Goal: Use online tool/utility: Use online tool/utility

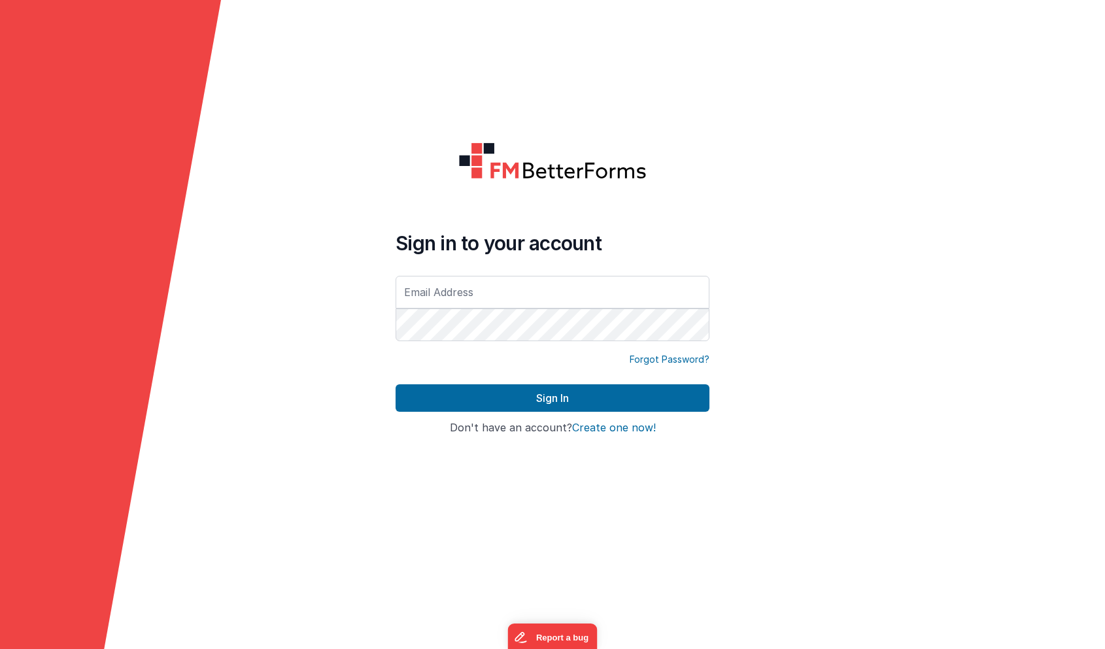
click at [0, 649] on com-1password-button at bounding box center [0, 649] width 0 height 0
type input "brad@cranstoninc.com"
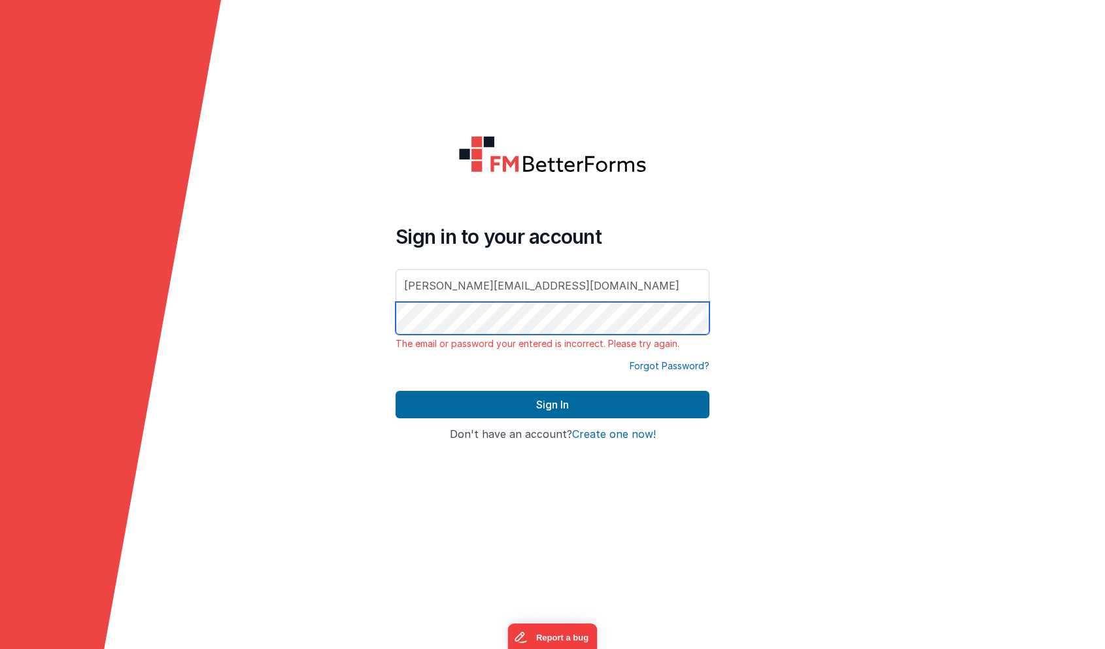
click at [465, 159] on div "Sign in to your account brad@cranstoninc.com The email or password your entered…" at bounding box center [552, 325] width 335 height 400
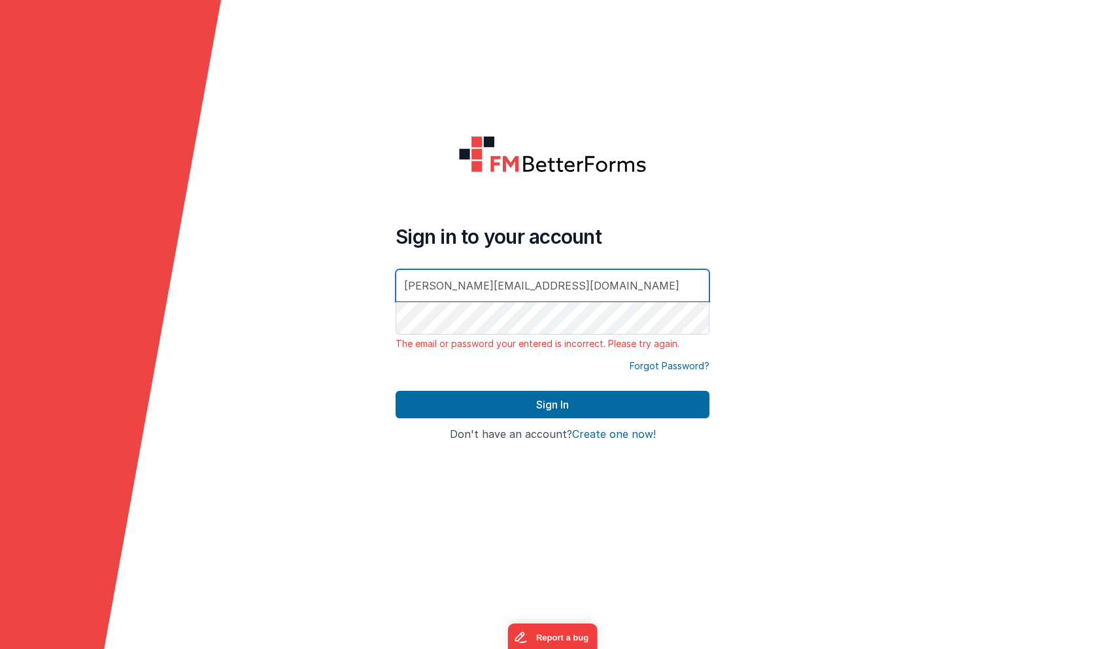
drag, startPoint x: 564, startPoint y: 281, endPoint x: 528, endPoint y: 218, distance: 72.9
click at [528, 218] on div "Sign in to your account brad@cranstoninc.com The email or password your entered…" at bounding box center [552, 325] width 335 height 400
type input "[PERSON_NAME][EMAIL_ADDRESS][DOMAIN_NAME]"
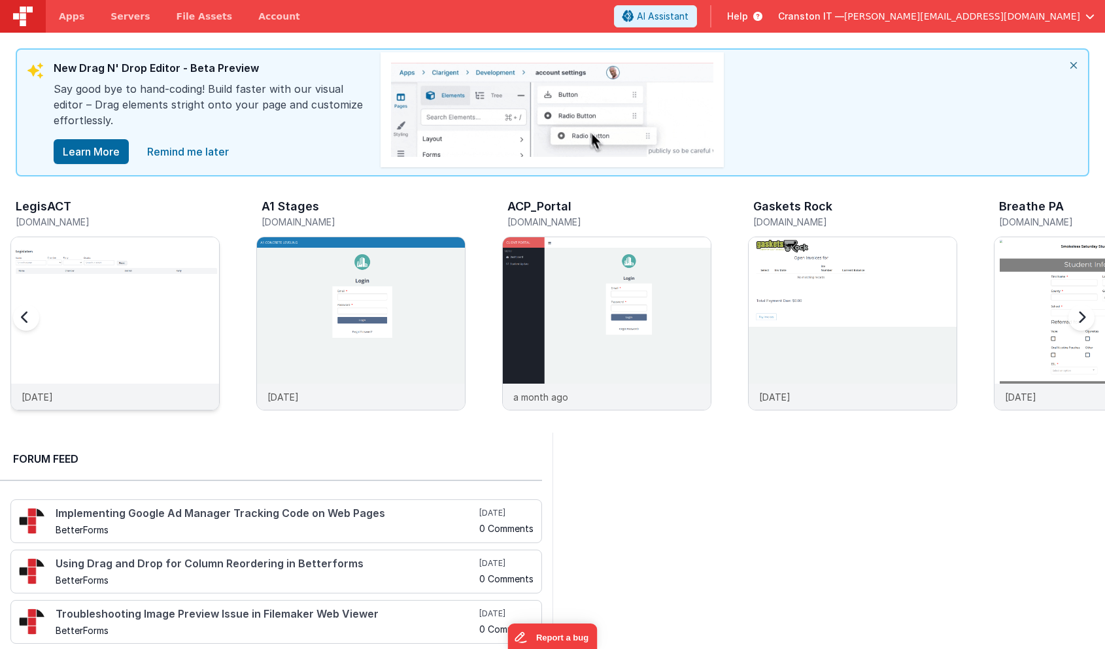
click at [114, 297] on img at bounding box center [115, 341] width 208 height 208
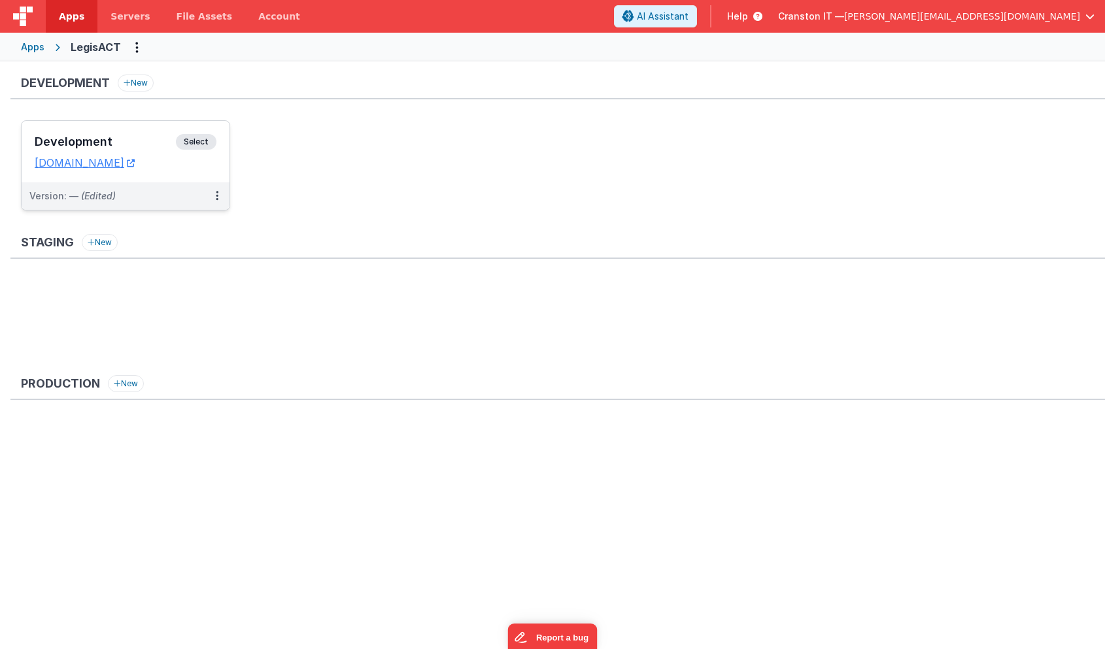
click at [199, 142] on span "Select" at bounding box center [196, 142] width 41 height 16
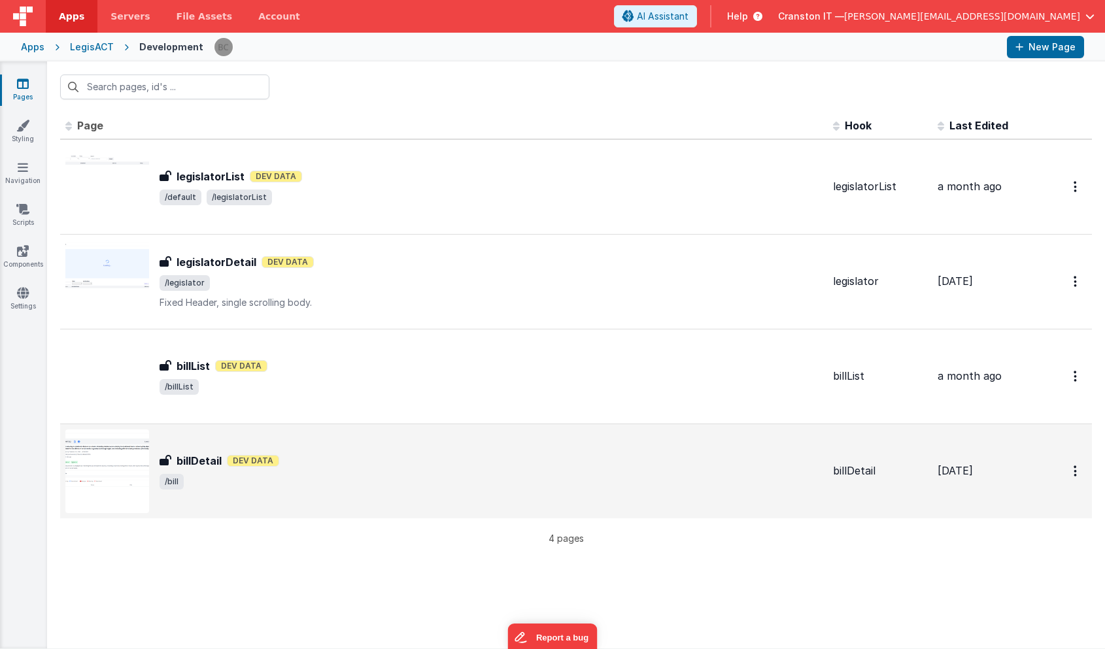
click at [335, 458] on div "billDetail Dev Data" at bounding box center [491, 461] width 663 height 16
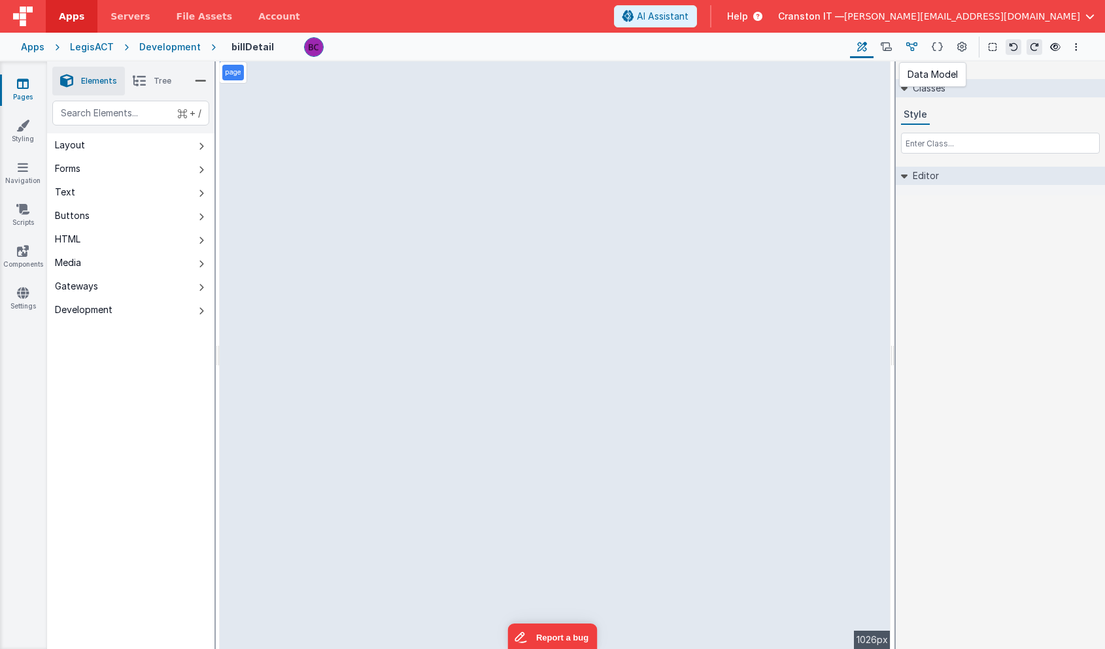
click at [912, 43] on icon at bounding box center [911, 48] width 11 height 14
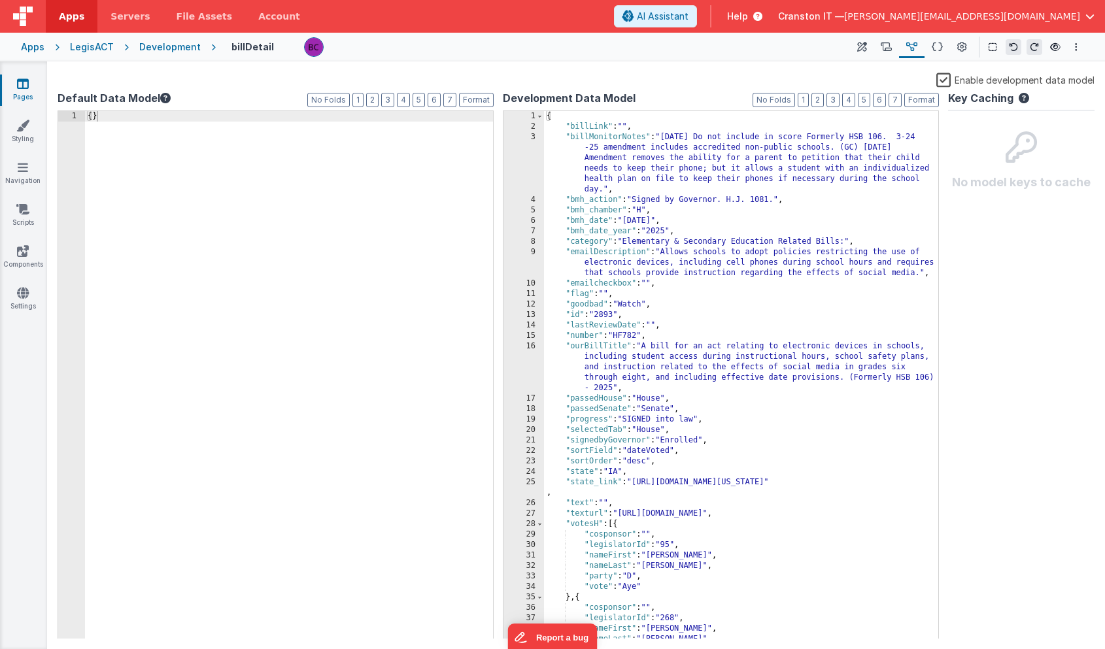
click at [657, 231] on div "{ "billLink" : "" , "billMonitorNotes" : "5-20-25 Do not include in score Forme…" at bounding box center [741, 385] width 394 height 549
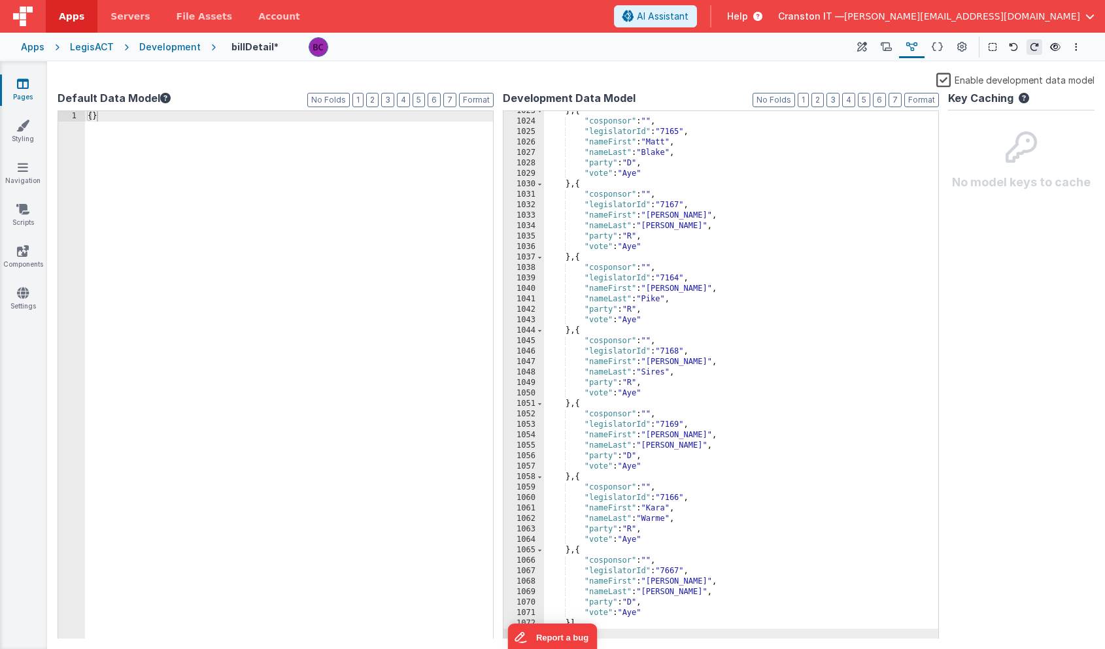
scroll to position [10823, 0]
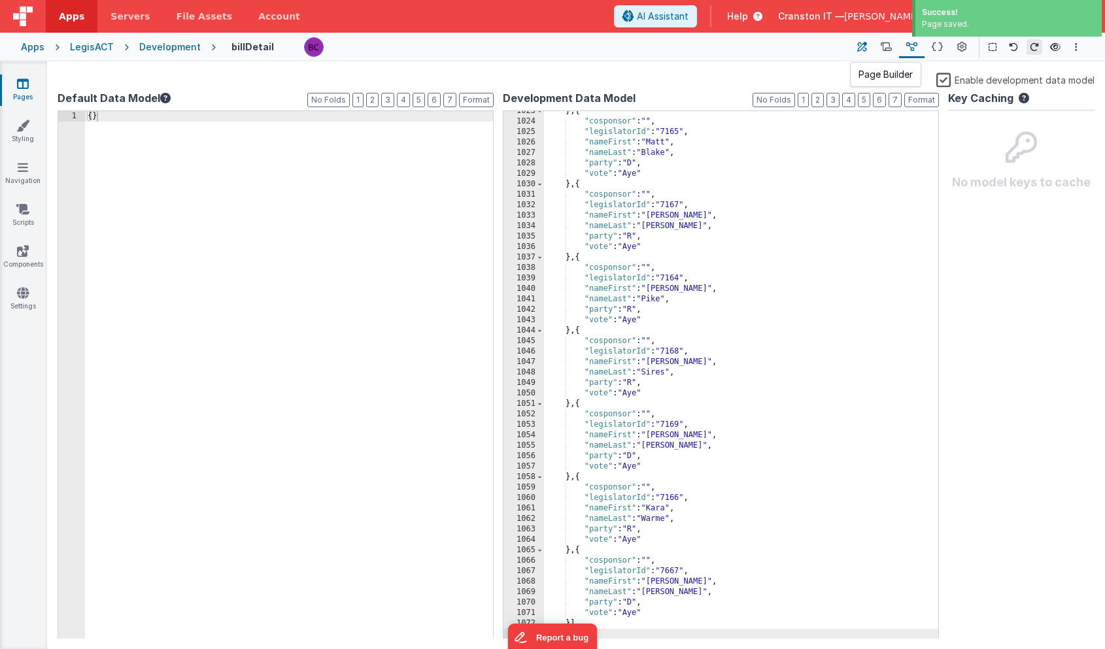
click at [862, 50] on icon at bounding box center [862, 48] width 10 height 14
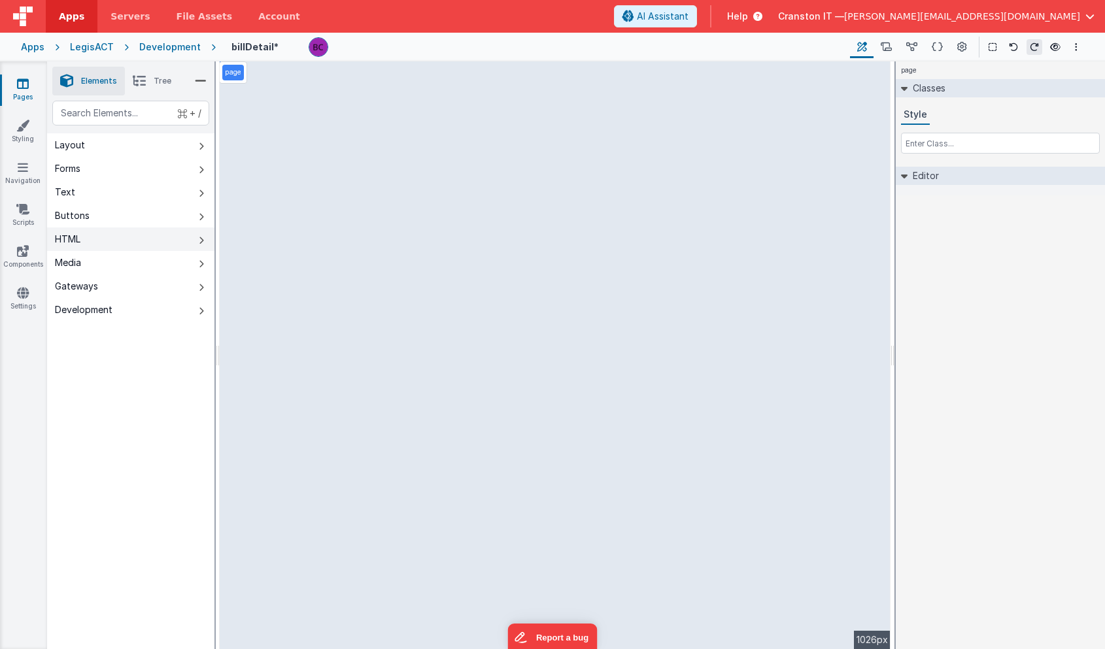
click at [108, 233] on button "HTML" at bounding box center [130, 240] width 167 height 24
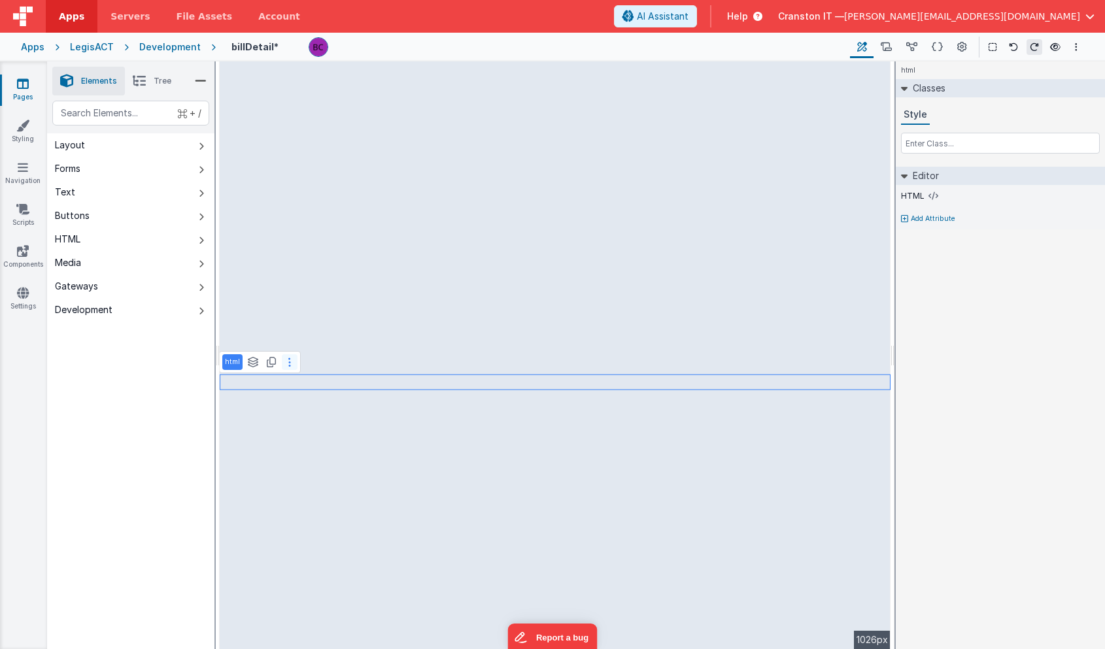
click at [290, 366] on button at bounding box center [290, 362] width 16 height 16
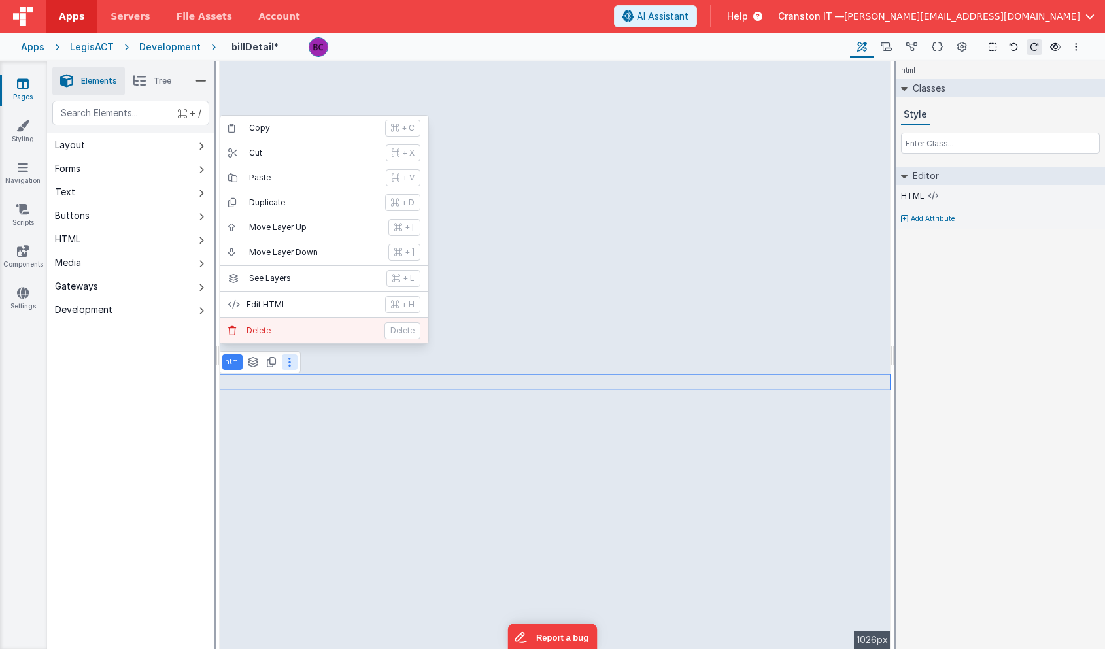
click at [270, 334] on p "Delete" at bounding box center [312, 331] width 130 height 10
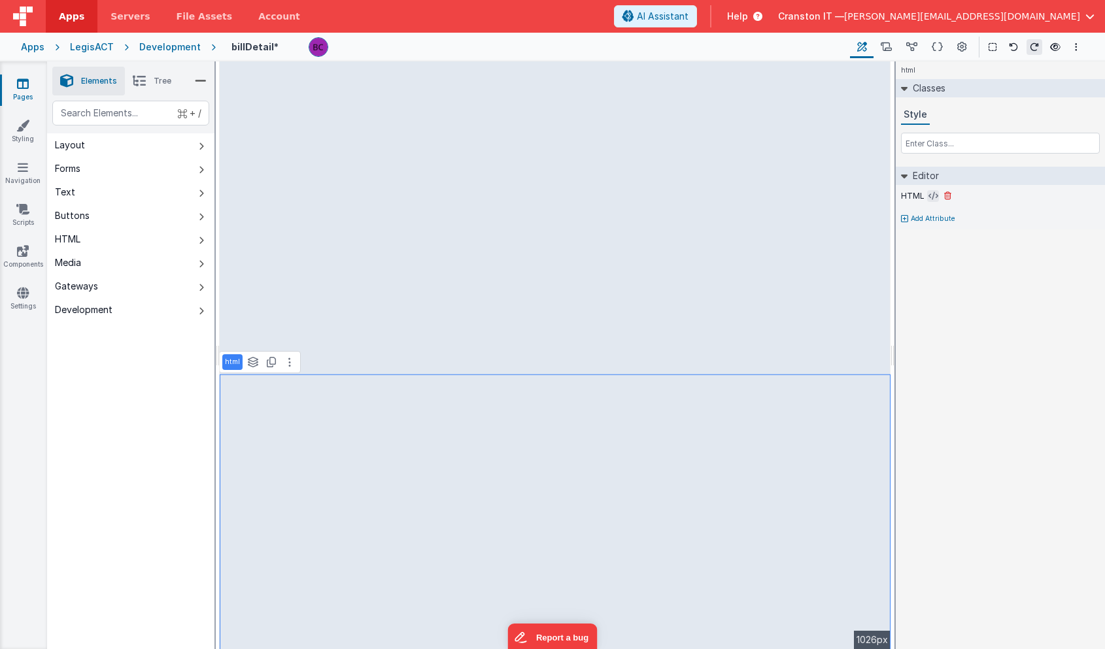
click at [929, 194] on icon at bounding box center [934, 196] width 10 height 10
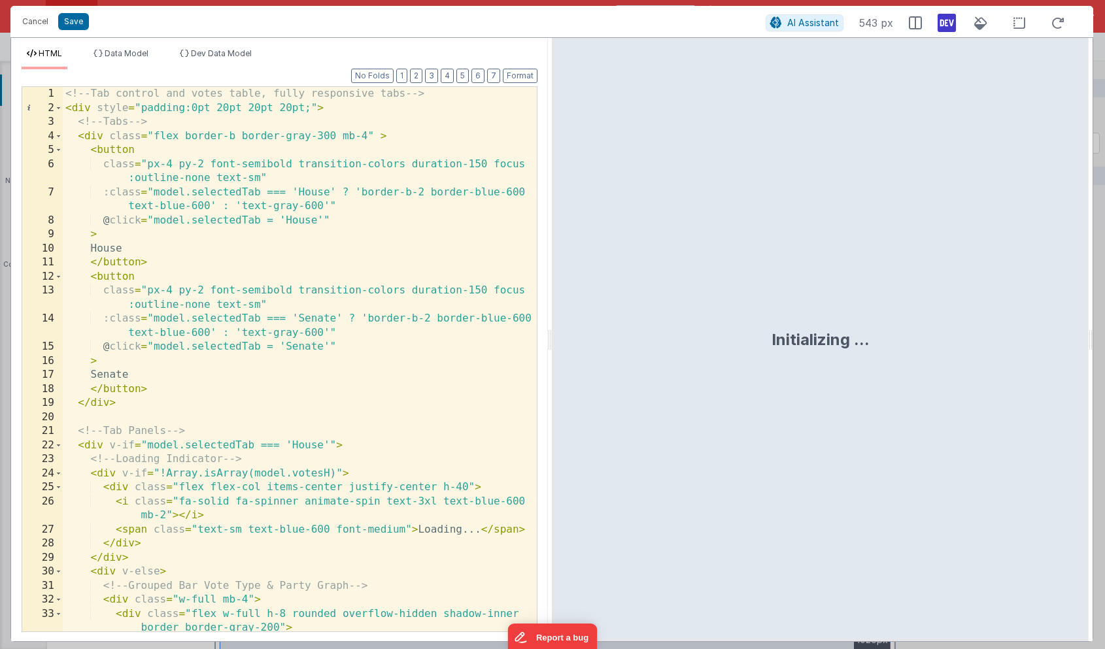
click at [458, 197] on div "<!-- Tab control and votes table, fully responsive tabs --> < div style = "padd…" at bounding box center [300, 373] width 474 height 573
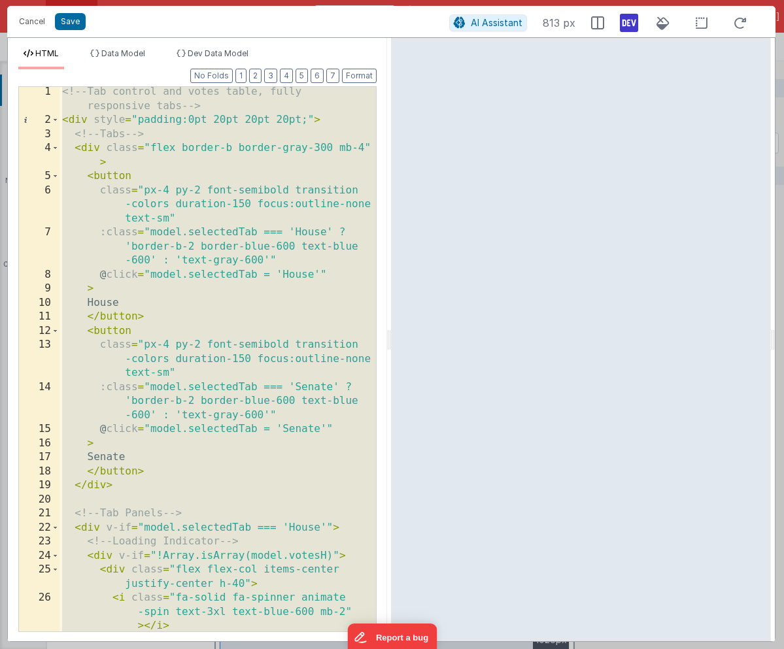
scroll to position [18, 0]
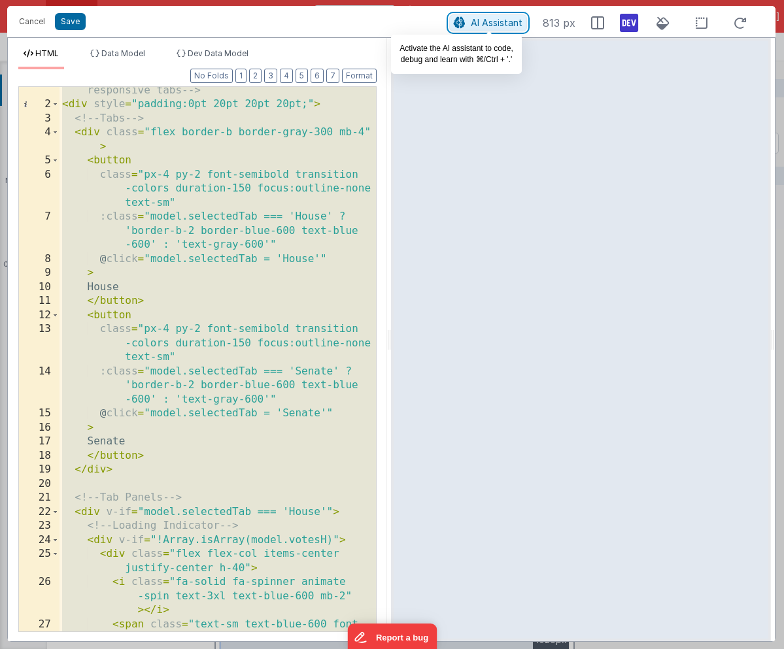
click at [473, 22] on span "AI Assistant" at bounding box center [497, 22] width 52 height 11
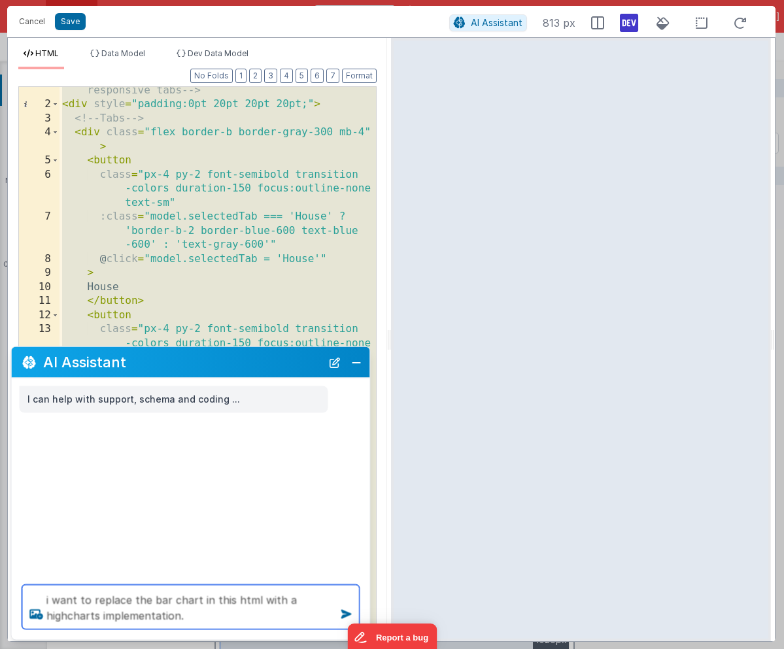
click at [203, 615] on textarea "i want to replace the bar chart in this html with a highcharts implementation." at bounding box center [190, 607] width 337 height 44
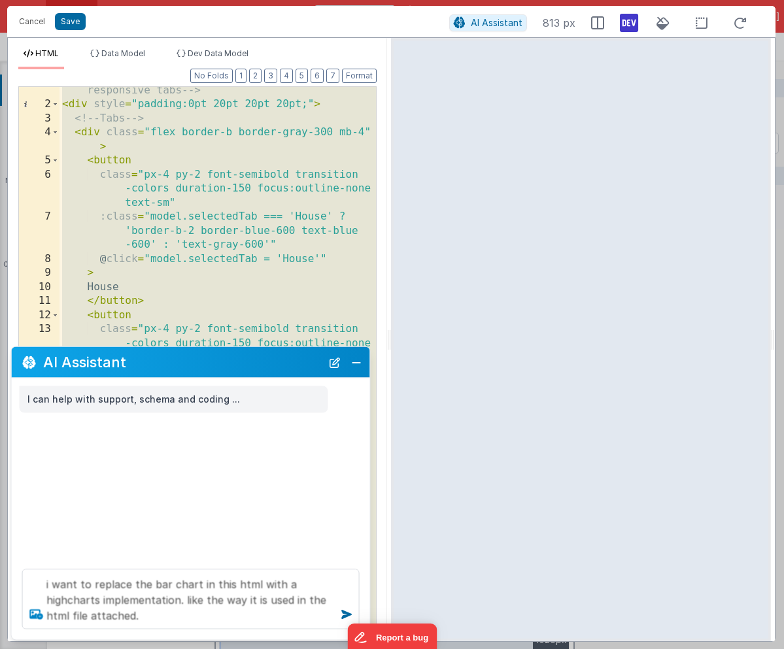
click at [39, 614] on icon at bounding box center [37, 614] width 24 height 21
click at [0, 0] on input "file" at bounding box center [0, 0] width 0 height 0
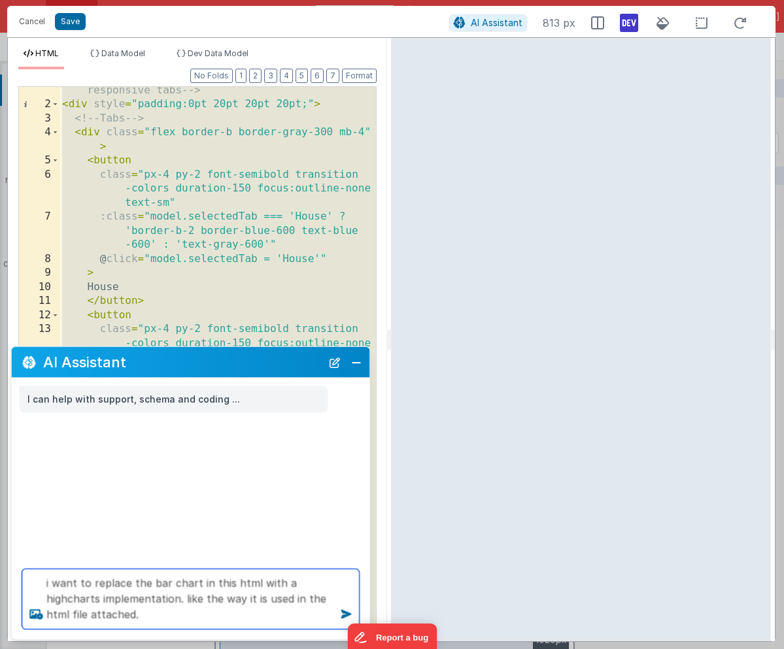
click at [291, 617] on textarea "i want to replace the bar chart in this html with a highcharts implementation. …" at bounding box center [190, 600] width 337 height 60
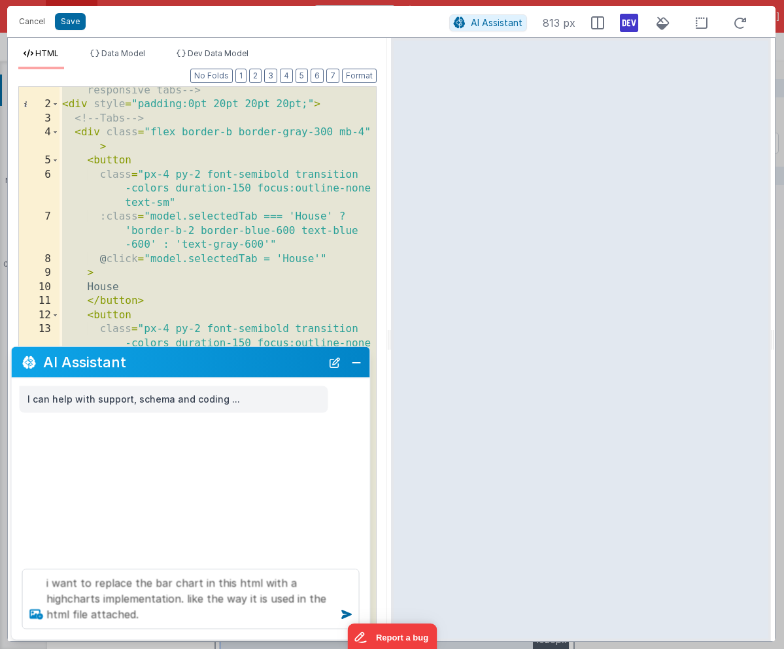
click at [34, 611] on icon at bounding box center [37, 614] width 24 height 21
click at [0, 0] on input "file" at bounding box center [0, 0] width 0 height 0
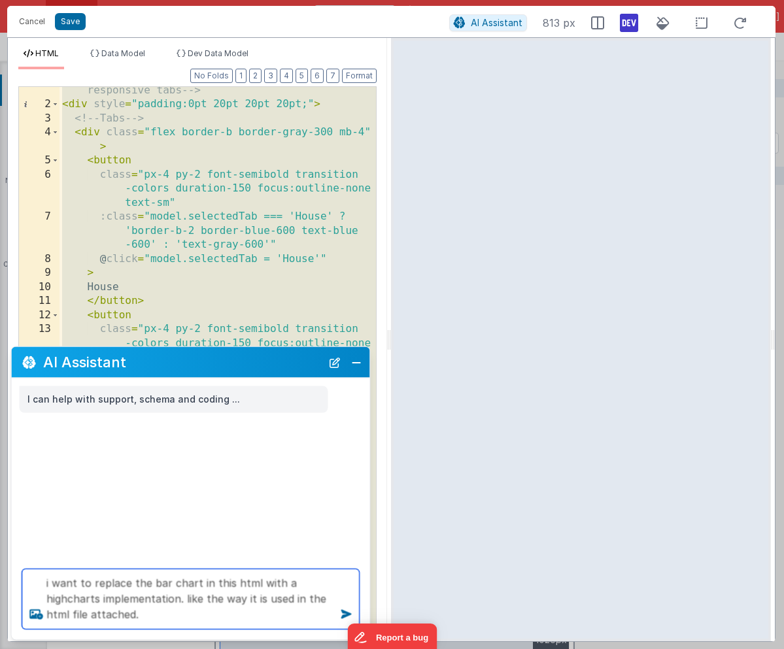
click at [58, 614] on textarea "i want to replace the bar chart in this html with a highcharts implementation. …" at bounding box center [190, 600] width 337 height 60
click at [179, 614] on textarea "i want to replace the bar chart in this html with a highcharts implementation. …" at bounding box center [190, 600] width 337 height 60
click at [138, 614] on textarea "i want to replace the bar chart in this html with a highcharts implementation. …" at bounding box center [190, 600] width 337 height 60
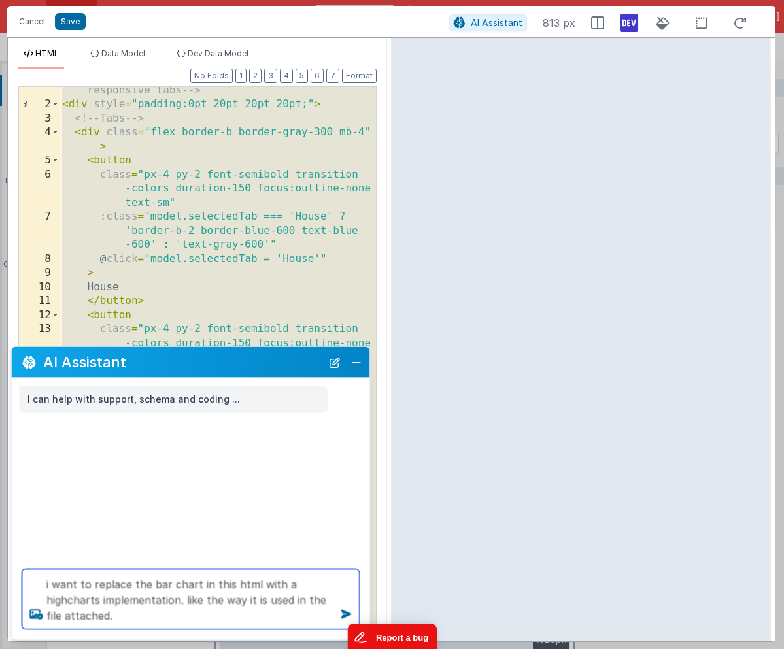
type textarea "i want to replace the bar chart in this html with a highcharts implementation. …"
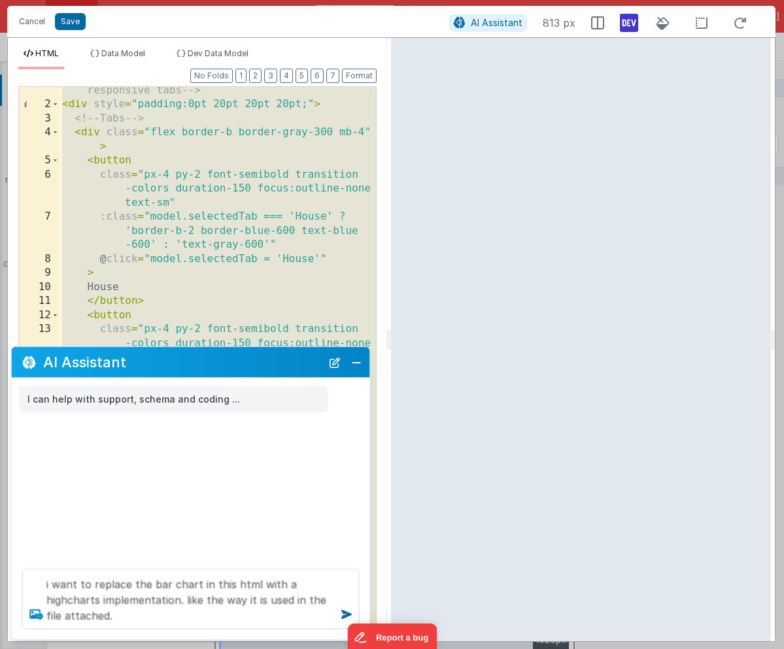
click at [37, 617] on icon at bounding box center [37, 614] width 24 height 21
click at [0, 0] on input "file" at bounding box center [0, 0] width 0 height 0
click at [345, 615] on icon at bounding box center [346, 614] width 21 height 21
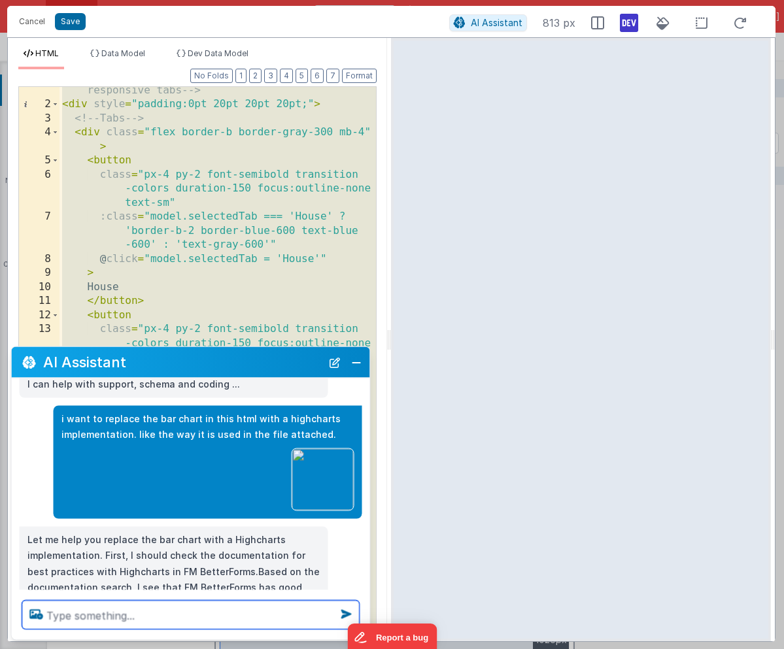
scroll to position [82, 0]
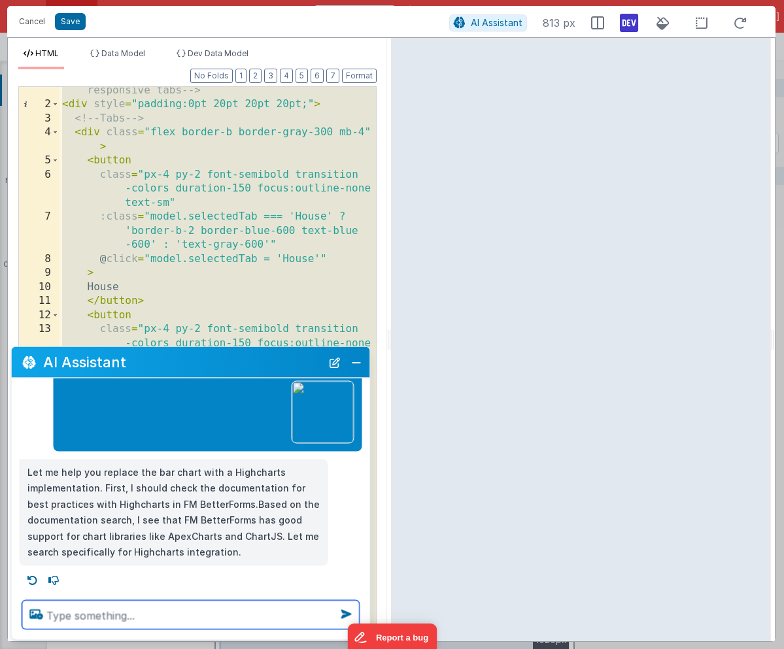
click at [130, 621] on textarea at bounding box center [190, 615] width 337 height 29
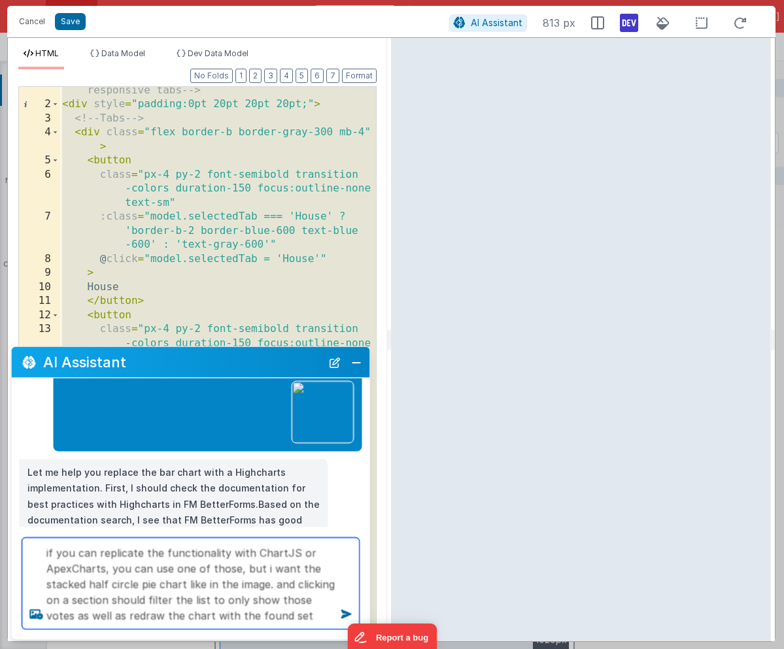
type textarea "if you can replicate the functionality with ChartJS or ApexCharts, you can use …"
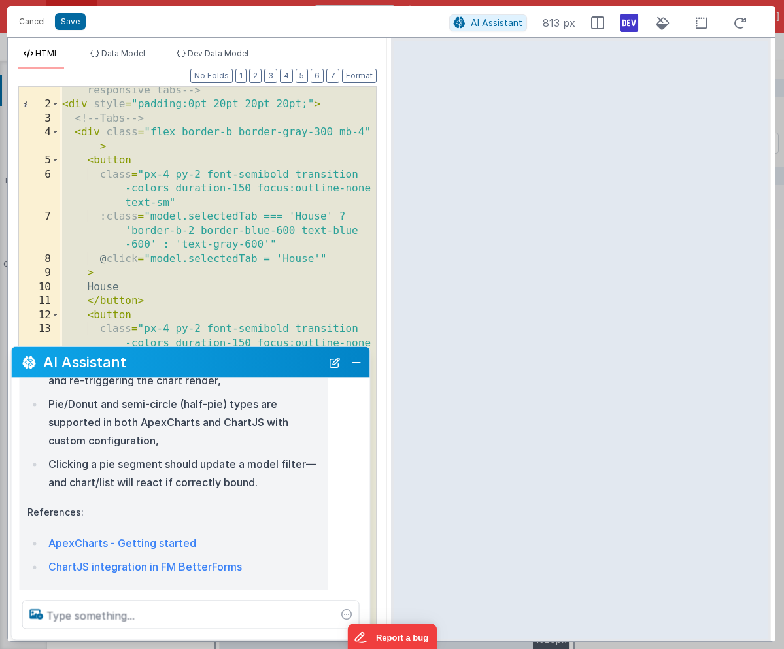
scroll to position [644, 0]
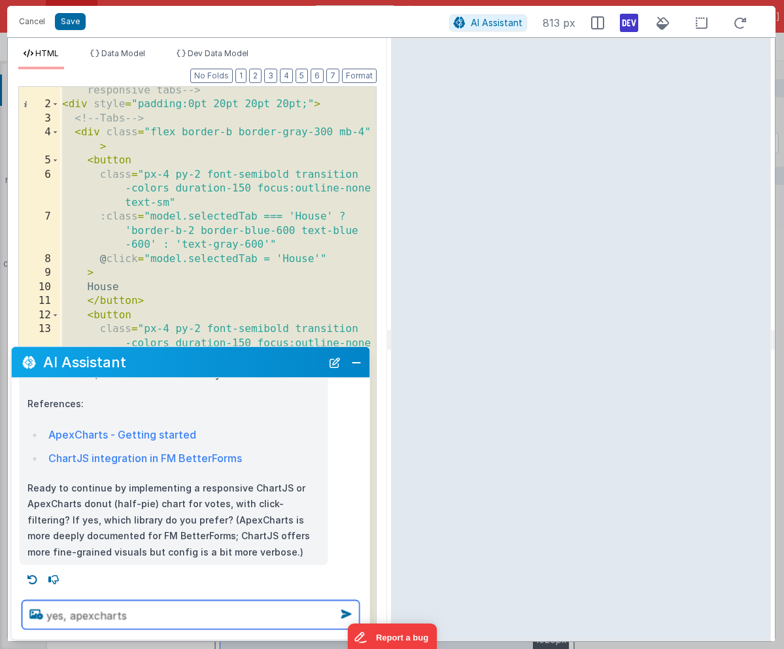
type textarea "yes, apexcharts"
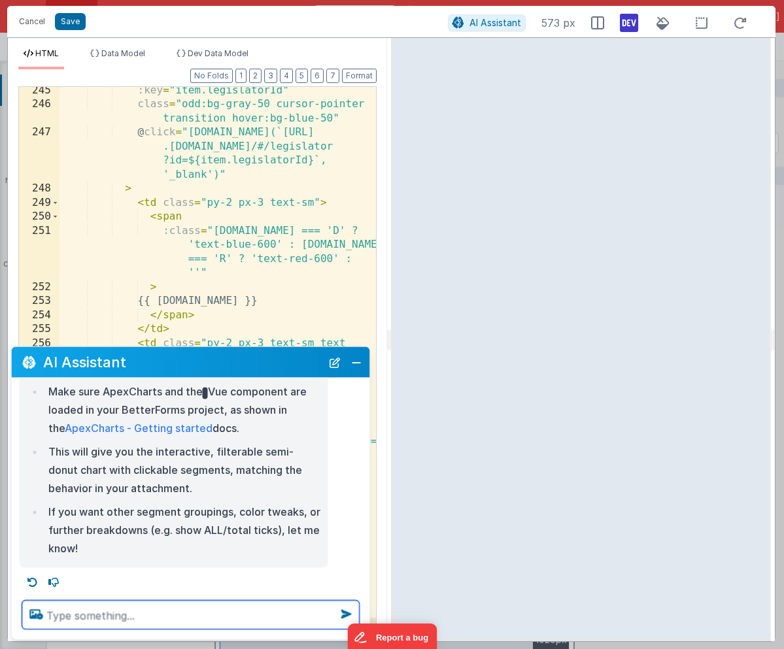
scroll to position [1419, 0]
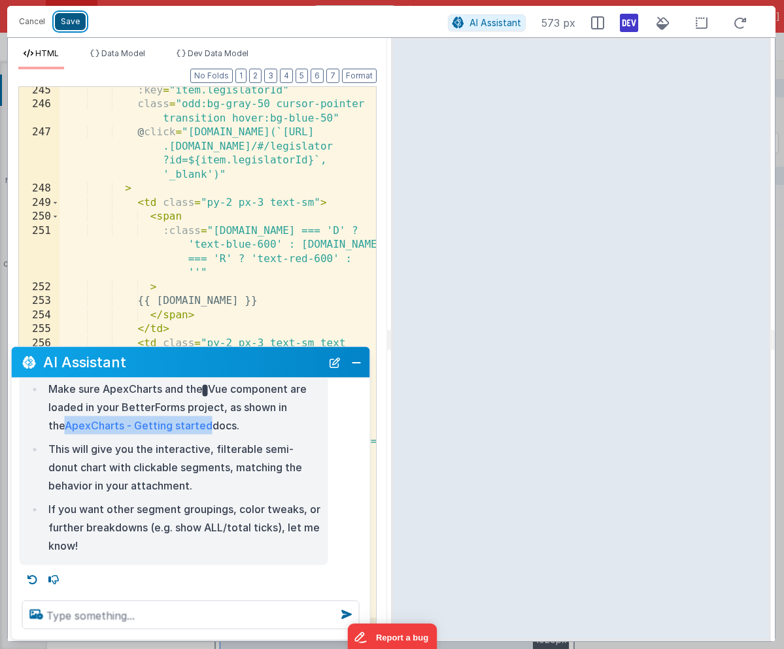
click at [68, 22] on button "Save" at bounding box center [70, 21] width 31 height 17
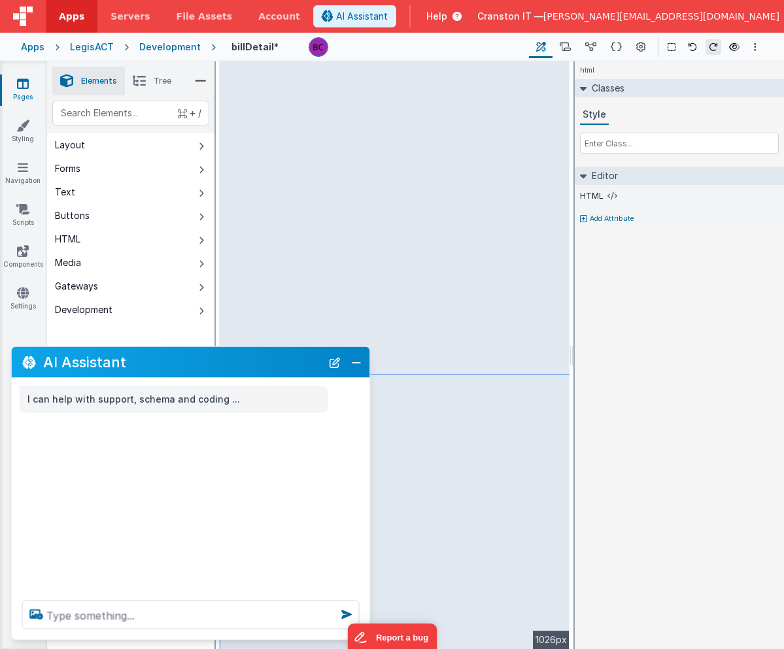
scroll to position [0, 0]
click at [358, 358] on button "Close" at bounding box center [356, 362] width 17 height 18
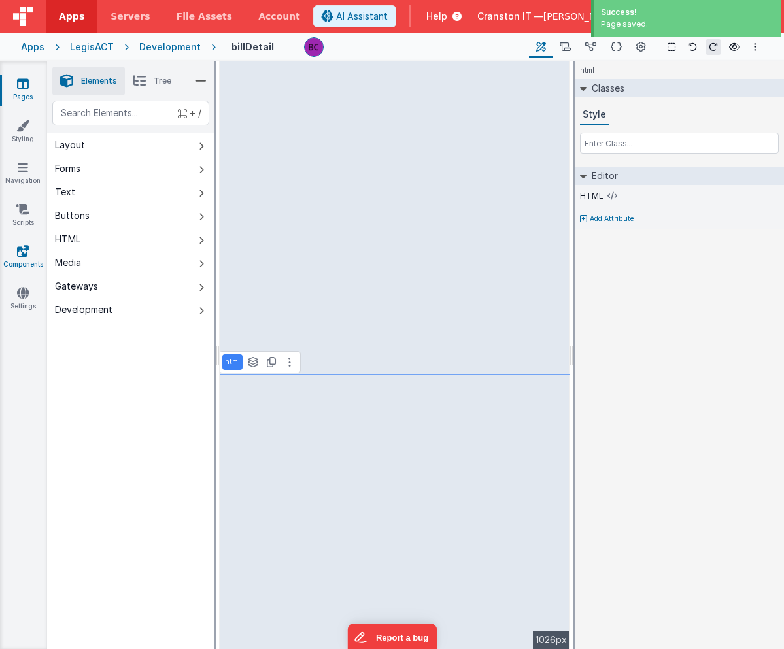
click at [22, 259] on link "Components" at bounding box center [22, 258] width 47 height 26
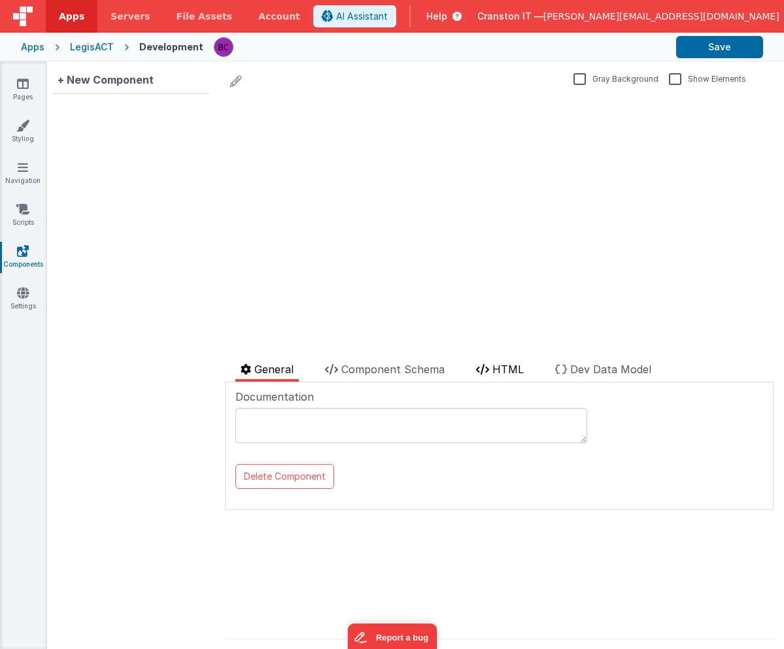
click at [503, 377] on li "HTML" at bounding box center [500, 372] width 58 height 20
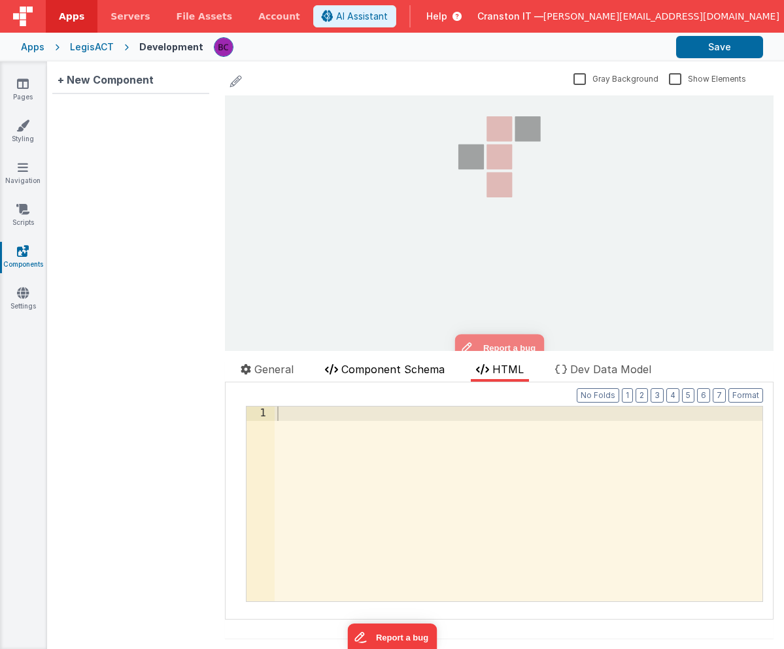
click at [405, 373] on span "Component Schema" at bounding box center [392, 369] width 103 height 13
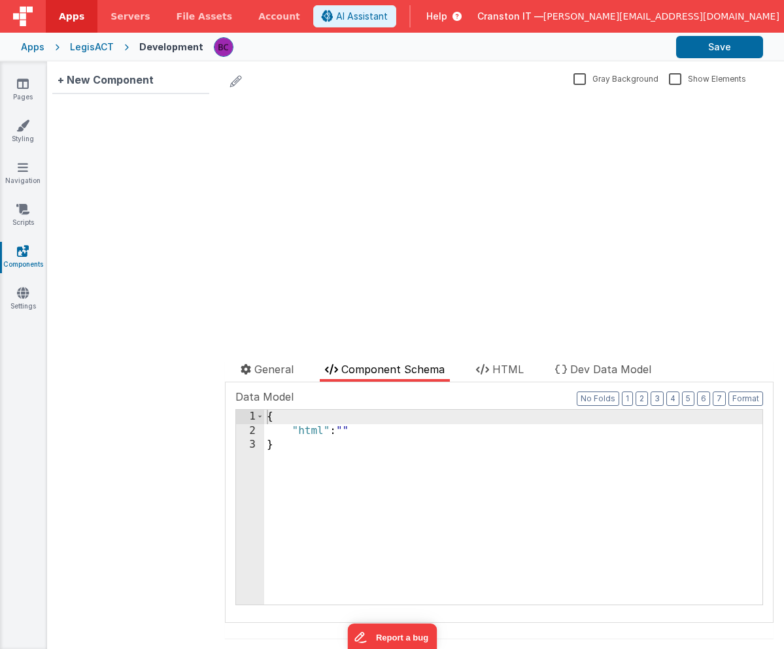
click at [270, 360] on div "Gray Background Show Elements General Component Schema HTML Dev Data Model Docu…" at bounding box center [499, 355] width 570 height 588
click at [578, 366] on span "Dev Data Model" at bounding box center [610, 369] width 81 height 13
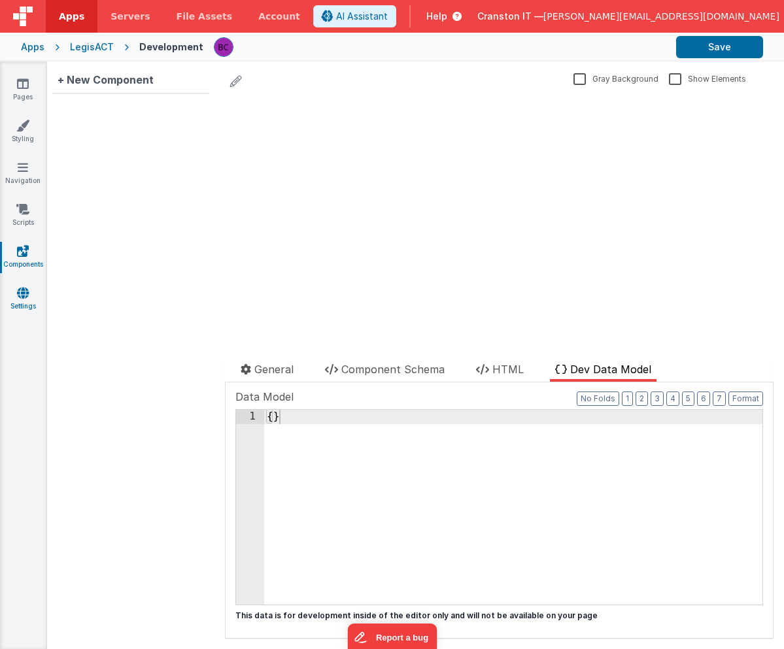
click at [14, 292] on link "Settings" at bounding box center [22, 299] width 47 height 26
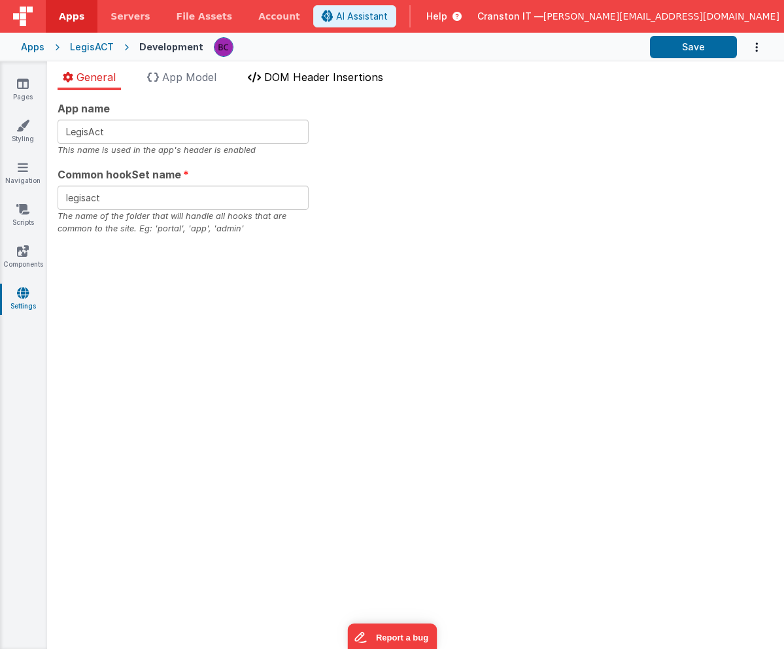
click at [305, 78] on span "DOM Header Insertions" at bounding box center [323, 77] width 119 height 13
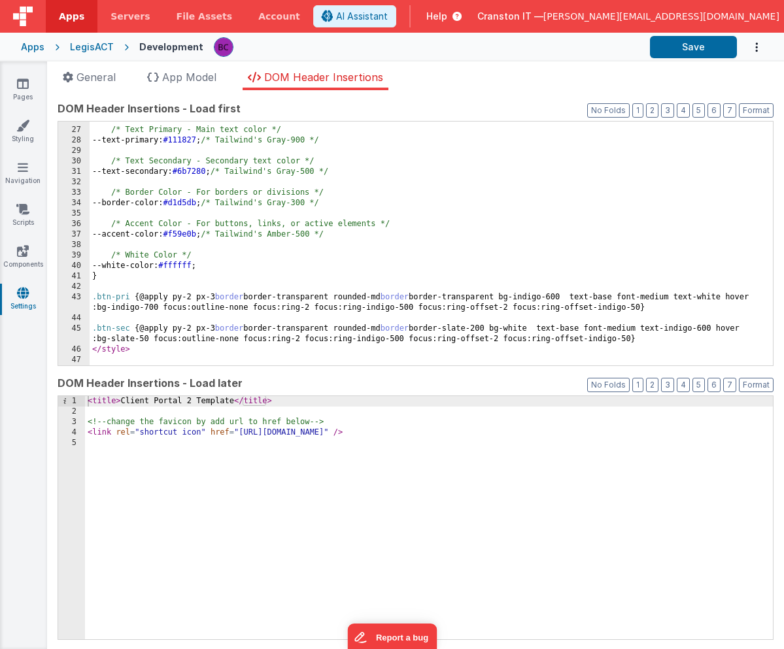
scroll to position [269, 0]
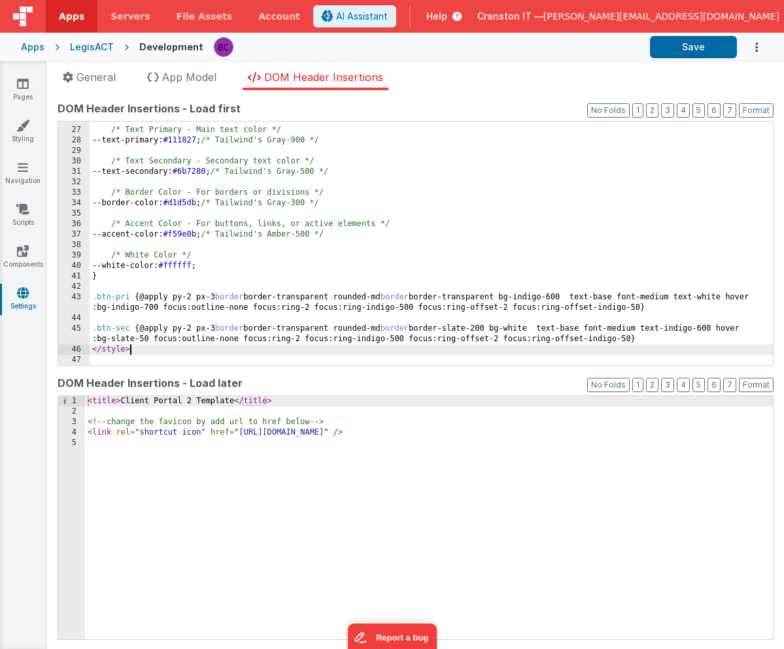
click at [263, 350] on div "/* Text Primary - Main text color */ --text-primary: #111827 ; /* Tailwind's Gr…" at bounding box center [431, 246] width 683 height 265
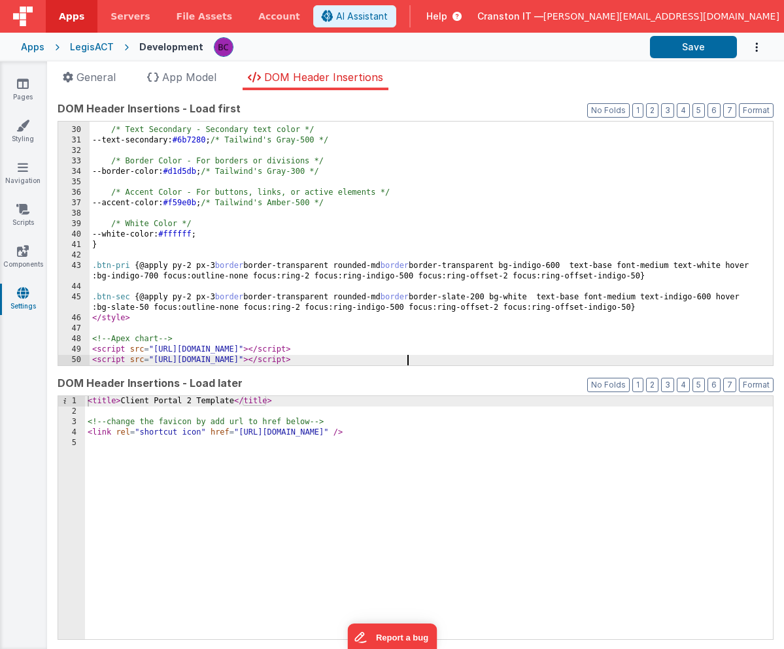
scroll to position [300, 0]
click at [700, 40] on button "Save" at bounding box center [693, 47] width 87 height 22
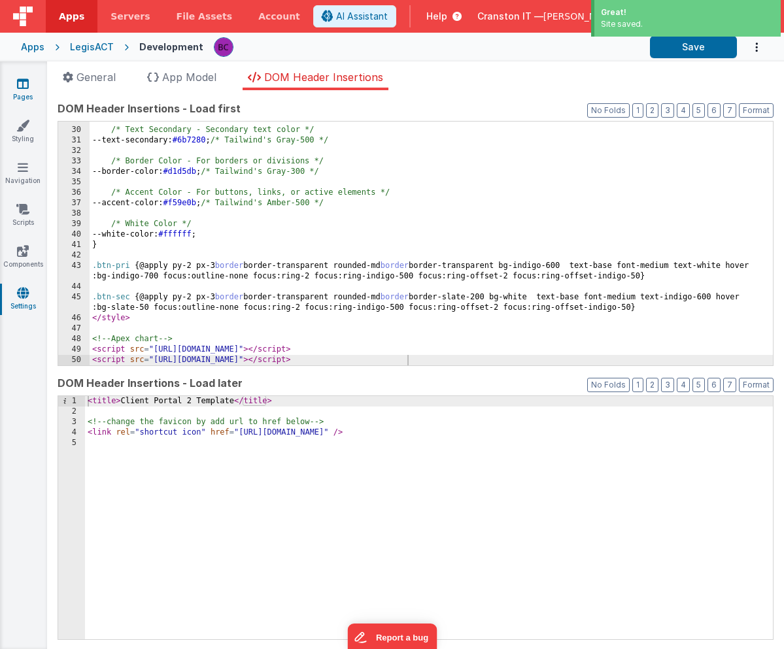
click at [21, 85] on icon at bounding box center [23, 83] width 12 height 13
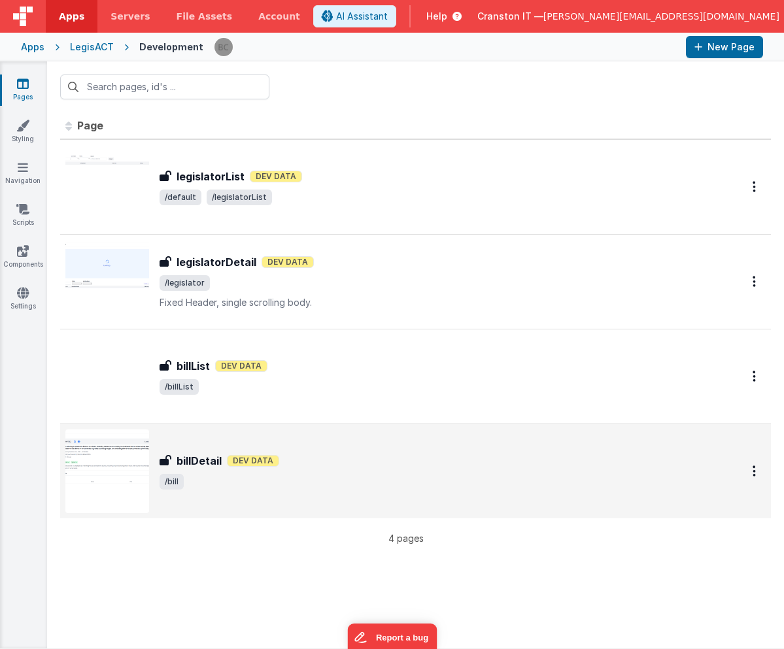
click at [322, 460] on div "billDetail Dev Data" at bounding box center [435, 461] width 551 height 16
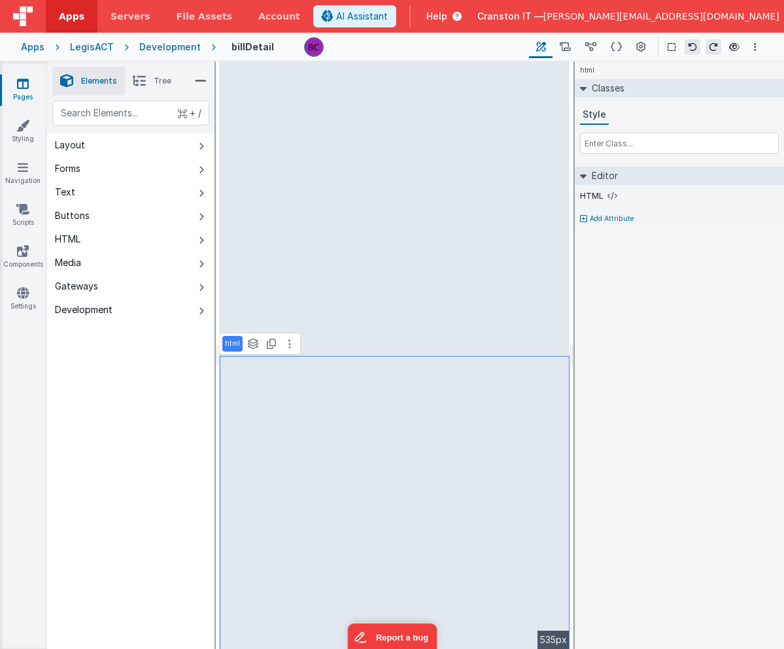
click at [233, 341] on p "html" at bounding box center [232, 344] width 15 height 10
click at [608, 195] on icon at bounding box center [612, 196] width 10 height 10
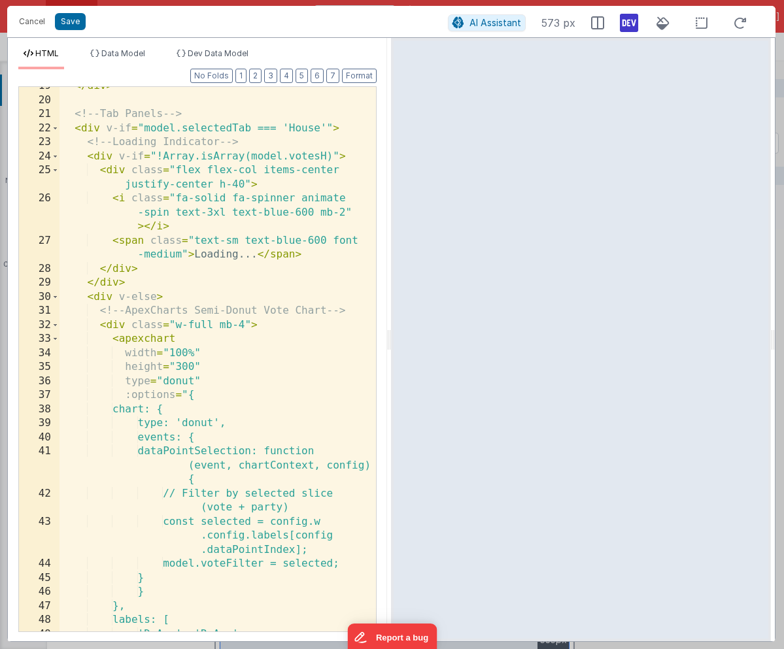
scroll to position [401, 0]
click at [496, 26] on span "AI Assistant" at bounding box center [495, 22] width 52 height 11
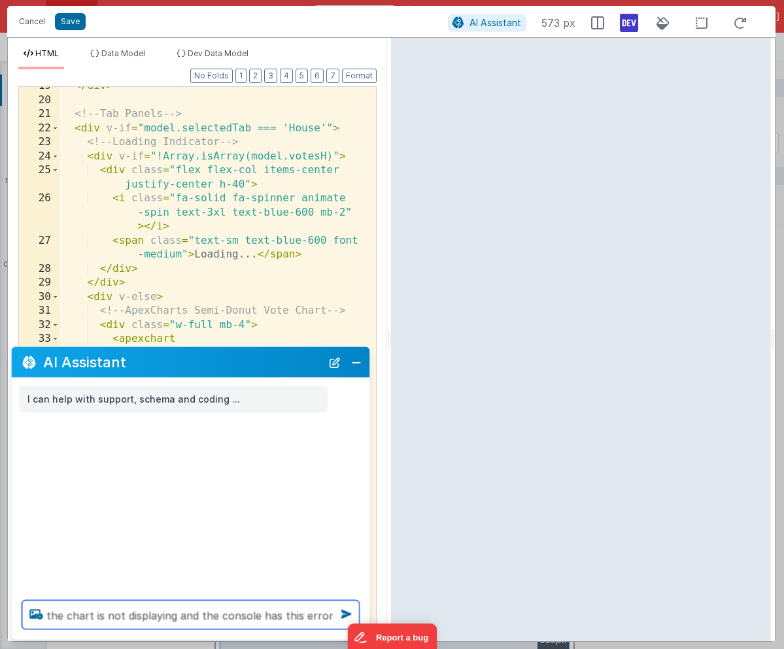
paste textarea "errorHandler.js:152 Error 10021: BF HTML element error, (See info for details) …"
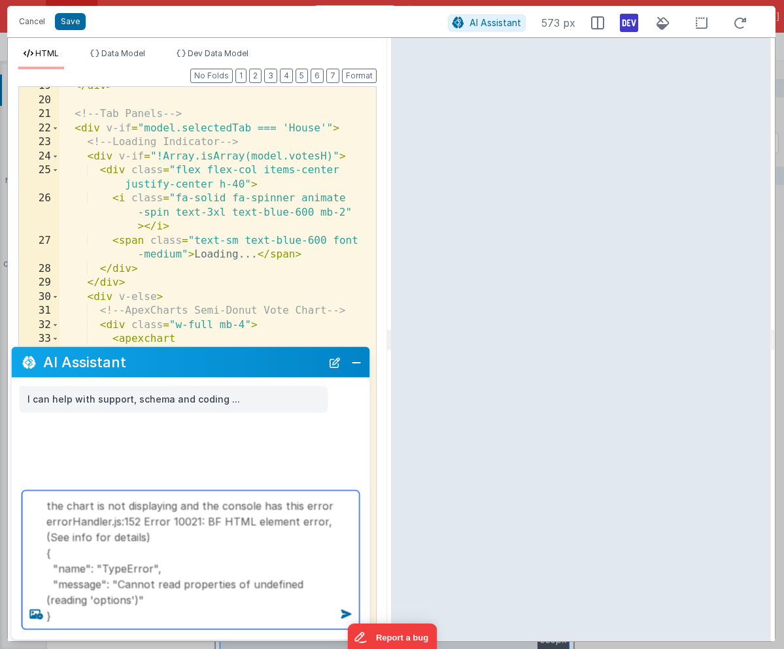
type textarea "the chart is not displaying and the console has this error errorHandler.js:152 …"
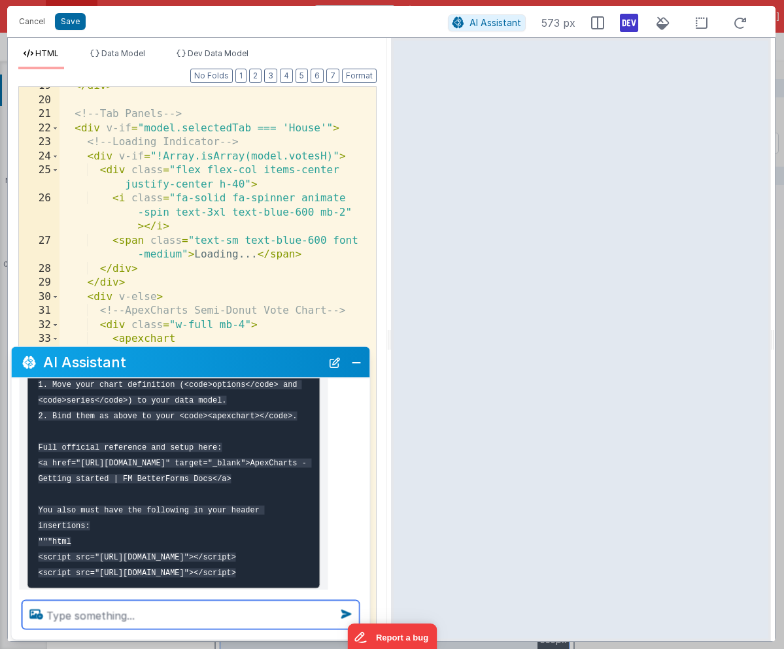
scroll to position [467, 0]
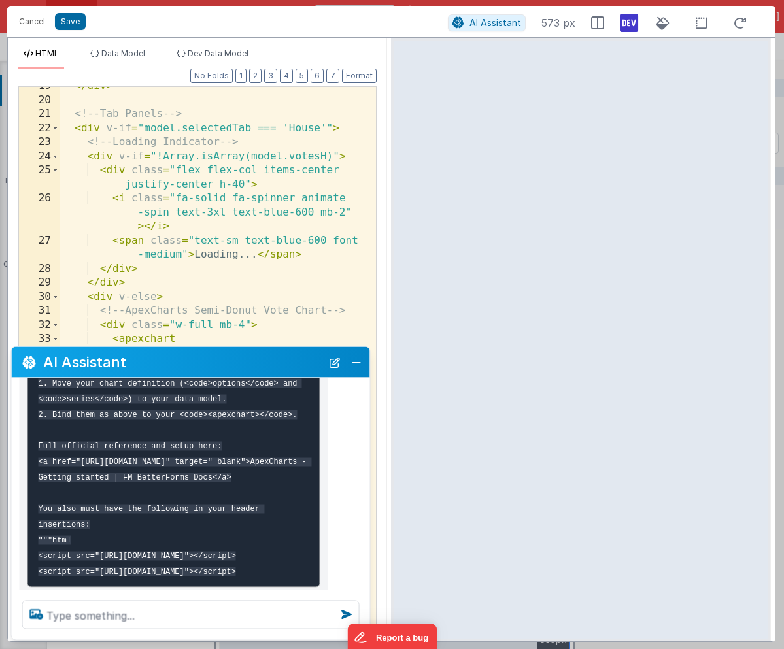
click at [88, 449] on code "Instead, your code tries to inline a large object directly in the HTML, so the …" at bounding box center [175, 439] width 273 height 276
click at [95, 445] on code "Instead, your code tries to inline a large object directly in the HTML, so the …" at bounding box center [175, 439] width 273 height 276
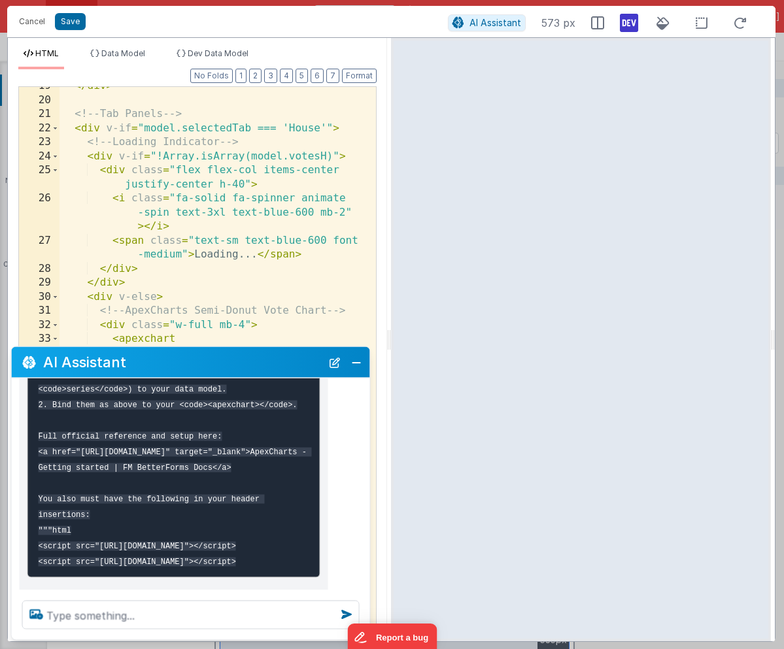
scroll to position [475, 0]
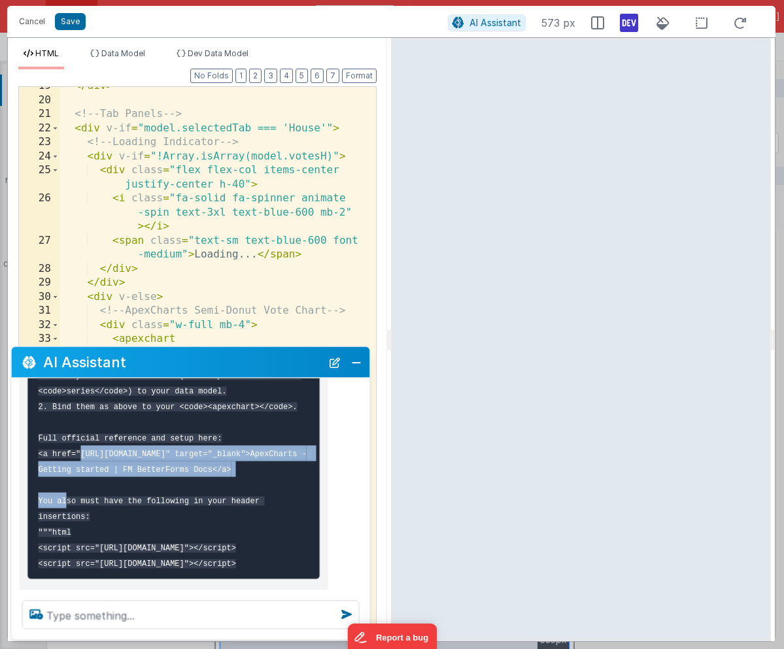
drag, startPoint x: 496, startPoint y: 26, endPoint x: 283, endPoint y: 451, distance: 474.6
click at [283, 451] on code "Instead, your code tries to inline a large object directly in the HTML, so the …" at bounding box center [175, 431] width 273 height 276
copy code "https://docs.fmbetterforms.com/reference/apis-and-services/integrations/apexcha…"
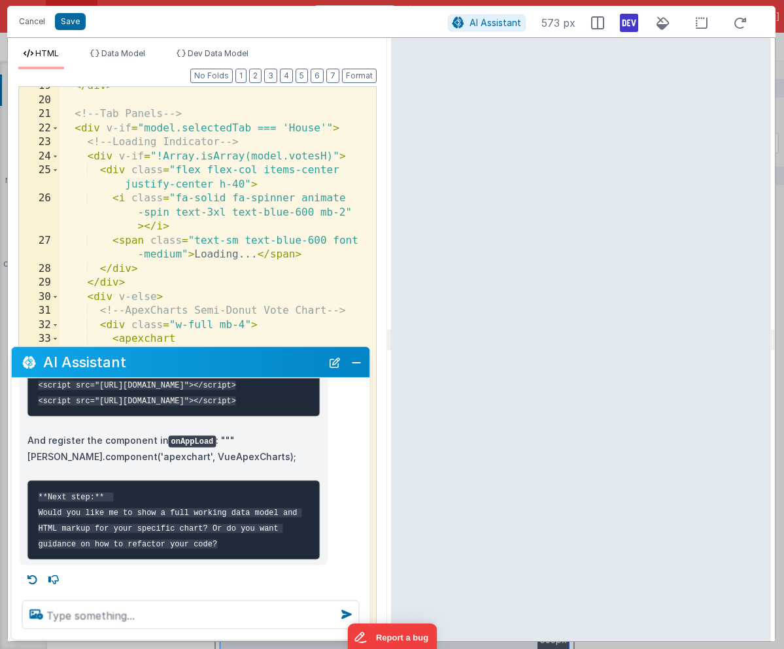
scroll to position [700, 0]
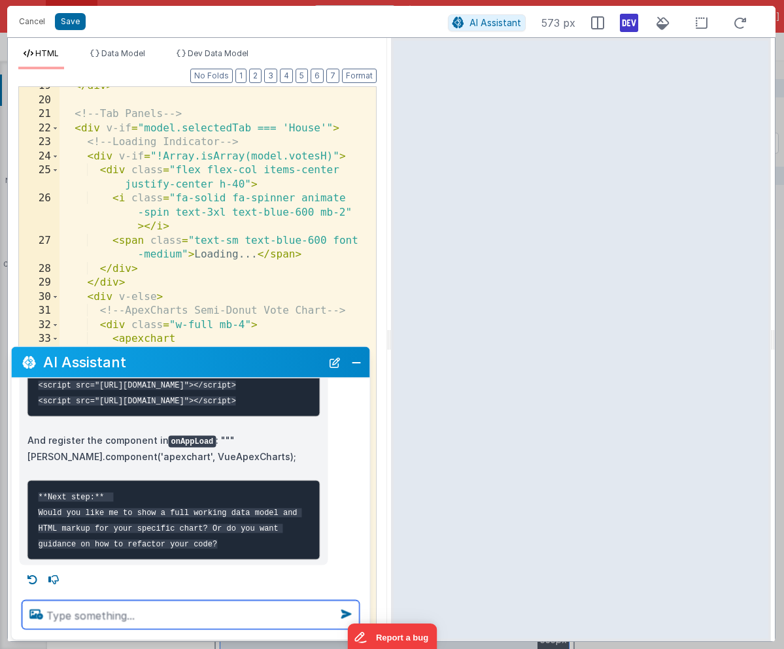
click at [102, 605] on textarea at bounding box center [190, 615] width 337 height 29
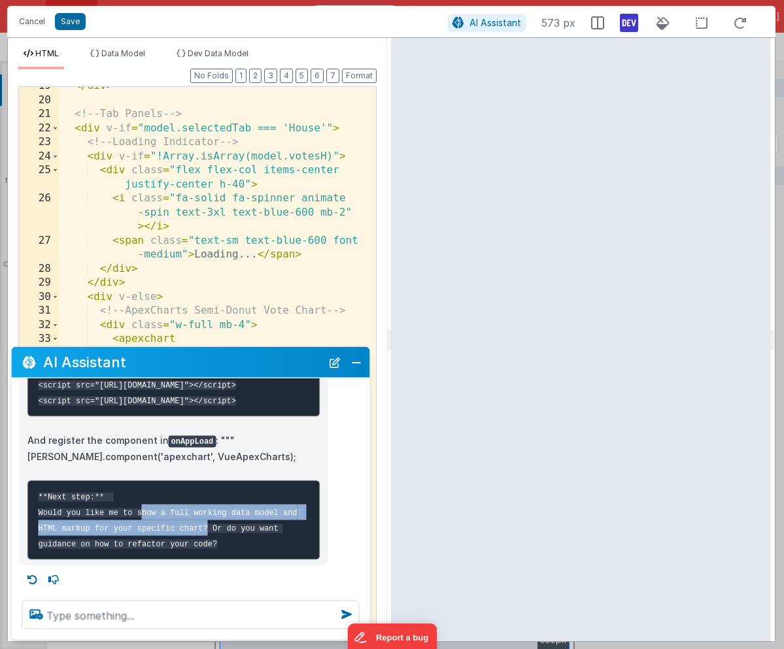
drag, startPoint x: 204, startPoint y: 525, endPoint x: 137, endPoint y: 514, distance: 68.3
click at [137, 513] on code "**Next step:** Would you like me to show a full working data model and HTML mar…" at bounding box center [171, 521] width 264 height 56
copy code "show a full working data model and HTML markup for your specific chart"
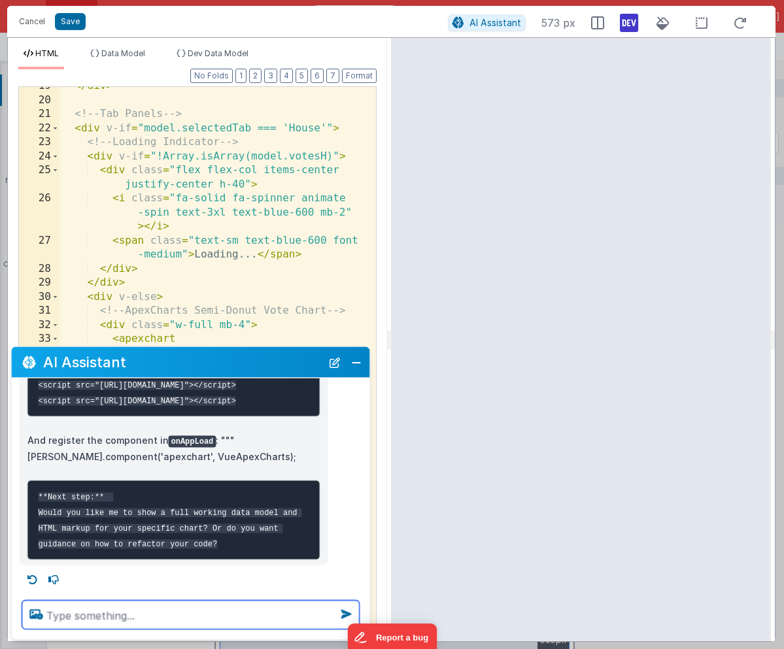
click at [73, 607] on textarea at bounding box center [190, 615] width 337 height 29
paste textarea "show a full working data model and HTML markup for your specific chart"
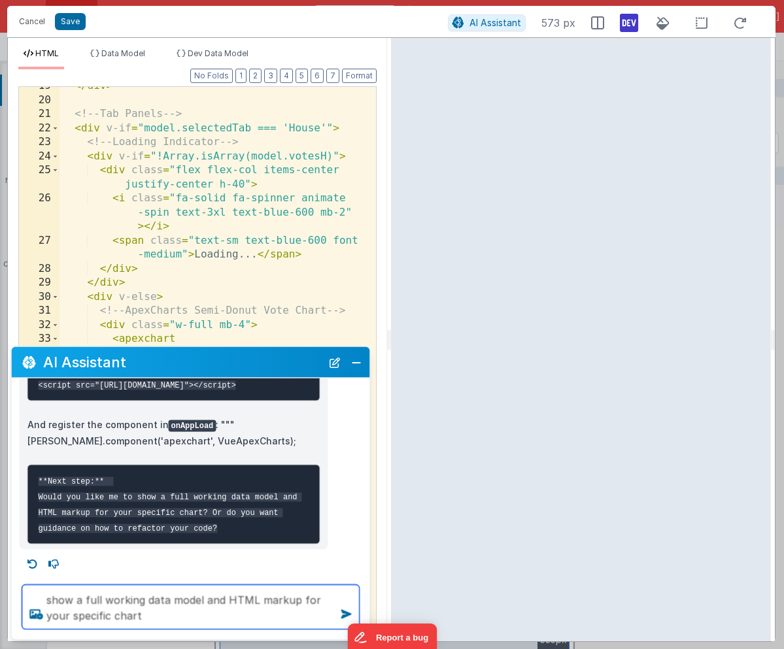
type textarea "show a full working data model and HTML markup for your specific chart"
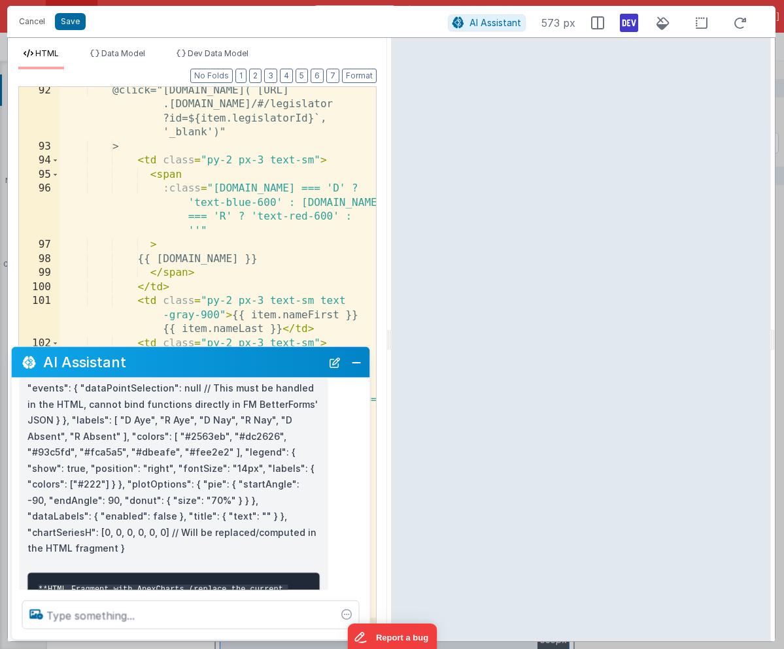
scroll to position [1873, 0]
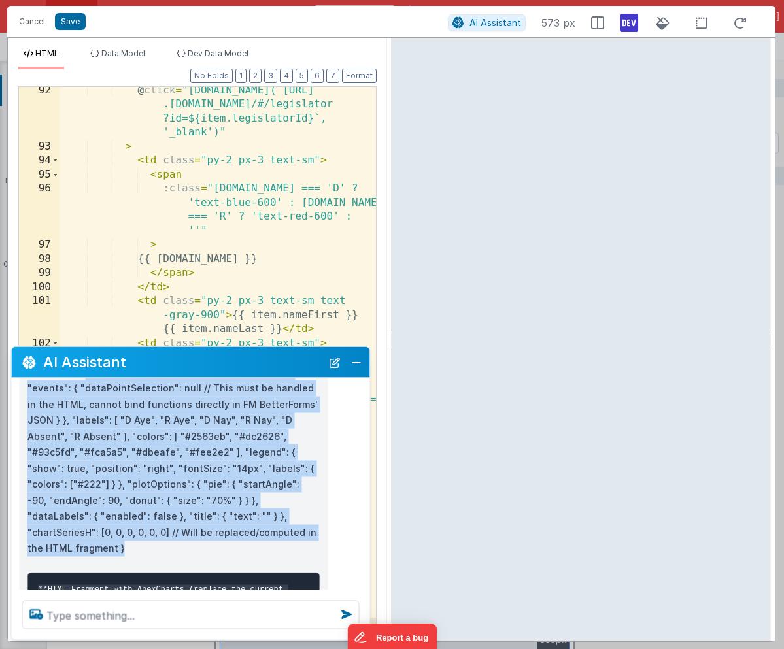
drag, startPoint x: 83, startPoint y: 417, endPoint x: 243, endPoint y: 581, distance: 228.9
click at [243, 557] on p """"json { "selectedTab": "House", "voteFilter": "", "votesH": [], "votesS": [],…" at bounding box center [173, 453] width 293 height 209
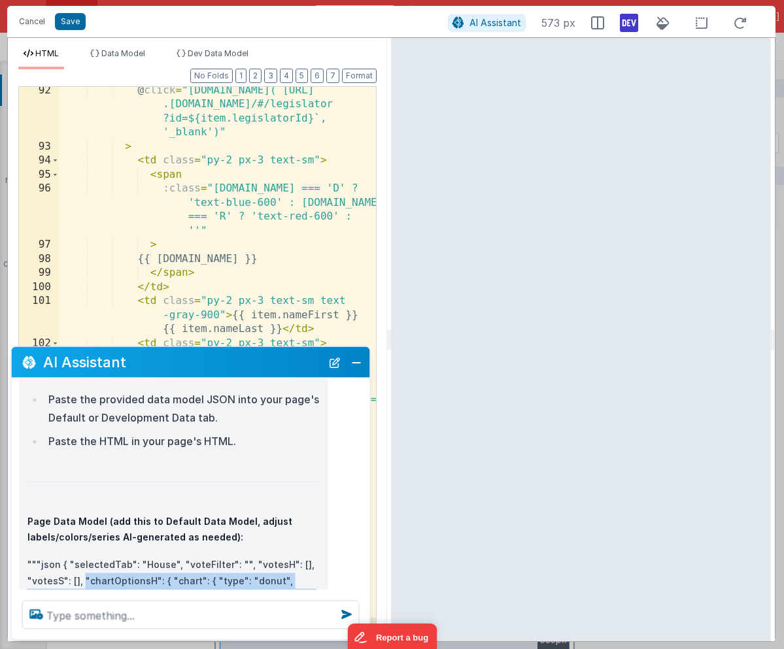
copy p ""chartOptionsH": { "chart": { "type": "donut", "events": { "dataPointSelection"…"
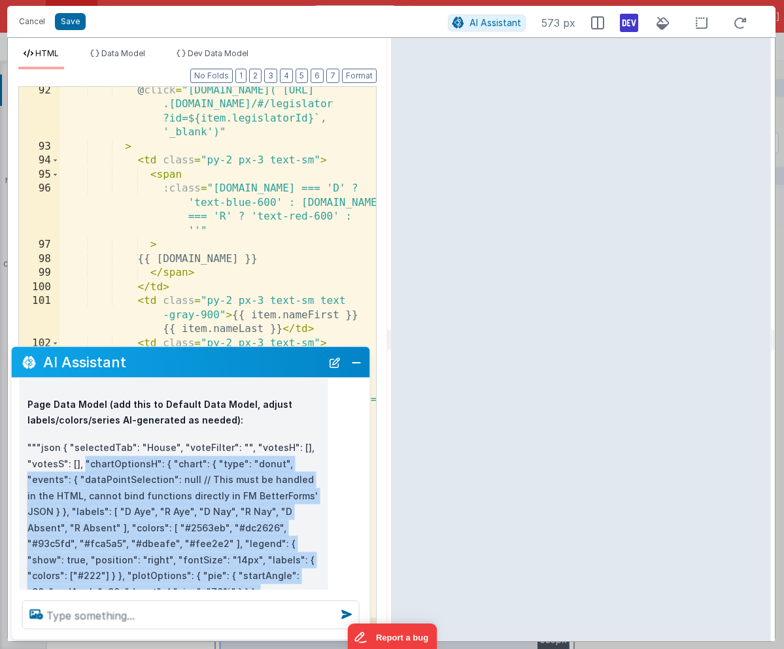
scroll to position [1225, 0]
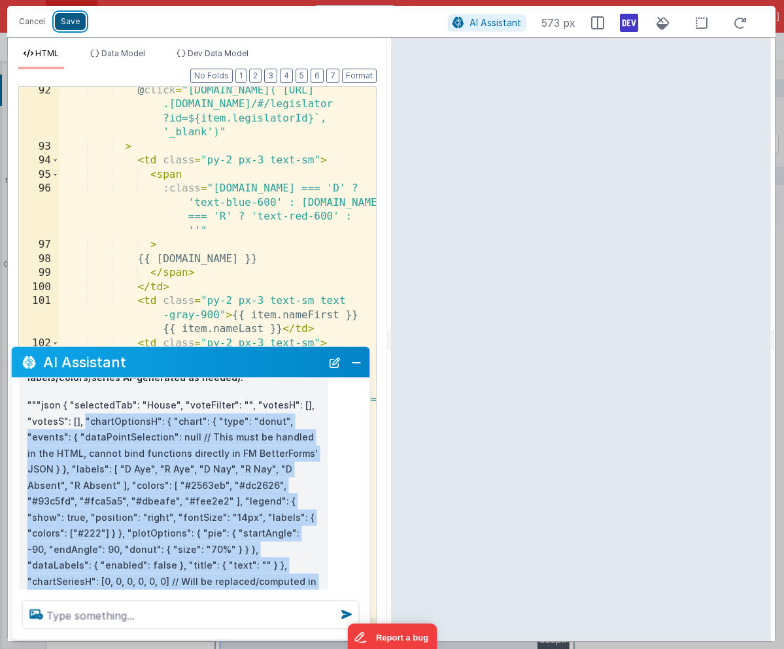
click at [69, 24] on button "Save" at bounding box center [70, 21] width 31 height 17
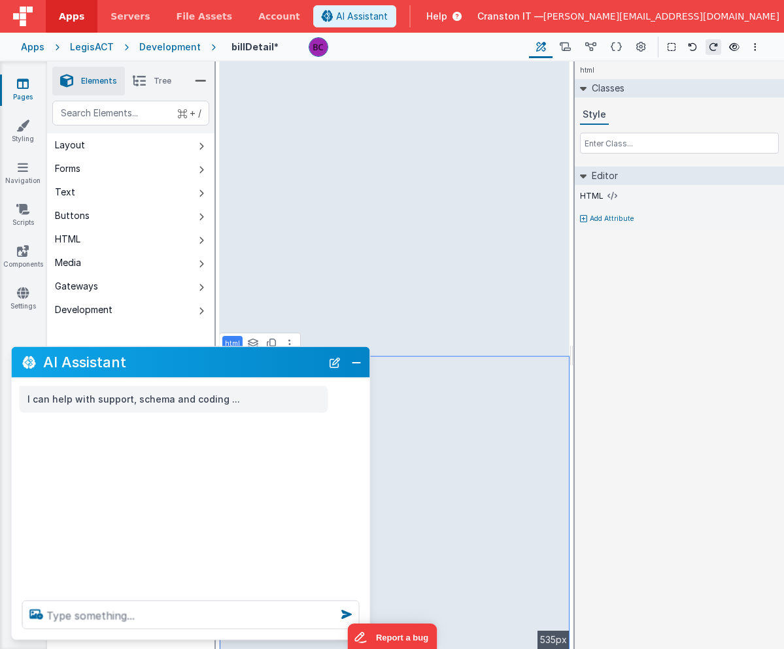
scroll to position [0, 0]
click at [593, 44] on icon at bounding box center [590, 48] width 11 height 14
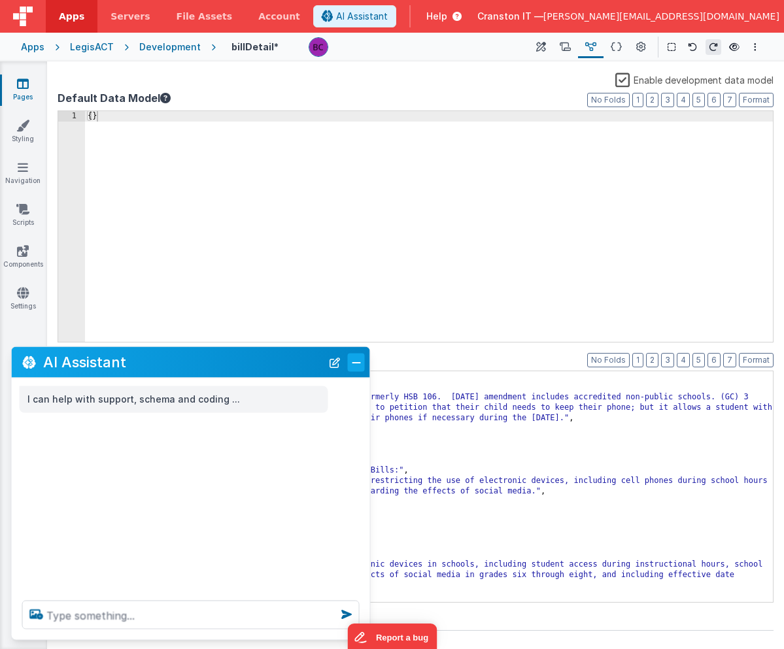
click at [362, 359] on button "Close" at bounding box center [356, 362] width 17 height 18
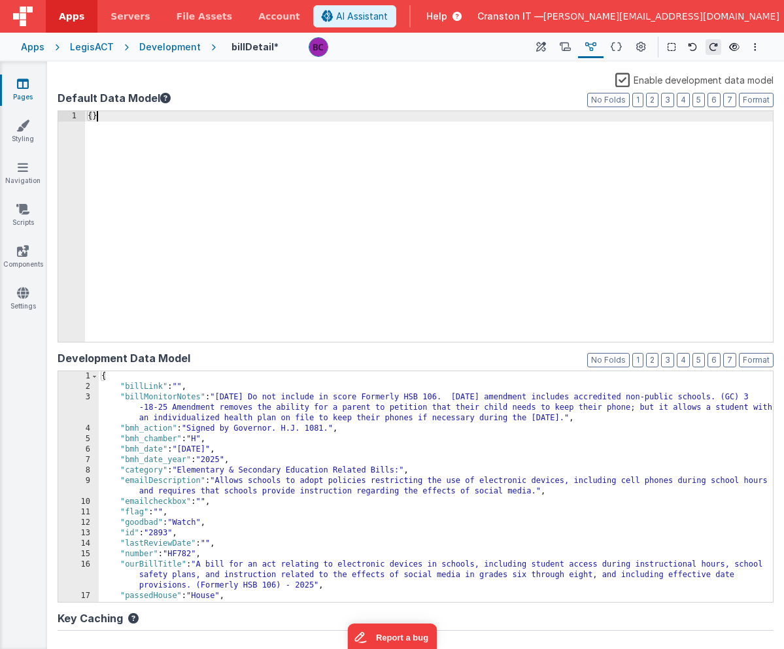
click at [352, 205] on div "{ }" at bounding box center [429, 237] width 688 height 252
drag, startPoint x: 352, startPoint y: 205, endPoint x: 46, endPoint y: 73, distance: 333.9
click at [46, 73] on section "Pages Styling Navigation Scripts Components Settings Builder Page Schema Action…" at bounding box center [392, 355] width 784 height 588
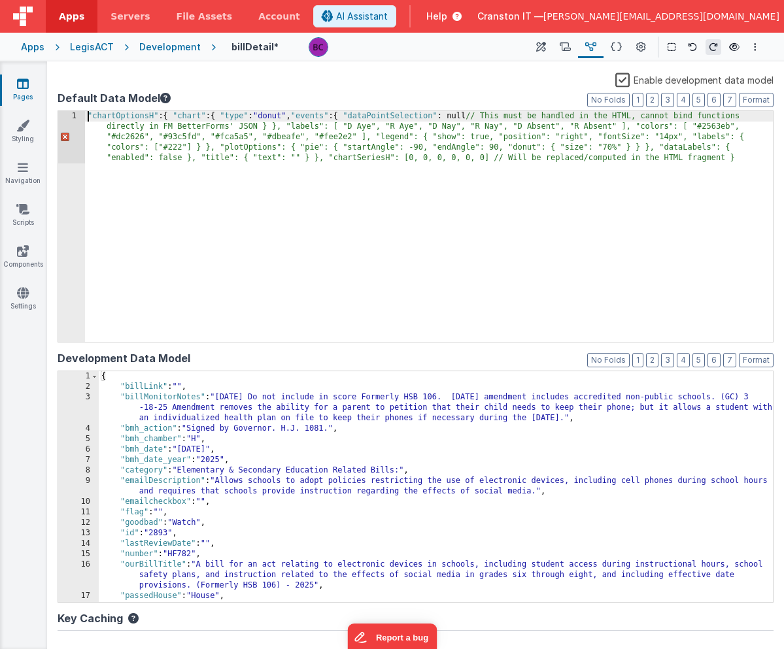
click at [89, 114] on div ""chartOptionsH" : { "chart" : { "type" : "donut" , "events" : { "dataPointSelec…" at bounding box center [429, 278] width 688 height 335
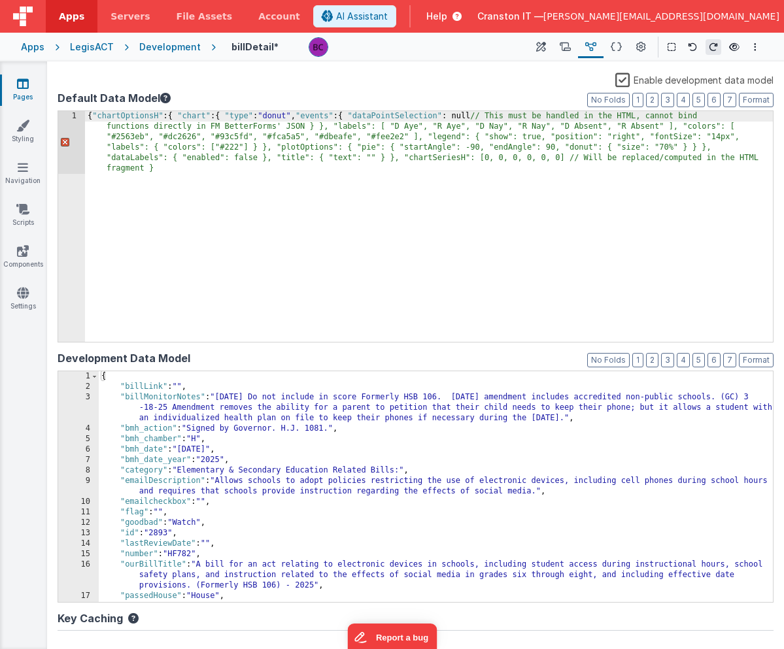
click at [228, 255] on div "{ "chartOptionsH" : { "chart" : { "type" : "donut" , "events" : { "dataPointSel…" at bounding box center [429, 289] width 688 height 356
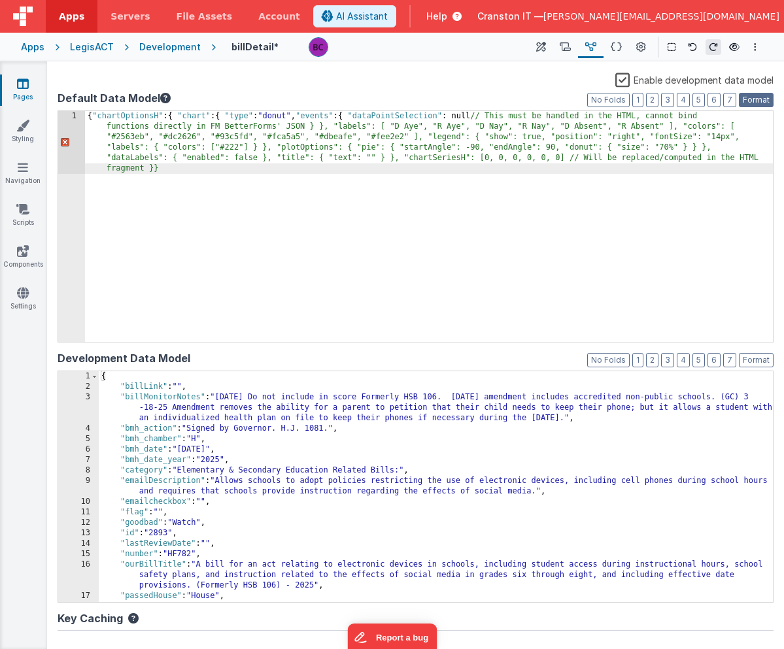
click at [747, 97] on button "Format" at bounding box center [756, 100] width 35 height 14
click at [292, 148] on div "{ "chartOptionsH" : { "chart" : { "type" : "donut" , "events" : { "dataPointSel…" at bounding box center [429, 289] width 688 height 356
drag, startPoint x: 569, startPoint y: 158, endPoint x: 145, endPoint y: 163, distance: 424.4
click at [145, 163] on div "{ "chartOptionsH" : { "chart" : { "type" : "donut" , "events" : { "dataPointSel…" at bounding box center [429, 289] width 688 height 356
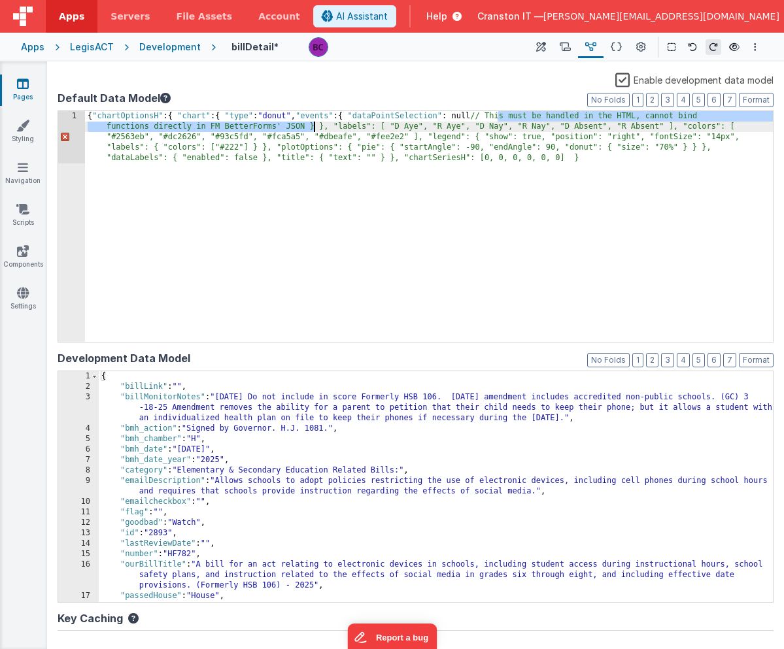
drag, startPoint x: 498, startPoint y: 114, endPoint x: 313, endPoint y: 124, distance: 186.0
click at [313, 124] on div "{ "chartOptionsH" : { "chart" : { "type" : "donut" , "events" : { "dataPointSel…" at bounding box center [429, 278] width 688 height 335
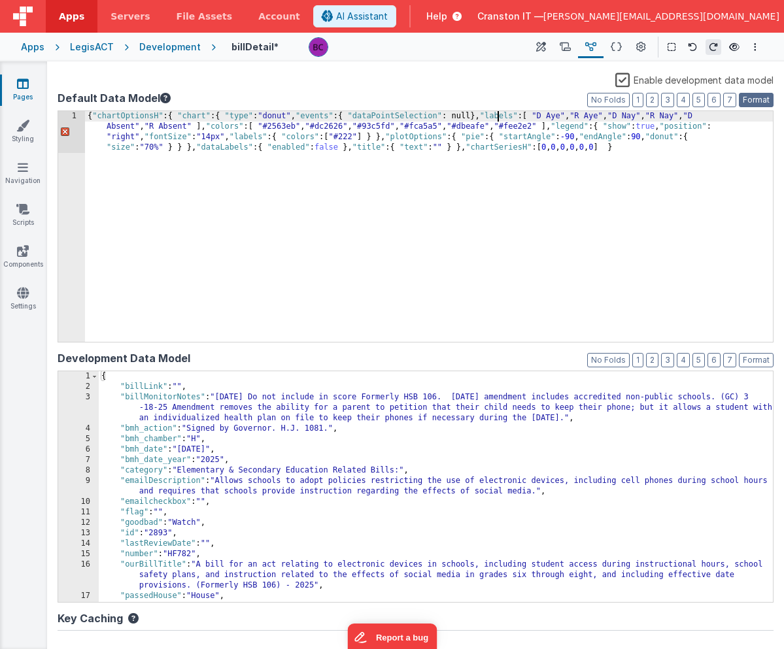
click at [748, 101] on button "Format" at bounding box center [756, 100] width 35 height 14
click at [493, 117] on div "{ "chartOptionsH" : { "chart" : { "type" : "donut" , "events" : { "dataPointSel…" at bounding box center [429, 268] width 688 height 315
click at [173, 116] on div "{ "chartOptionsH" : { "chart" : { "type" : "donut" , "events" : { "dataPointSel…" at bounding box center [429, 268] width 688 height 315
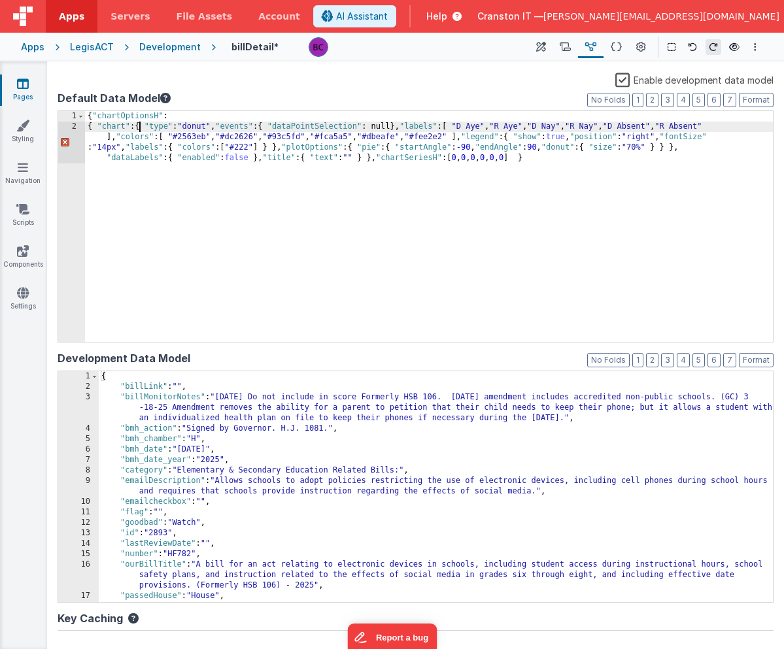
click at [138, 126] on div "{ "chartOptionsH" : { "chart" : { "type" : "donut" , "events" : { "dataPointSel…" at bounding box center [429, 252] width 688 height 283
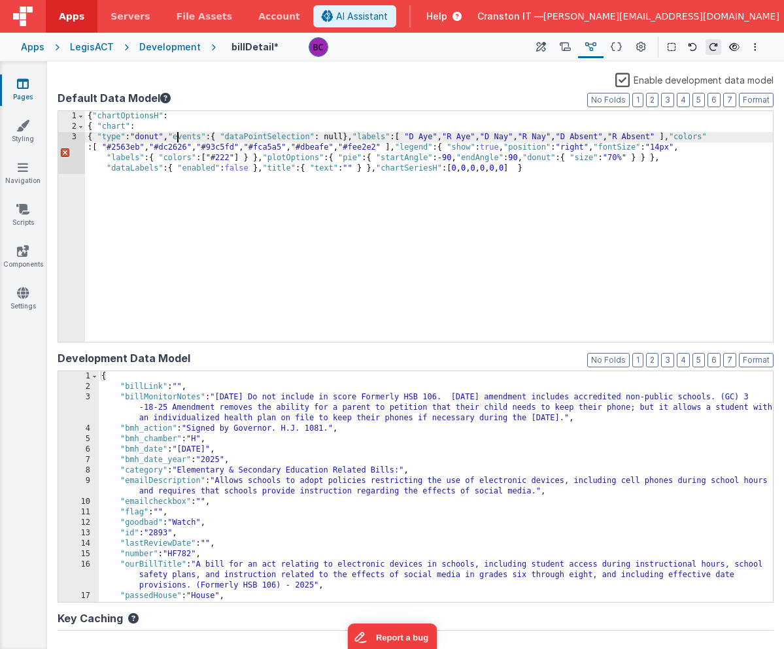
click at [177, 137] on div "{ "chartOptionsH" : { "chart" : { "type" : "donut" , "events" : { "dataPointSel…" at bounding box center [429, 252] width 688 height 283
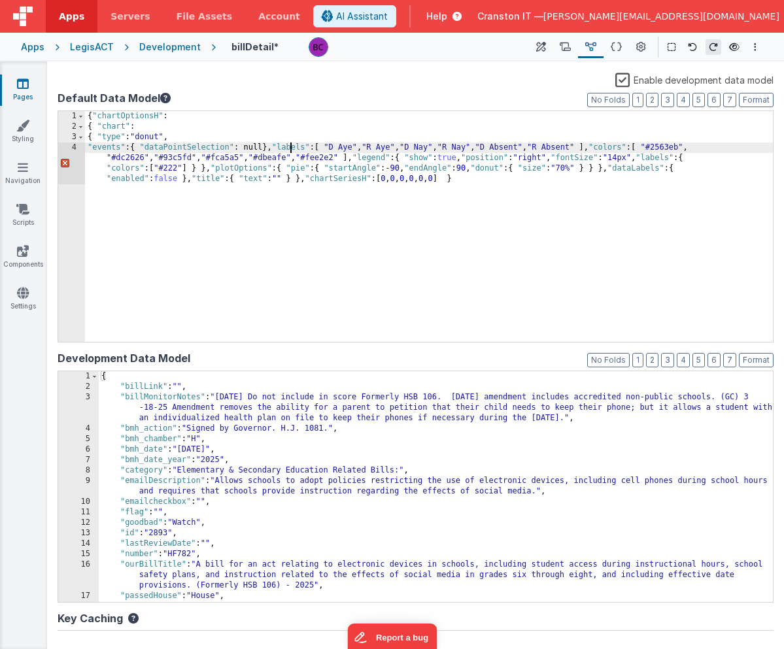
click at [292, 146] on div "{ "chartOptionsH" : { "chart" : { "type" : "donut" , "events" : { "dataPointSel…" at bounding box center [429, 252] width 688 height 283
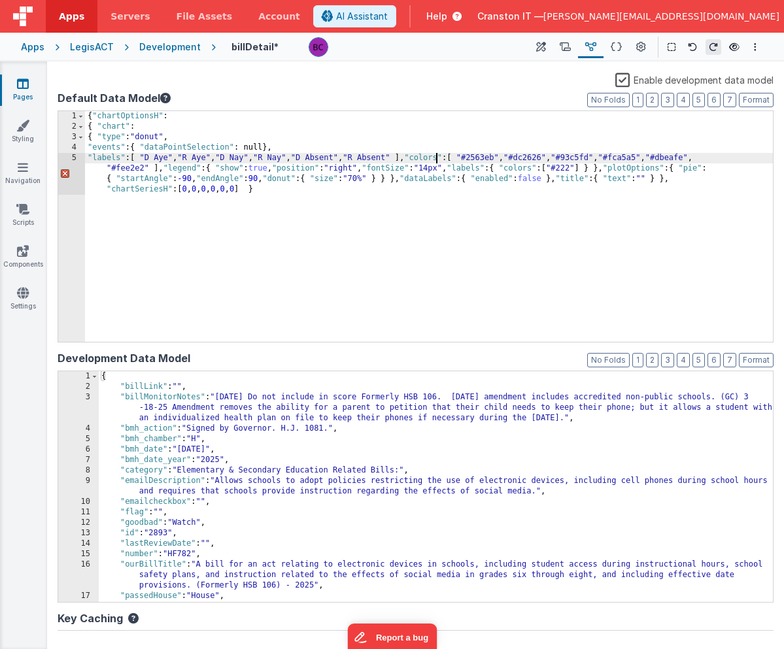
click at [438, 156] on div "{ "chartOptionsH" : { "chart" : { "type" : "donut" , "events" : { "dataPointSel…" at bounding box center [429, 252] width 688 height 283
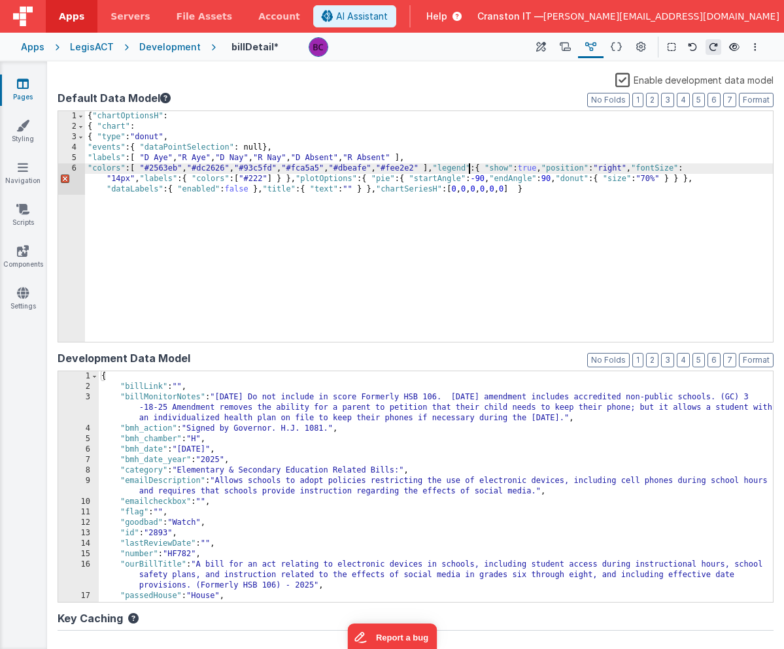
click at [467, 167] on div "{ "chartOptionsH" : { "chart" : { "type" : "donut" , "events" : { "dataPointSel…" at bounding box center [429, 247] width 688 height 273
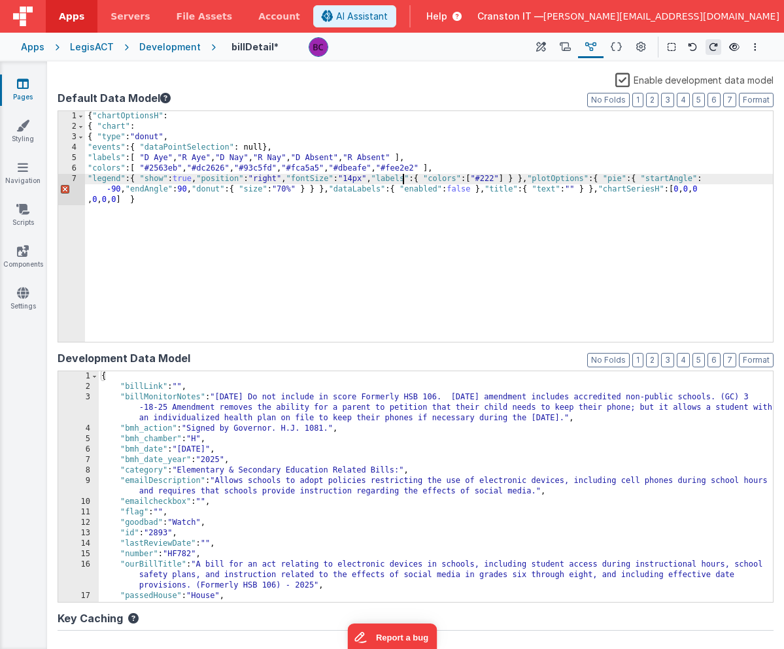
click at [404, 179] on div "{ "chartOptionsH" : { "chart" : { "type" : "donut" , "events" : { "dataPointSel…" at bounding box center [429, 247] width 688 height 273
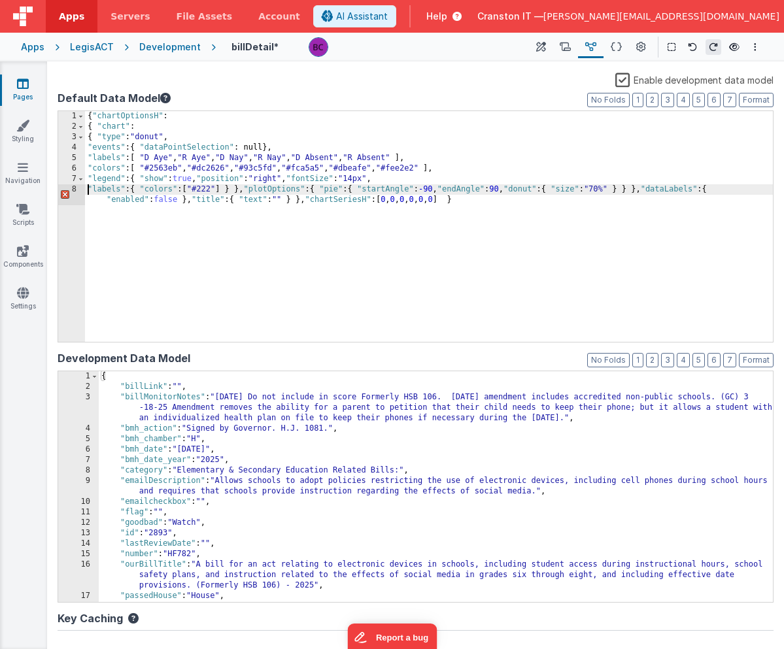
click at [258, 189] on div "{ "chartOptionsH" : { "chart" : { "type" : "donut" , "events" : { "dataPointSel…" at bounding box center [429, 242] width 688 height 262
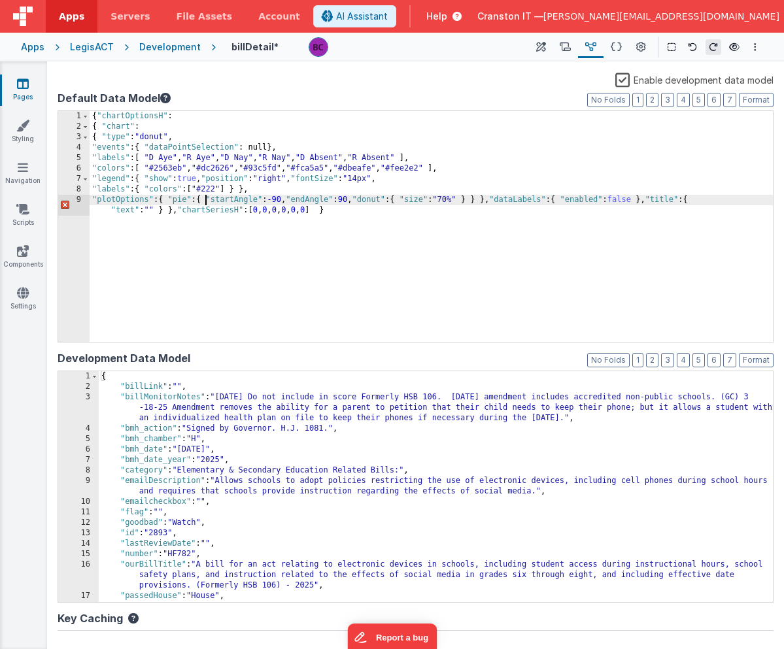
click at [206, 199] on div "{ "chartOptionsH" : { "chart" : { "type" : "donut" , "events" : { "dataPointSel…" at bounding box center [431, 242] width 683 height 262
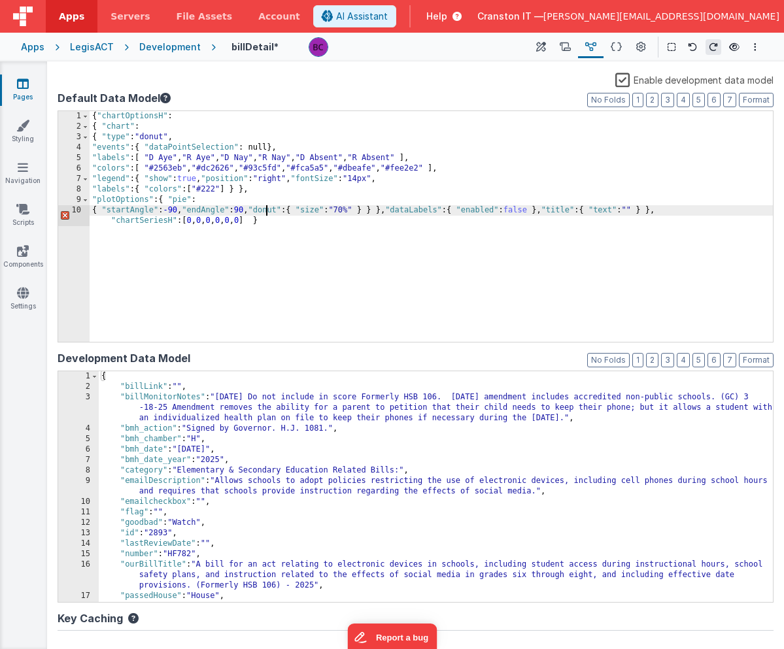
click at [269, 212] on div "{ "chartOptionsH" : { "chart" : { "type" : "donut" , "events" : { "dataPointSel…" at bounding box center [431, 242] width 683 height 262
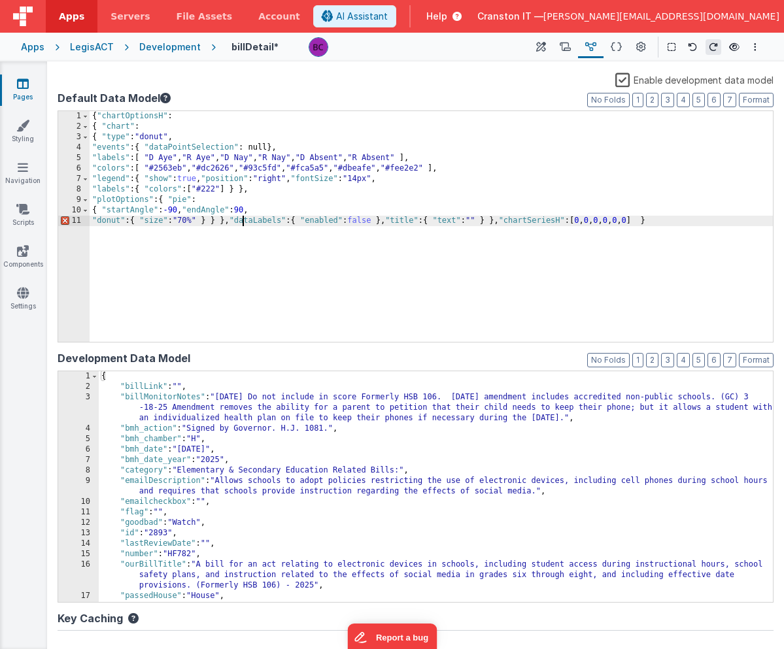
click at [243, 221] on div "{ "chartOptionsH" : { "chart" : { "type" : "donut" , "events" : { "dataPointSel…" at bounding box center [431, 237] width 683 height 252
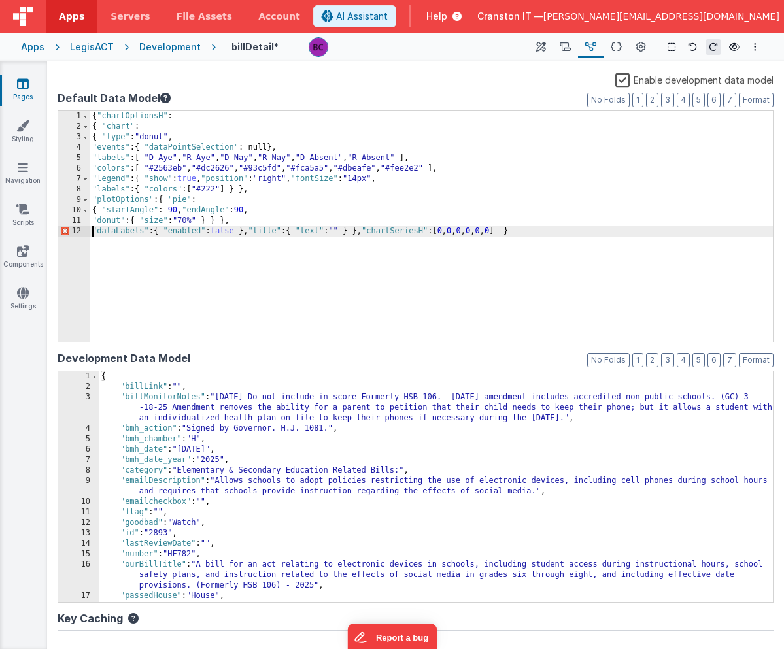
click at [261, 232] on div "{ "chartOptionsH" : { "chart" : { "type" : "donut" , "events" : { "dataPointSel…" at bounding box center [431, 237] width 683 height 252
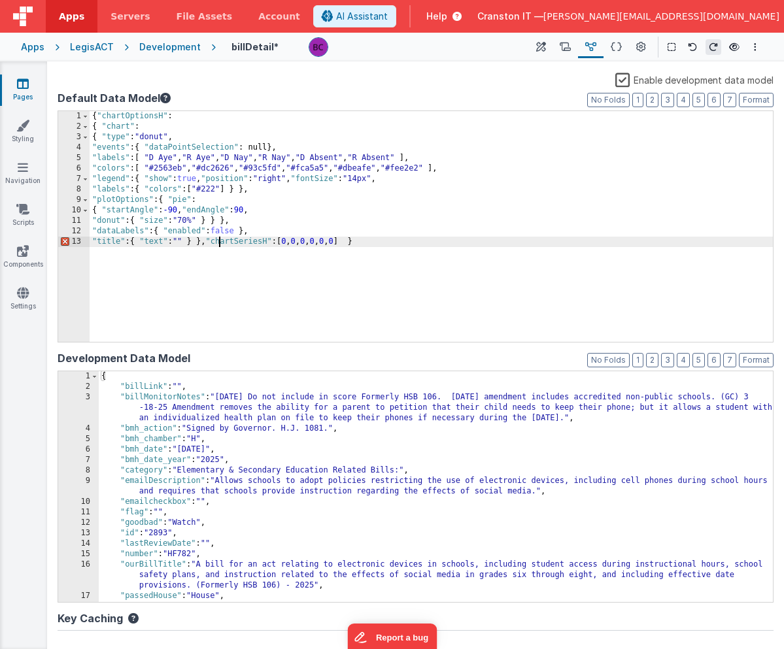
click at [222, 240] on div "{ "chartOptionsH" : { "chart" : { "type" : "donut" , "events" : { "dataPointSel…" at bounding box center [431, 237] width 683 height 252
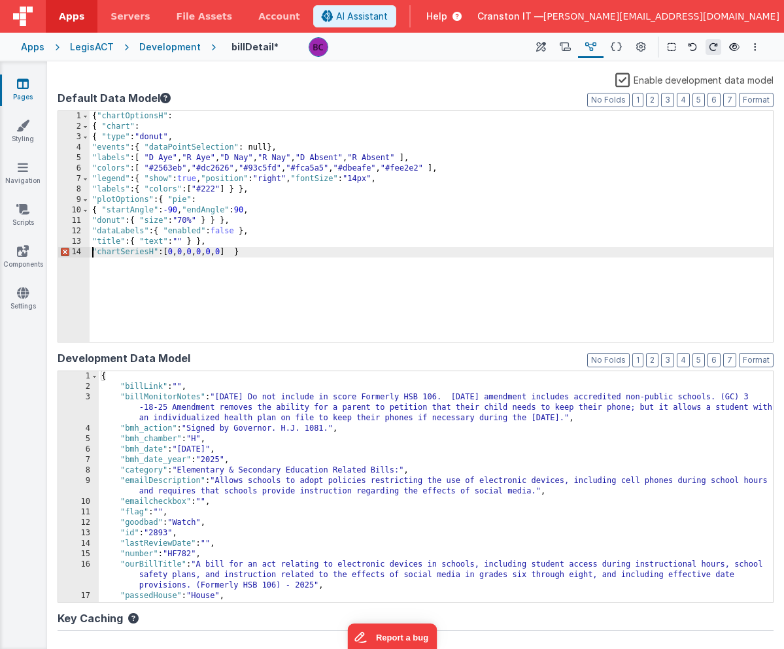
click at [284, 258] on div "{ "chartOptionsH" : { "chart" : { "type" : "donut" , "events" : { "dataPointSel…" at bounding box center [431, 237] width 683 height 252
click at [751, 99] on button "Format" at bounding box center [756, 100] width 35 height 14
click at [751, 100] on button "Format" at bounding box center [756, 100] width 35 height 14
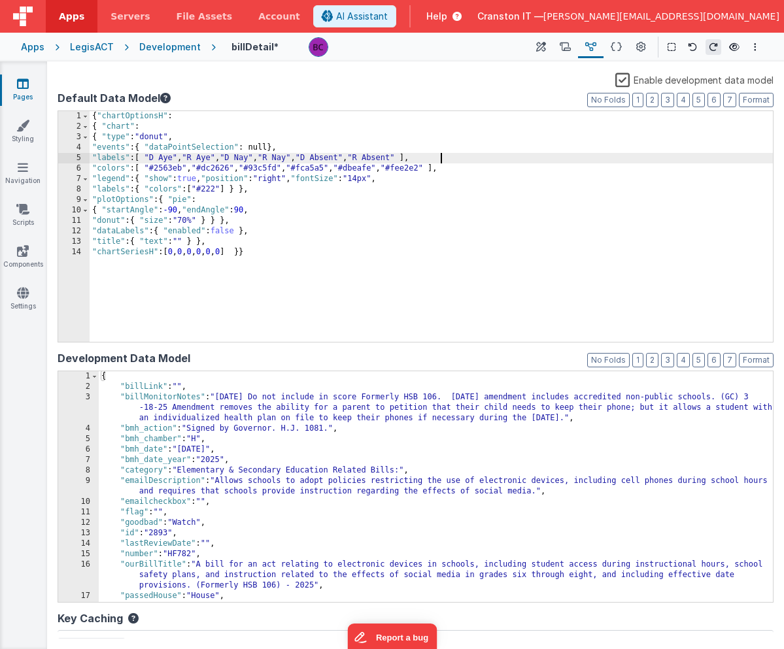
click at [613, 157] on div "{ "chartOptionsH" : { "chart" : { "type" : "donut" , "events" : { "dataPointSel…" at bounding box center [431, 237] width 683 height 252
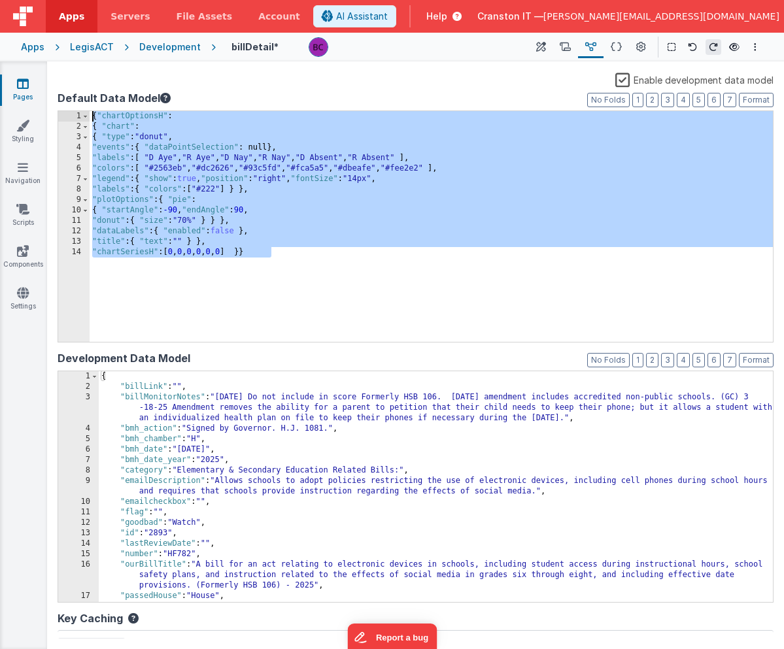
drag, startPoint x: 473, startPoint y: 286, endPoint x: 404, endPoint y: 91, distance: 206.6
click at [404, 91] on div "Default Data Model Format 7 6 5 4 3 2 1 No Folds 1 2 3 4 5 6 7 8 9 10 11 12 13 …" at bounding box center [416, 215] width 716 height 251
click at [747, 99] on button "Format" at bounding box center [756, 100] width 35 height 14
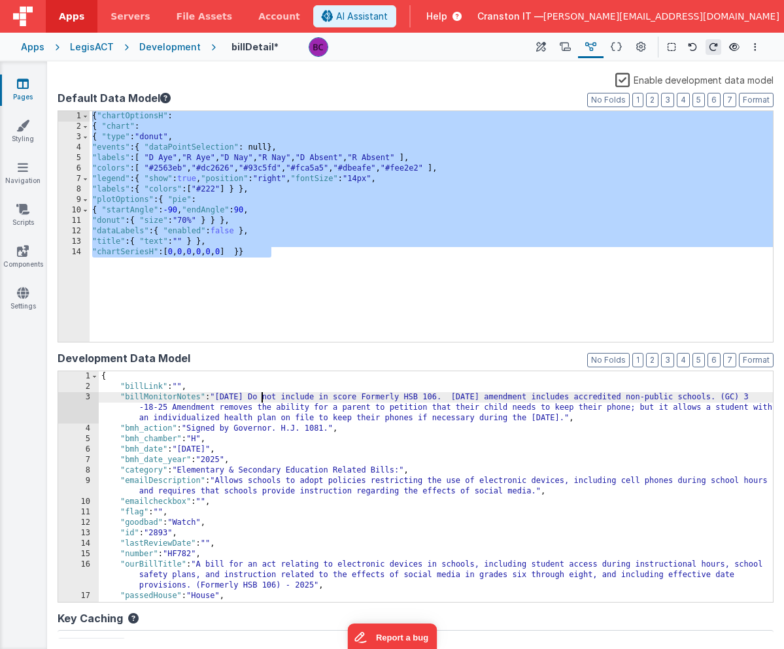
click at [261, 398] on div "{ "billLink" : "" , "billMonitorNotes" : "5-20-25 Do not include in score Forme…" at bounding box center [436, 497] width 674 height 252
click at [148, 335] on div "{ "chartOptionsH" : { "chart" : { "type" : "donut" , "events" : { "dataPointSel…" at bounding box center [431, 237] width 683 height 252
drag, startPoint x: 266, startPoint y: 252, endPoint x: 95, endPoint y: 116, distance: 218.2
click at [95, 116] on div "{ "chartOptionsH" : { "chart" : { "type" : "donut" , "events" : { "dataPointSel…" at bounding box center [431, 237] width 683 height 252
click at [129, 380] on div "{ "billLink" : "" , "billMonitorNotes" : "5-20-25 Do not include in score Forme…" at bounding box center [436, 497] width 674 height 252
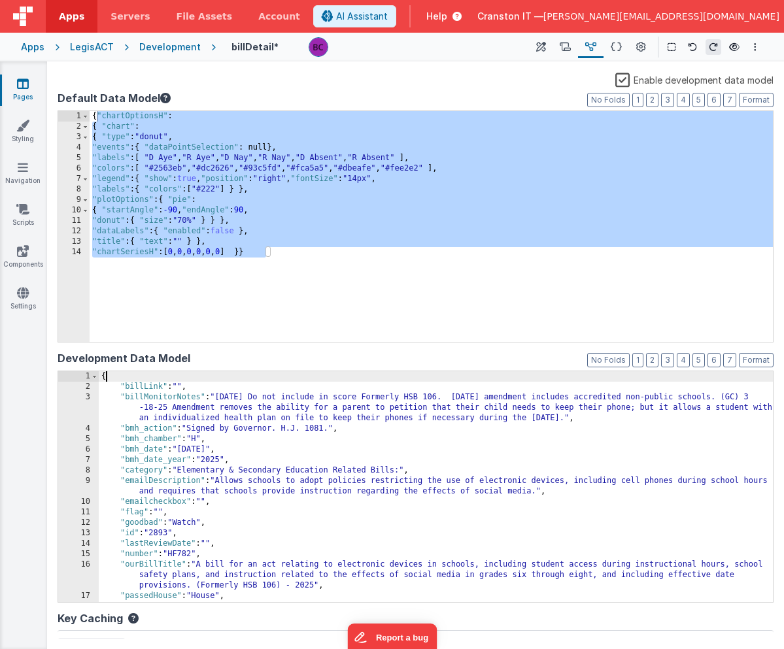
paste textarea
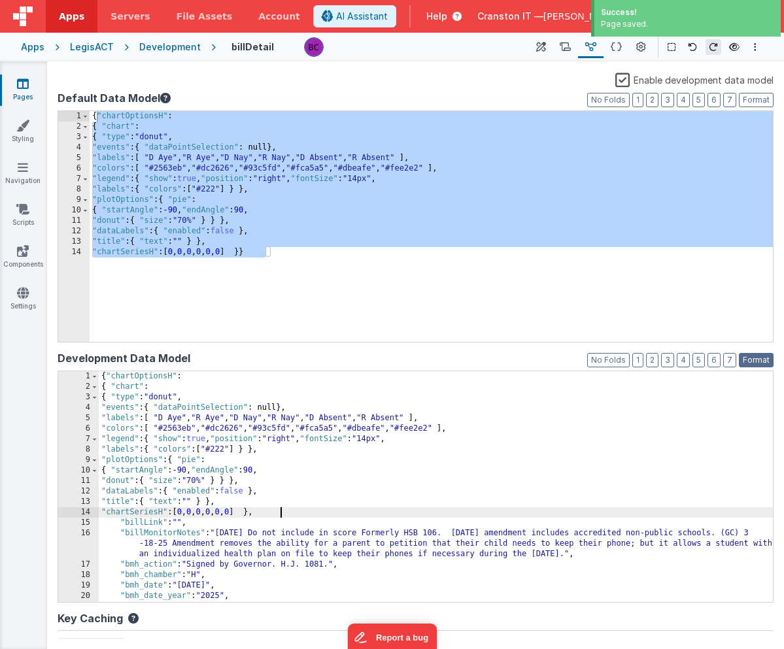
click at [753, 359] on button "Format" at bounding box center [756, 360] width 35 height 14
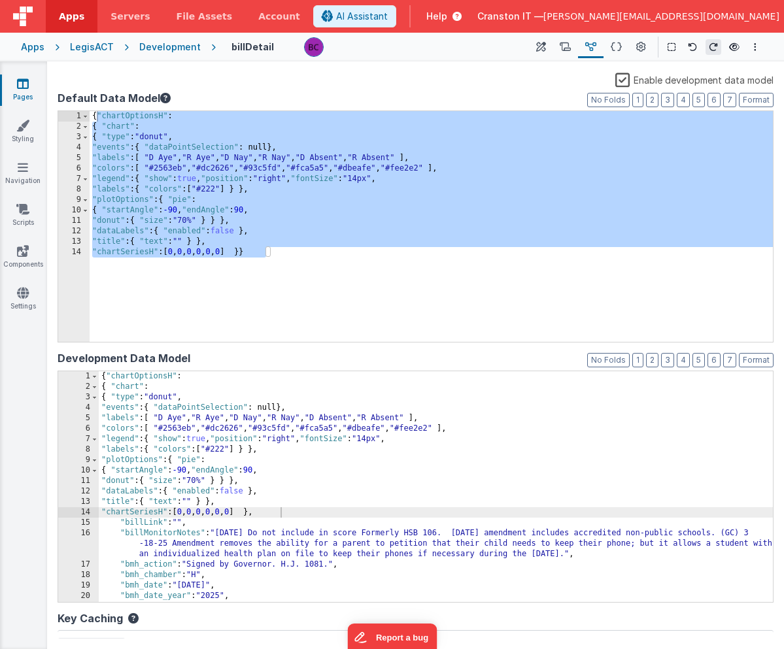
click at [102, 50] on div "LegisACT" at bounding box center [92, 47] width 44 height 13
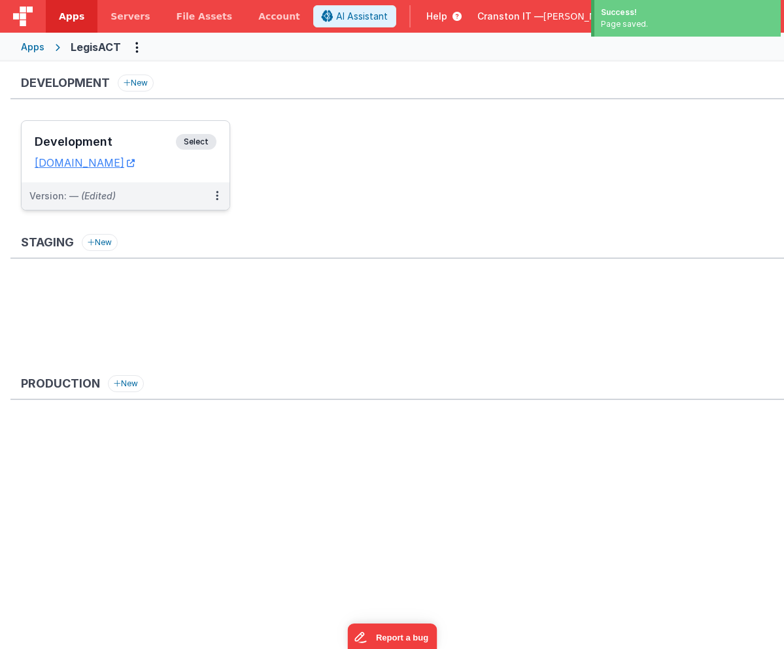
click at [203, 140] on span "Select" at bounding box center [196, 142] width 41 height 16
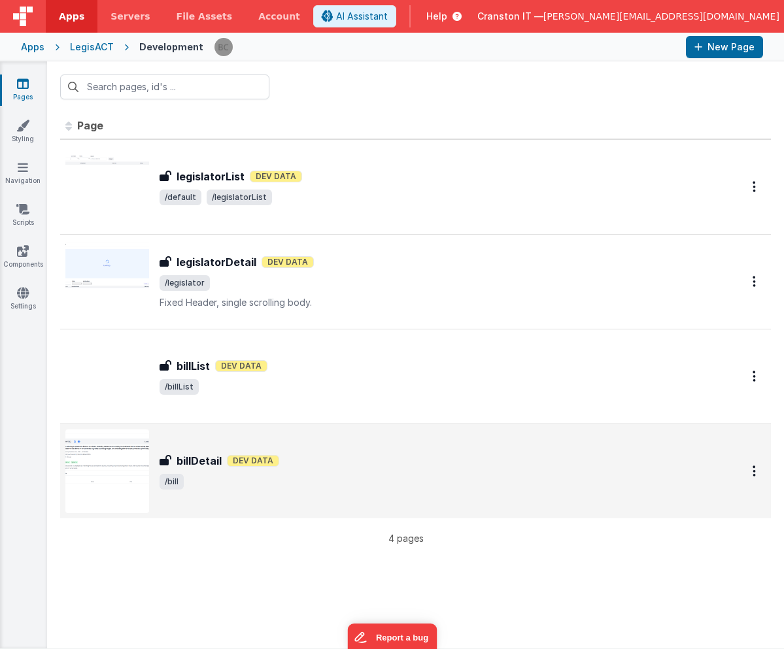
click at [241, 471] on div "billDetail billDetail Dev Data /bill" at bounding box center [435, 471] width 551 height 37
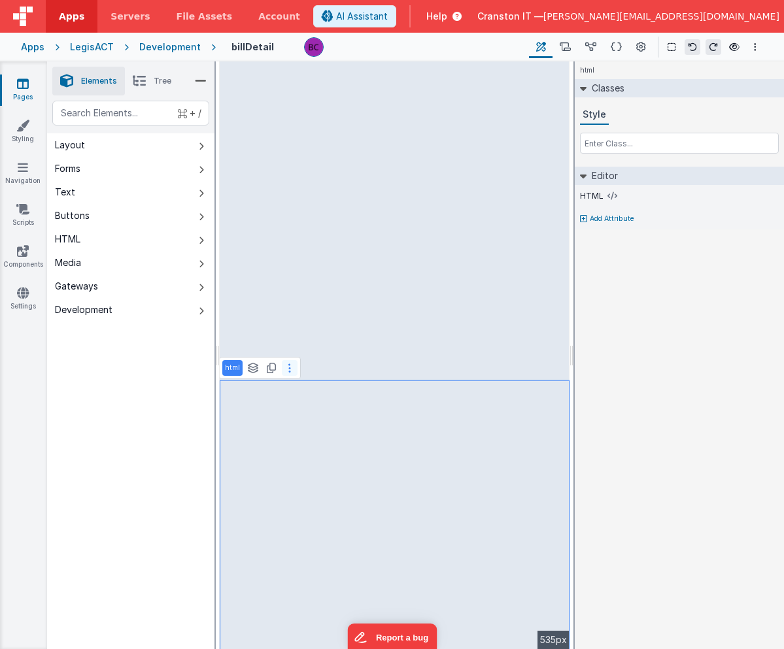
click at [290, 368] on button at bounding box center [290, 368] width 16 height 16
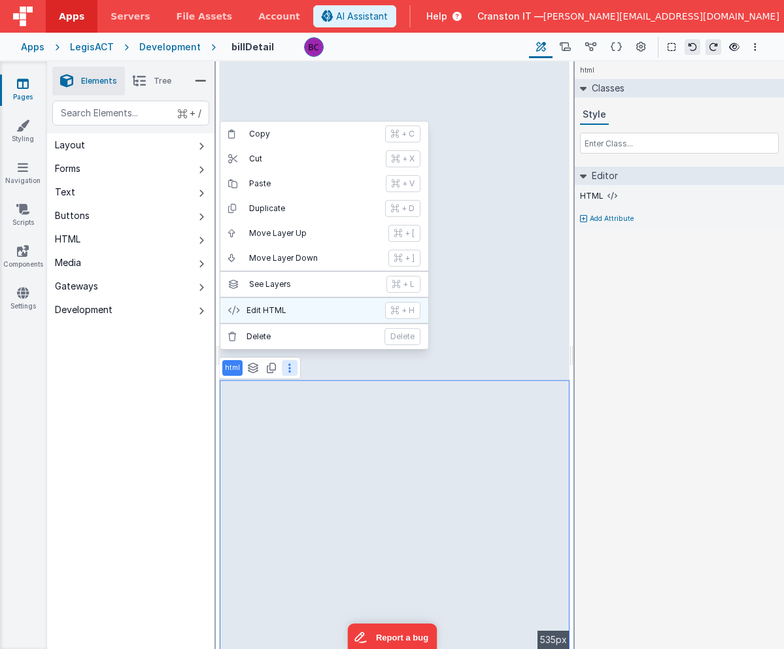
click at [277, 303] on button "Edit HTML + H" at bounding box center [324, 310] width 208 height 25
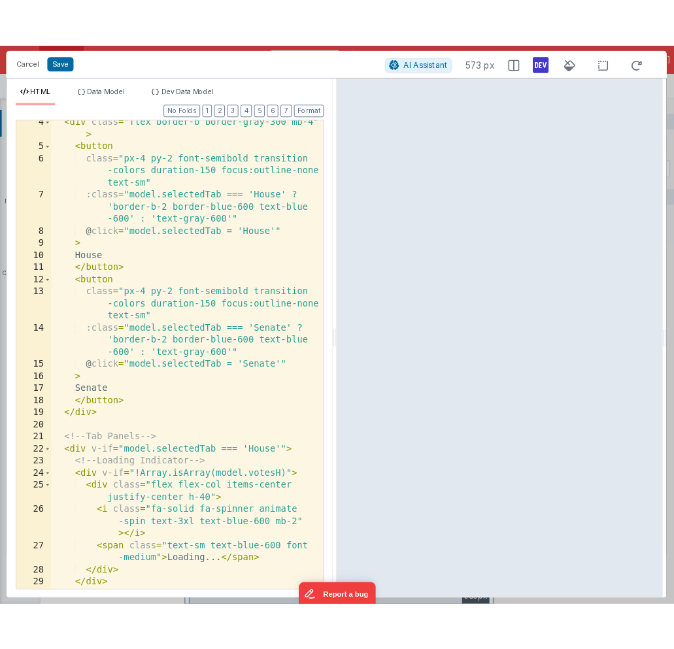
scroll to position [52, 0]
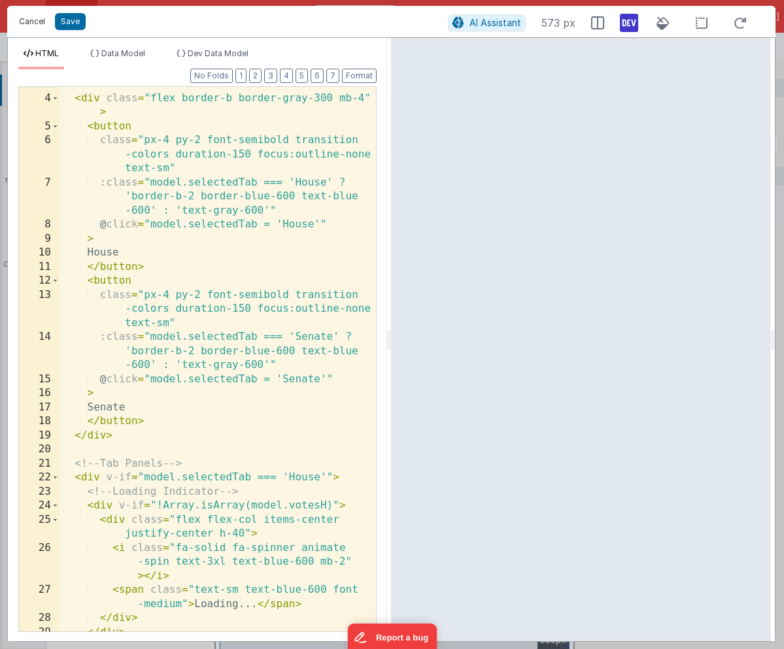
click at [34, 18] on button "Cancel" at bounding box center [31, 21] width 39 height 18
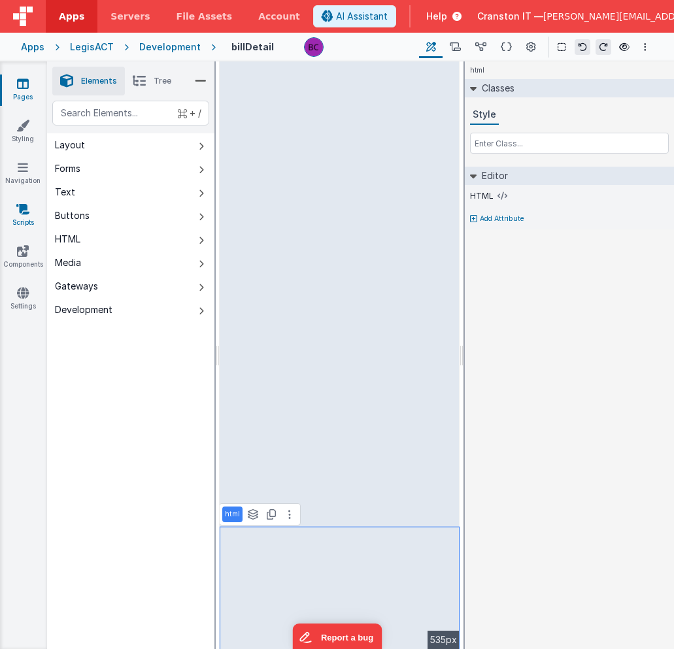
click at [27, 209] on icon at bounding box center [22, 209] width 13 height 13
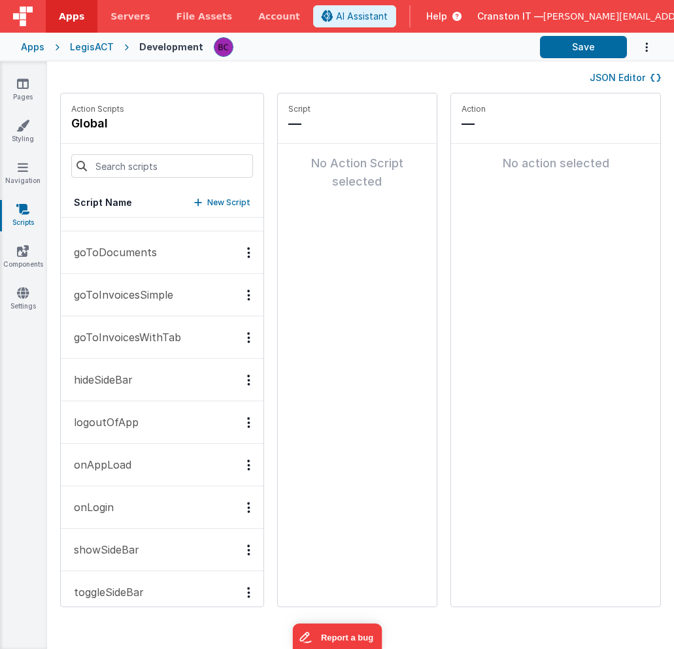
scroll to position [131, 0]
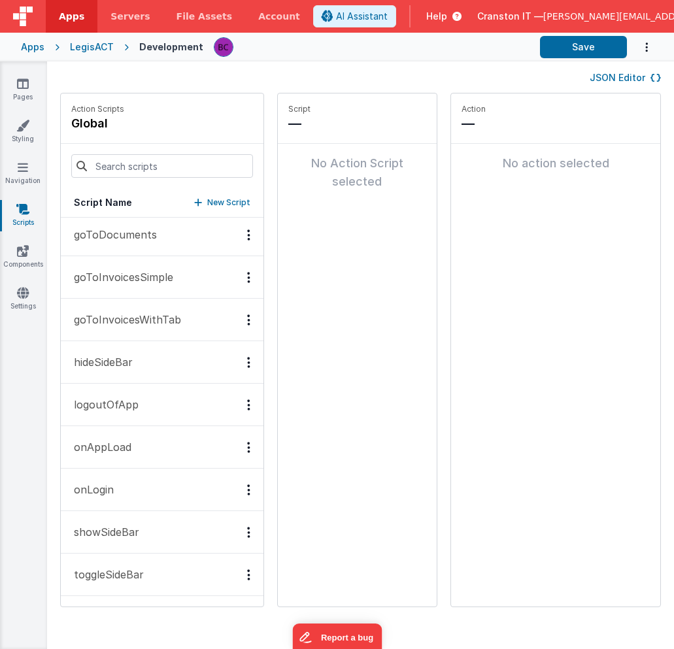
click at [126, 448] on p "onAppLoad" at bounding box center [98, 447] width 65 height 16
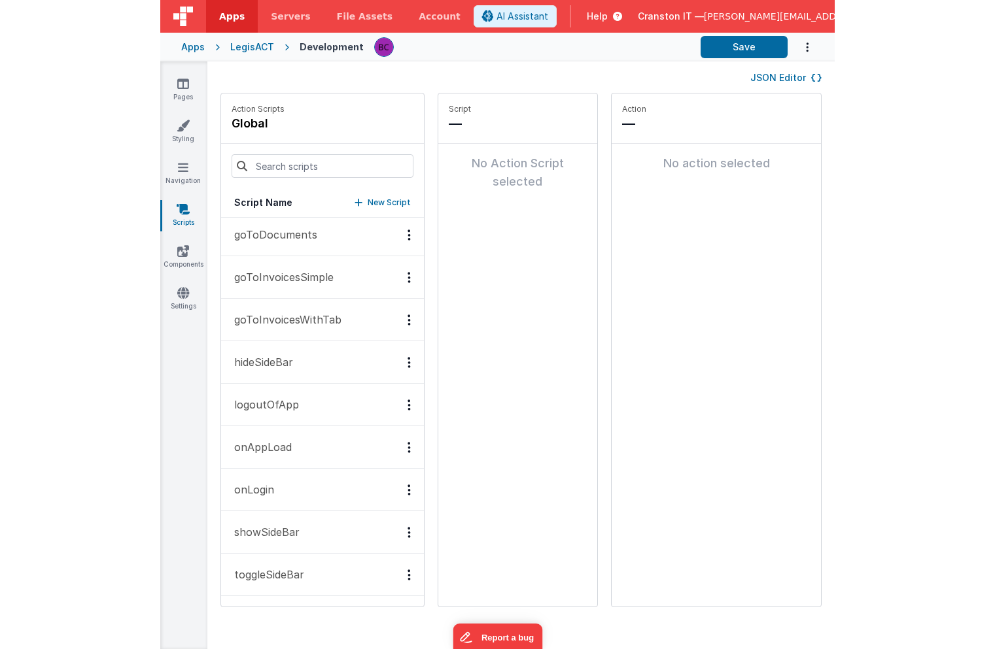
scroll to position [131, 0]
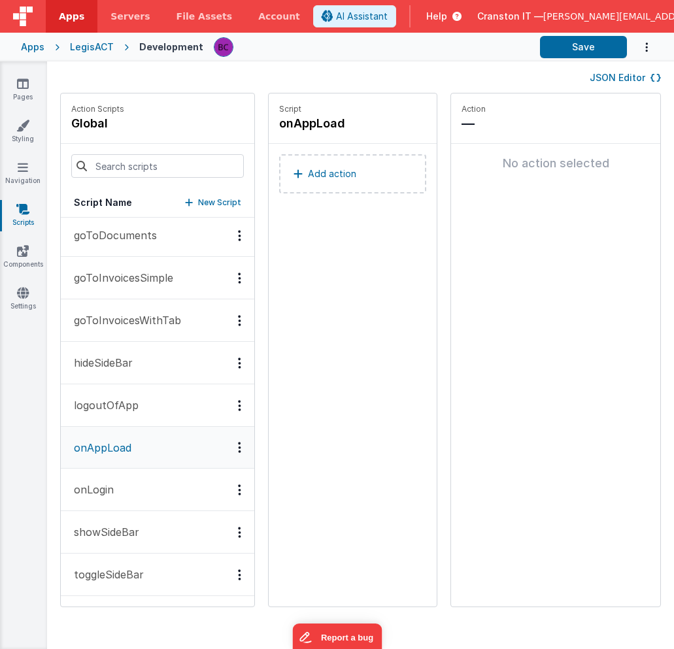
click at [346, 173] on button "Add action" at bounding box center [352, 173] width 147 height 39
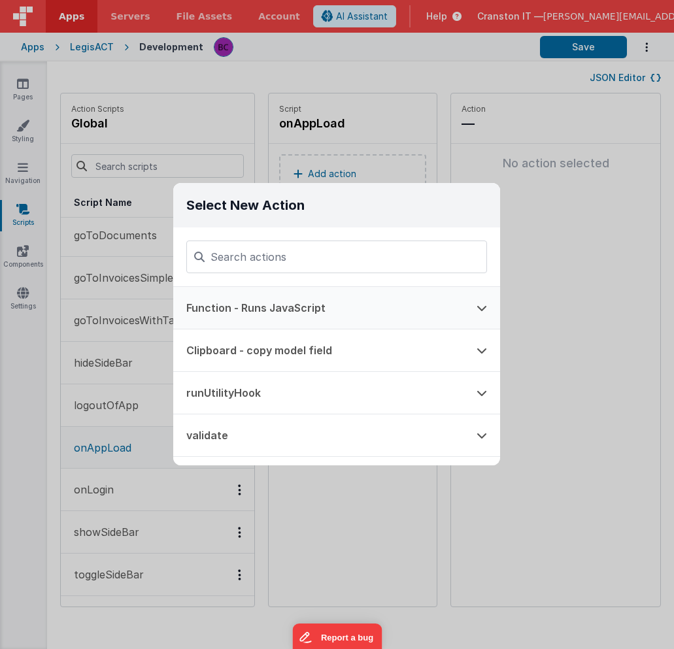
click at [327, 307] on button "Function - Runs JavaScript" at bounding box center [318, 308] width 290 height 42
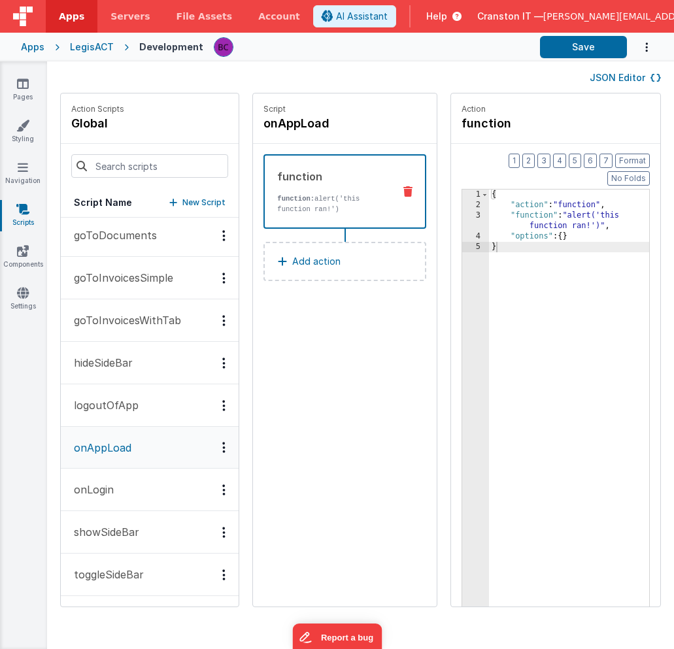
click at [554, 262] on div "{ "action" : "function" , "function" : "alert('this function ran!')" , "options…" at bounding box center [569, 438] width 160 height 496
click at [536, 200] on div "{ "action" : "function" , "function" : "alert('this function ran!')" , "options…" at bounding box center [569, 438] width 160 height 496
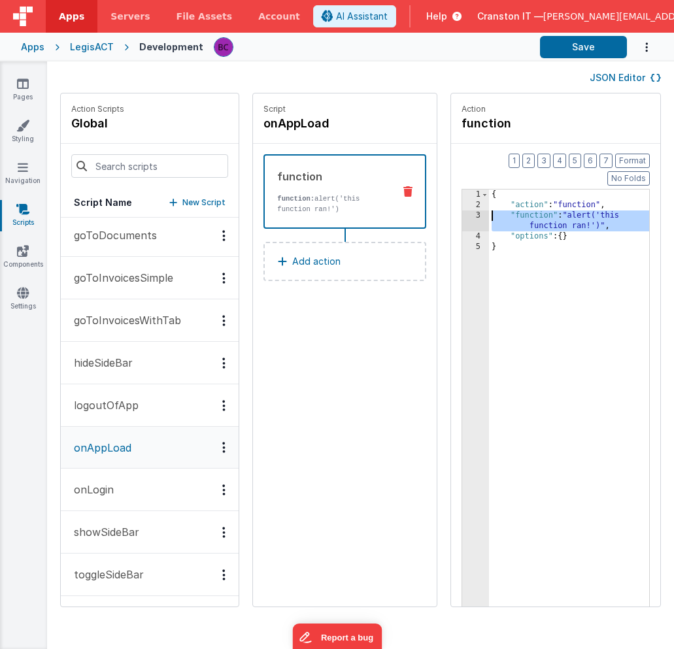
click at [475, 211] on div "3" at bounding box center [475, 221] width 27 height 21
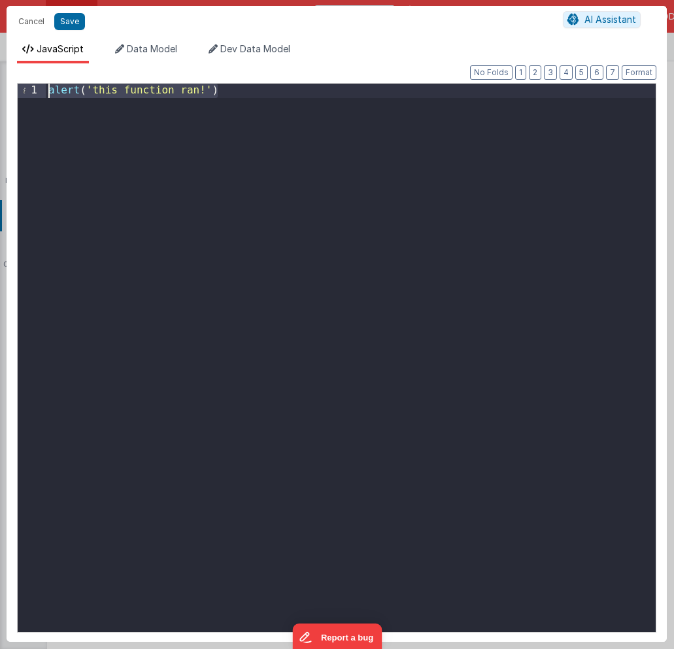
drag, startPoint x: 422, startPoint y: 200, endPoint x: 309, endPoint y: -42, distance: 266.8
click at [309, 0] on html "Cancel Save AI Assistant JavaScript Data Model Dev Data Model Format 7 6 5 4 3 …" at bounding box center [337, 324] width 674 height 649
click at [69, 23] on button "Save" at bounding box center [69, 21] width 31 height 17
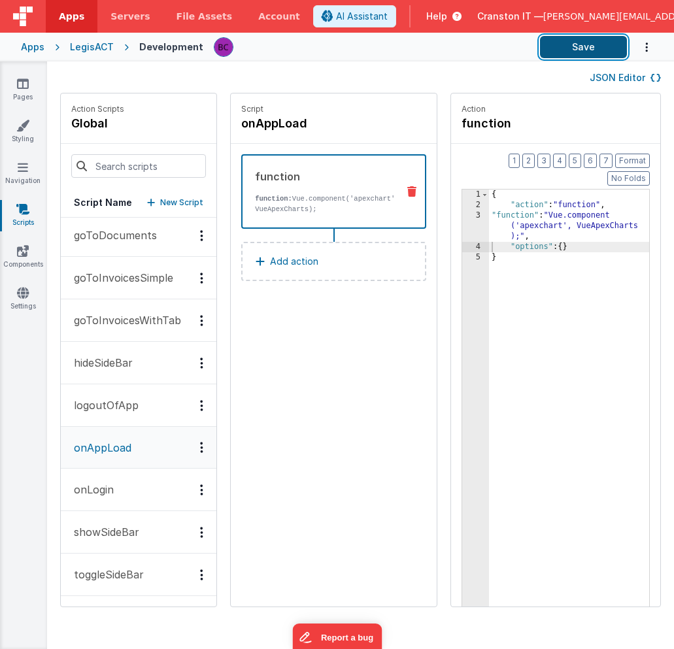
click at [587, 40] on button "Save" at bounding box center [583, 47] width 87 height 22
click at [18, 86] on icon at bounding box center [23, 83] width 12 height 13
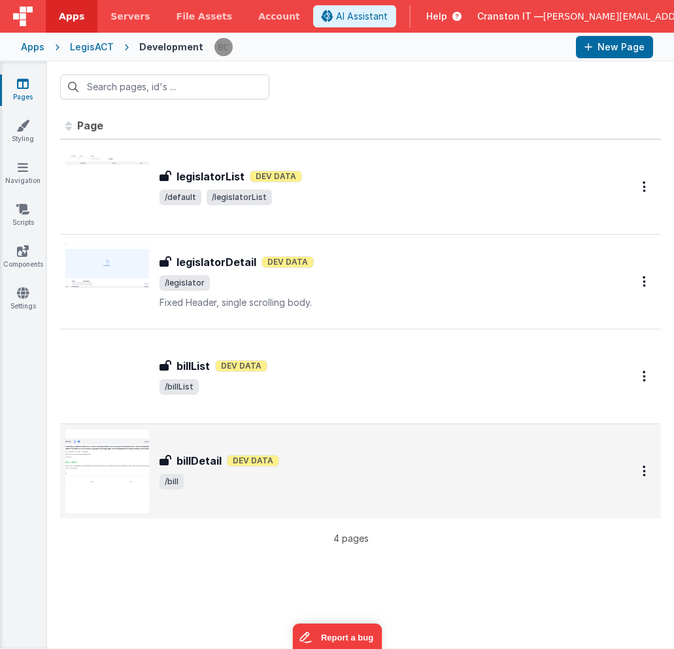
click at [361, 462] on div "billDetail Dev Data" at bounding box center [380, 461] width 441 height 16
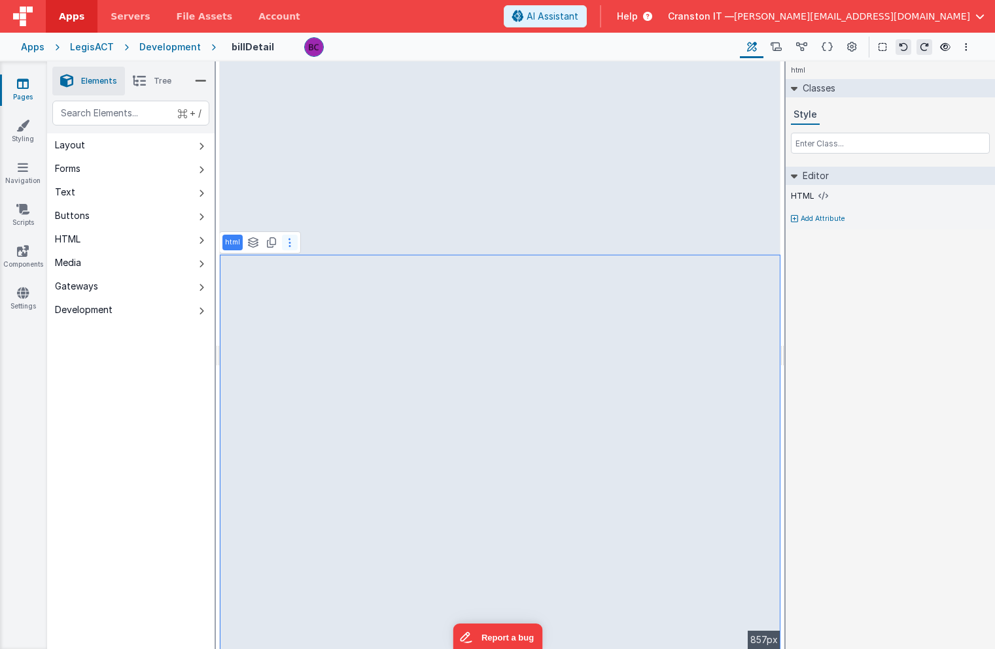
click at [290, 241] on button at bounding box center [290, 243] width 16 height 16
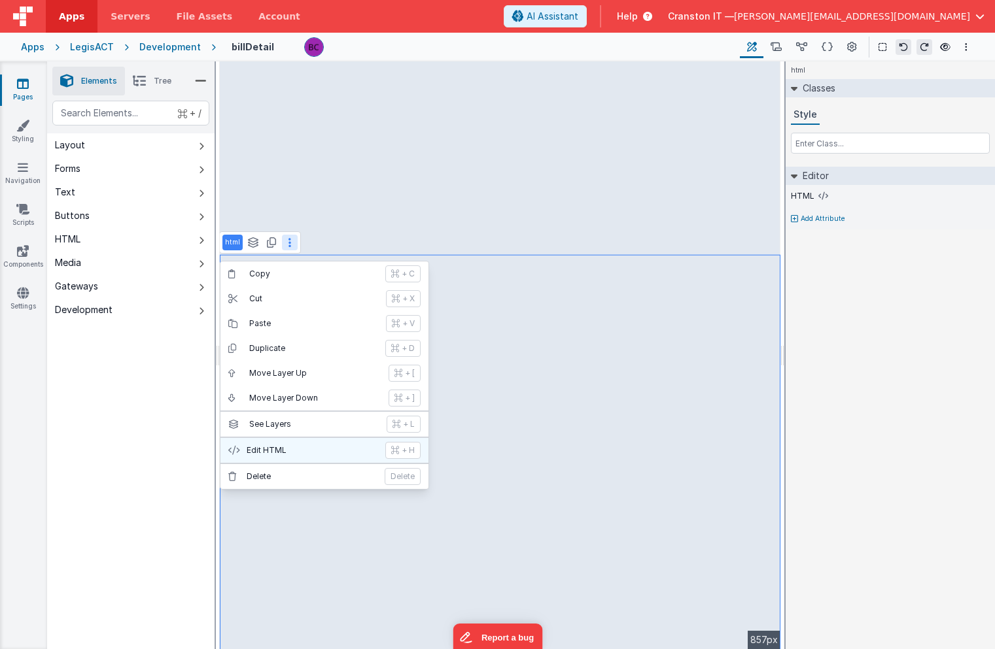
click at [288, 452] on p "Edit HTML" at bounding box center [312, 450] width 131 height 10
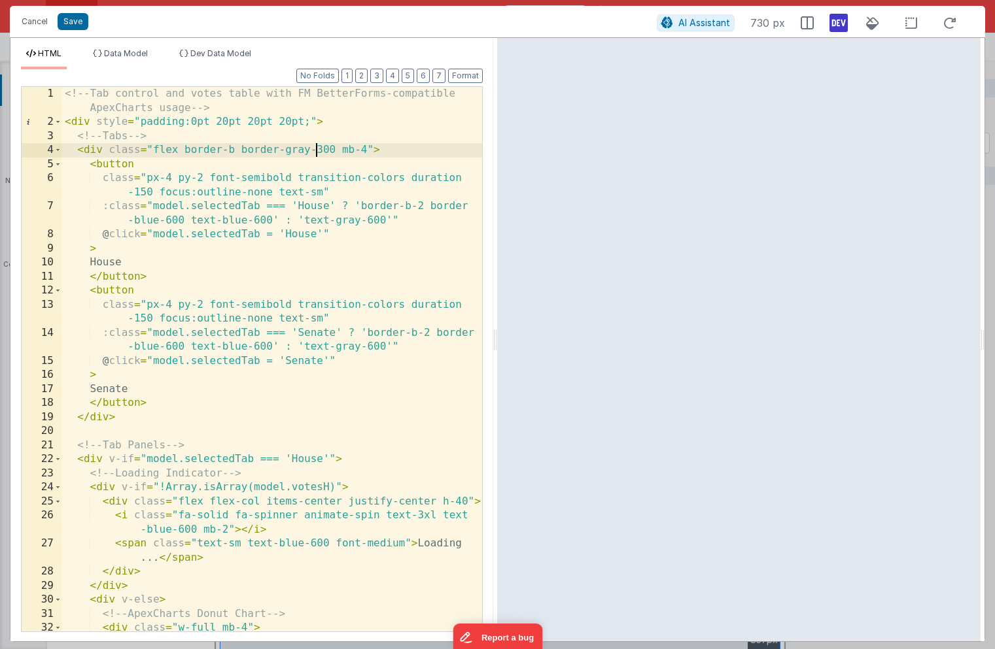
click at [316, 154] on div "<!-- Tab control and votes table with FM BetterForms-compatible ApexCharts usag…" at bounding box center [272, 380] width 420 height 587
click at [299, 160] on div "<!-- Tab control and votes table with FM BetterForms-compatible ApexCharts usag…" at bounding box center [272, 380] width 420 height 587
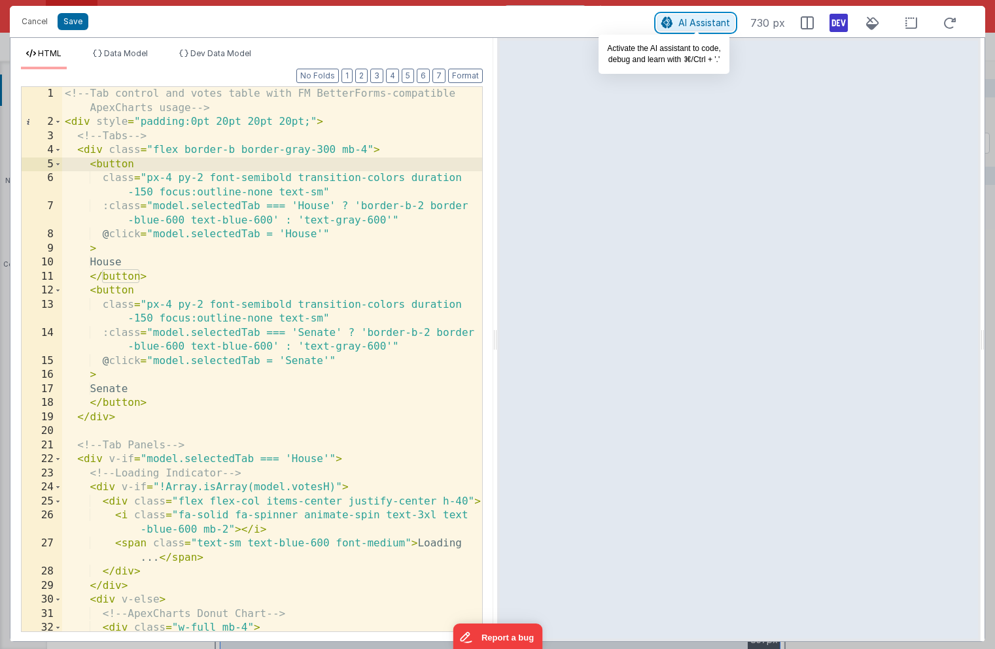
click at [694, 15] on button "AI Assistant" at bounding box center [696, 22] width 78 height 17
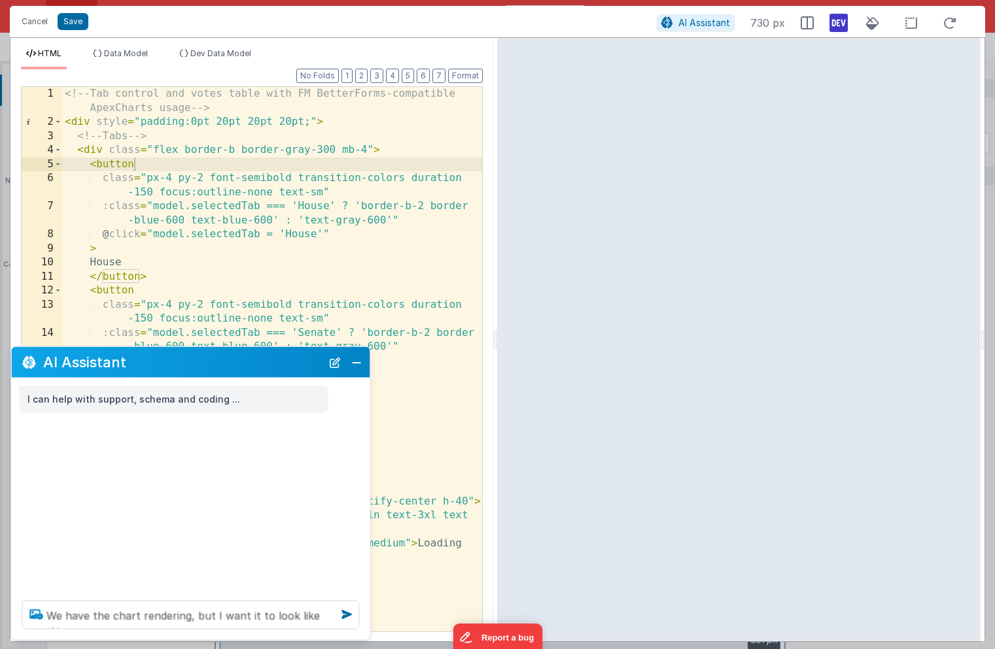
click at [39, 613] on icon at bounding box center [37, 614] width 24 height 21
click at [0, 0] on input "file" at bounding box center [0, 0] width 0 height 0
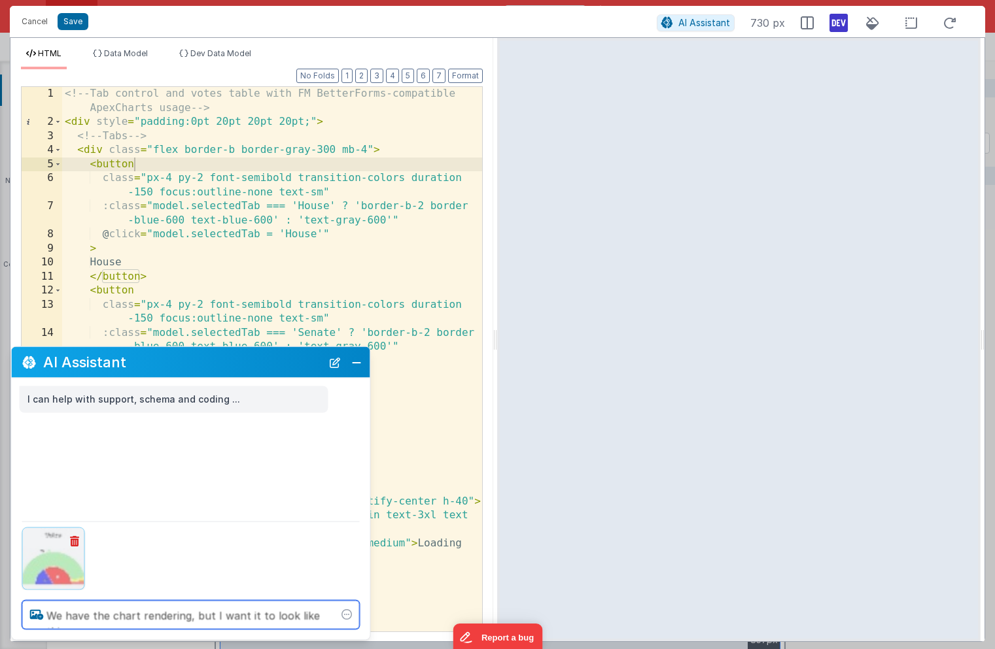
click at [315, 618] on textarea "We have the chart rendering, but I want it to look like this" at bounding box center [190, 615] width 337 height 29
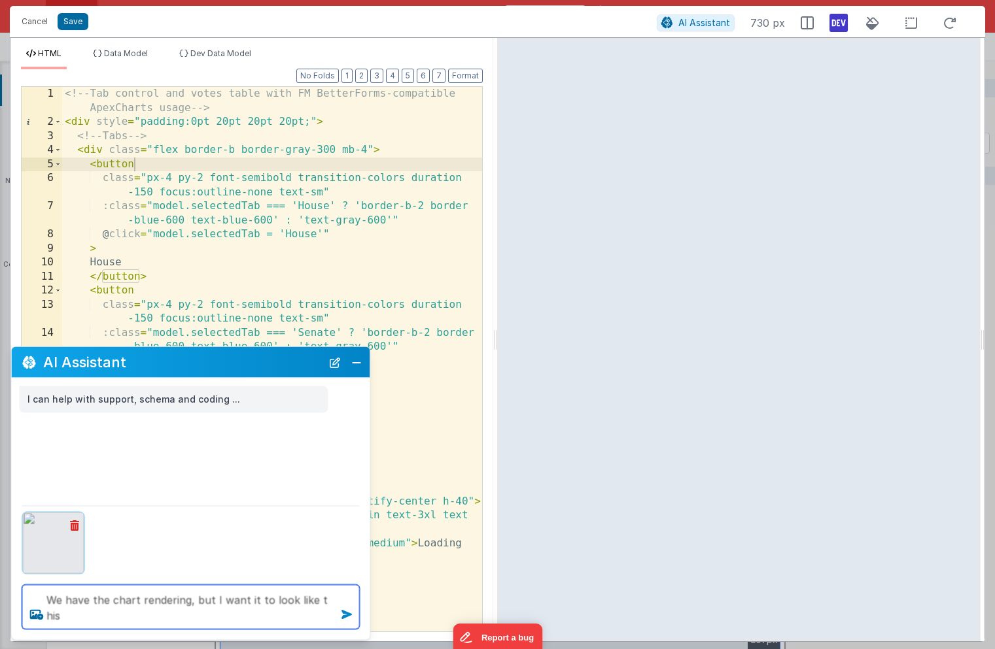
type textarea "We have the chart rendering, but I want it to look like t his"
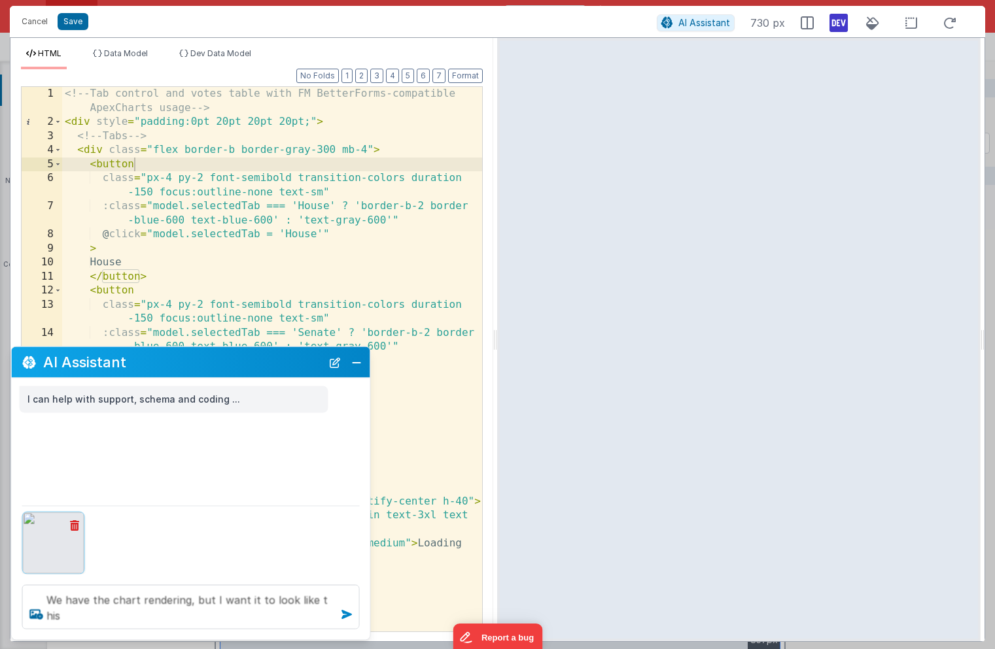
click at [345, 612] on icon at bounding box center [346, 614] width 21 height 21
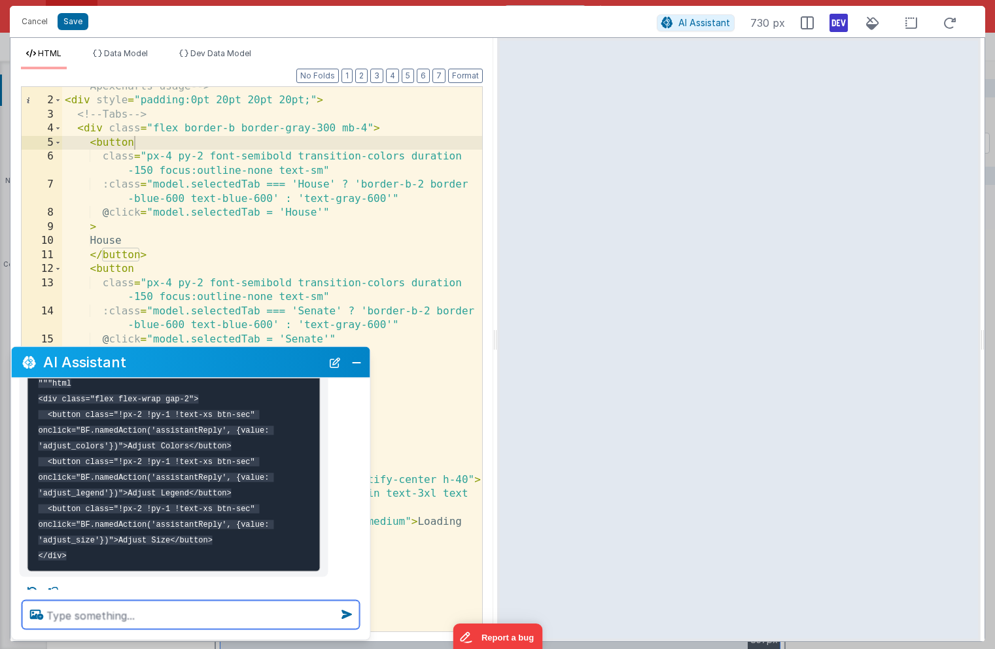
scroll to position [598, 0]
click at [177, 621] on textarea at bounding box center [190, 615] width 337 height 29
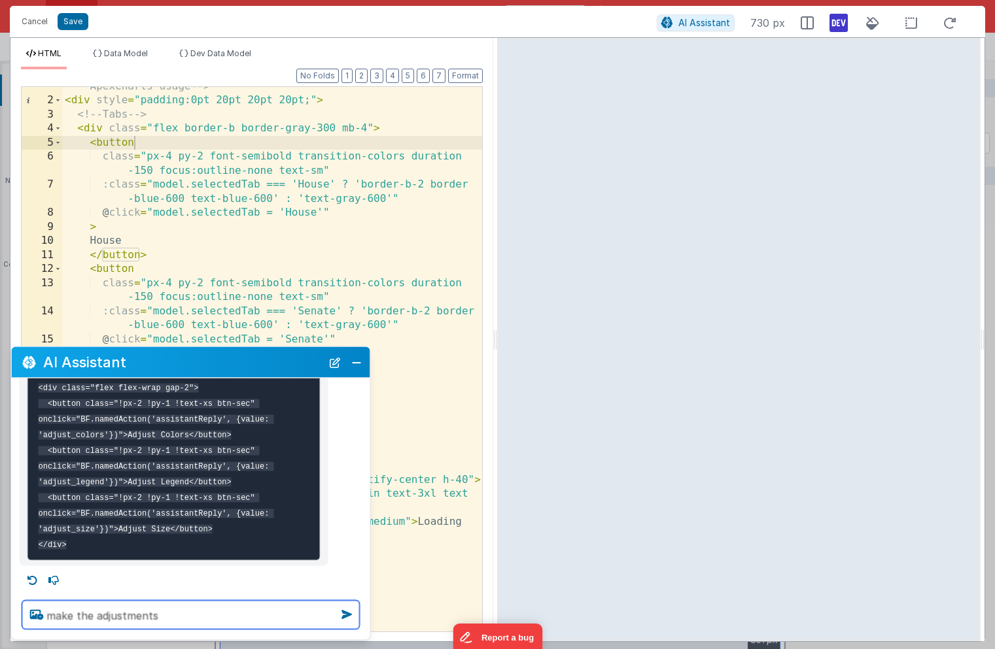
type textarea "make the adjustments"
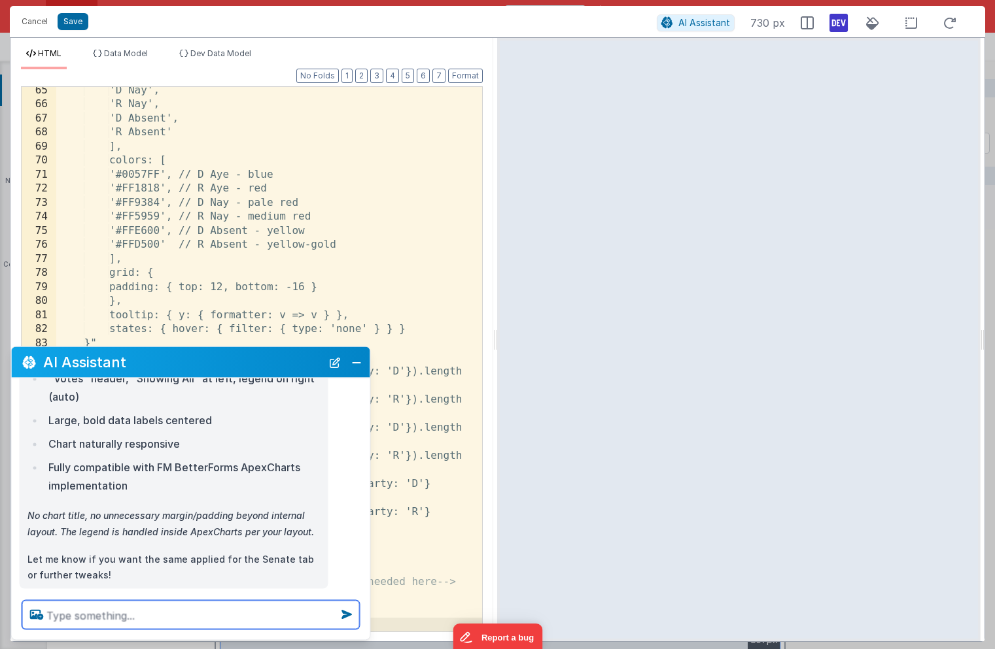
scroll to position [1204, 0]
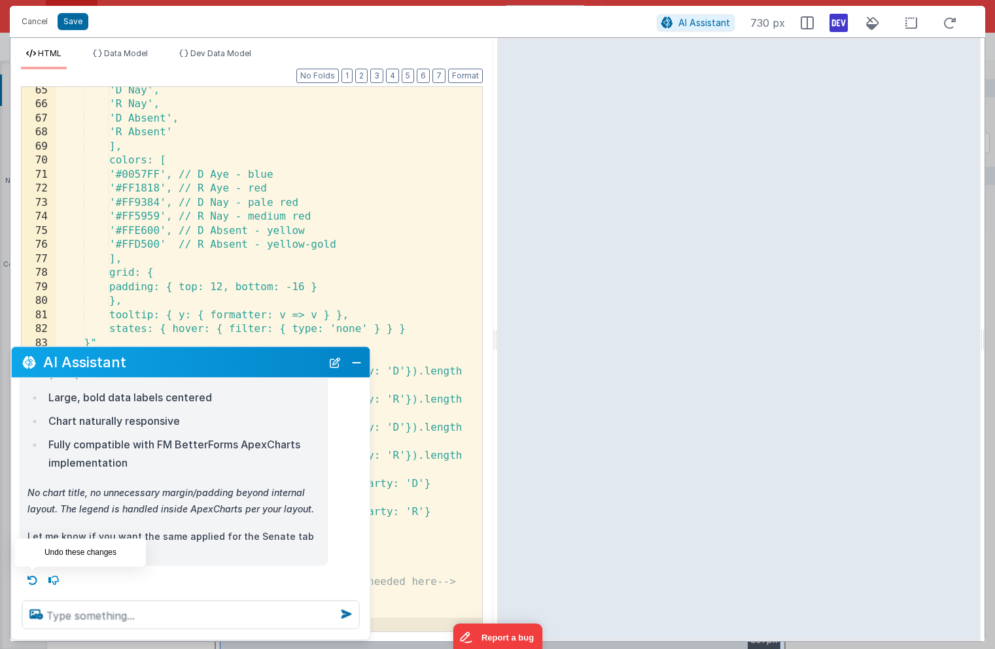
click at [34, 578] on icon at bounding box center [32, 580] width 21 height 21
type textarea "make the adjustments"
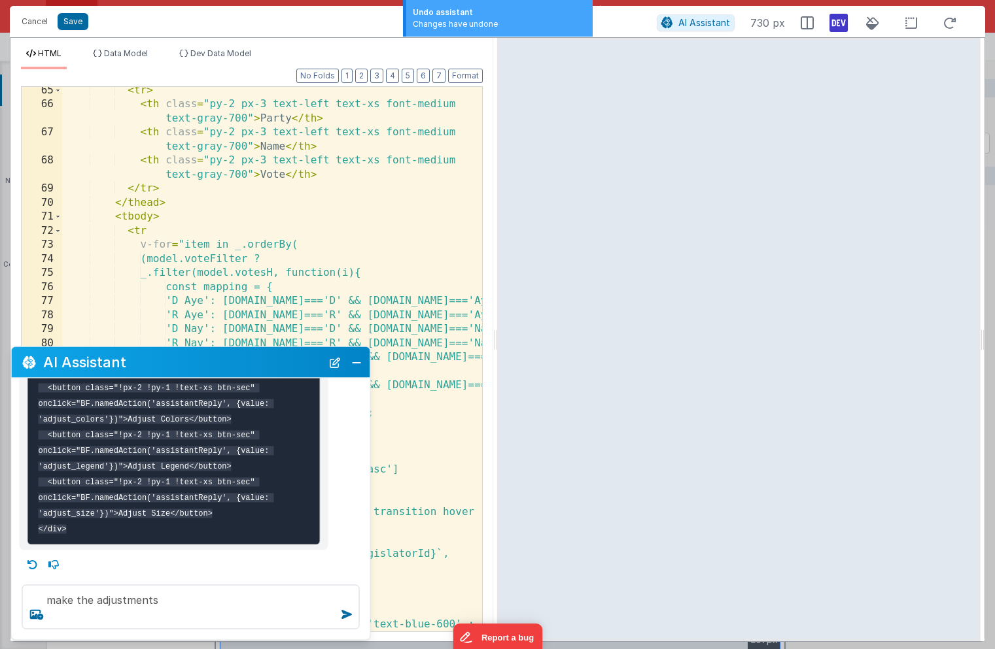
scroll to position [1128, 0]
click at [360, 361] on button "Close" at bounding box center [356, 362] width 17 height 18
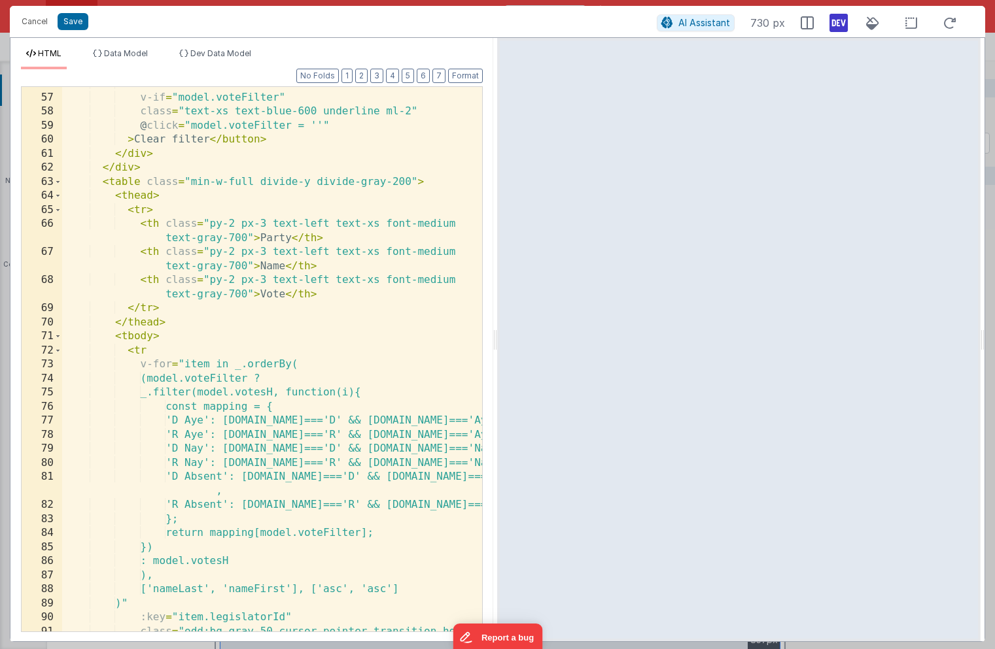
scroll to position [1008, 0]
click at [129, 61] on li "Data Model" at bounding box center [120, 58] width 65 height 21
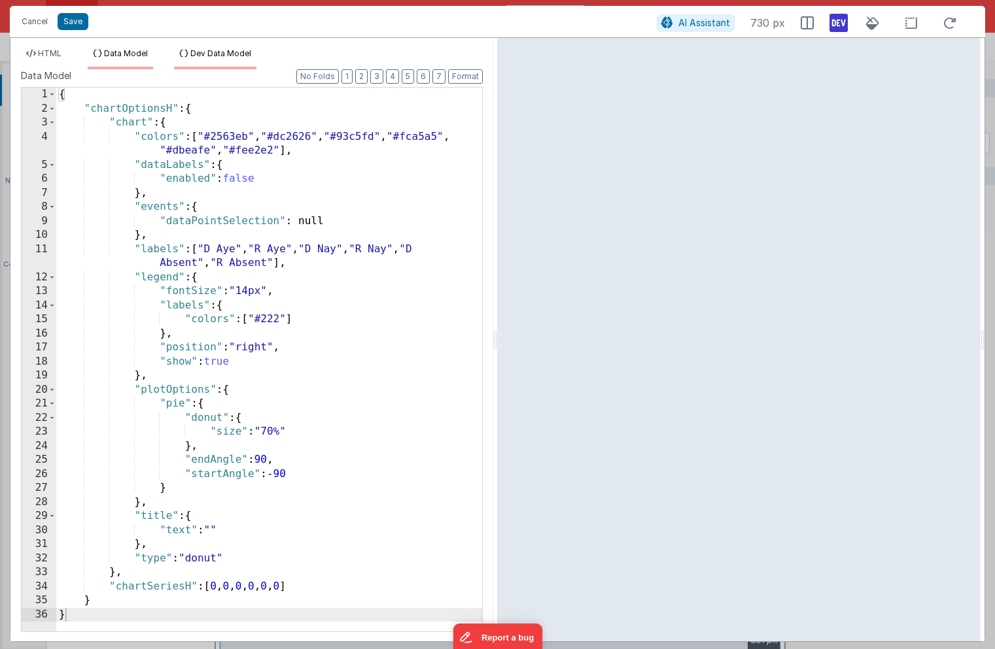
click at [202, 54] on span "Dev Data Model" at bounding box center [220, 53] width 61 height 10
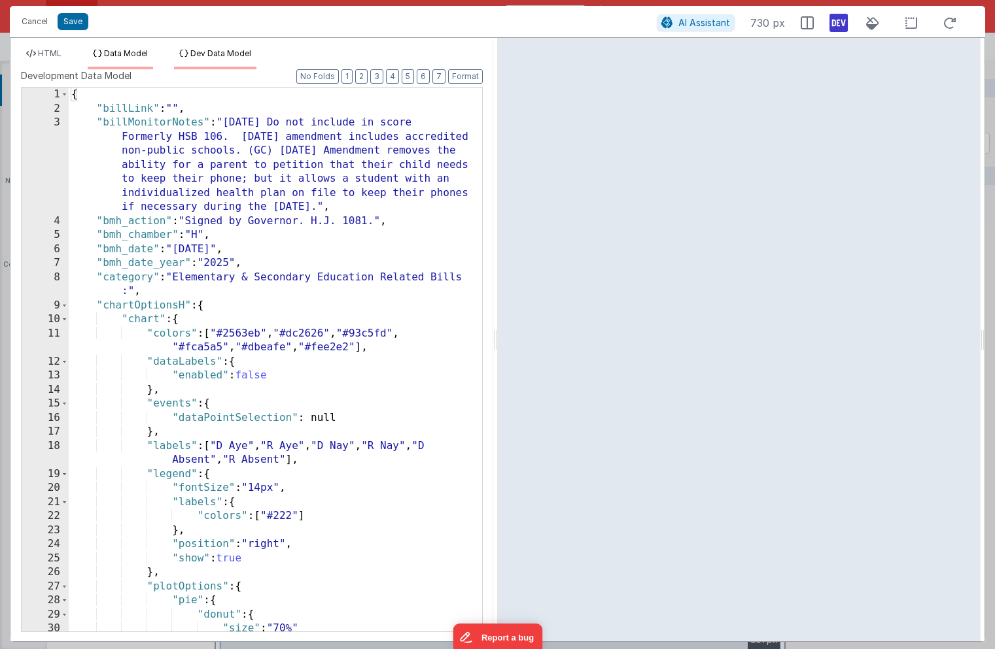
click at [119, 57] on span "Data Model" at bounding box center [126, 53] width 44 height 10
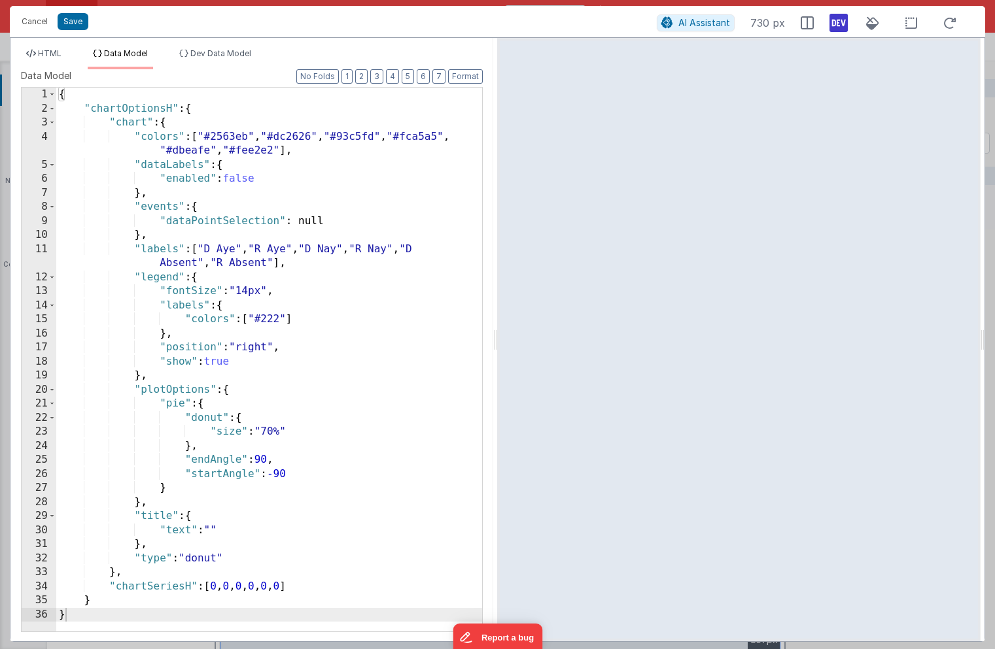
click at [205, 47] on div "HTML Data Model Dev Data Model Format 7 6 5 4 3 2 1 No Folds 56 57 58 59 60 61 …" at bounding box center [251, 340] width 483 height 604
click at [207, 52] on span "Dev Data Model" at bounding box center [220, 53] width 61 height 10
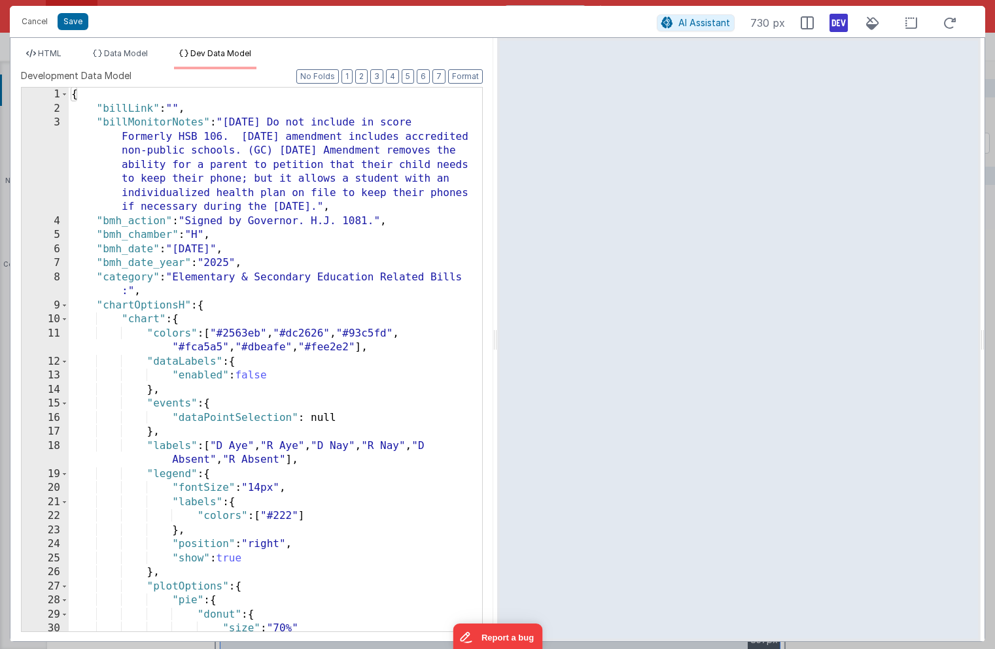
scroll to position [0, 0]
click at [58, 51] on span "HTML" at bounding box center [50, 53] width 24 height 10
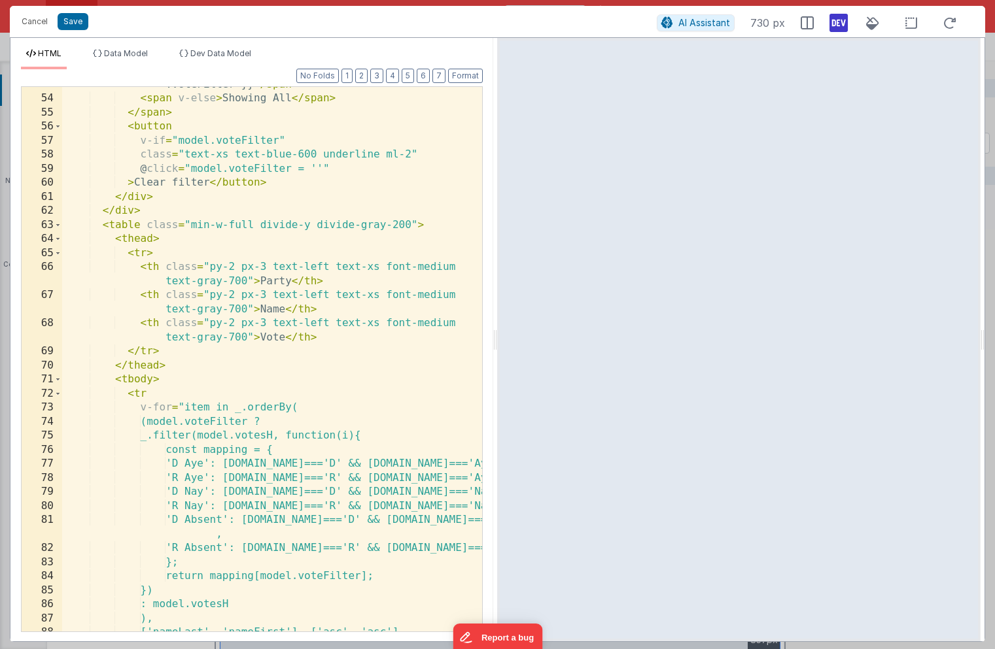
scroll to position [972, 0]
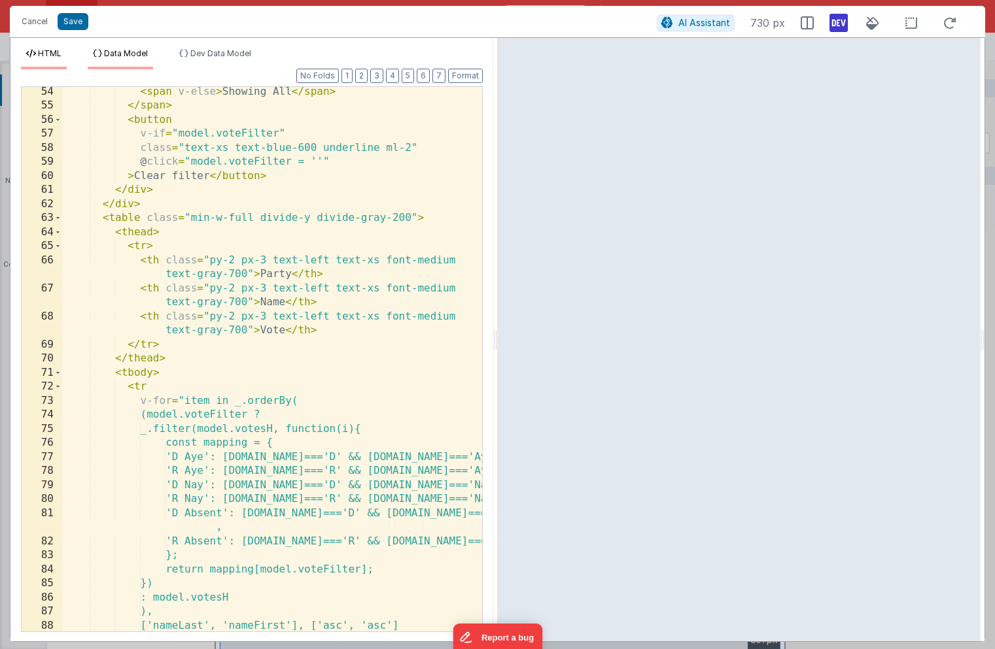
click at [141, 50] on span "Data Model" at bounding box center [126, 53] width 44 height 10
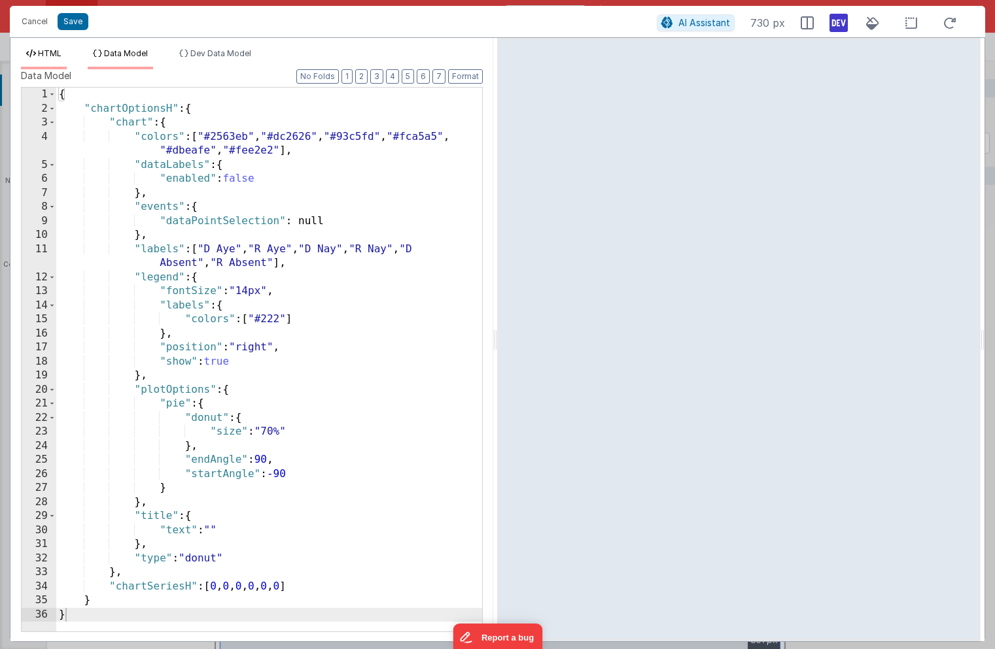
click at [63, 50] on li "HTML" at bounding box center [44, 58] width 46 height 21
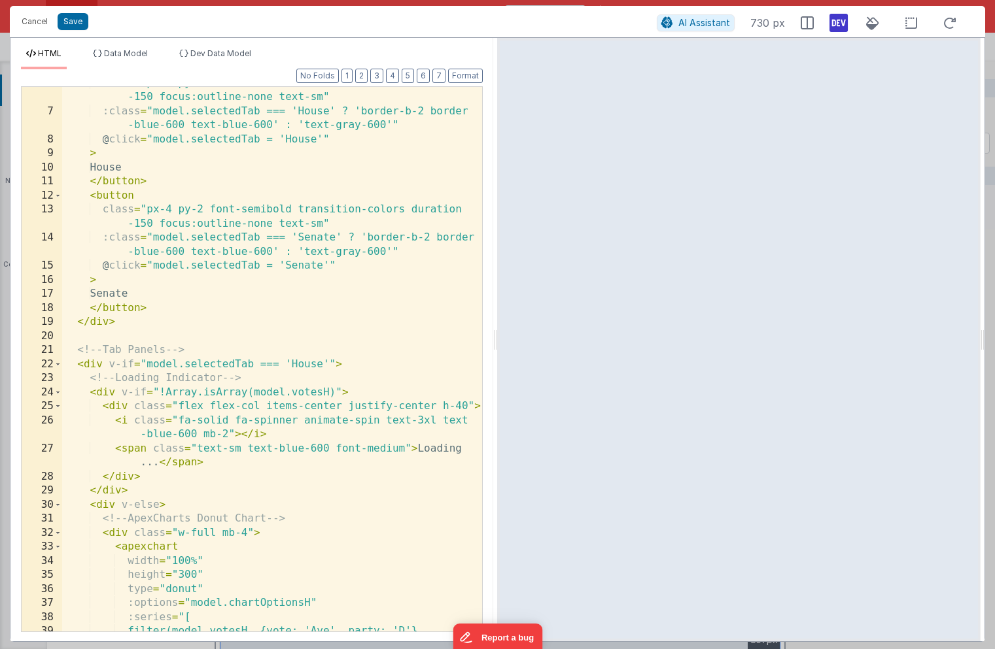
scroll to position [0, 0]
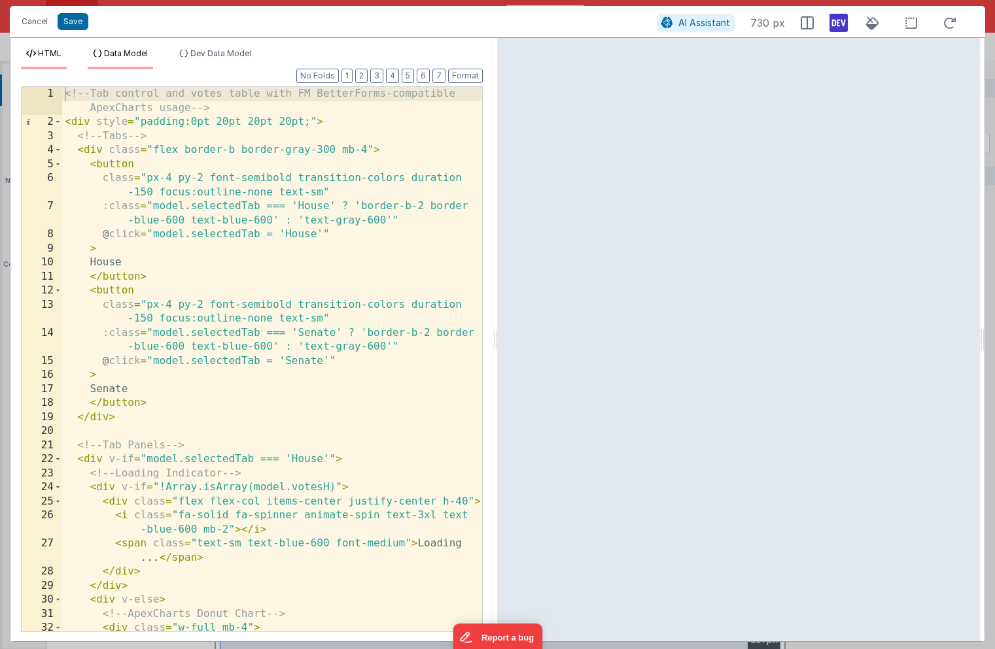
click at [138, 54] on span "Data Model" at bounding box center [126, 53] width 44 height 10
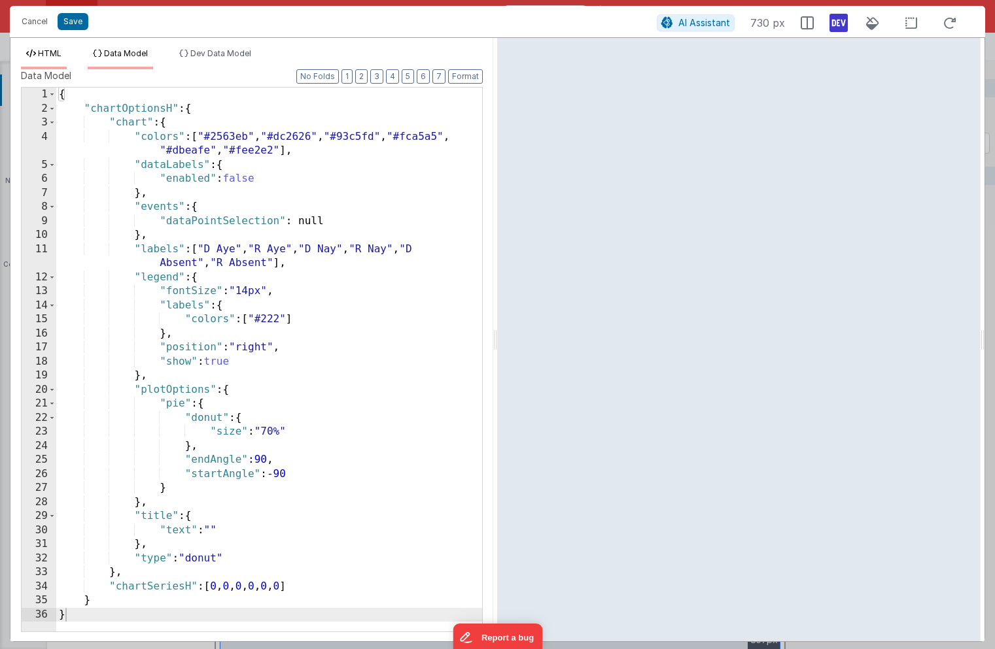
click at [53, 50] on span "HTML" at bounding box center [50, 53] width 24 height 10
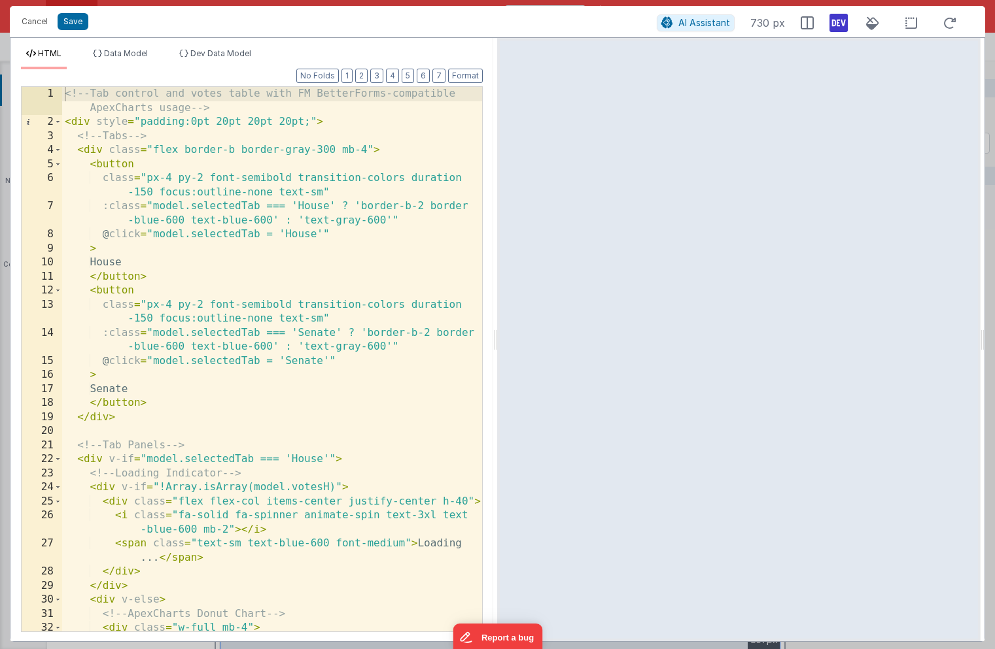
click at [168, 141] on div "<!-- Tab control and votes table with FM BetterForms-compatible ApexCharts usag…" at bounding box center [272, 380] width 420 height 587
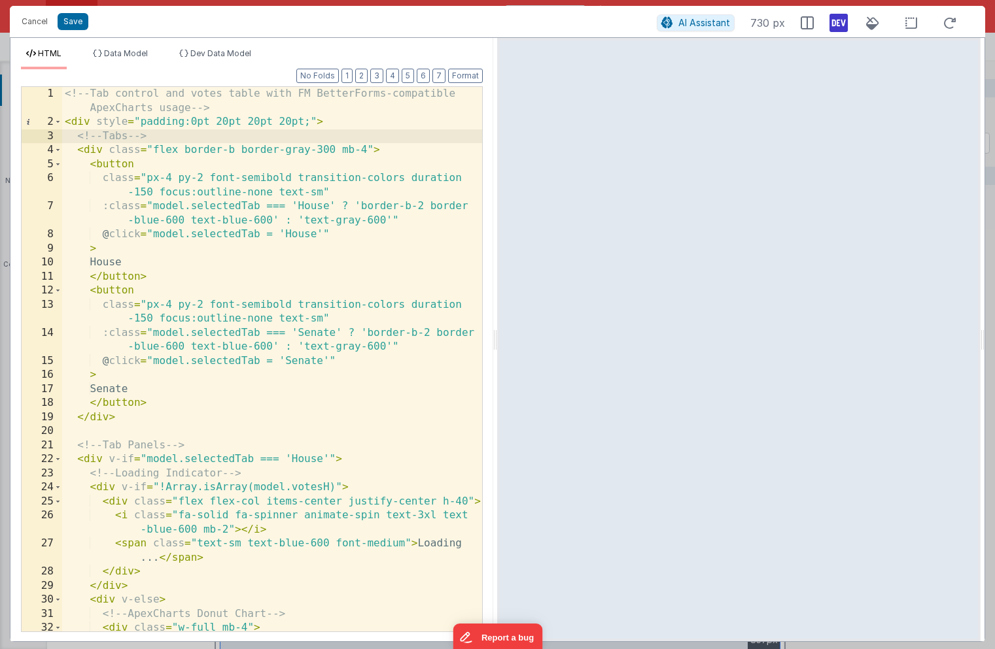
click at [135, 97] on div "<!-- Tab control and votes table with FM BetterForms-compatible ApexCharts usag…" at bounding box center [272, 380] width 420 height 587
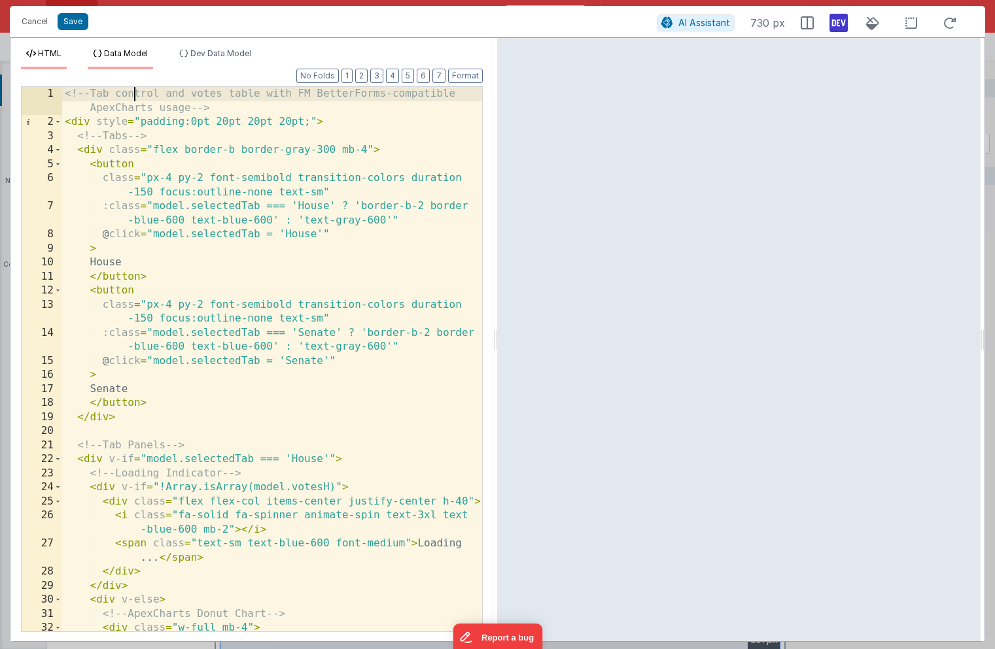
click at [126, 48] on span "Data Model" at bounding box center [126, 53] width 44 height 10
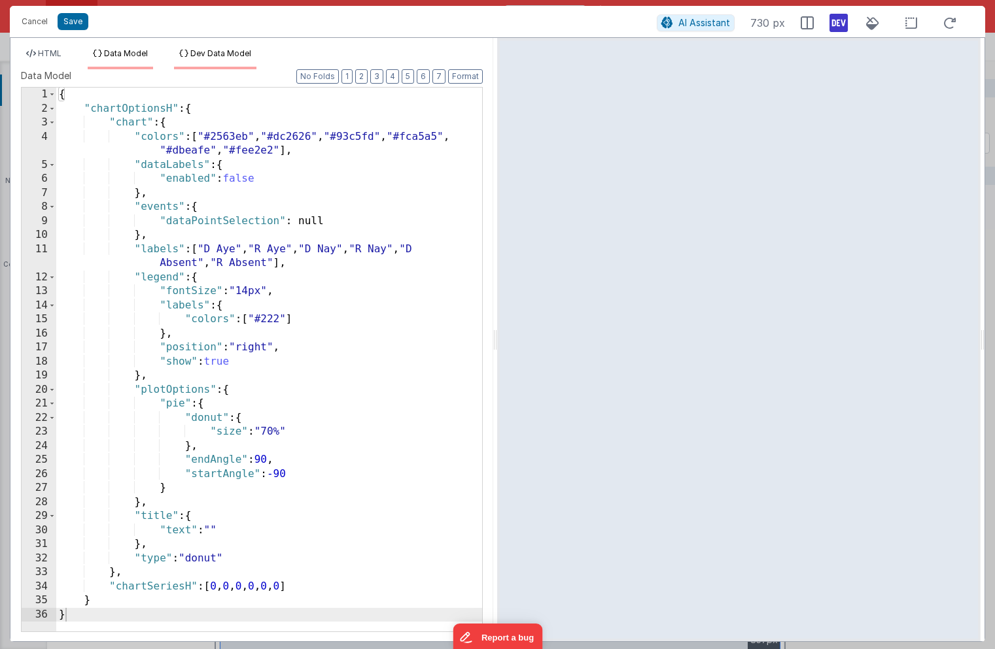
click at [213, 63] on li "Dev Data Model" at bounding box center [215, 58] width 82 height 21
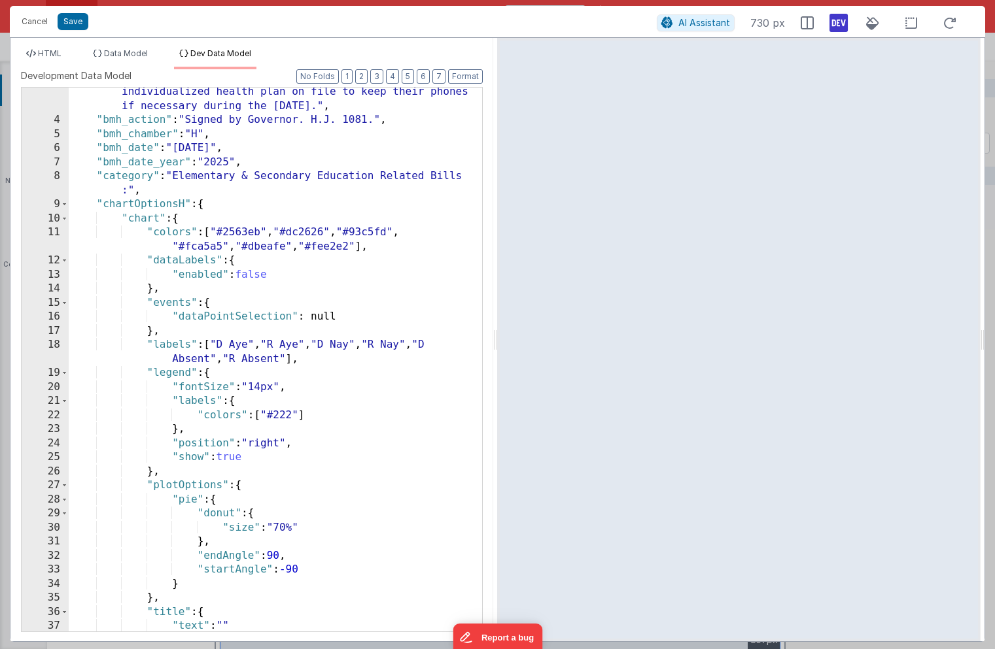
scroll to position [101, 0]
click at [66, 202] on span at bounding box center [64, 204] width 7 height 14
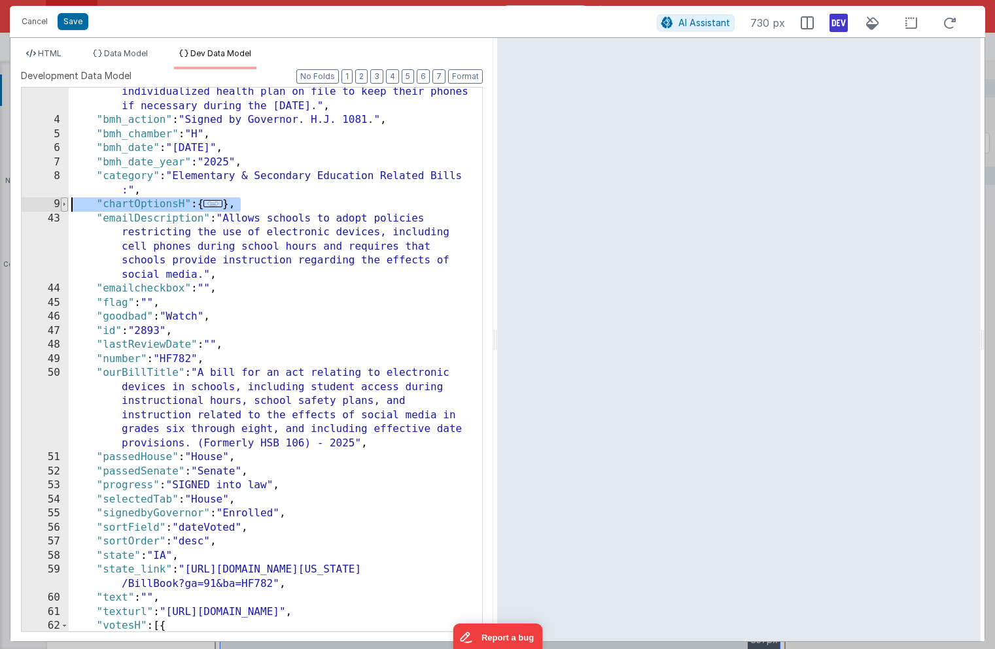
drag, startPoint x: 262, startPoint y: 206, endPoint x: 61, endPoint y: 209, distance: 200.8
click at [61, 209] on div "3 4 5 6 7 8 9 43 44 45 46 47 48 49 50 51 52 53 54 55 56 57 58 59 60 61 62 63 64…" at bounding box center [252, 359] width 462 height 545
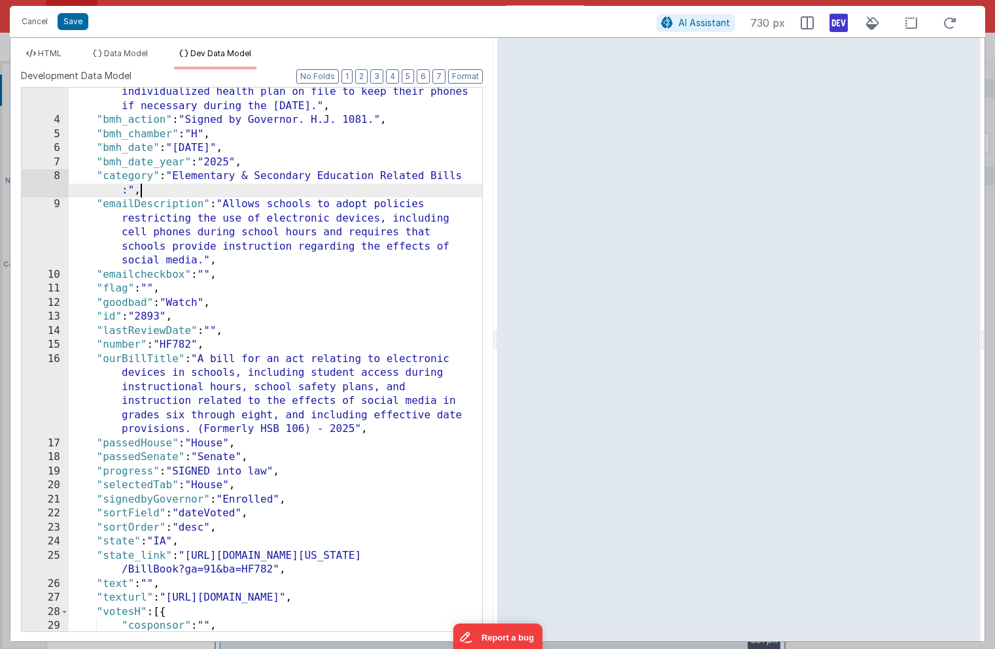
click at [51, 46] on div "HTML Data Model Dev Data Model Format 7 6 5 4 3 2 1 No Folds 1 2 3 4 5 6 7 8 9 …" at bounding box center [251, 340] width 483 height 604
click at [50, 49] on span "HTML" at bounding box center [50, 53] width 24 height 10
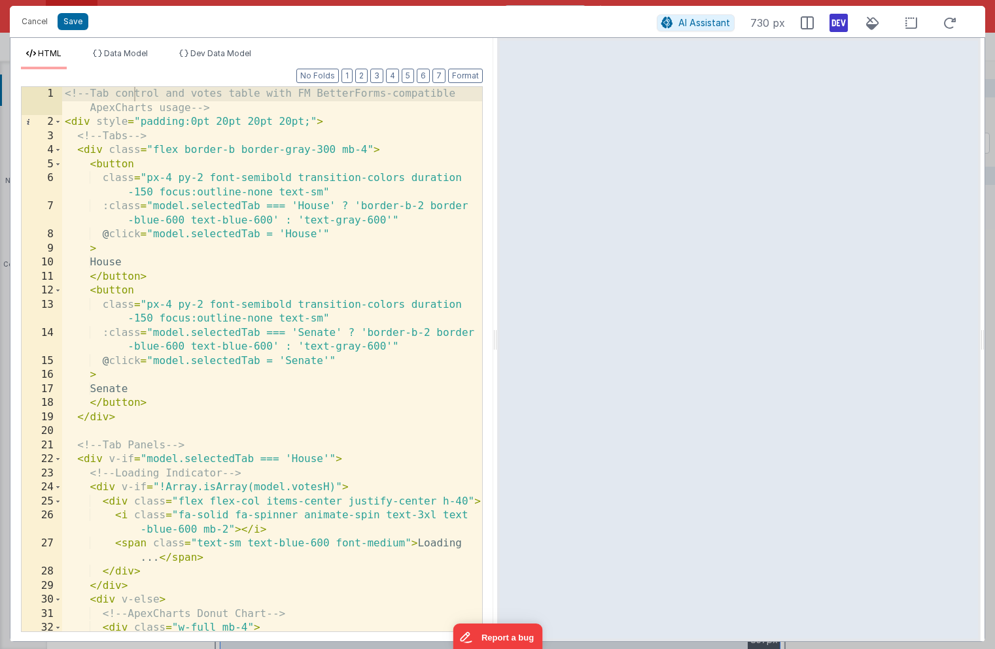
click at [233, 364] on div "<!-- Tab control and votes table with FM BetterForms-compatible ApexCharts usag…" at bounding box center [272, 380] width 420 height 587
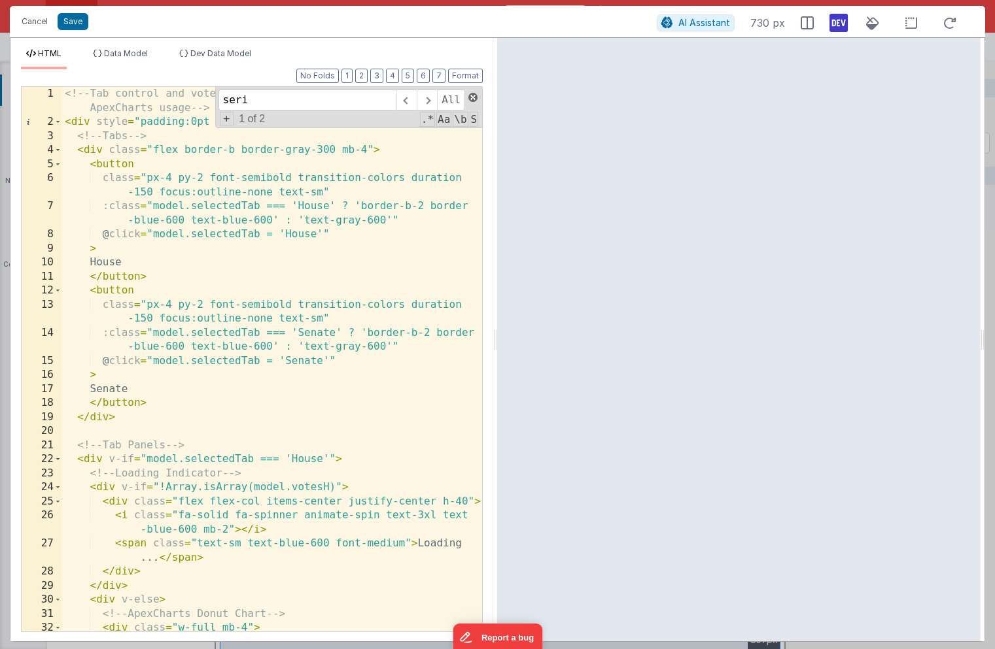
type input "seri"
click at [475, 100] on span at bounding box center [472, 97] width 9 height 9
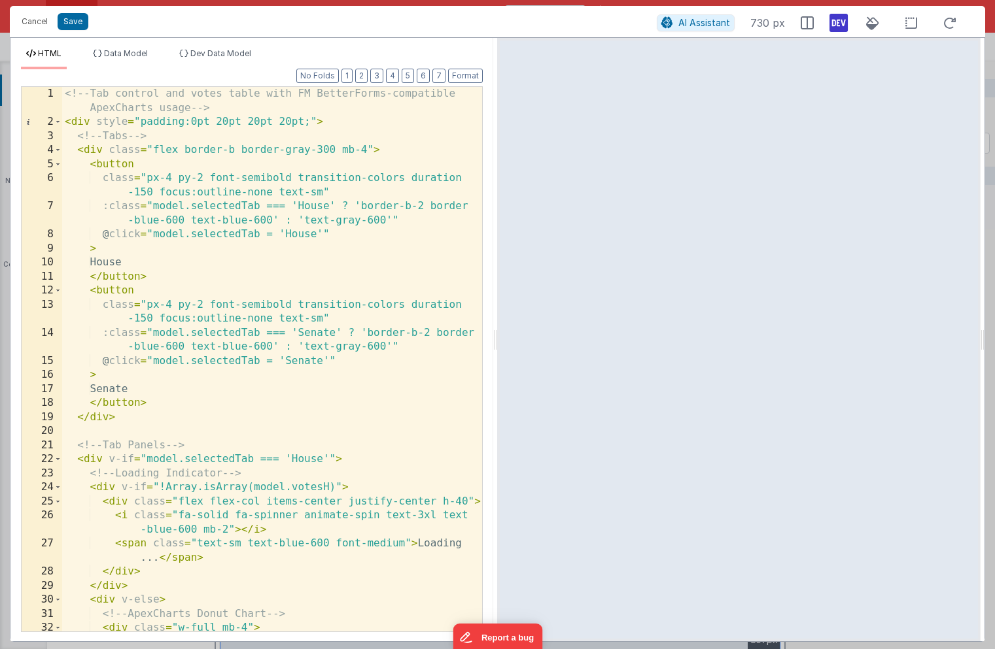
click at [265, 260] on div "<!-- Tab control and votes table with FM BetterForms-compatible ApexCharts usag…" at bounding box center [272, 380] width 420 height 587
click at [195, 48] on div "HTML Data Model Dev Data Model Format 7 6 5 4 3 2 1 No Folds 1 2 3 4 5 6 7 8 9 …" at bounding box center [251, 340] width 483 height 604
click at [190, 56] on li "Dev Data Model" at bounding box center [215, 58] width 82 height 21
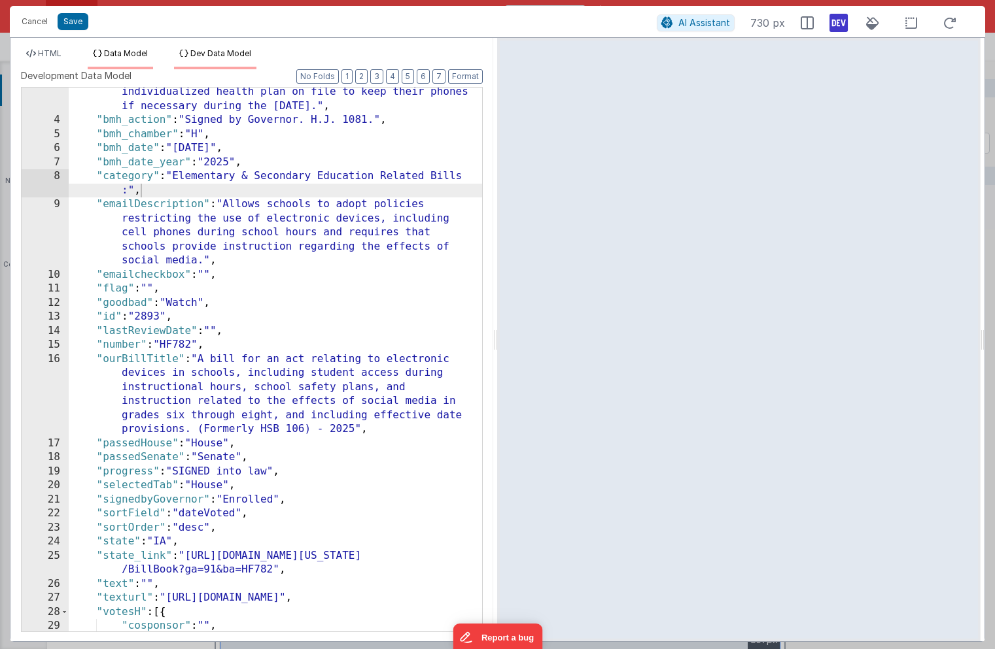
click at [130, 52] on span "Data Model" at bounding box center [126, 53] width 44 height 10
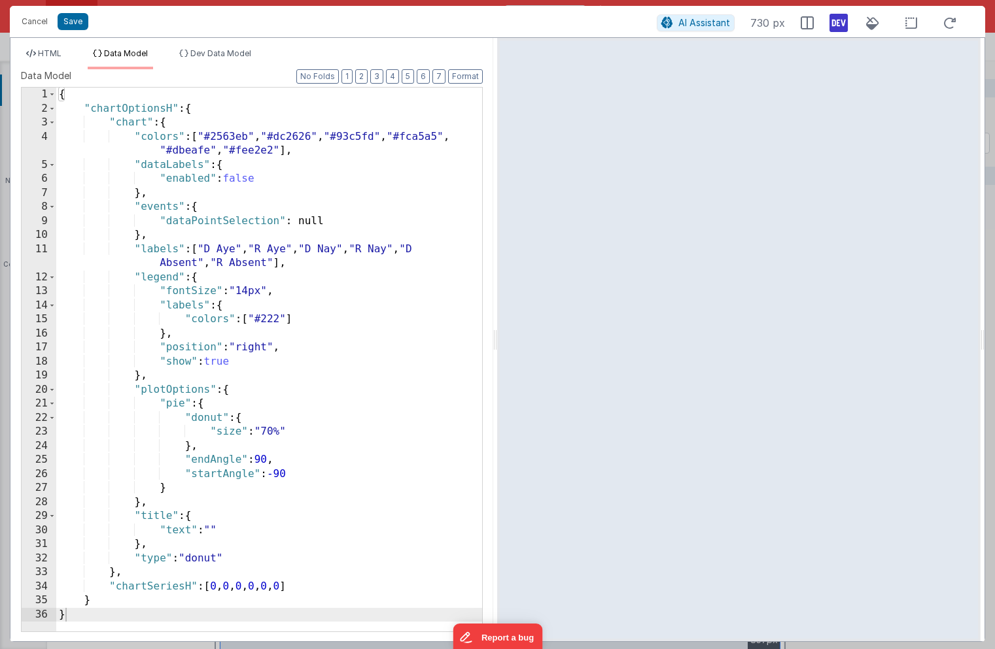
click at [167, 241] on div "{ "chartOptionsH" : { "chart" : { "colors" : [ "#2563eb" , "#dc2626" , "#93c5fd…" at bounding box center [269, 374] width 426 height 572
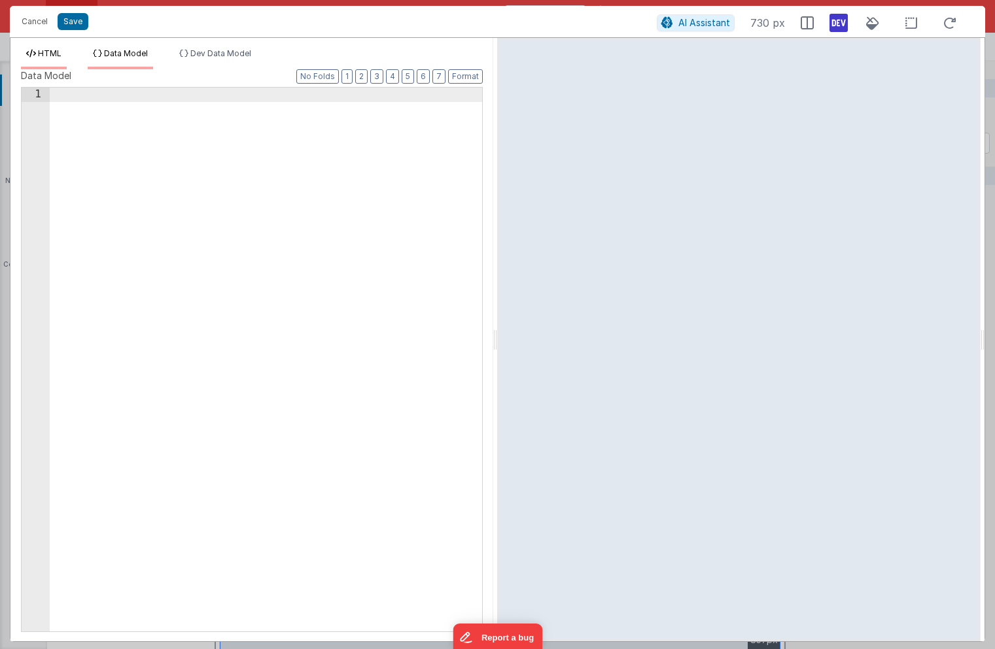
click at [54, 60] on li "HTML" at bounding box center [44, 58] width 46 height 21
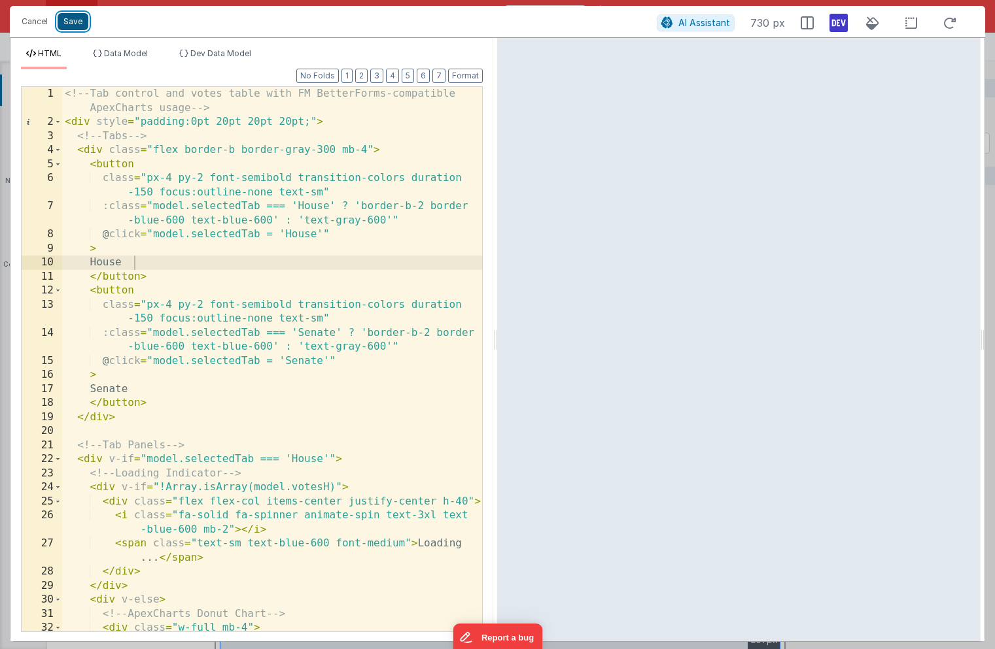
click at [73, 19] on button "Save" at bounding box center [73, 21] width 31 height 17
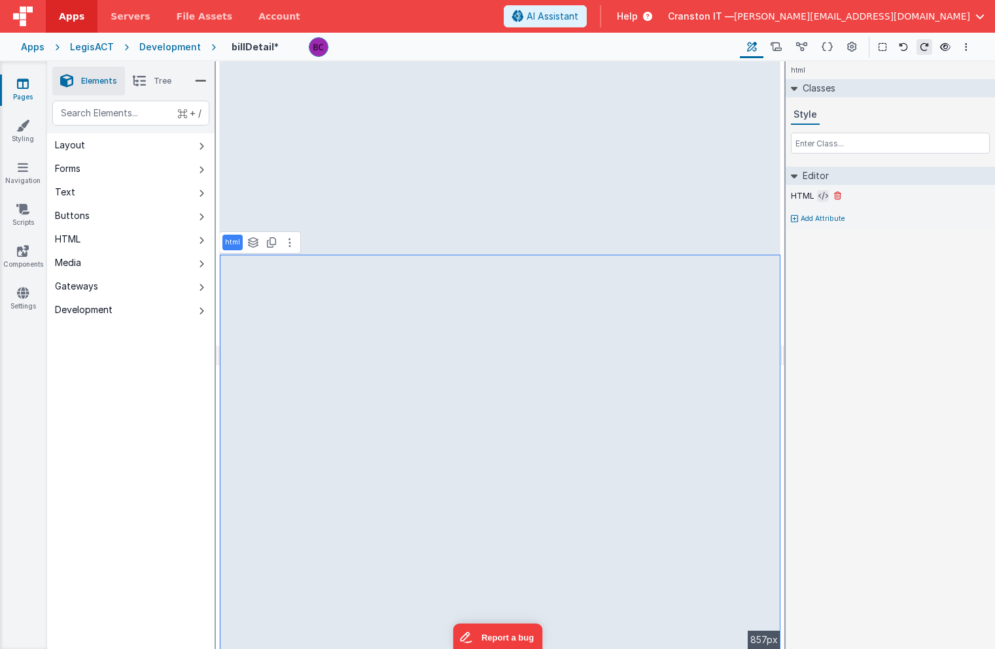
click at [822, 197] on icon at bounding box center [823, 196] width 10 height 10
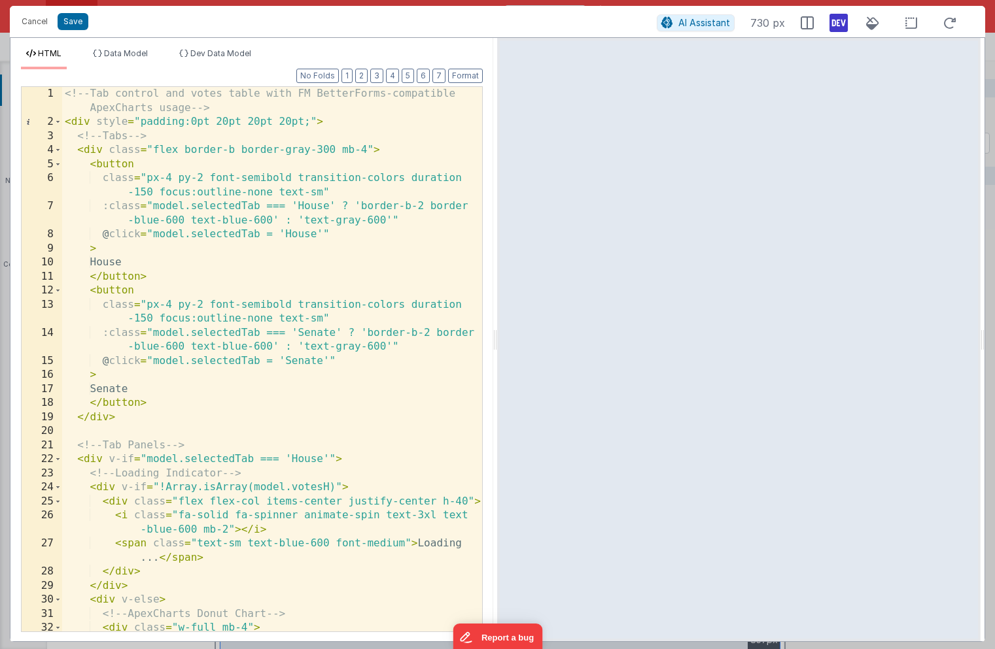
click at [424, 177] on div "<!-- Tab control and votes table with FM BetterForms-compatible ApexCharts usag…" at bounding box center [272, 380] width 420 height 587
click at [356, 120] on div "<!-- Tab control and votes table with FM BetterForms-compatible ApexCharts usag…" at bounding box center [272, 380] width 420 height 587
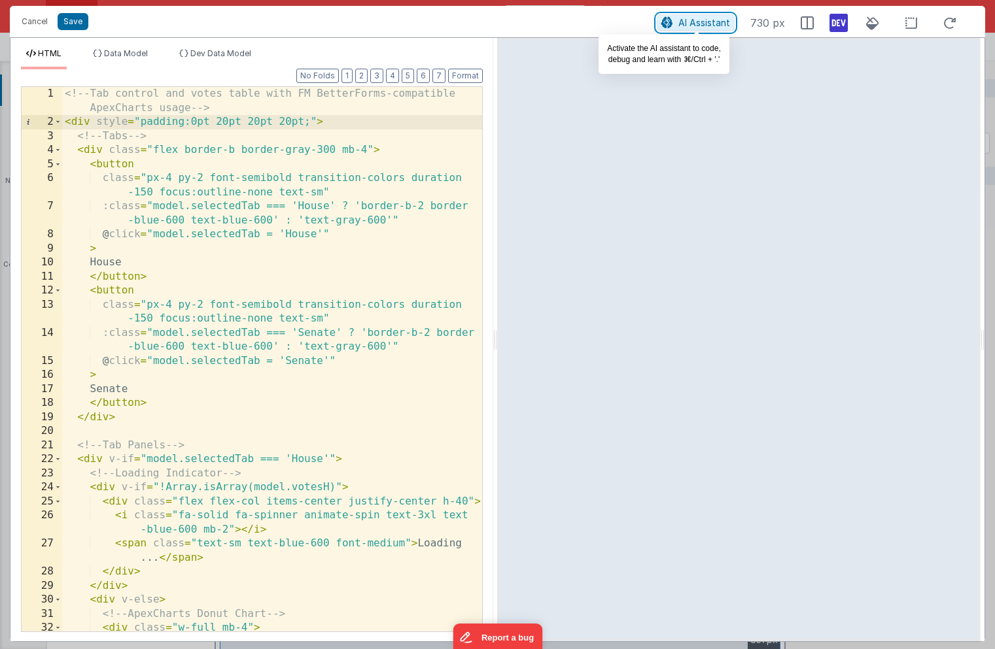
click at [679, 17] on span "AI Assistant" at bounding box center [704, 22] width 52 height 11
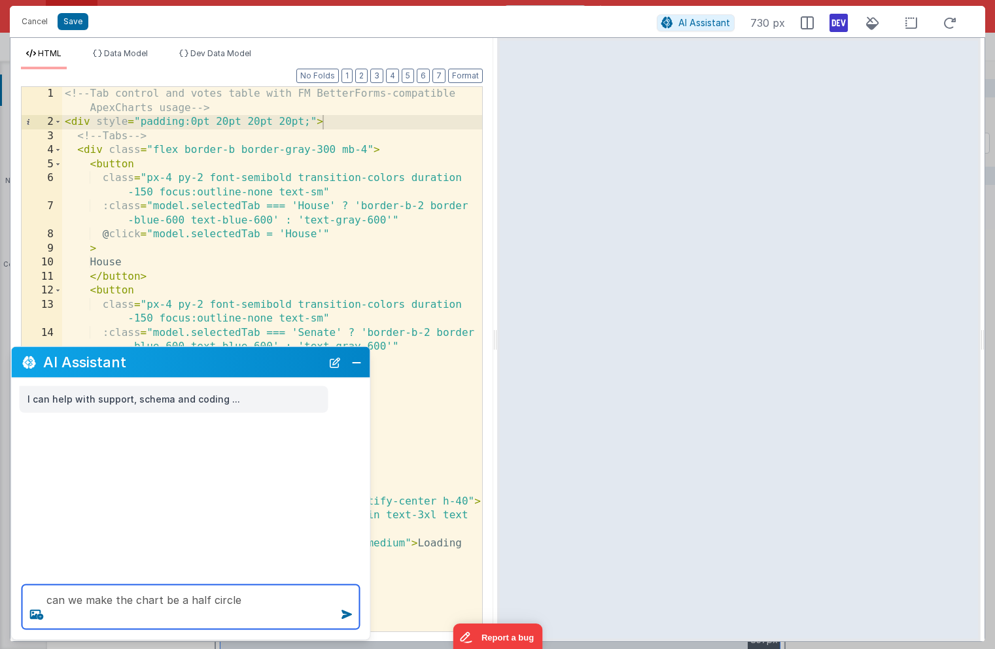
type textarea "can we make the chart be a half circle"
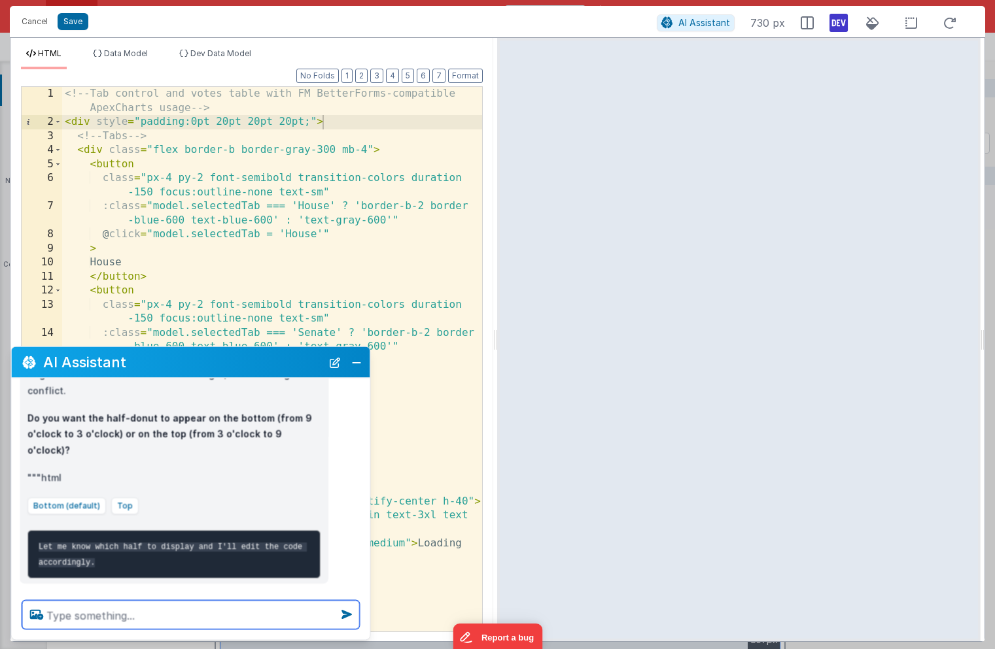
scroll to position [519, 0]
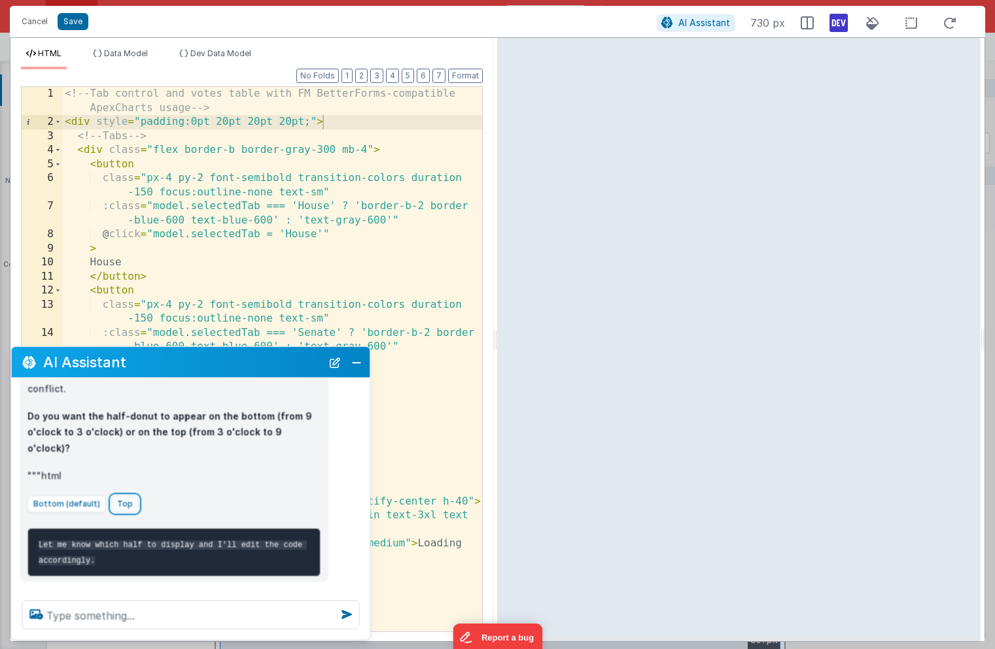
click at [122, 496] on button "Top" at bounding box center [124, 504] width 27 height 17
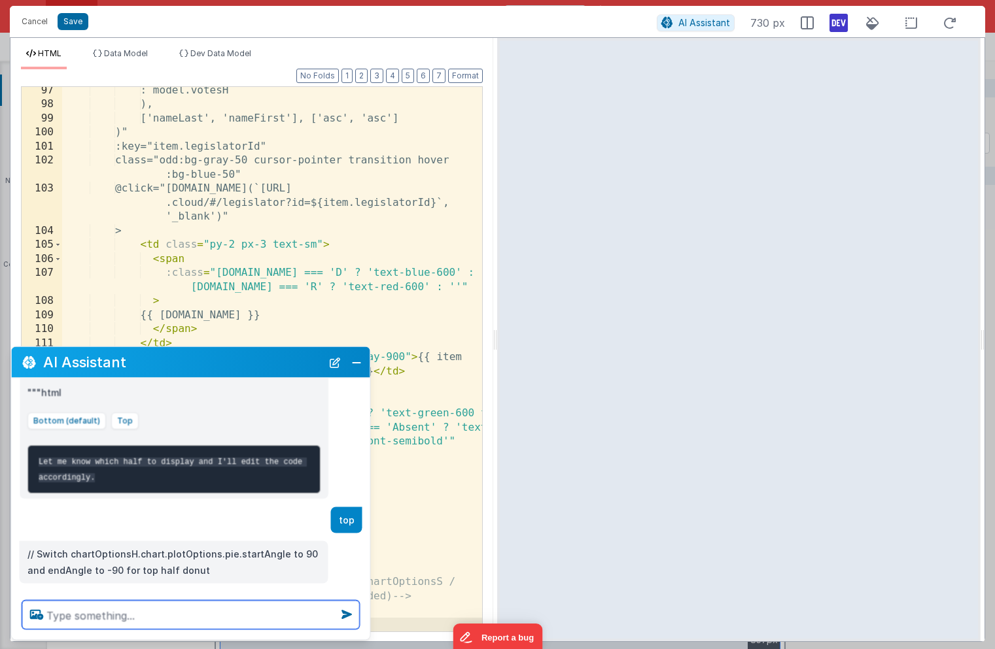
scroll to position [604, 0]
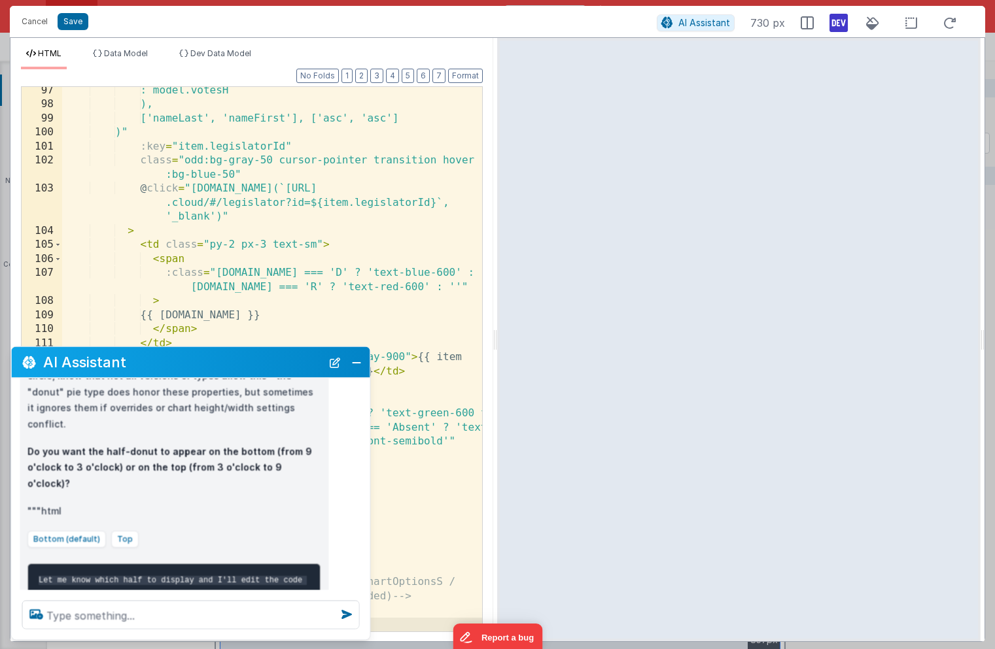
scroll to position [1634, 0]
click at [209, 613] on textarea at bounding box center [190, 615] width 337 height 29
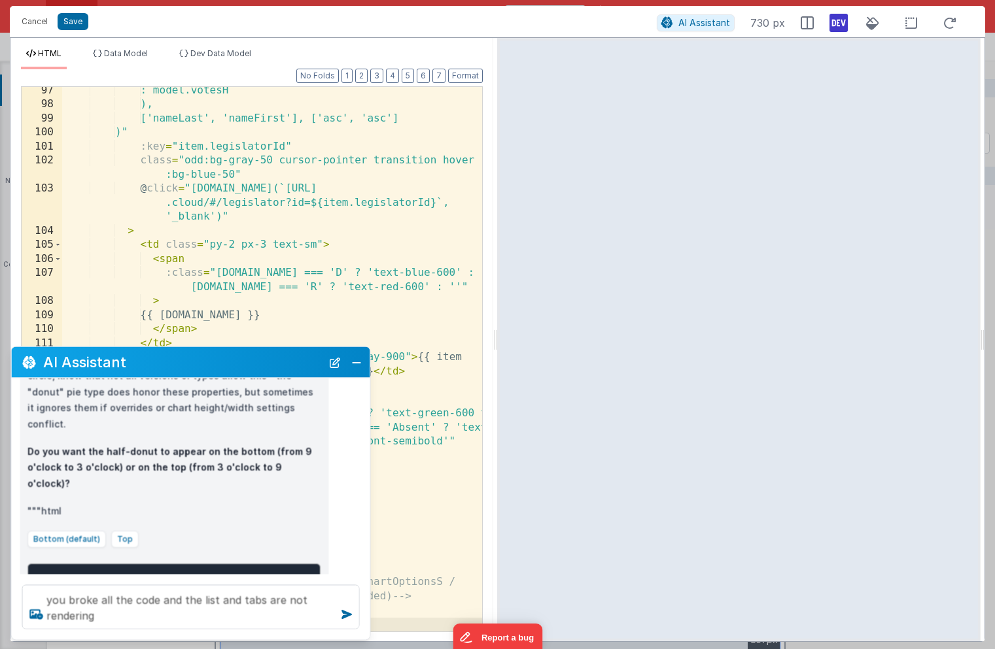
type textarea "you broke all the code and the list and tabs are not rendering"
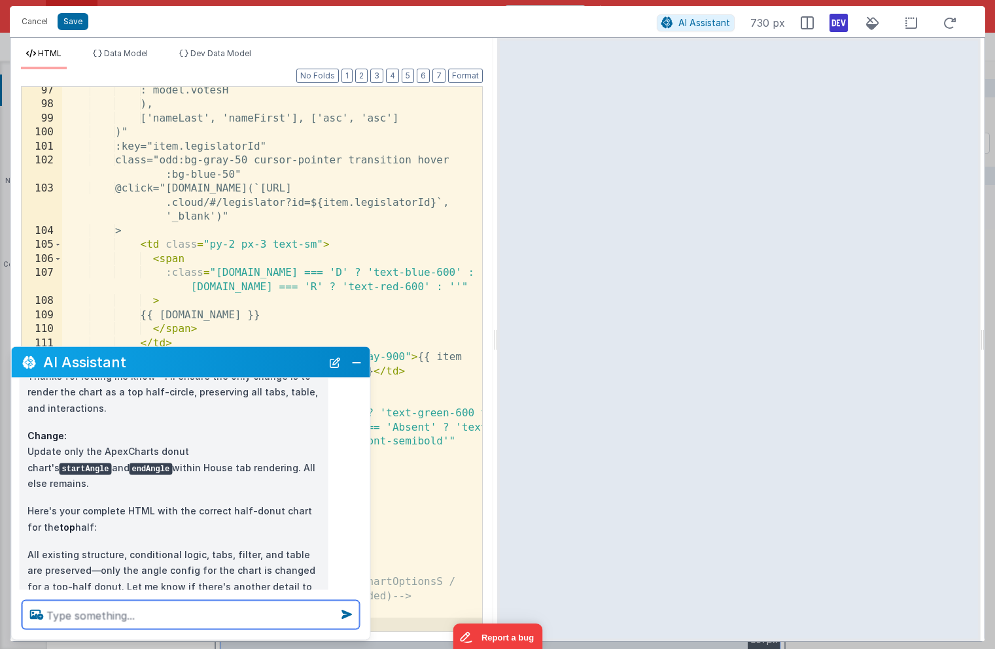
scroll to position [866, 0]
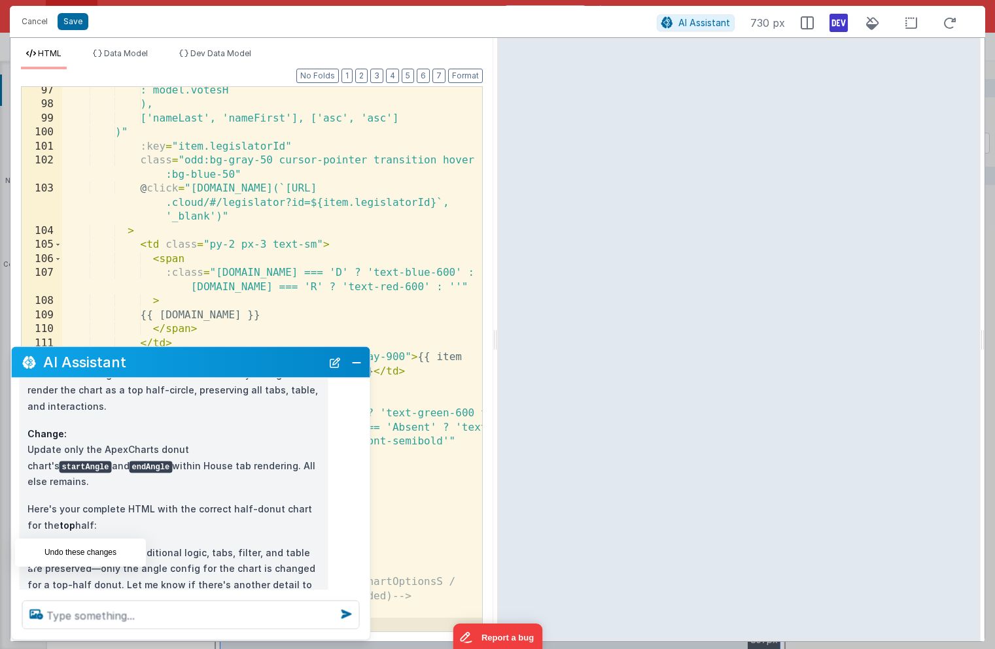
click at [33, 618] on icon at bounding box center [32, 628] width 21 height 21
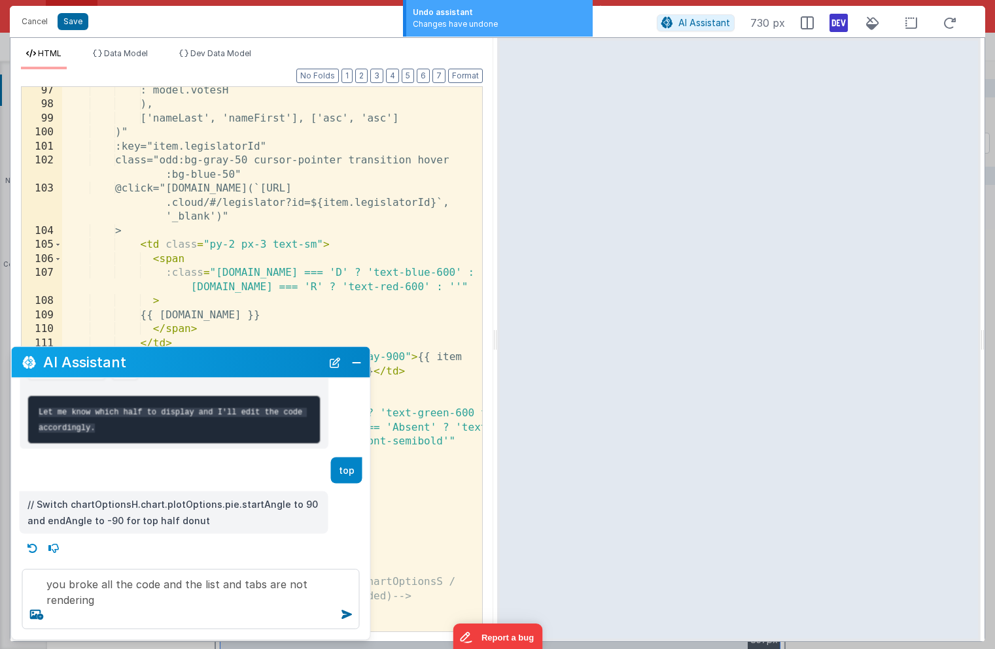
scroll to position [635, 0]
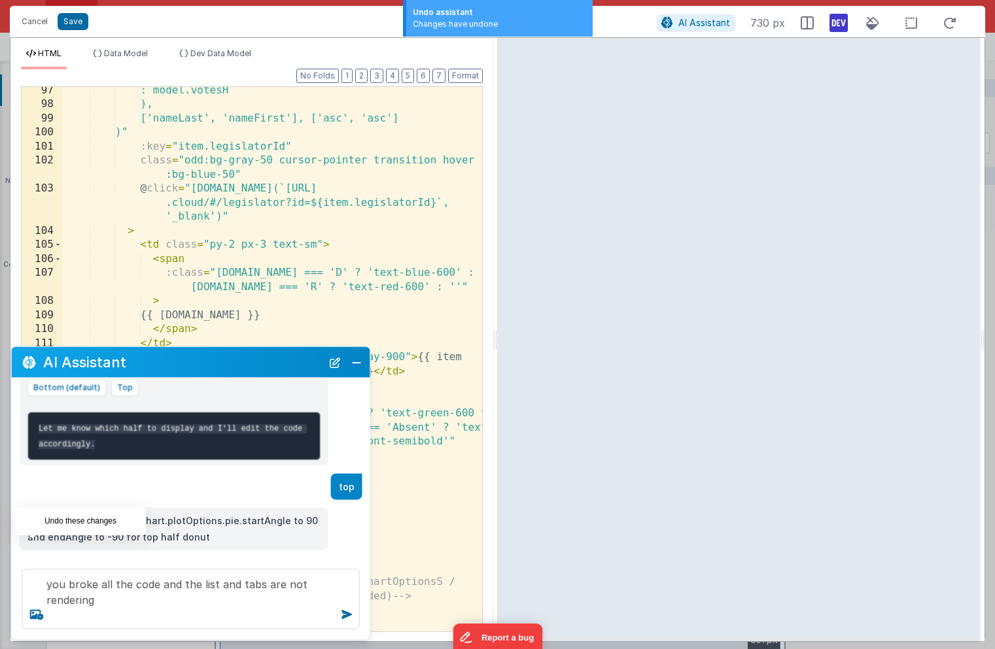
click at [31, 554] on icon at bounding box center [32, 564] width 21 height 21
type textarea "top"
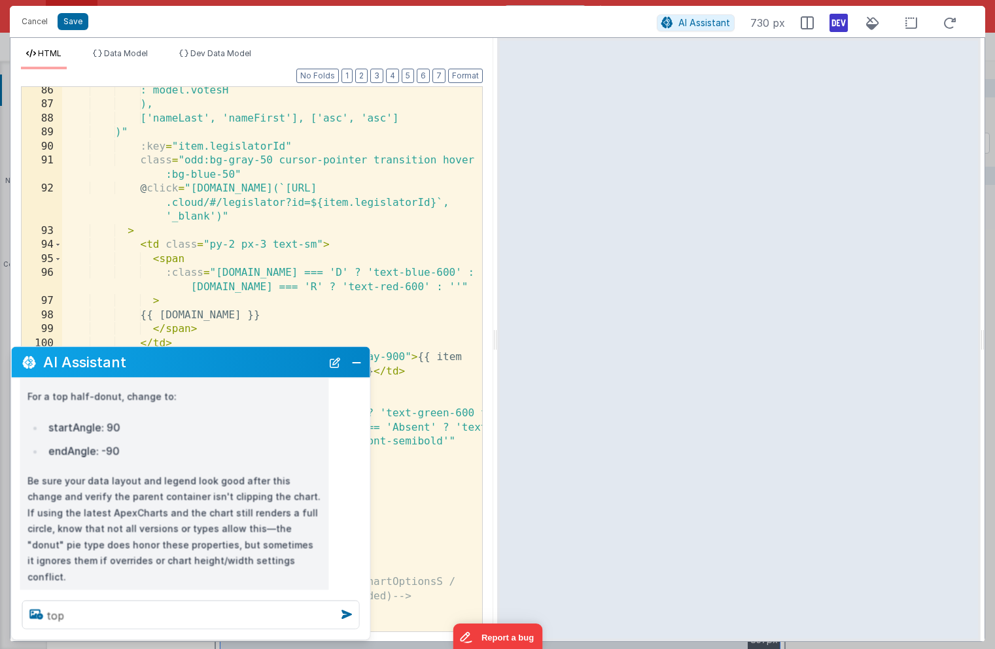
scroll to position [323, 0]
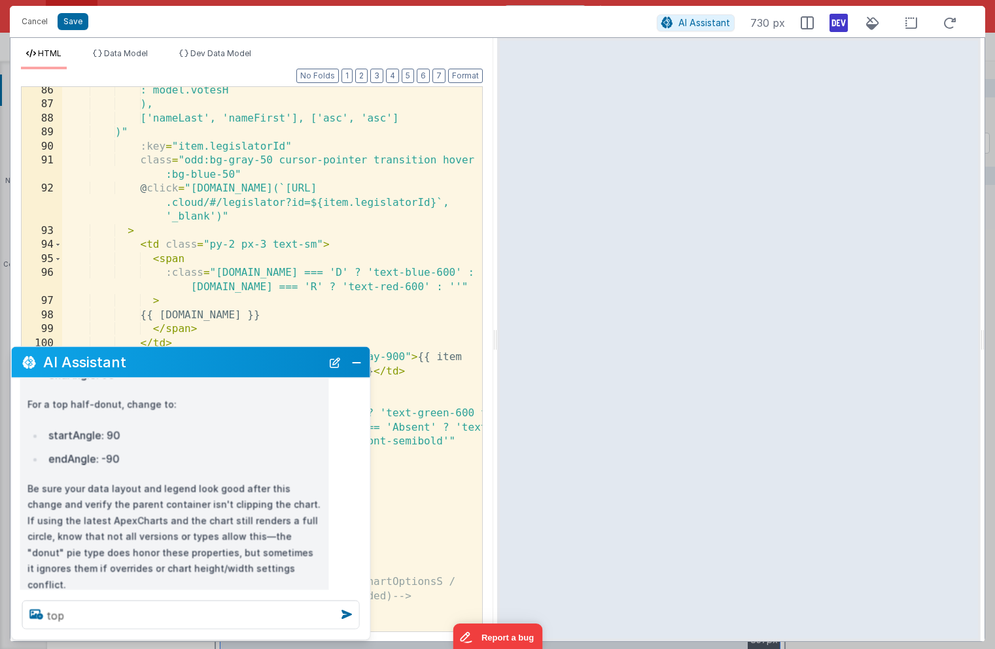
click at [291, 305] on div ": model.votesH ), ['nameLast', 'nameFirst'], ['asc', 'asc'] )" :key = "item.leg…" at bounding box center [272, 370] width 420 height 573
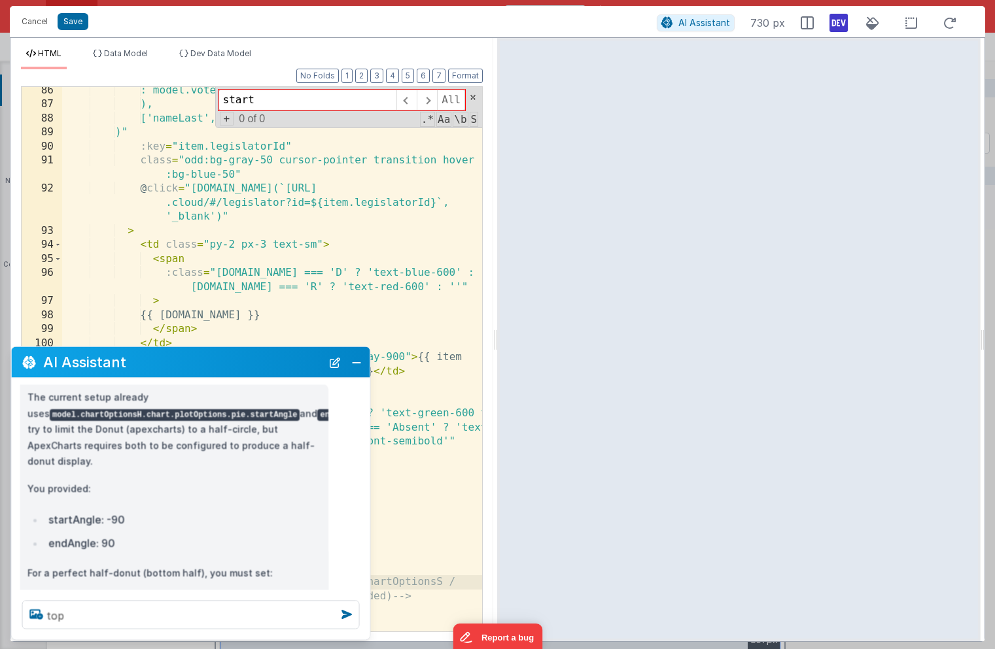
scroll to position [12, 0]
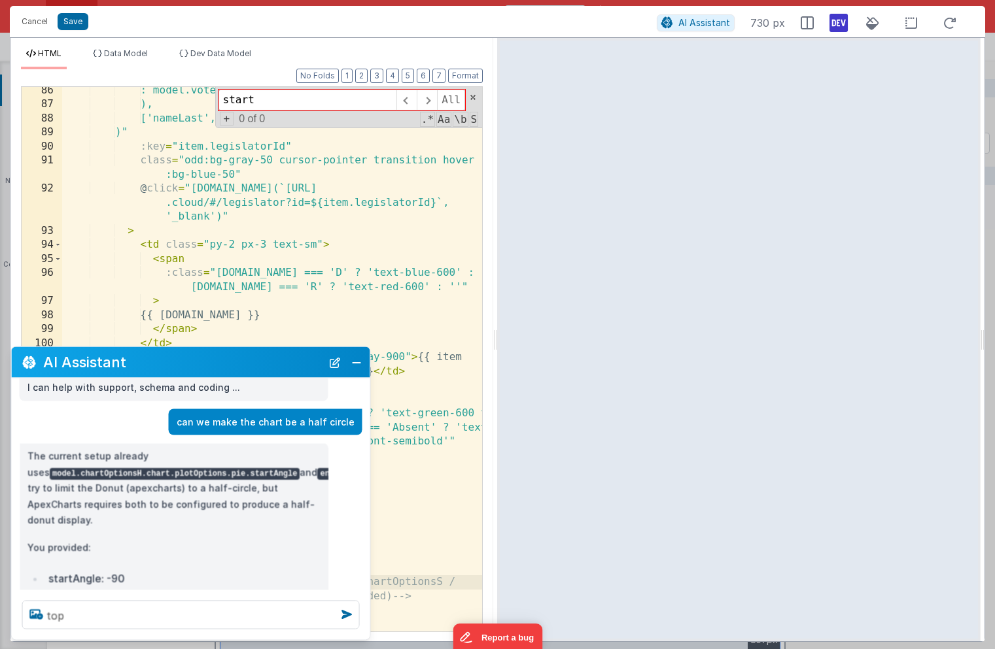
type input "start"
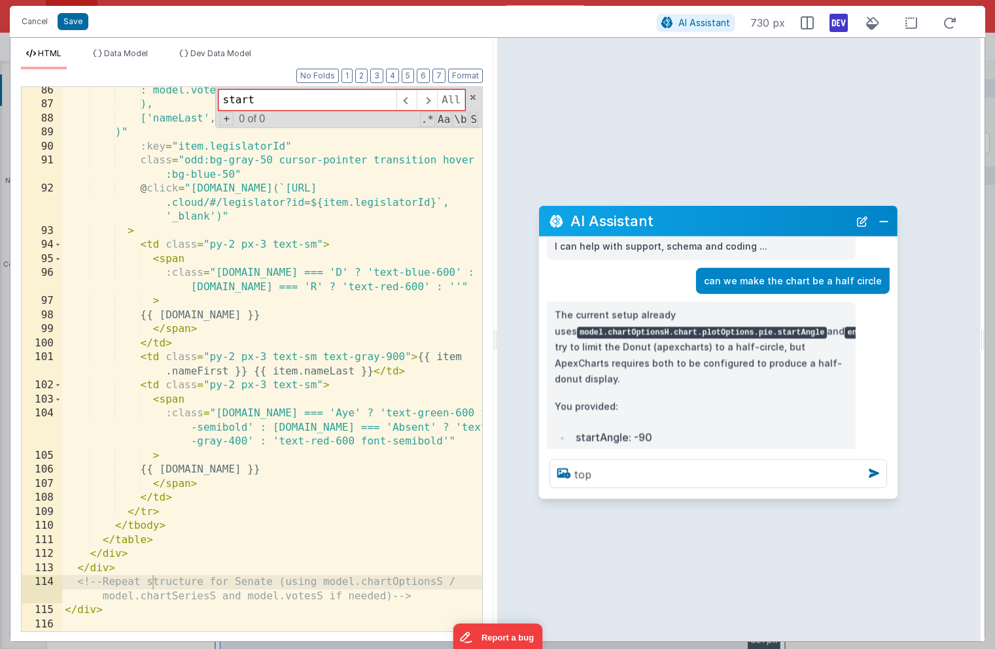
click at [766, 228] on h2 "AI Assistant" at bounding box center [709, 221] width 279 height 16
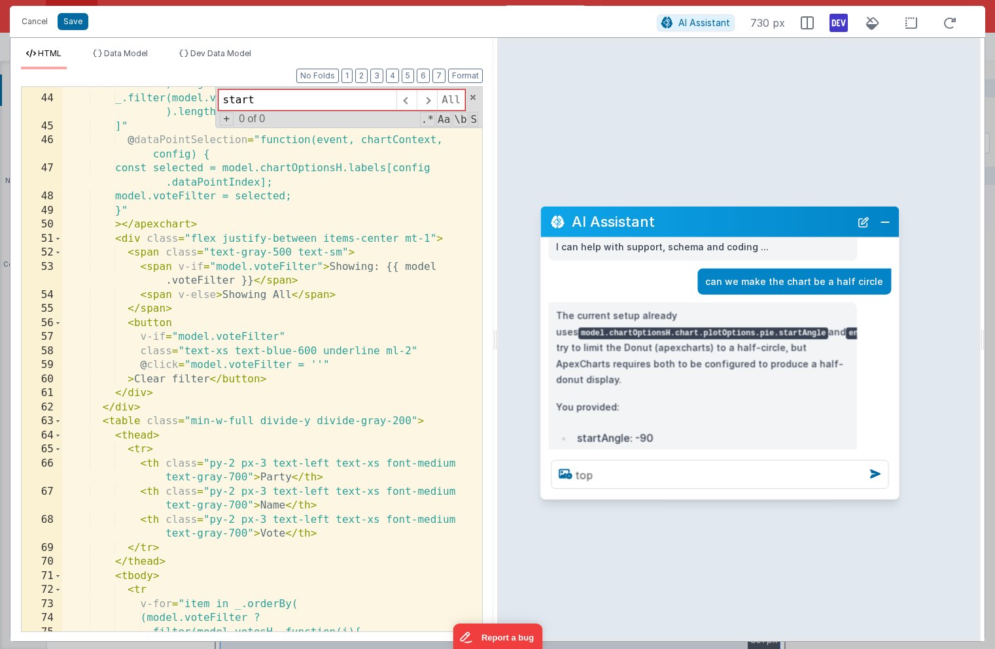
scroll to position [752, 0]
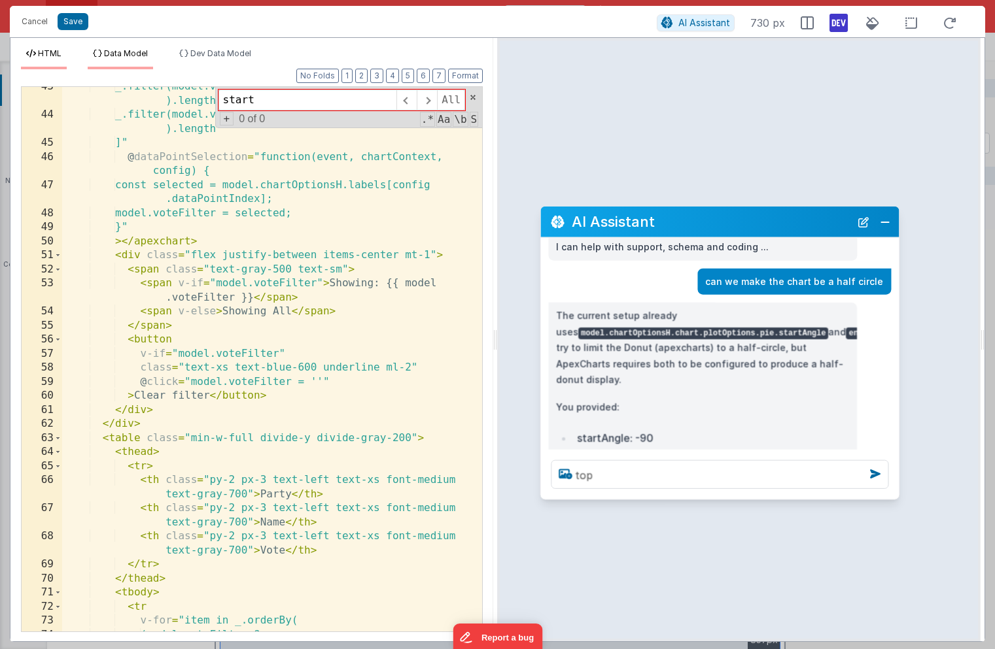
click at [133, 54] on span "Data Model" at bounding box center [126, 53] width 44 height 10
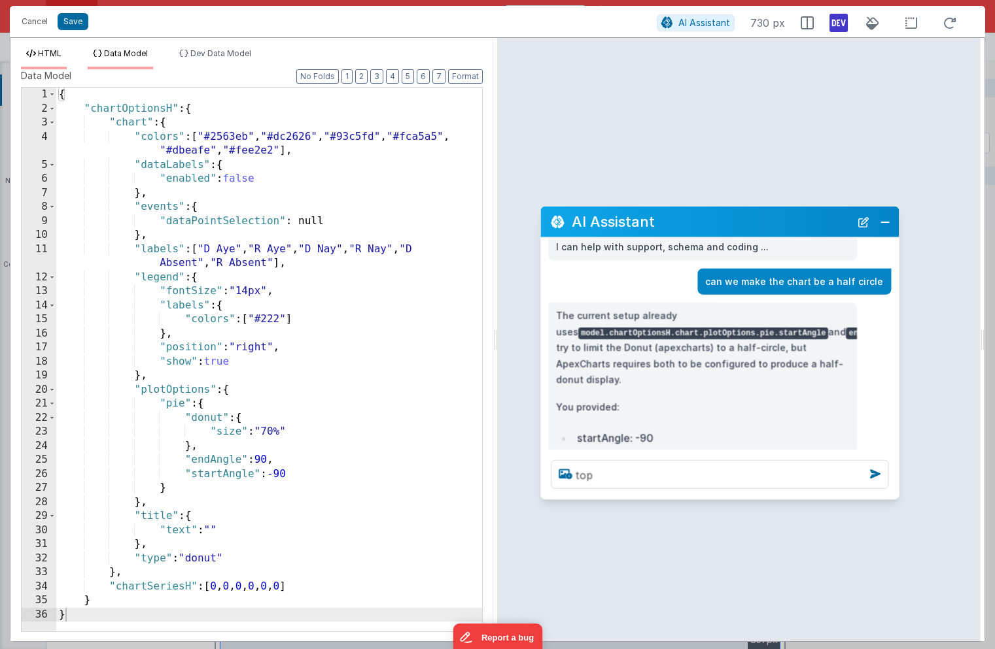
click at [52, 51] on span "HTML" at bounding box center [50, 53] width 24 height 10
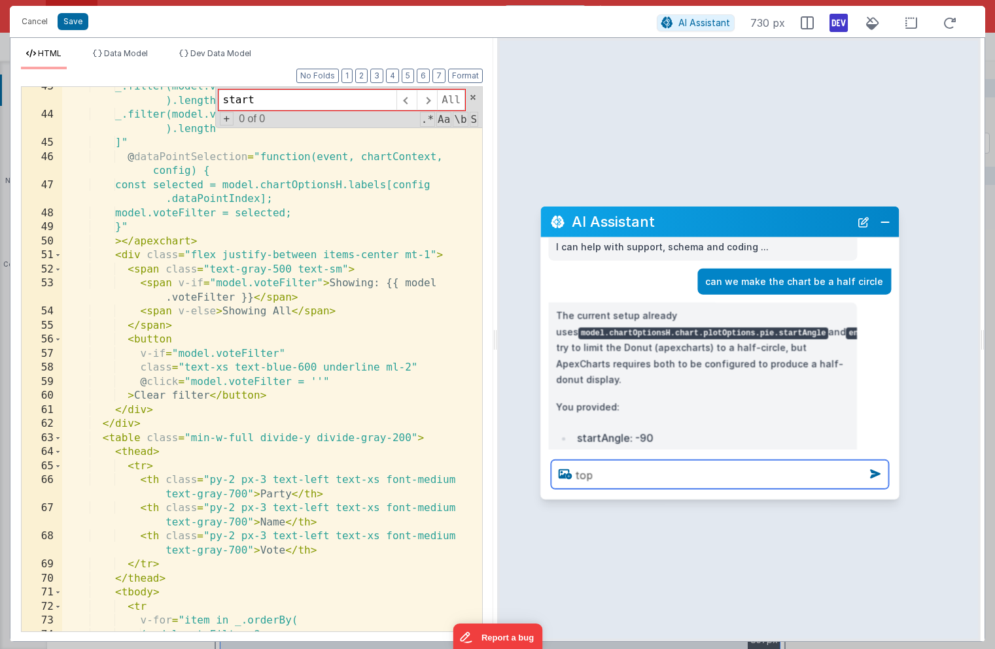
click at [608, 480] on textarea "top" at bounding box center [719, 474] width 337 height 29
type textarea "the chart is not referencing the model for the settings"
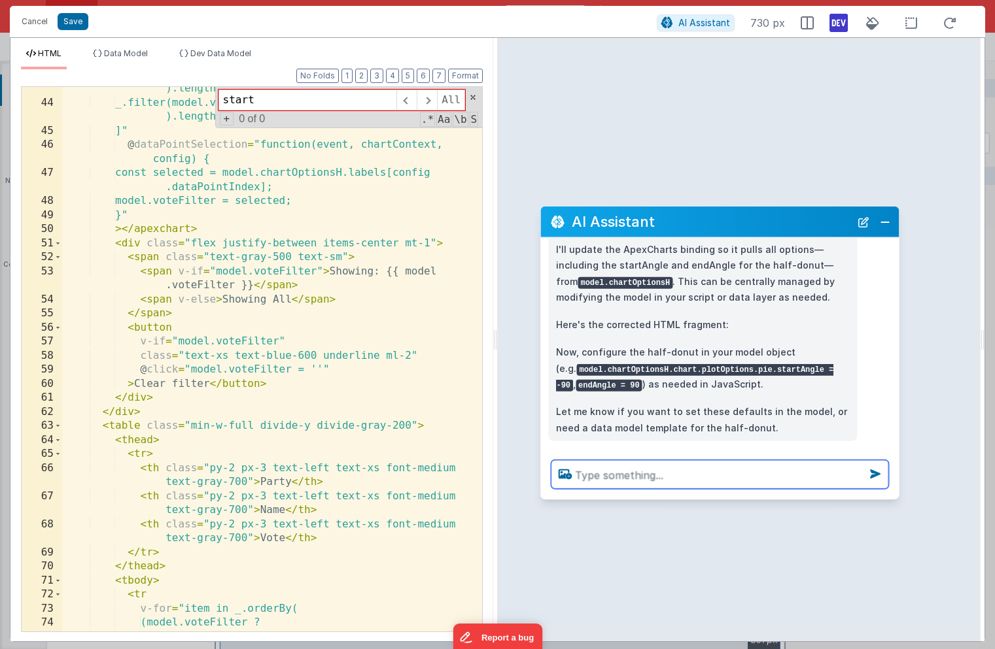
scroll to position [764, 0]
click at [140, 55] on span "Data Model" at bounding box center [126, 53] width 44 height 10
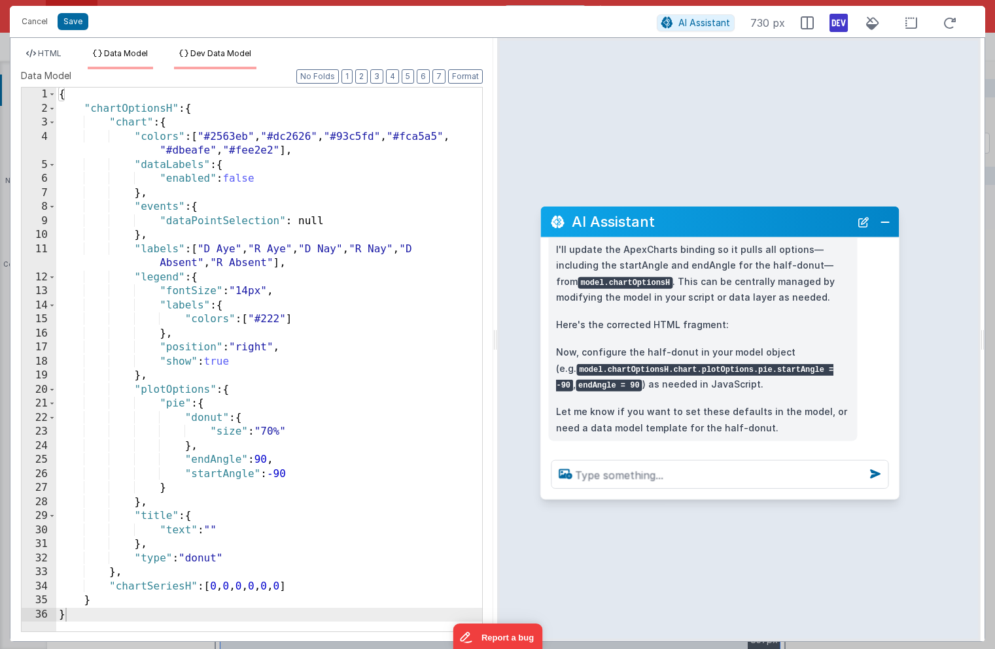
click at [211, 52] on span "Dev Data Model" at bounding box center [220, 53] width 61 height 10
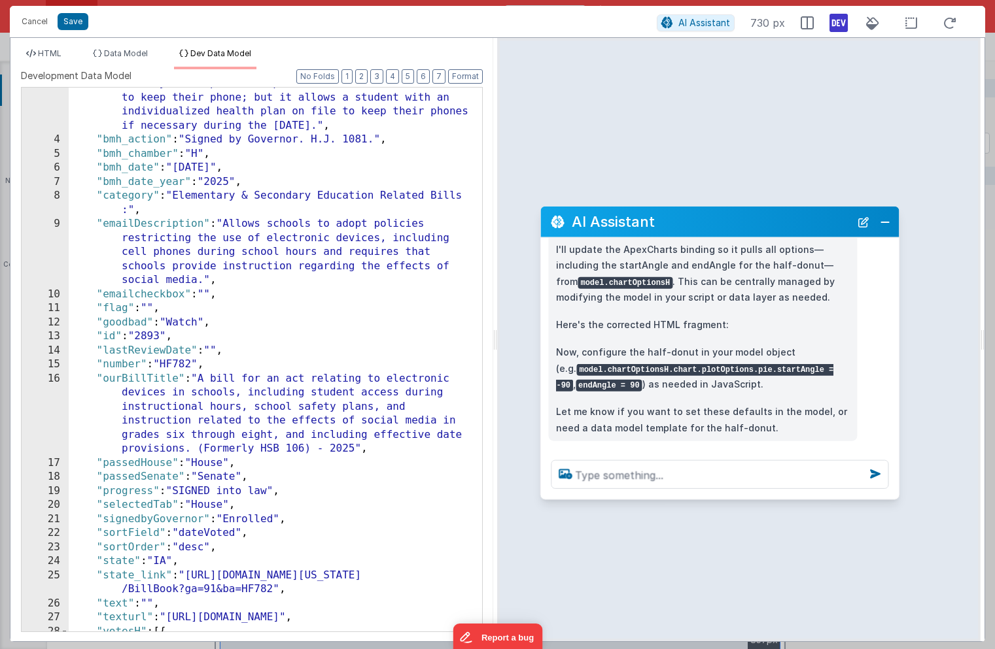
scroll to position [0, 0]
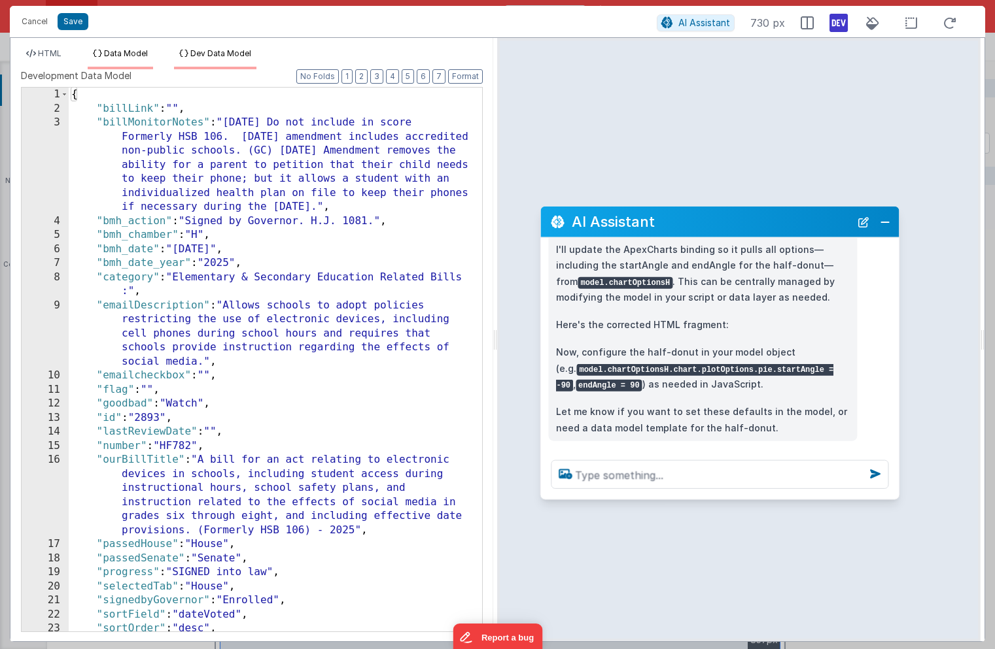
click at [128, 49] on span "Data Model" at bounding box center [126, 53] width 44 height 10
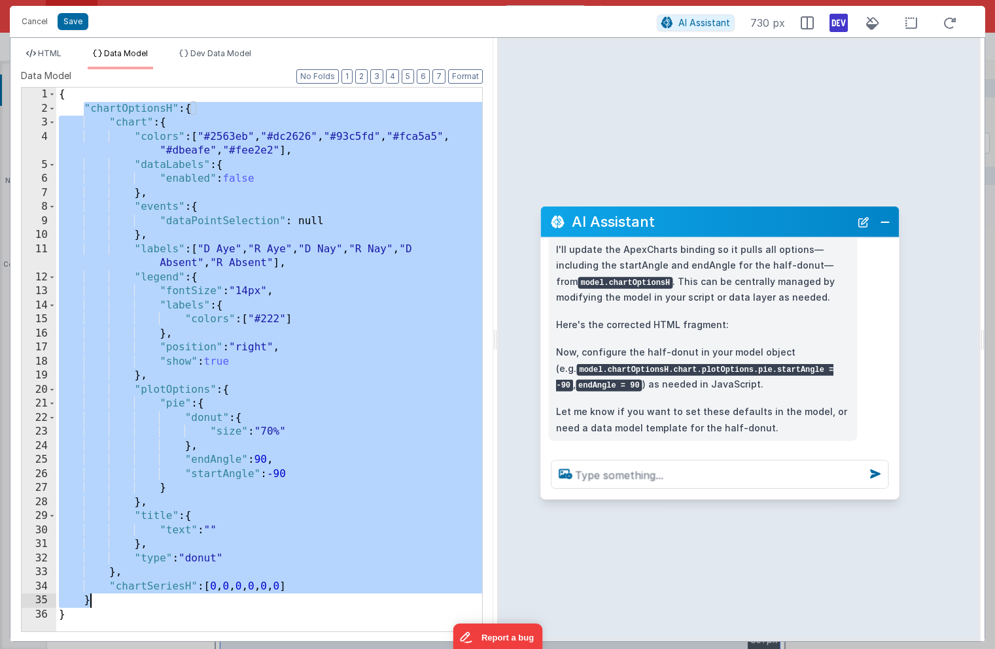
drag, startPoint x: 84, startPoint y: 107, endPoint x: 126, endPoint y: 603, distance: 498.1
click at [126, 603] on div "{ "chartOptionsH" : { "chart" : { "colors" : [ "#2563eb" , "#dc2626" , "#93c5fd…" at bounding box center [269, 374] width 426 height 572
click at [200, 50] on span "Dev Data Model" at bounding box center [220, 53] width 61 height 10
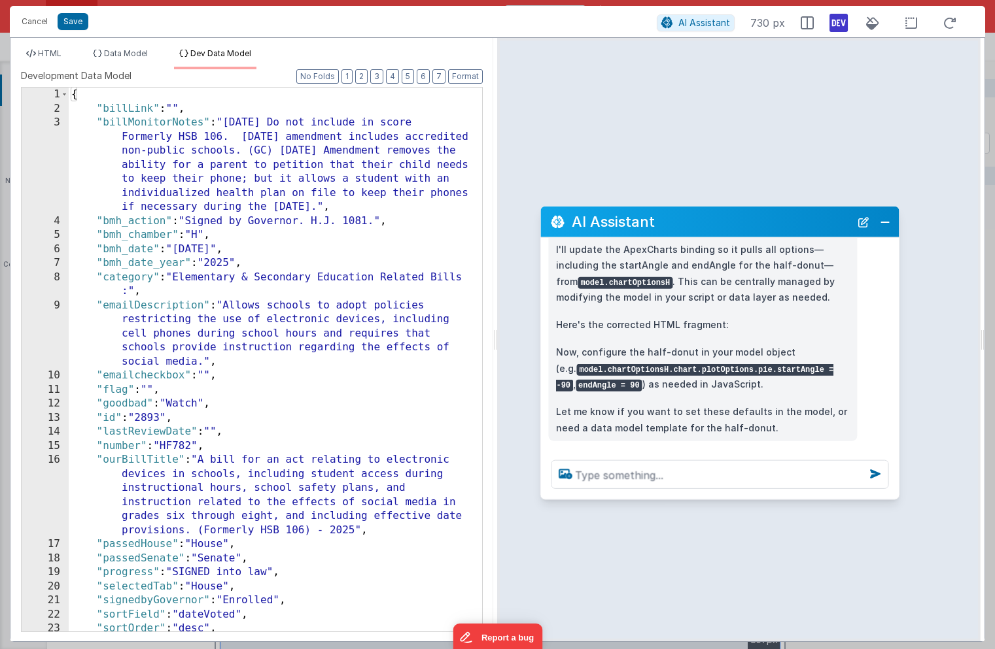
click at [94, 93] on div "{ "billLink" : "" , "billMonitorNotes" : "5-20-25 Do not include in score Forme…" at bounding box center [275, 374] width 413 height 572
paste textarea
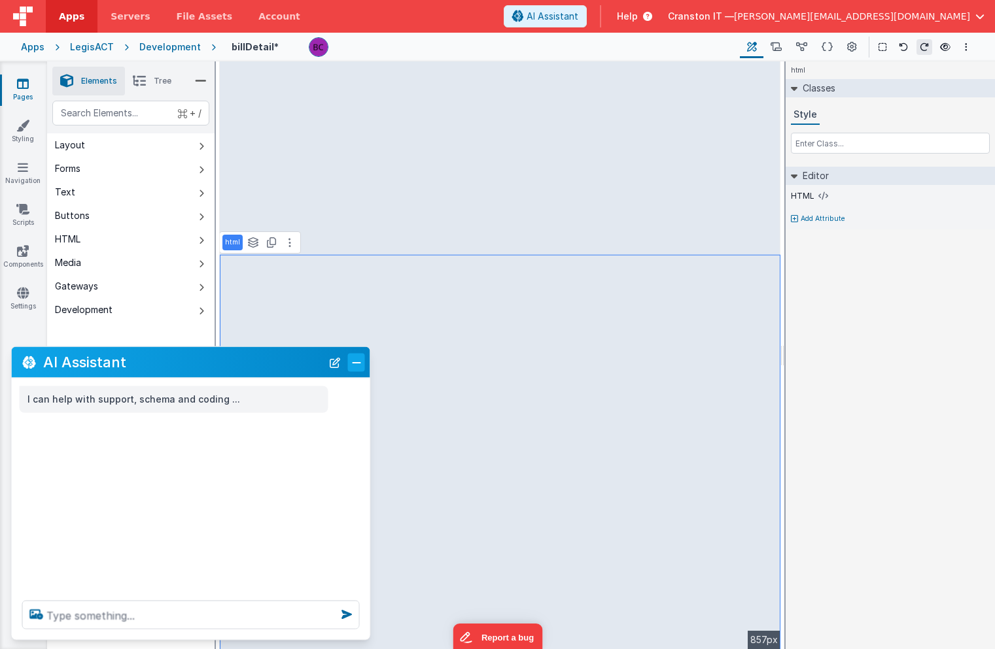
click at [358, 364] on button "Close" at bounding box center [356, 362] width 17 height 18
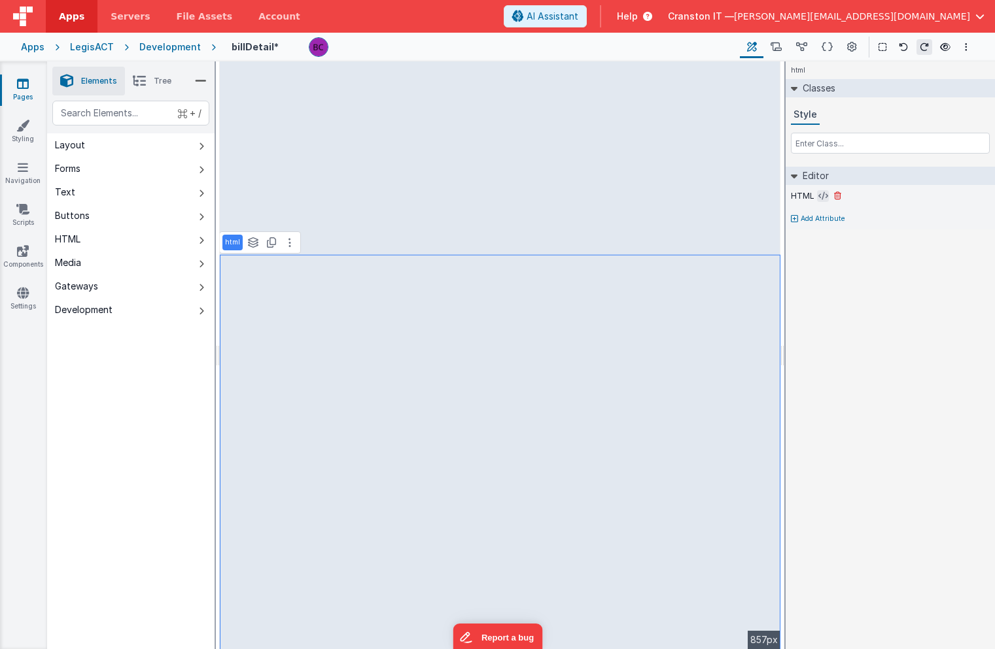
click at [823, 197] on icon at bounding box center [823, 196] width 10 height 10
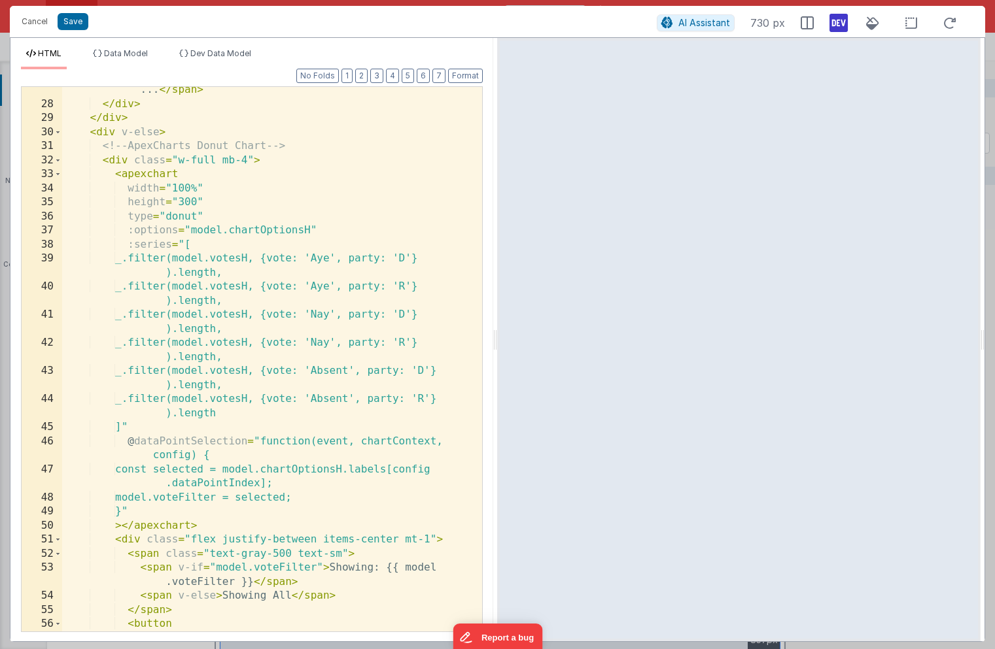
scroll to position [473, 0]
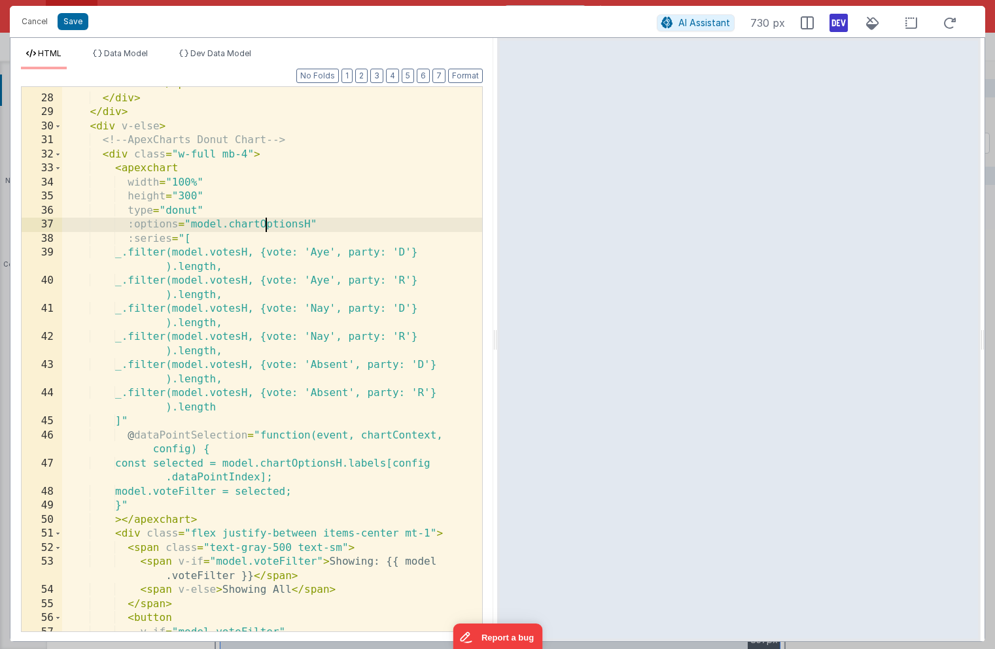
click at [267, 226] on div "< span class = "text-sm text-blue-600 font-medium" > Loading ... </ span > </ d…" at bounding box center [272, 356] width 420 height 587
click at [139, 58] on span "Data Model" at bounding box center [126, 53] width 44 height 10
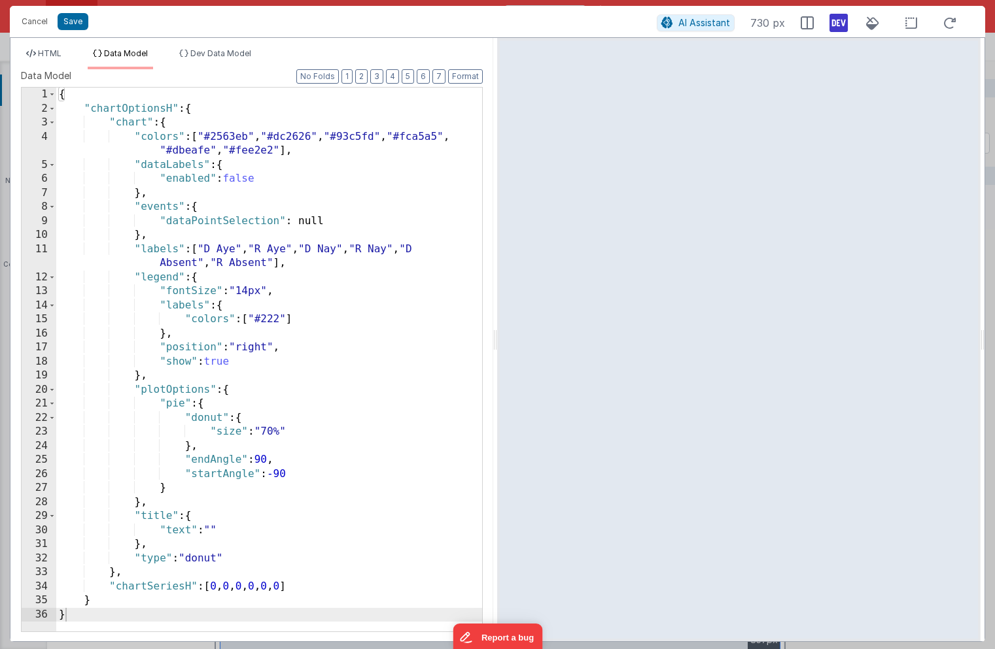
click at [232, 138] on div "{ "chartOptionsH" : { "chart" : { "colors" : [ "#2563eb" , "#dc2626" , "#93c5fd…" at bounding box center [269, 374] width 426 height 572
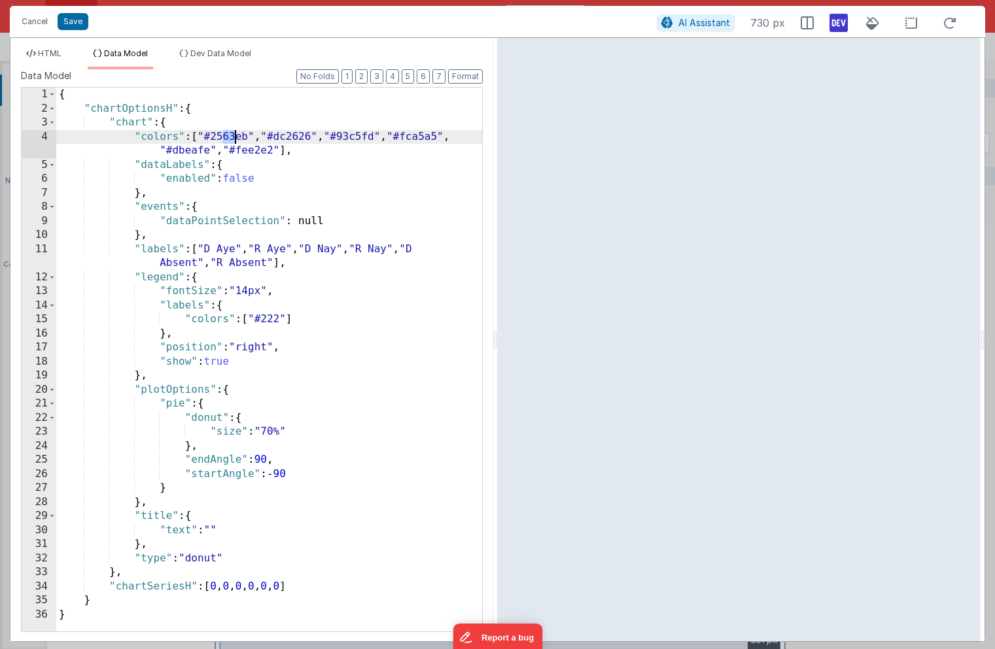
click at [243, 183] on div "{ "chartOptionsH" : { "chart" : { "colors" : [ "#2563eb" , "#dc2626" , "#93c5fd…" at bounding box center [269, 374] width 426 height 572
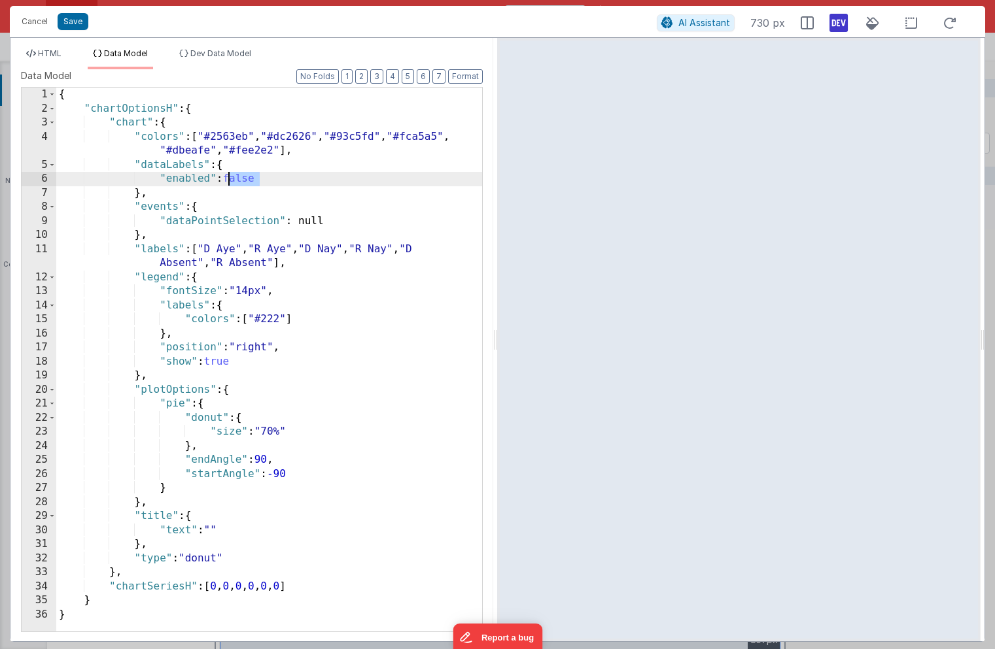
click at [243, 183] on div "{ "chartOptionsH" : { "chart" : { "colors" : [ "#2563eb" , "#dc2626" , "#93c5fd…" at bounding box center [269, 374] width 426 height 572
click at [225, 52] on span "Dev Data Model" at bounding box center [220, 53] width 61 height 10
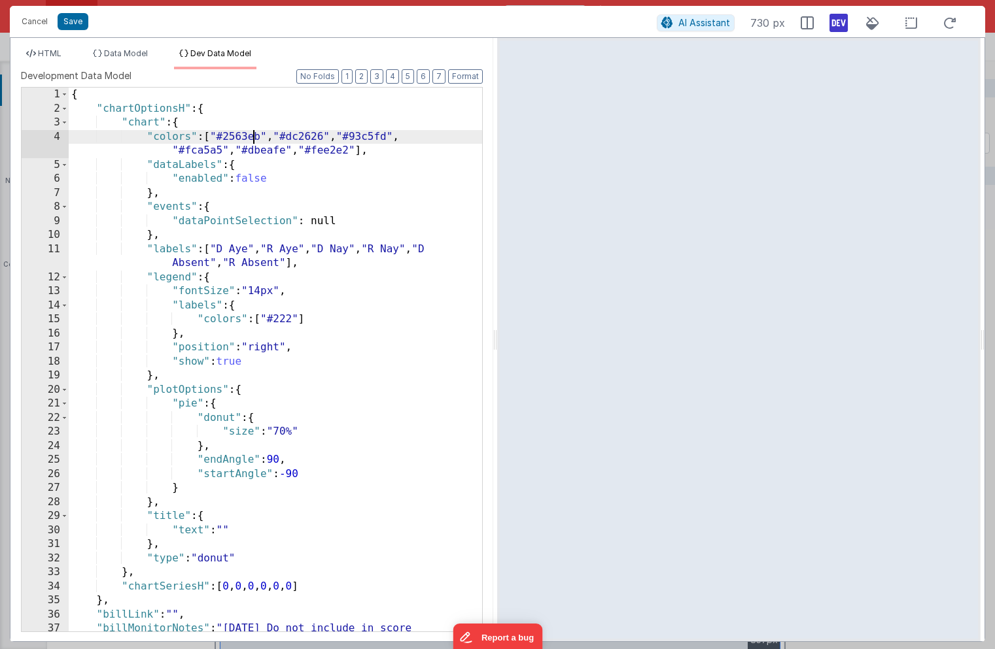
click at [252, 135] on div "{ "chartOptionsH" : { "chart" : { "colors" : [ "#2563eb" , "#dc2626" , "#93c5fd…" at bounding box center [275, 416] width 413 height 657
click at [320, 186] on div "{ "chartOptionsH" : { "chart" : { "colors" : [ "#2563eb" , "#dc2626" , "#93c5fd…" at bounding box center [275, 416] width 413 height 657
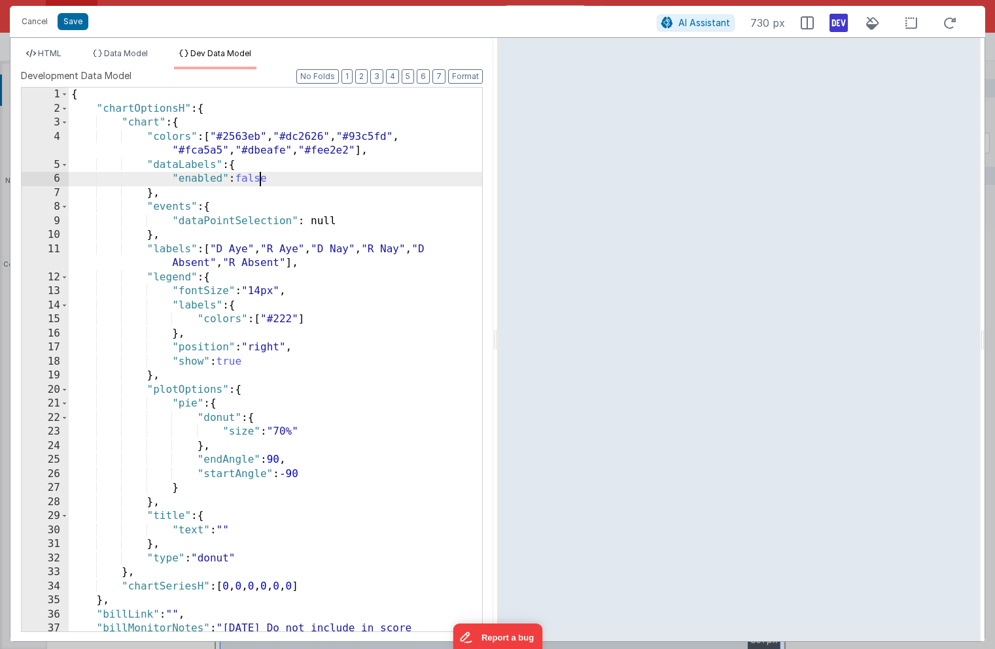
click at [259, 182] on div "{ "chartOptionsH" : { "chart" : { "colors" : [ "#2563eb" , "#dc2626" , "#93c5fd…" at bounding box center [275, 416] width 413 height 657
click at [55, 50] on span "HTML" at bounding box center [50, 53] width 24 height 10
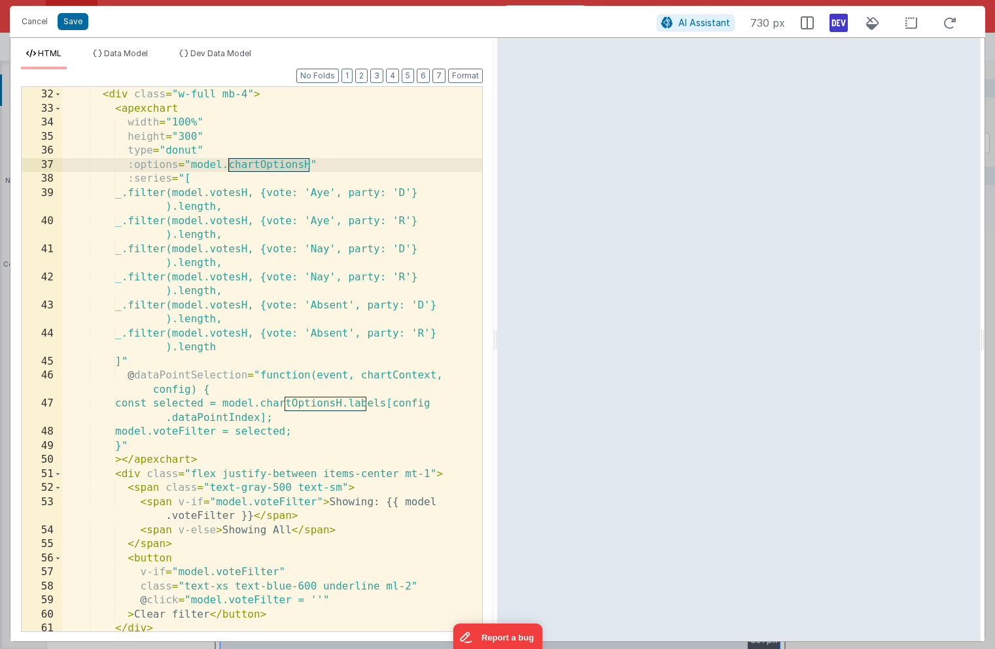
scroll to position [546, 0]
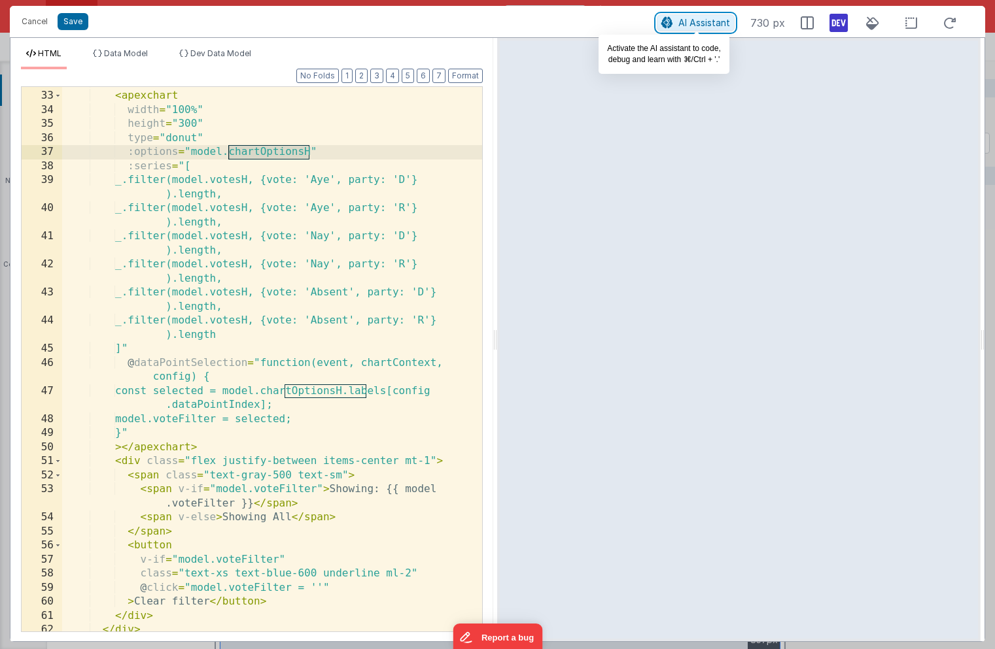
click at [695, 28] on span "AI Assistant" at bounding box center [704, 22] width 52 height 11
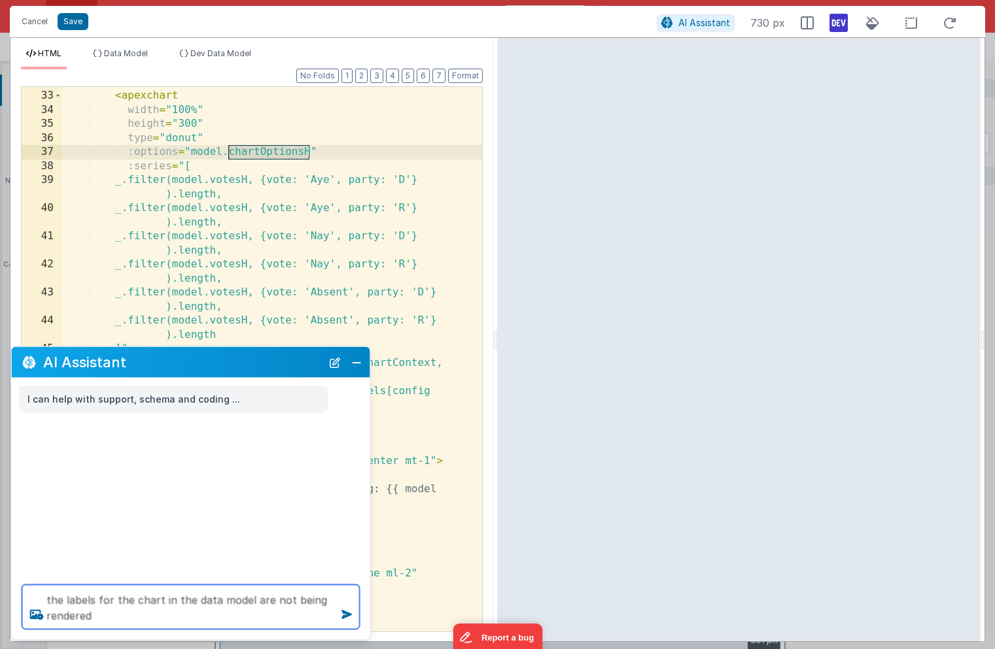
type textarea "the labels for the chart in the data model are not being rendered"
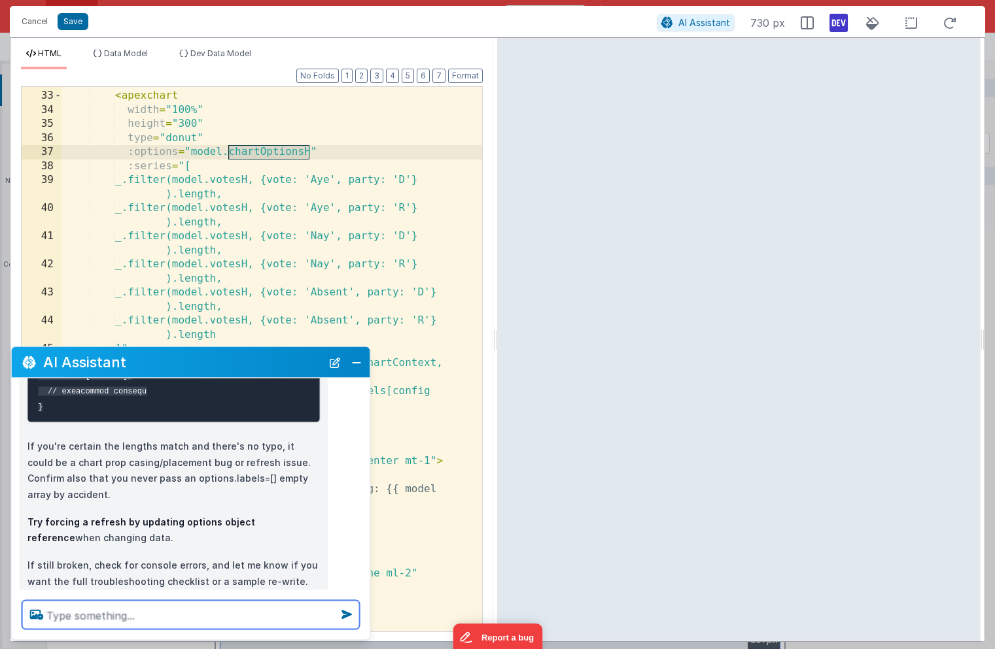
scroll to position [836, 0]
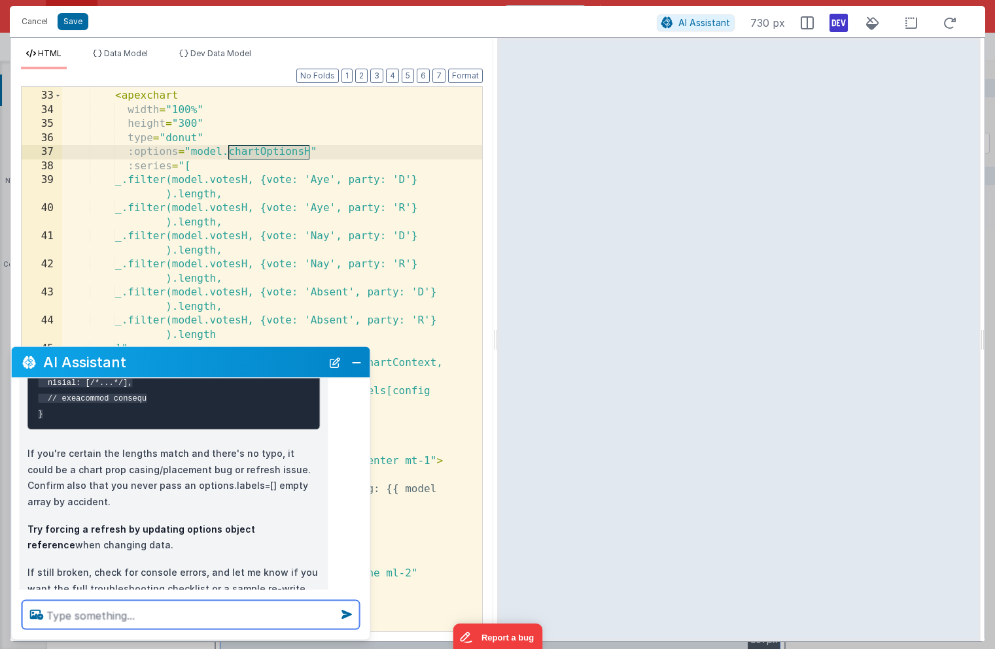
click at [109, 614] on textarea at bounding box center [190, 615] width 337 height 29
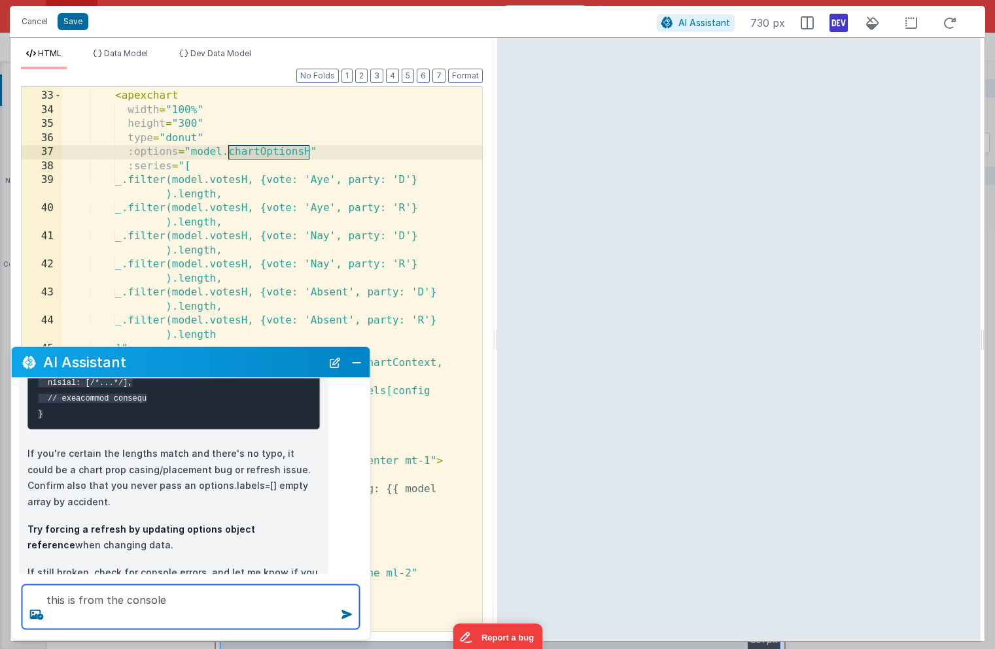
paste textarea "errorHandler.js:152 Error 10021: BF HTML element error, (See info for details) …"
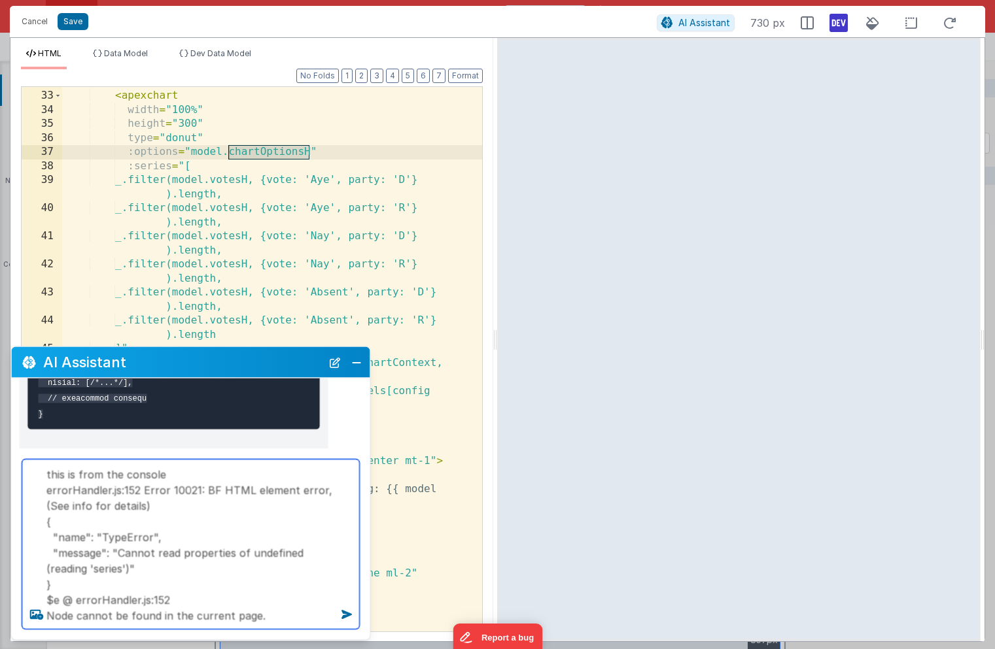
type textarea "this is from the console errorHandler.js:152 Error 10021: BF HTML element error…"
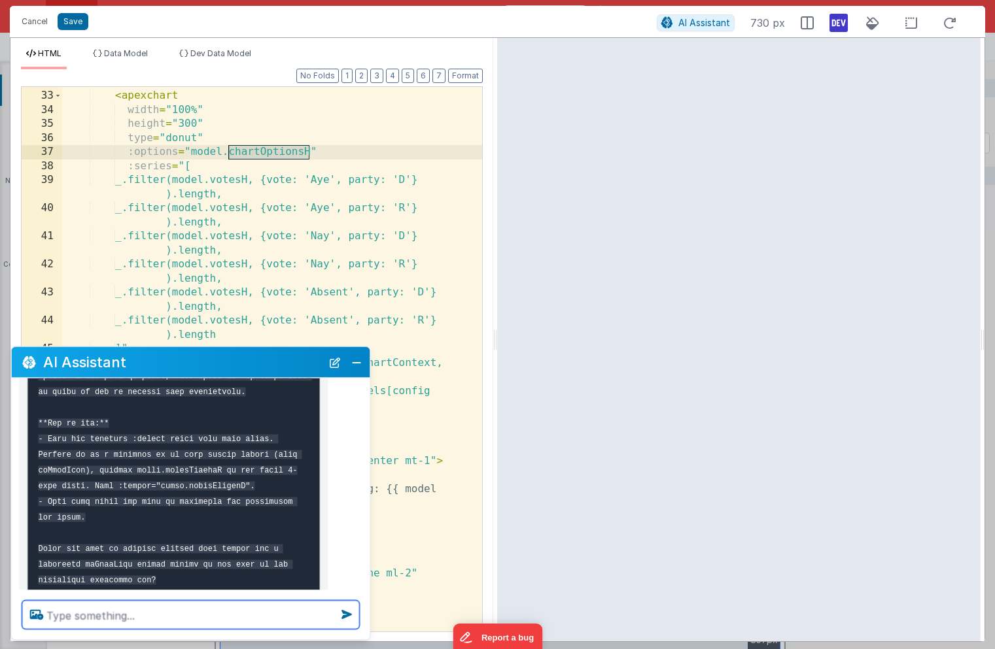
scroll to position [1780, 0]
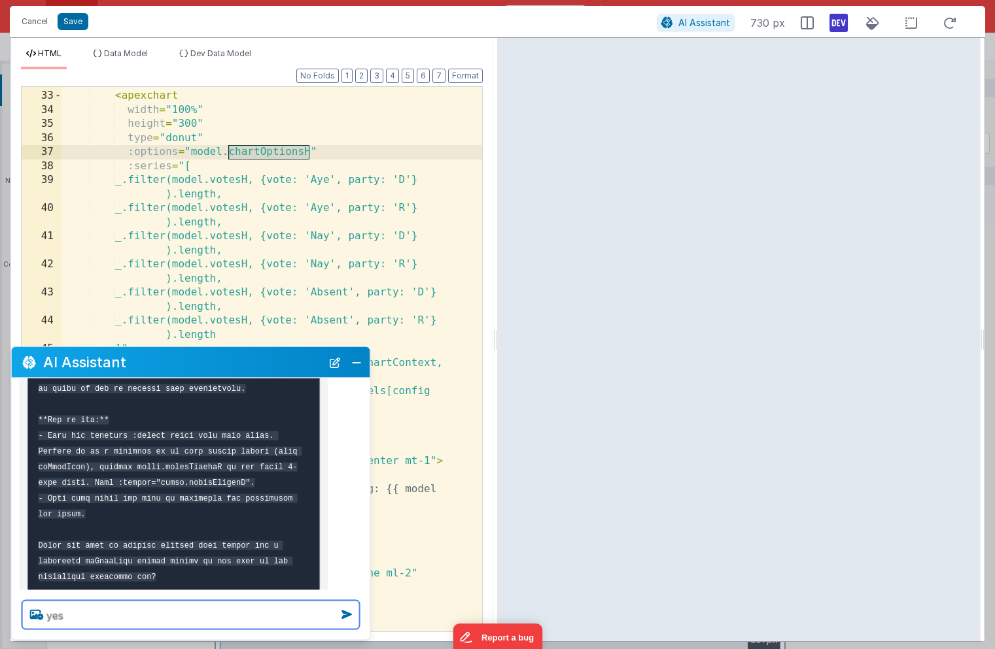
type textarea "yes"
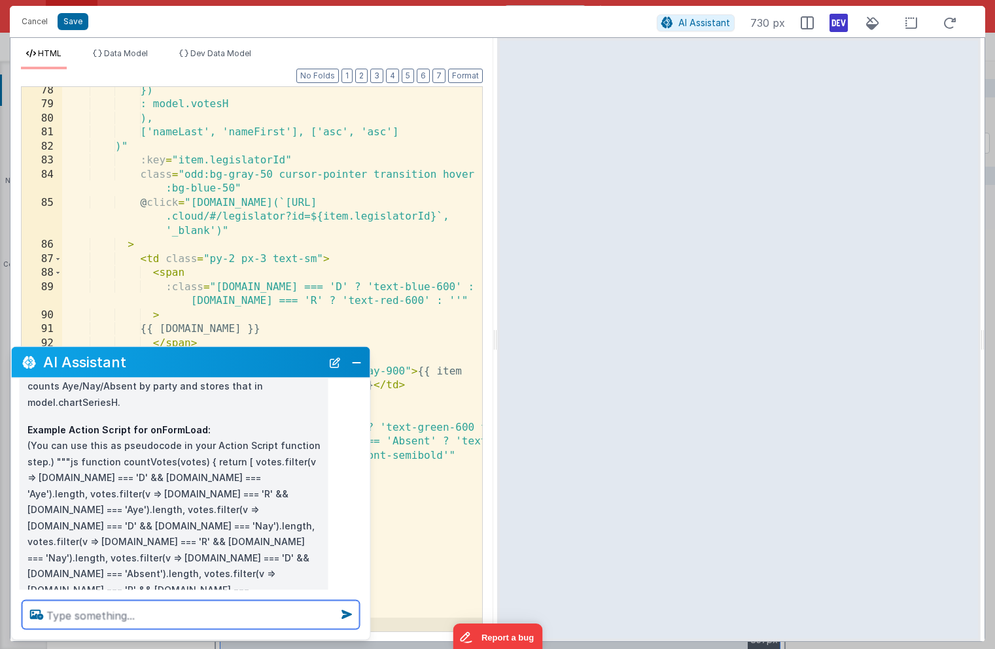
scroll to position [2198, 0]
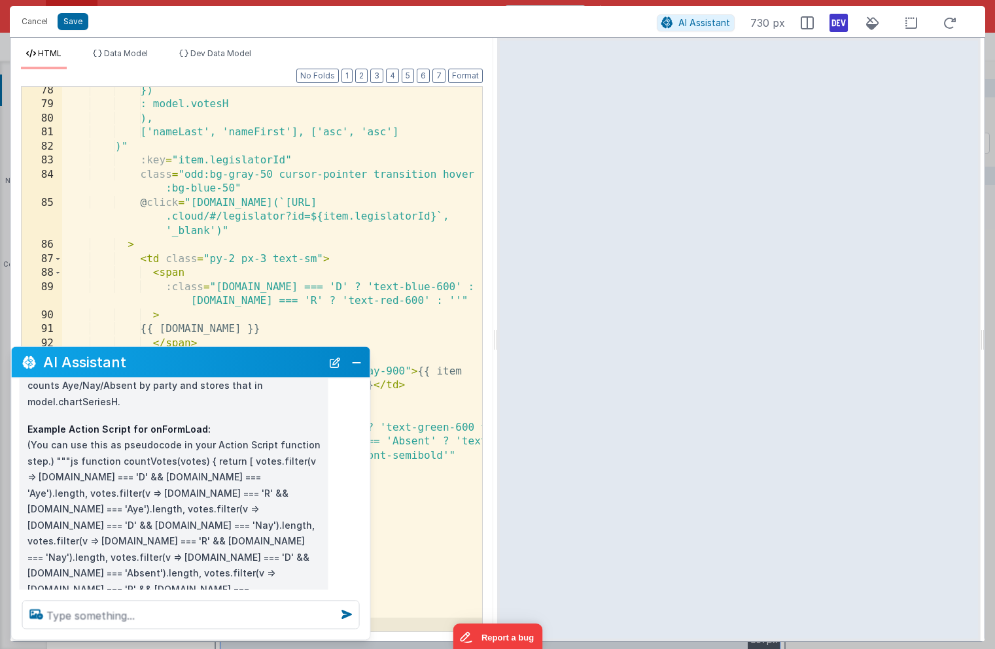
click at [129, 432] on p "Example Action Script for onFormLoad: (You can use this as pseudocode in your A…" at bounding box center [173, 525] width 293 height 209
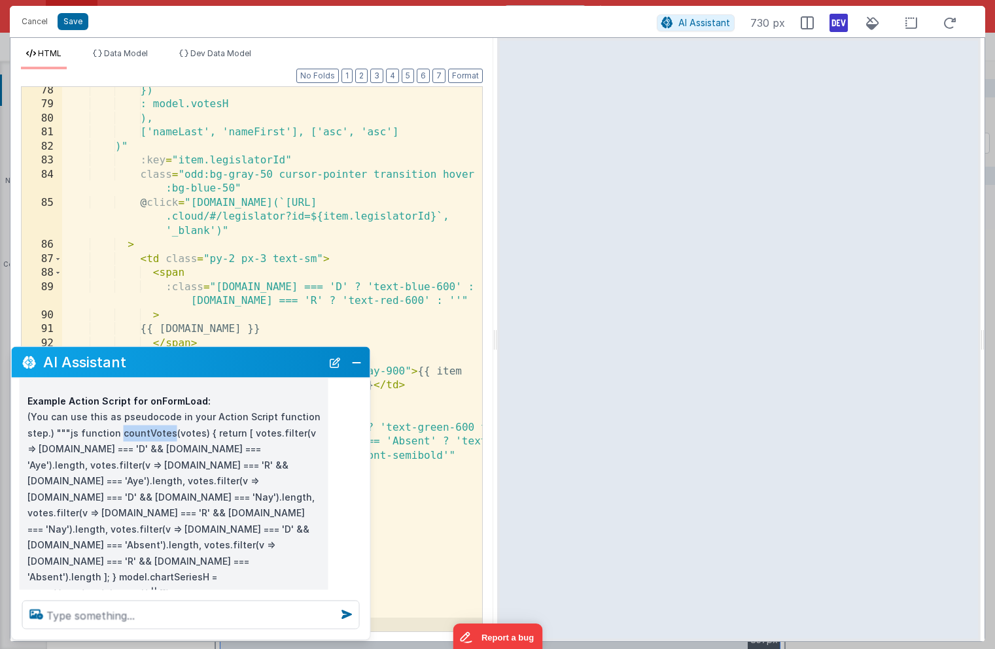
scroll to position [2224, 0]
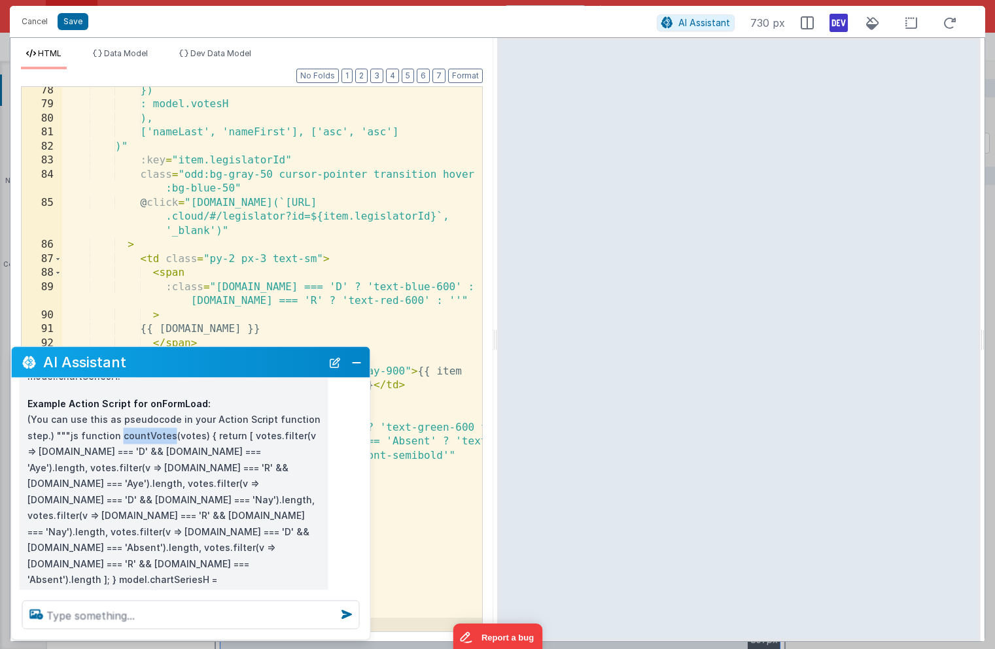
click at [129, 398] on p "Example Action Script for onFormLoad: (You can use this as pseudocode in your A…" at bounding box center [173, 500] width 293 height 209
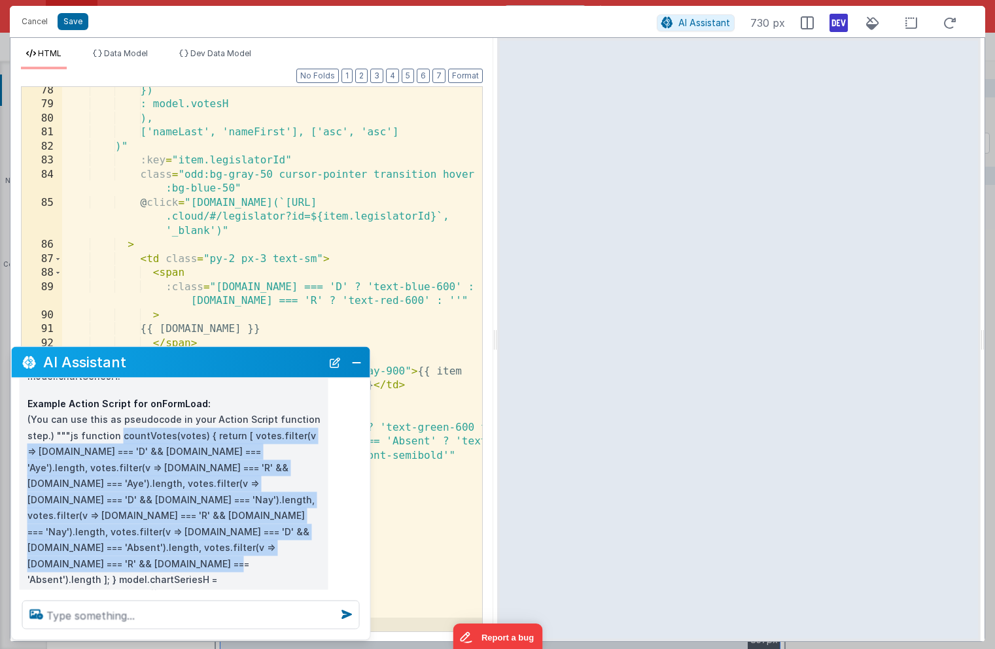
drag, startPoint x: 116, startPoint y: 403, endPoint x: 167, endPoint y: 520, distance: 127.7
click at [168, 519] on p "Example Action Script for onFormLoad: (You can use this as pseudocode in your A…" at bounding box center [173, 500] width 293 height 209
copy p "countVotes(votes) { return [ votes.filter(v => v.party === 'D' && v.vote === 'A…"
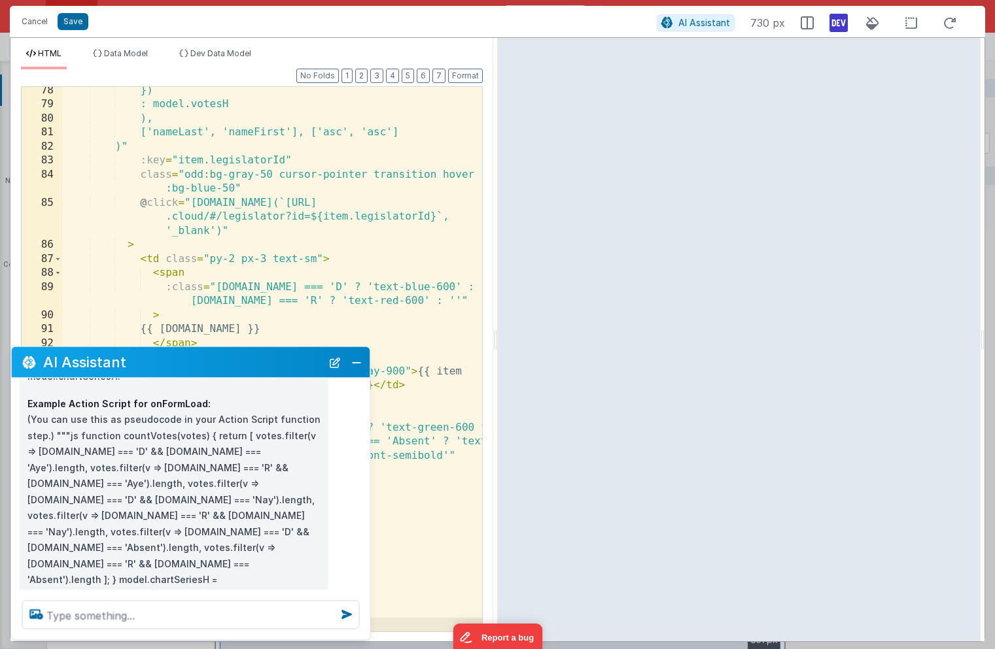
click at [168, 520] on p "Example Action Script for onFormLoad: (You can use this as pseudocode in your A…" at bounding box center [173, 500] width 293 height 209
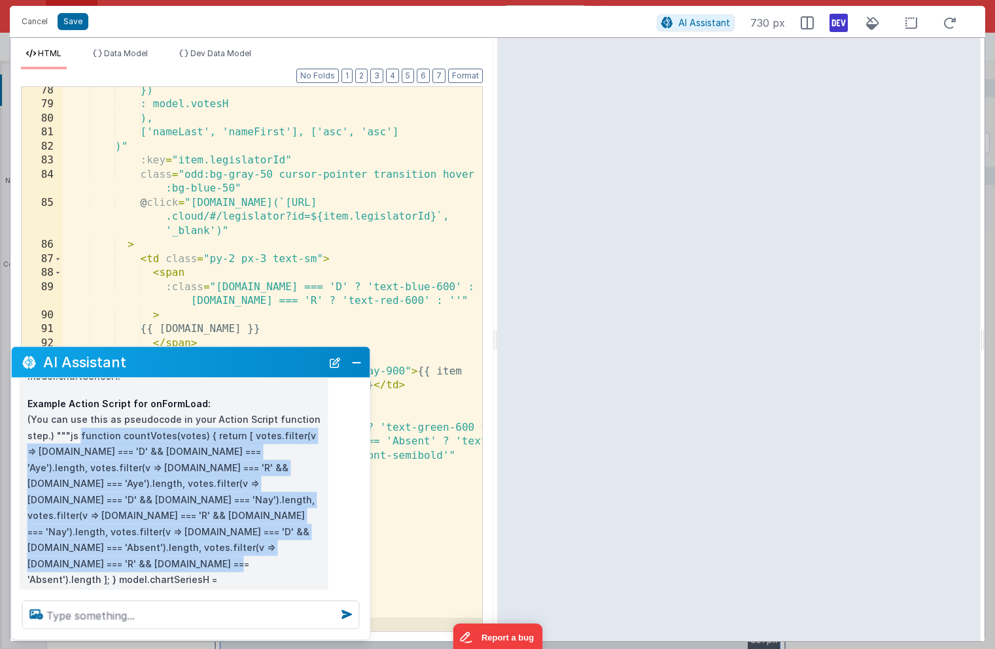
drag, startPoint x: 168, startPoint y: 520, endPoint x: 78, endPoint y: 401, distance: 149.3
click at [78, 401] on p "Example Action Script for onFormLoad: (You can use this as pseudocode in your A…" at bounding box center [173, 500] width 293 height 209
copy p "function countVotes(votes) { return [ votes.filter(v => v.party === 'D' && v.vo…"
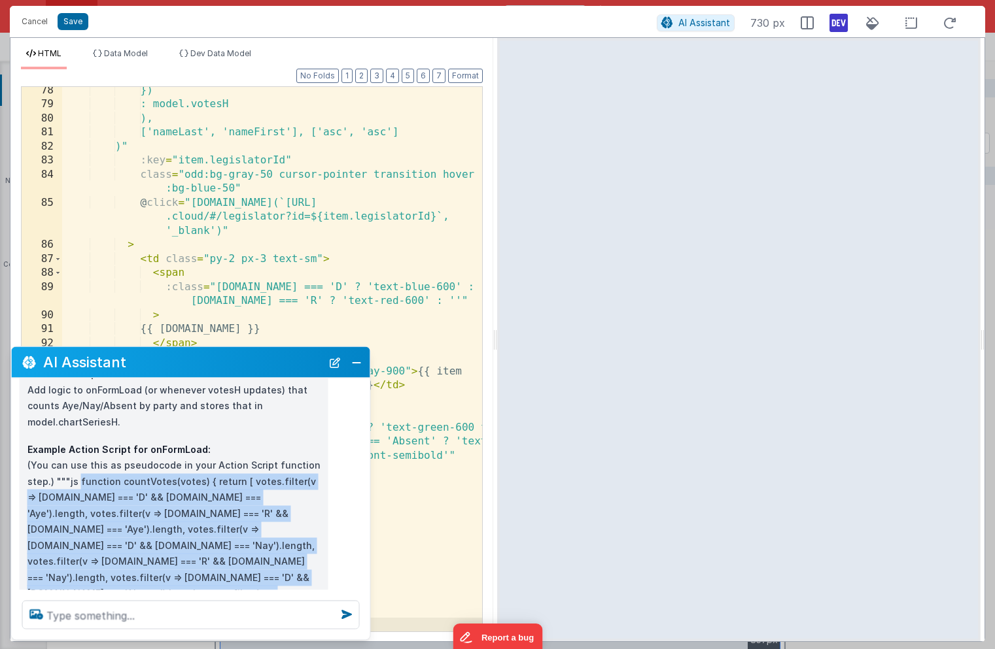
scroll to position [2180, 0]
copy p "function countVotes(votes) { return [ votes.filter(v => v.party === 'D' && v.vo…"
click at [75, 19] on button "Save" at bounding box center [73, 21] width 31 height 17
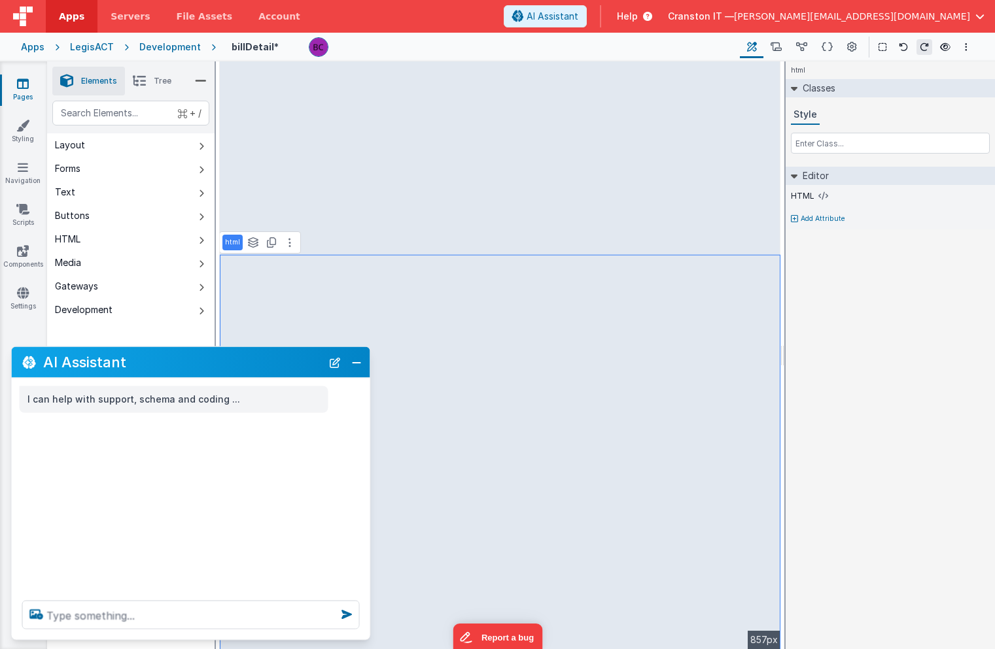
scroll to position [0, 0]
click at [23, 206] on icon at bounding box center [22, 209] width 13 height 13
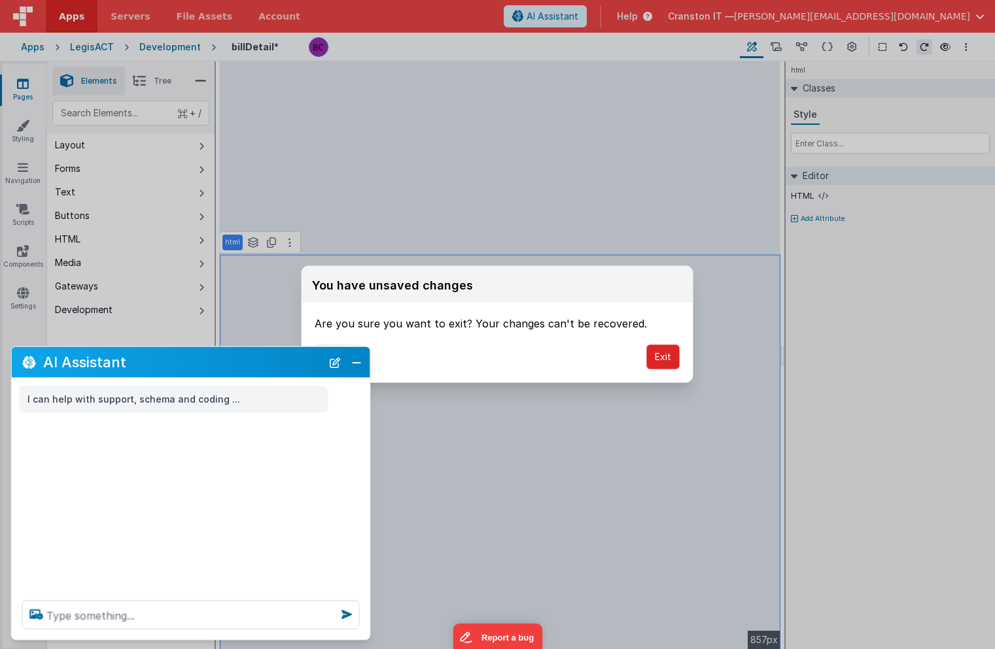
click at [658, 356] on button "Exit" at bounding box center [662, 357] width 33 height 25
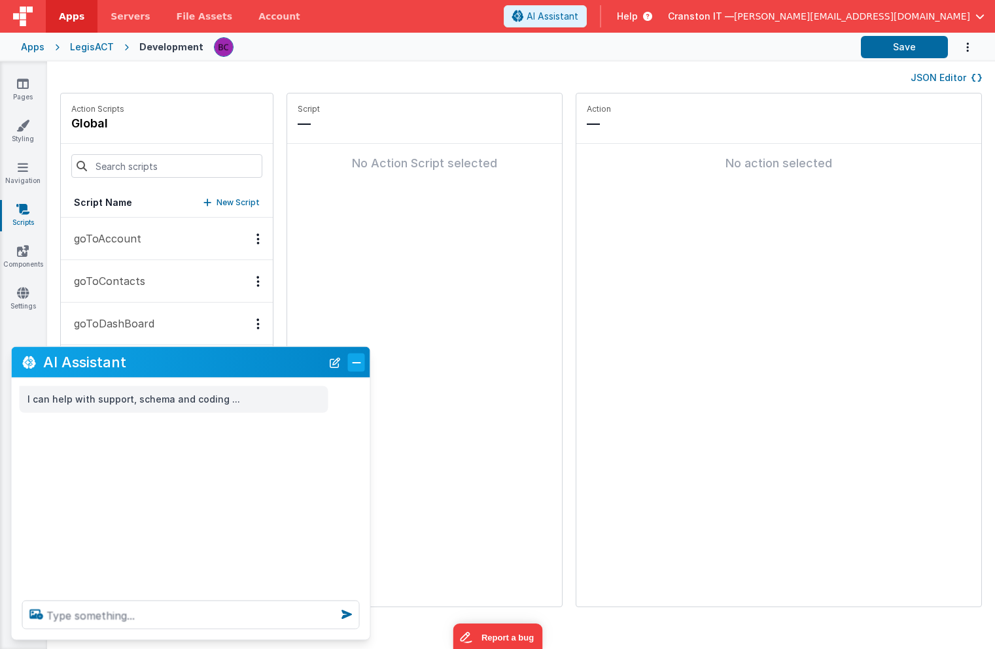
click at [358, 360] on button "Close" at bounding box center [356, 362] width 17 height 18
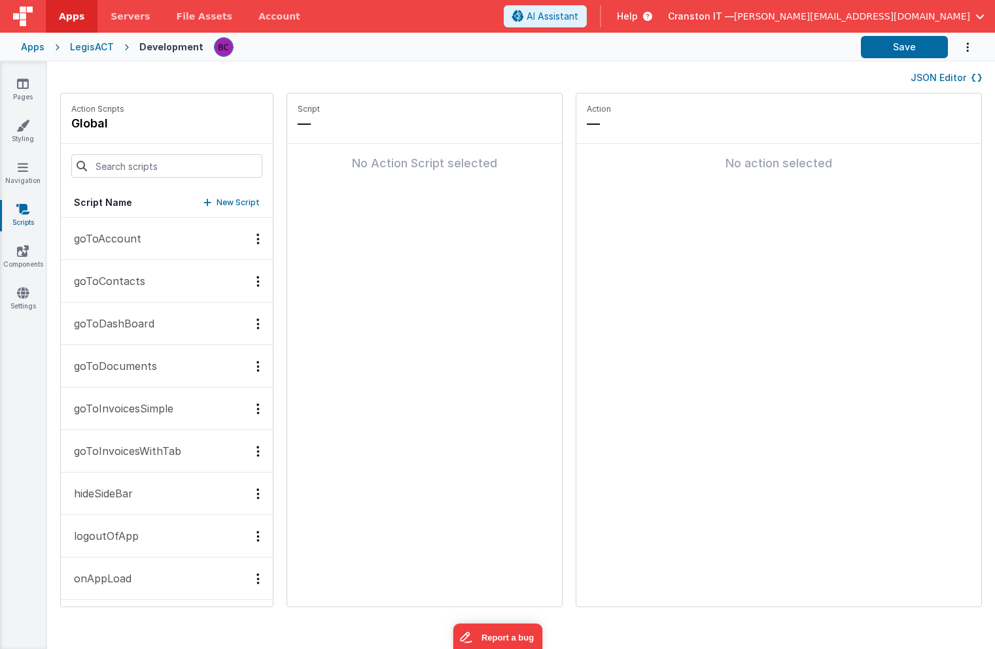
scroll to position [131, 0]
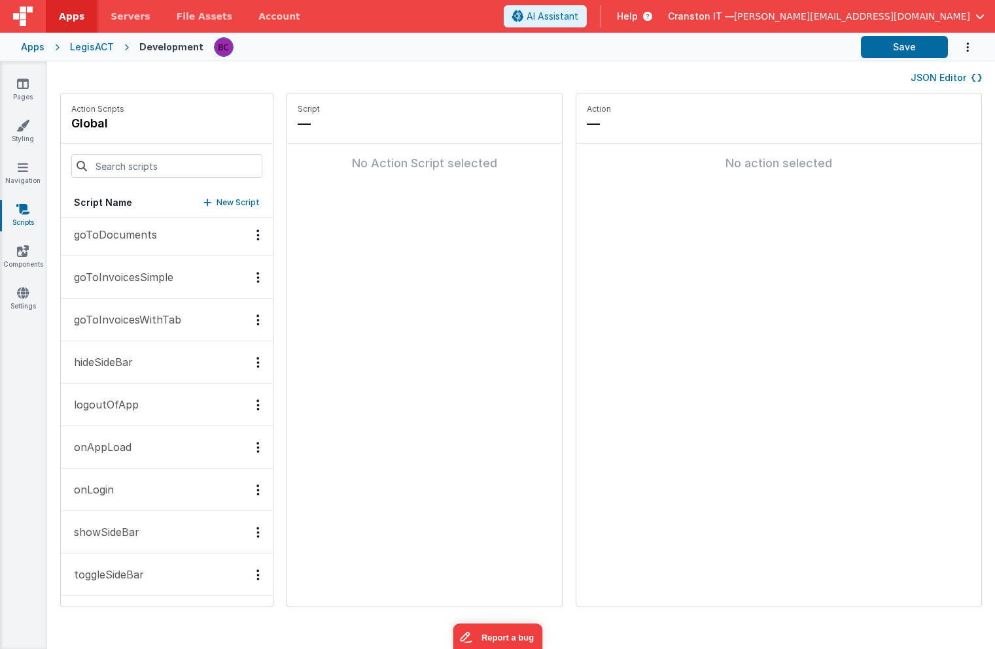
click at [111, 447] on p "onAppLoad" at bounding box center [98, 447] width 65 height 16
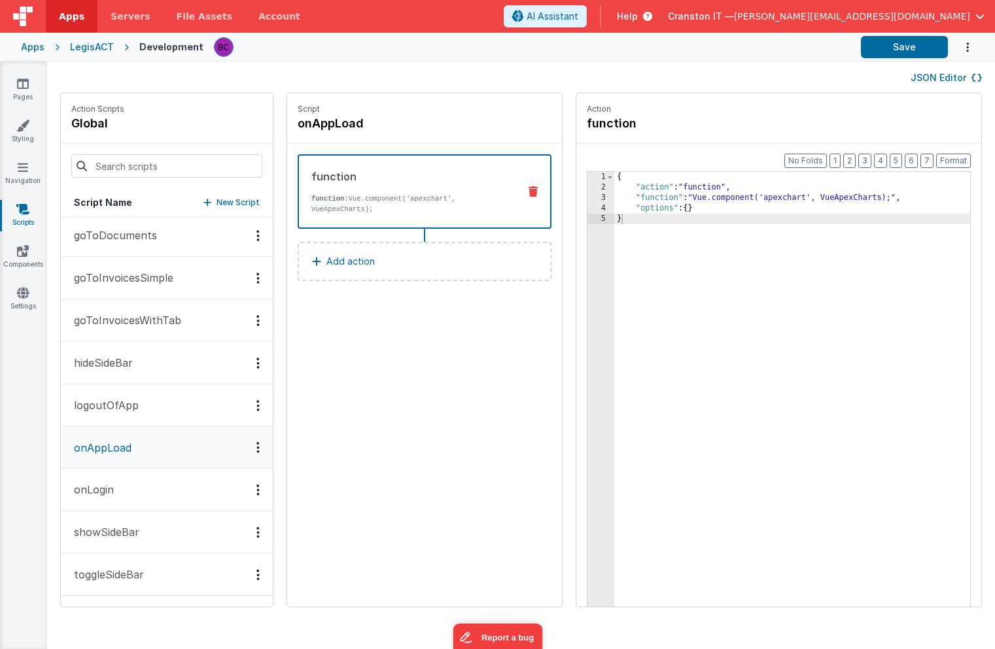
scroll to position [131, 0]
click at [332, 265] on p "Add action" at bounding box center [350, 262] width 48 height 16
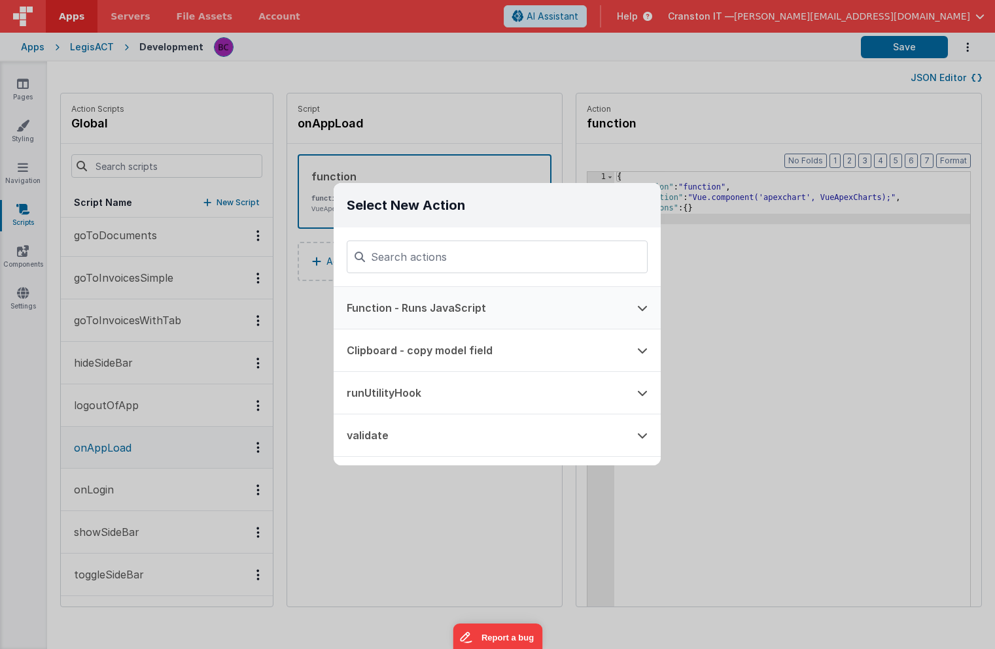
click at [404, 315] on button "Function - Runs JavaScript" at bounding box center [478, 308] width 290 height 42
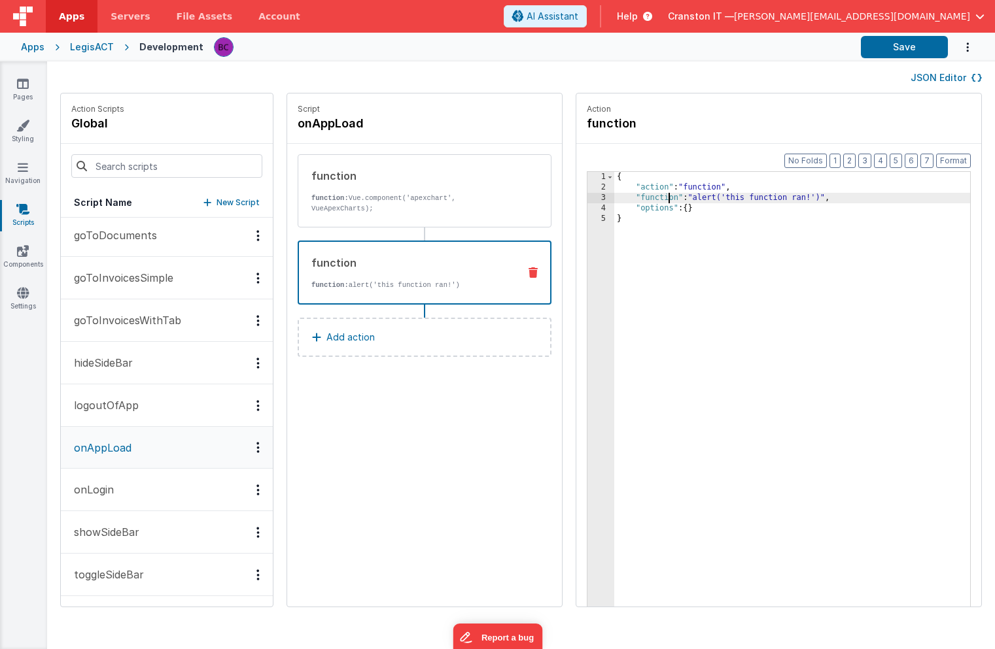
click at [631, 198] on div "{ "action" : "function" , "function" : "alert('this function ran!')" , "options…" at bounding box center [811, 420] width 394 height 496
click at [587, 198] on div "3" at bounding box center [600, 198] width 27 height 10
click at [587, 199] on div "3" at bounding box center [600, 198] width 27 height 10
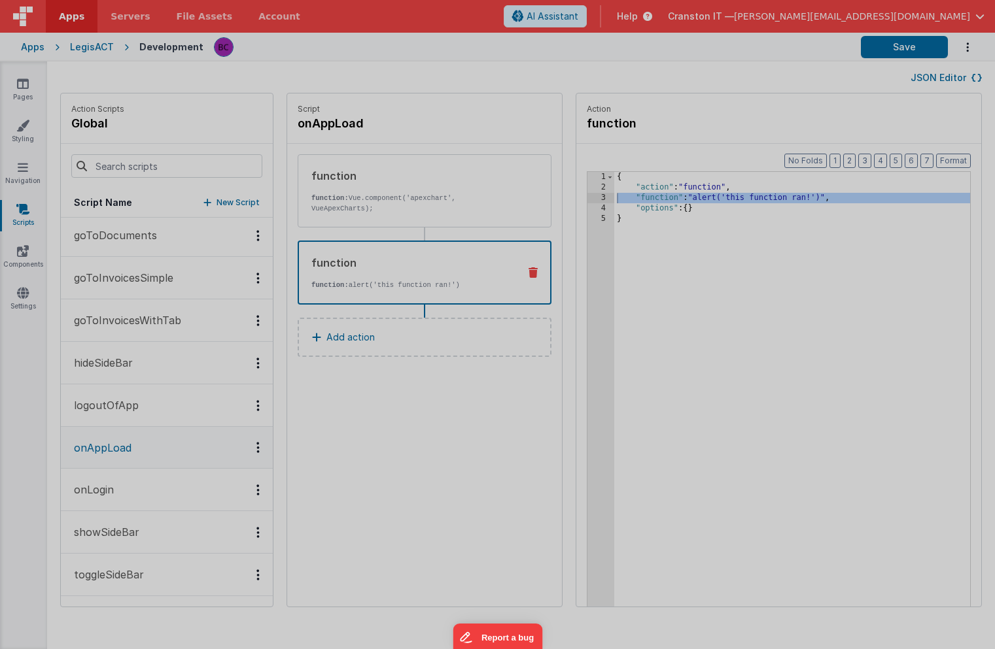
click at [562, 199] on div "alert ( 'this function ran!' )" at bounding box center [511, 359] width 925 height 577
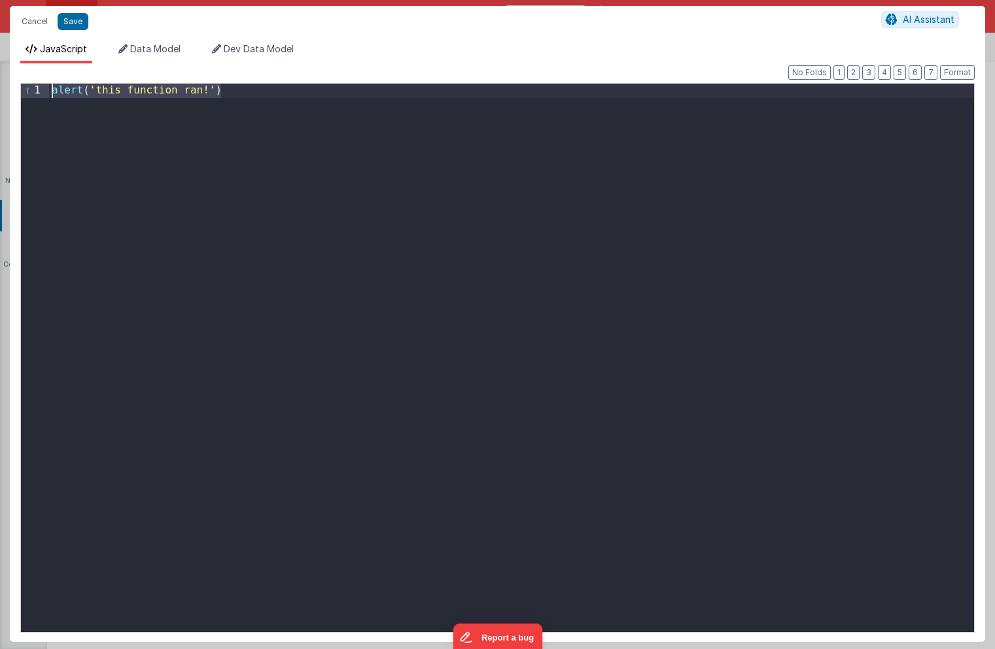
drag, startPoint x: 481, startPoint y: 234, endPoint x: 376, endPoint y: 4, distance: 253.1
click at [376, 4] on div "Cancel Save AI Assistant JavaScript Data Model Dev Data Model Format 7 6 5 4 3 …" at bounding box center [497, 324] width 995 height 649
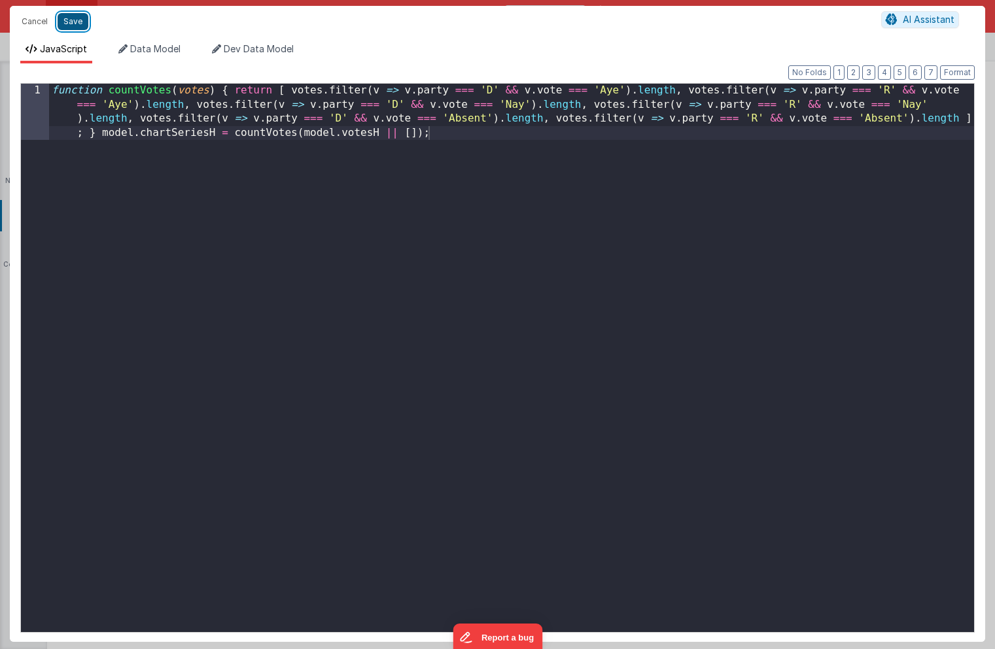
click at [78, 18] on button "Save" at bounding box center [73, 21] width 31 height 17
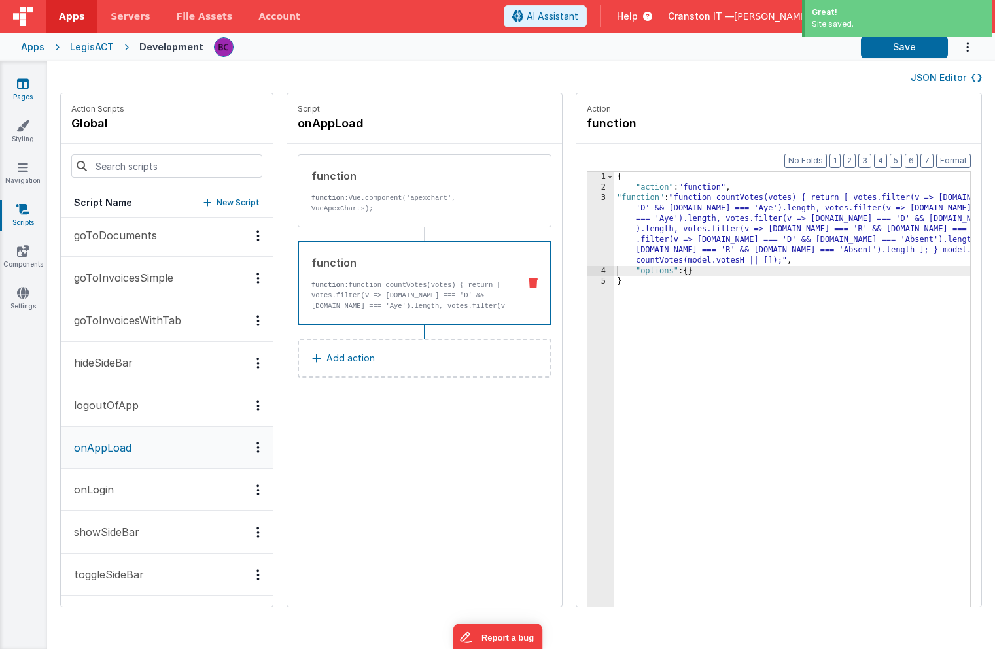
click at [30, 88] on link "Pages" at bounding box center [22, 90] width 47 height 26
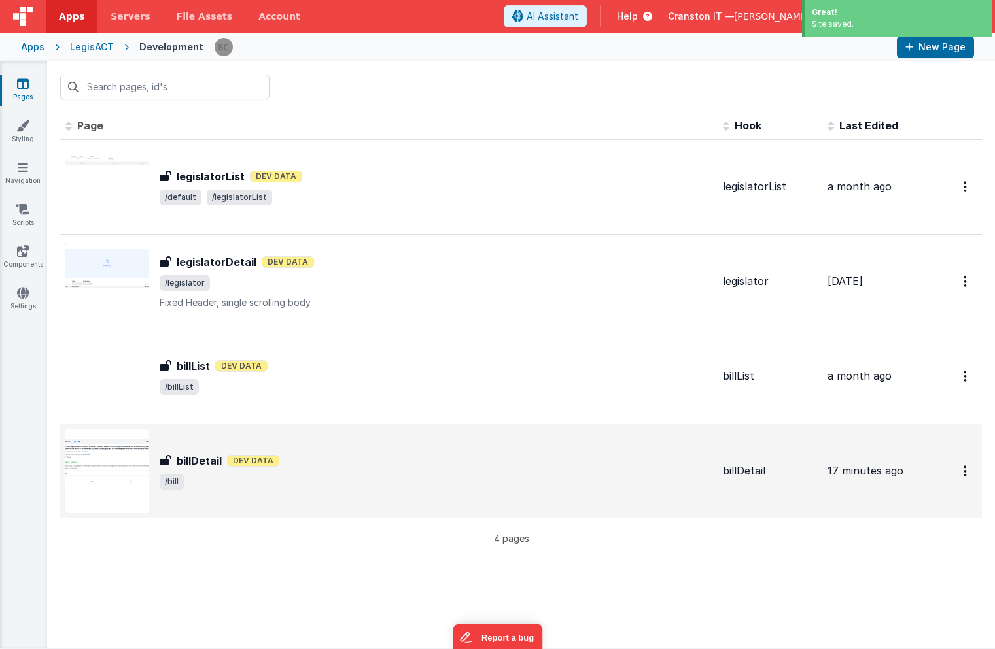
click at [270, 469] on div "billDetail billDetail Dev Data /bill" at bounding box center [436, 471] width 553 height 37
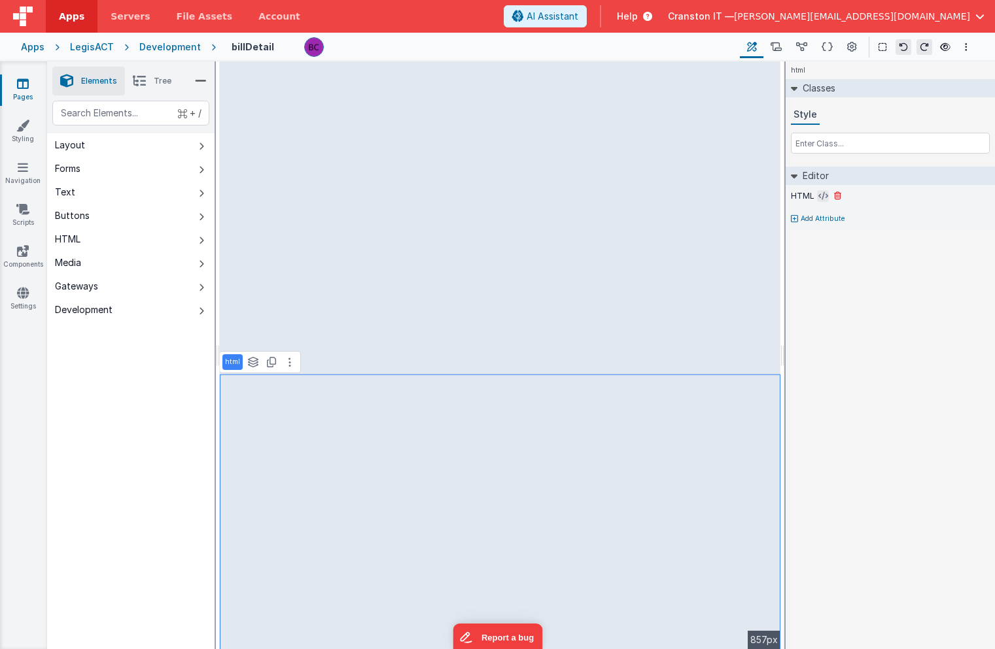
click at [820, 196] on icon at bounding box center [823, 196] width 10 height 10
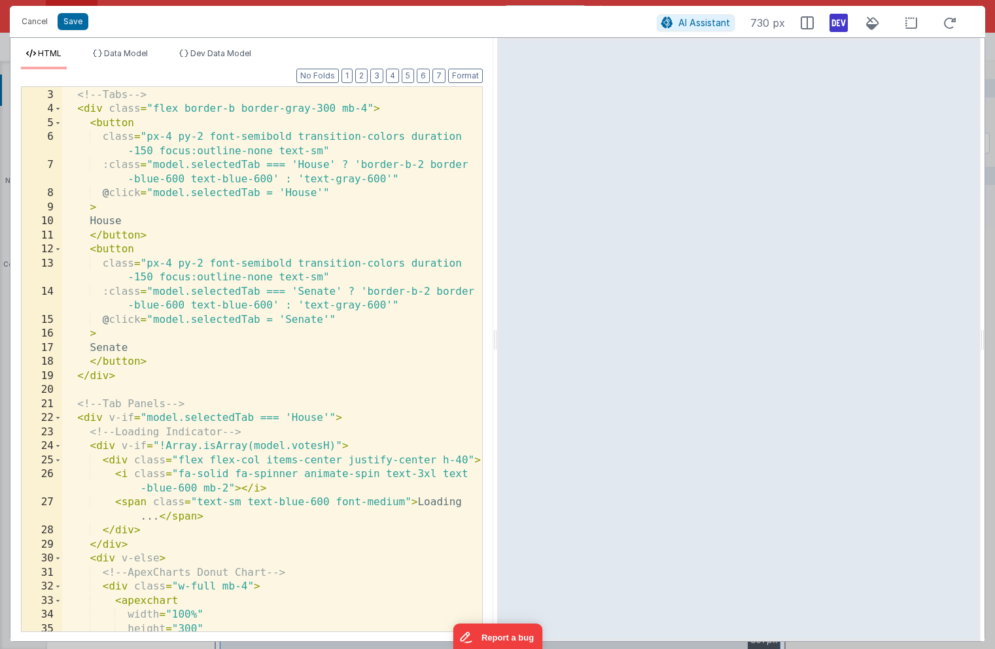
scroll to position [41, 0]
click at [141, 52] on span "Data Model" at bounding box center [126, 53] width 44 height 10
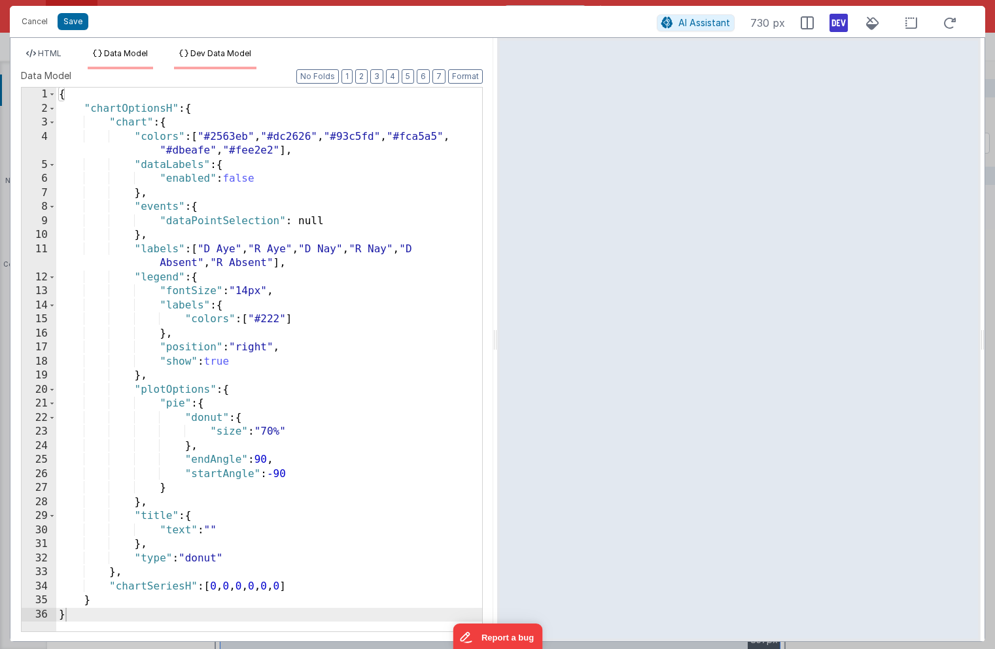
click at [230, 62] on li "Dev Data Model" at bounding box center [215, 58] width 82 height 21
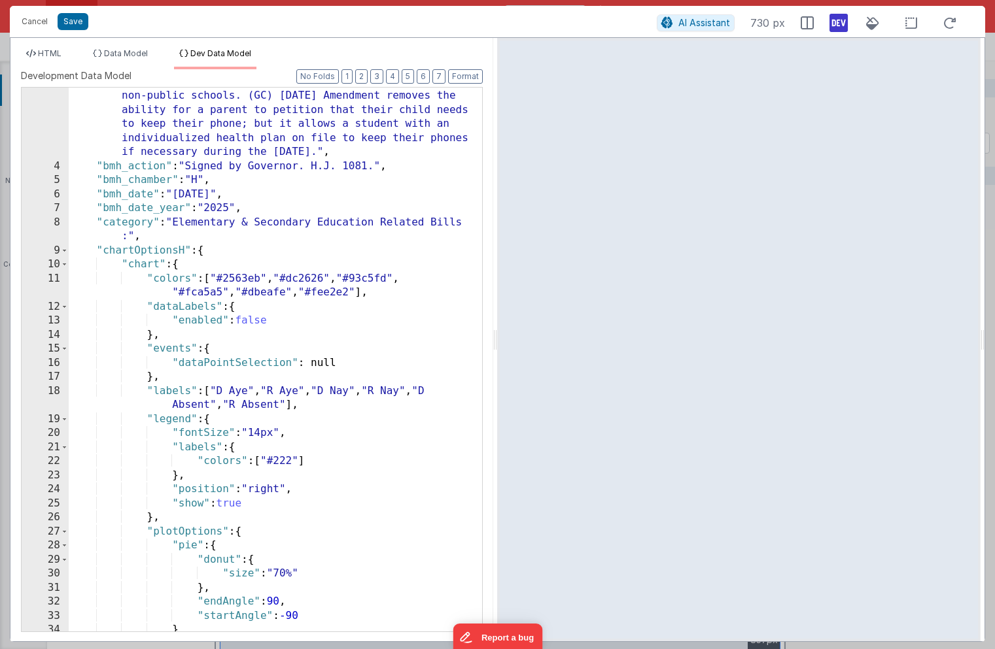
scroll to position [0, 0]
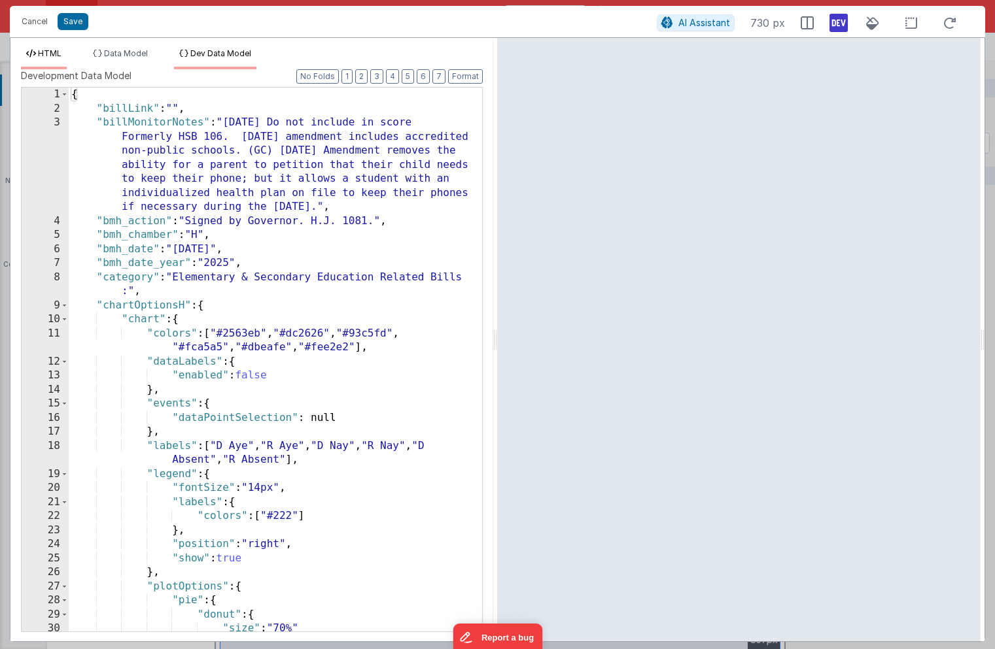
click at [52, 54] on span "HTML" at bounding box center [50, 53] width 24 height 10
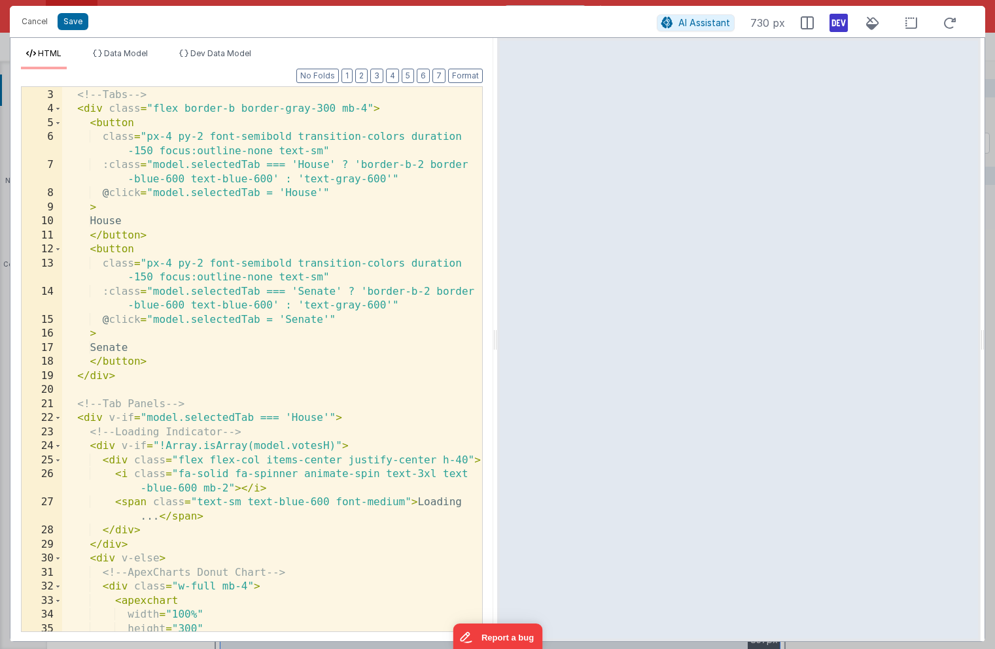
click at [298, 366] on div "< div style = "padding:0pt 20pt 20pt 20pt;" > <!-- Tabs --> < div class = "flex…" at bounding box center [272, 360] width 420 height 573
click at [295, 328] on div "< div style = "padding:0pt 20pt 20pt 20pt;" > <!-- Tabs --> < div class = "flex…" at bounding box center [272, 360] width 420 height 573
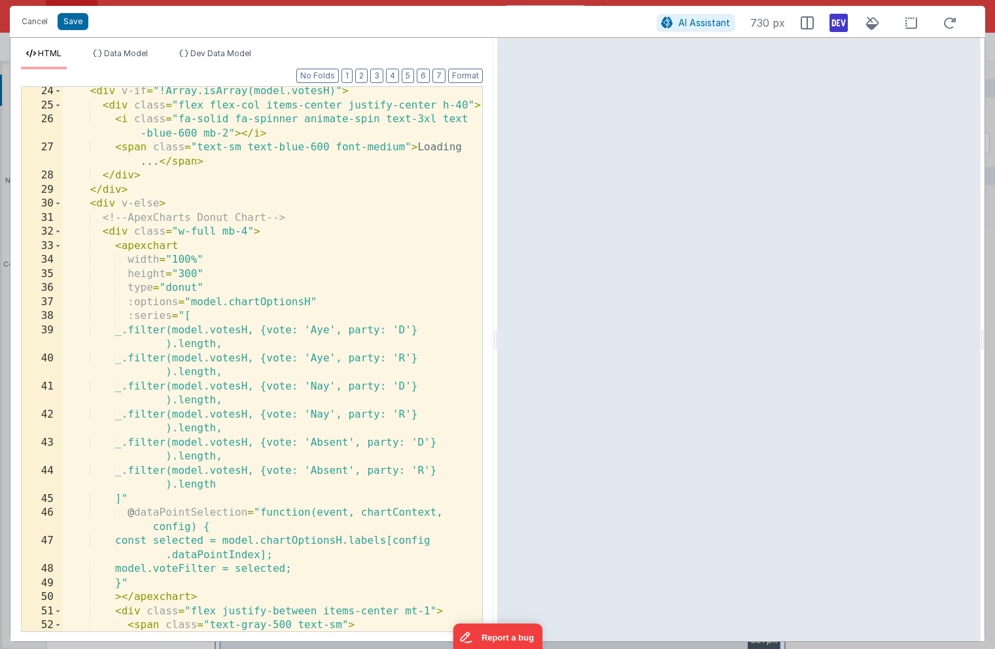
scroll to position [401, 0]
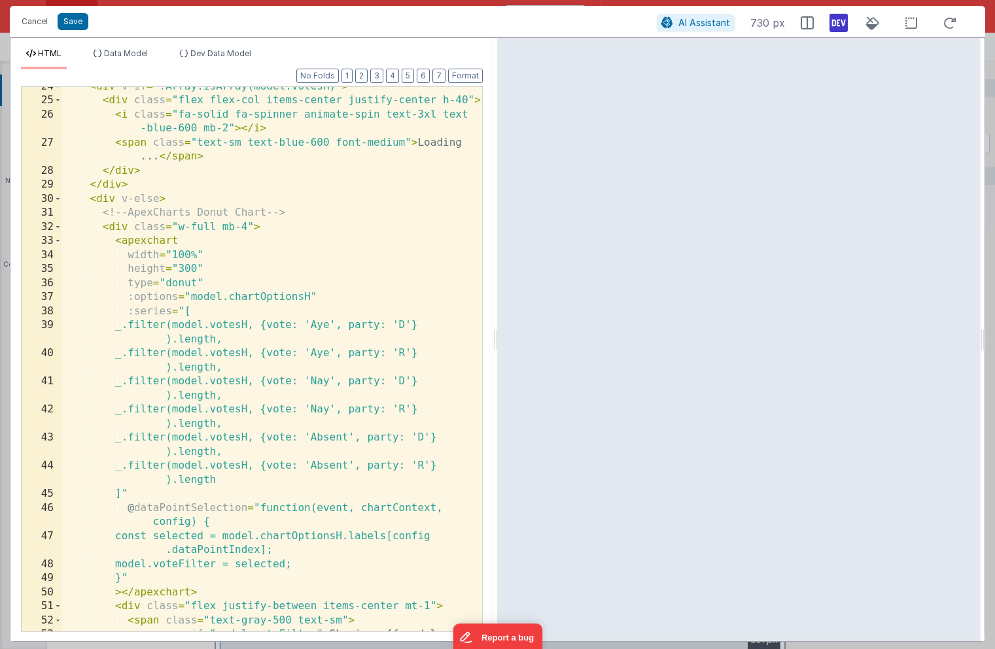
click at [258, 333] on div "< div v-if = "!Array.isArray(model.votesH)" > < div class = "flex flex-col item…" at bounding box center [272, 373] width 420 height 587
click at [258, 324] on div "< div v-if = "!Array.isArray(model.votesH)" > < div class = "flex flex-col item…" at bounding box center [272, 373] width 420 height 587
click at [271, 369] on div "< div v-if = "!Array.isArray(model.votesH)" > < div class = "flex flex-col item…" at bounding box center [272, 373] width 420 height 587
click at [133, 48] on span "Data Model" at bounding box center [126, 53] width 44 height 10
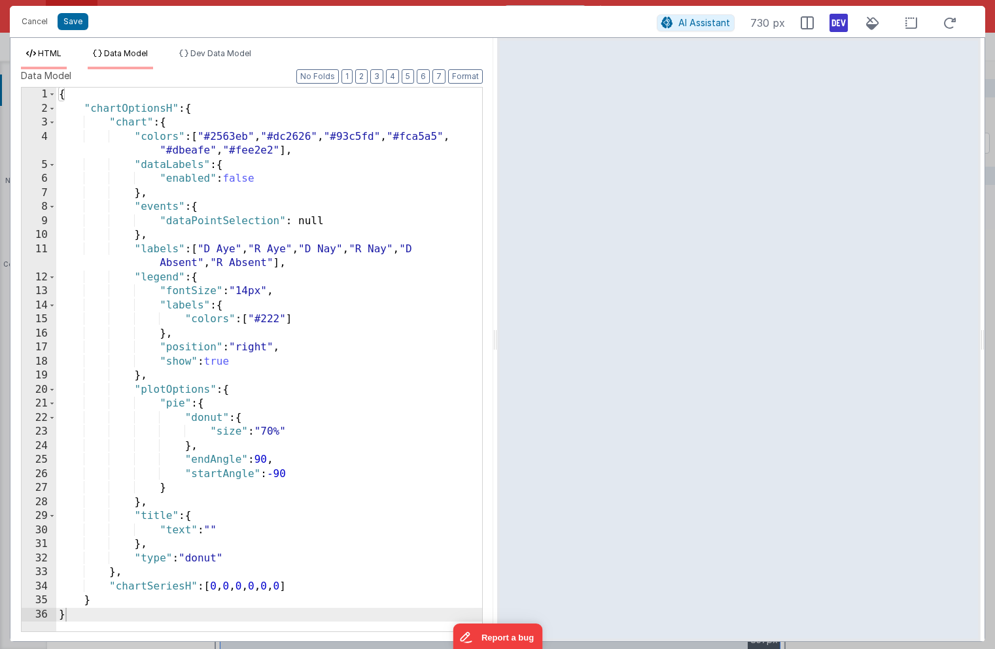
click at [54, 51] on span "HTML" at bounding box center [50, 53] width 24 height 10
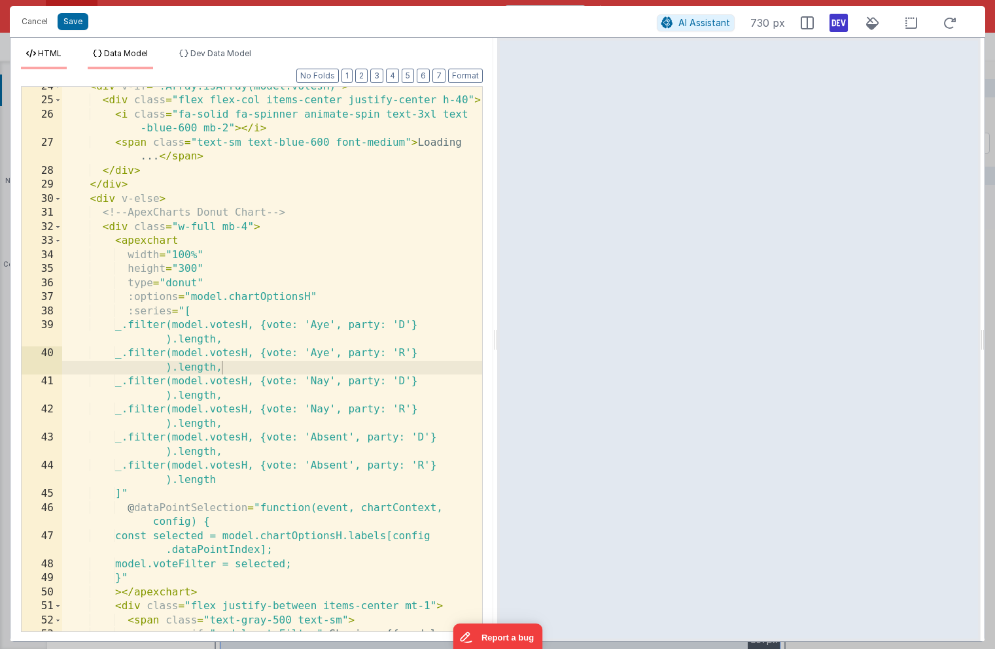
click at [124, 48] on li "Data Model" at bounding box center [120, 58] width 65 height 21
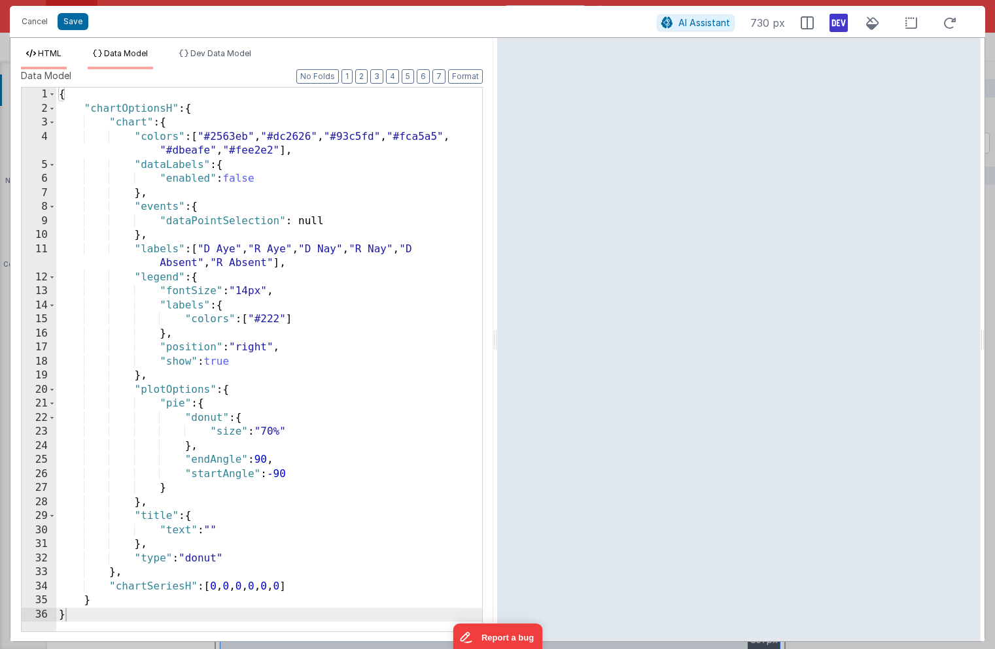
click at [53, 50] on span "HTML" at bounding box center [50, 53] width 24 height 10
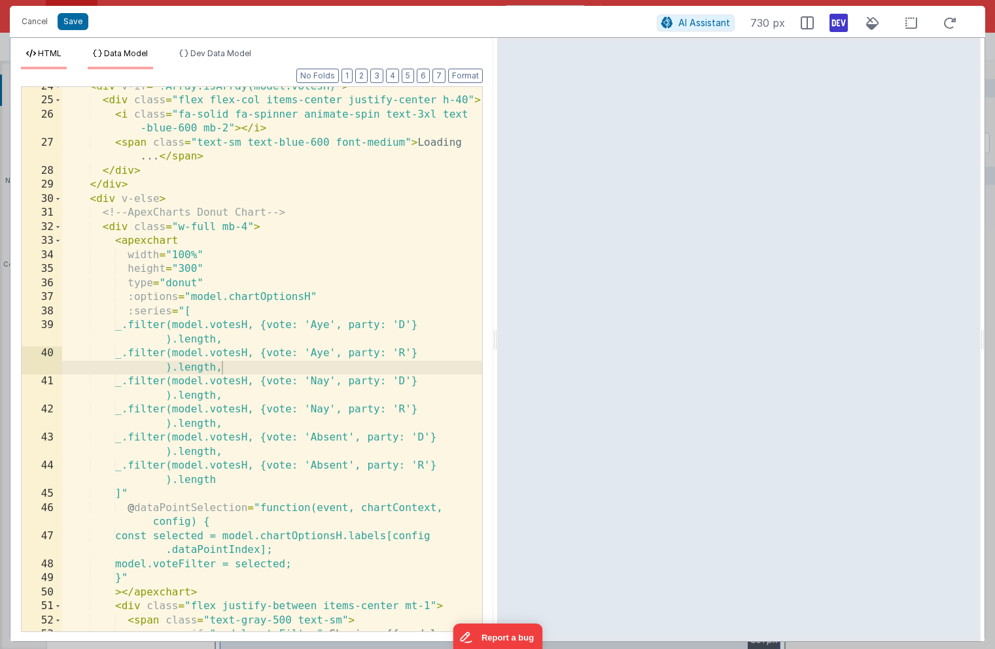
click at [117, 56] on span "Data Model" at bounding box center [126, 53] width 44 height 10
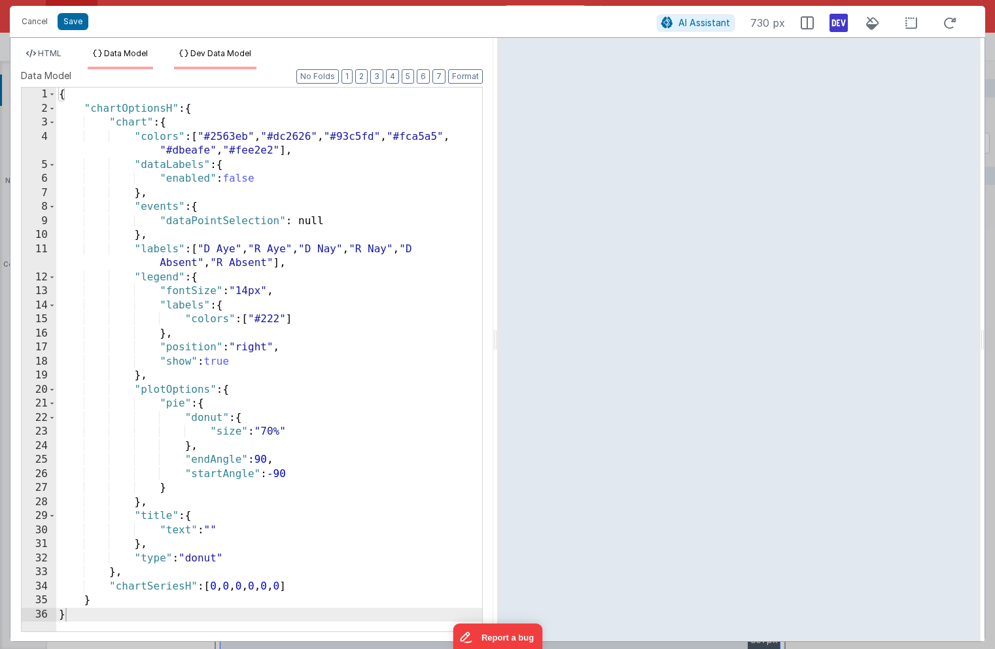
click at [218, 58] on li "Dev Data Model" at bounding box center [215, 58] width 82 height 21
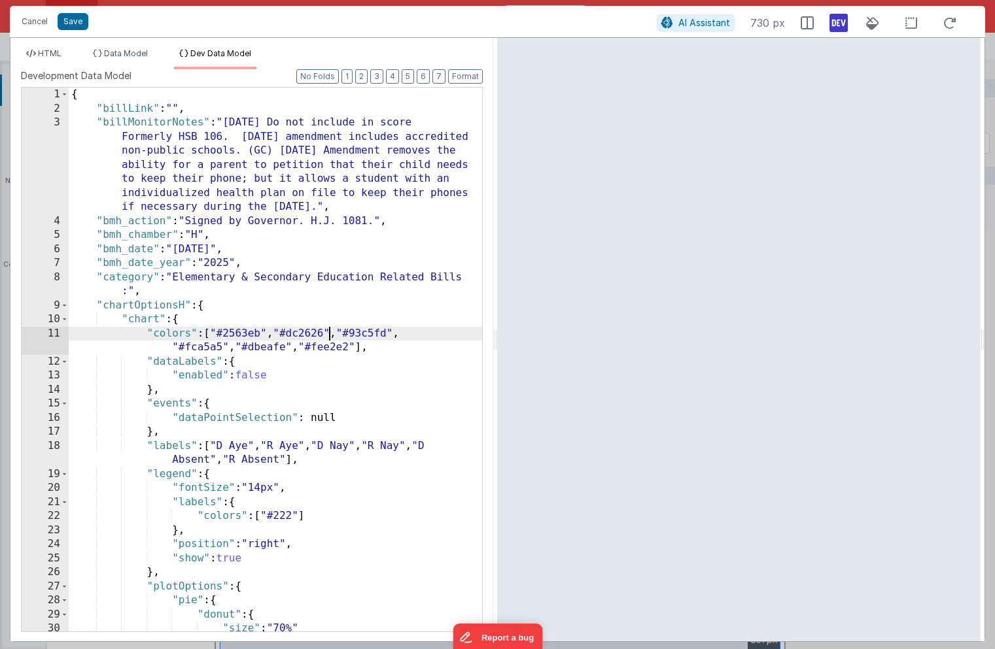
scroll to position [0, 0]
click at [326, 336] on div "{ "billLink" : "" , "billMonitorNotes" : "5-20-25 Do not include in score Forme…" at bounding box center [275, 374] width 413 height 572
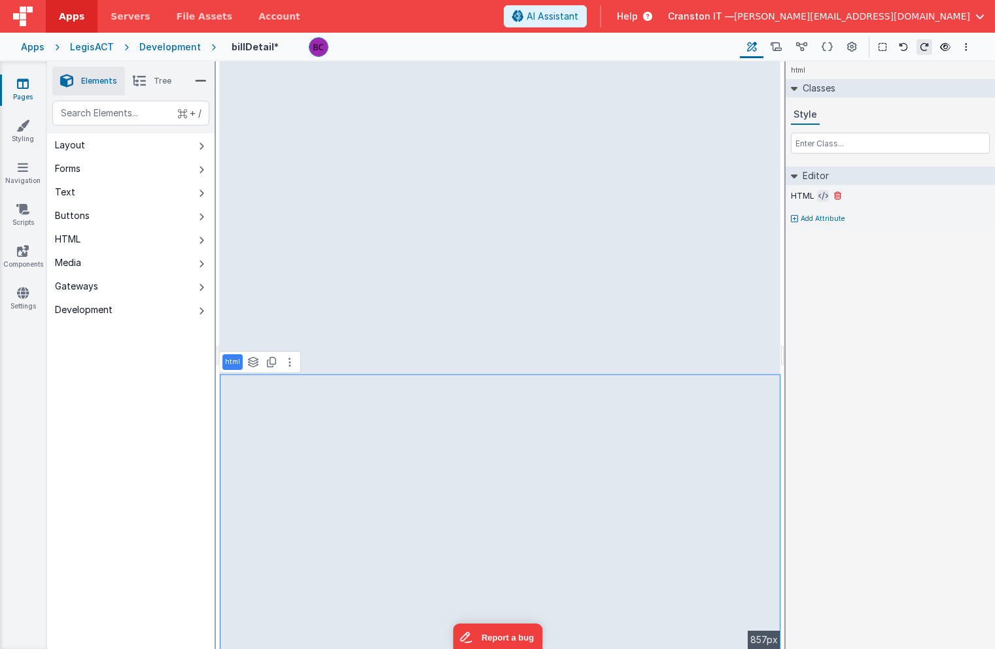
click at [822, 196] on icon at bounding box center [823, 196] width 10 height 10
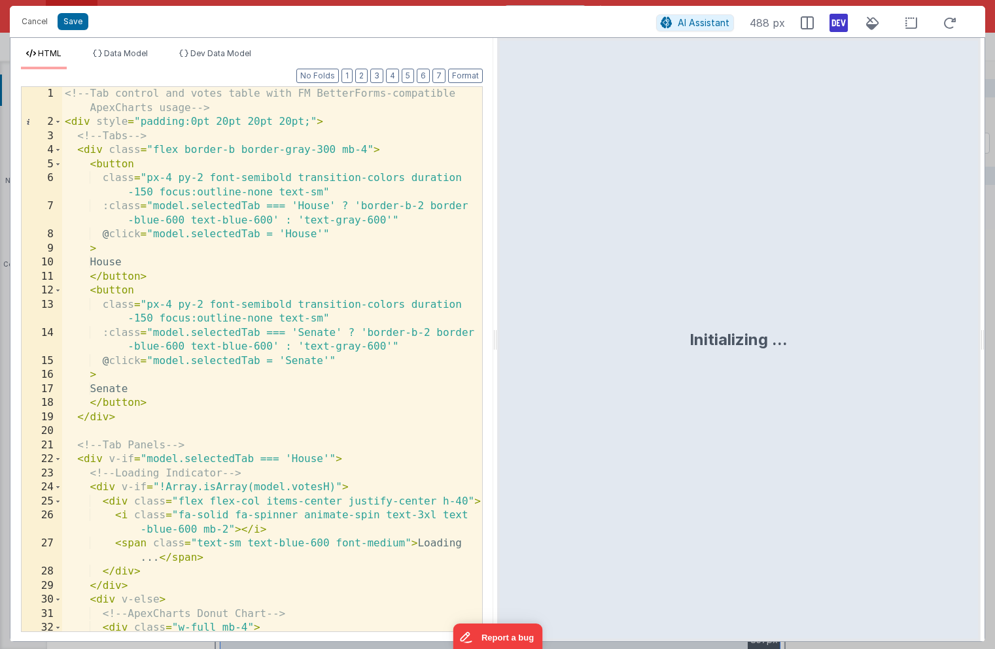
click at [242, 265] on div "<!-- Tab control and votes table with FM BetterForms-compatible ApexCharts usag…" at bounding box center [272, 380] width 420 height 587
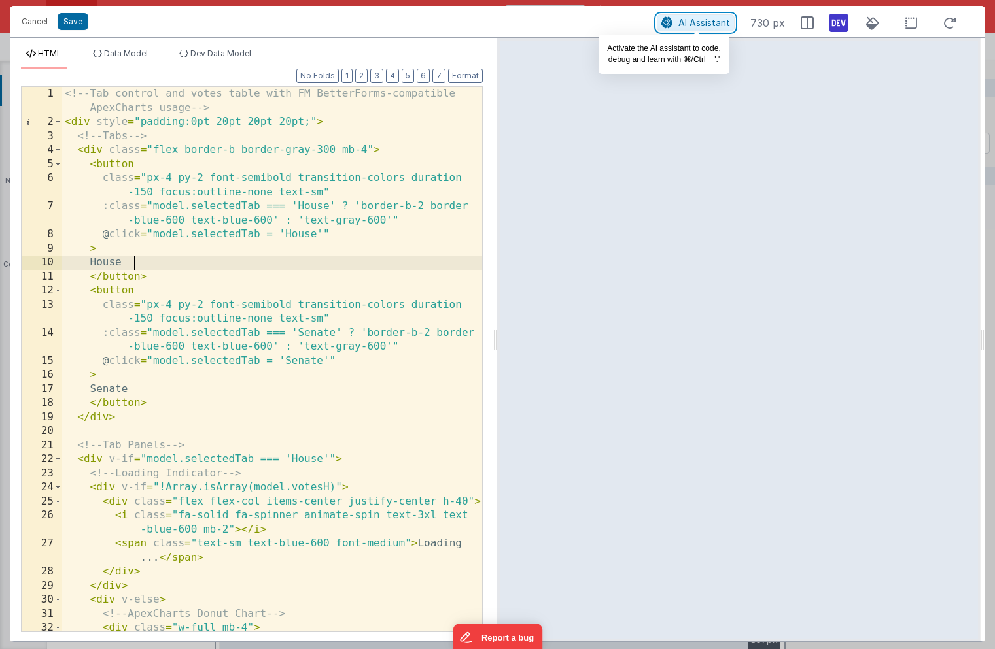
click at [689, 21] on span "AI Assistant" at bounding box center [704, 22] width 52 height 11
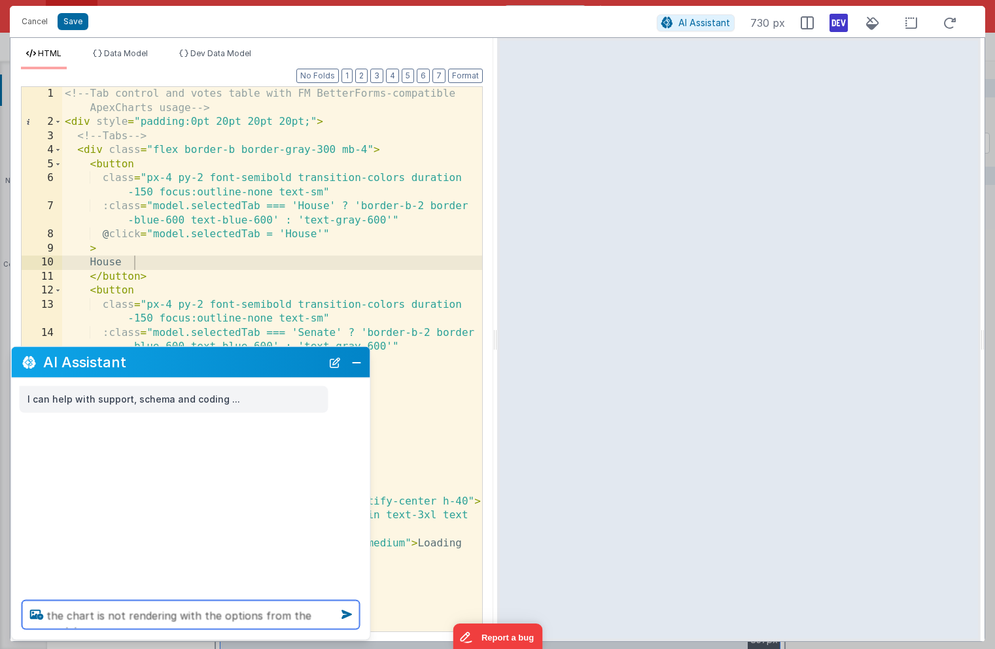
type textarea "the chart is not rendering with the options from the modal"
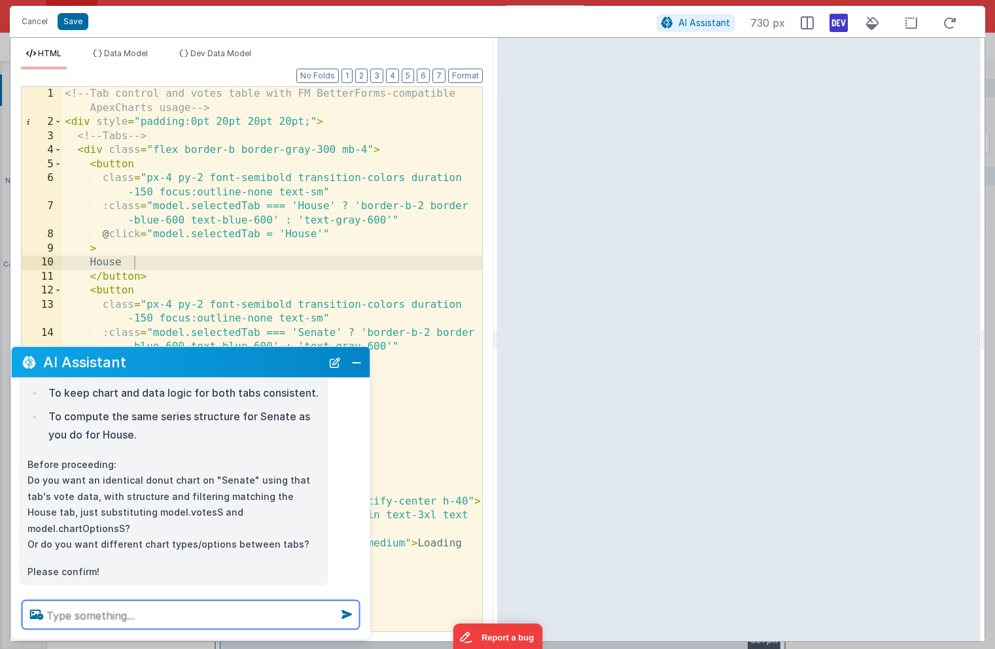
scroll to position [243, 0]
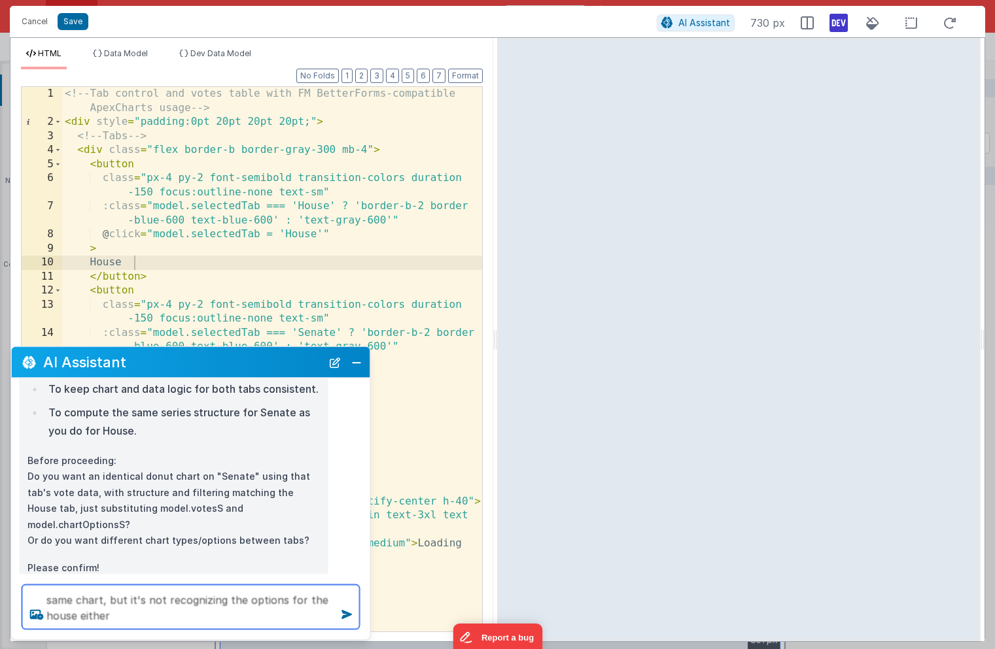
type textarea "same chart, but it's not recognizing the options for the house either"
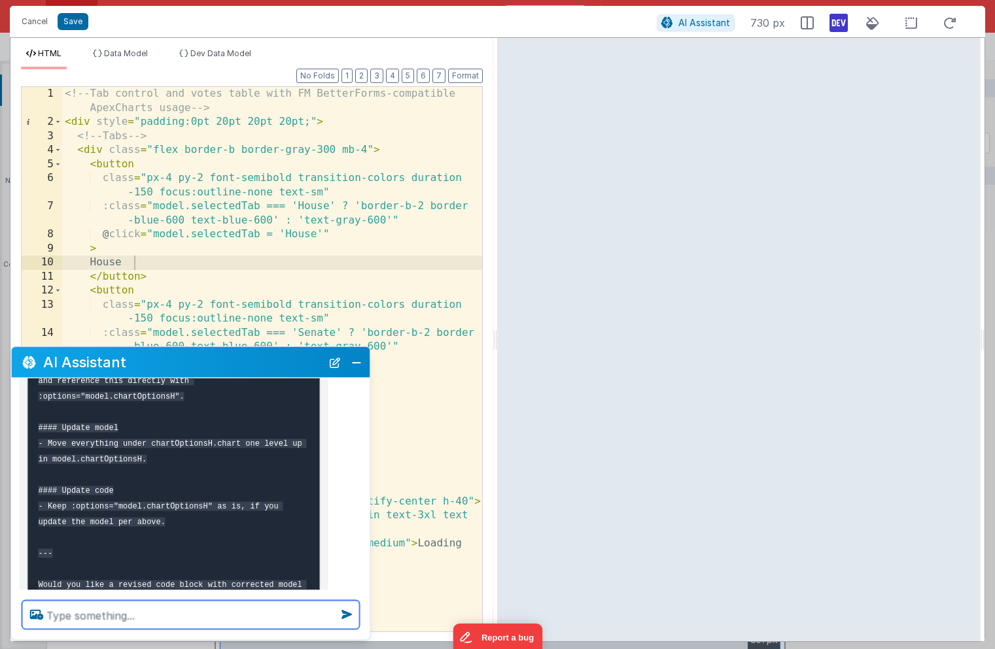
scroll to position [876, 0]
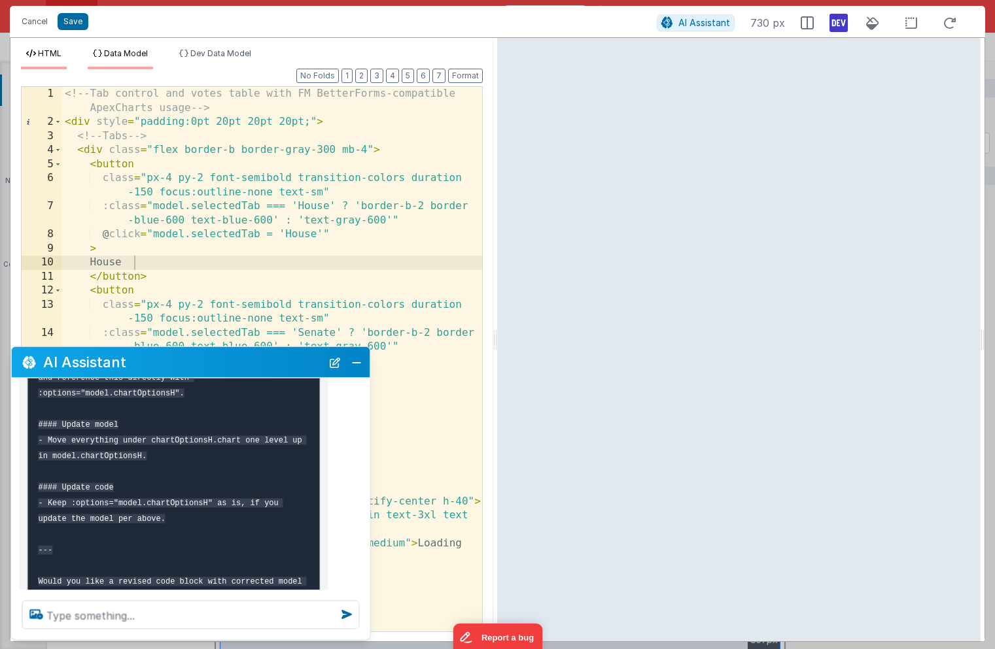
click at [125, 48] on span "Data Model" at bounding box center [126, 53] width 44 height 10
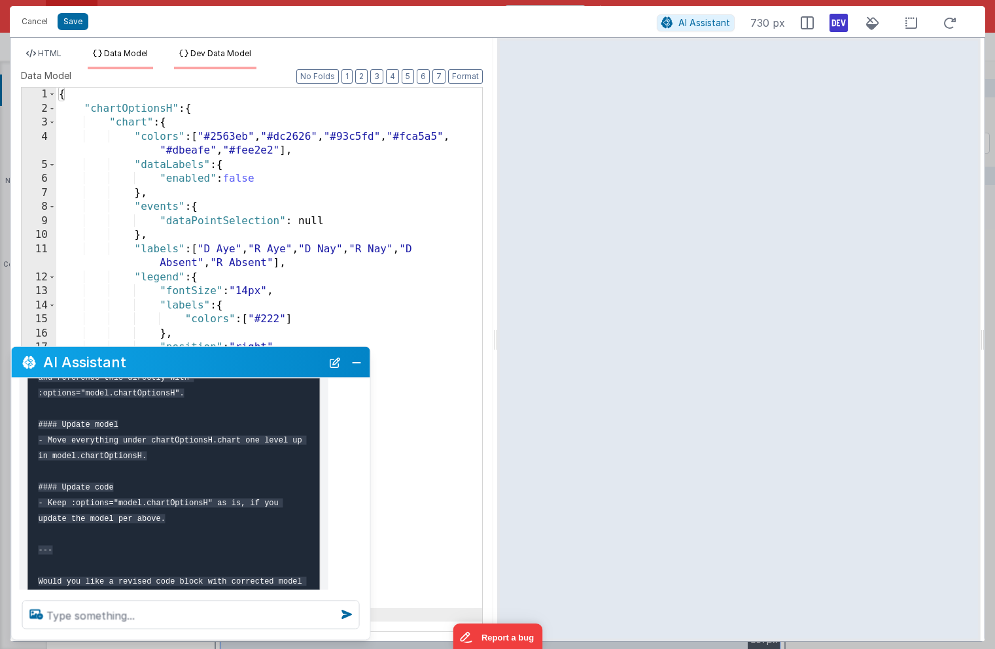
click at [201, 55] on span "Dev Data Model" at bounding box center [220, 53] width 61 height 10
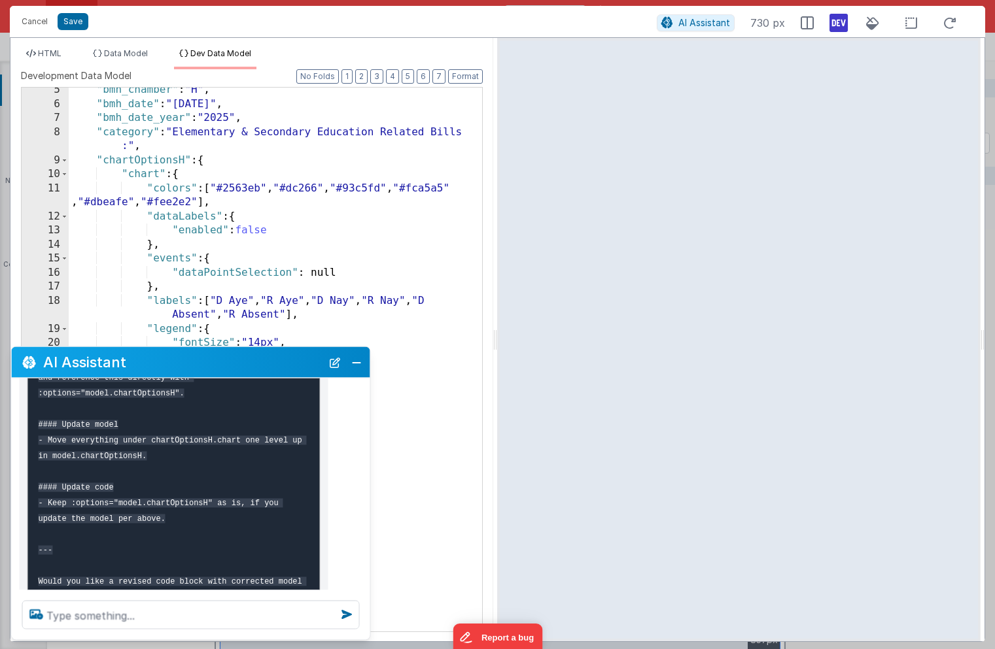
scroll to position [0, 0]
drag, startPoint x: 220, startPoint y: 158, endPoint x: 97, endPoint y: 159, distance: 123.6
click at [97, 159] on div ""bmh_chamber" : "H" , "bmh_date" : "4/30/2025" , "bmh_date_year" : "2025" , "ca…" at bounding box center [275, 369] width 413 height 572
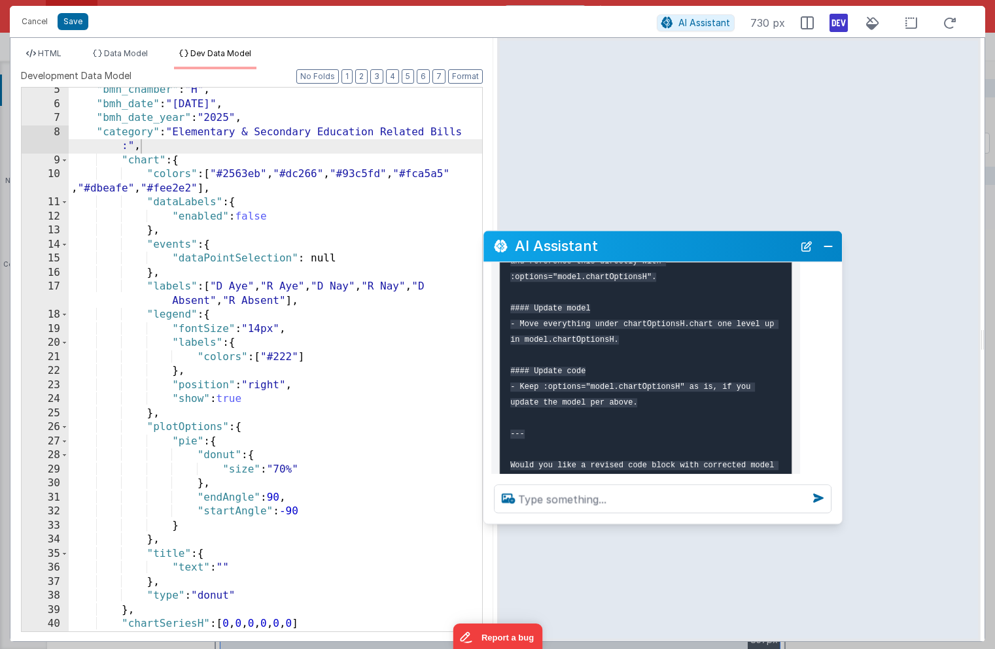
drag, startPoint x: 171, startPoint y: 354, endPoint x: 670, endPoint y: 238, distance: 512.2
click at [670, 239] on h2 "AI Assistant" at bounding box center [654, 247] width 279 height 16
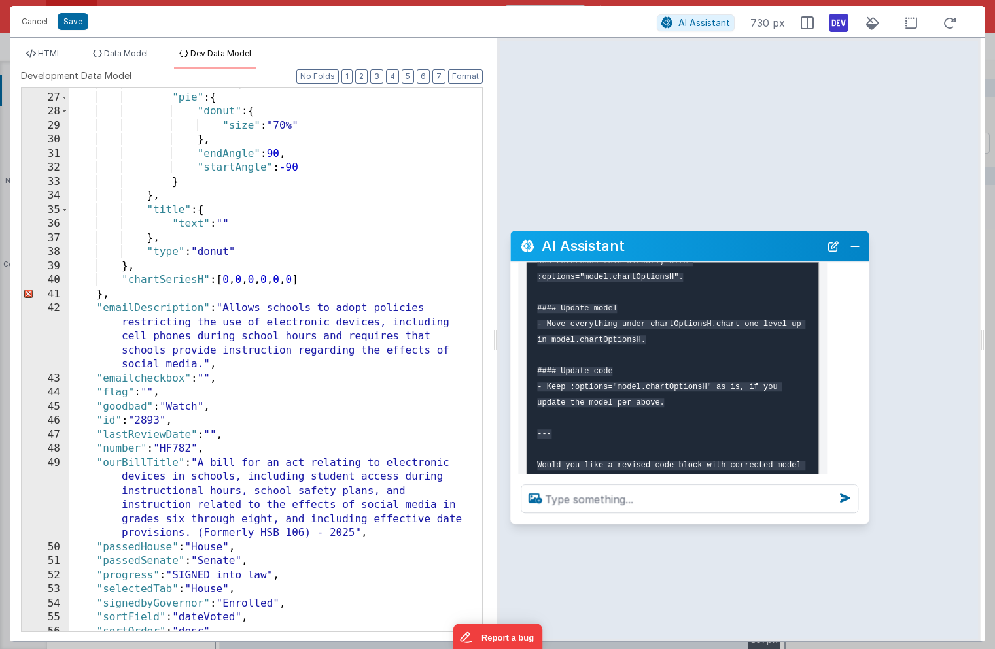
scroll to position [490, 0]
drag, startPoint x: 116, startPoint y: 295, endPoint x: 52, endPoint y: 296, distance: 64.1
click at [52, 296] on div "26 27 28 29 30 31 32 33 34 35 36 37 38 39 40 41 42 43 44 45 46 47 48 49 50 51 5…" at bounding box center [252, 359] width 462 height 545
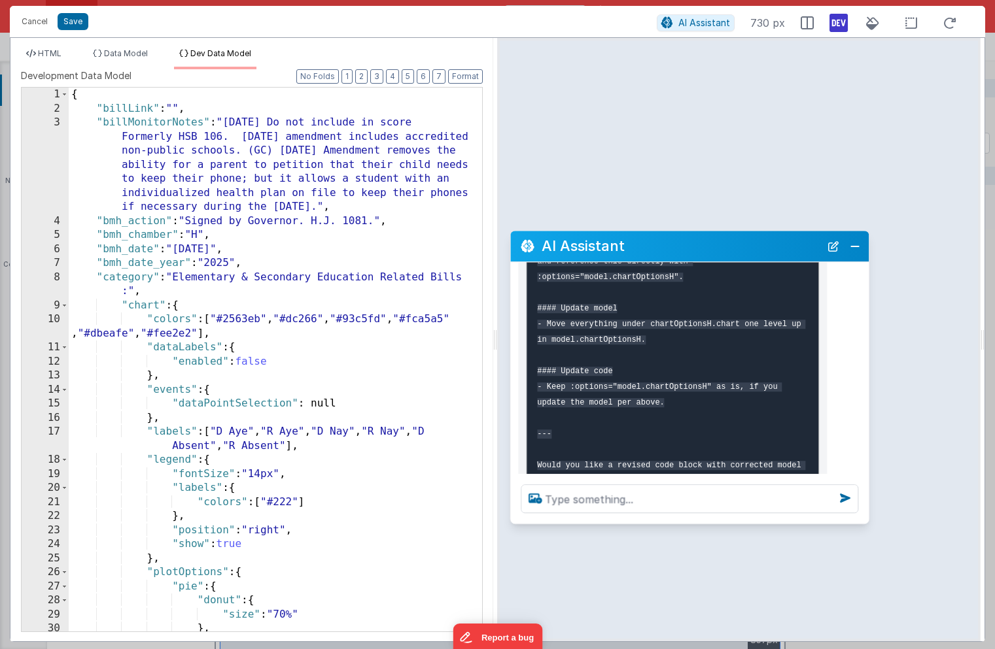
scroll to position [0, 0]
click at [465, 77] on button "Format" at bounding box center [465, 76] width 35 height 14
click at [466, 76] on button "Format" at bounding box center [465, 76] width 35 height 14
click at [347, 287] on div "{ "billLink" : "" , "billMonitorNotes" : "5-20-25 Do not include in score Forme…" at bounding box center [275, 374] width 413 height 572
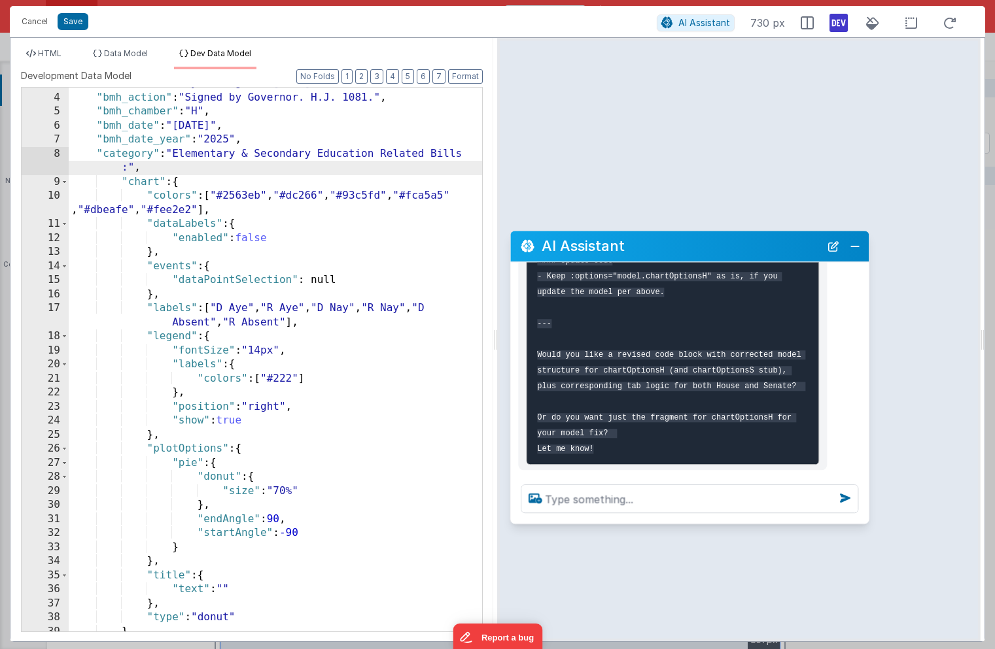
scroll to position [991, 0]
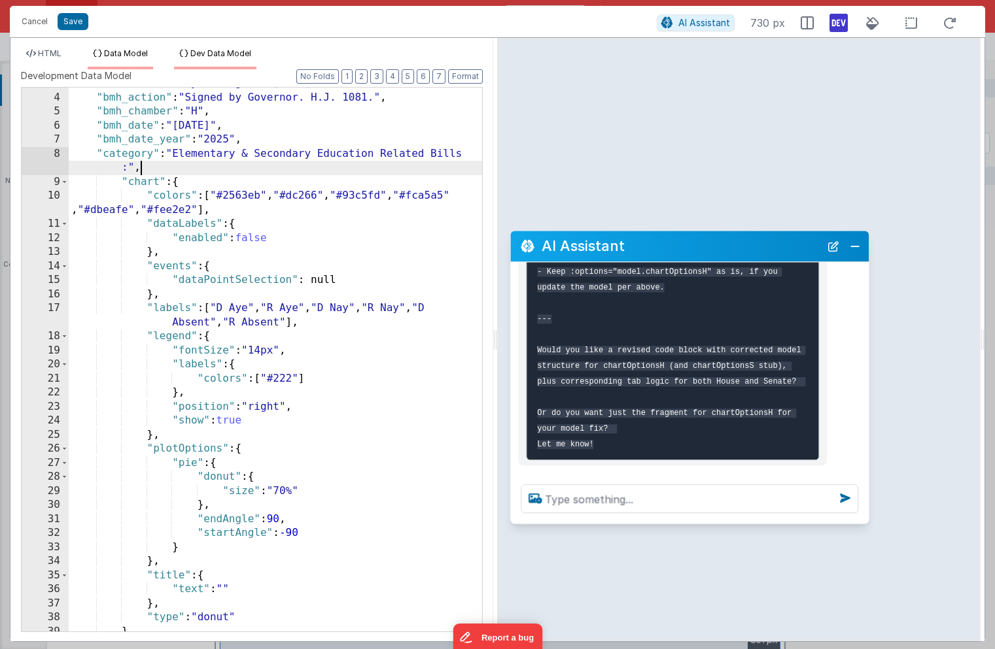
click at [139, 56] on span "Data Model" at bounding box center [126, 53] width 44 height 10
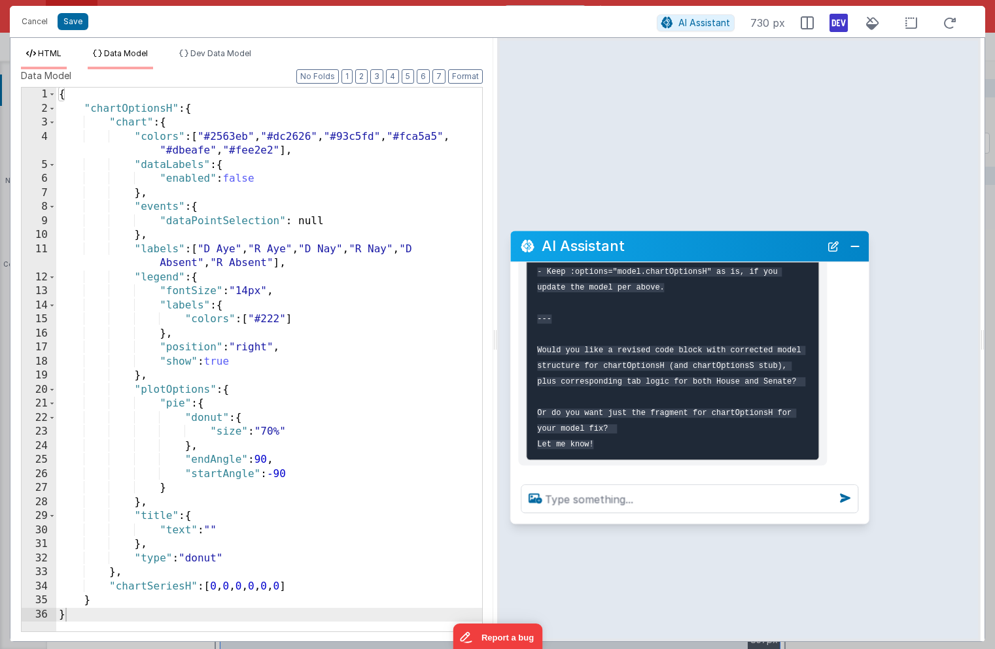
click at [49, 48] on span "HTML" at bounding box center [50, 53] width 24 height 10
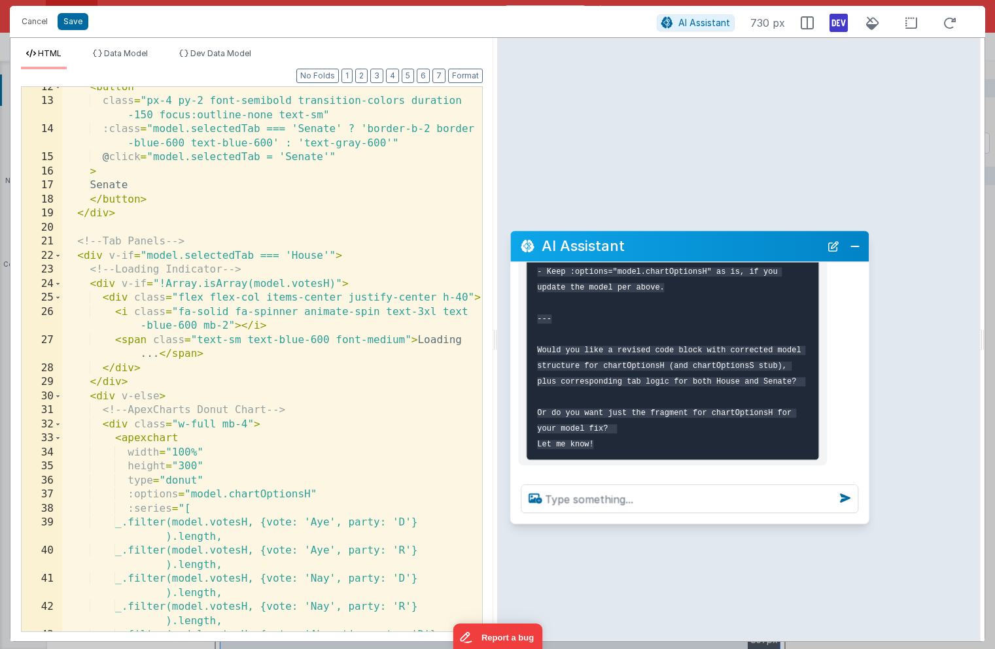
scroll to position [426, 0]
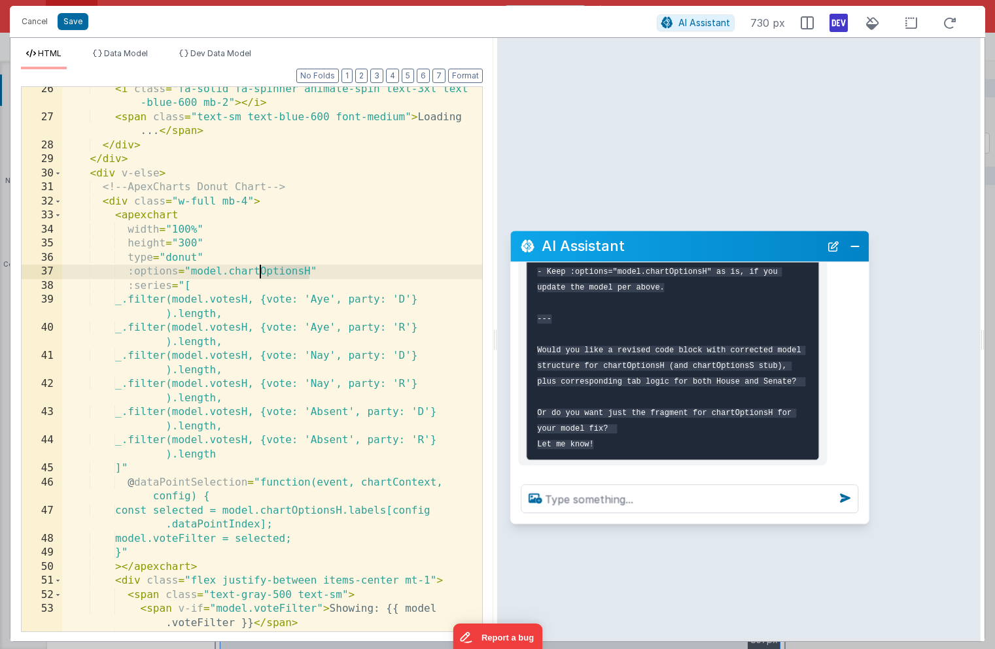
drag, startPoint x: 309, startPoint y: 273, endPoint x: 258, endPoint y: 267, distance: 51.9
click at [258, 267] on div "< i class = "fa-solid fa-spinner animate-spin text-3xl text -blue-600 mb-2" > <…" at bounding box center [272, 375] width 420 height 587
click at [131, 54] on span "Data Model" at bounding box center [126, 53] width 44 height 10
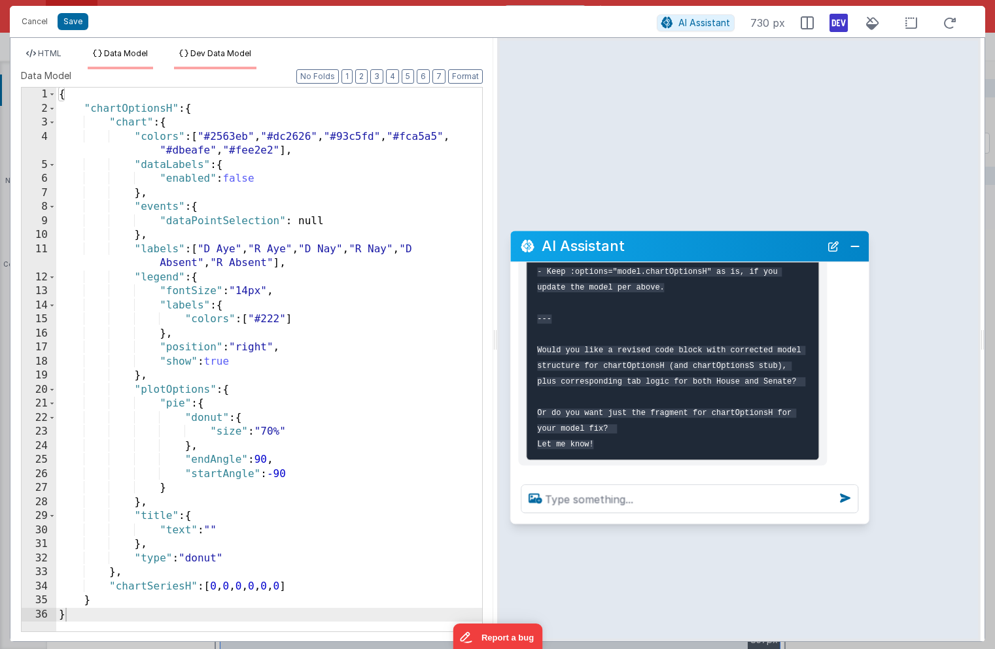
click at [200, 55] on span "Dev Data Model" at bounding box center [220, 53] width 61 height 10
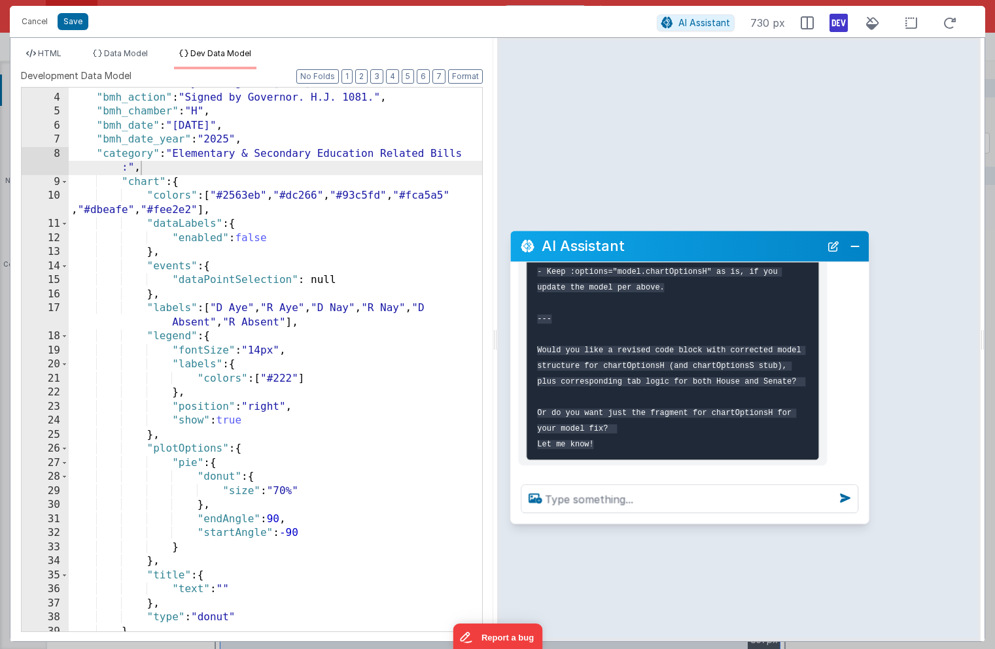
click at [145, 184] on div ""billMonitorNotes" : "5-20-25 Do not include in score Formerly HSB 106. 3-24-25…" at bounding box center [275, 320] width 413 height 657
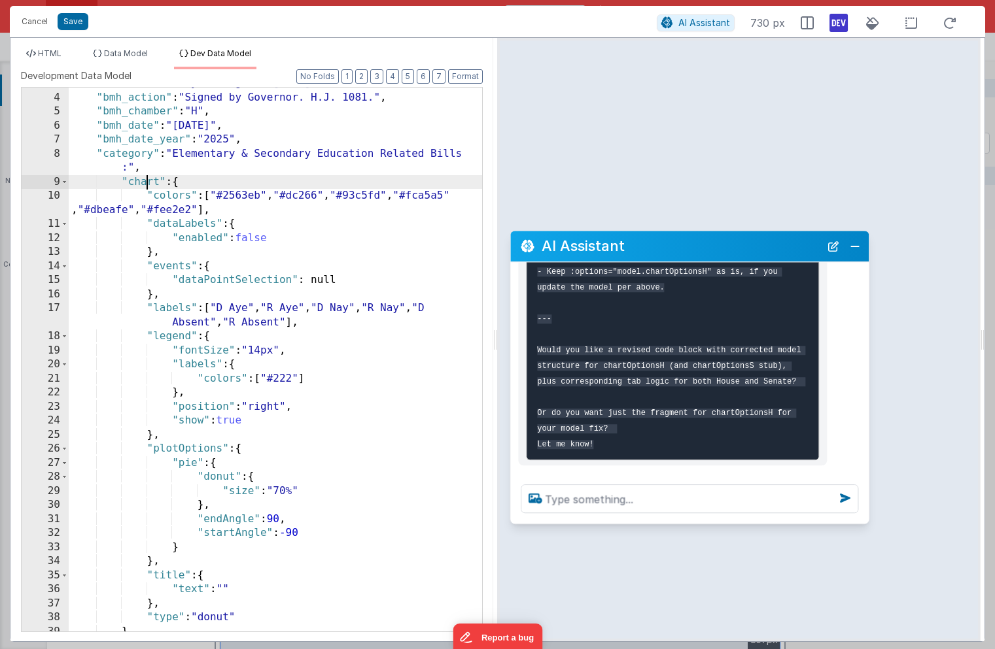
click at [145, 184] on div ""billMonitorNotes" : "5-20-25 Do not include in score Formerly HSB 106. 3-24-25…" at bounding box center [275, 320] width 413 height 657
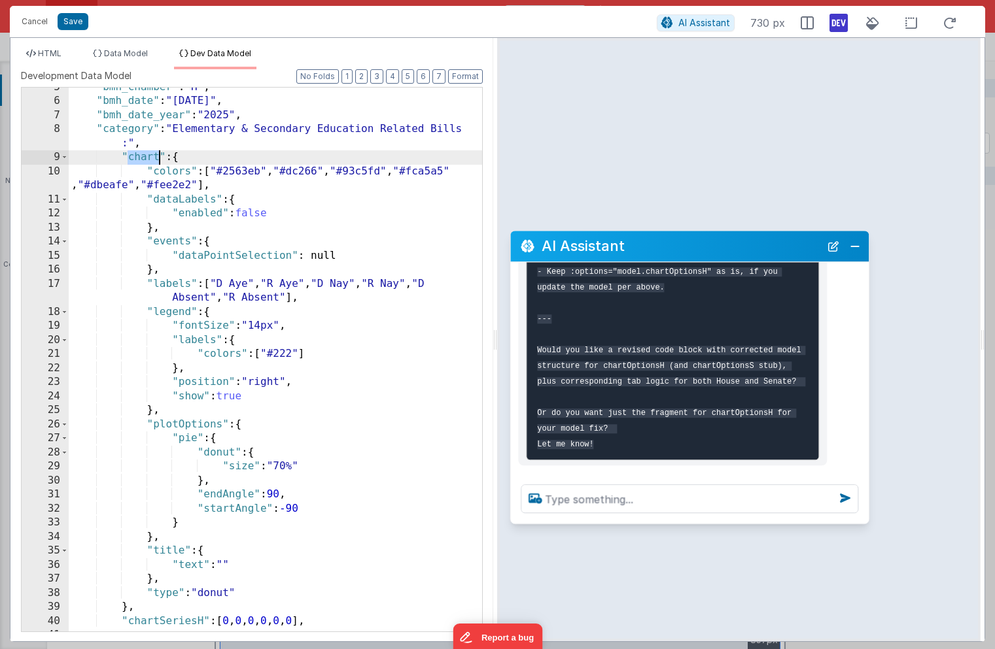
scroll to position [149, 0]
click at [125, 55] on span "Data Model" at bounding box center [126, 53] width 44 height 10
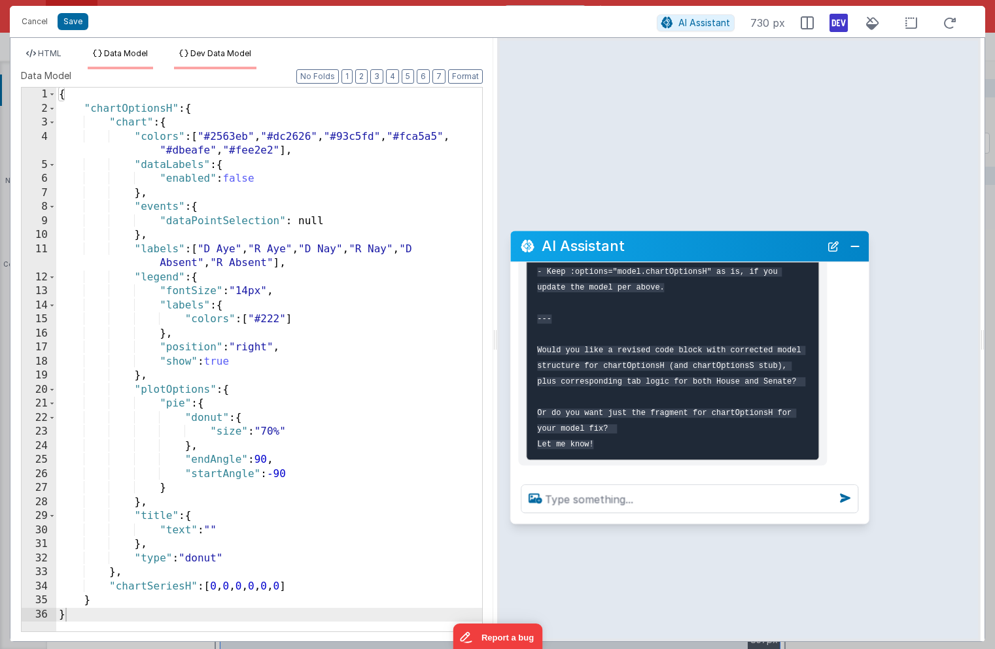
click at [203, 58] on span "Dev Data Model" at bounding box center [220, 53] width 61 height 10
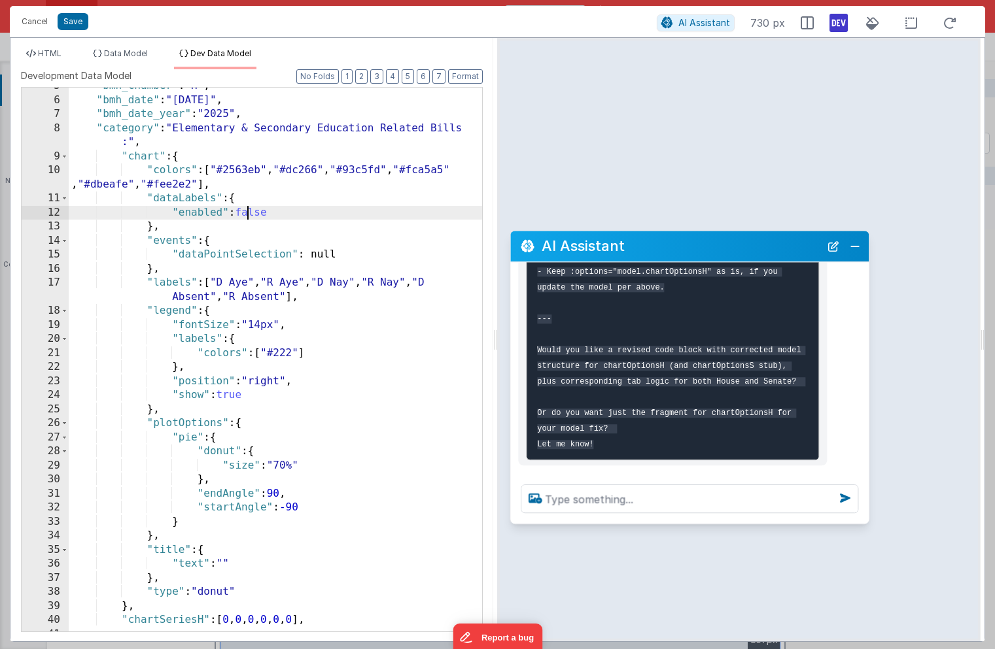
click at [250, 214] on div ""bmh_chamber" : "H" , "bmh_date" : "4/30/2025" , "bmh_date_year" : "2025" , "ca…" at bounding box center [275, 365] width 413 height 572
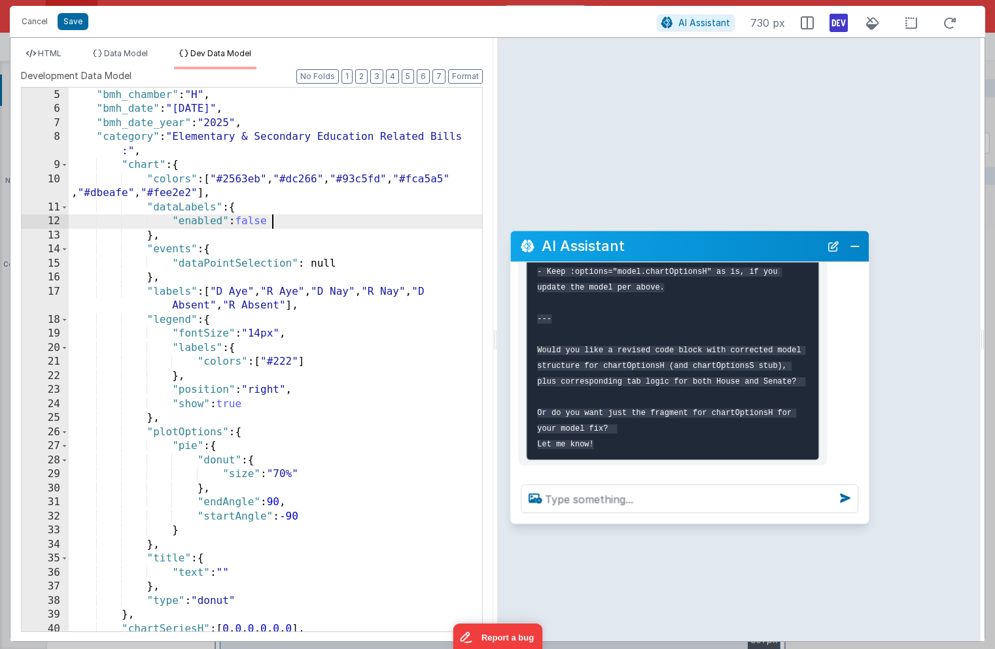
scroll to position [140, 0]
click at [126, 48] on span "Data Model" at bounding box center [126, 53] width 44 height 10
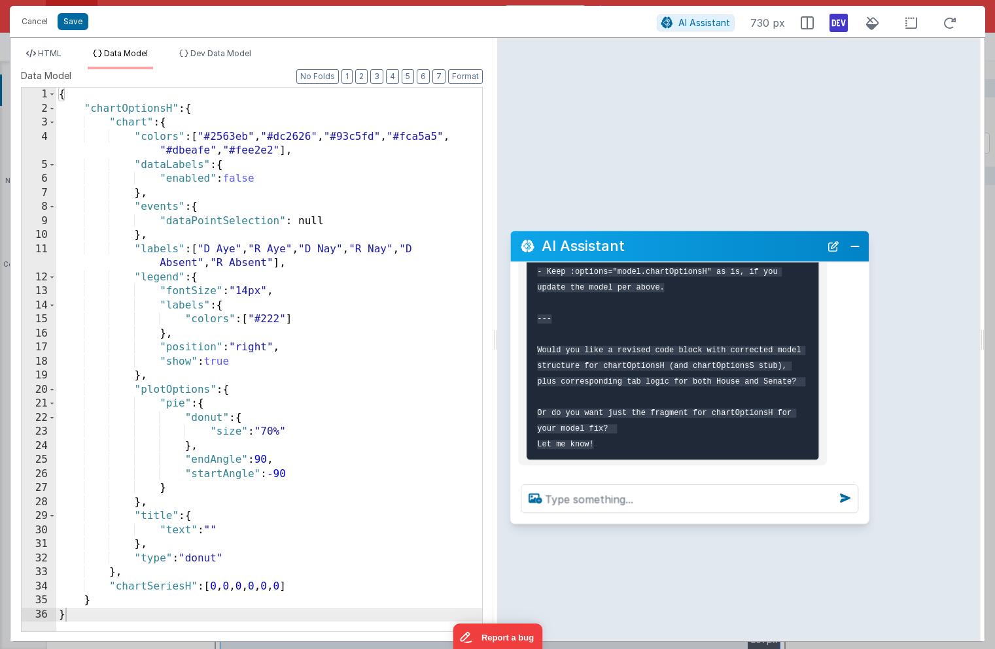
click at [129, 189] on div "{ "chartOptionsH" : { "chart" : { "colors" : [ "#2563eb" , "#dc2626" , "#93c5fd…" at bounding box center [269, 374] width 426 height 572
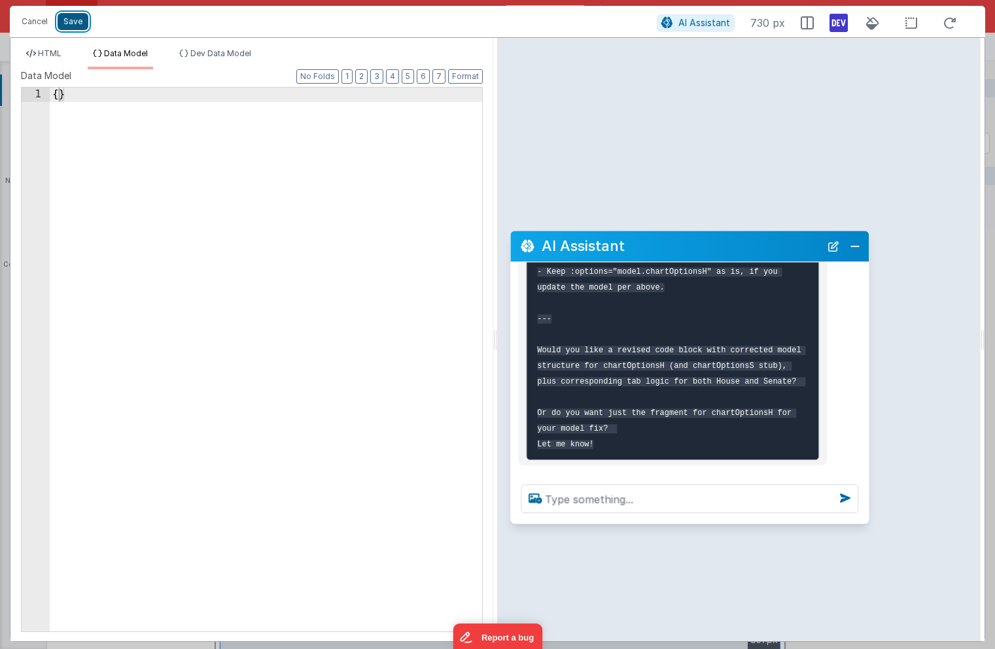
click at [75, 20] on button "Save" at bounding box center [73, 21] width 31 height 17
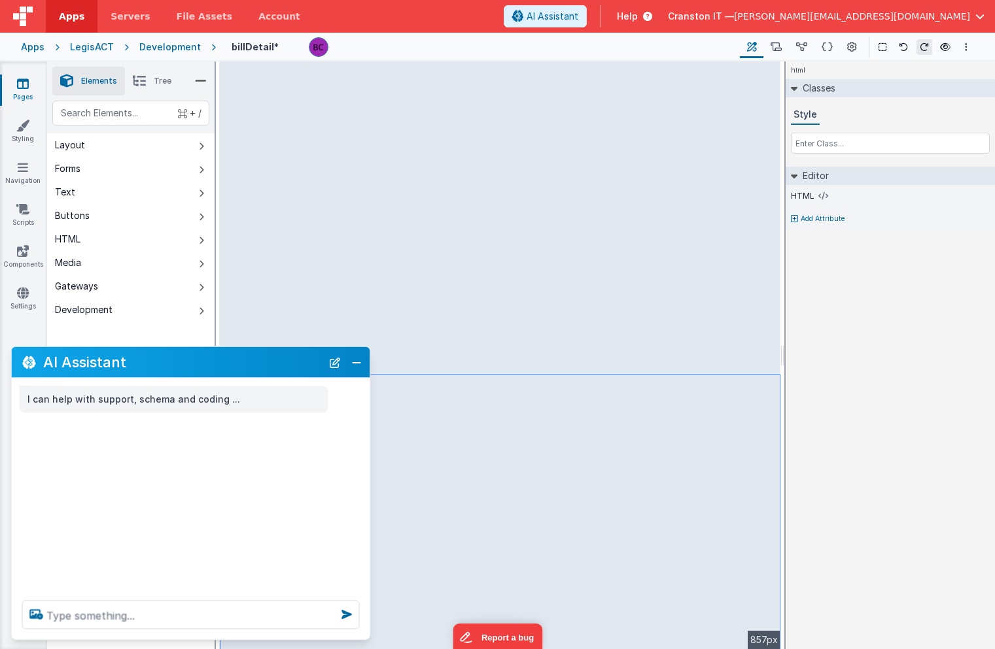
scroll to position [0, 0]
click at [356, 366] on button "Close" at bounding box center [356, 362] width 17 height 18
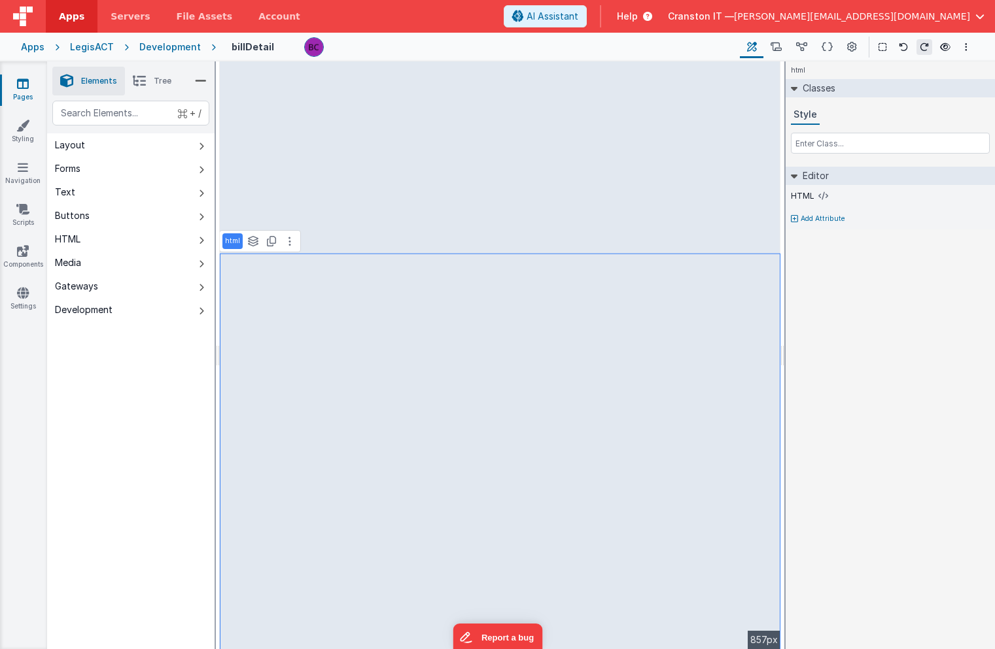
click at [228, 239] on p "html" at bounding box center [232, 241] width 15 height 10
click at [824, 194] on icon at bounding box center [823, 196] width 10 height 10
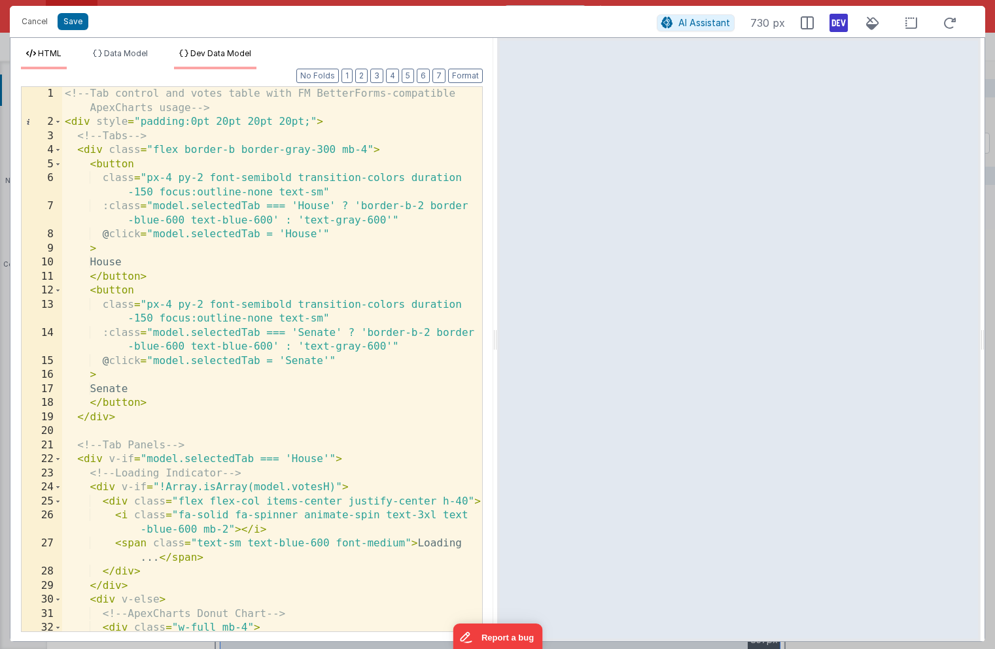
click at [208, 54] on span "Dev Data Model" at bounding box center [220, 53] width 61 height 10
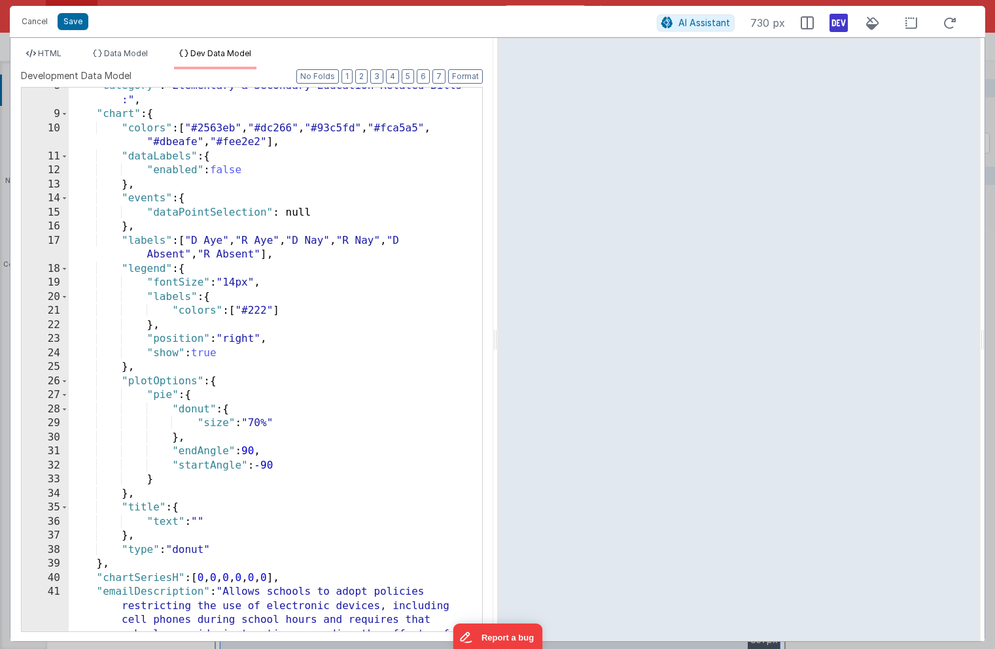
scroll to position [197, 0]
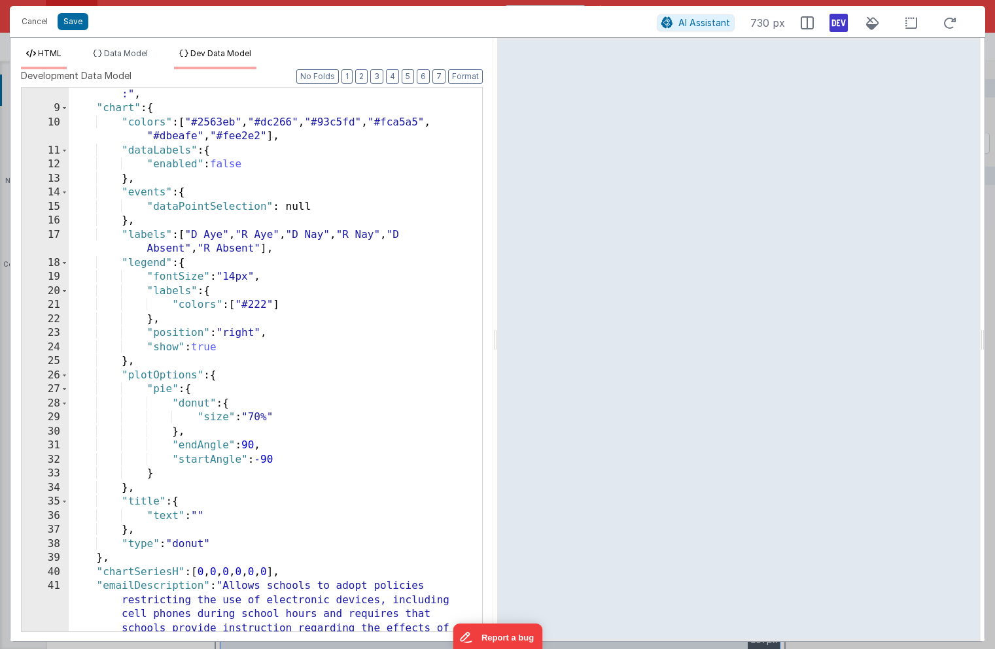
click at [54, 53] on span "HTML" at bounding box center [50, 53] width 24 height 10
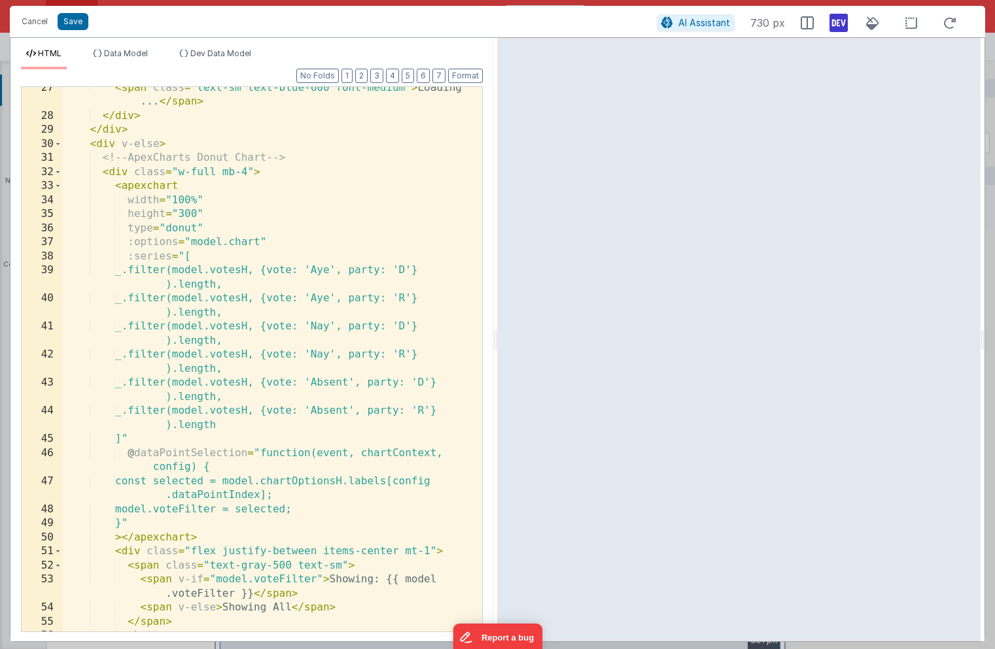
scroll to position [462, 0]
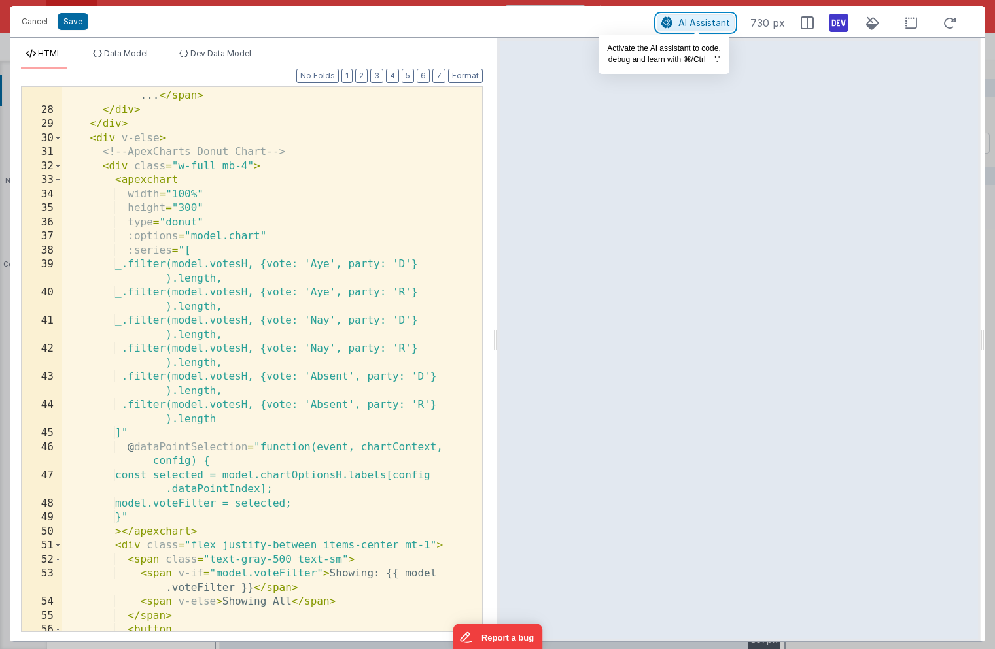
click at [689, 28] on button "AI Assistant" at bounding box center [696, 22] width 78 height 17
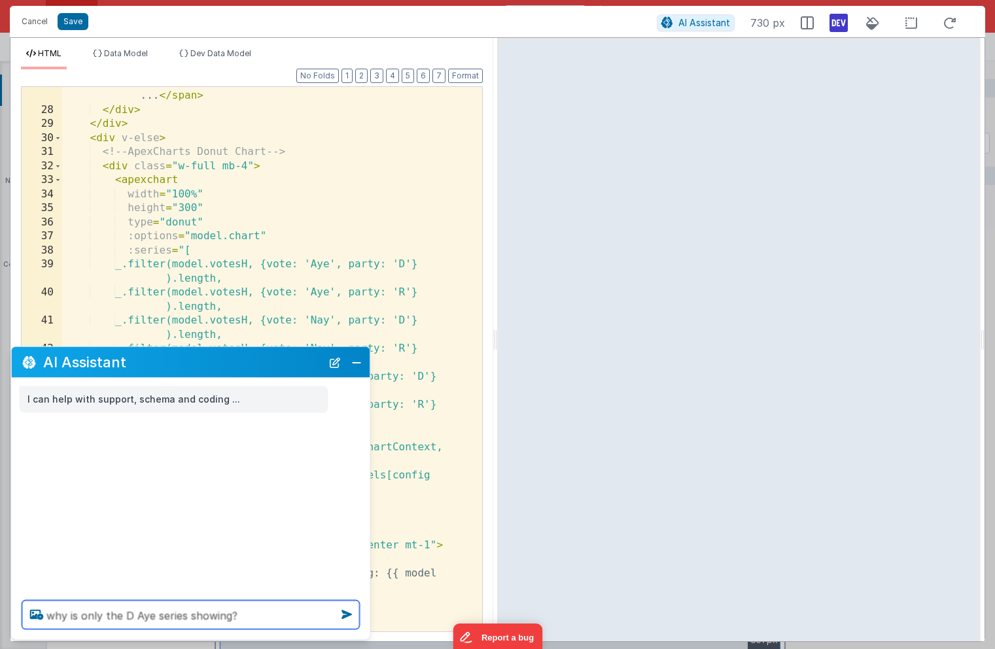
type textarea "why is only the D Aye series showing?"
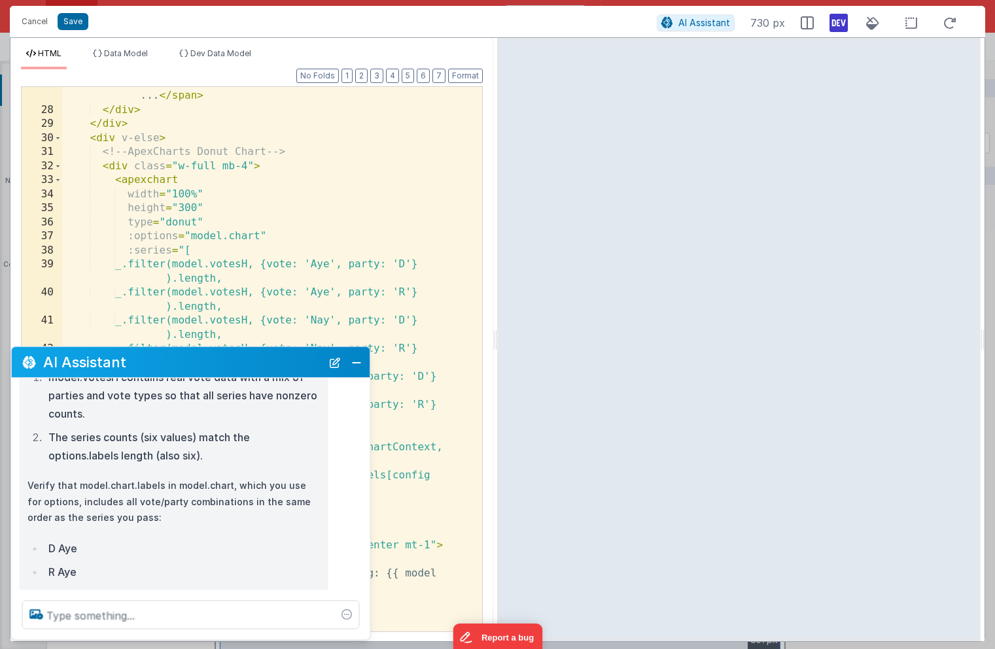
scroll to position [417, 0]
click at [133, 54] on span "Data Model" at bounding box center [126, 53] width 44 height 10
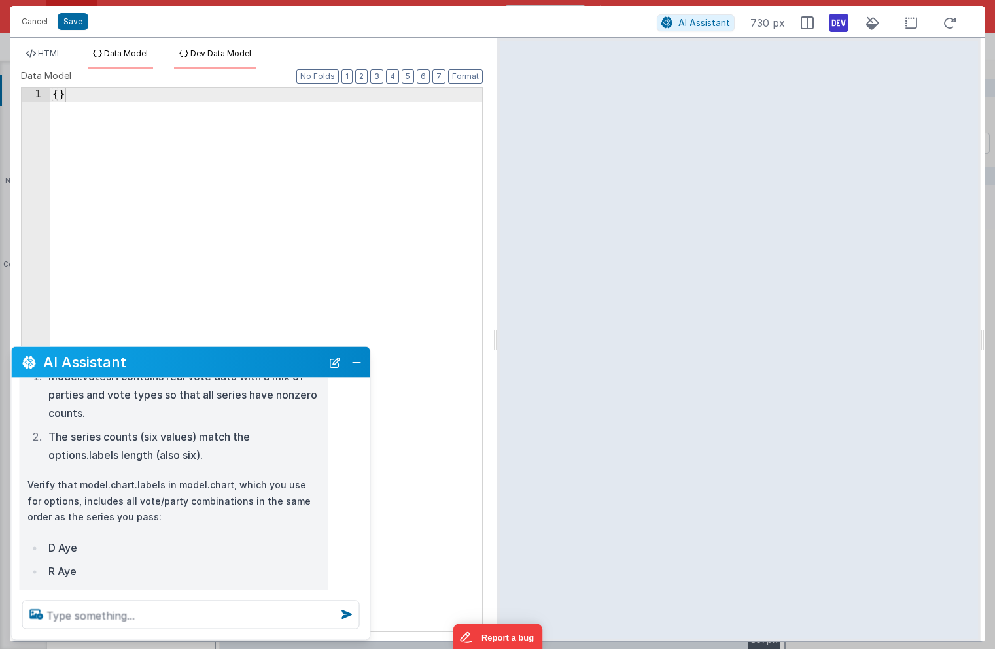
click at [205, 50] on span "Dev Data Model" at bounding box center [220, 53] width 61 height 10
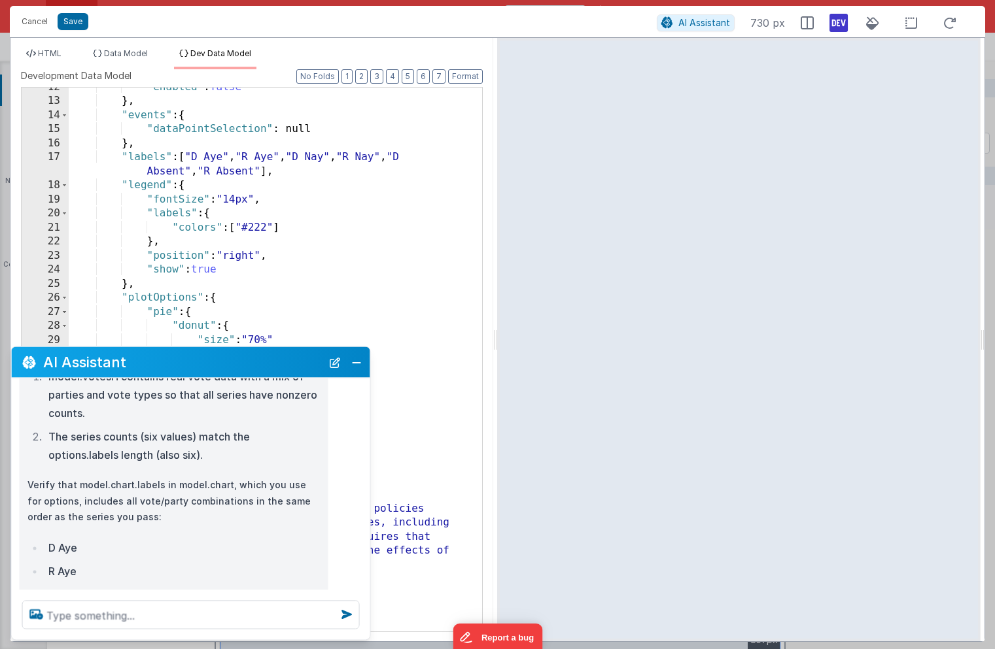
scroll to position [273, 0]
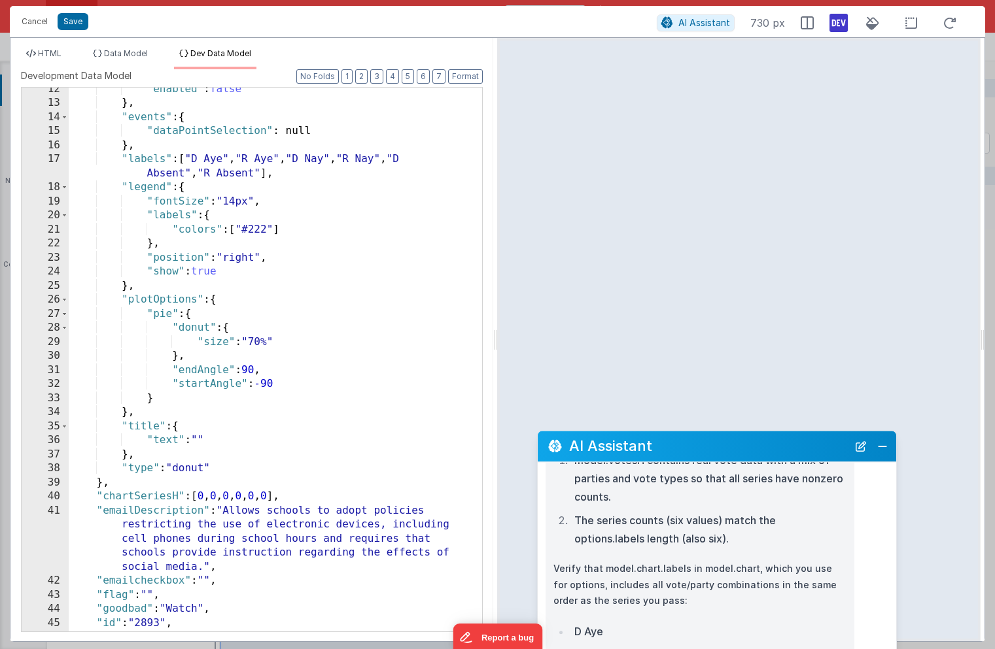
drag, startPoint x: 279, startPoint y: 364, endPoint x: 836, endPoint y: 451, distance: 563.2
click at [836, 451] on h2 "AI Assistant" at bounding box center [708, 447] width 279 height 16
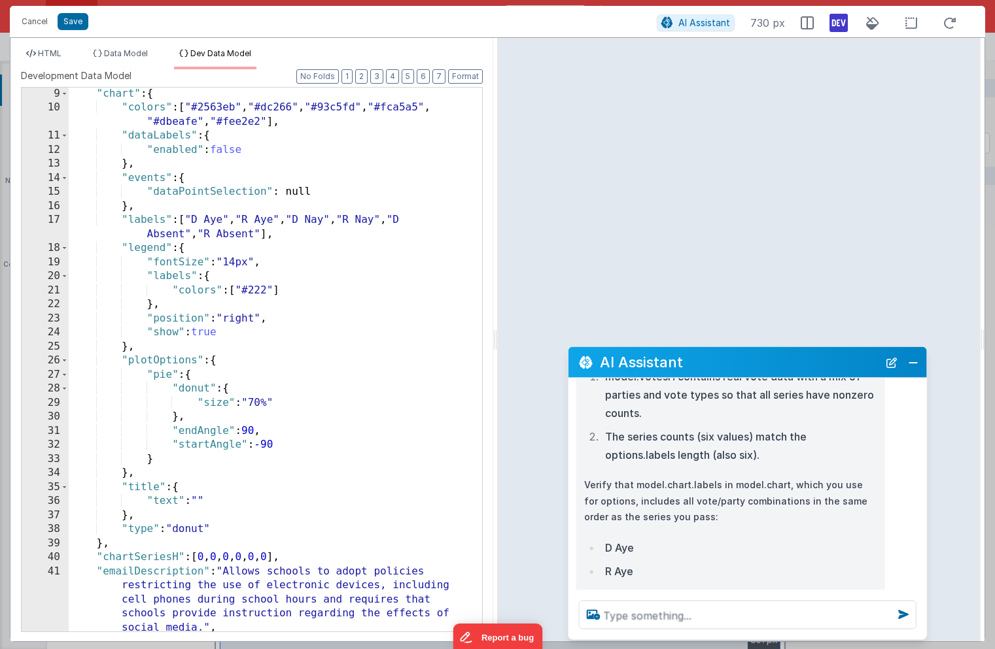
scroll to position [213, 0]
click at [207, 556] on div ""chart" : { "colors" : [ "#2563eb" , "#dc266" , "#93c5fd" , "#fca5a5" , "#dbeaf…" at bounding box center [275, 372] width 413 height 572
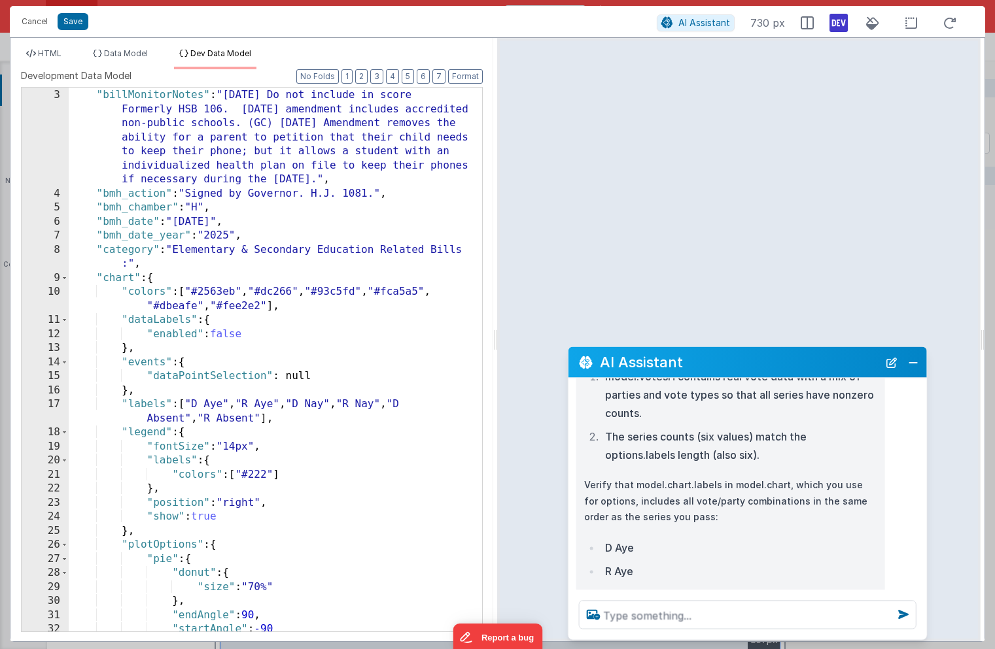
scroll to position [0, 0]
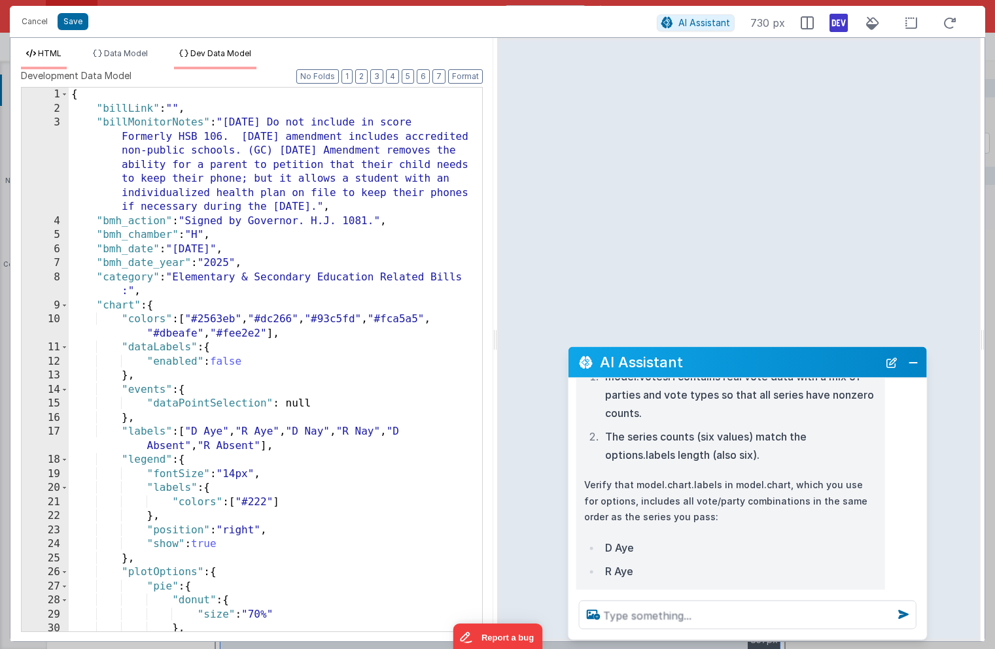
click at [49, 56] on span "HTML" at bounding box center [50, 53] width 24 height 10
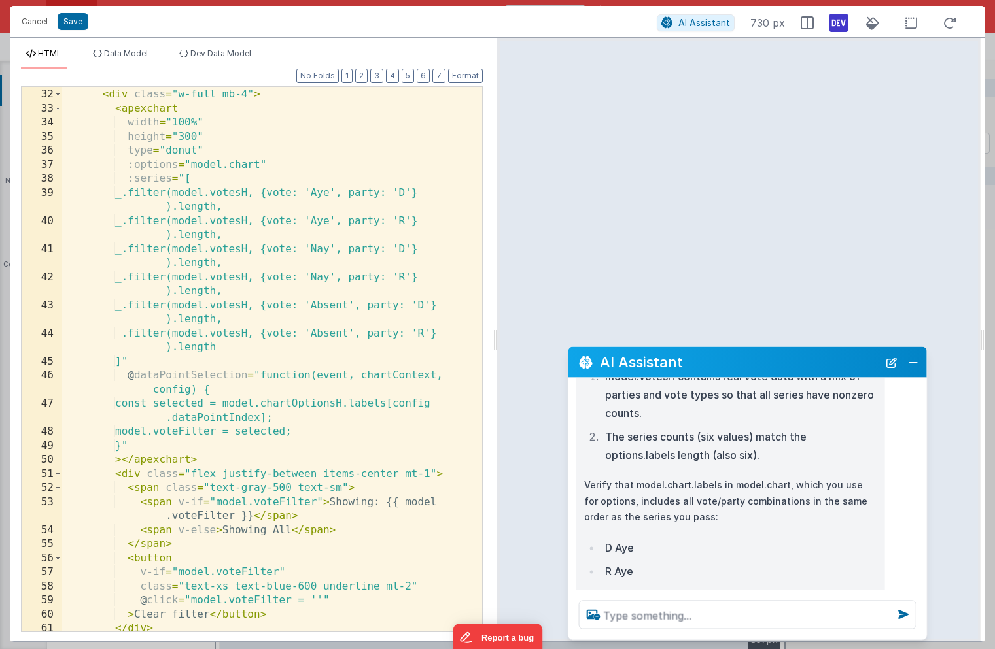
scroll to position [534, 0]
click at [347, 194] on div "<!-- ApexCharts Donut Chart --> < div class = "w-full mb-4" > < apexchart width…" at bounding box center [272, 360] width 420 height 573
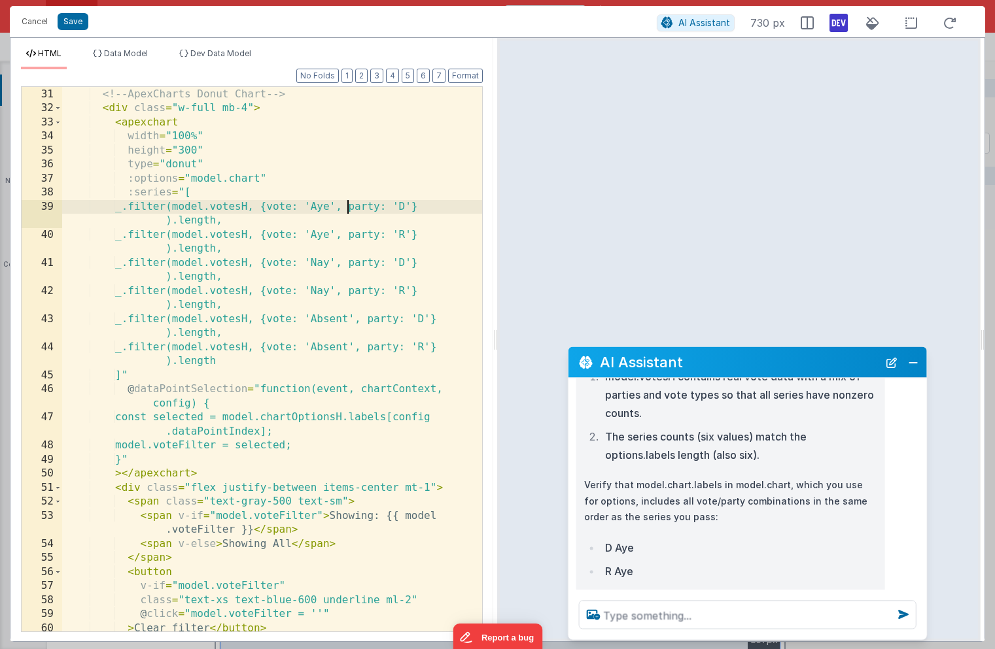
scroll to position [520, 0]
drag, startPoint x: 434, startPoint y: 202, endPoint x: 358, endPoint y: 209, distance: 76.8
click at [358, 209] on div "< div v-else > <!-- ApexCharts Donut Chart --> < div class = "w-full mb-4" > < …" at bounding box center [272, 359] width 420 height 573
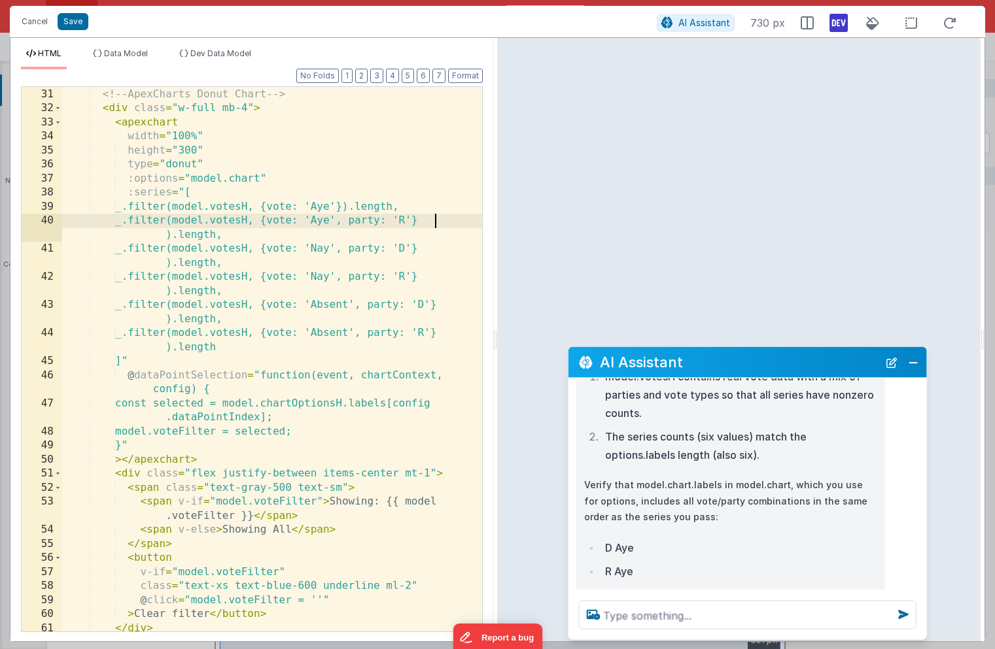
click at [433, 220] on div "< div v-else > <!-- ApexCharts Donut Chart --> < div class = "w-full mb-4" > < …" at bounding box center [272, 359] width 420 height 573
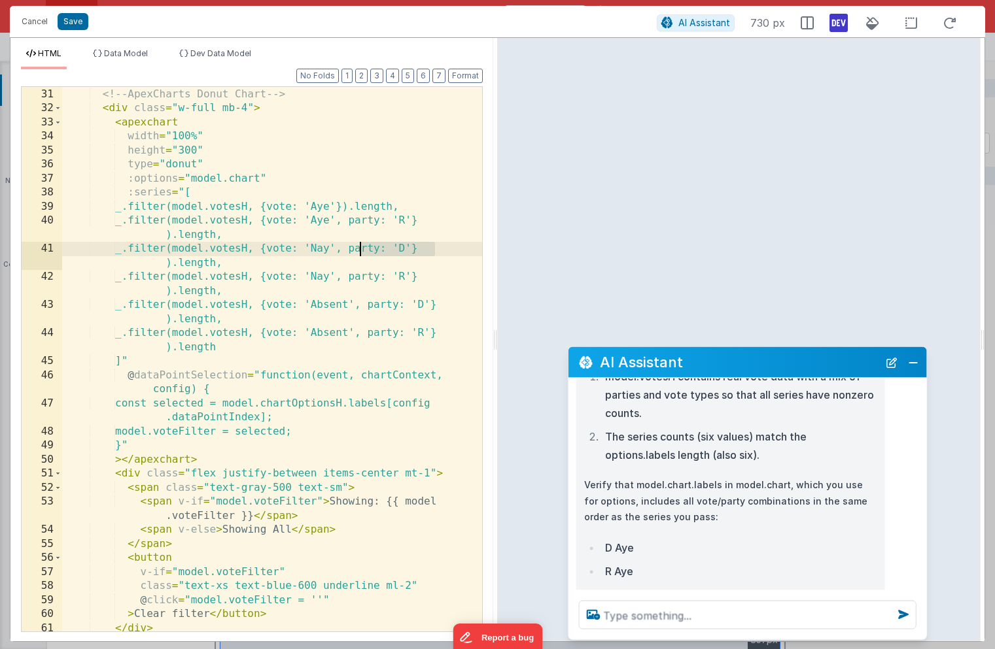
drag, startPoint x: 434, startPoint y: 247, endPoint x: 358, endPoint y: 250, distance: 75.2
click at [358, 250] on div "< div v-else > <!-- ApexCharts Donut Chart --> < div class = "w-full mb-4" > < …" at bounding box center [272, 359] width 420 height 573
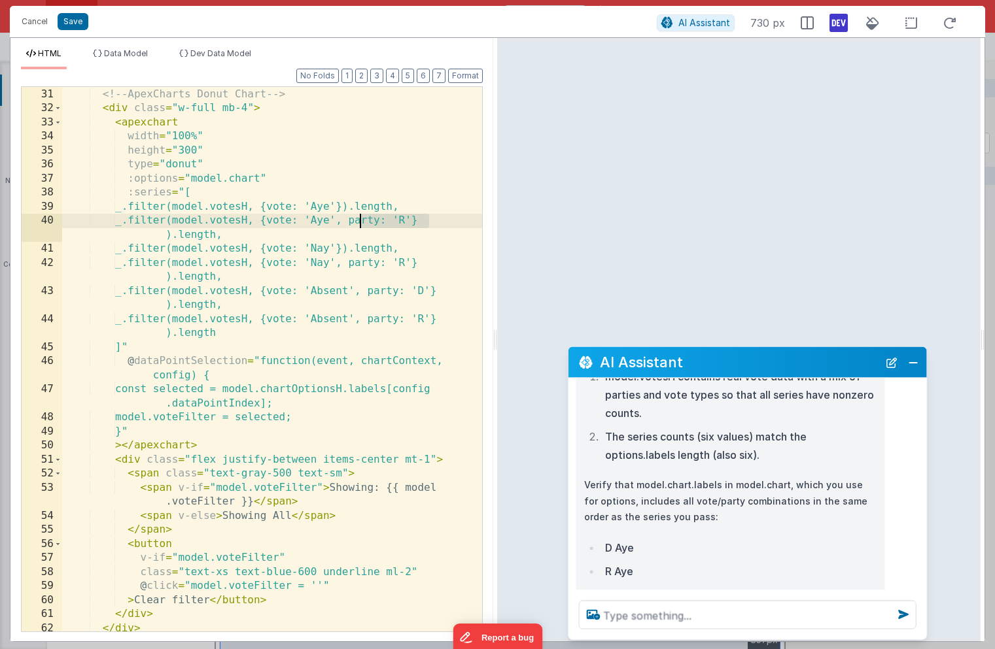
drag, startPoint x: 432, startPoint y: 222, endPoint x: 359, endPoint y: 227, distance: 72.7
click at [359, 227] on div "< div v-else > <!-- ApexCharts Donut Chart --> < div class = "w-full mb-4" > < …" at bounding box center [272, 359] width 420 height 573
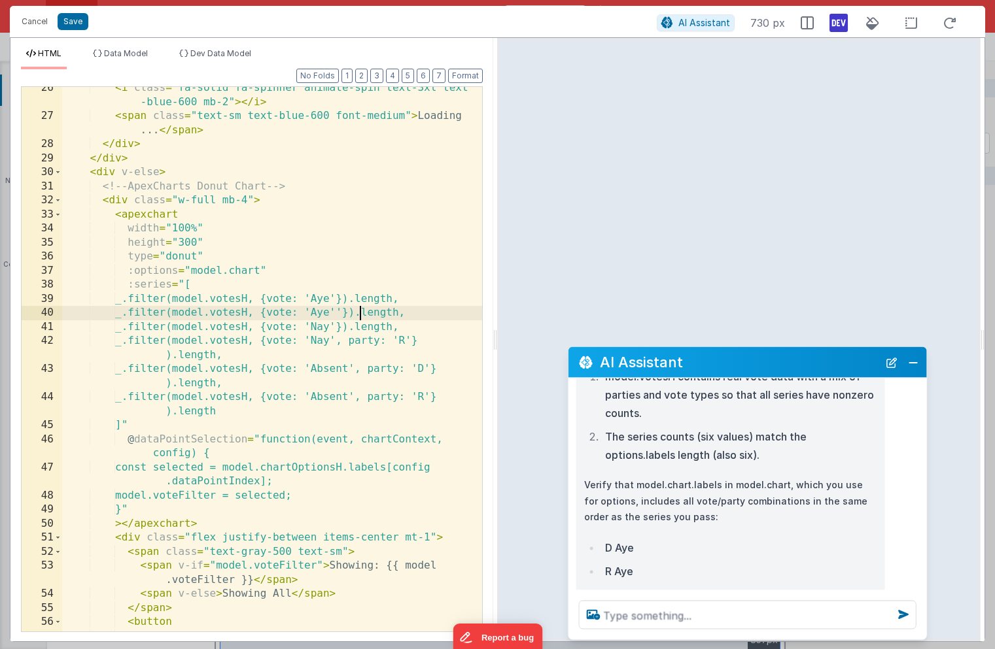
scroll to position [428, 0]
click at [343, 329] on div "< i class = "fa-solid fa-spinner animate-spin text-3xl text -blue-600 mb-2" > <…" at bounding box center [272, 374] width 420 height 587
click at [345, 316] on div "< i class = "fa-solid fa-spinner animate-spin text-3xl text -blue-600 mb-2" > <…" at bounding box center [272, 374] width 420 height 587
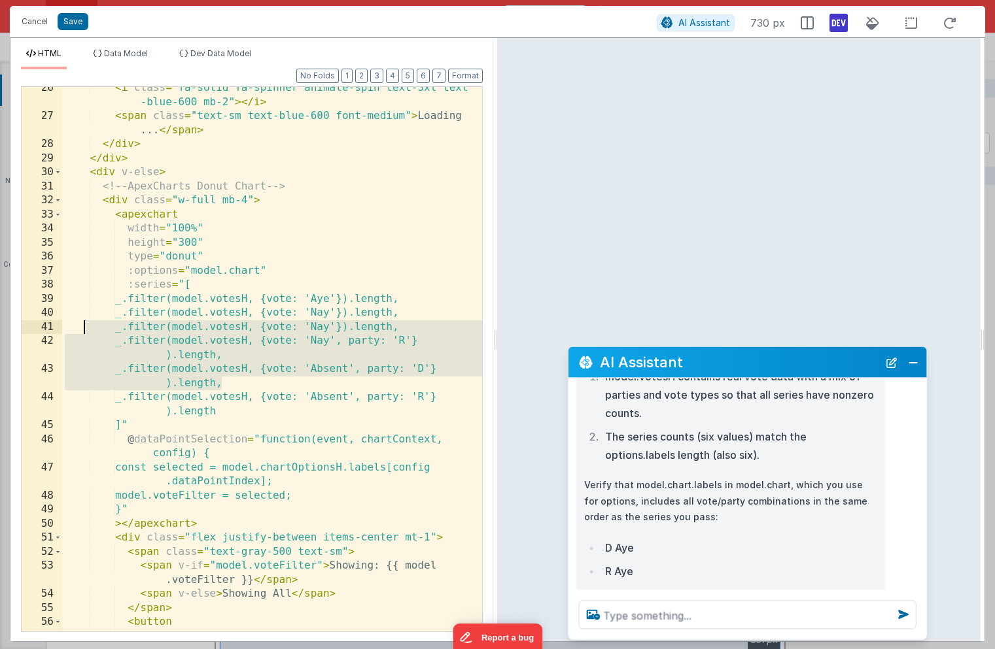
drag, startPoint x: 233, startPoint y: 384, endPoint x: 86, endPoint y: 326, distance: 158.6
click at [86, 326] on div "< i class = "fa-solid fa-spinner animate-spin text-3xl text -blue-600 mb-2" > <…" at bounding box center [272, 374] width 420 height 587
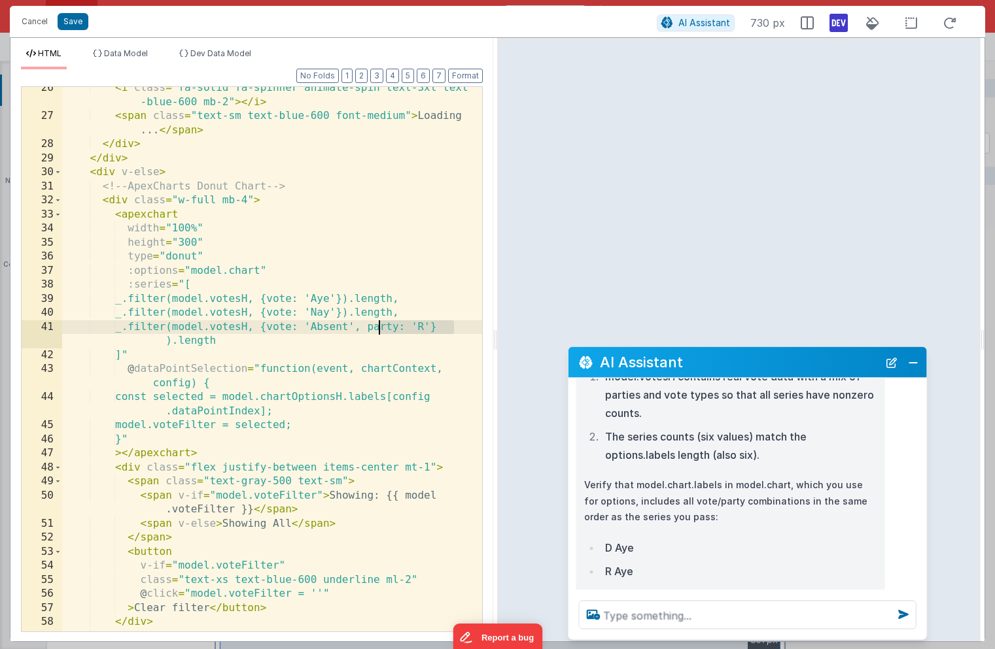
drag, startPoint x: 452, startPoint y: 328, endPoint x: 378, endPoint y: 328, distance: 74.5
click at [378, 328] on div "< i class = "fa-solid fa-spinner animate-spin text-3xl text -blue-600 mb-2" > <…" at bounding box center [272, 374] width 420 height 587
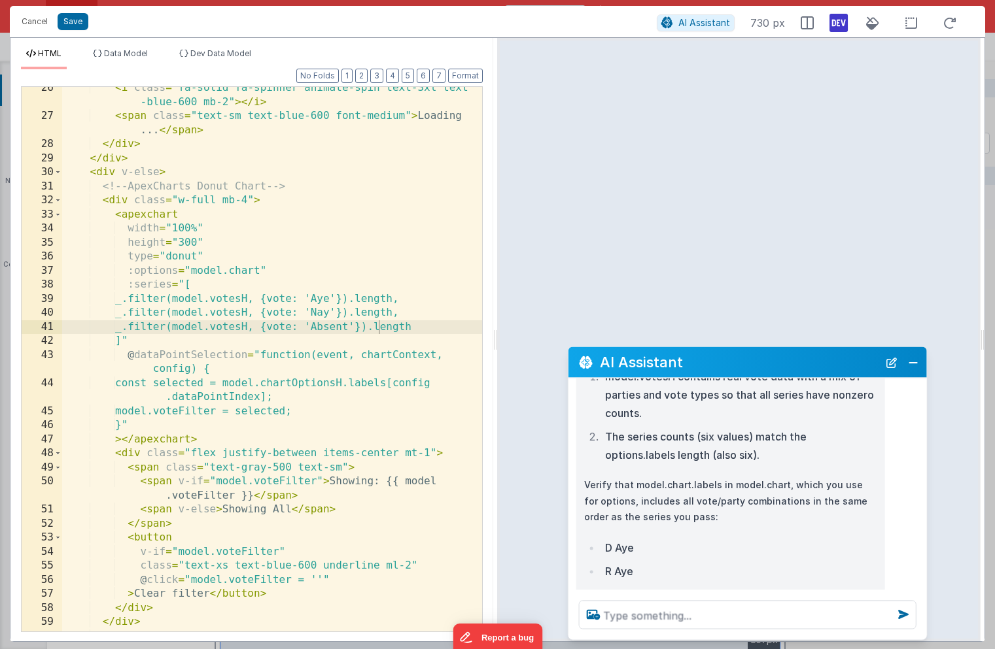
click at [235, 44] on div "HTML Data Model Dev Data Model Format 7 6 5 4 3 2 1 No Folds 26 27 28 29 30 31 …" at bounding box center [251, 340] width 483 height 604
click at [222, 62] on li "Dev Data Model" at bounding box center [215, 58] width 82 height 21
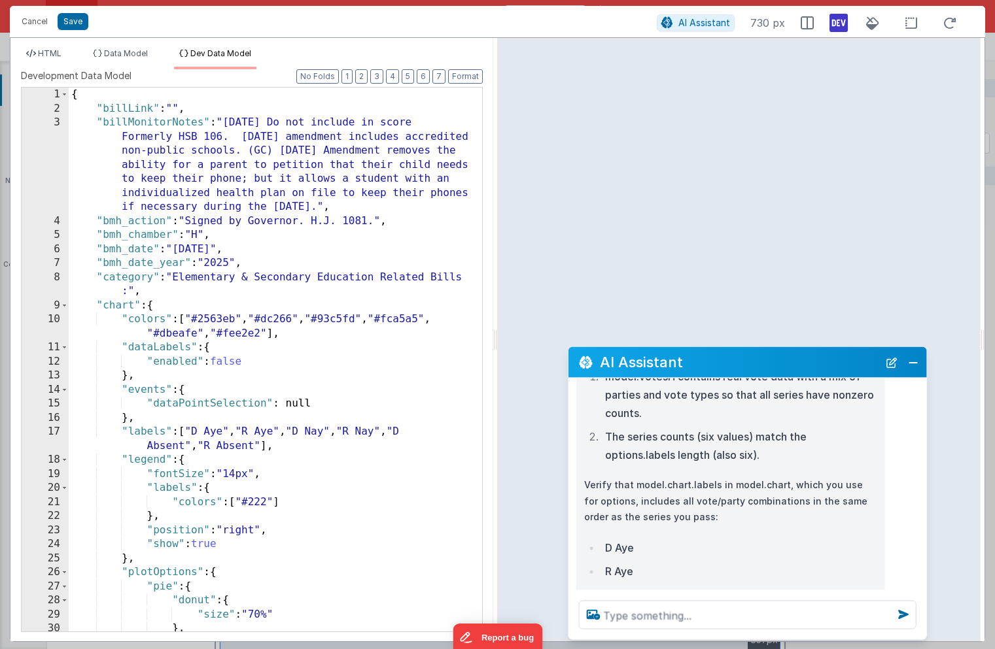
click at [294, 321] on div "{ "billLink" : "" , "billMonitorNotes" : "5-20-25 Do not include in score Forme…" at bounding box center [275, 374] width 413 height 572
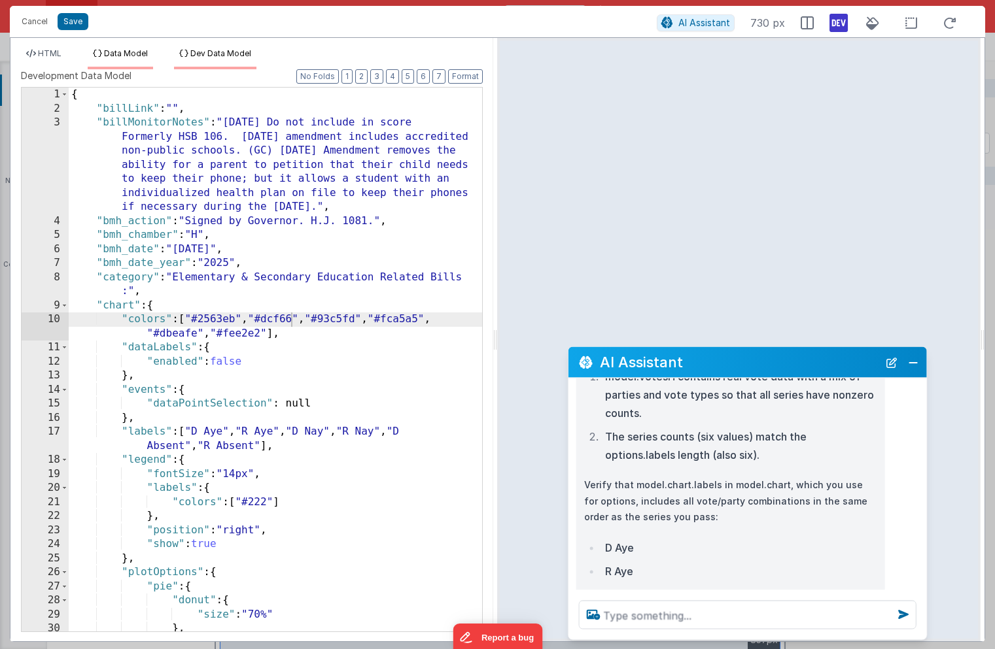
click at [126, 50] on span "Data Model" at bounding box center [126, 53] width 44 height 10
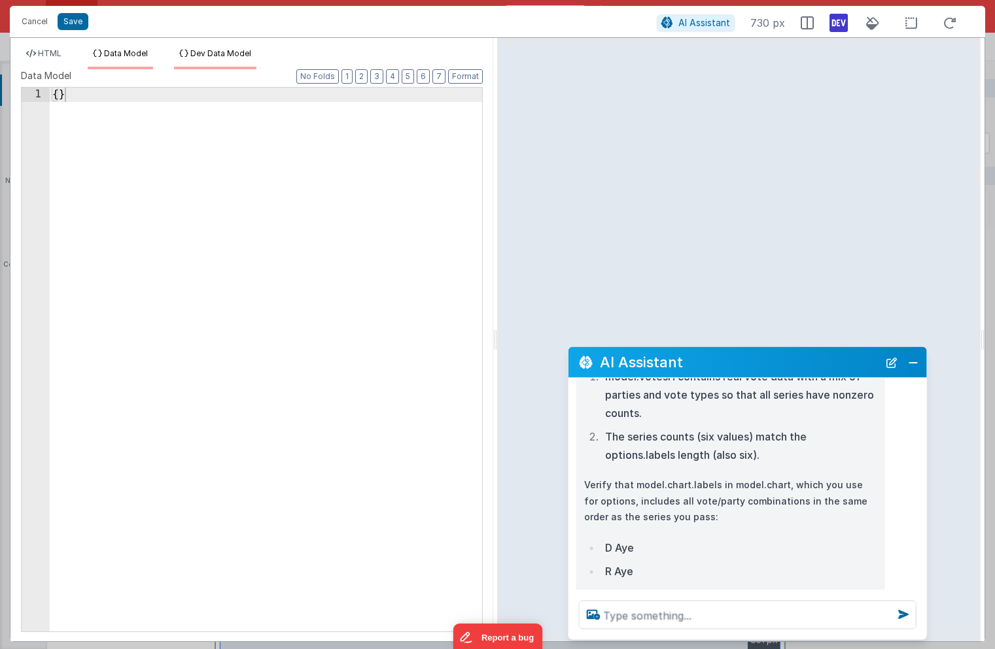
click at [245, 61] on li "Dev Data Model" at bounding box center [215, 58] width 82 height 21
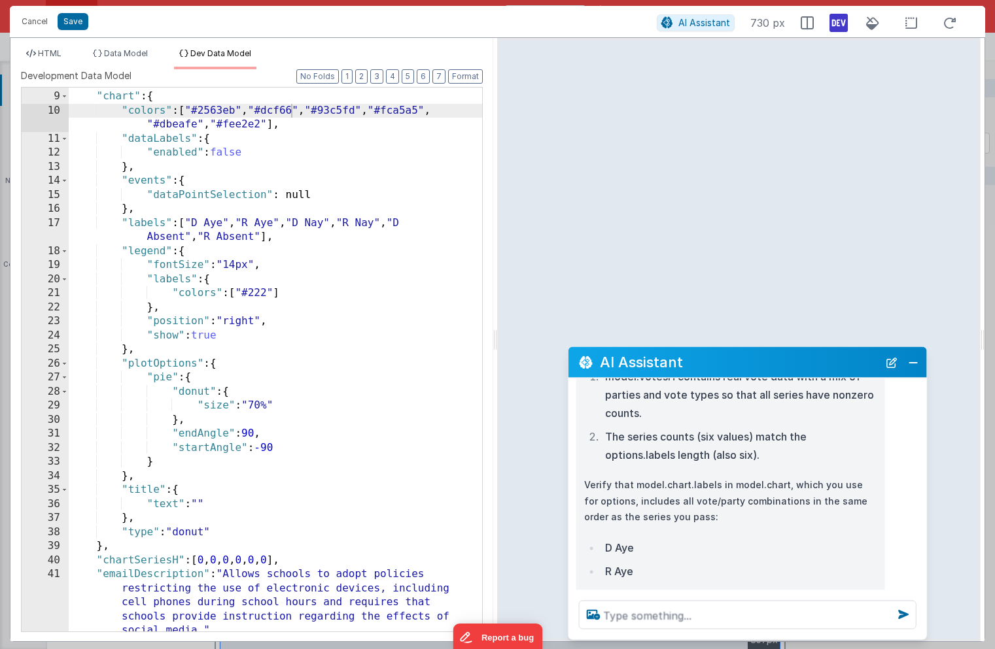
scroll to position [209, 0]
click at [209, 177] on div ""category" : "Elementary & Secondary Education Related Bills :" , "chart" : { "…" at bounding box center [275, 382] width 413 height 643
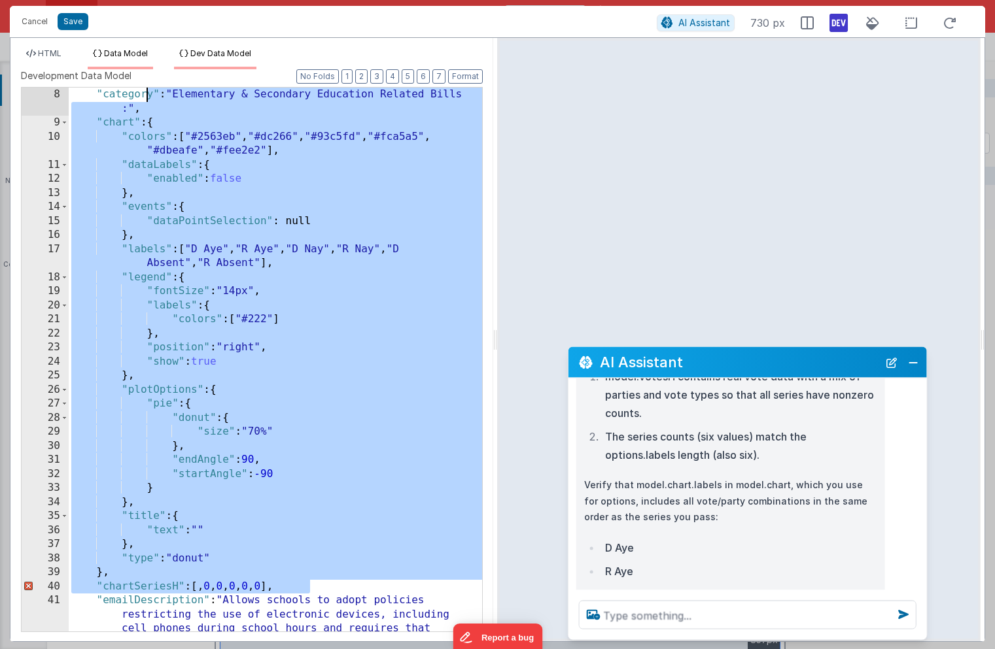
scroll to position [0, 0]
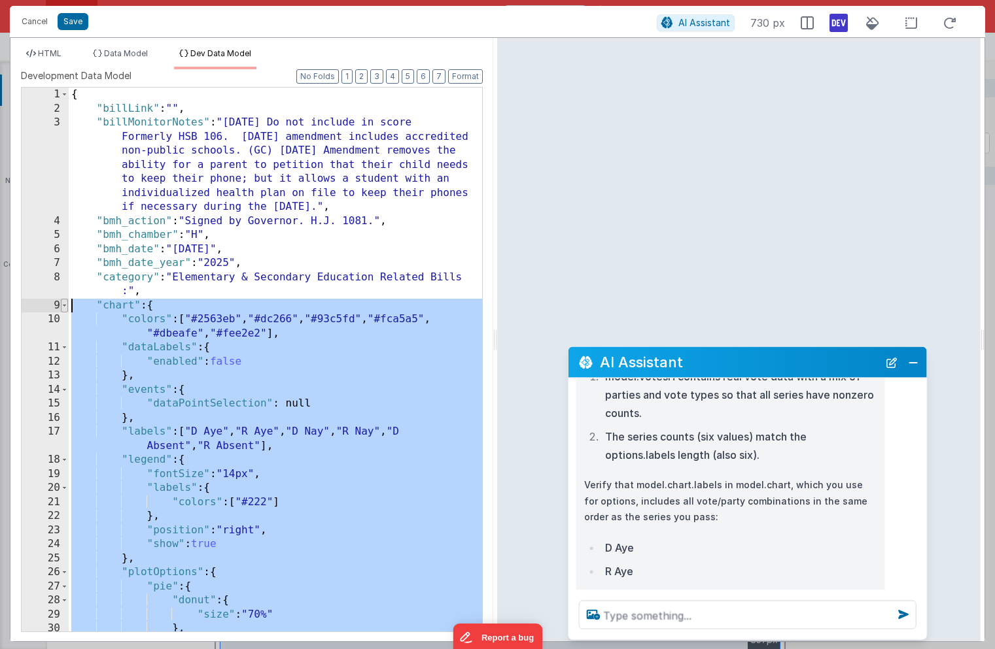
drag, startPoint x: 327, startPoint y: 561, endPoint x: 64, endPoint y: 305, distance: 367.1
click at [64, 305] on div "1 2 3 4 5 6 7 8 9 10 11 12 13 14 15 16 17 18 19 20 21 22 23 24 25 26 27 28 29 3…" at bounding box center [252, 359] width 462 height 545
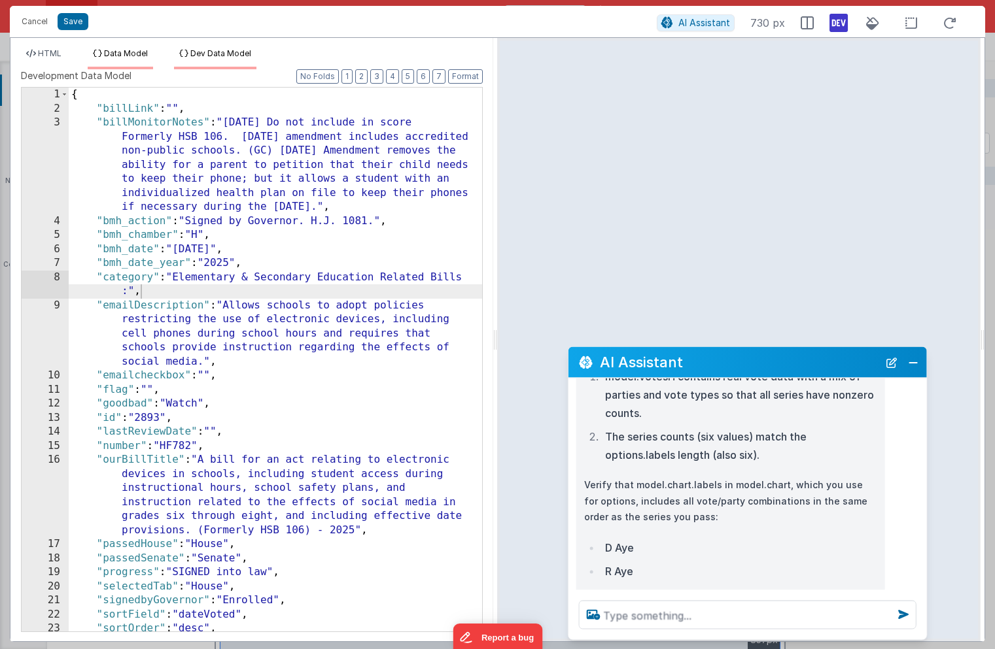
click at [126, 52] on span "Data Model" at bounding box center [126, 53] width 44 height 10
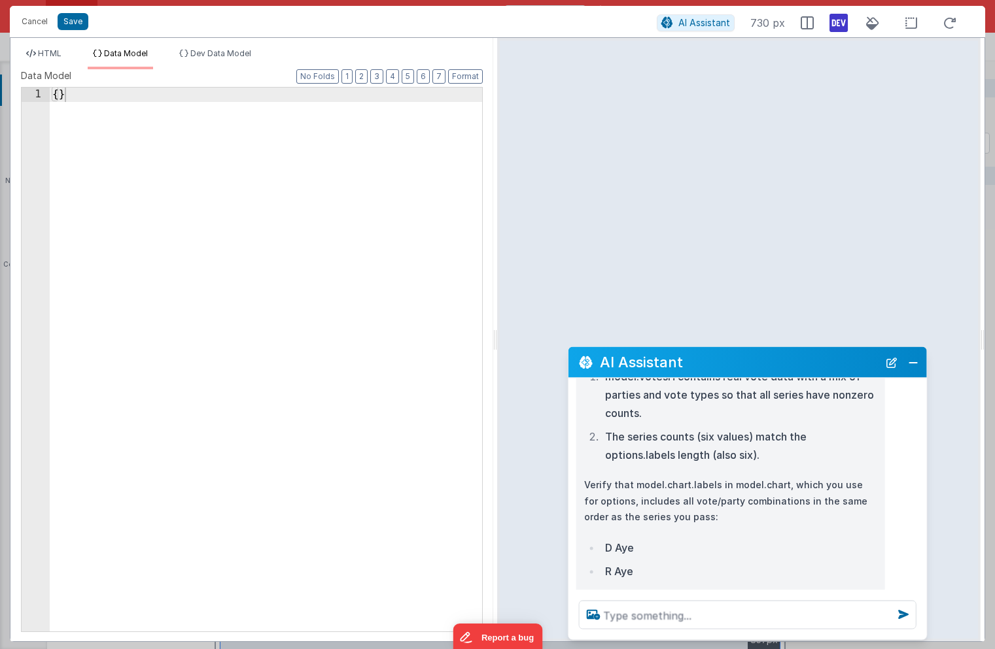
click at [54, 46] on div "HTML Data Model Dev Data Model Format 7 6 5 4 3 2 1 No Folds 26 27 28 29 30 31 …" at bounding box center [251, 340] width 483 height 604
click at [52, 52] on span "HTML" at bounding box center [50, 53] width 24 height 10
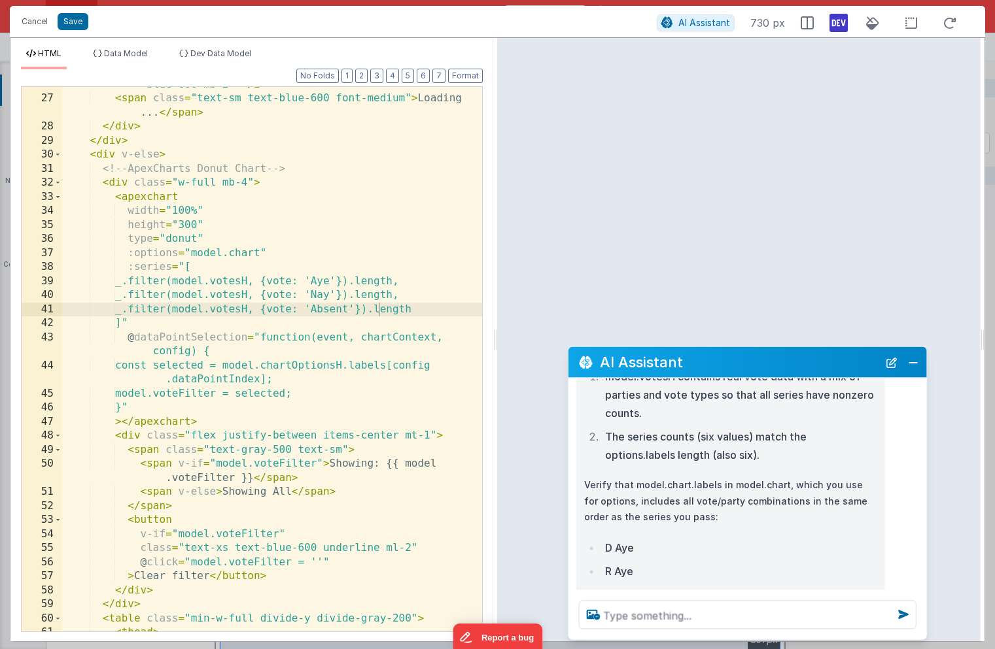
scroll to position [440, 0]
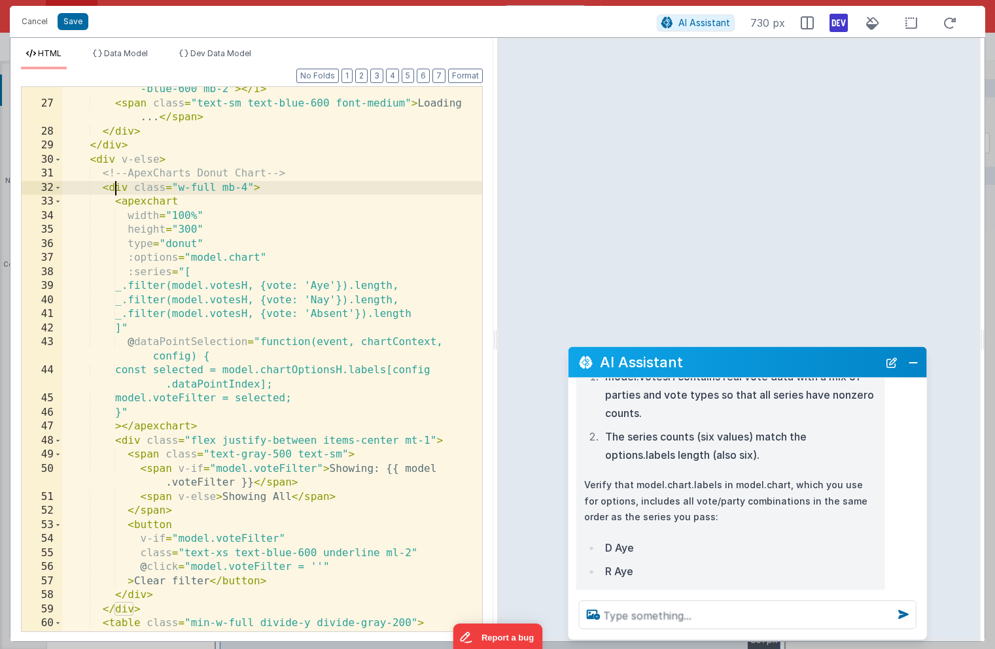
click at [112, 188] on div "< i class = "fa-solid fa-spinner animate-spin text-3xl text -blue-600 mb-2" > <…" at bounding box center [272, 362] width 420 height 587
click at [97, 201] on div "< i class = "fa-solid fa-spinner animate-spin text-3xl text -blue-600 mb-2" > <…" at bounding box center [272, 362] width 420 height 587
click at [913, 366] on button "Close" at bounding box center [912, 362] width 17 height 18
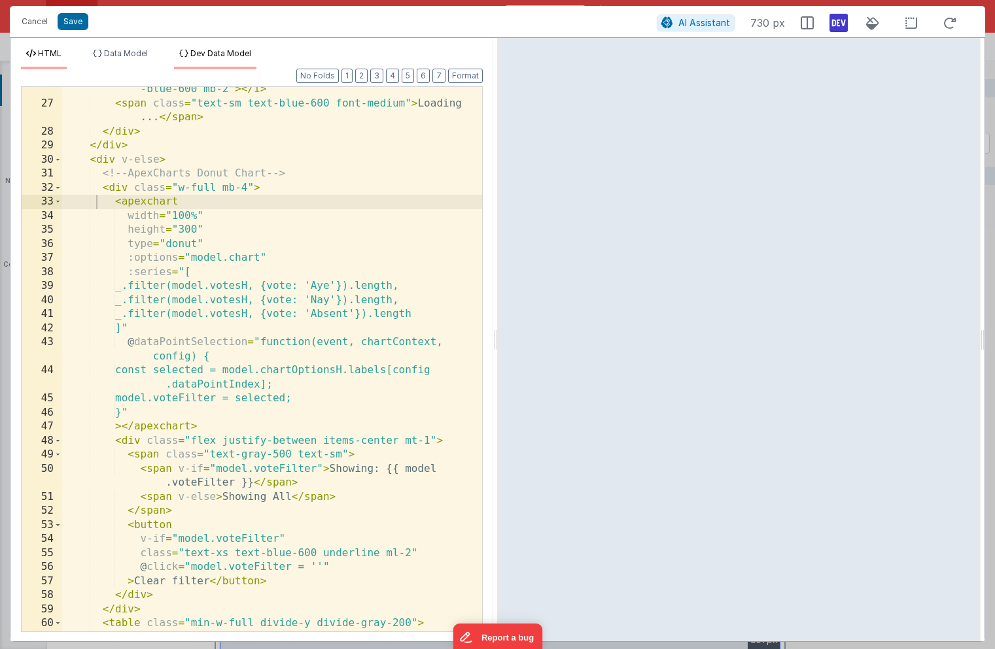
click at [228, 53] on span "Dev Data Model" at bounding box center [220, 53] width 61 height 10
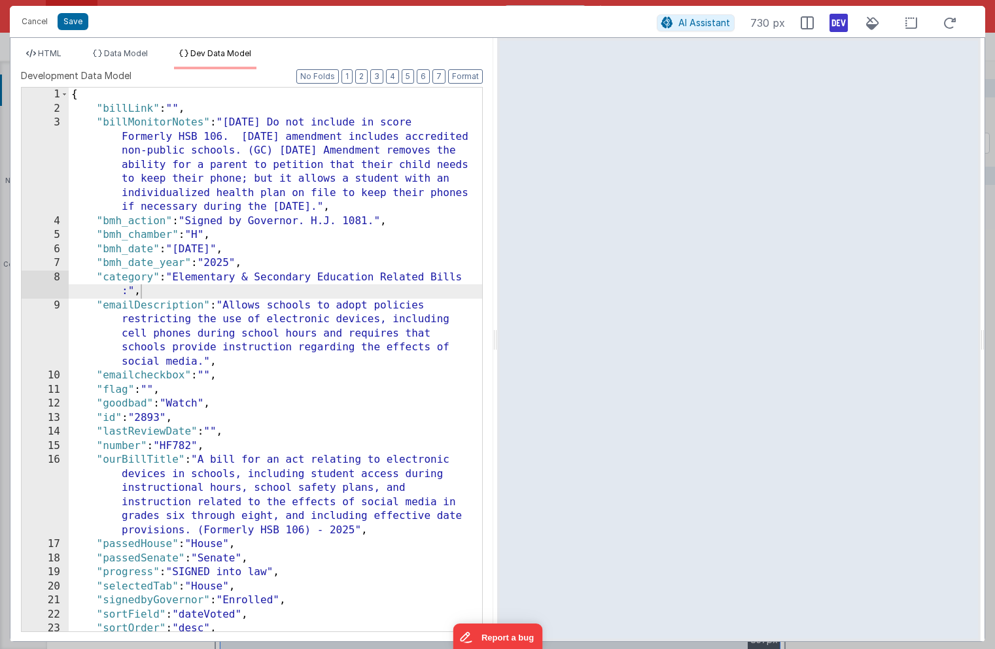
click at [220, 242] on div "{ "billLink" : "" , "billMonitorNotes" : "5-20-25 Do not include in score Forme…" at bounding box center [275, 374] width 413 height 572
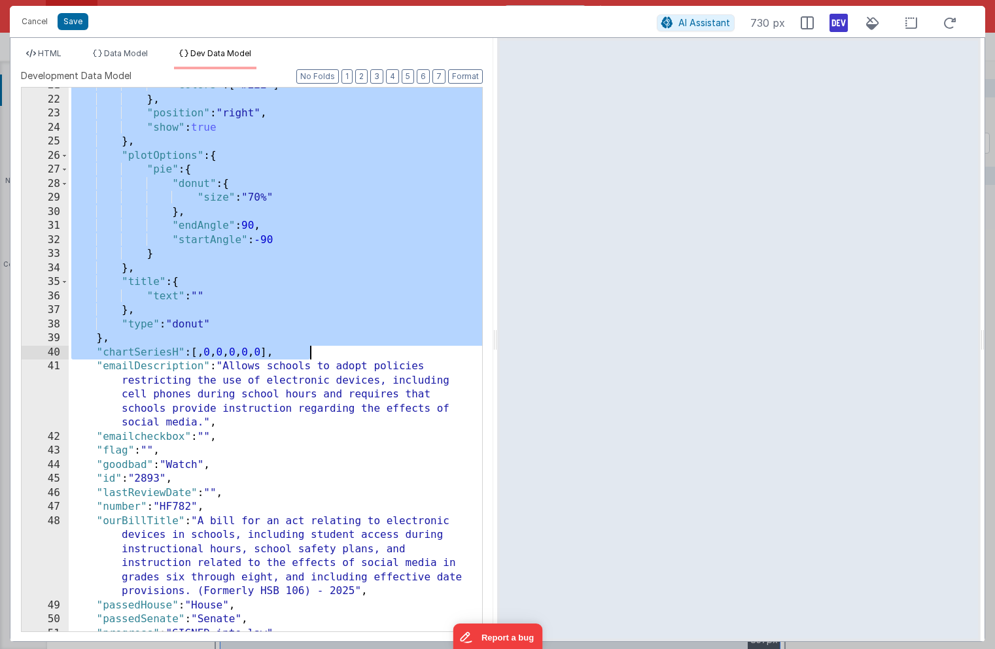
scroll to position [417, 0]
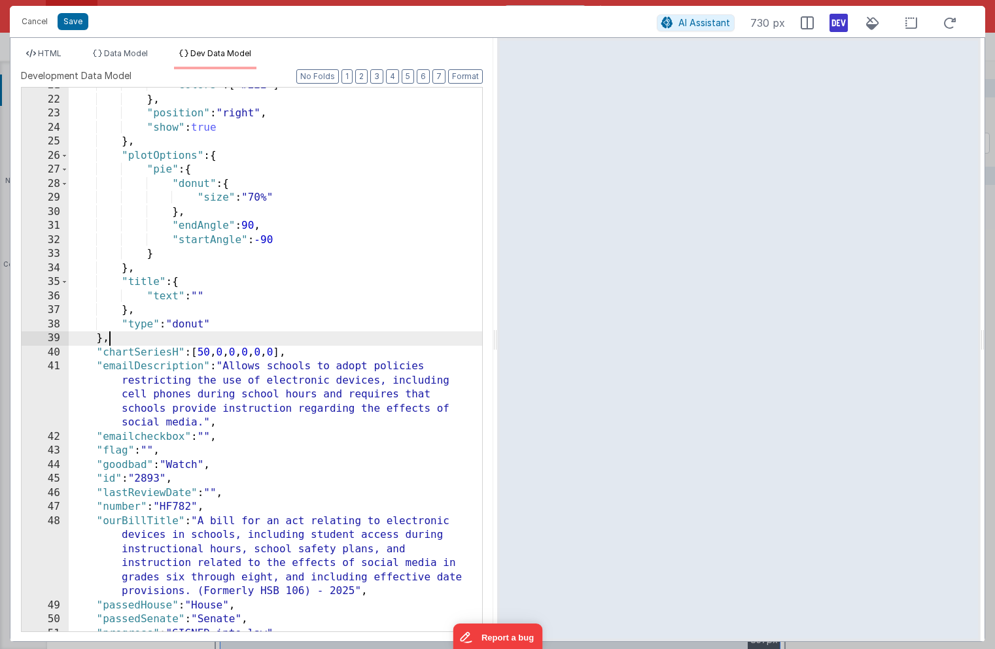
click at [197, 332] on div ""colors" : [ "#222" ] } , "position" : "right" , "show" : true } , "plotOptions…" at bounding box center [275, 364] width 413 height 572
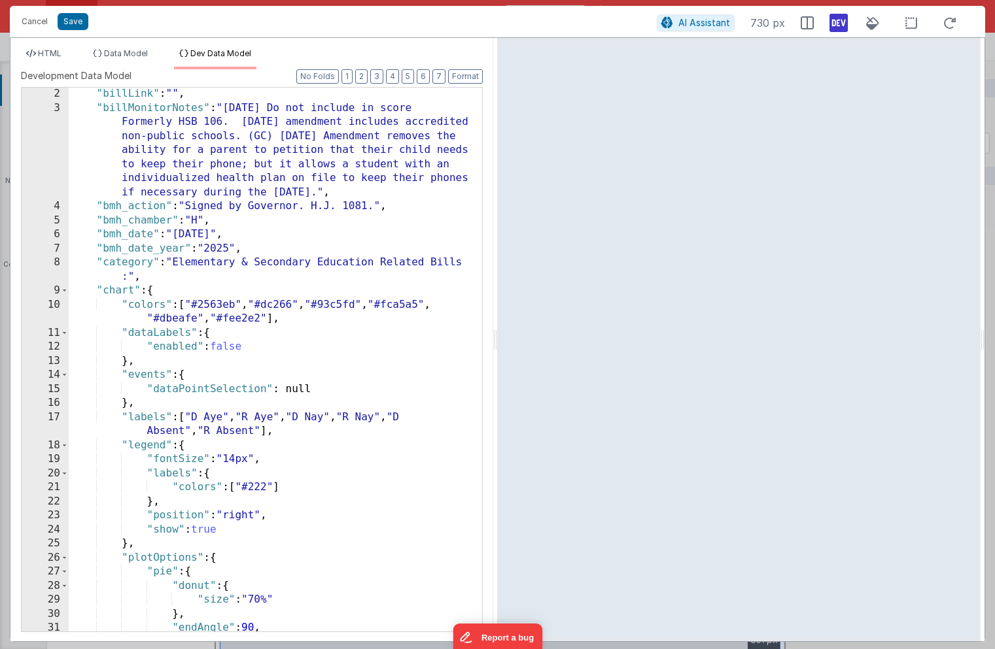
scroll to position [0, 0]
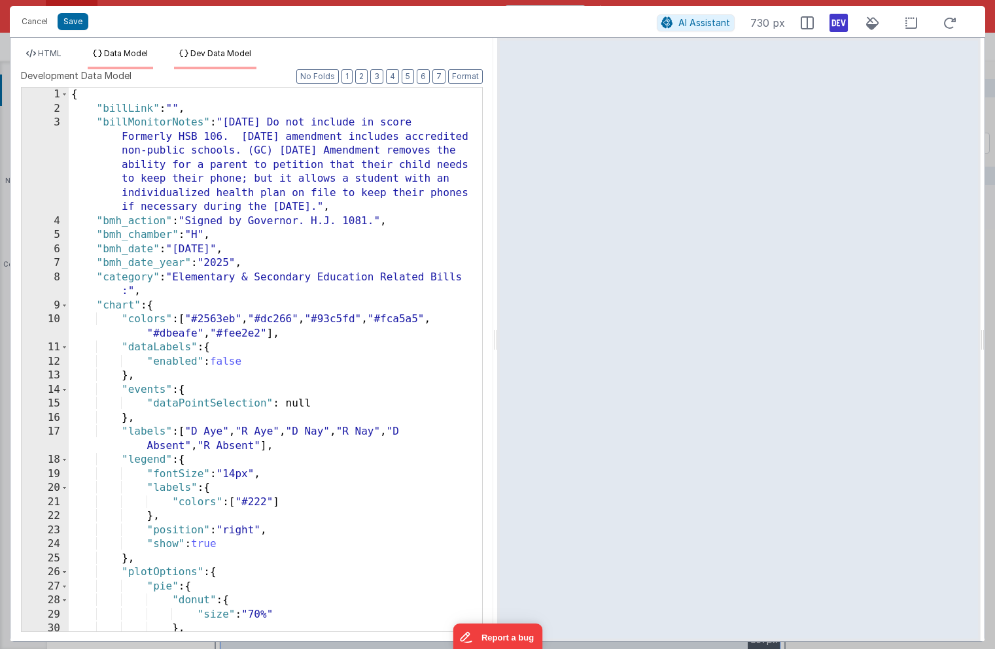
click at [114, 51] on span "Data Model" at bounding box center [126, 53] width 44 height 10
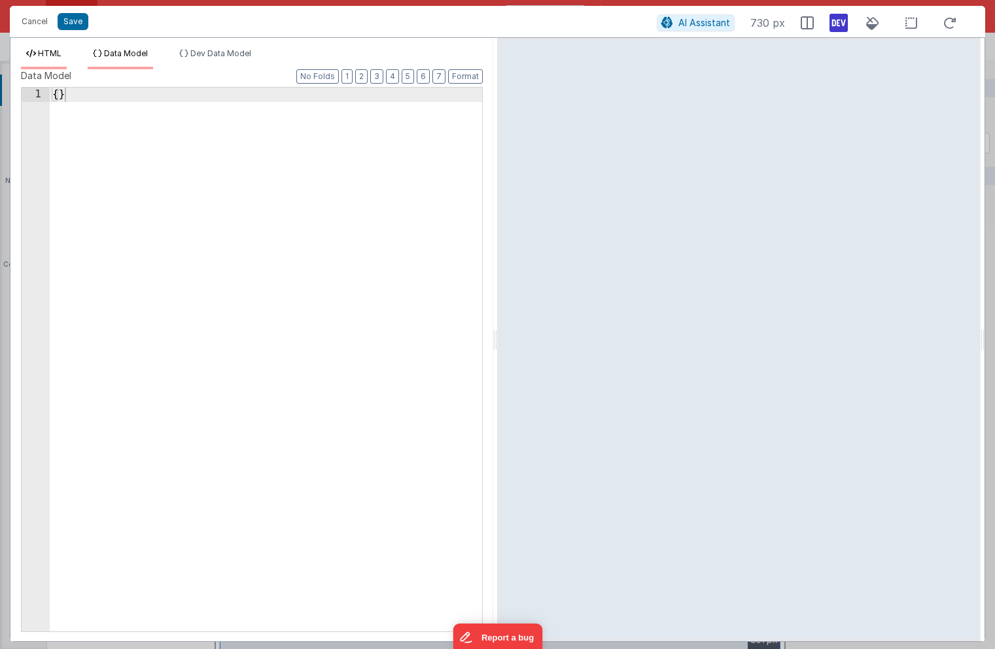
click at [60, 50] on span "HTML" at bounding box center [50, 53] width 24 height 10
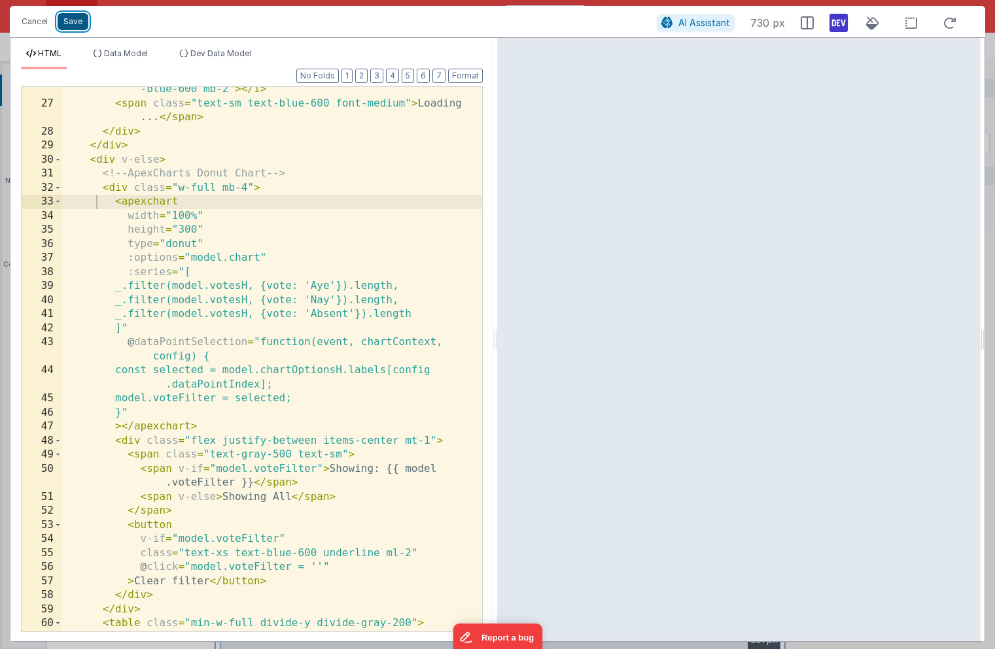
click at [72, 24] on button "Save" at bounding box center [73, 21] width 31 height 17
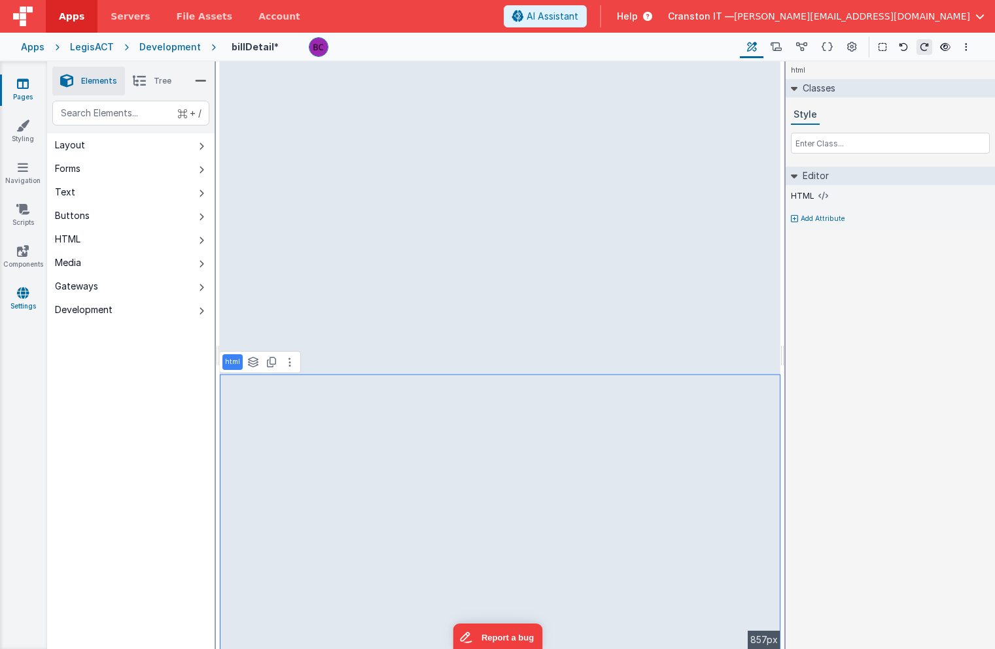
click at [23, 291] on icon at bounding box center [23, 292] width 12 height 13
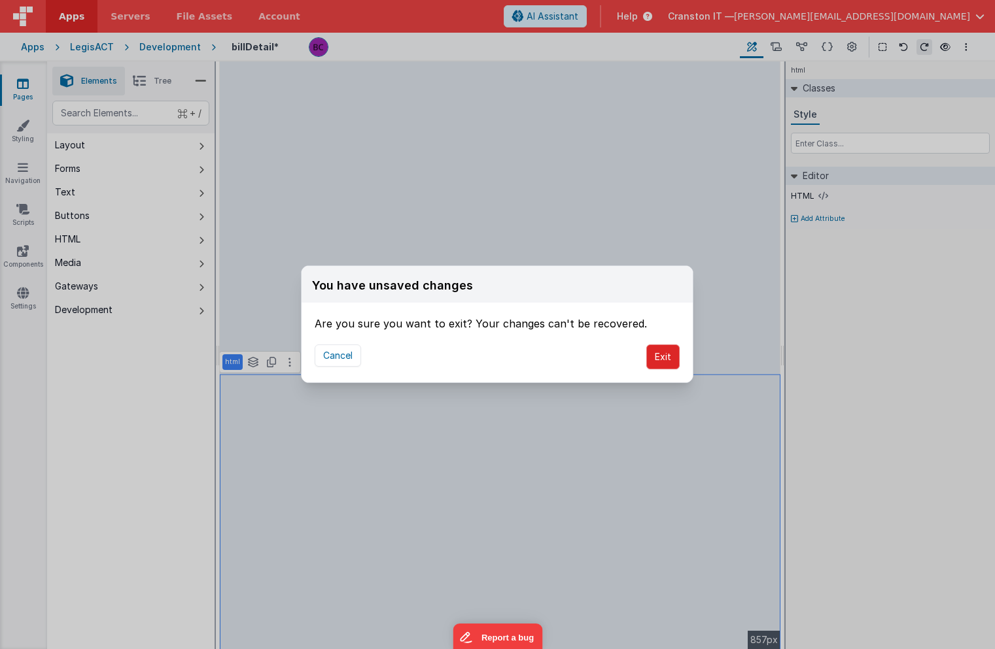
click at [659, 354] on button "Exit" at bounding box center [662, 357] width 33 height 25
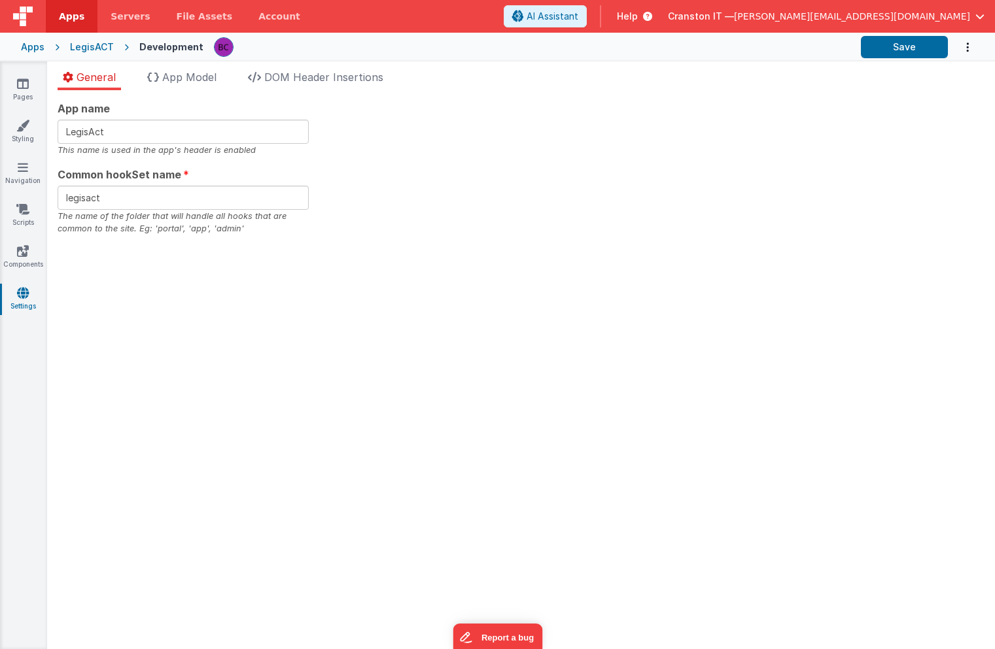
click at [343, 68] on div "General App Model DOM Header Insertions App name LegisAct This name is used in …" at bounding box center [520, 355] width 947 height 588
click at [342, 79] on span "DOM Header Insertions" at bounding box center [323, 77] width 119 height 13
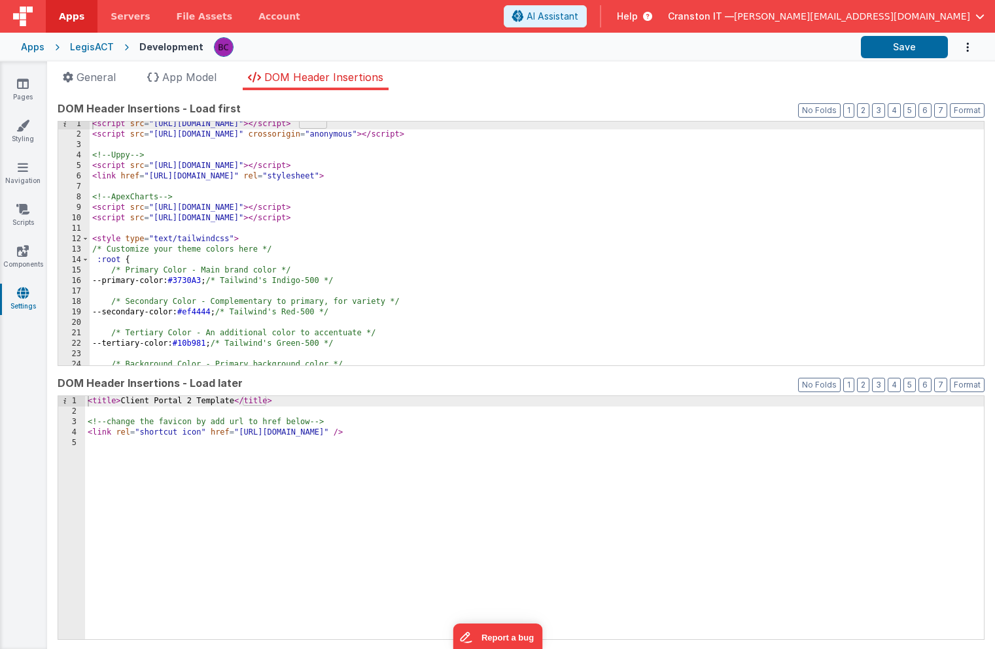
scroll to position [311, 0]
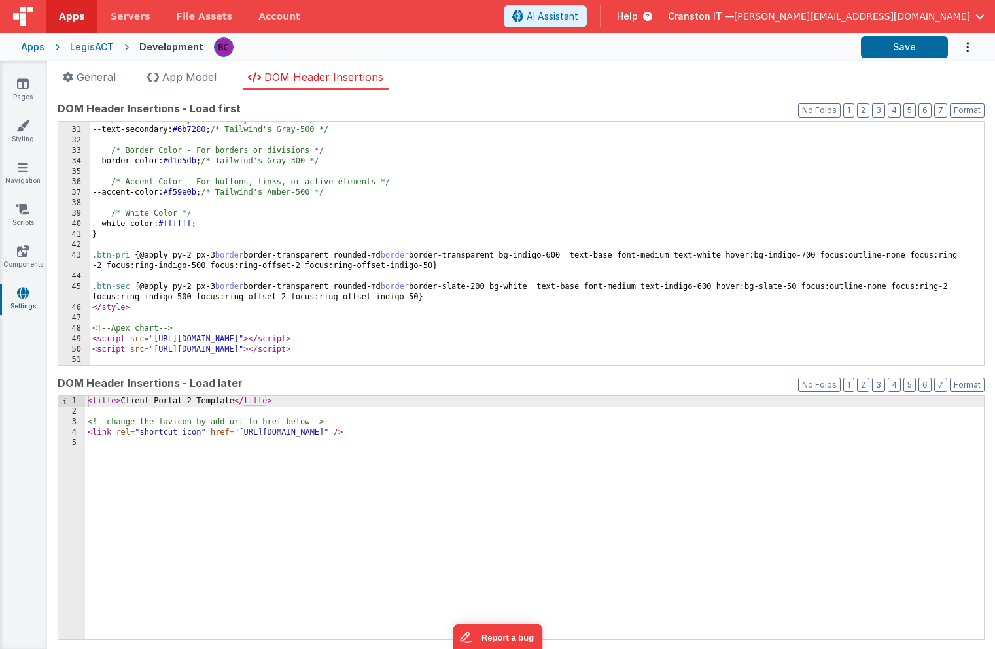
click at [417, 353] on div "/* Text Secondary - Secondary text color */ --text-secondary: #6b7280 ; /* Tail…" at bounding box center [537, 246] width 894 height 265
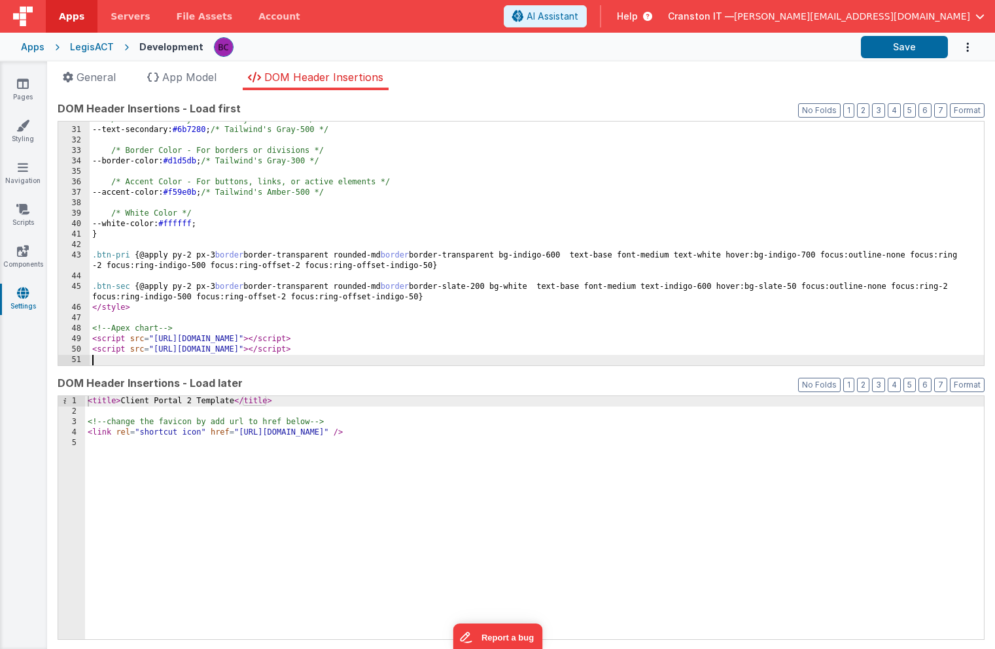
scroll to position [321, 0]
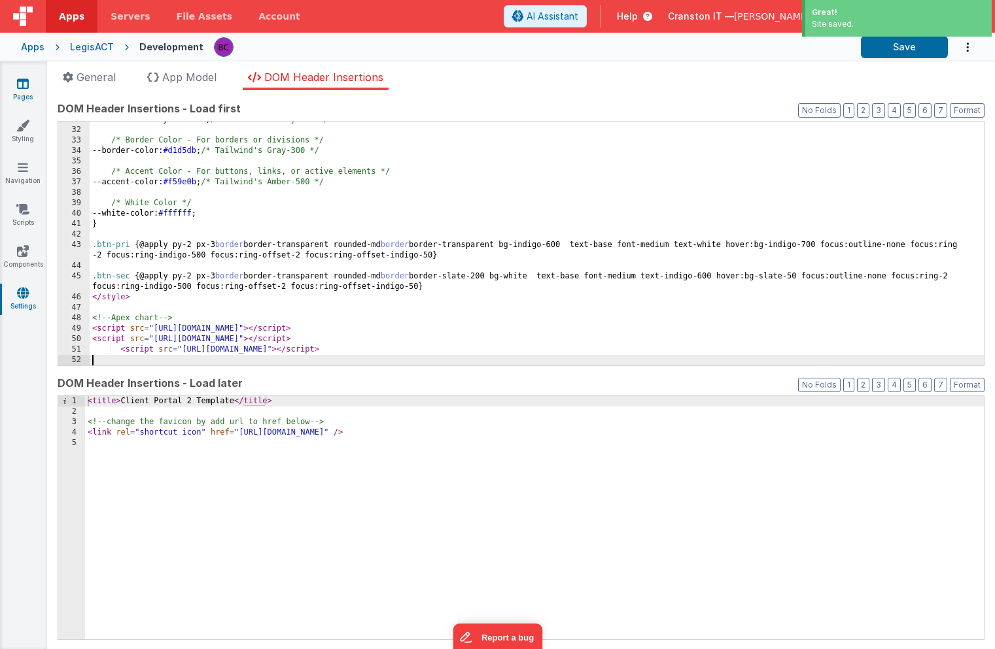
click at [27, 84] on icon at bounding box center [23, 83] width 12 height 13
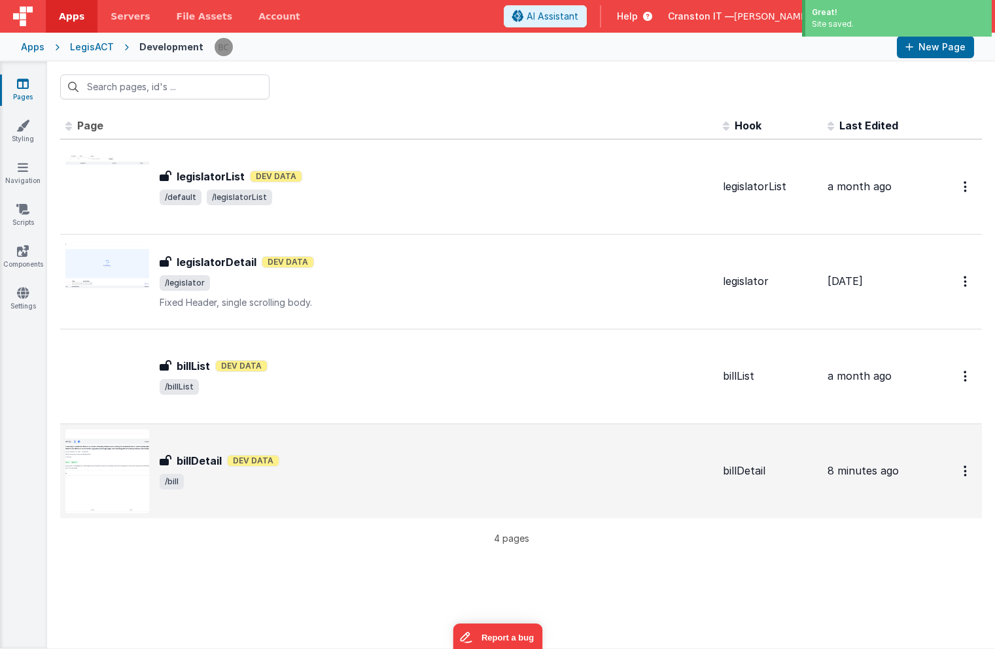
click at [367, 460] on div "billDetail Dev Data" at bounding box center [436, 461] width 553 height 16
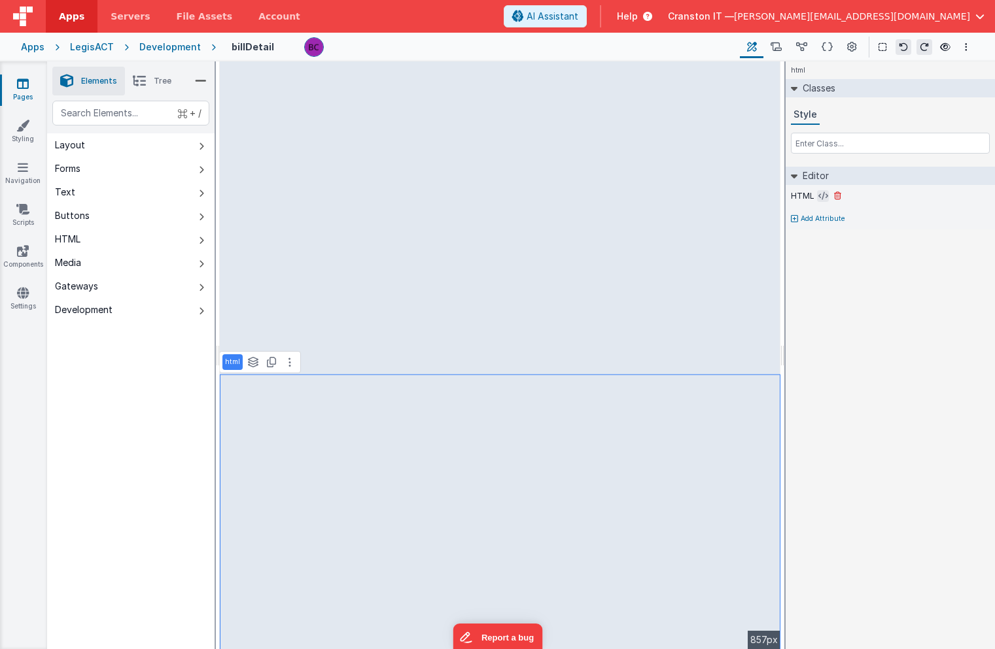
click at [819, 195] on icon at bounding box center [823, 196] width 10 height 10
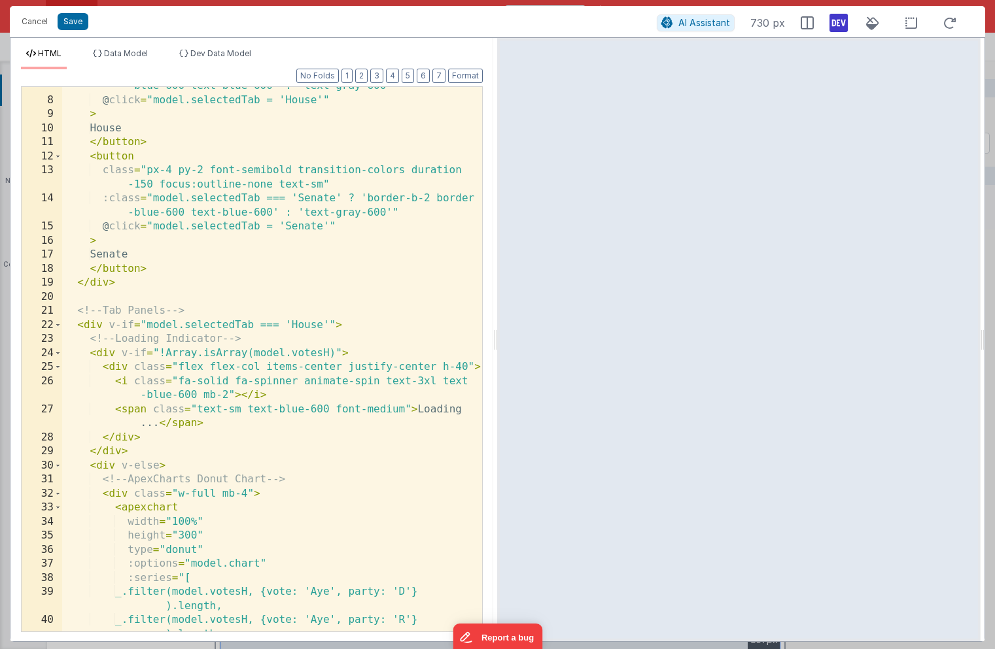
scroll to position [134, 0]
click at [375, 329] on div ":class = "model.selectedTab === 'House' ? 'border-b-2 border -blue-600 text-blu…" at bounding box center [272, 365] width 420 height 601
click at [288, 460] on div ":class = "model.selectedTab === 'House' ? 'border-b-2 border -blue-600 text-blu…" at bounding box center [272, 365] width 420 height 601
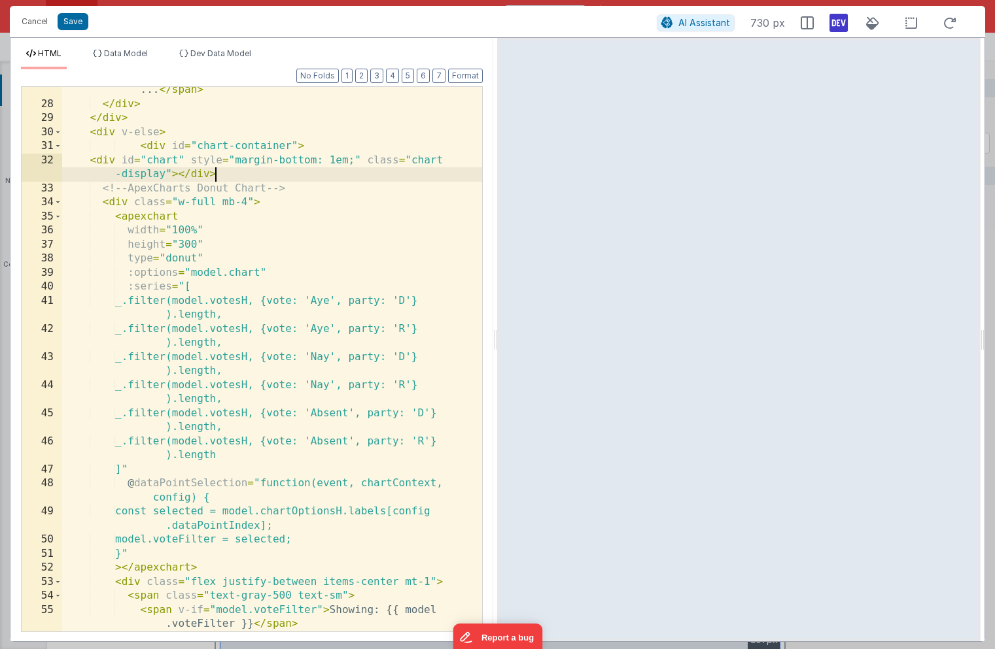
scroll to position [473, 0]
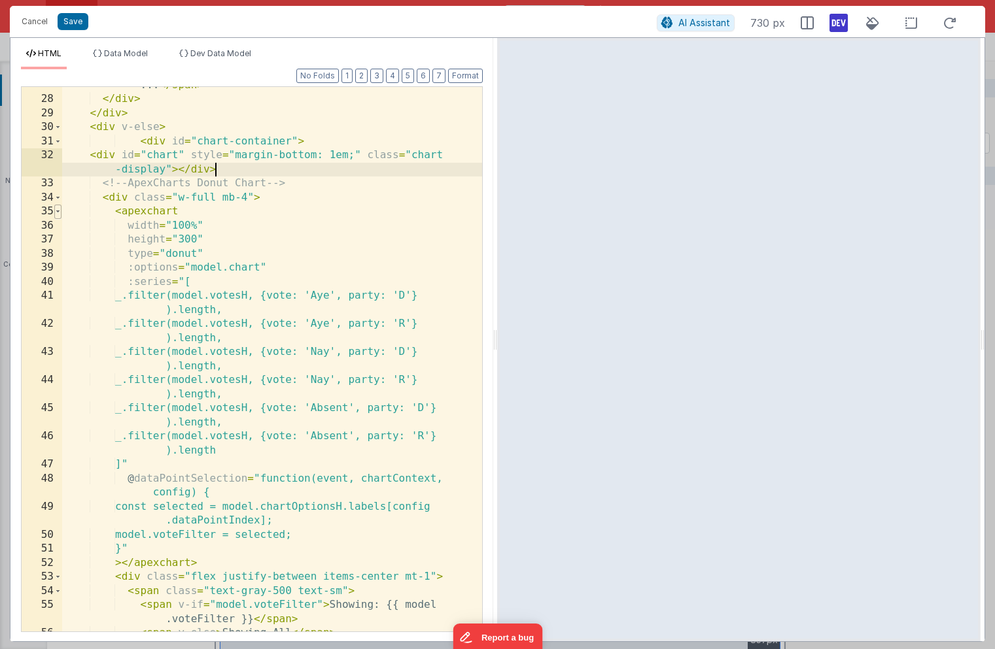
click at [58, 213] on span at bounding box center [57, 212] width 7 height 14
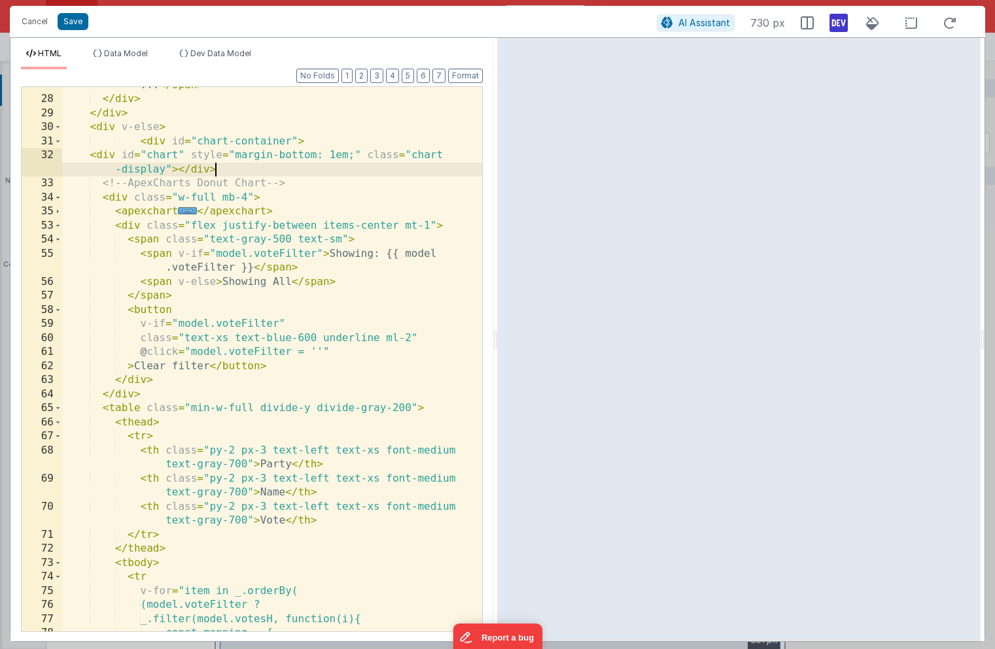
click at [109, 211] on div "< span class = "text-sm text-blue-600 font-medium" > Loading ... </ span > </ d…" at bounding box center [272, 357] width 420 height 587
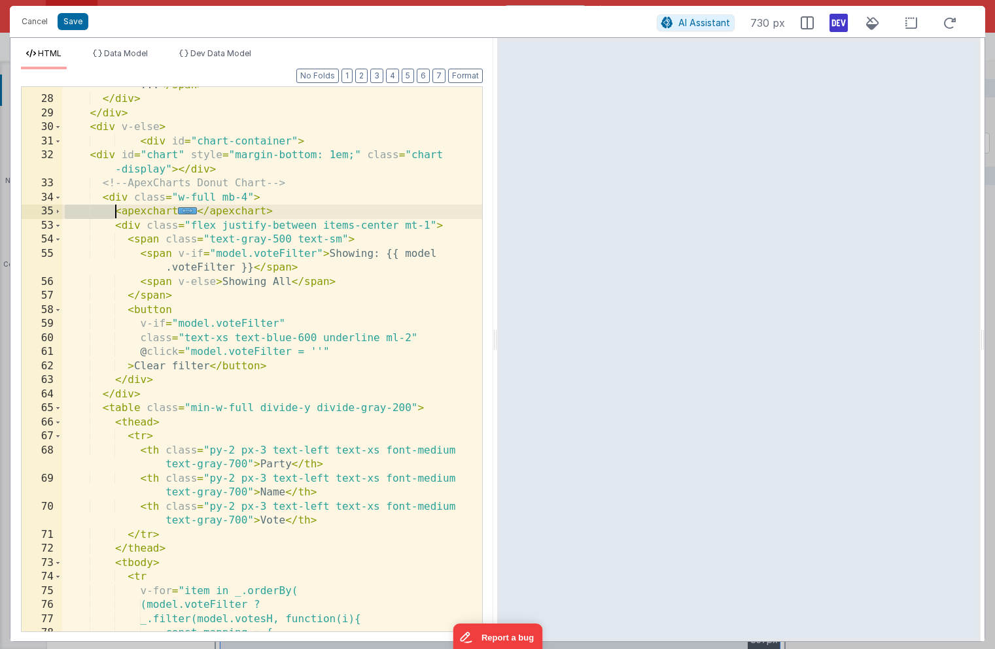
click at [109, 211] on div "< span class = "text-sm text-blue-600 font-medium" > Loading ... </ span > </ d…" at bounding box center [272, 357] width 420 height 587
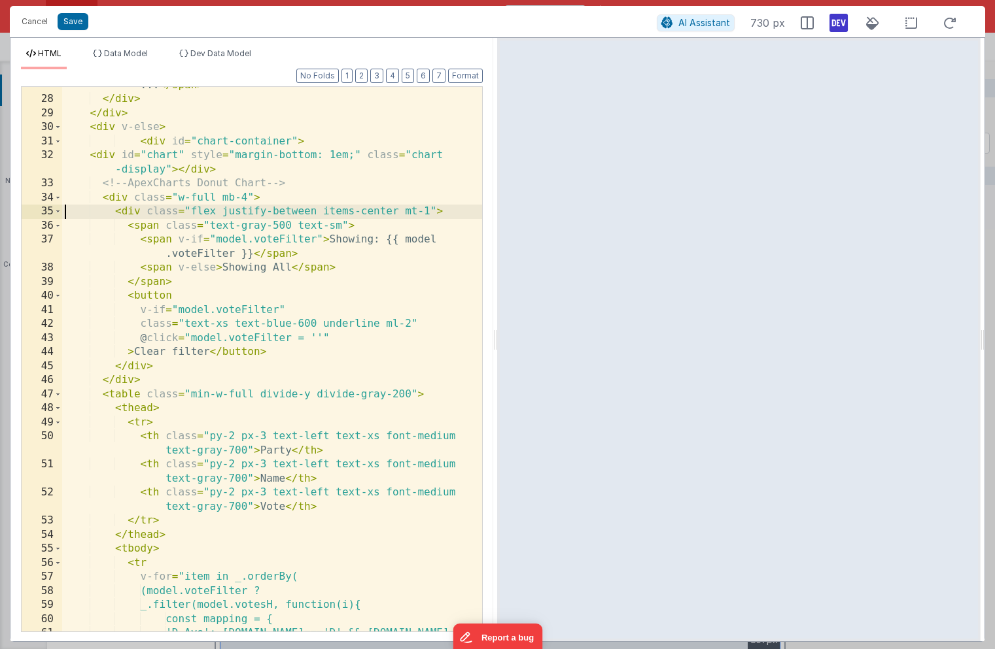
click at [197, 196] on div "< span class = "text-sm text-blue-600 font-medium" > Loading ... </ span > </ d…" at bounding box center [272, 357] width 420 height 587
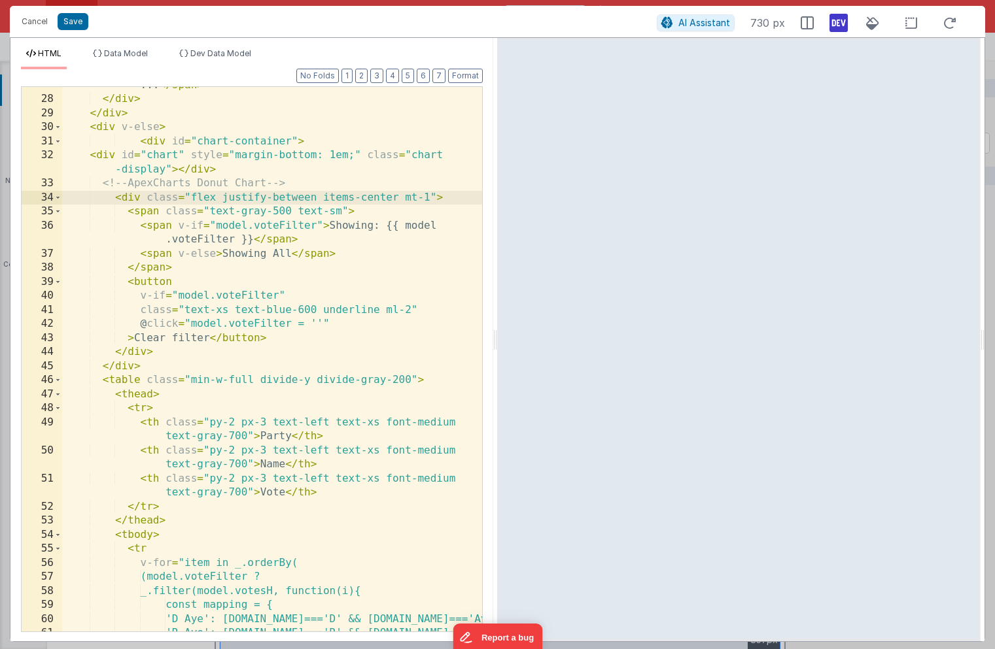
click at [190, 185] on div "< span class = "text-sm text-blue-600 font-medium" > Loading ... </ span > </ d…" at bounding box center [272, 357] width 420 height 587
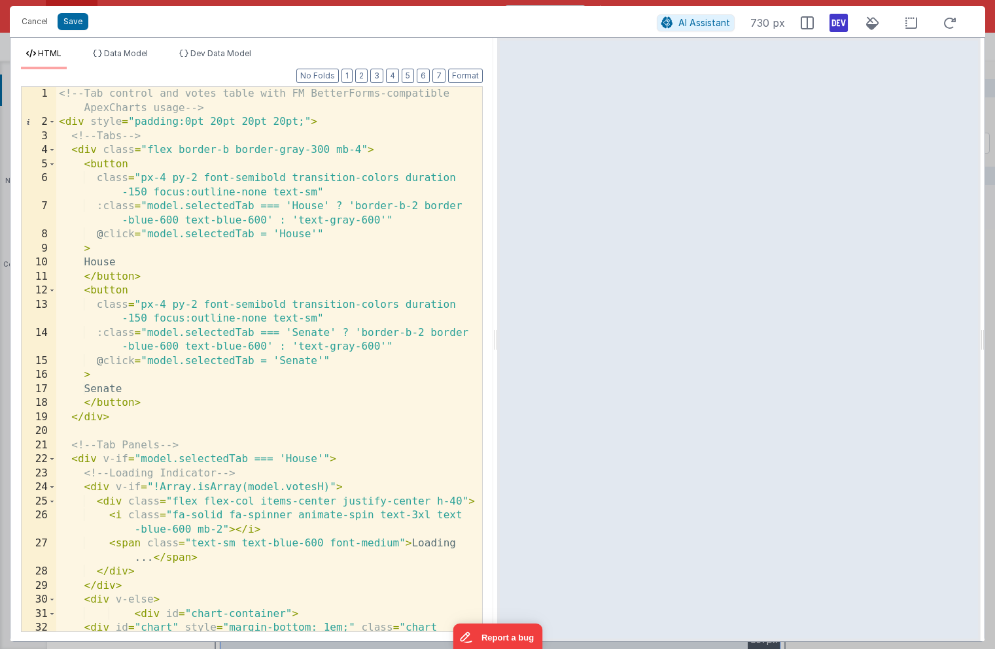
scroll to position [0, 0]
click at [197, 61] on li "Dev Data Model" at bounding box center [215, 58] width 82 height 21
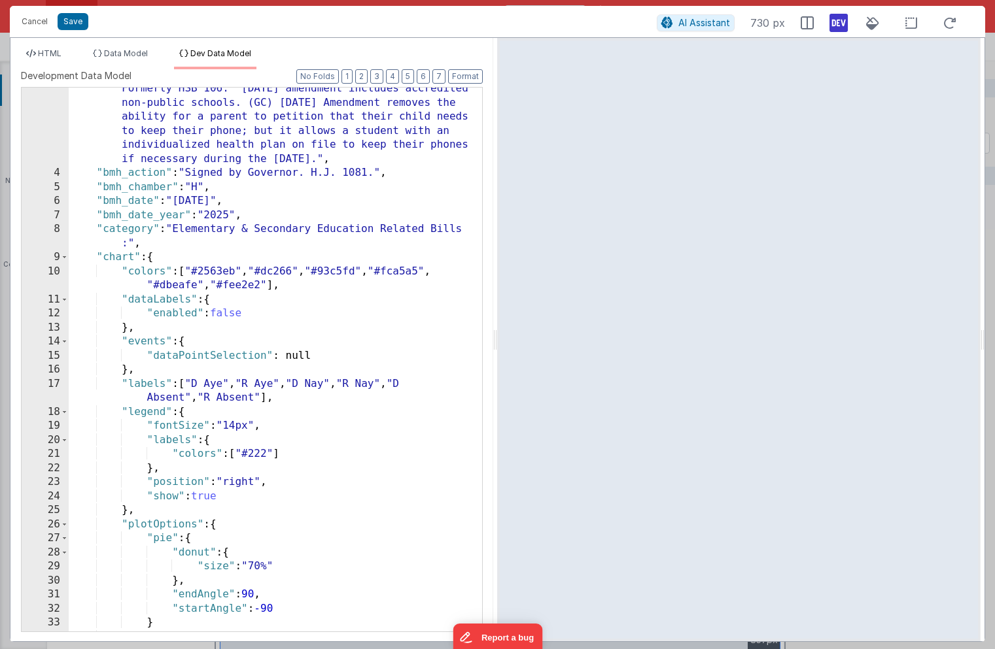
scroll to position [48, 0]
click at [64, 257] on span at bounding box center [64, 257] width 7 height 14
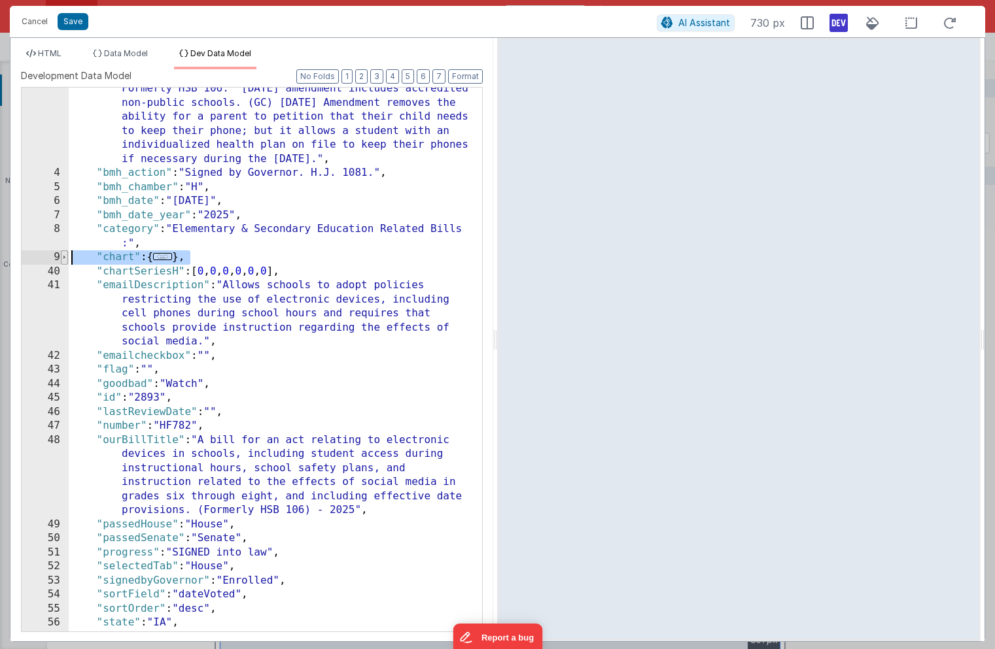
drag, startPoint x: 201, startPoint y: 256, endPoint x: 63, endPoint y: 257, distance: 138.0
click at [63, 257] on div "3 4 5 6 7 8 9 40 41 42 43 44 45 46 47 48 49 50 51 52 53 54 55 56 57 58 59 "bill…" at bounding box center [252, 359] width 462 height 545
click at [133, 274] on div ""billMonitorNotes" : "5-20-25 Do not include in score Formerly HSB 106. 3-24-25…" at bounding box center [275, 403] width 413 height 671
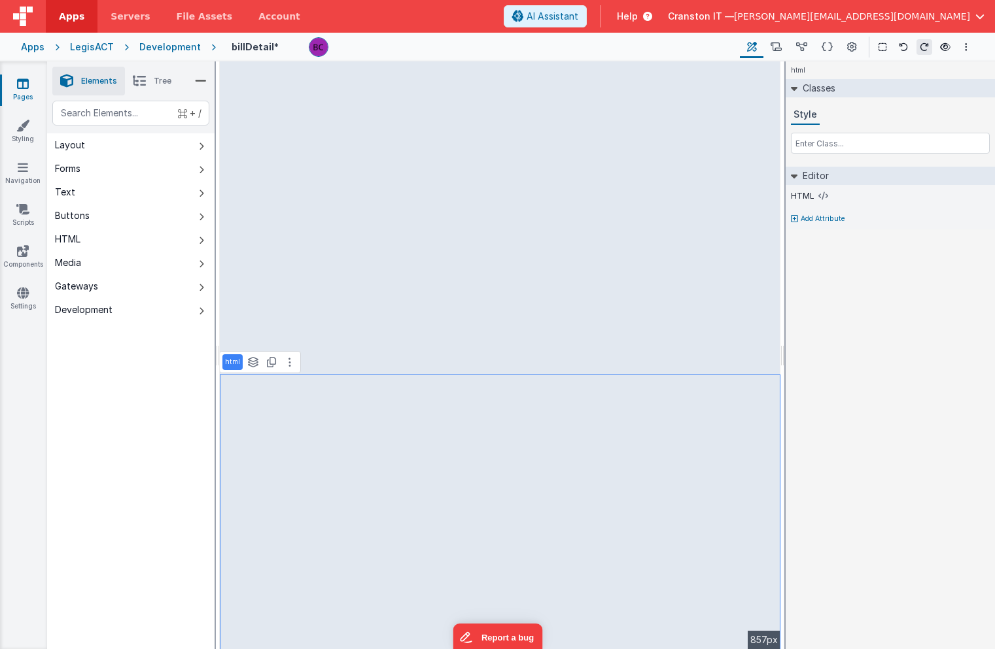
click at [230, 361] on p "html" at bounding box center [232, 362] width 15 height 10
click at [286, 362] on button at bounding box center [290, 362] width 16 height 16
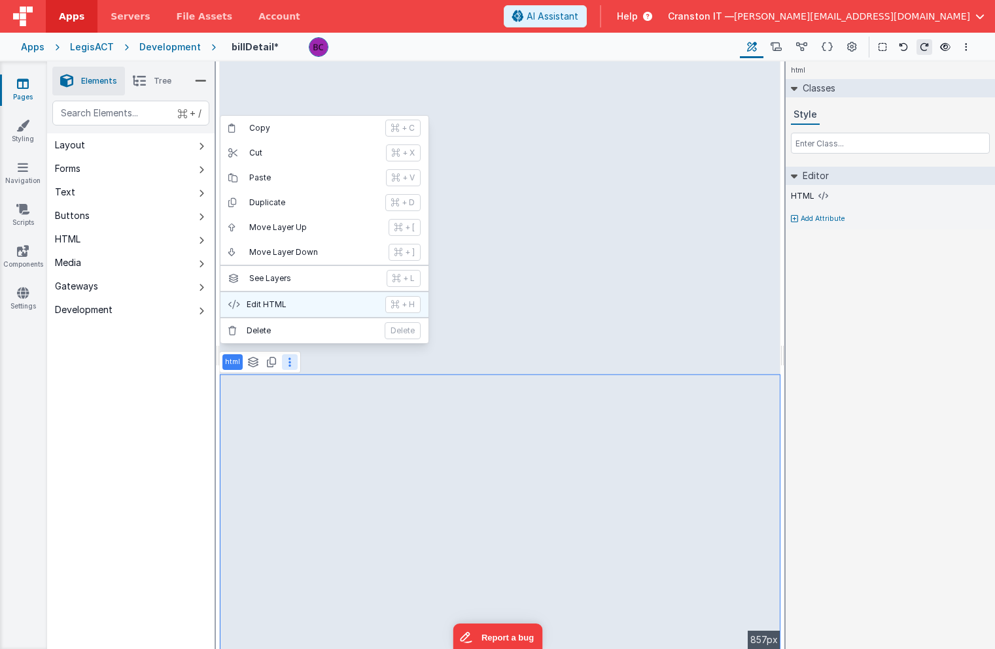
click at [293, 300] on p "Edit HTML" at bounding box center [312, 304] width 131 height 10
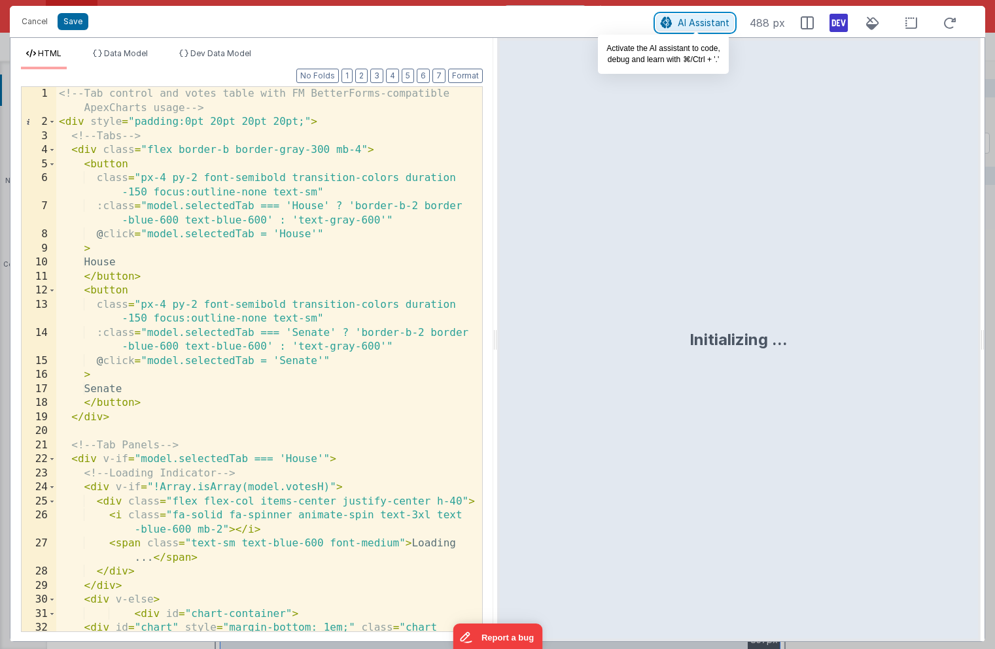
click at [691, 22] on span "AI Assistant" at bounding box center [703, 22] width 52 height 11
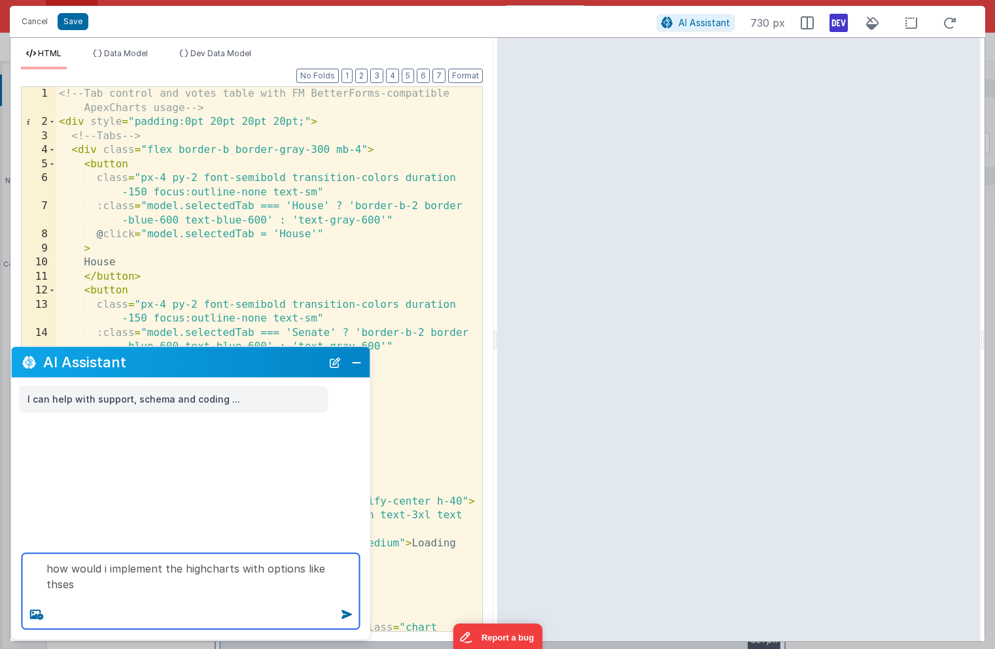
paste textarea "const chart = Highcharts.chart("chart", { chart: { type: "pie", }, xAxis: { cat…"
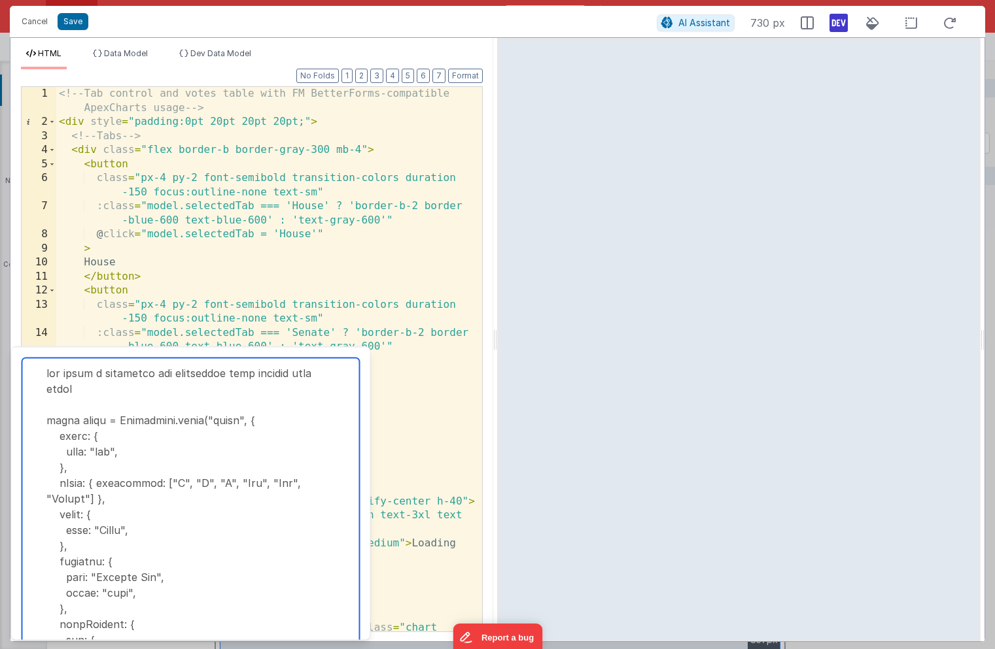
type textarea "how would i implement the highcharts with options like these const chart = High…"
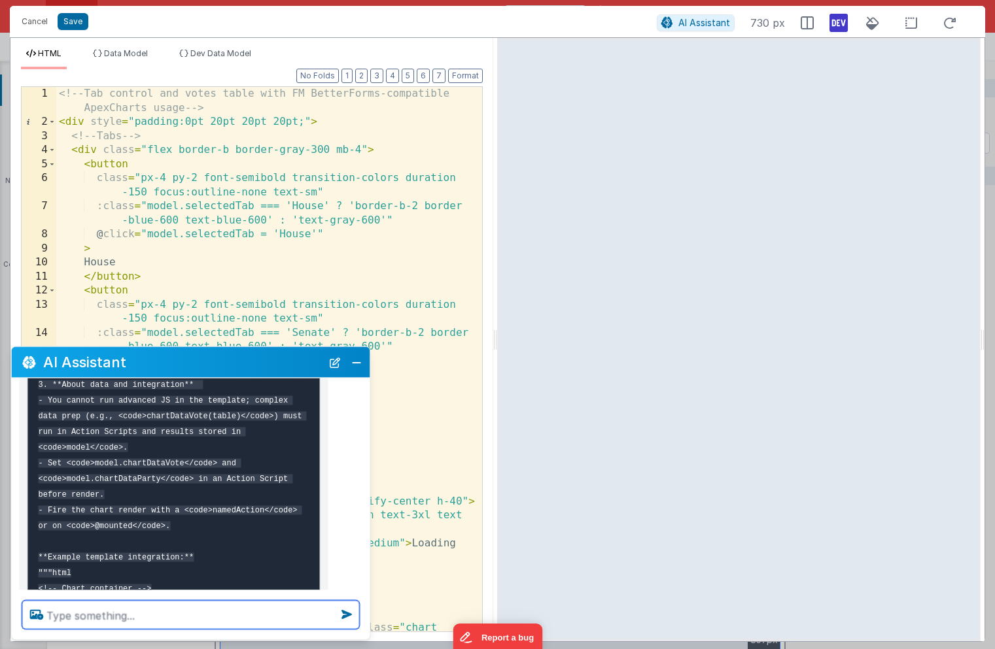
scroll to position [494, 0]
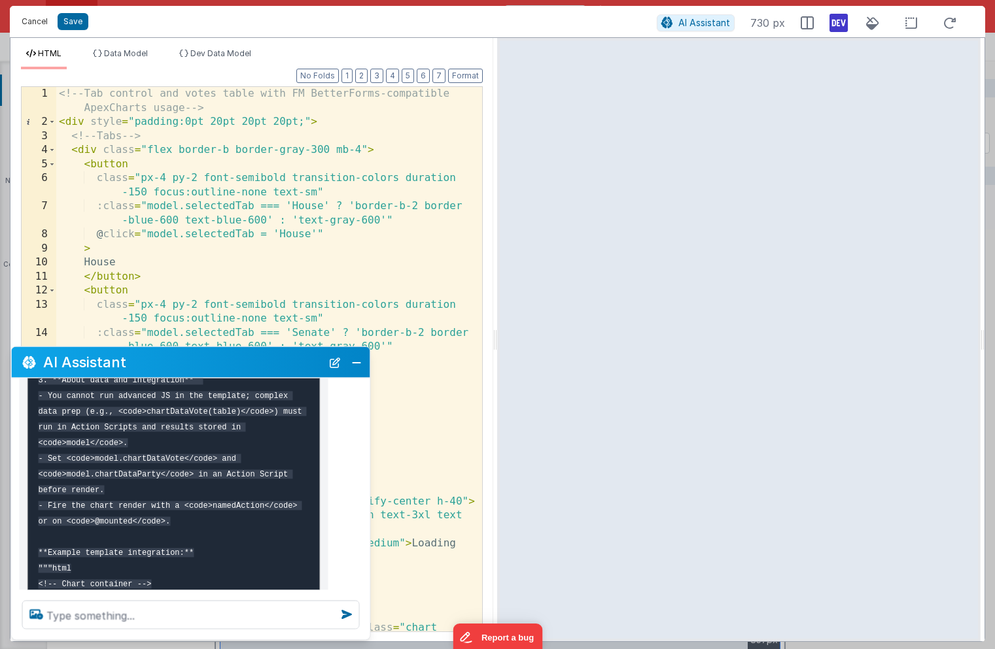
click at [32, 23] on button "Cancel" at bounding box center [34, 21] width 39 height 18
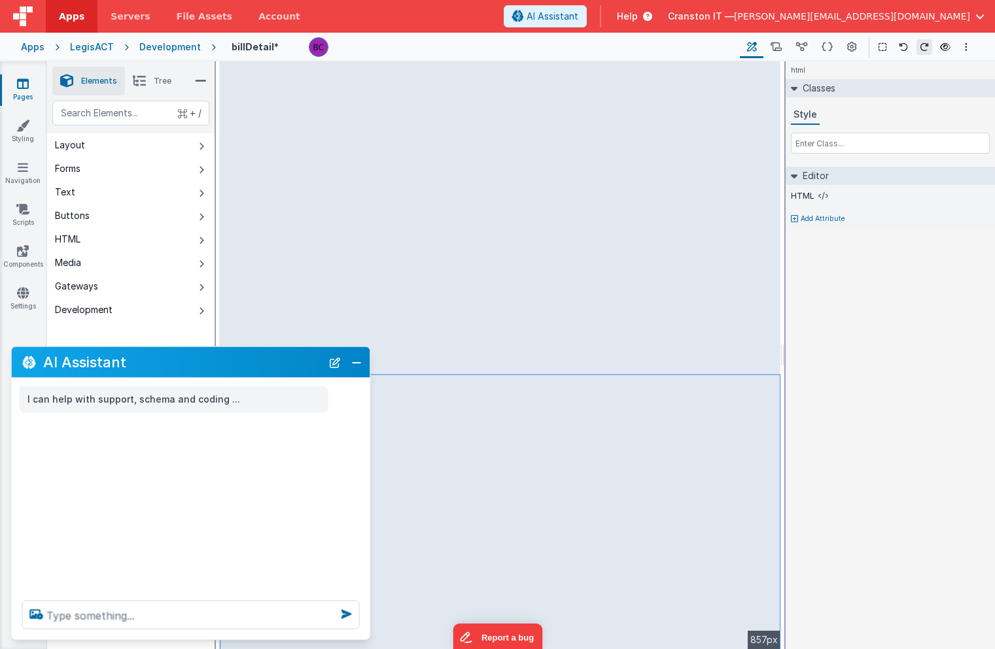
scroll to position [0, 0]
click at [355, 356] on button "Close" at bounding box center [356, 362] width 17 height 18
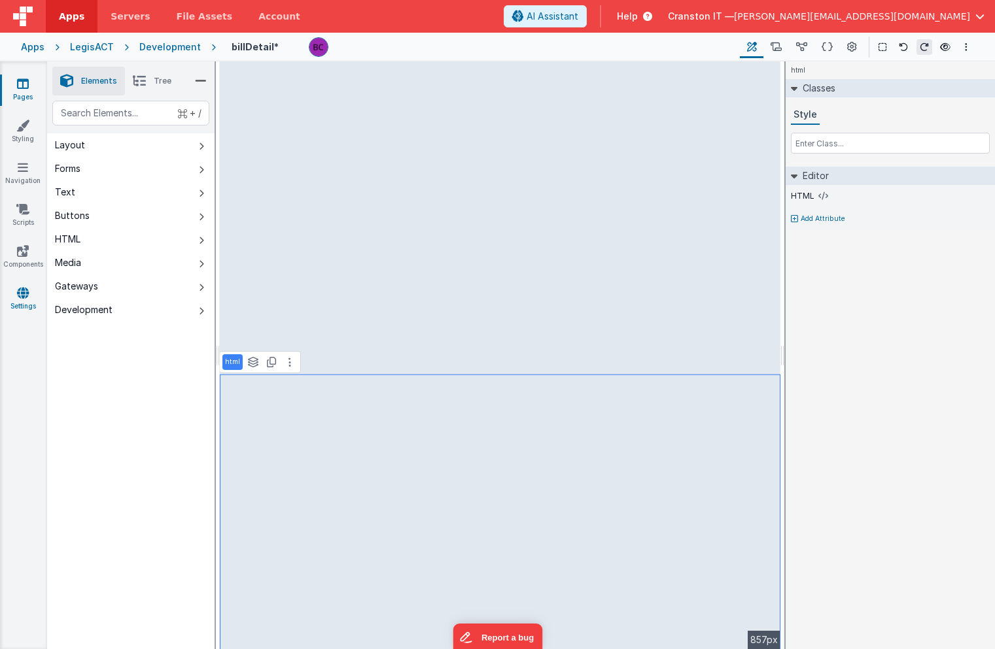
click at [16, 294] on link "Settings" at bounding box center [22, 299] width 47 height 26
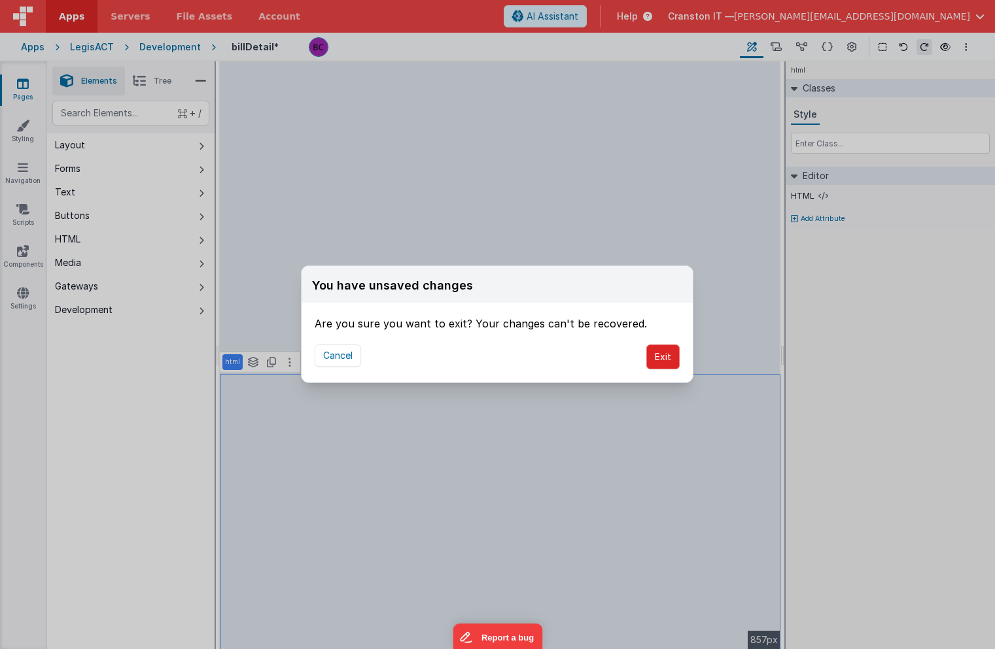
click at [660, 354] on button "Exit" at bounding box center [662, 357] width 33 height 25
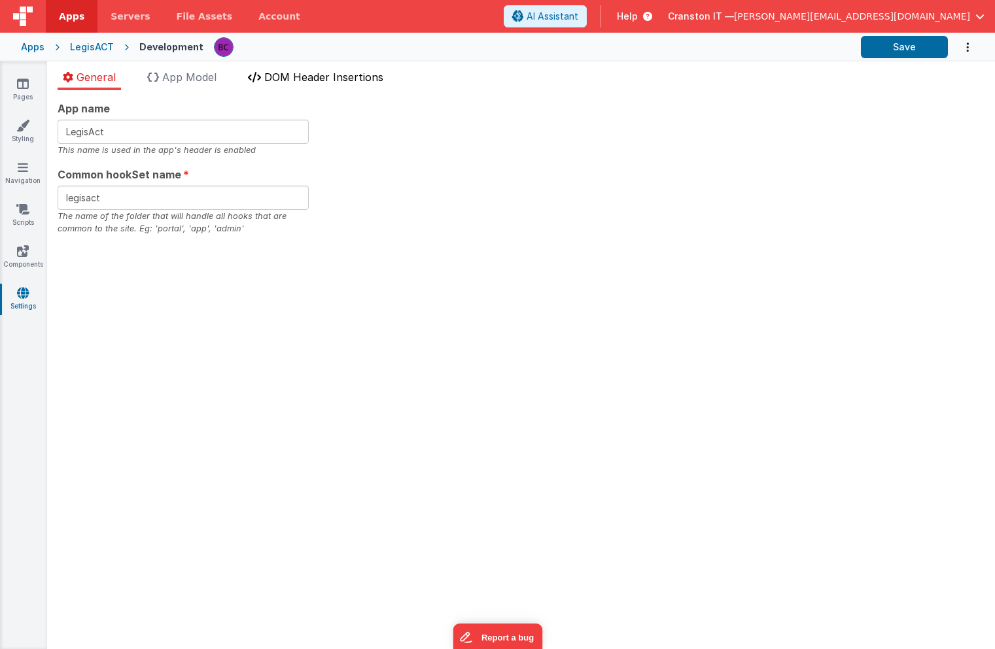
click at [305, 85] on li "DOM Header Insertions" at bounding box center [316, 79] width 146 height 21
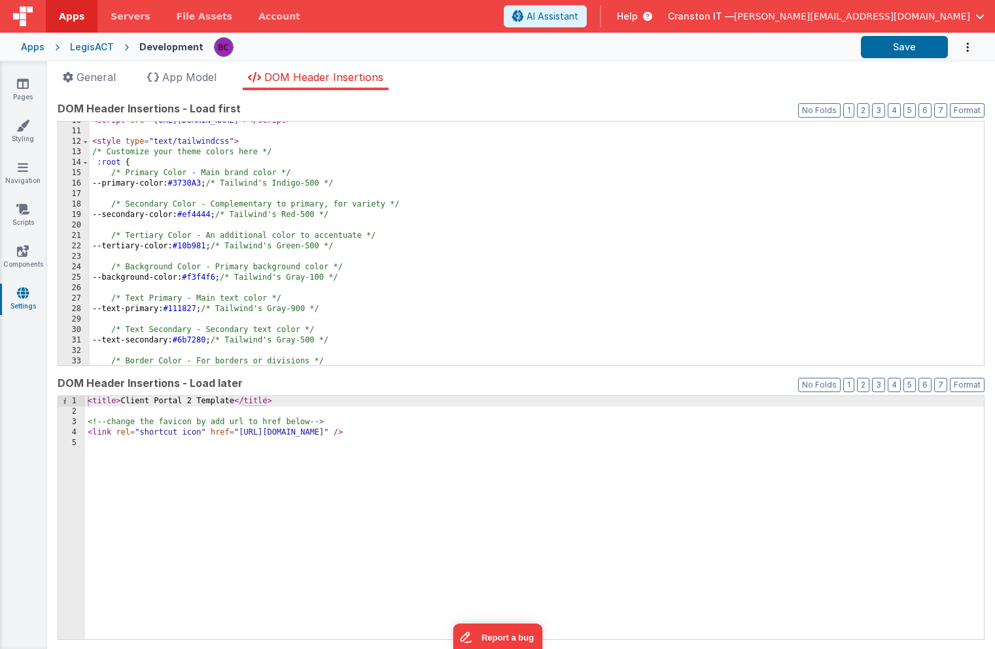
scroll to position [332, 0]
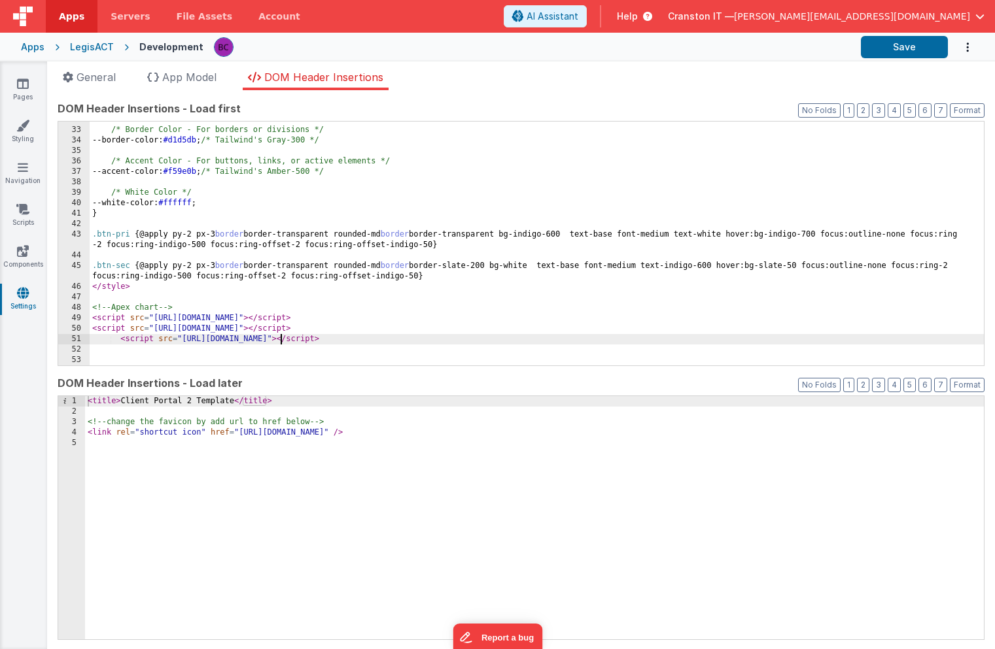
click at [281, 341] on div "/* Border Color - For borders or divisions */ --border-color: #d1d5db ; /* Tail…" at bounding box center [537, 246] width 894 height 265
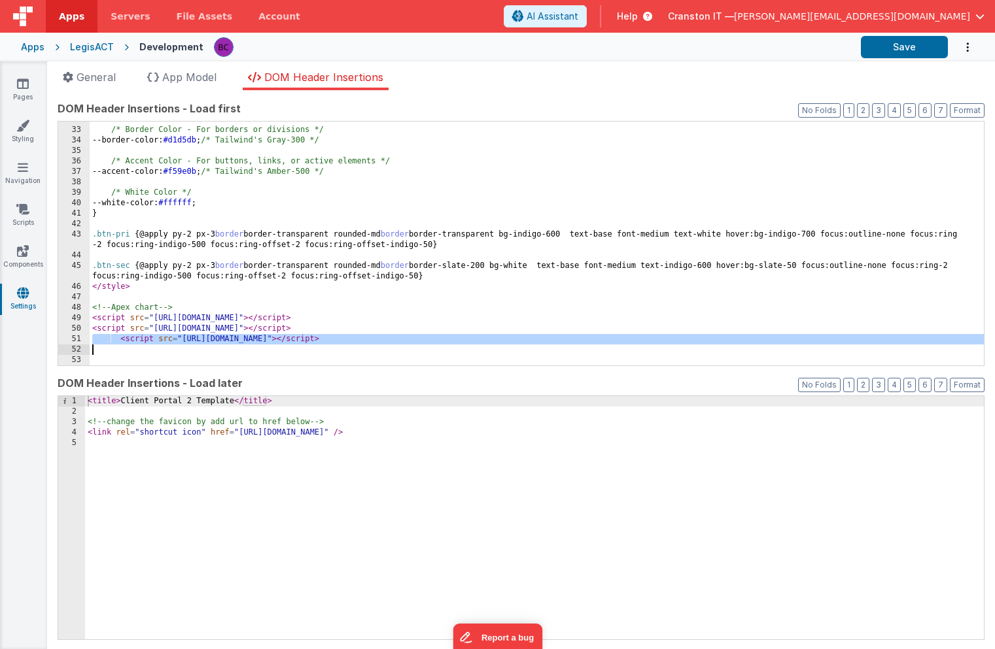
click at [281, 341] on div "/* Border Color - For borders or divisions */ --border-color: #d1d5db ; /* Tail…" at bounding box center [537, 246] width 894 height 265
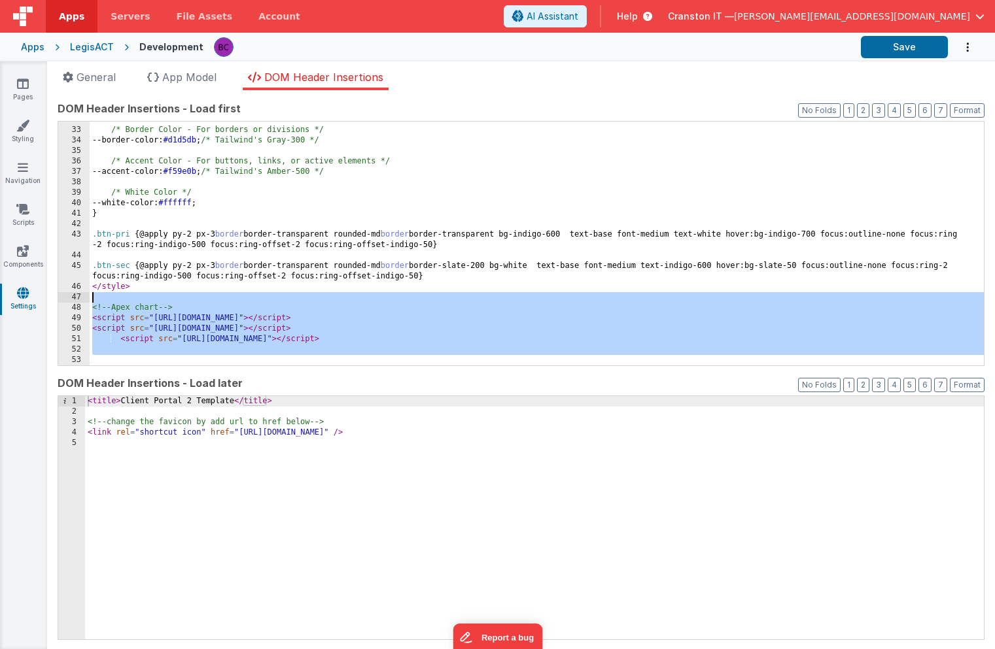
drag, startPoint x: 181, startPoint y: 356, endPoint x: 77, endPoint y: 303, distance: 116.7
click at [77, 303] on div "32 33 34 35 36 37 38 39 40 41 42 43 44 45 46 47 48 49 50 51 52 53 /* Border Col…" at bounding box center [521, 243] width 927 height 245
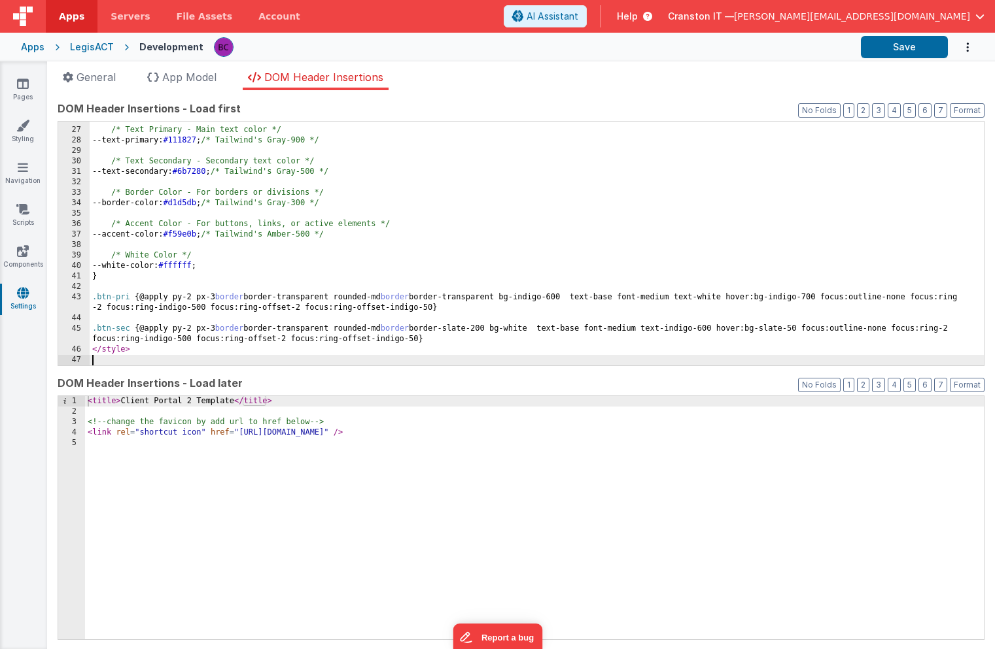
scroll to position [269, 0]
click at [157, 77] on icon at bounding box center [153, 77] width 12 height 10
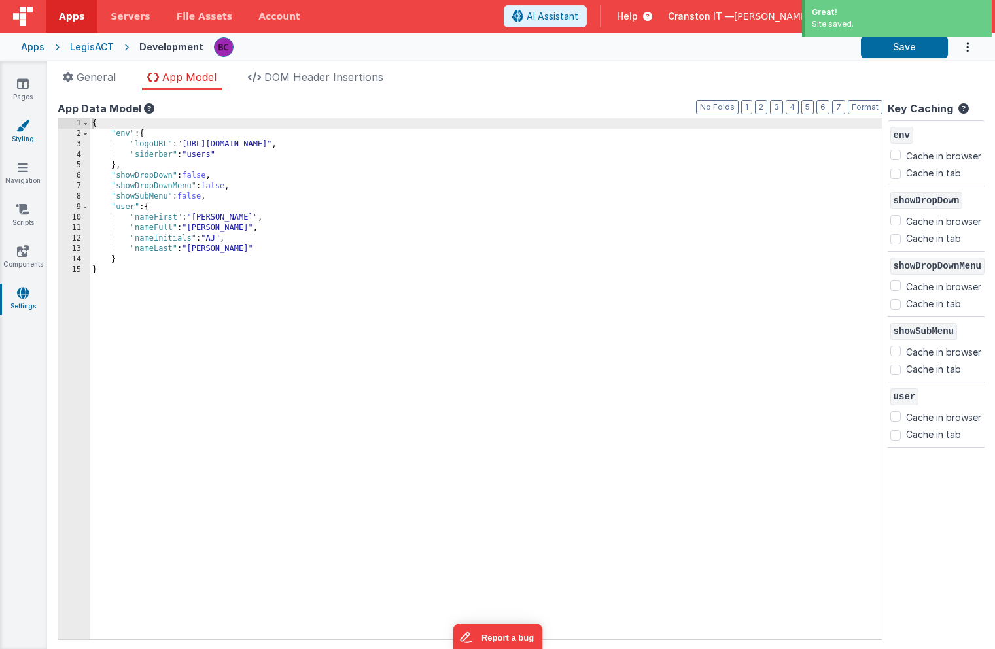
click at [26, 134] on link "Styling" at bounding box center [22, 132] width 47 height 26
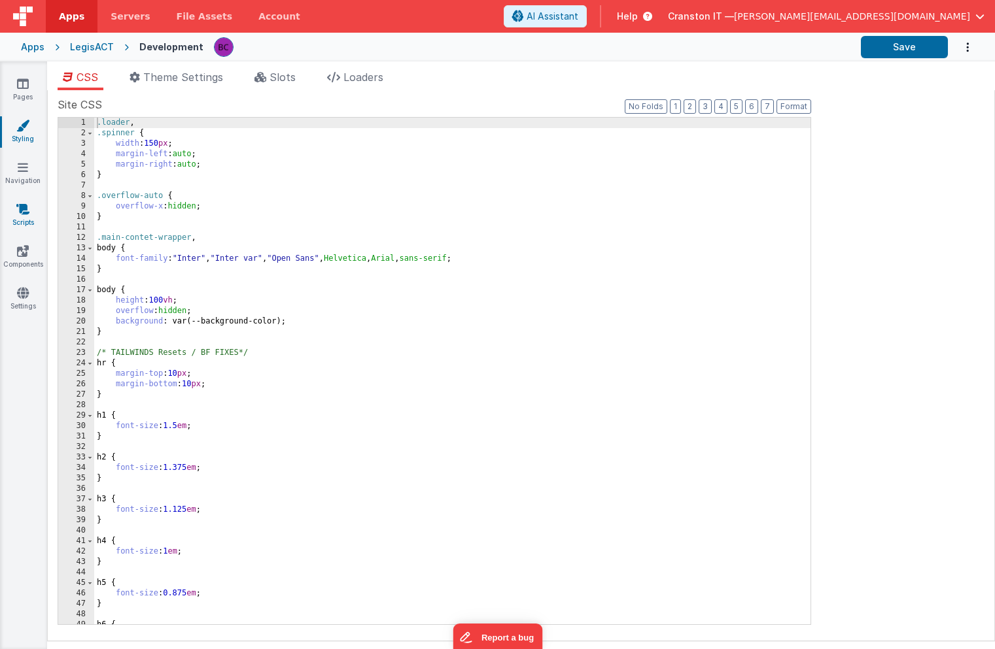
click at [27, 212] on icon at bounding box center [22, 209] width 13 height 13
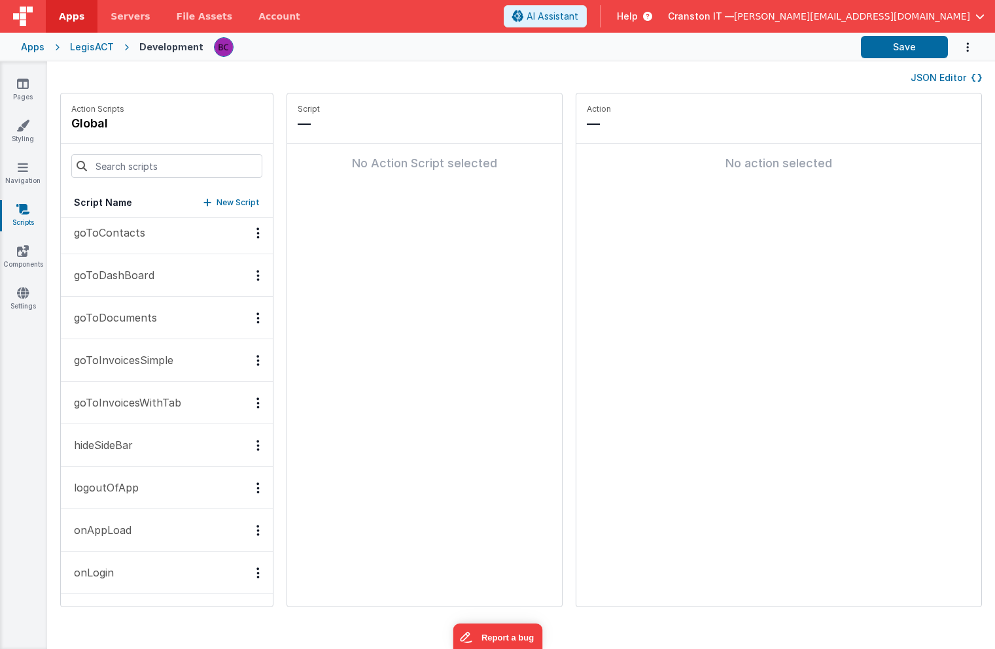
scroll to position [50, 0]
click at [140, 520] on button "onAppLoad" at bounding box center [167, 528] width 212 height 43
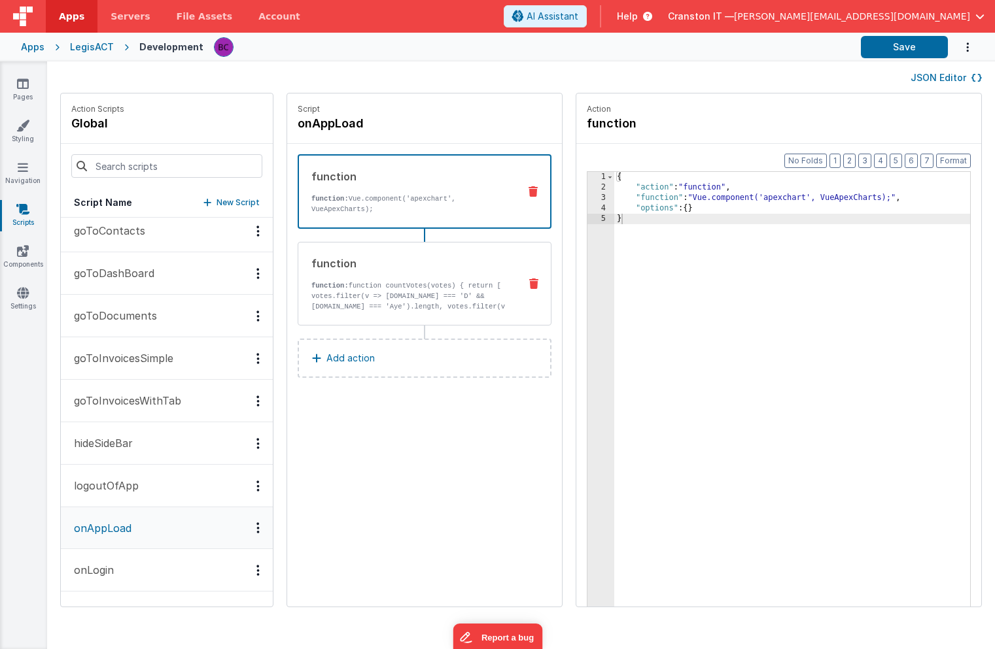
click at [494, 278] on div "function function: function countVotes(votes) { return [ votes.filter(v => v.pa…" at bounding box center [425, 284] width 254 height 84
click at [528, 194] on icon at bounding box center [532, 191] width 9 height 10
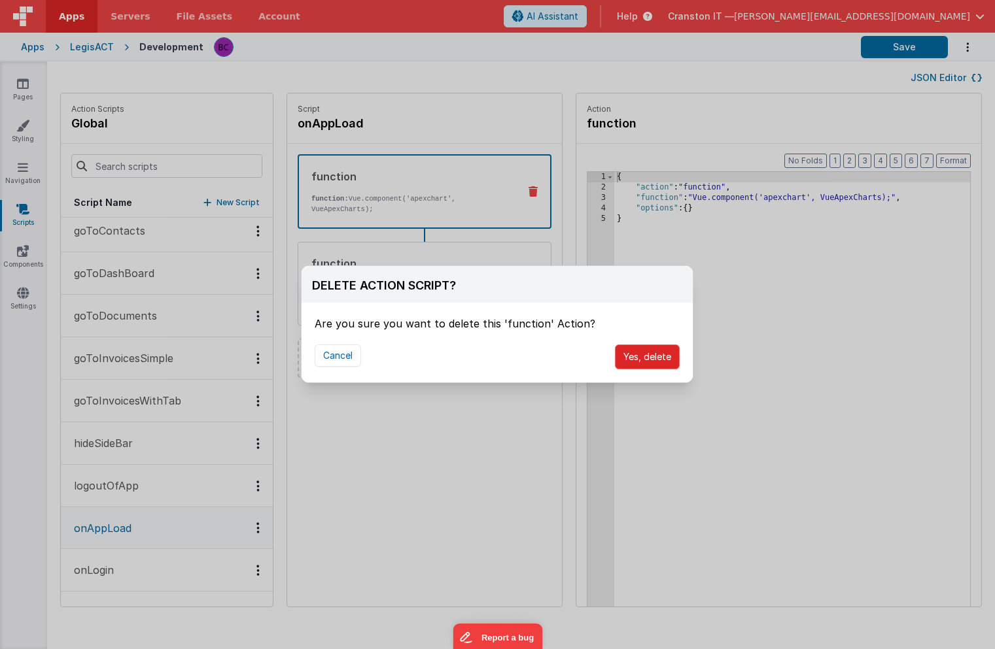
click at [626, 350] on button "Yes, delete" at bounding box center [647, 357] width 65 height 25
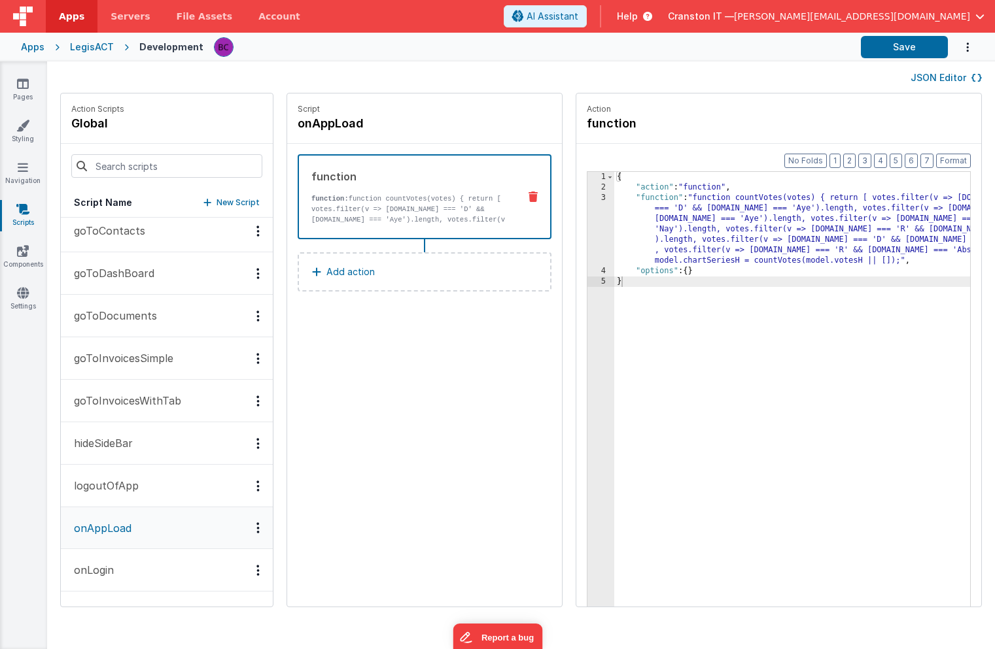
click at [528, 199] on icon at bounding box center [532, 197] width 9 height 10
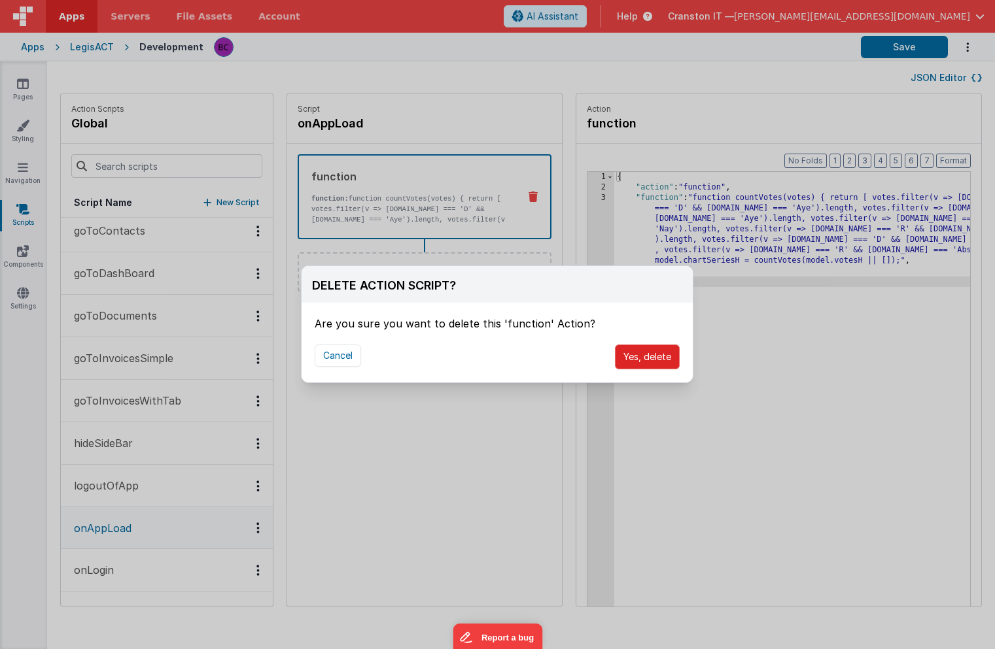
click at [634, 356] on button "Yes, delete" at bounding box center [647, 357] width 65 height 25
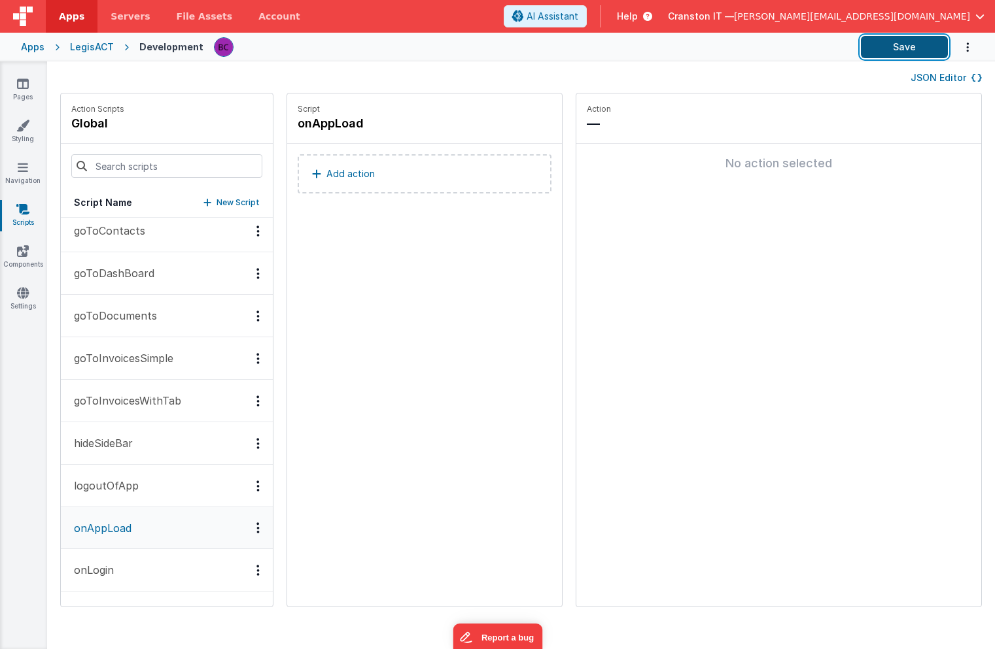
click at [915, 46] on button "Save" at bounding box center [904, 47] width 87 height 22
click at [20, 175] on link "Navigation" at bounding box center [22, 174] width 47 height 26
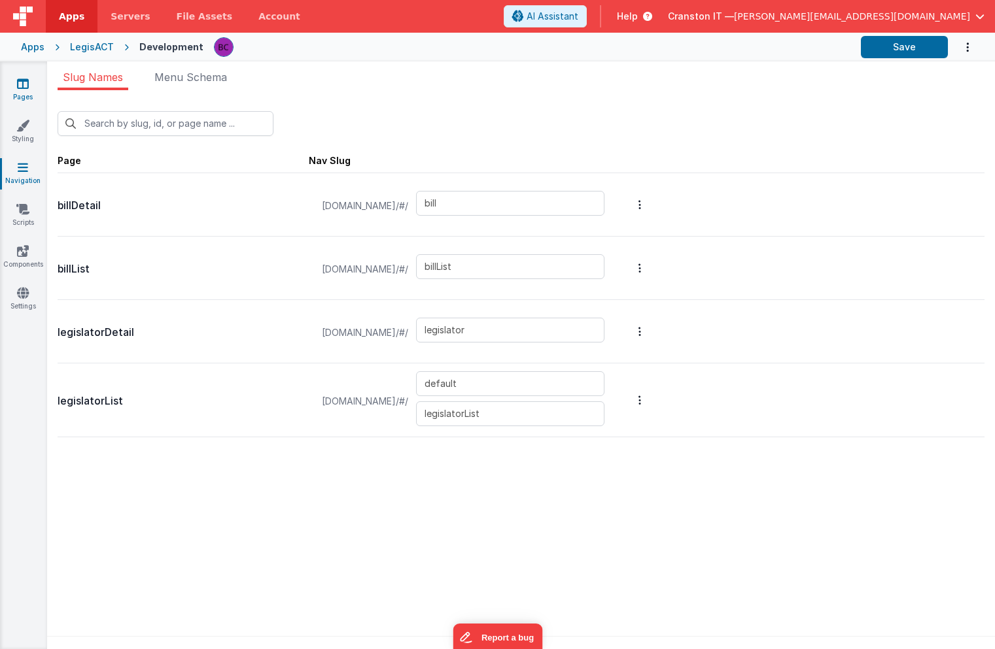
click at [30, 86] on link "Pages" at bounding box center [22, 90] width 47 height 26
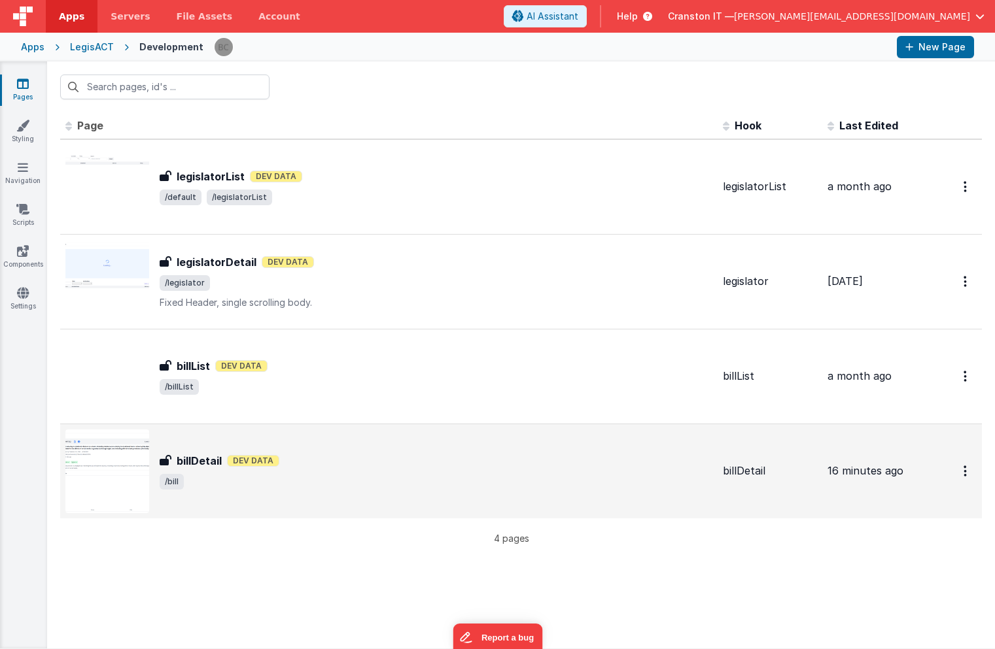
click at [301, 472] on div "billDetail billDetail Dev Data /bill" at bounding box center [436, 471] width 553 height 37
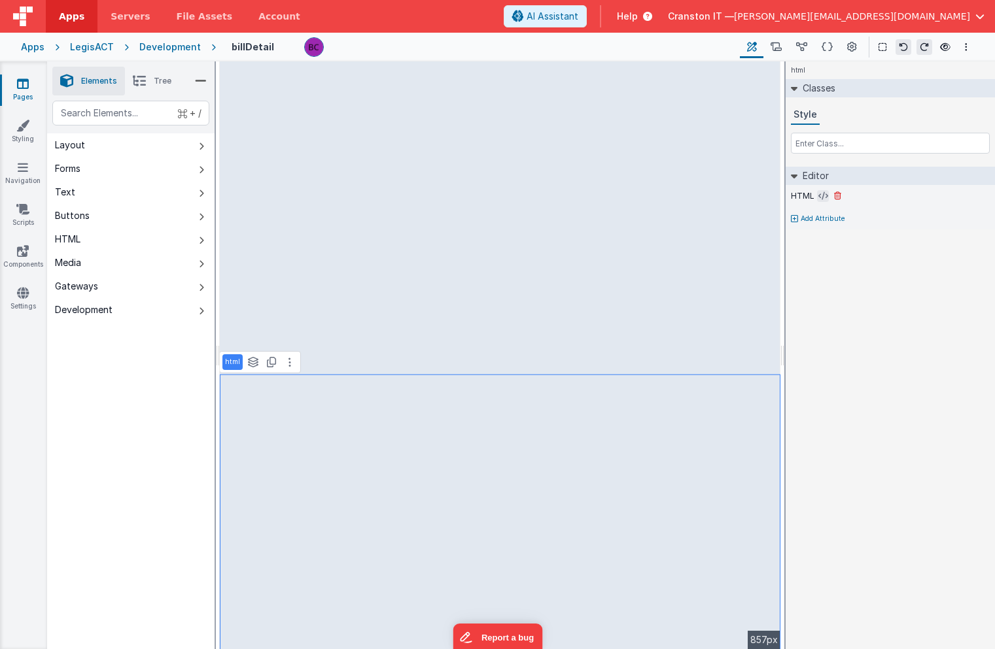
click at [819, 197] on icon at bounding box center [823, 196] width 10 height 10
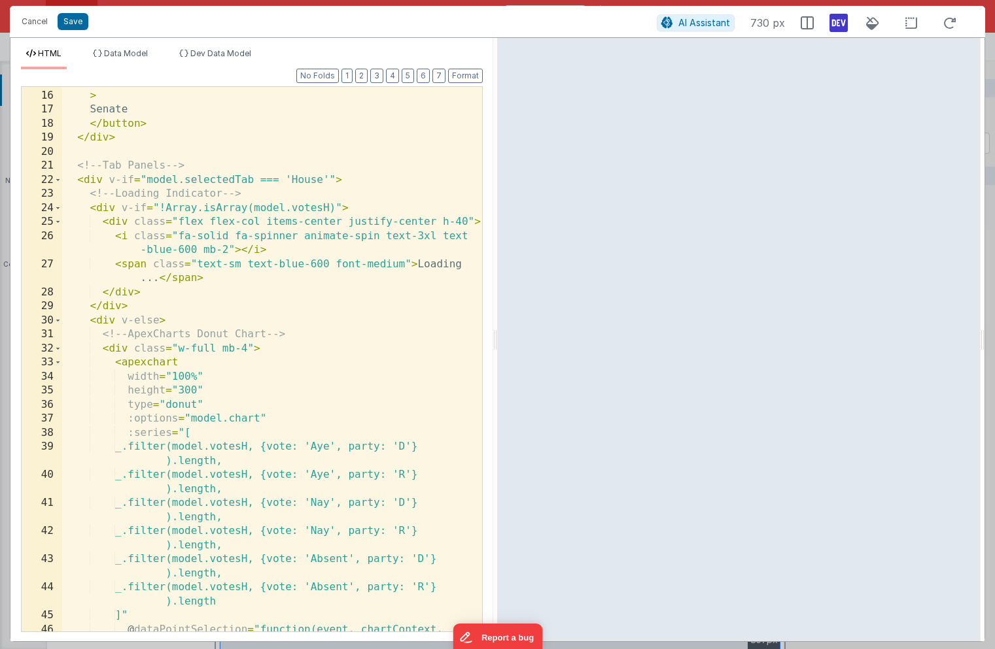
click at [154, 349] on div "@ click = "model.selectedTab = 'Senate'" > Senate </ button > </ div > <!-- Tab…" at bounding box center [272, 368] width 420 height 587
click at [55, 348] on span at bounding box center [57, 349] width 7 height 14
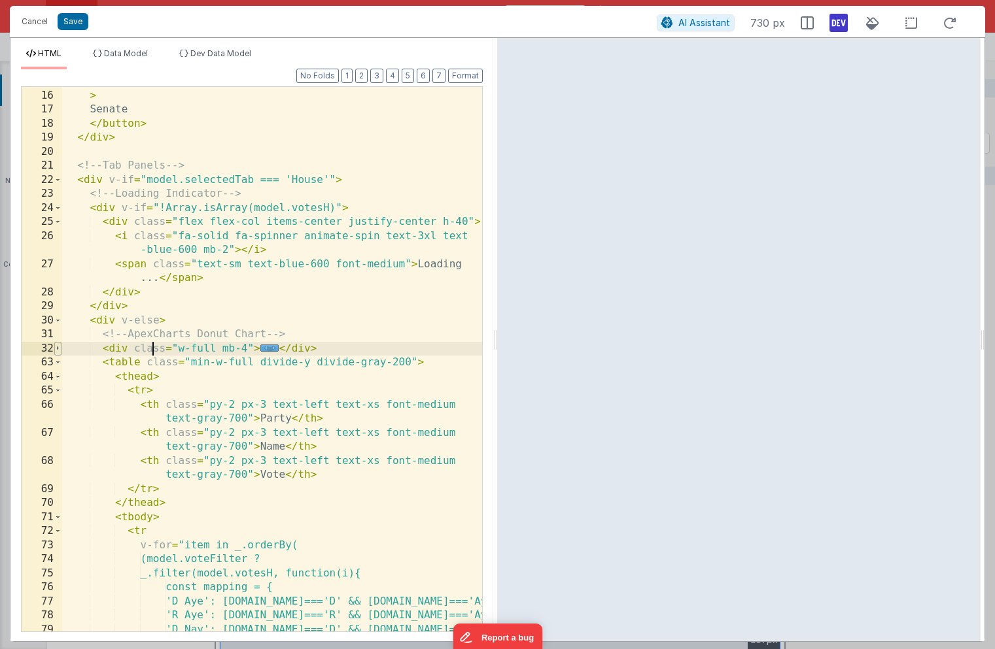
click at [55, 348] on span at bounding box center [57, 349] width 7 height 14
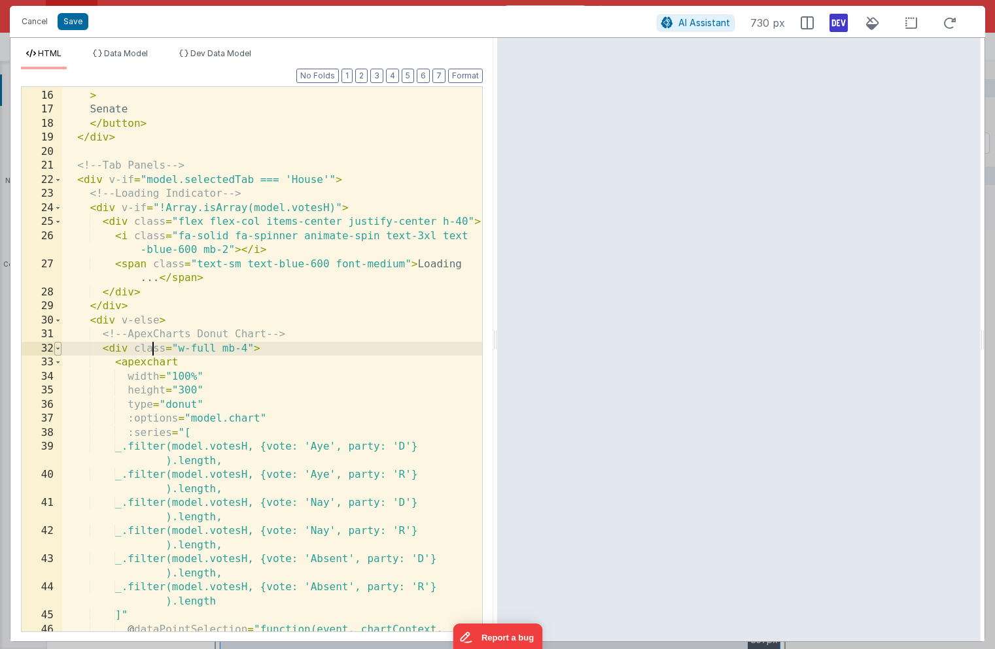
click at [55, 348] on span at bounding box center [57, 349] width 7 height 14
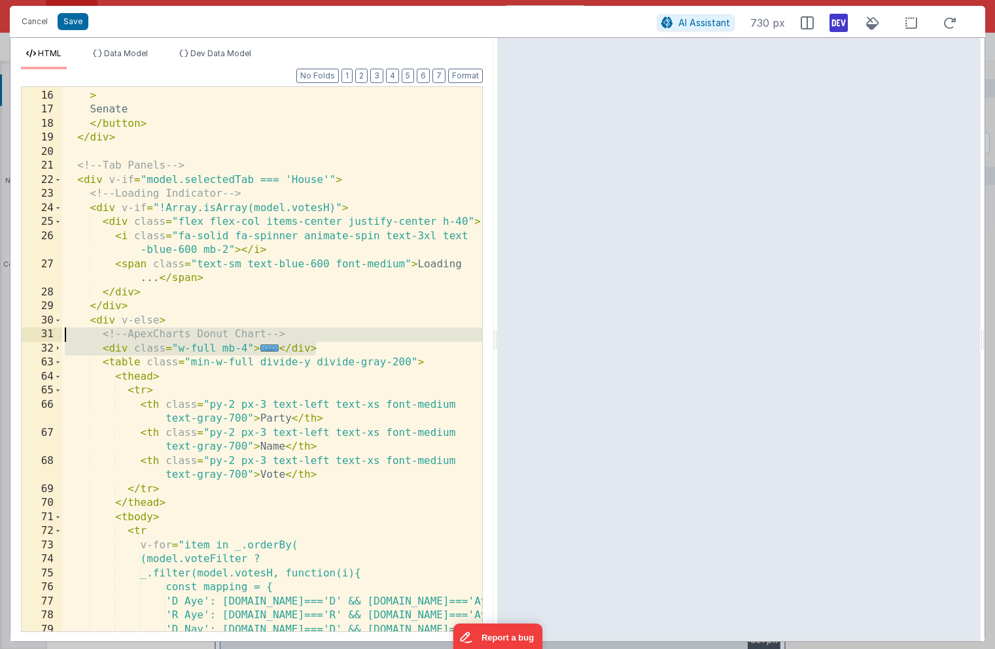
drag, startPoint x: 341, startPoint y: 350, endPoint x: 39, endPoint y: 339, distance: 303.0
click at [39, 339] on div "15 16 17 18 19 20 21 22 23 24 25 26 27 28 29 30 31 32 63 64 65 66 67 68 69 70 7…" at bounding box center [252, 359] width 462 height 546
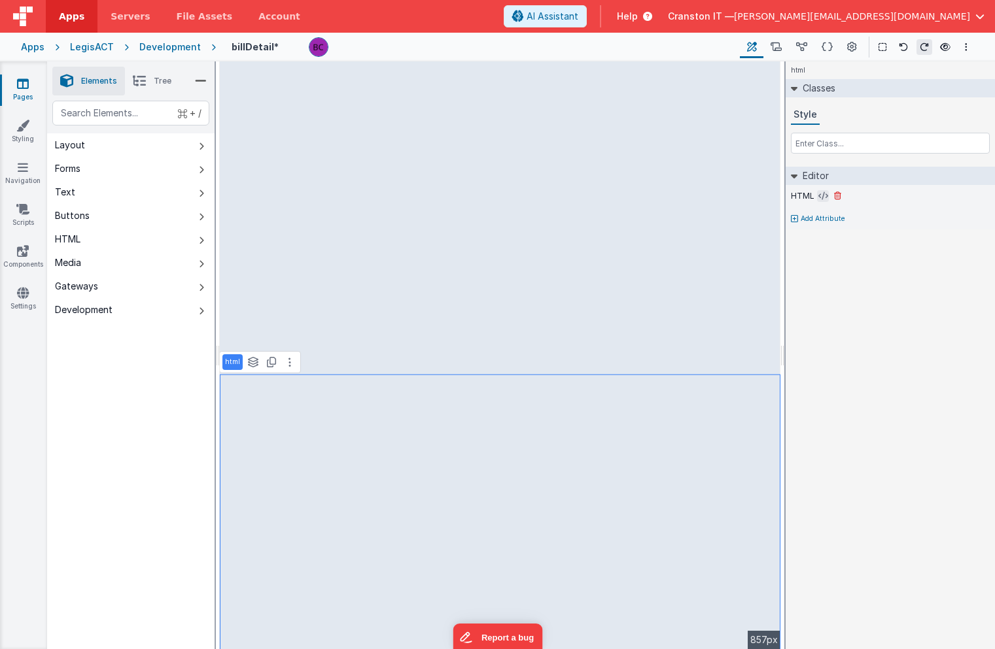
click at [821, 197] on icon at bounding box center [823, 196] width 10 height 10
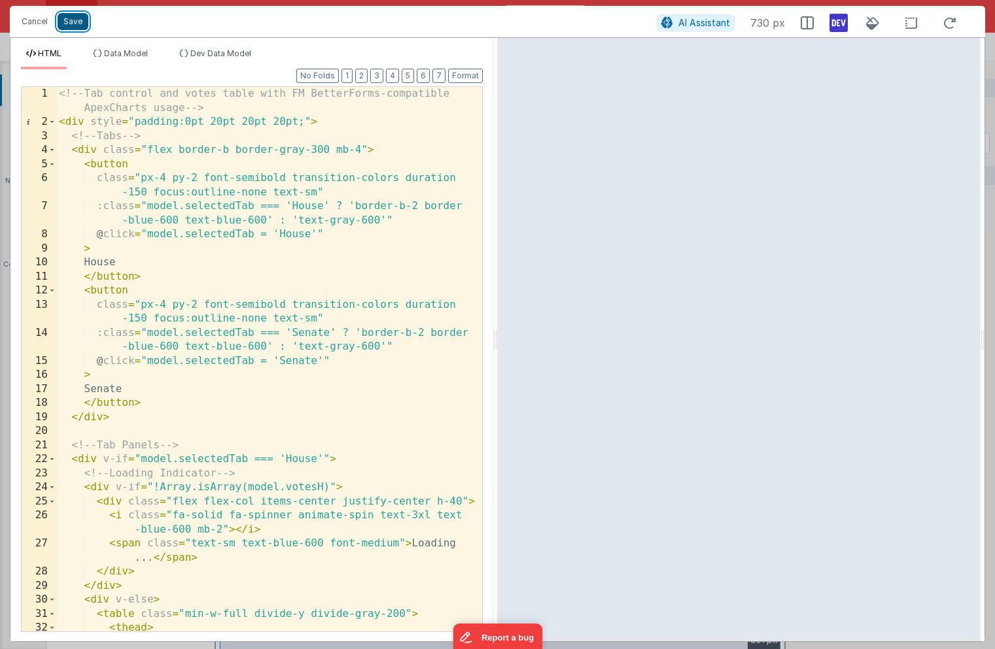
click at [75, 20] on button "Save" at bounding box center [73, 21] width 31 height 17
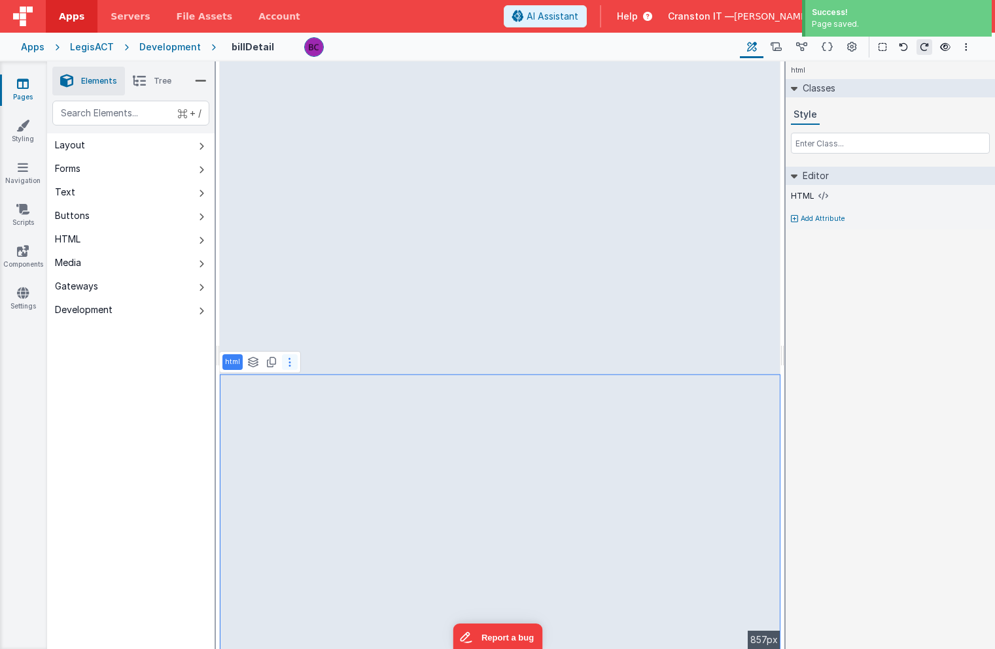
click at [285, 363] on button at bounding box center [290, 362] width 16 height 16
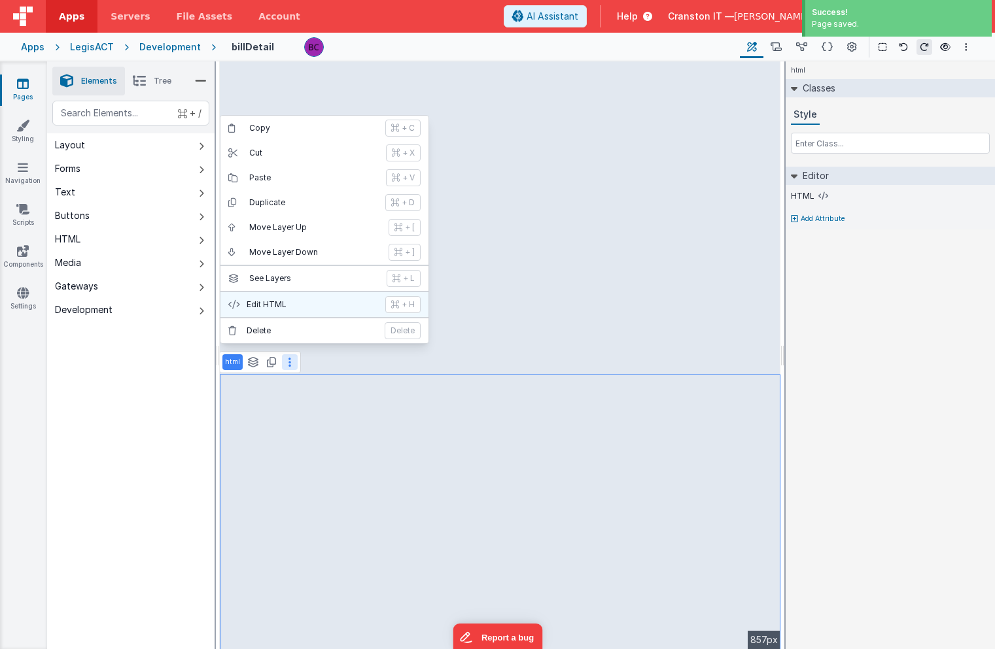
click at [287, 304] on p "Edit HTML" at bounding box center [312, 304] width 131 height 10
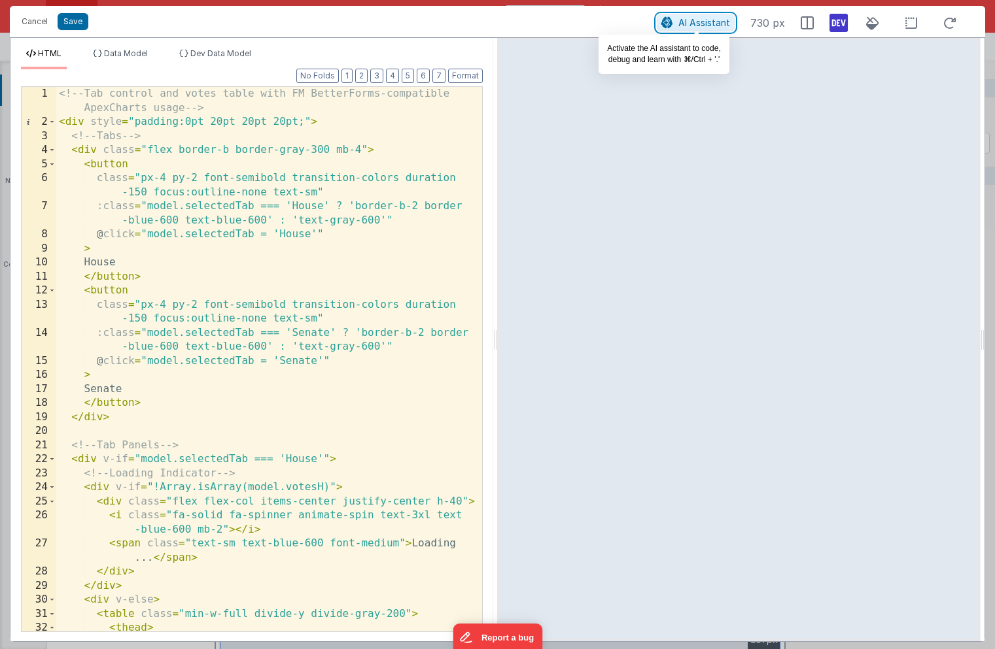
click at [678, 22] on button "AI Assistant" at bounding box center [696, 22] width 78 height 17
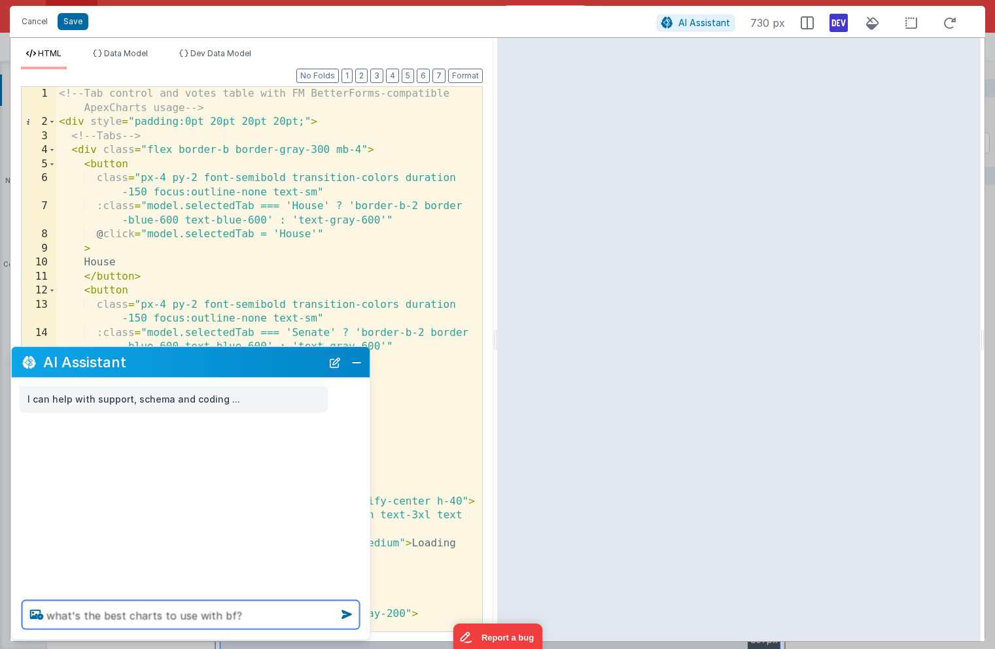
type textarea "what's the best charts to use with bf?"
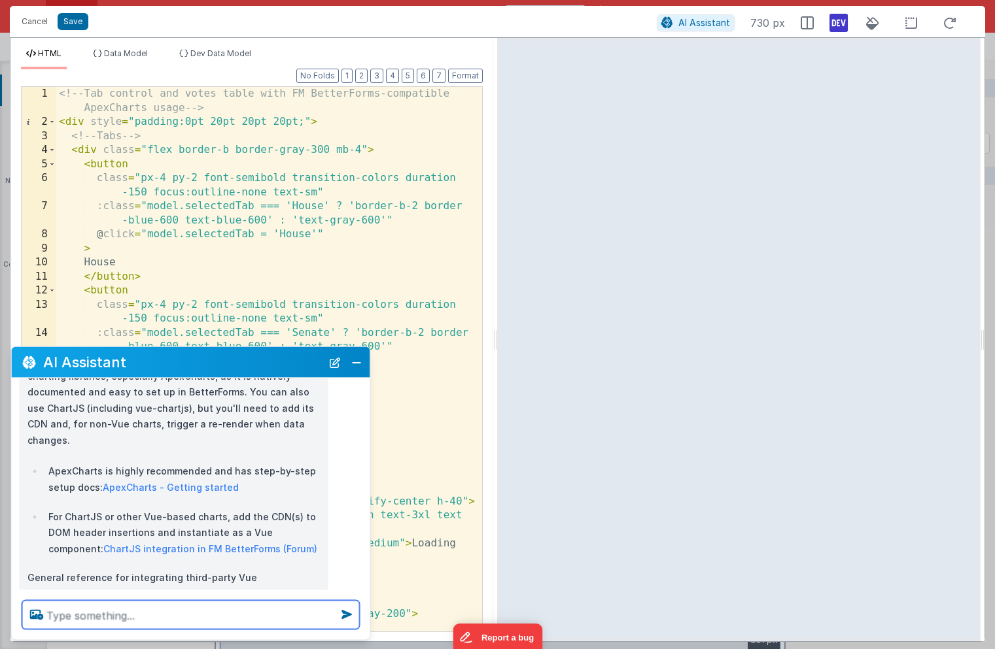
scroll to position [133, 0]
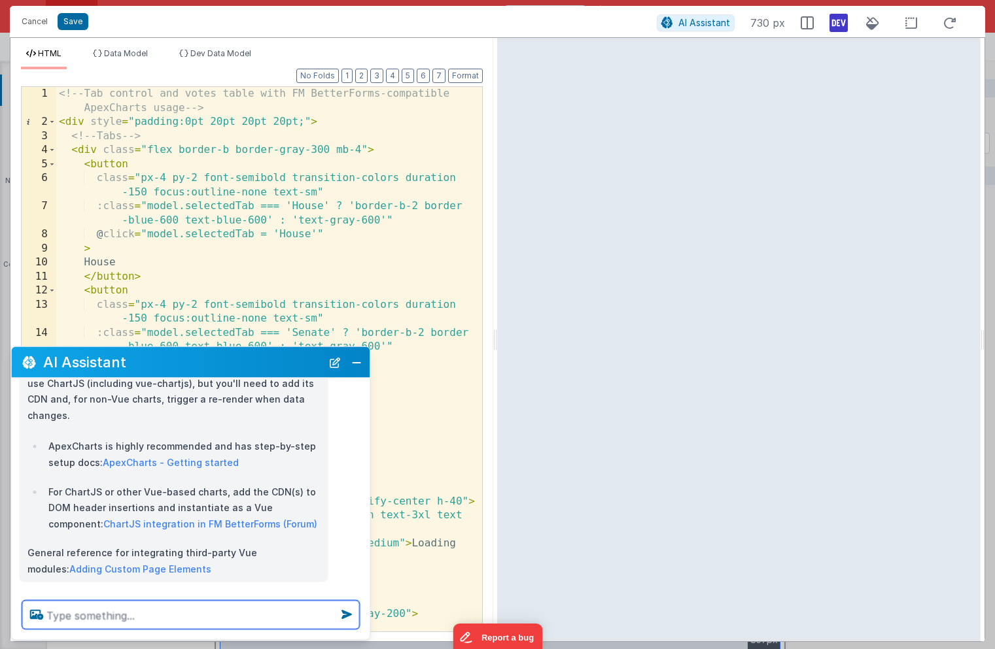
click at [75, 619] on textarea at bounding box center [190, 615] width 337 height 29
click at [220, 617] on textarea "help me implement a multiseries" at bounding box center [190, 615] width 337 height 29
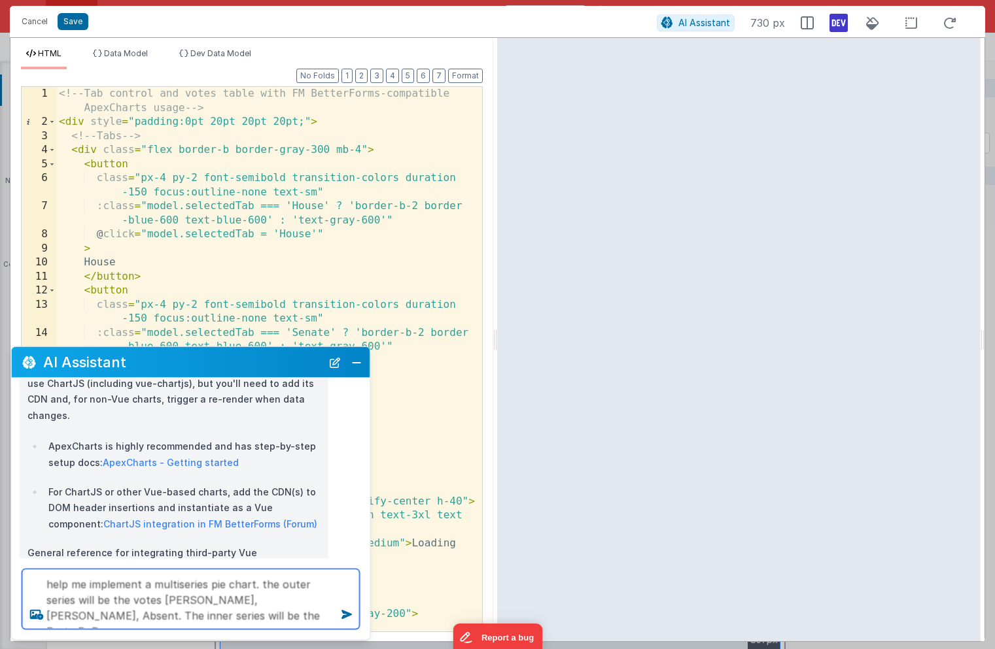
type textarea "help me implement a multiseries pie chart. the outer series will be the votes A…"
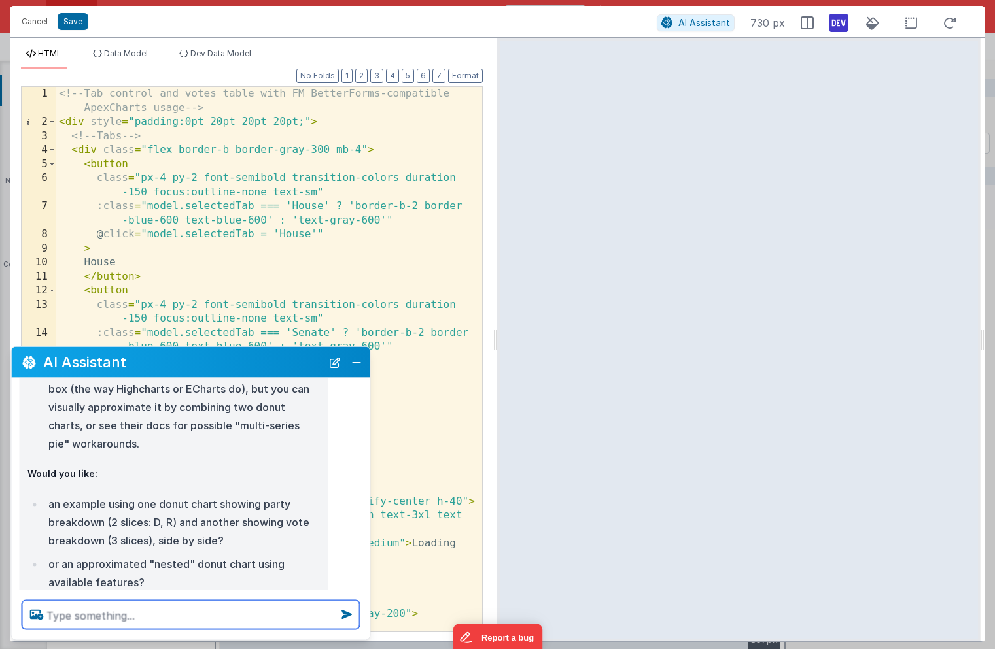
scroll to position [875, 0]
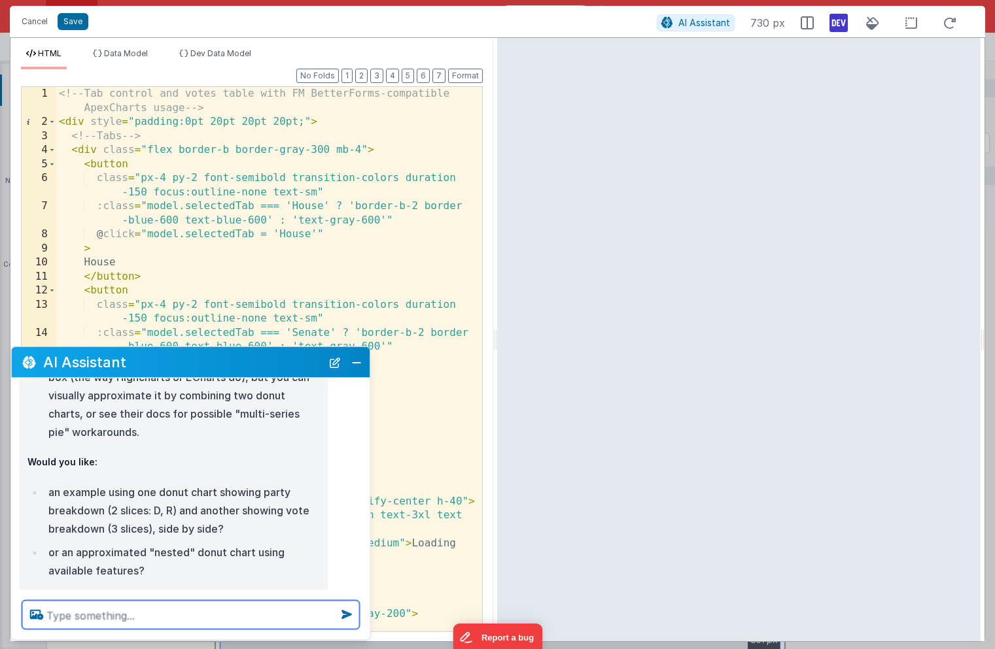
click at [88, 613] on textarea at bounding box center [190, 615] width 337 height 29
type textarea "nested"
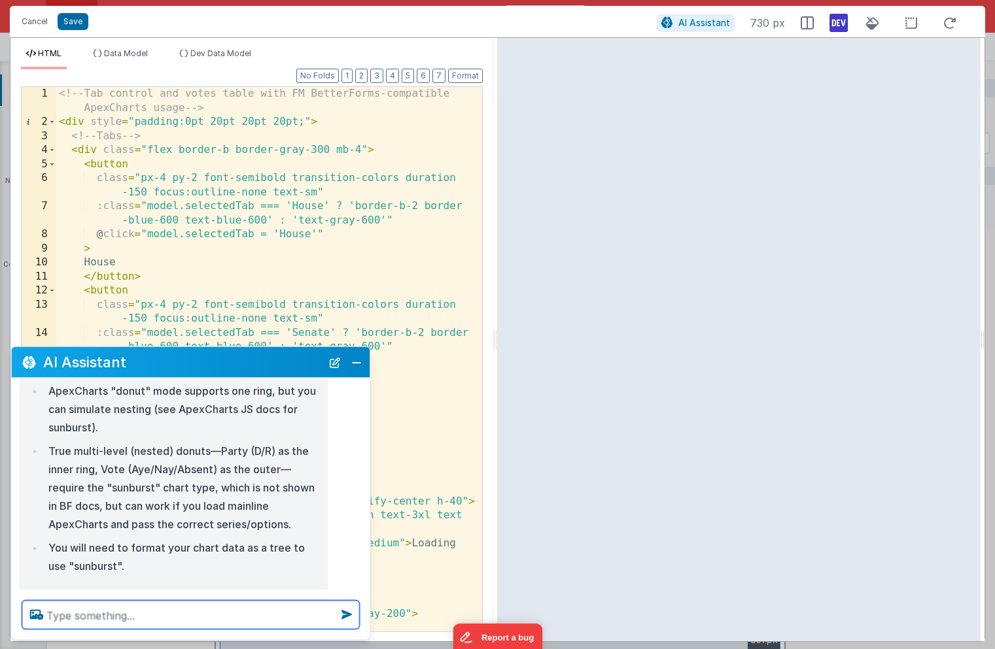
scroll to position [1486, 0]
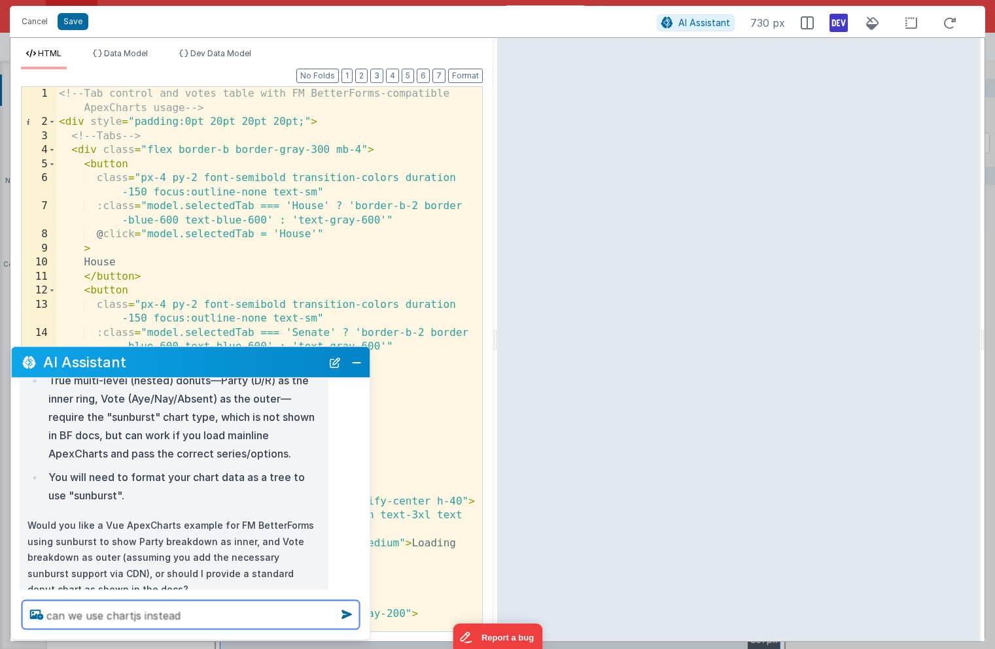
type textarea "can we use chartjs instead"
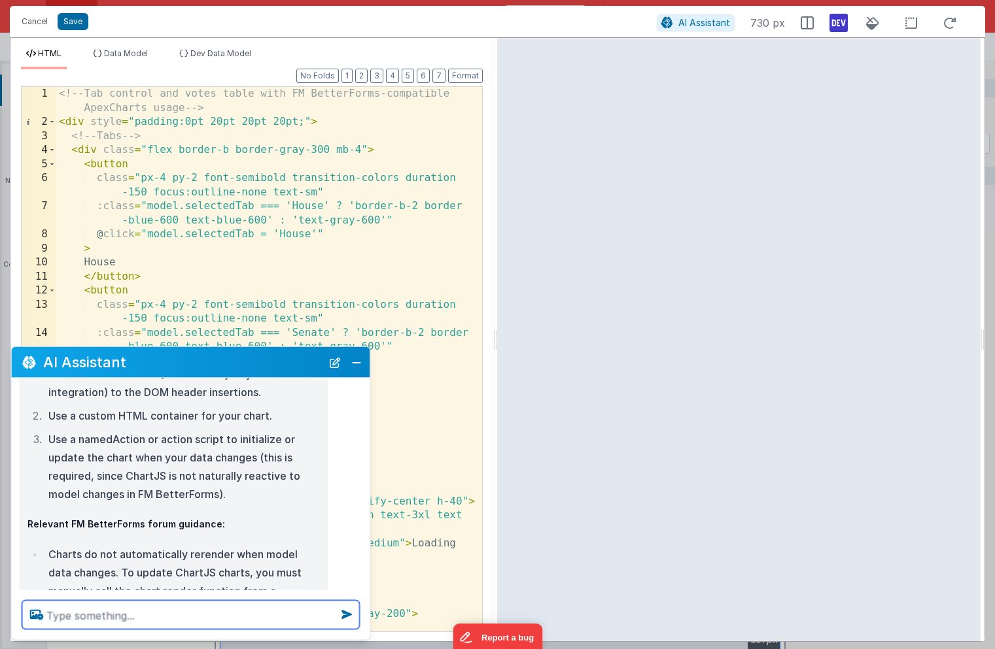
scroll to position [2071, 0]
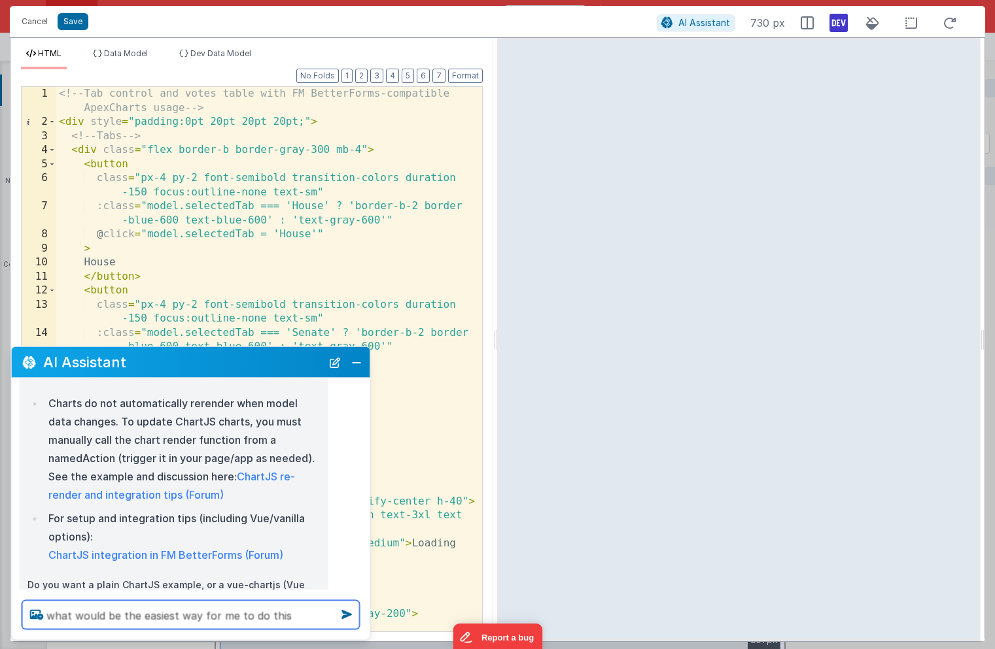
type textarea "what would be the easiest way for me to do this"
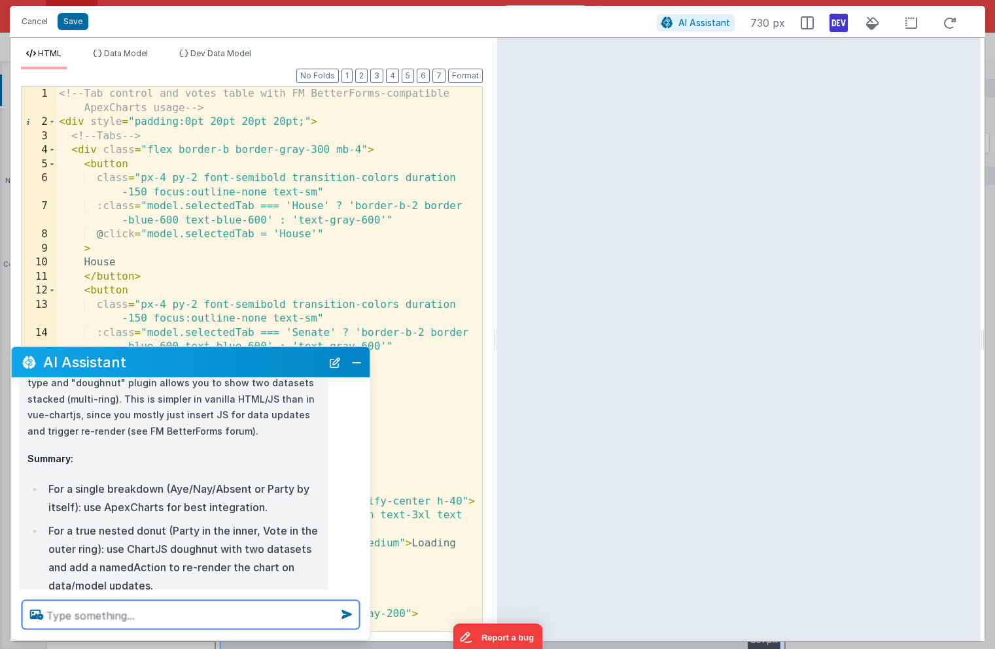
scroll to position [2873, 0]
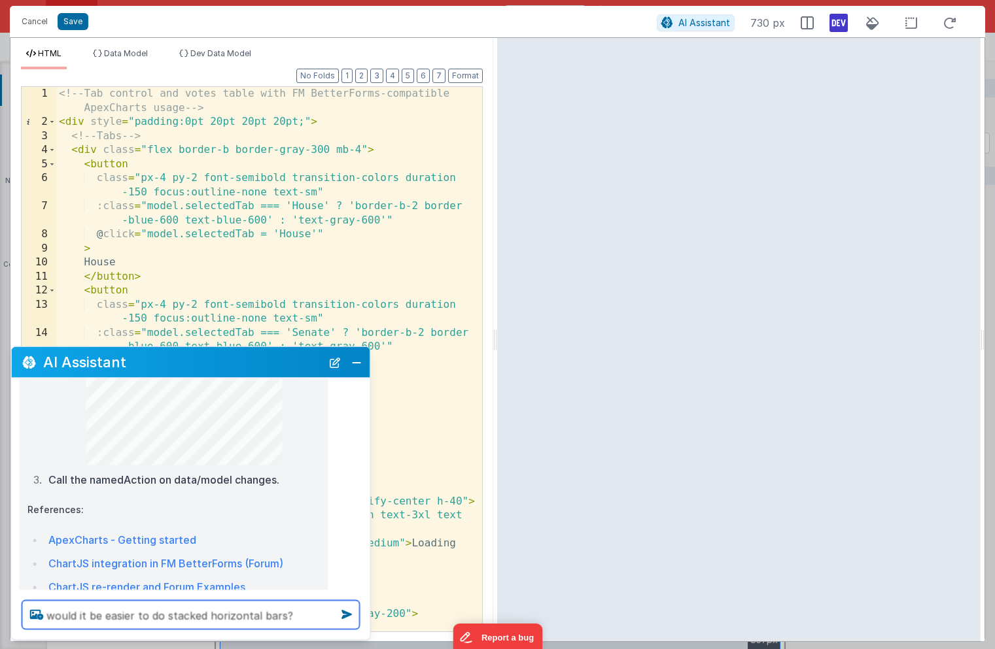
type textarea "would it be easier to do stacked horizontal bars?"
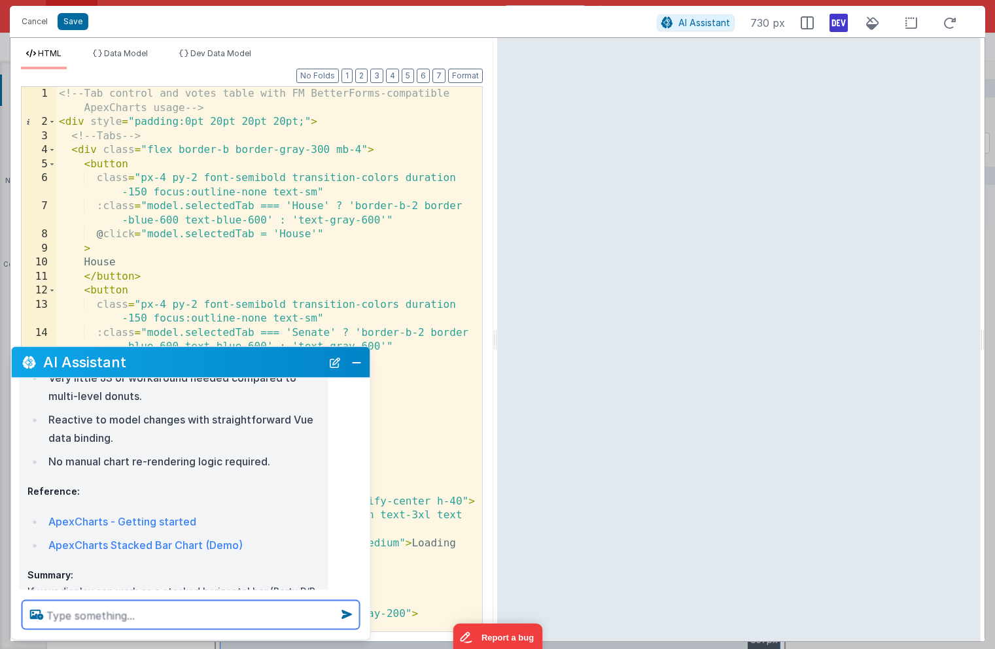
scroll to position [3443, 0]
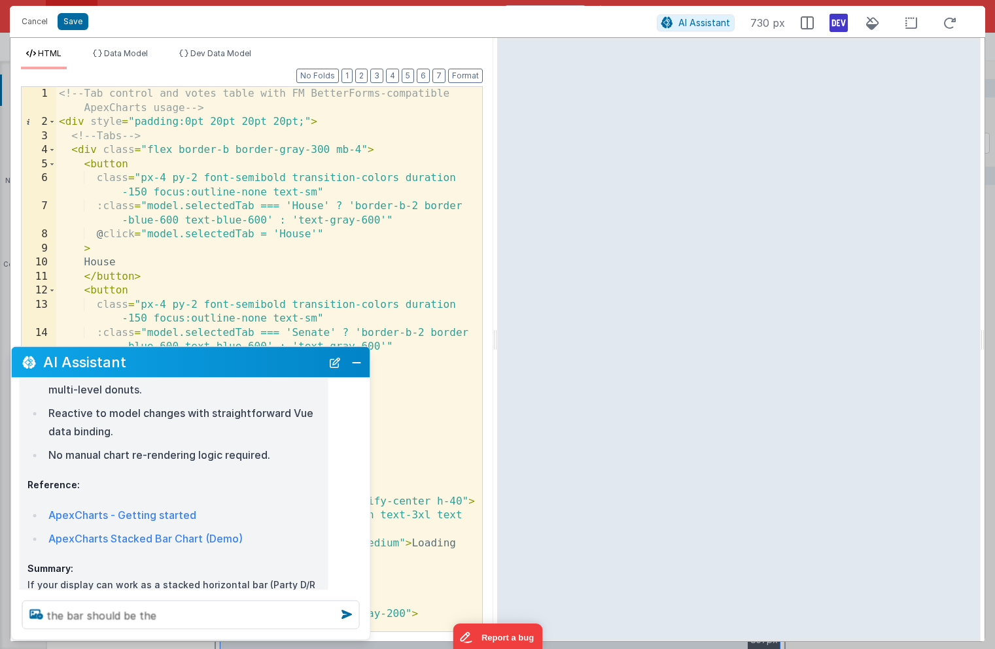
drag, startPoint x: 142, startPoint y: 487, endPoint x: 85, endPoint y: 487, distance: 56.9
click at [85, 561] on p "Summary: If your display can work as a stacked horizontal bar (Party D/R as sta…" at bounding box center [173, 625] width 293 height 128
drag, startPoint x: 74, startPoint y: 487, endPoint x: 145, endPoint y: 489, distance: 70.6
click at [145, 561] on p "Summary: If your display can work as a stacked horizontal bar (Party D/R as sta…" at bounding box center [173, 625] width 293 height 128
copy p "Aye/Nay/Absent"
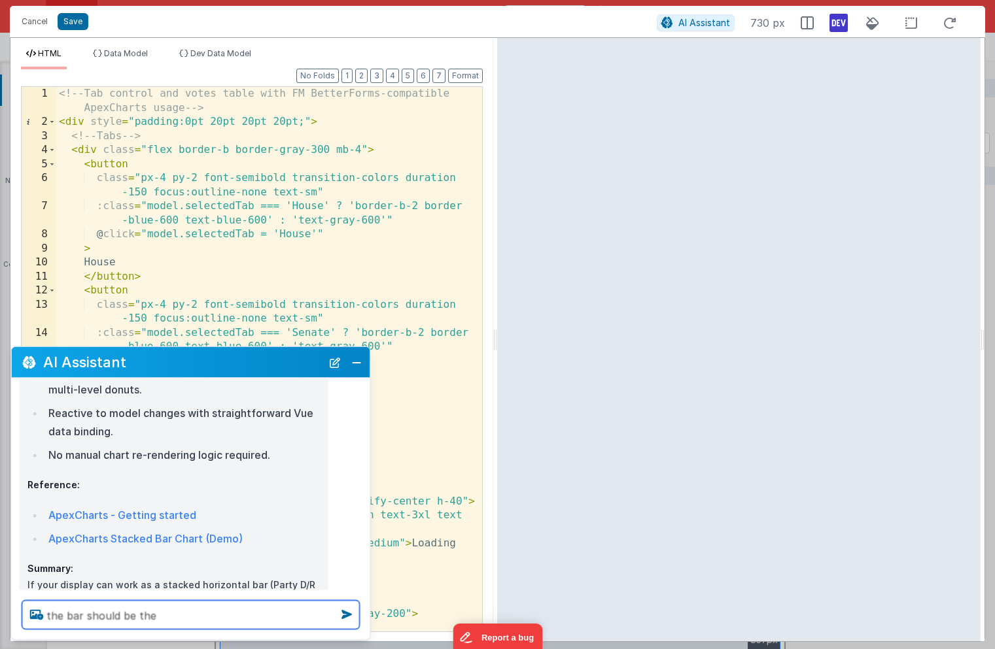
click at [179, 622] on textarea "the bar should be the" at bounding box center [190, 615] width 337 height 29
paste textarea "Aye/Nay/Absent"
type textarea "the bar should be the Aye/Nay/Absent"
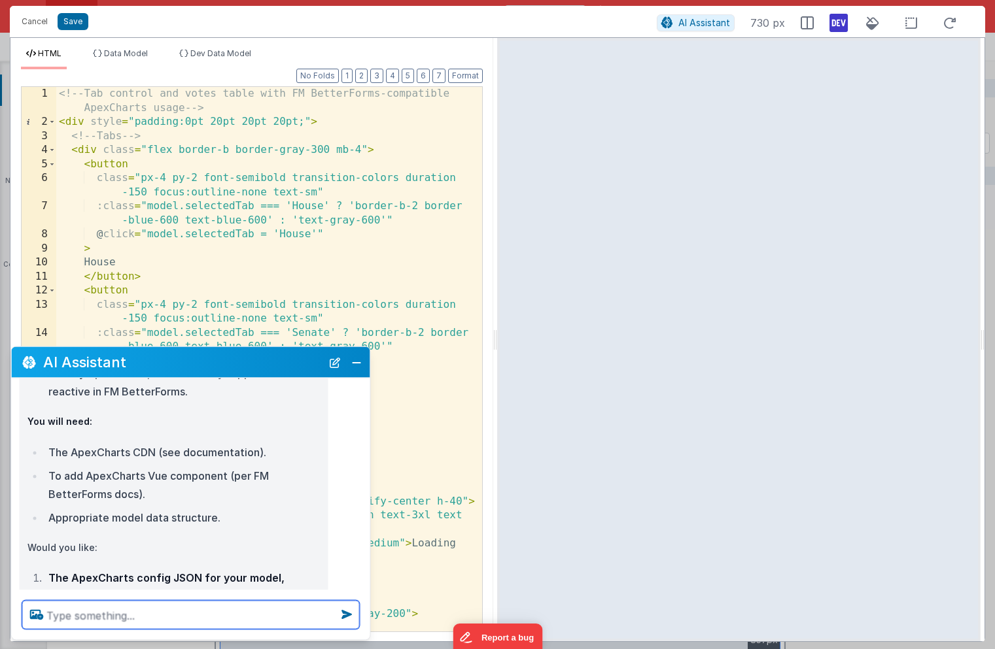
scroll to position [3942, 0]
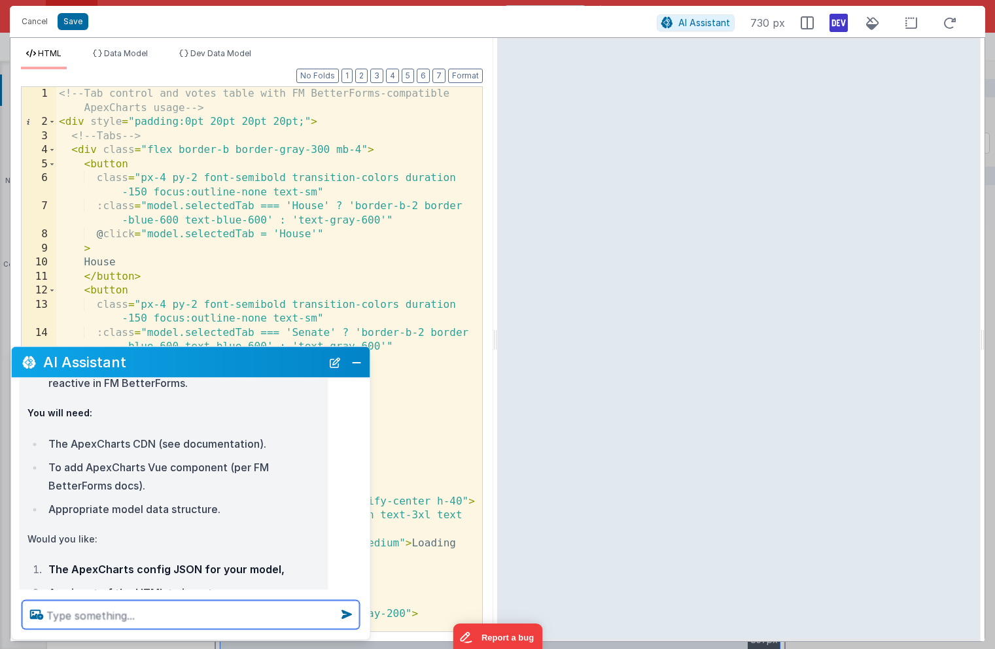
click at [97, 608] on textarea at bounding box center [190, 615] width 337 height 29
type textarea "3"
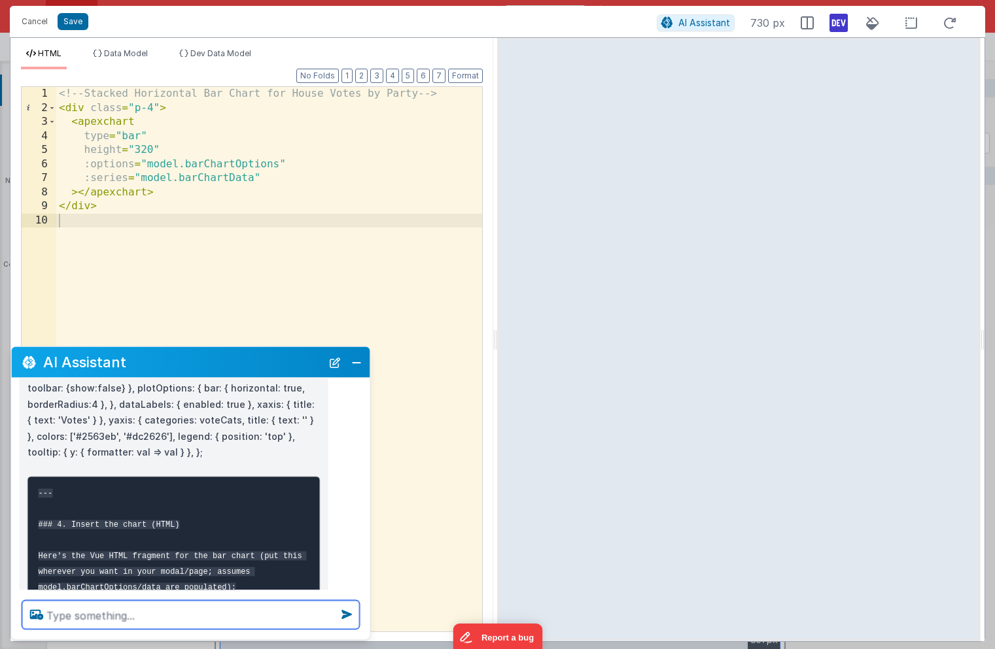
scroll to position [5412, 0]
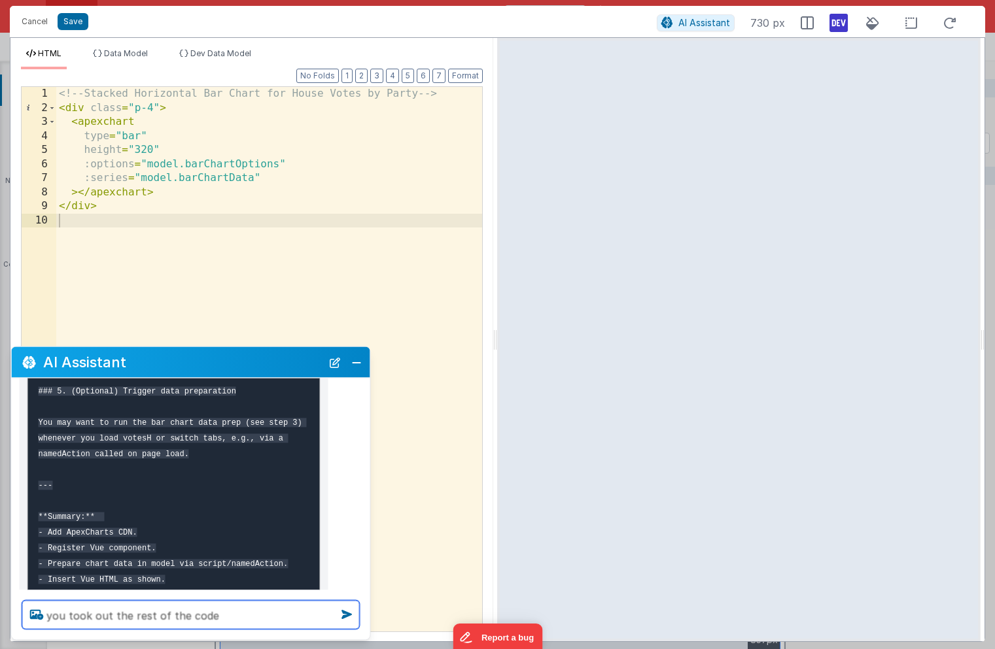
type textarea "you took out the rest of the code"
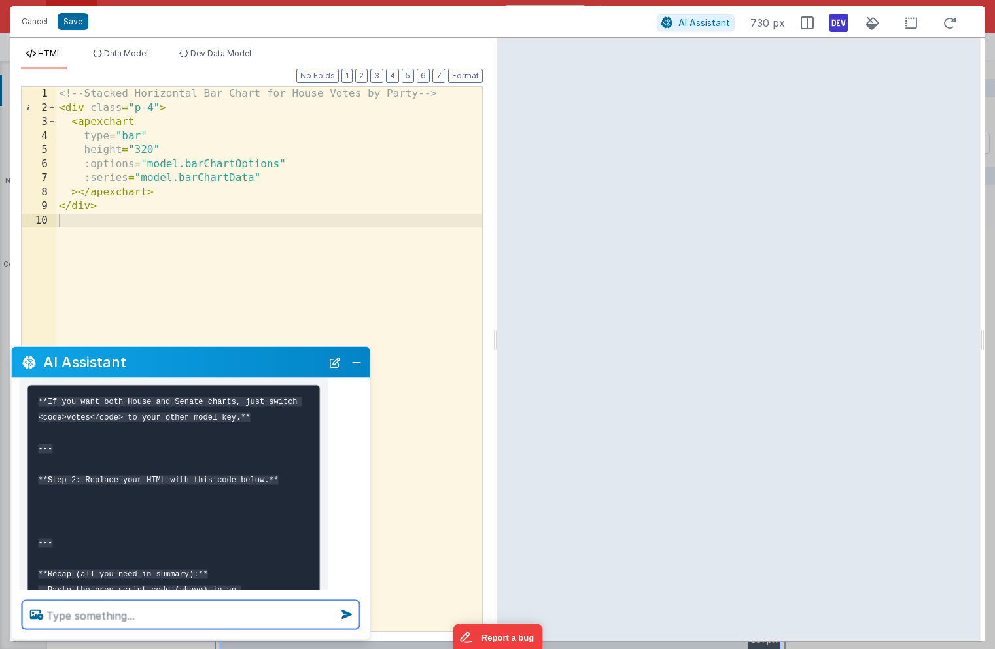
scroll to position [6201, 0]
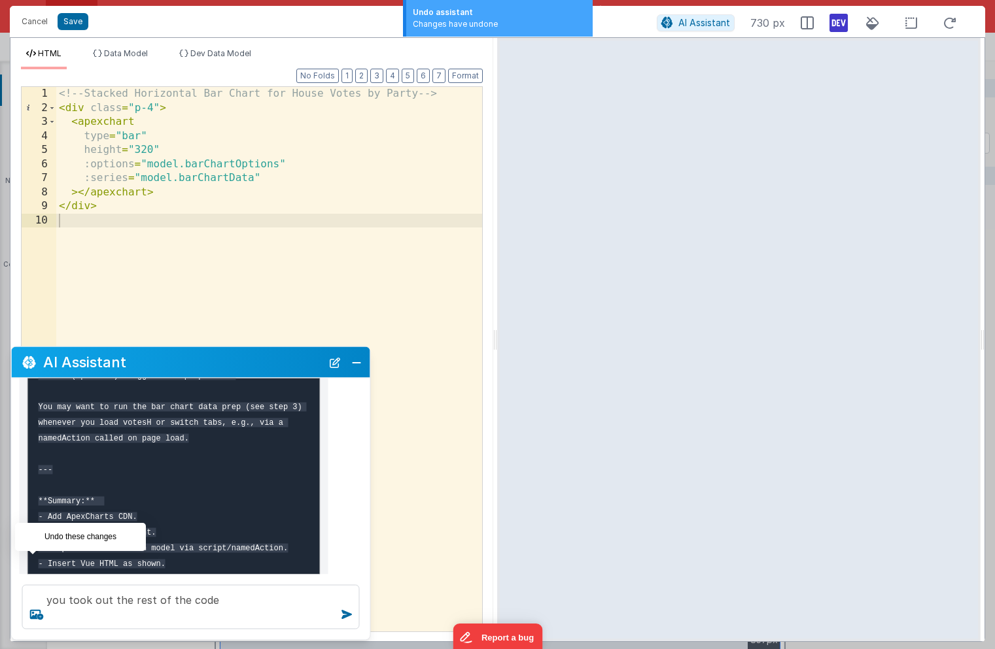
type textarea "3"
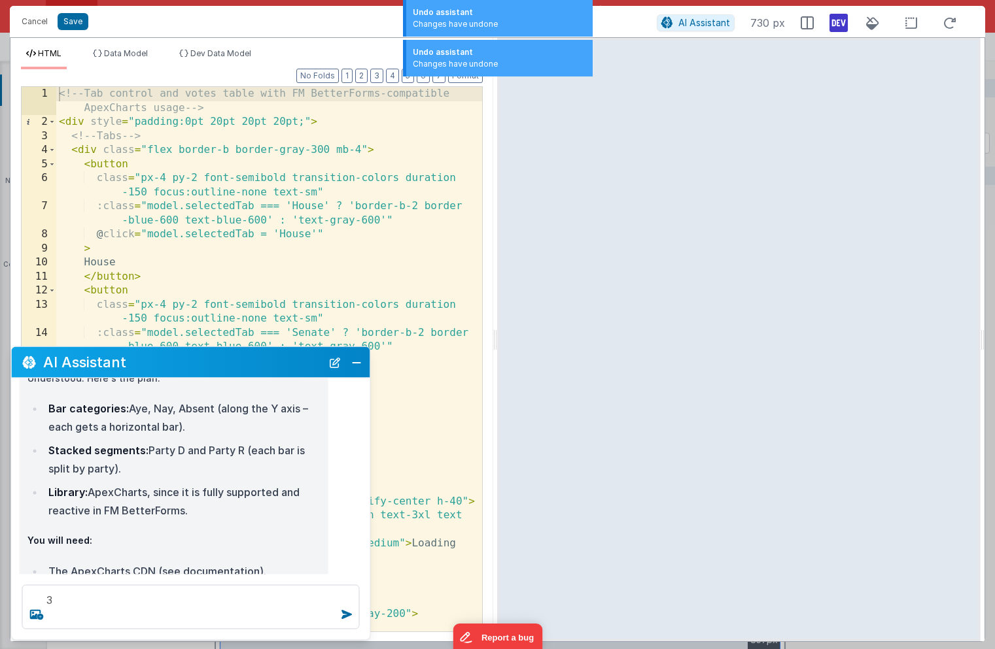
scroll to position [3777, 0]
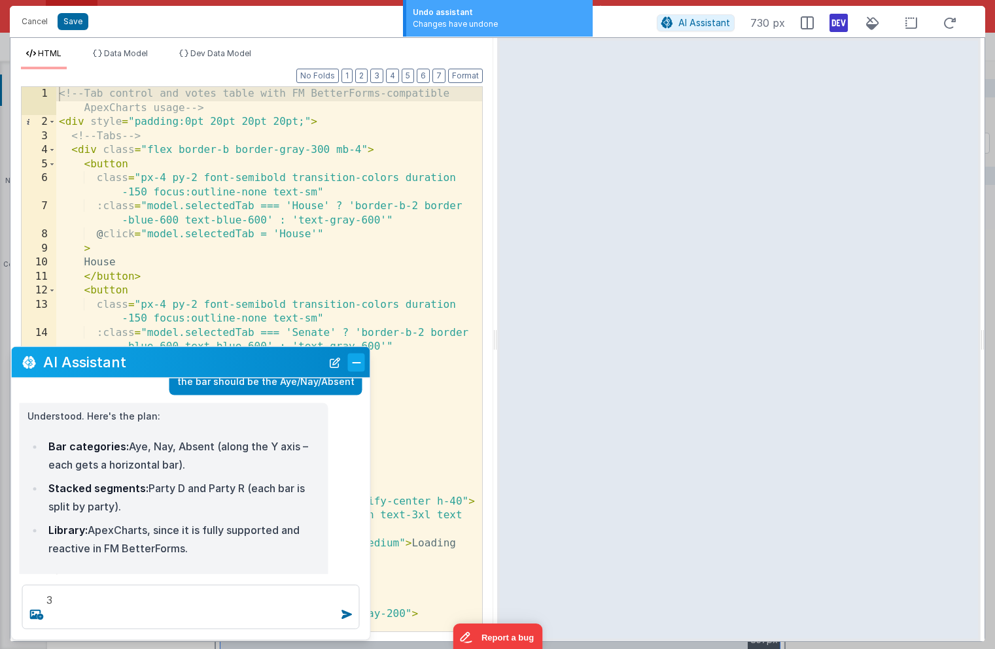
click at [354, 360] on button "Close" at bounding box center [356, 362] width 17 height 18
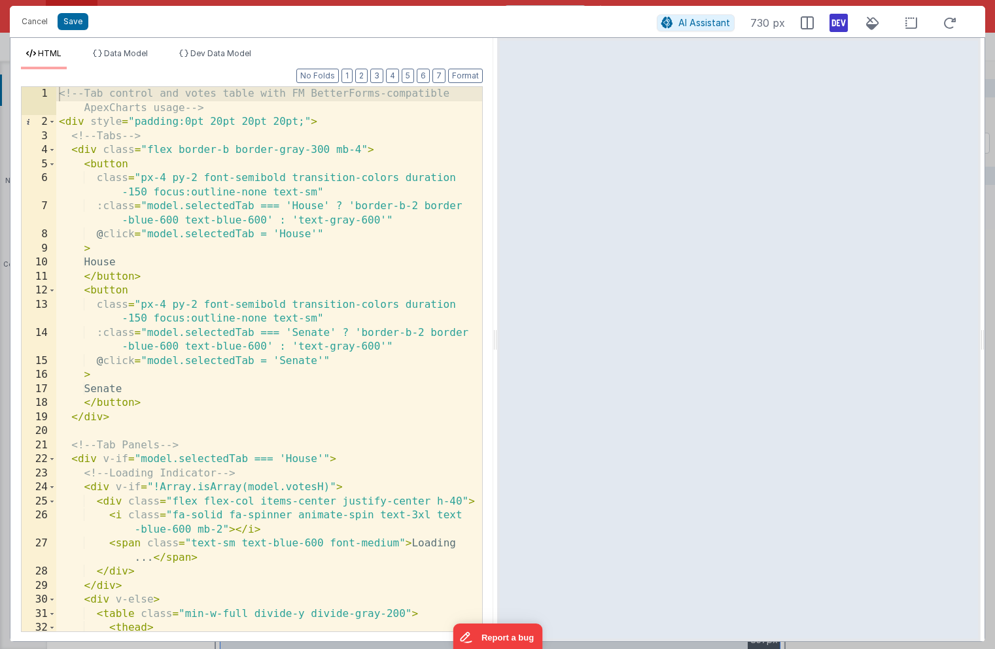
click at [206, 434] on div "<!-- Tab control and votes table with FM BetterForms-compatible ApexCharts usag…" at bounding box center [269, 380] width 426 height 587
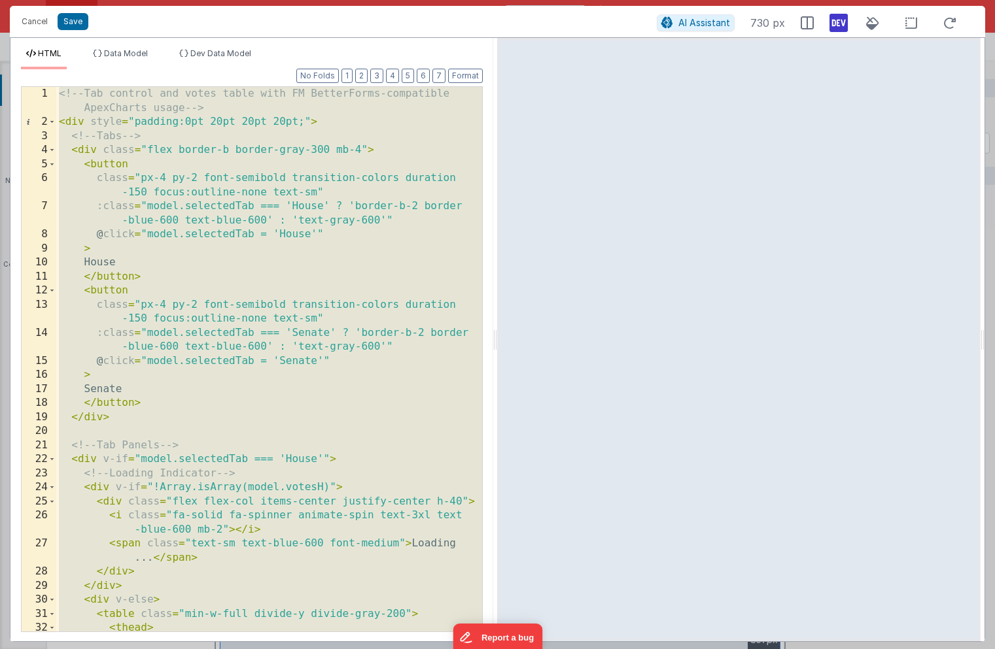
scroll to position [5669, 0]
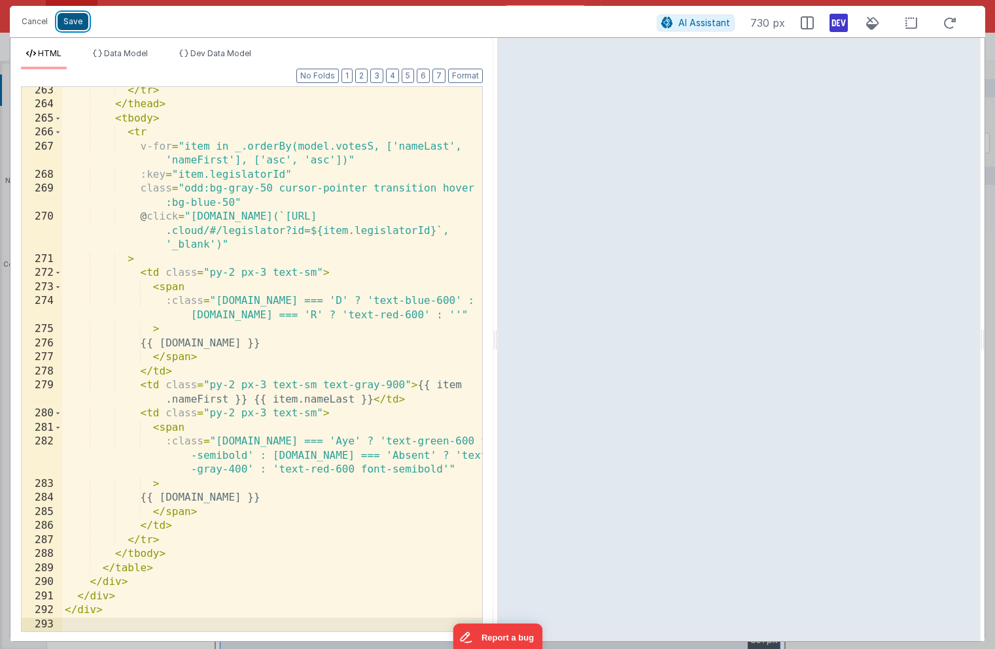
click at [76, 22] on button "Save" at bounding box center [73, 21] width 31 height 17
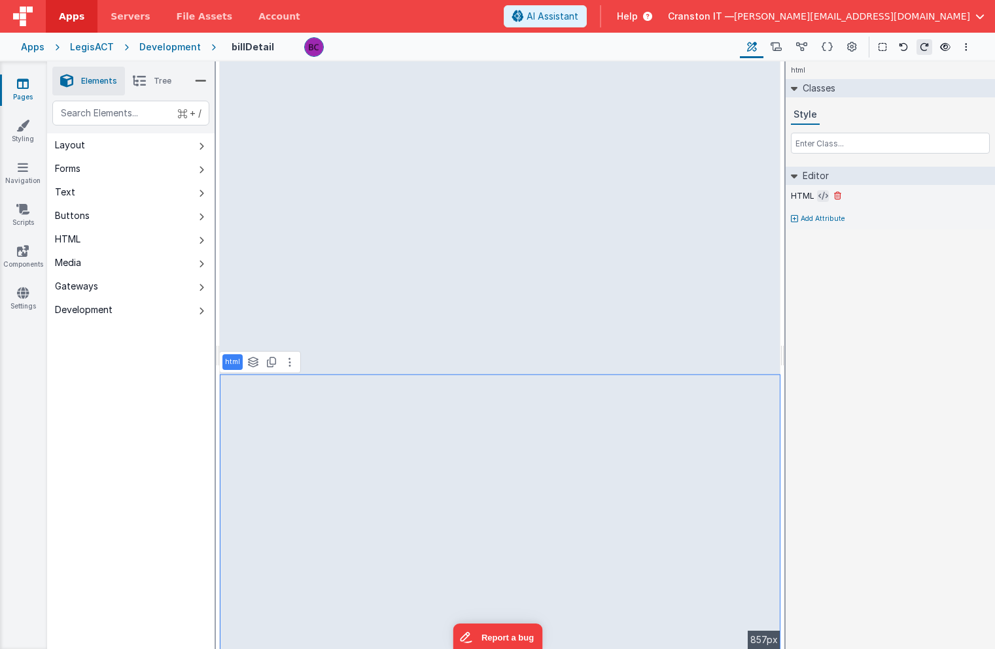
click at [823, 195] on icon at bounding box center [823, 196] width 10 height 10
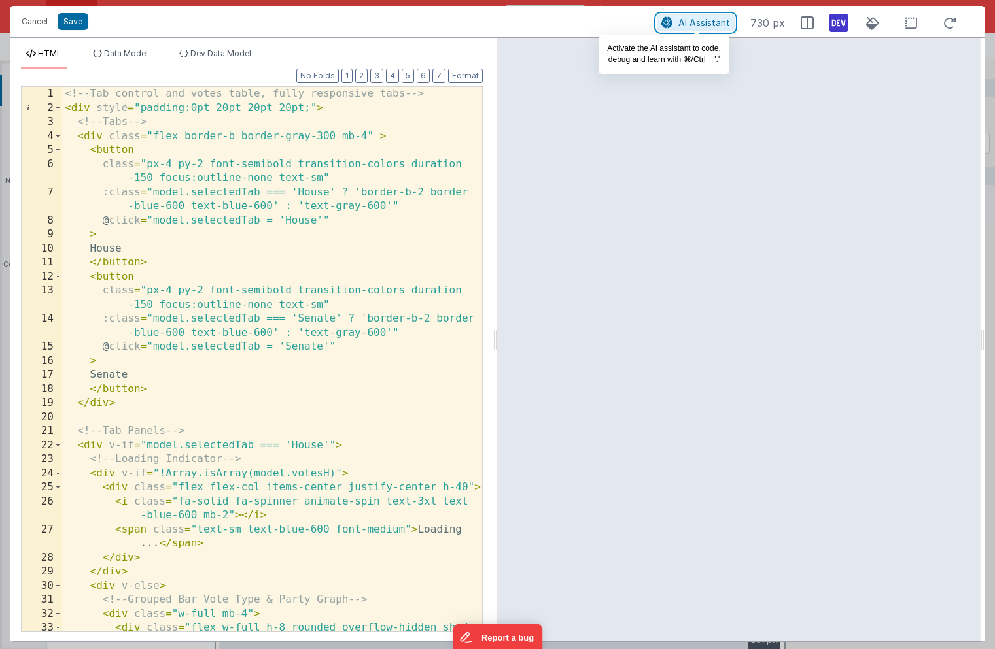
click at [694, 26] on span "AI Assistant" at bounding box center [704, 22] width 52 height 11
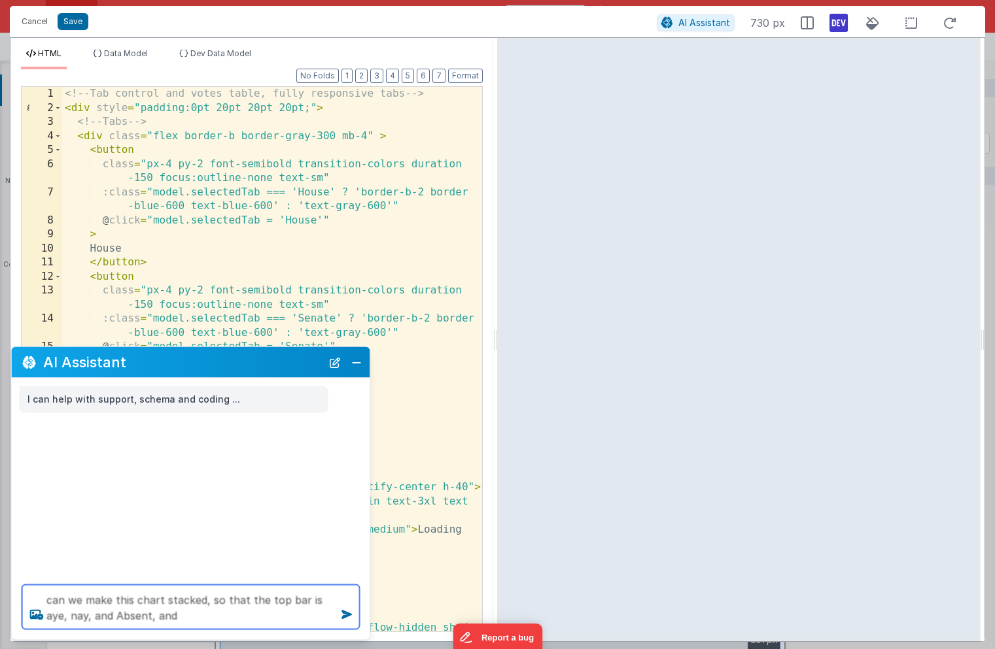
click at [320, 601] on textarea "can we make this chart stacked, so that the top bar is aye, nay, and Absent, and" at bounding box center [190, 607] width 337 height 44
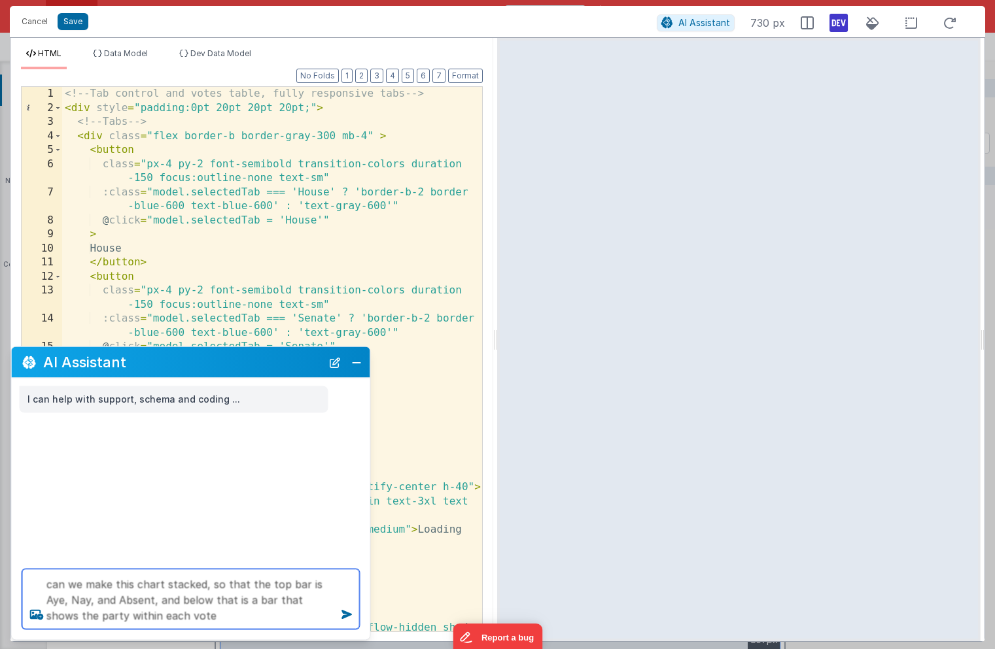
type textarea "can we make this chart stacked, so that the top bar is Aye, Nay, and Absent, an…"
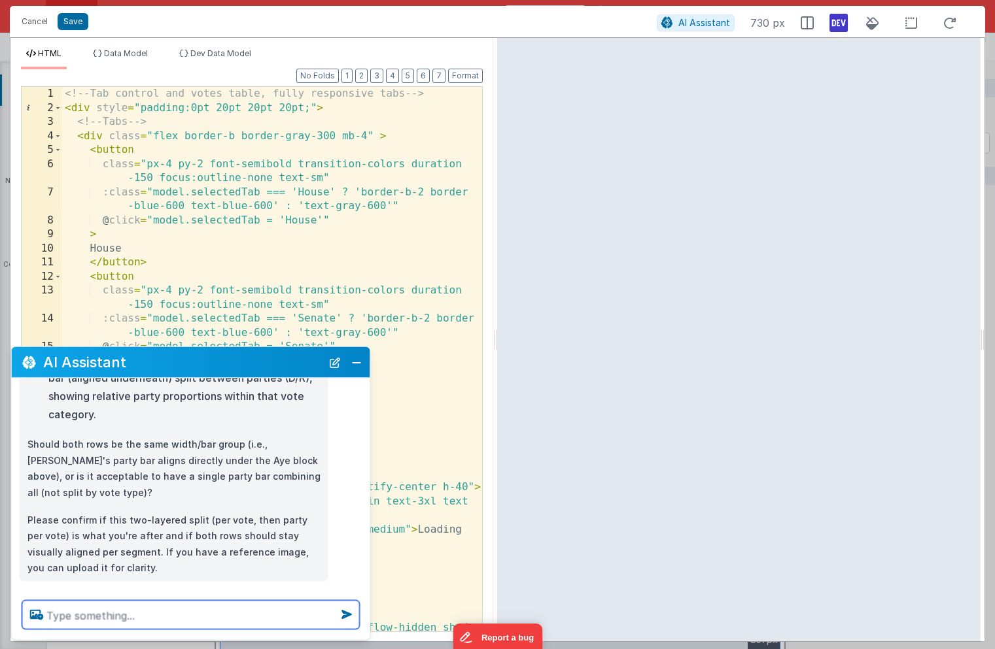
scroll to position [247, 0]
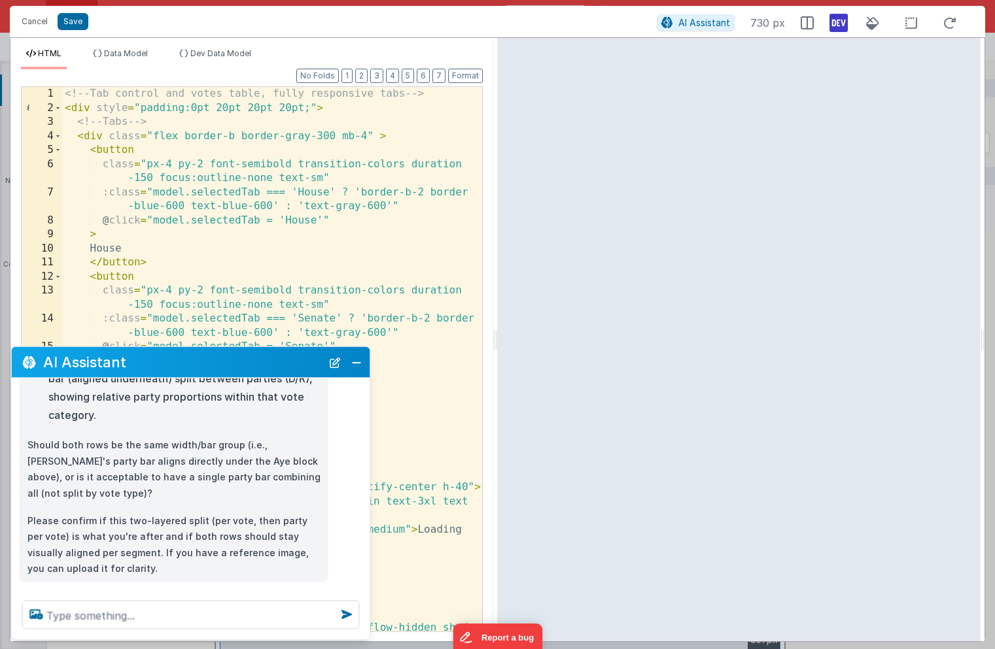
click at [204, 513] on p "Please confirm if this two-layered split (per vote, then party per vote) is wha…" at bounding box center [173, 545] width 293 height 64
drag, startPoint x: 202, startPoint y: 505, endPoint x: 46, endPoint y: 520, distance: 157.0
click at [46, 520] on p "Please confirm if this two-layered split (per vote, then party per vote) is wha…" at bounding box center [173, 545] width 293 height 64
copy p "per vote, then party per vote"
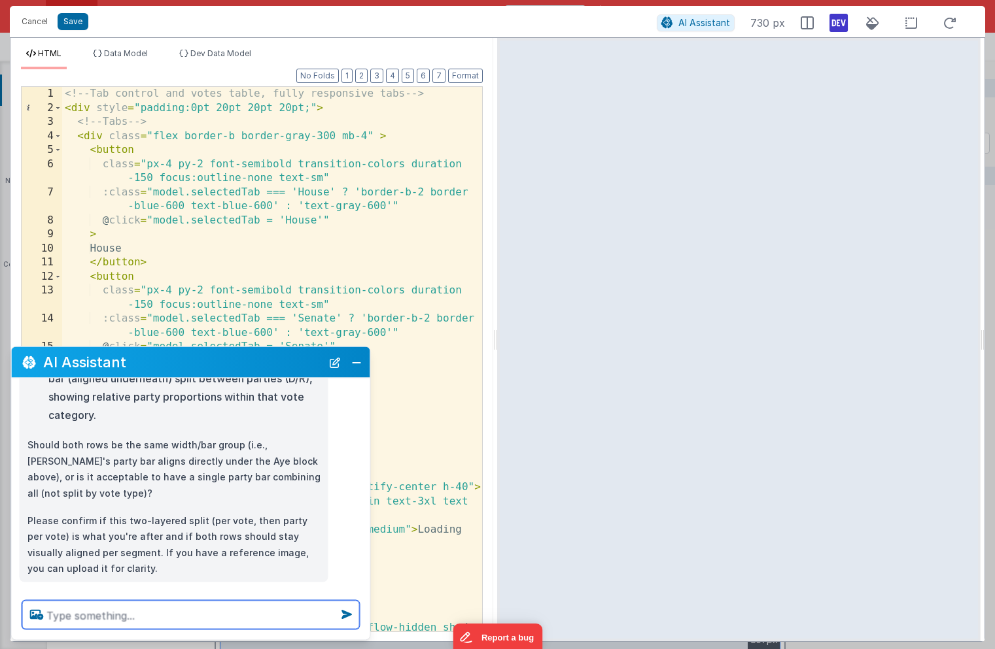
click at [80, 616] on textarea at bounding box center [190, 615] width 337 height 29
paste textarea "per vote, then party per vote"
type textarea "yes per vote, then party per vote"
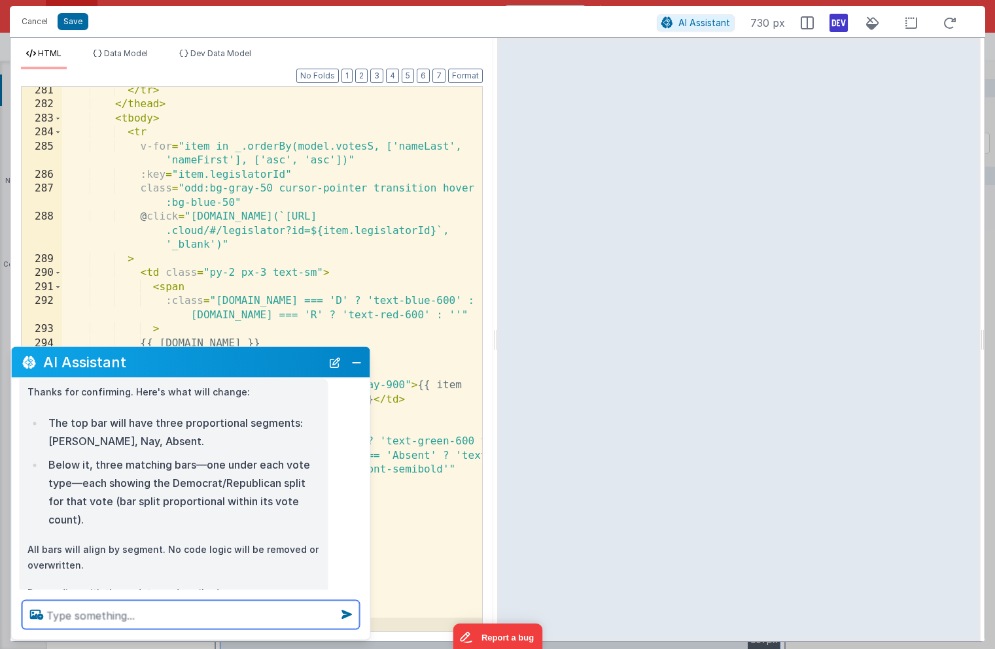
scroll to position [517, 0]
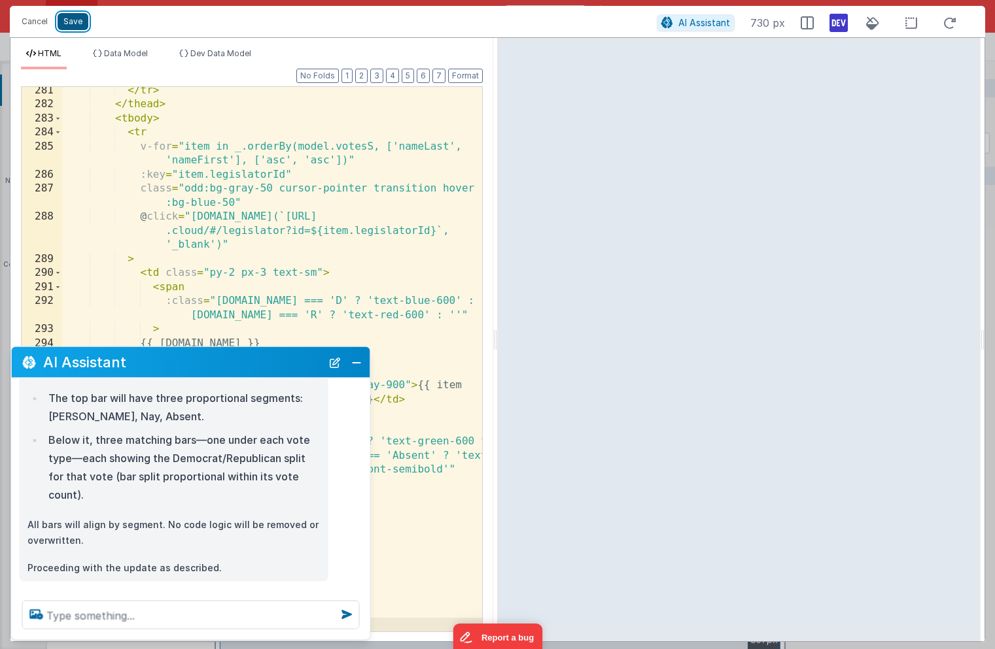
click at [80, 22] on button "Save" at bounding box center [73, 21] width 31 height 17
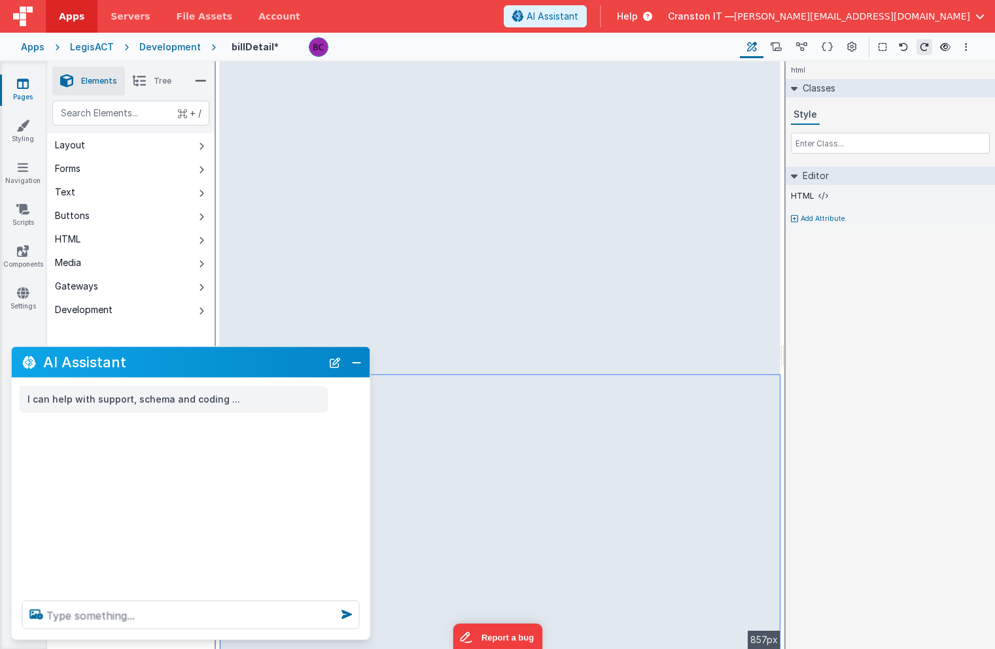
scroll to position [0, 0]
click at [359, 364] on button "Close" at bounding box center [356, 362] width 17 height 18
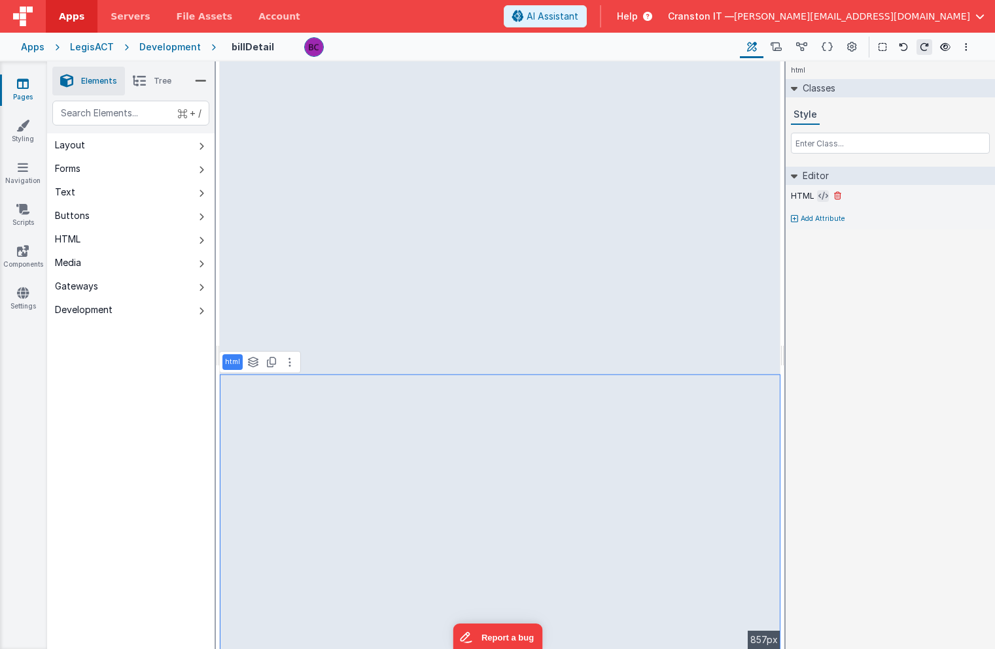
click at [822, 196] on icon at bounding box center [823, 196] width 10 height 10
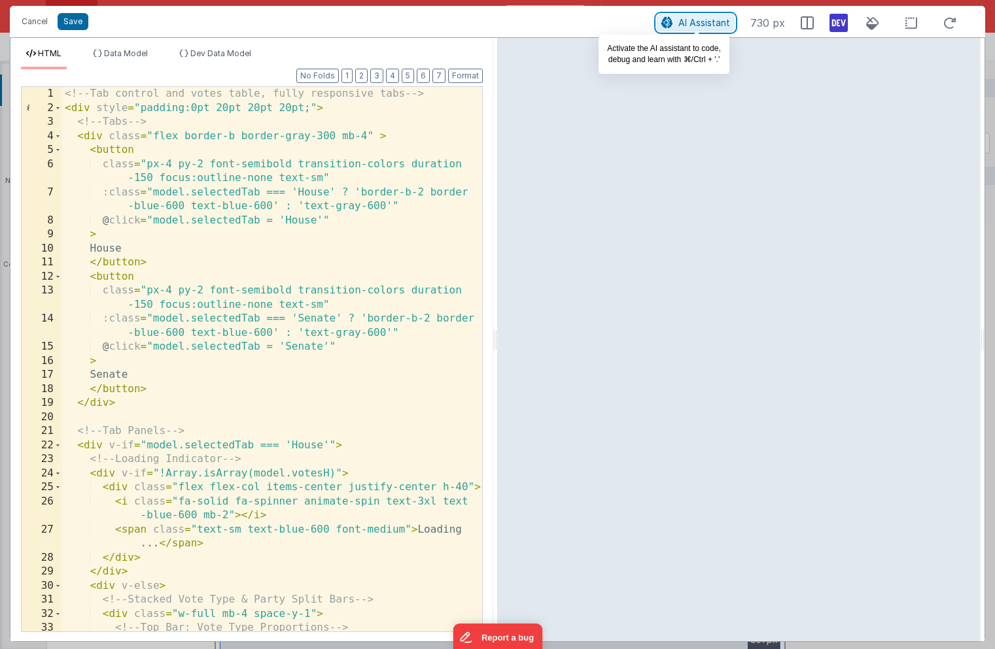
click at [686, 22] on span "AI Assistant" at bounding box center [704, 22] width 52 height 11
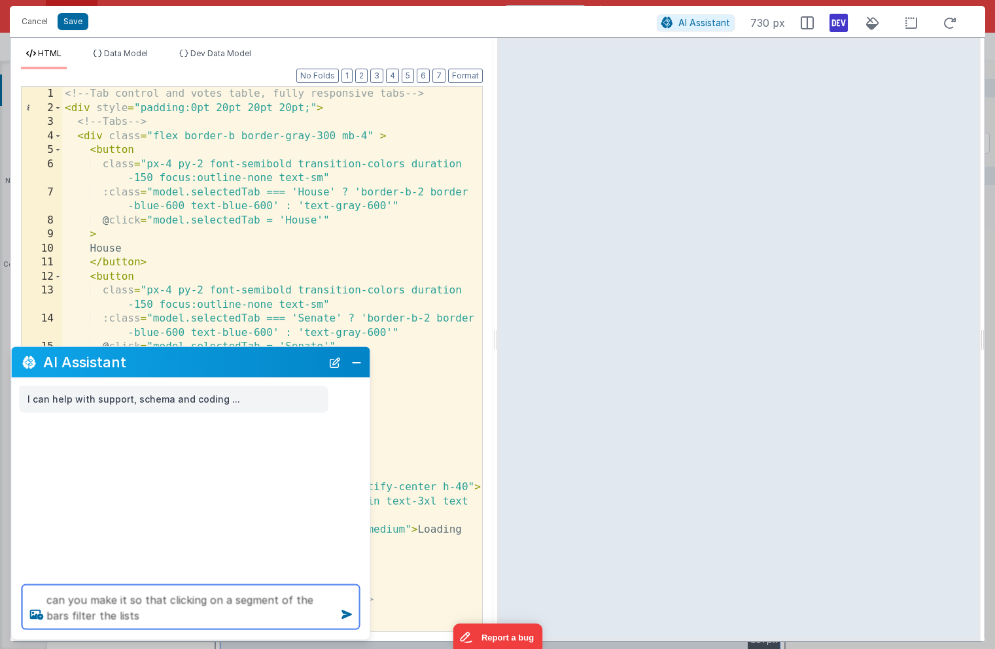
type textarea "can you make it so that clicking on a segment of the bars filter the lists"
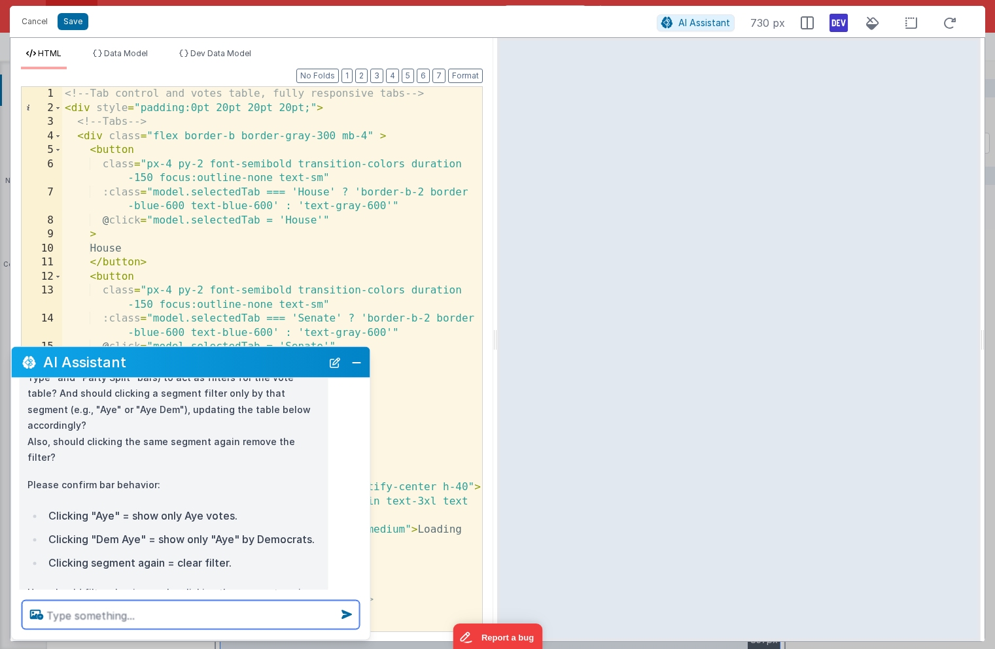
scroll to position [163, 0]
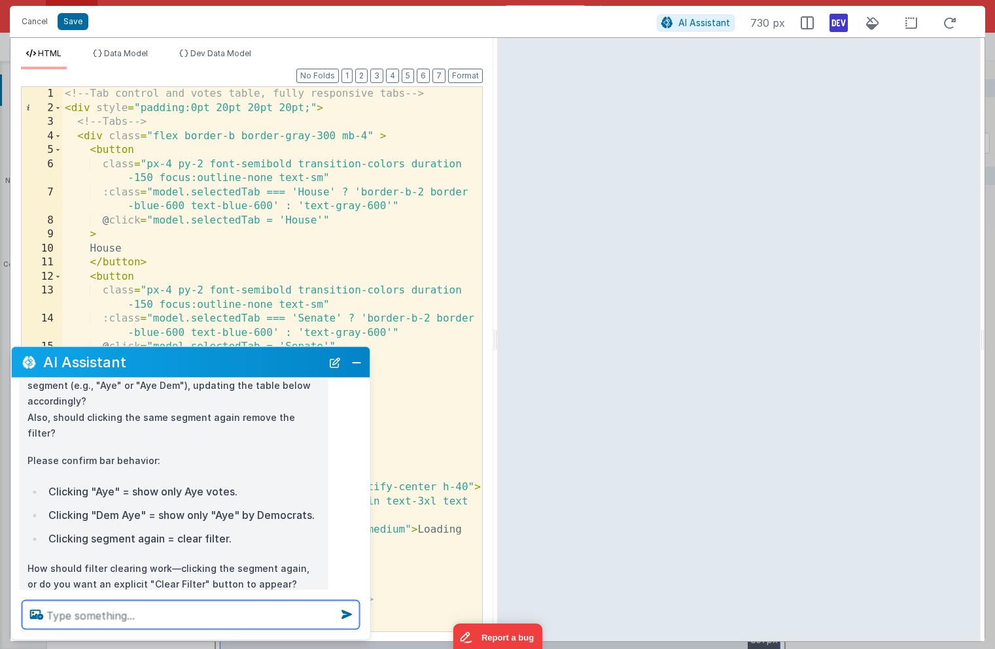
click at [86, 619] on textarea at bounding box center [190, 615] width 337 height 29
type textarea "can we do both. Add a clear button, but also if you click on the bar again, it …"
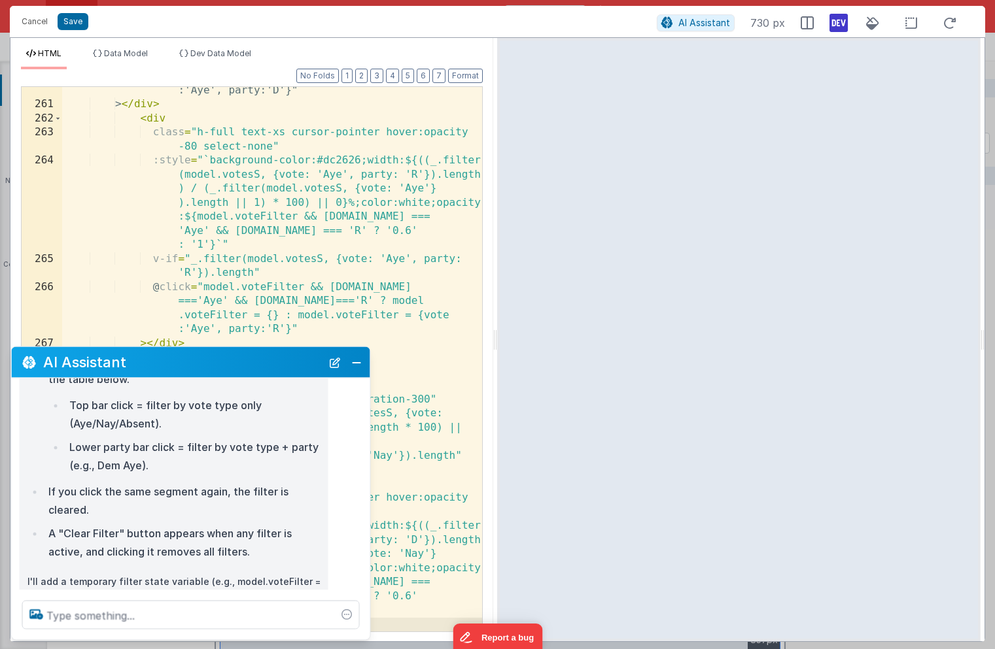
scroll to position [6485, 0]
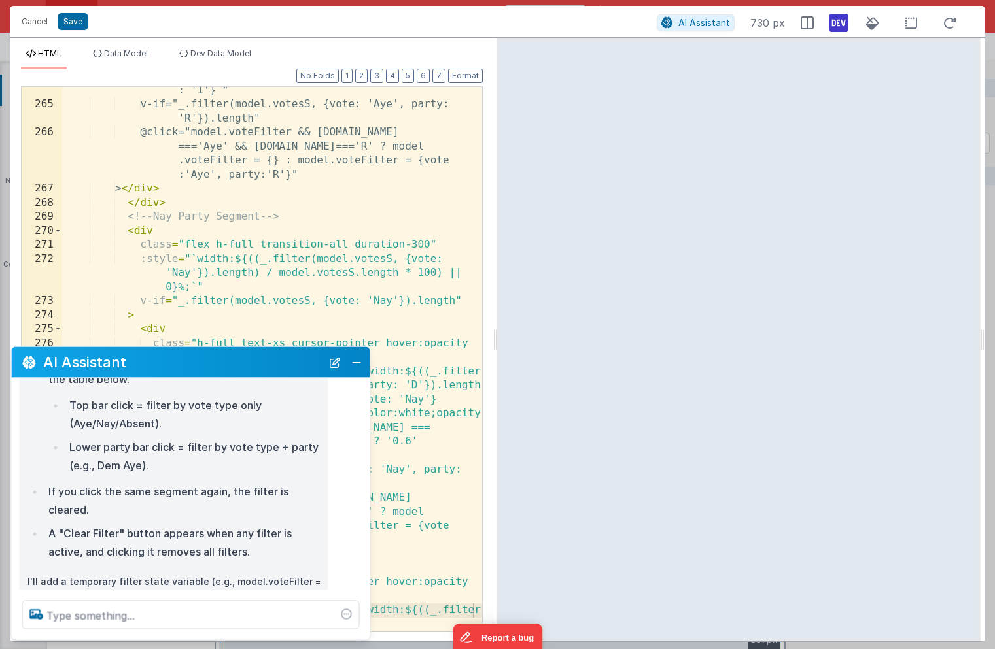
click at [577, 100] on div at bounding box center [738, 340] width 483 height 604
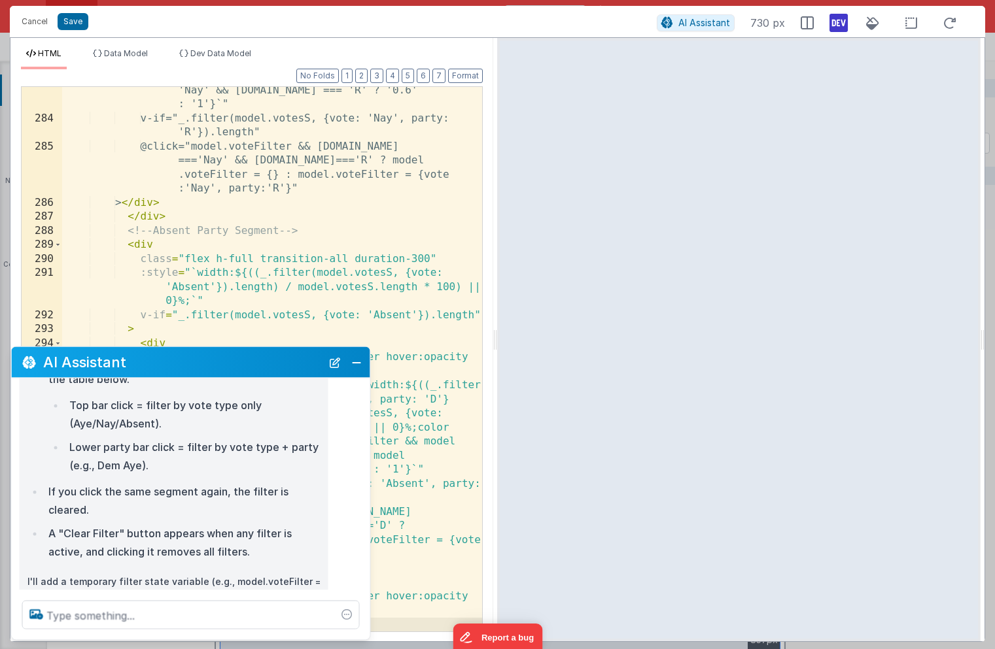
scroll to position [7229, 0]
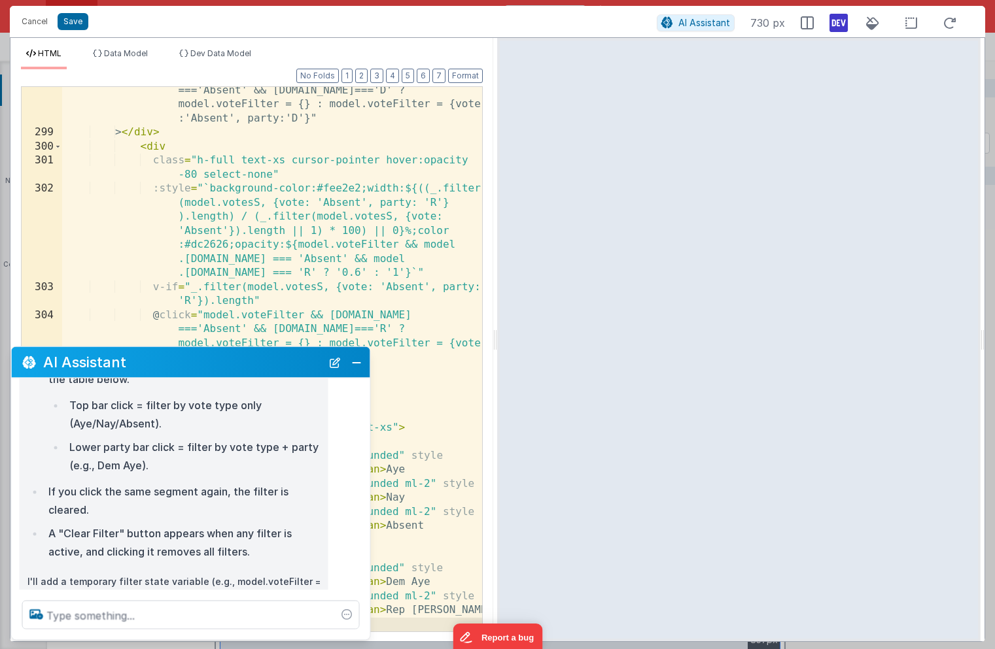
click at [577, 83] on div at bounding box center [738, 340] width 483 height 604
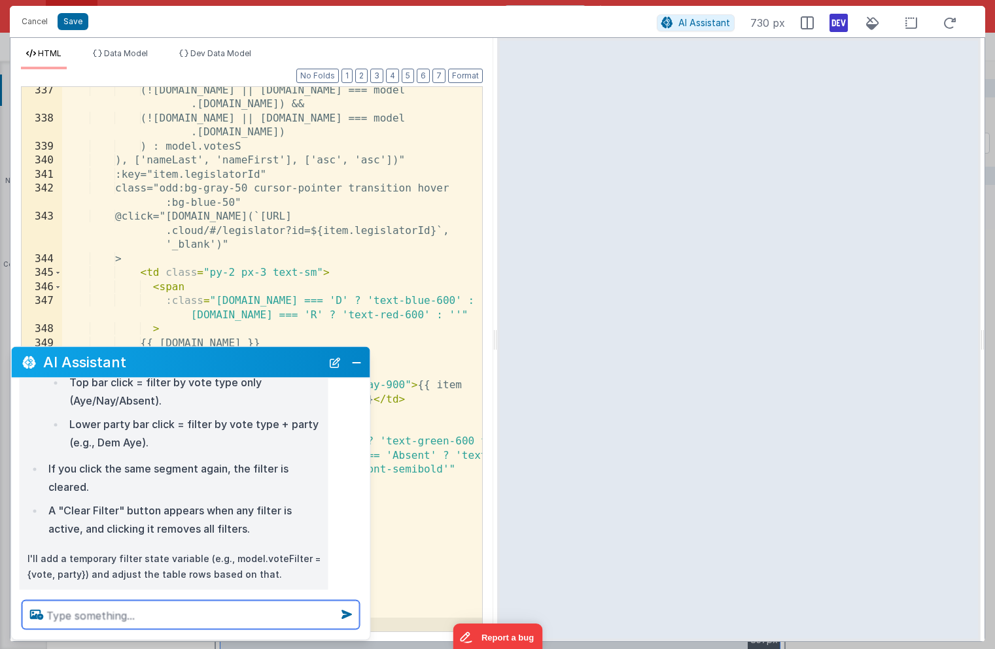
scroll to position [543, 0]
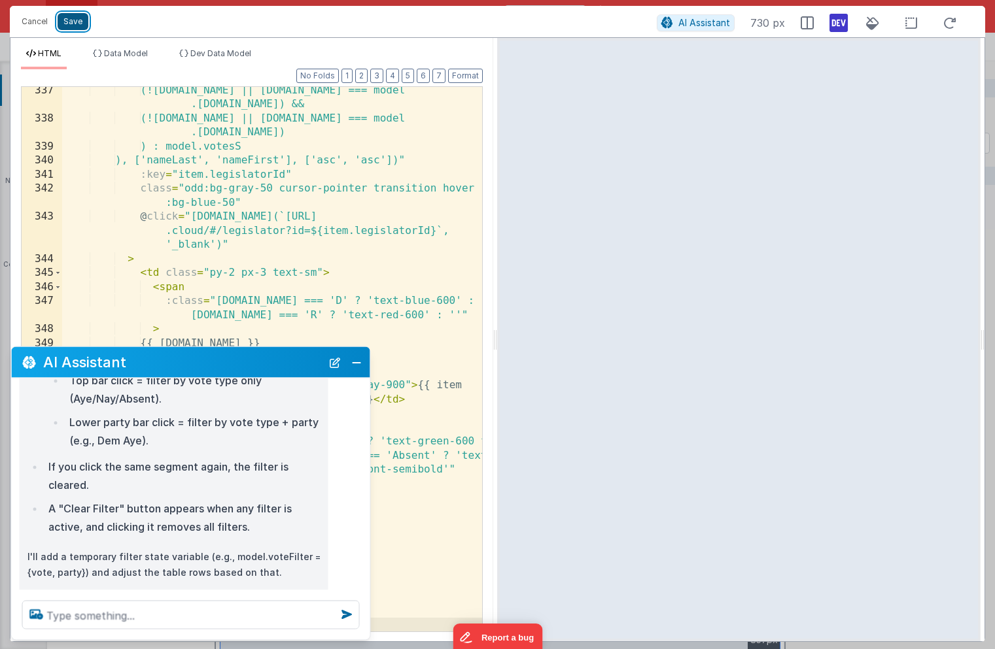
click at [76, 23] on button "Save" at bounding box center [73, 21] width 31 height 17
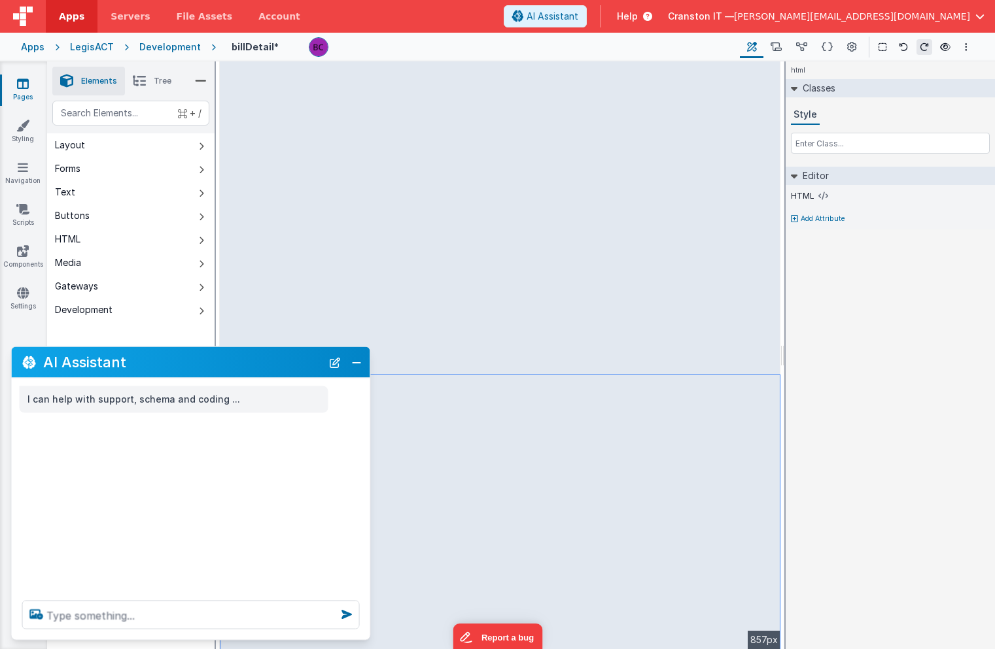
scroll to position [0, 0]
click at [357, 365] on button "Close" at bounding box center [356, 362] width 17 height 18
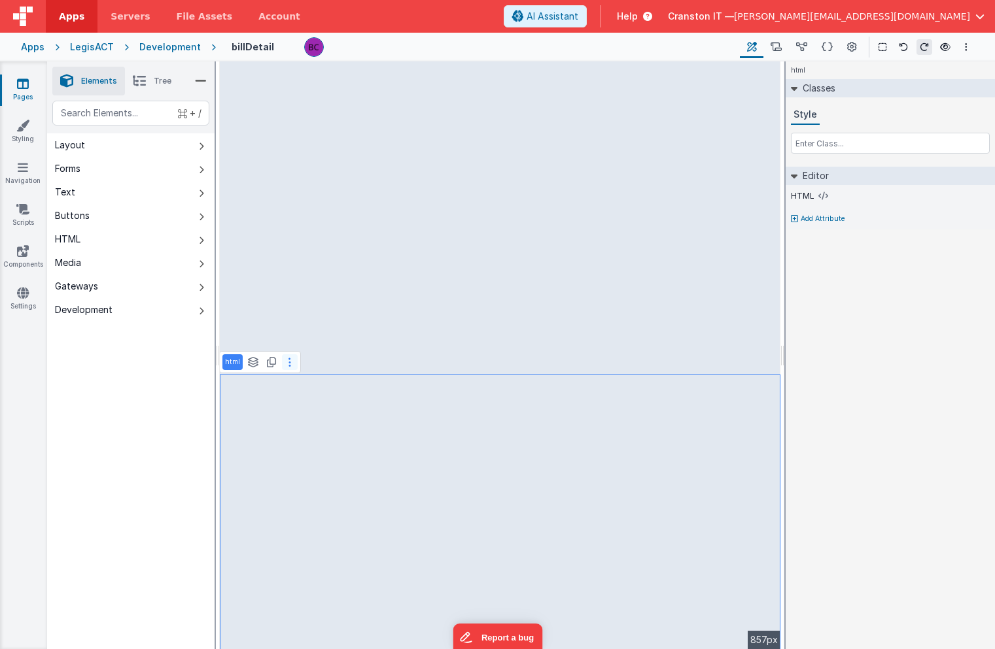
click at [288, 362] on icon at bounding box center [289, 362] width 3 height 10
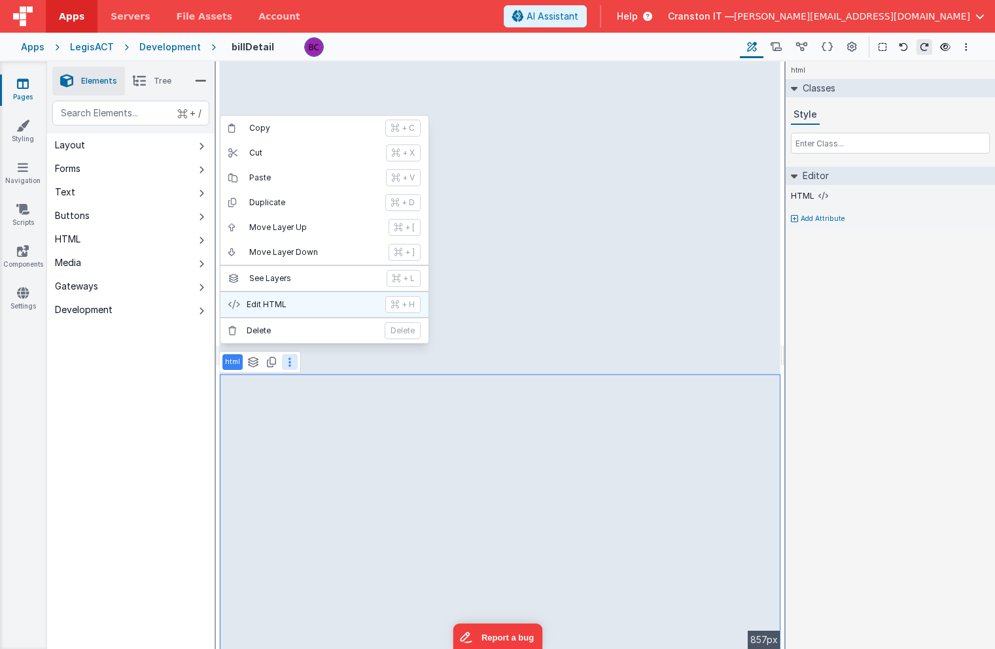
click at [259, 303] on p "Edit HTML" at bounding box center [312, 304] width 131 height 10
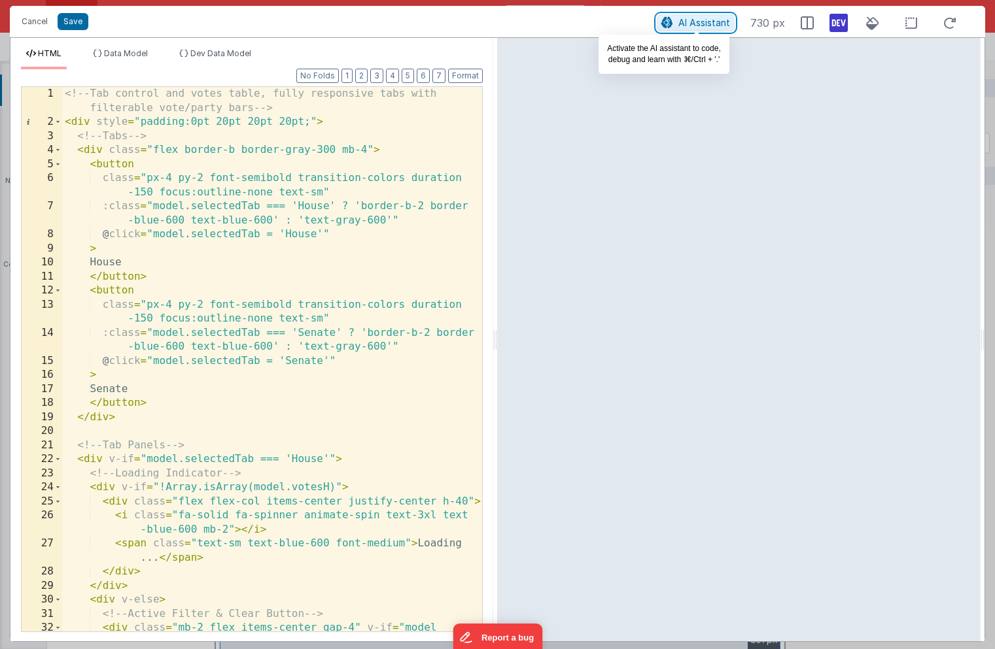
click at [700, 22] on span "AI Assistant" at bounding box center [704, 22] width 52 height 11
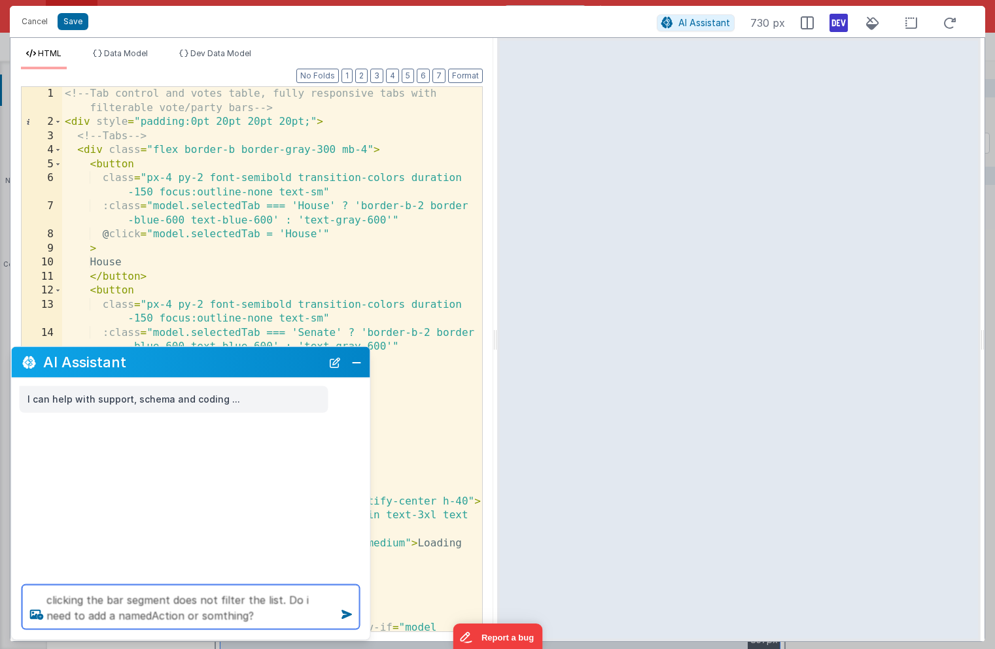
type textarea "clicking the bar segment does not filter the list. Do i need to add a namedActi…"
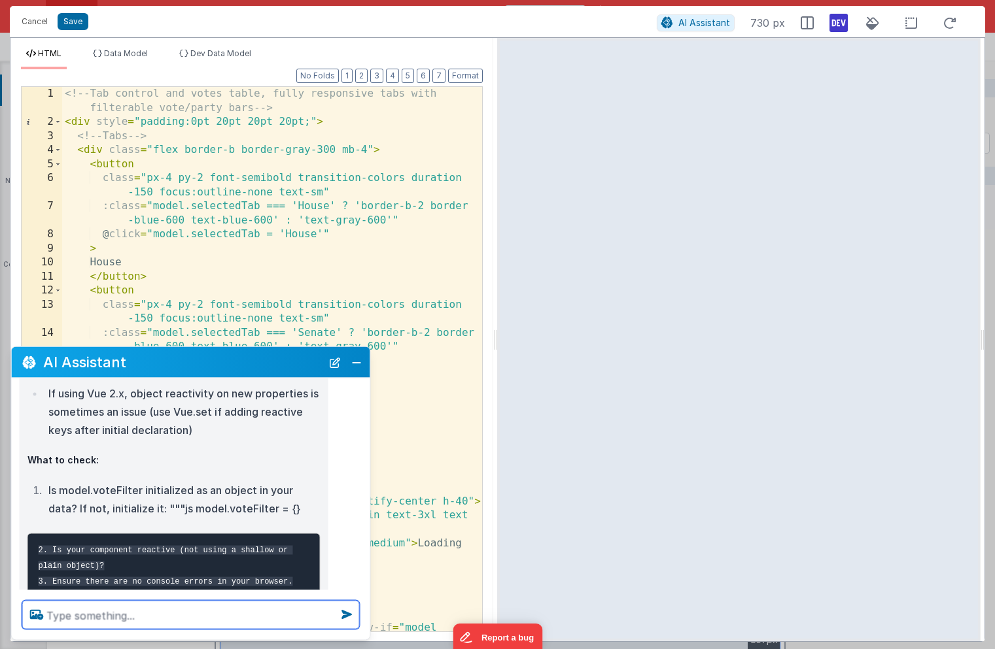
scroll to position [632, 0]
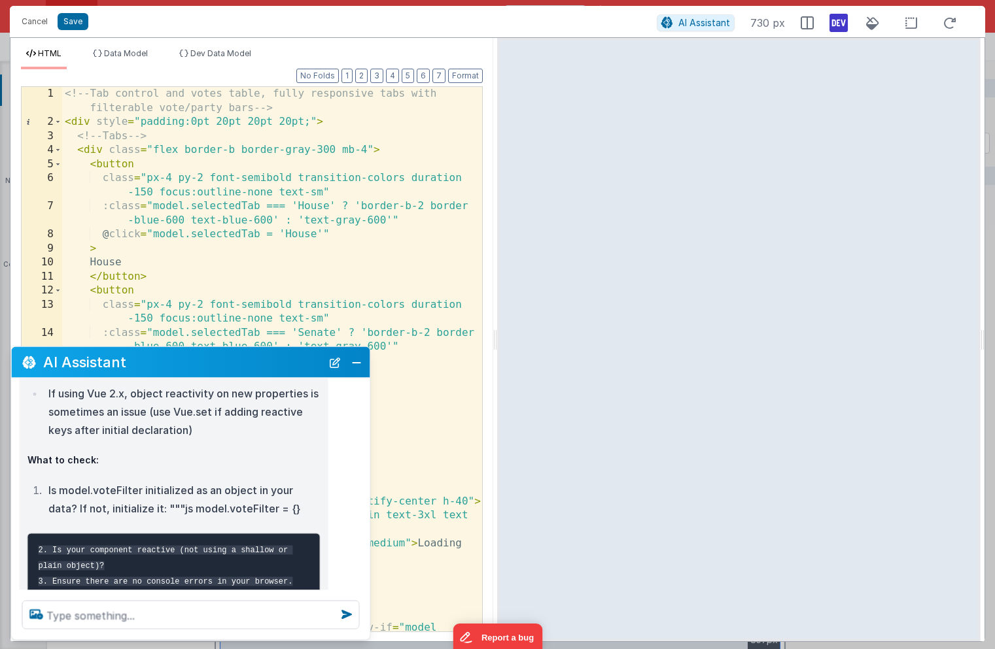
click at [115, 503] on li "Is model.voteFilter initialized as an object in your data? If not, initialize i…" at bounding box center [182, 499] width 276 height 37
copy li "voteFilter"
click at [129, 39] on div "HTML Data Model Dev Data Model Format 7 6 5 4 3 2 1 No Folds 1 2 3 4 5 6 7 8 9 …" at bounding box center [251, 340] width 483 height 604
click at [192, 43] on div "HTML Data Model Dev Data Model Format 7 6 5 4 3 2 1 No Folds 1 2 3 4 5 6 7 8 9 …" at bounding box center [251, 340] width 483 height 604
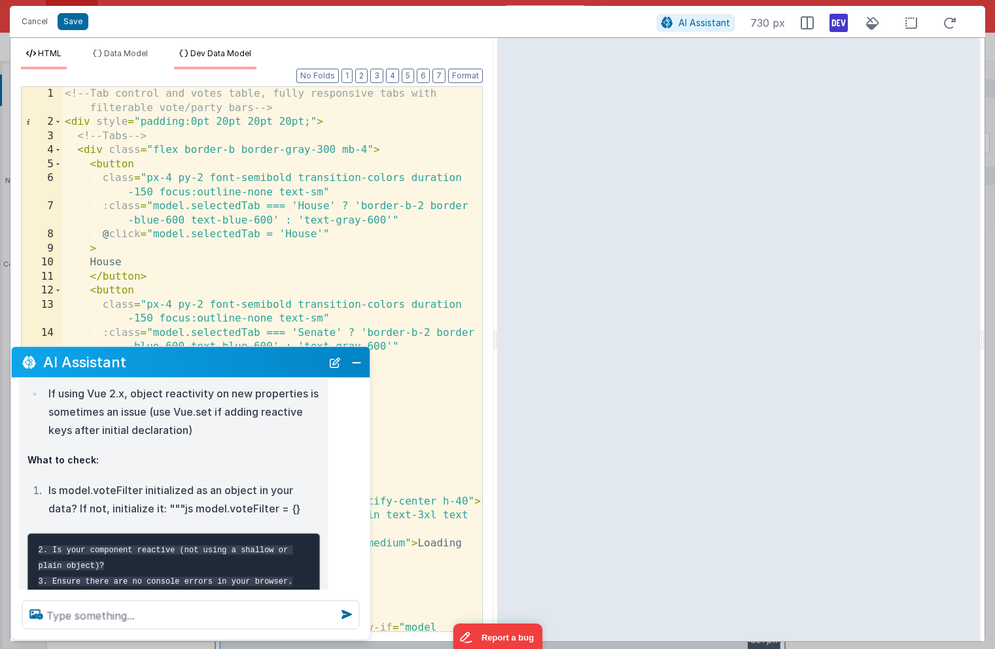
click at [195, 56] on span "Dev Data Model" at bounding box center [220, 53] width 61 height 10
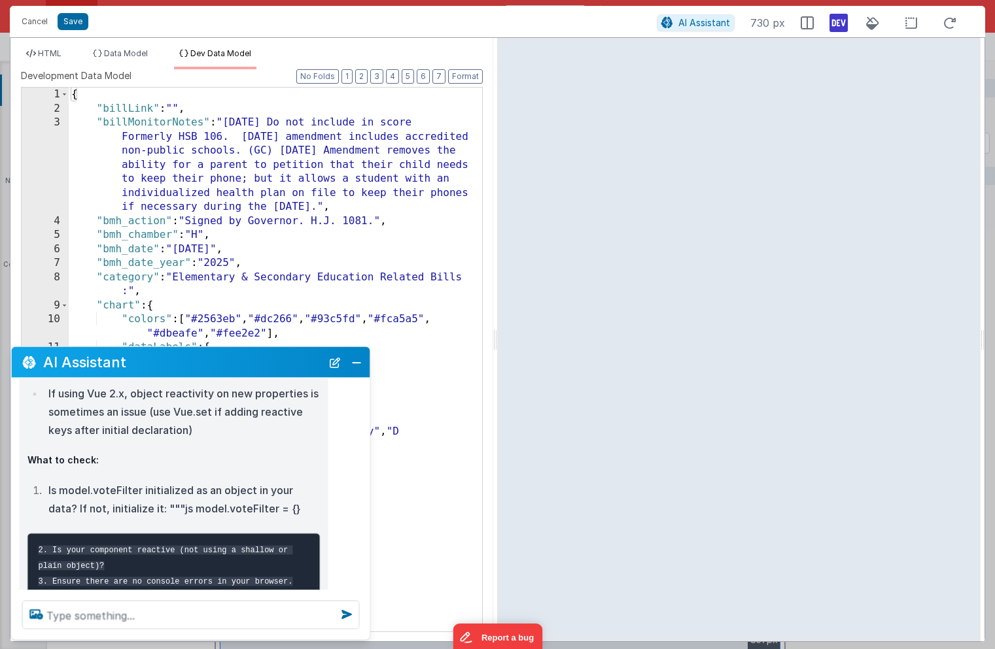
click at [171, 96] on div "{ "billLink" : "" , "billMonitorNotes" : "5-20-25 Do not include in score Forme…" at bounding box center [275, 374] width 413 height 572
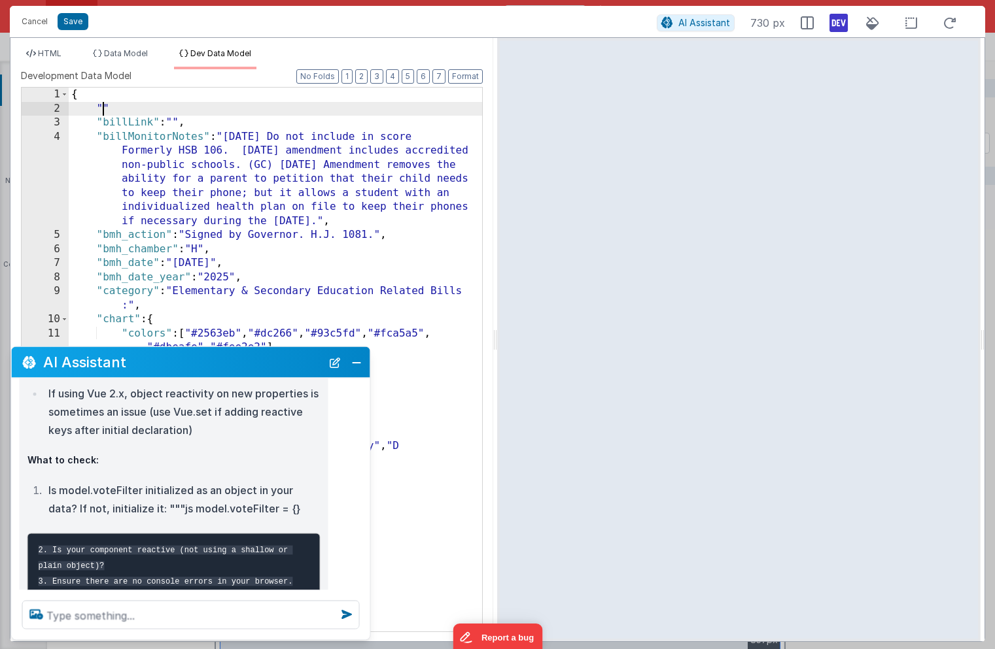
paste textarea
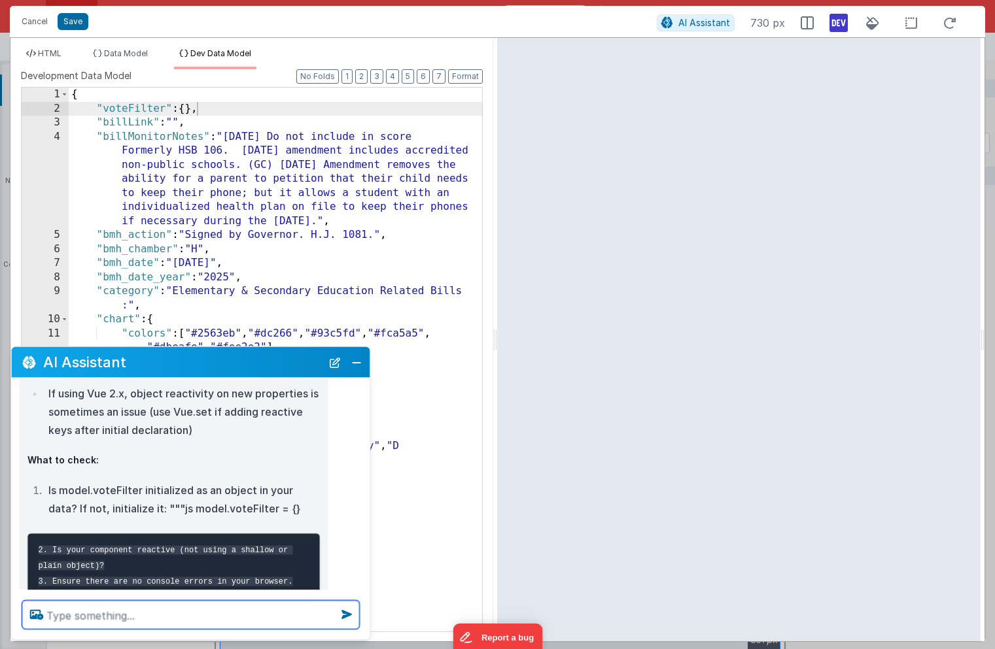
click at [148, 615] on textarea at bounding box center [190, 615] width 337 height 29
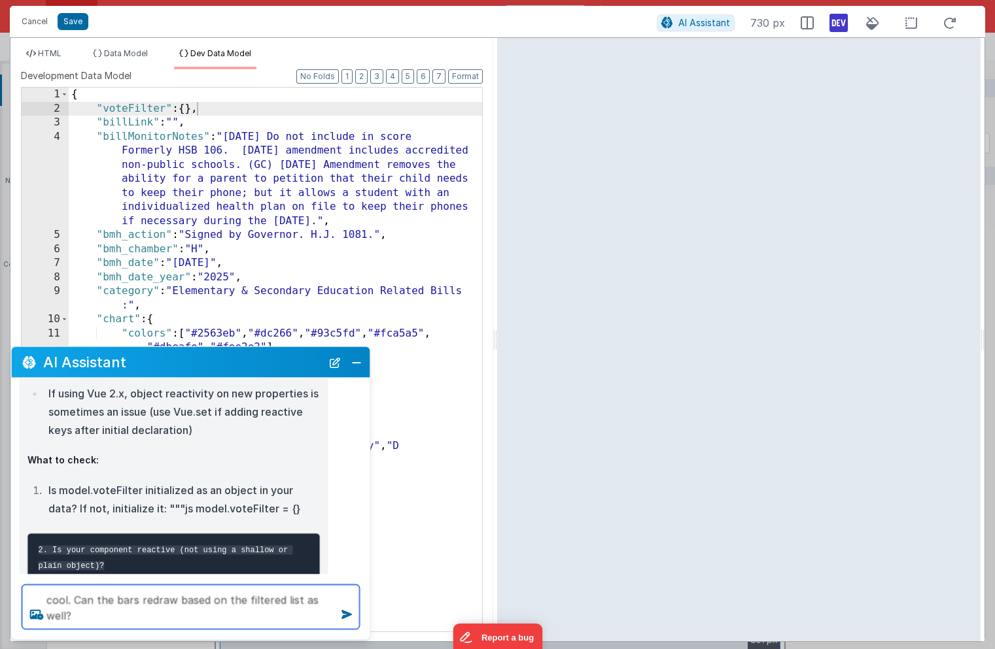
type textarea "cool. Can the bars redraw based on the filtered list as well?"
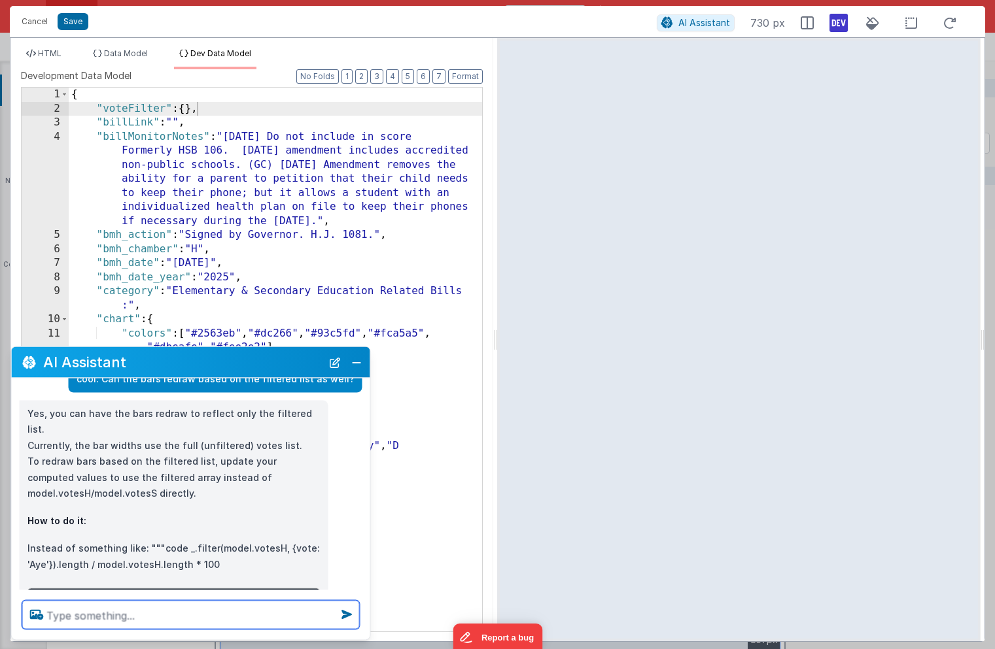
scroll to position [1038, 0]
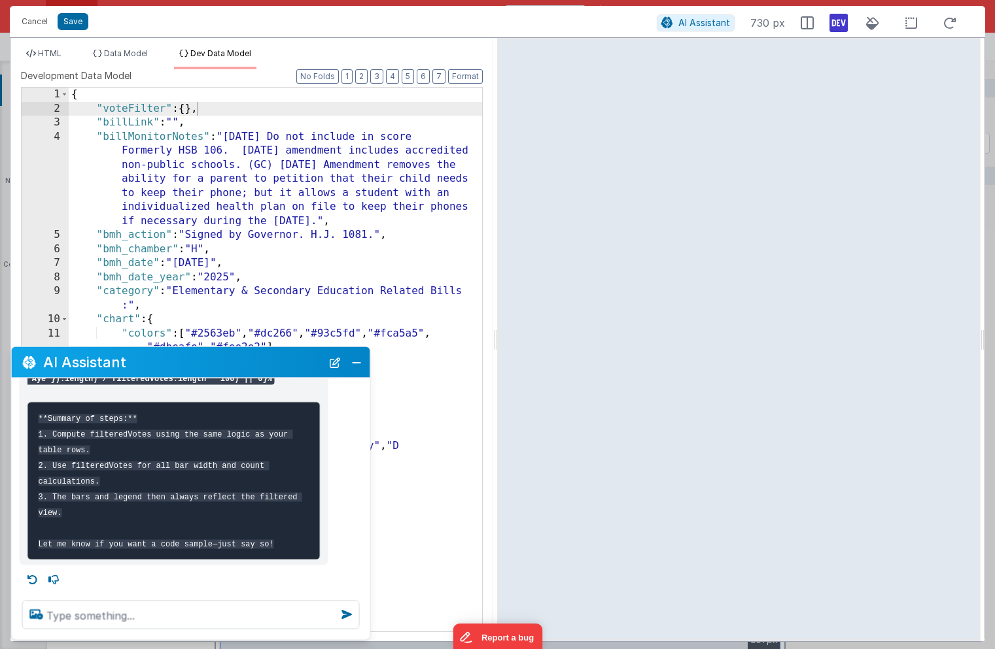
scroll to position [1516, 0]
click at [108, 619] on textarea at bounding box center [190, 615] width 337 height 29
type textarea "yes, please give me a sample"
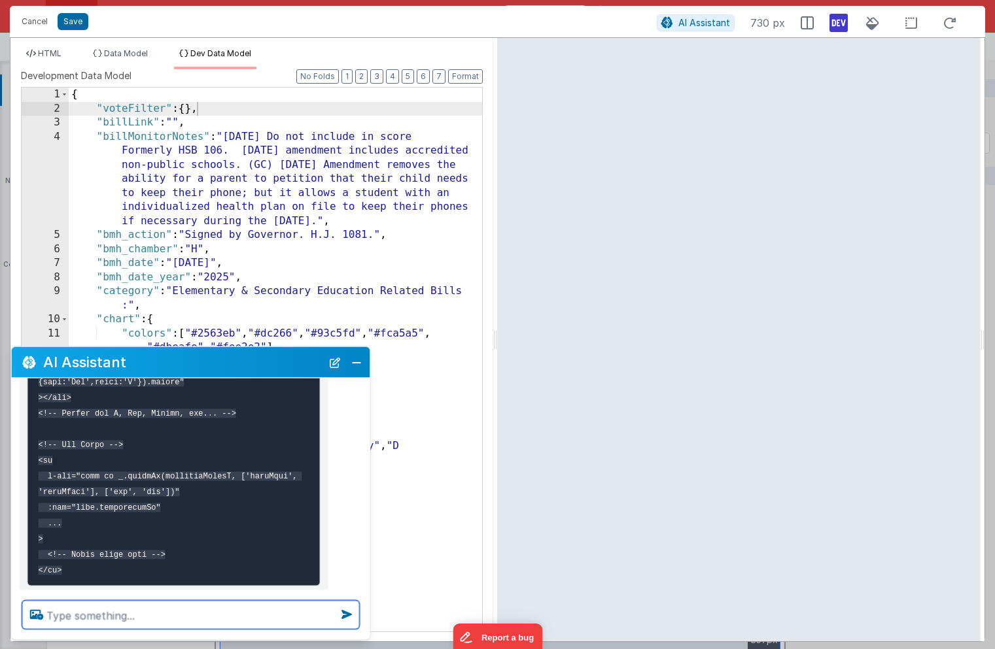
scroll to position [2596, 0]
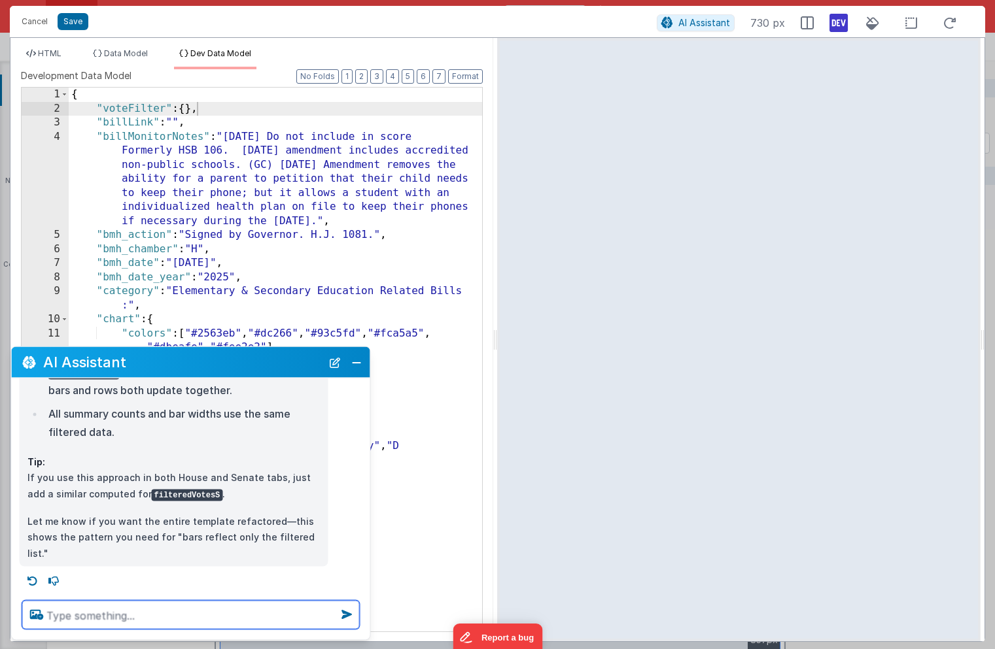
click at [84, 610] on textarea at bounding box center [190, 615] width 337 height 29
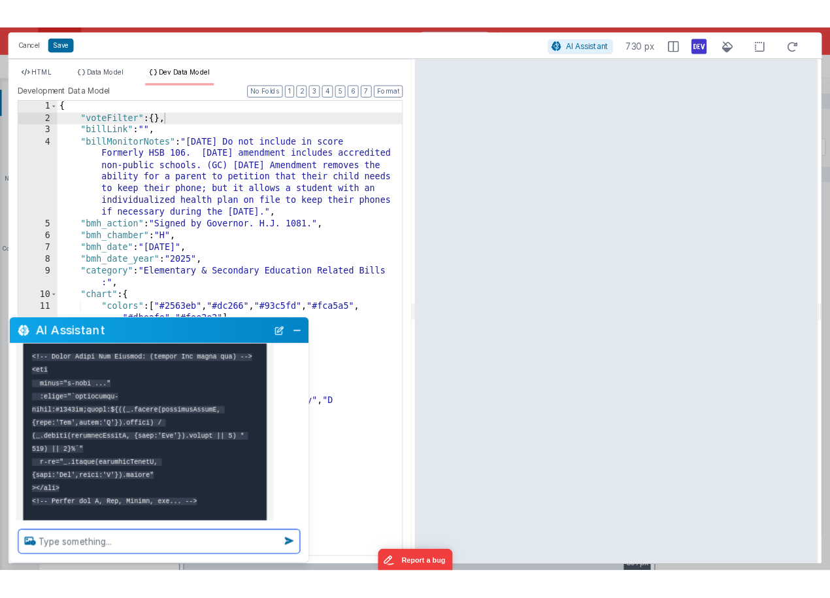
scroll to position [2173, 0]
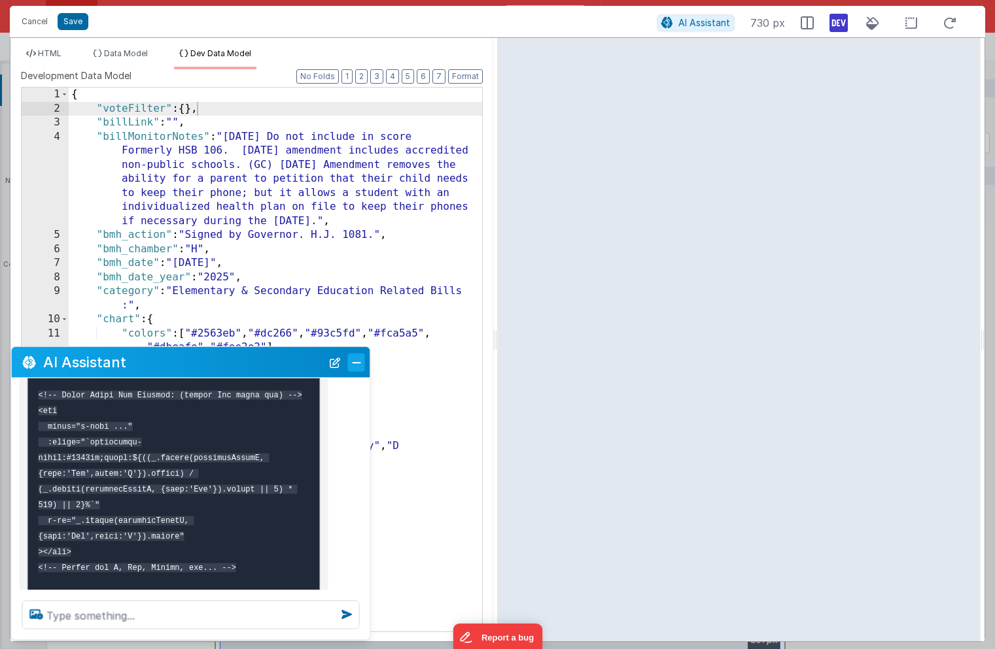
click at [354, 359] on button "Close" at bounding box center [356, 362] width 17 height 18
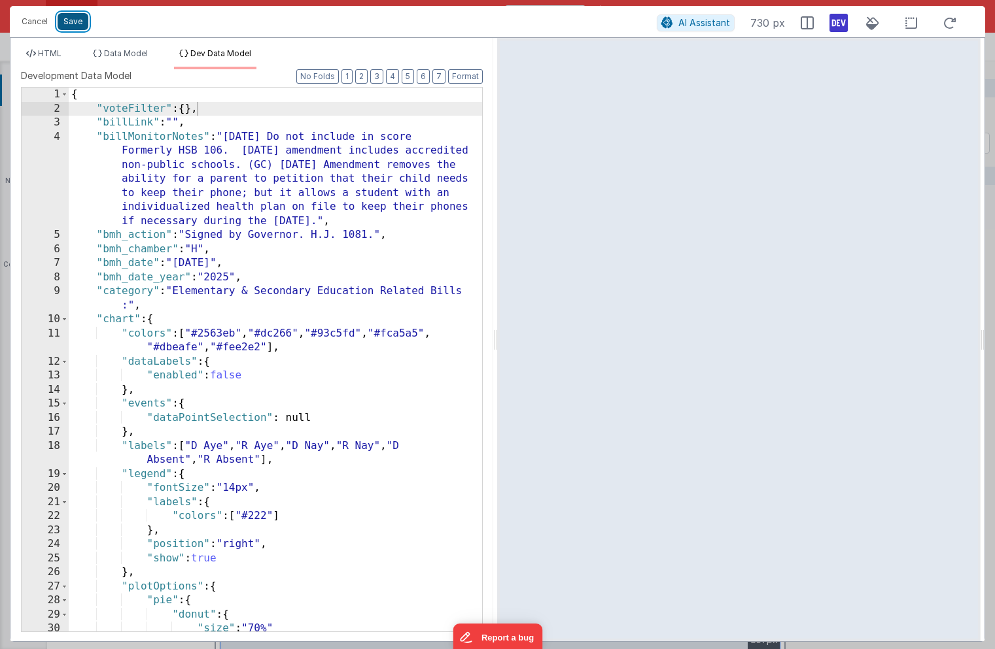
click at [76, 23] on button "Save" at bounding box center [73, 21] width 31 height 17
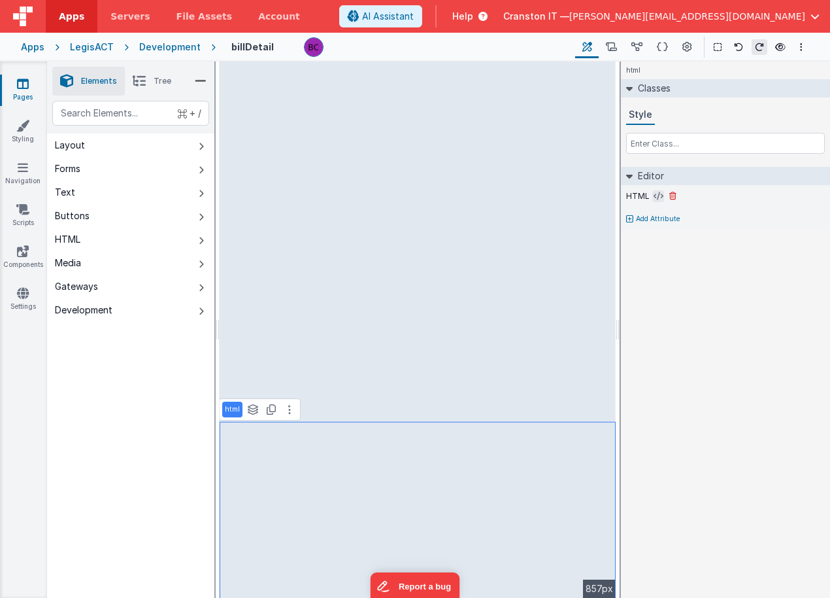
click at [658, 195] on icon at bounding box center [659, 196] width 10 height 10
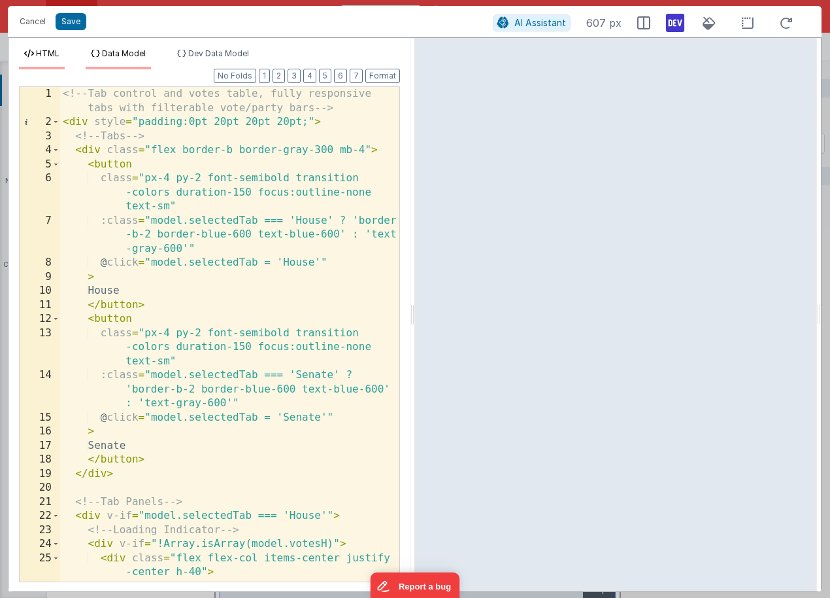
click at [126, 54] on span "Data Model" at bounding box center [124, 53] width 44 height 10
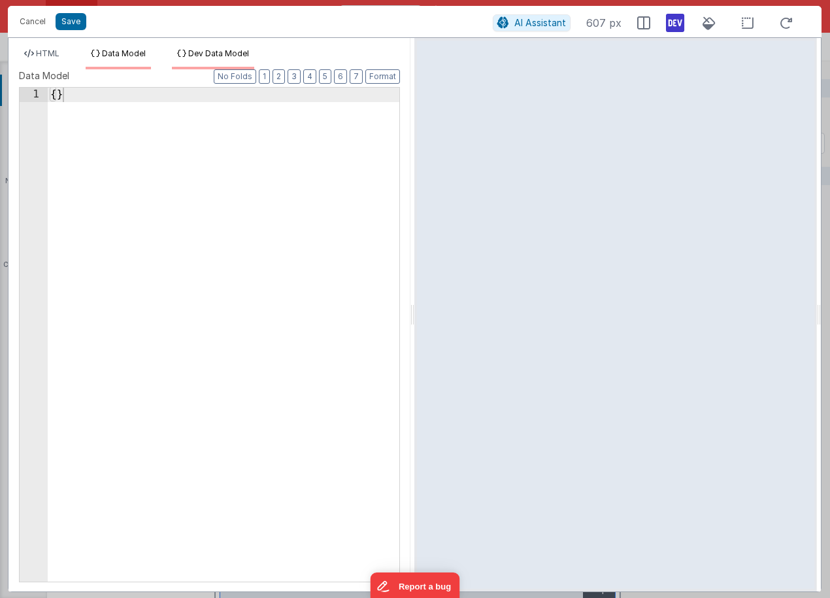
click at [223, 54] on span "Dev Data Model" at bounding box center [218, 53] width 61 height 10
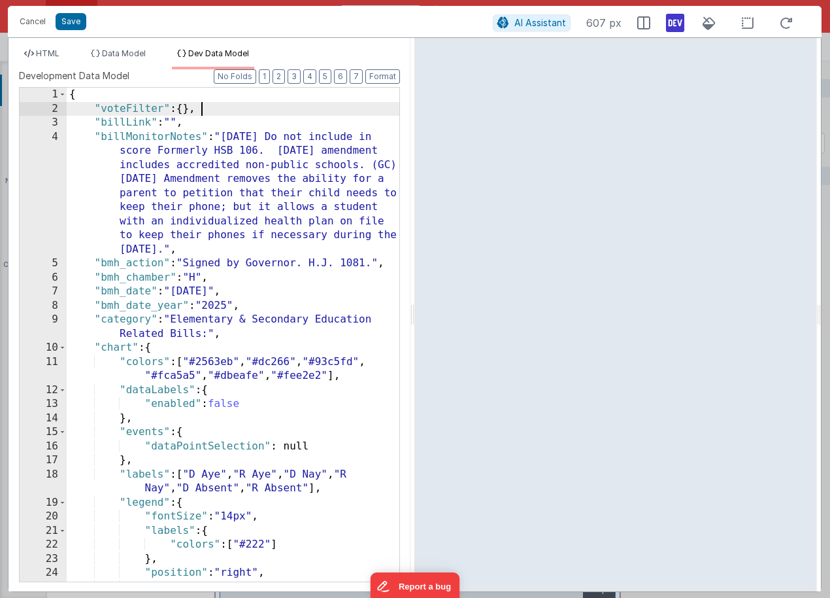
scroll to position [0, 0]
drag, startPoint x: 204, startPoint y: 109, endPoint x: 95, endPoint y: 110, distance: 109.2
click at [95, 110] on div "{ "voteFilter" : { } , "billLink" : "" , "billMonitorNotes" : "[DATE] Do not in…" at bounding box center [233, 349] width 333 height 522
click at [116, 51] on span "Data Model" at bounding box center [124, 53] width 44 height 10
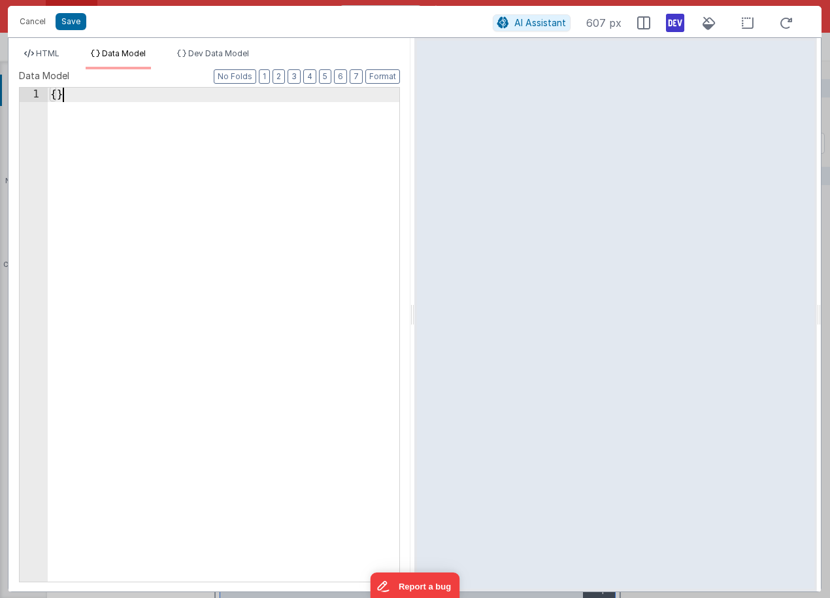
click at [65, 92] on div "{ }" at bounding box center [224, 349] width 352 height 522
click at [57, 93] on div "{ }" at bounding box center [224, 349] width 352 height 522
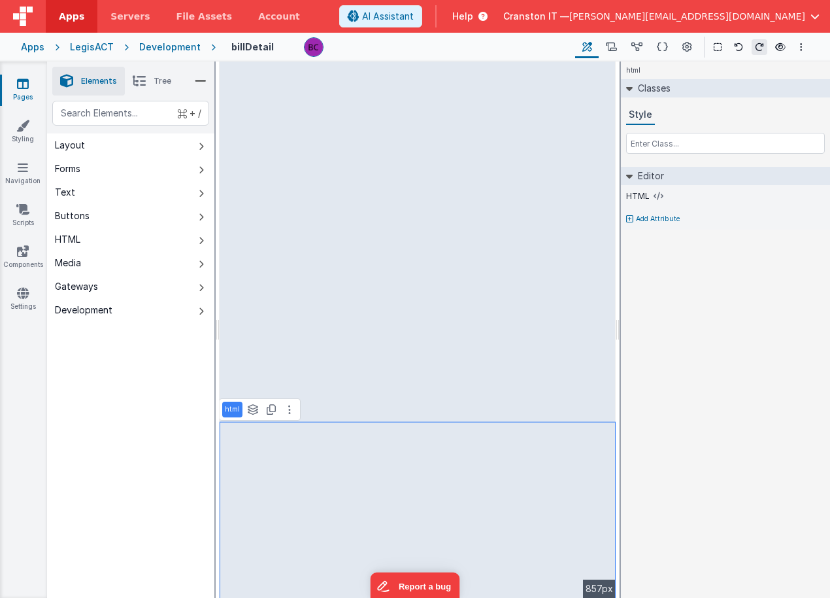
click at [169, 48] on div "Development" at bounding box center [169, 47] width 61 height 13
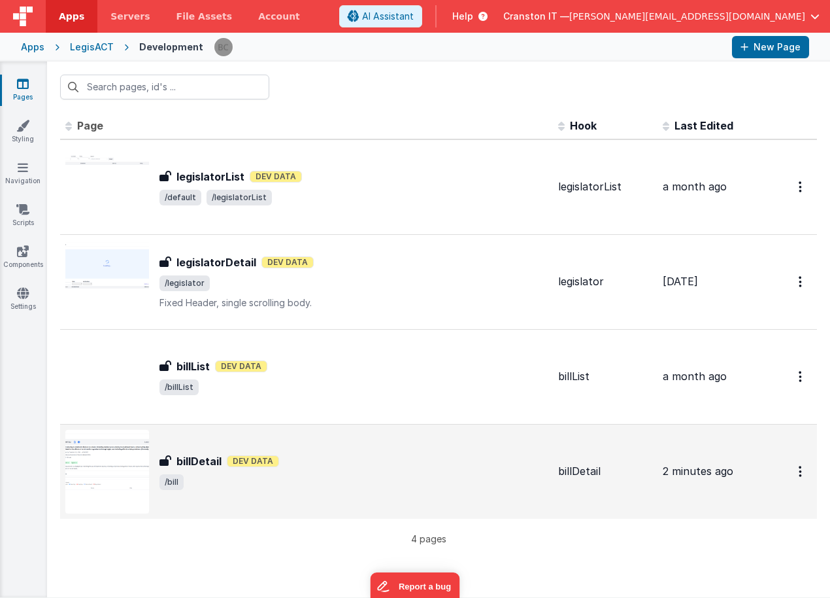
click at [282, 468] on div "billDetail Dev Data" at bounding box center [354, 461] width 388 height 16
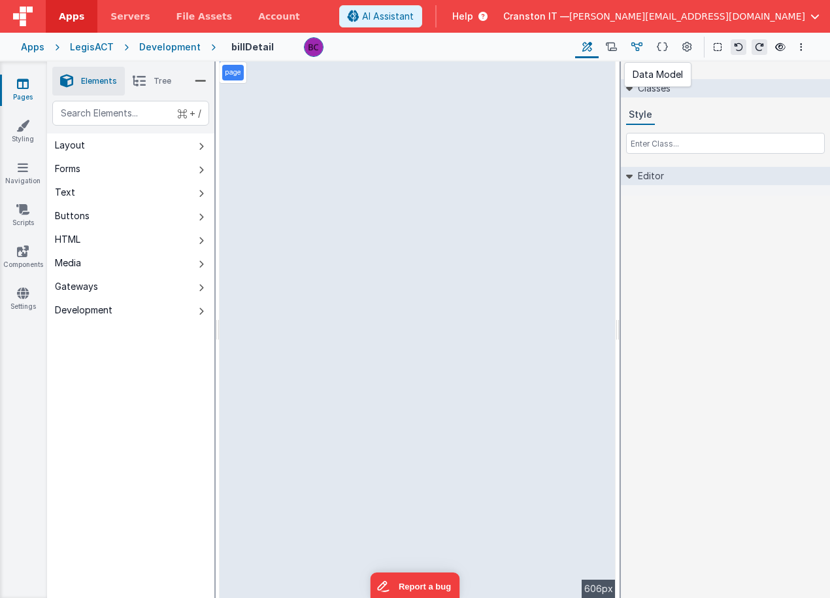
click at [637, 43] on icon at bounding box center [637, 48] width 11 height 14
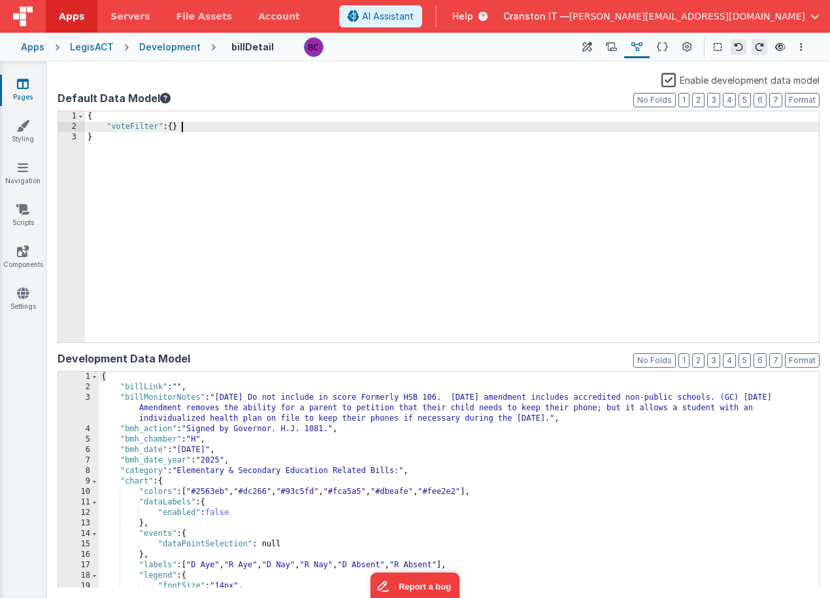
click at [188, 129] on div "{ "voteFilter" : { } }" at bounding box center [452, 237] width 734 height 252
drag, startPoint x: 186, startPoint y: 131, endPoint x: 107, endPoint y: 128, distance: 79.8
click at [107, 128] on div "{ "voteFilter" : { } }" at bounding box center [452, 237] width 734 height 252
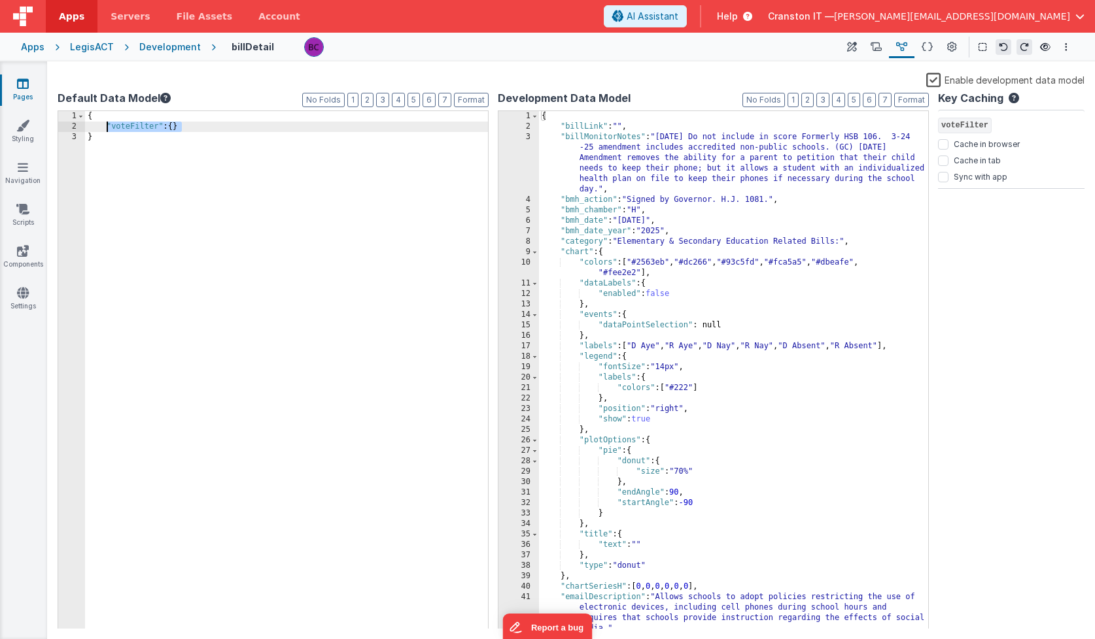
click at [136, 131] on div "{ "voteFilter" : { } }" at bounding box center [286, 380] width 403 height 539
